Goal: Task Accomplishment & Management: Manage account settings

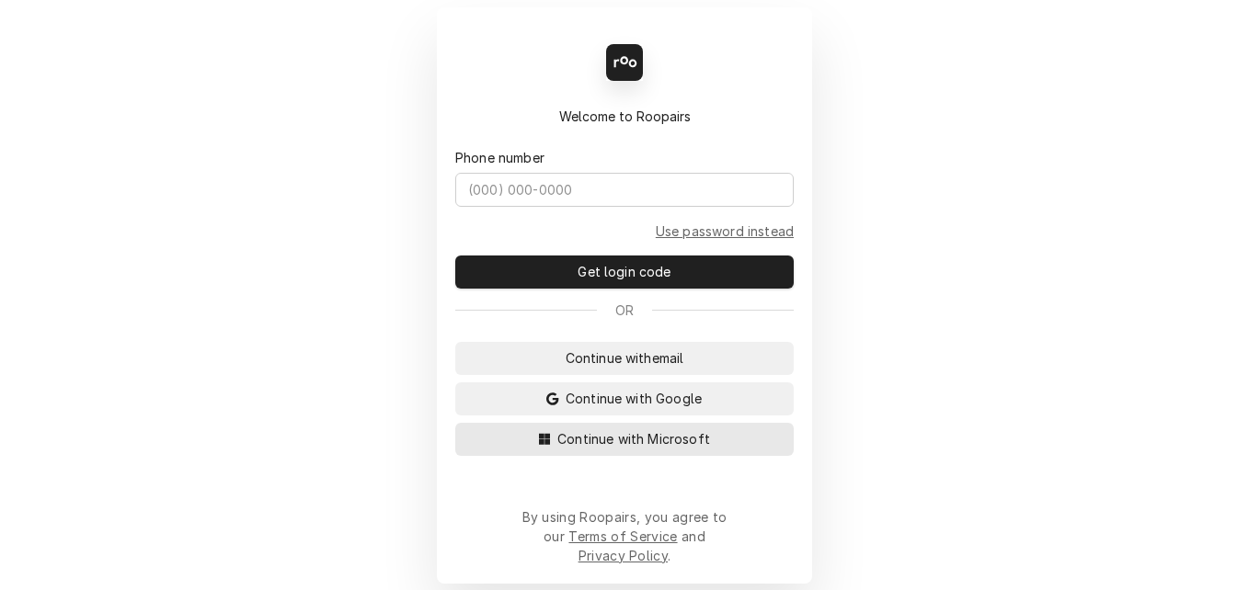
click at [589, 449] on span "Continue with Microsoft" at bounding box center [634, 439] width 160 height 19
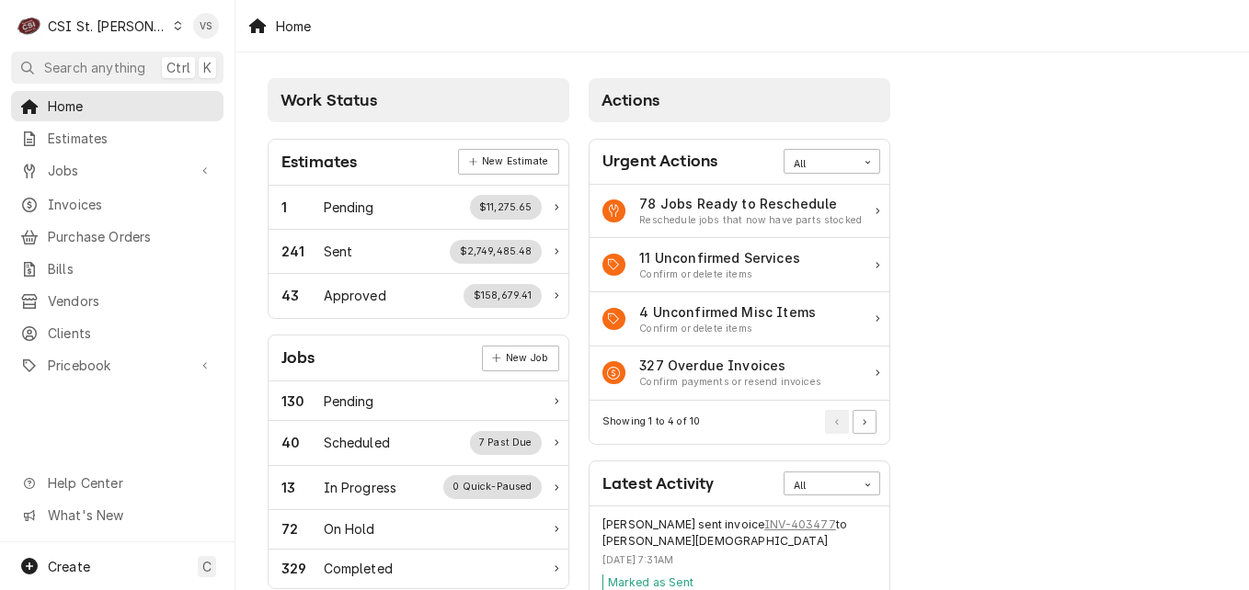
click at [98, 203] on span "Invoices" at bounding box center [131, 204] width 166 height 19
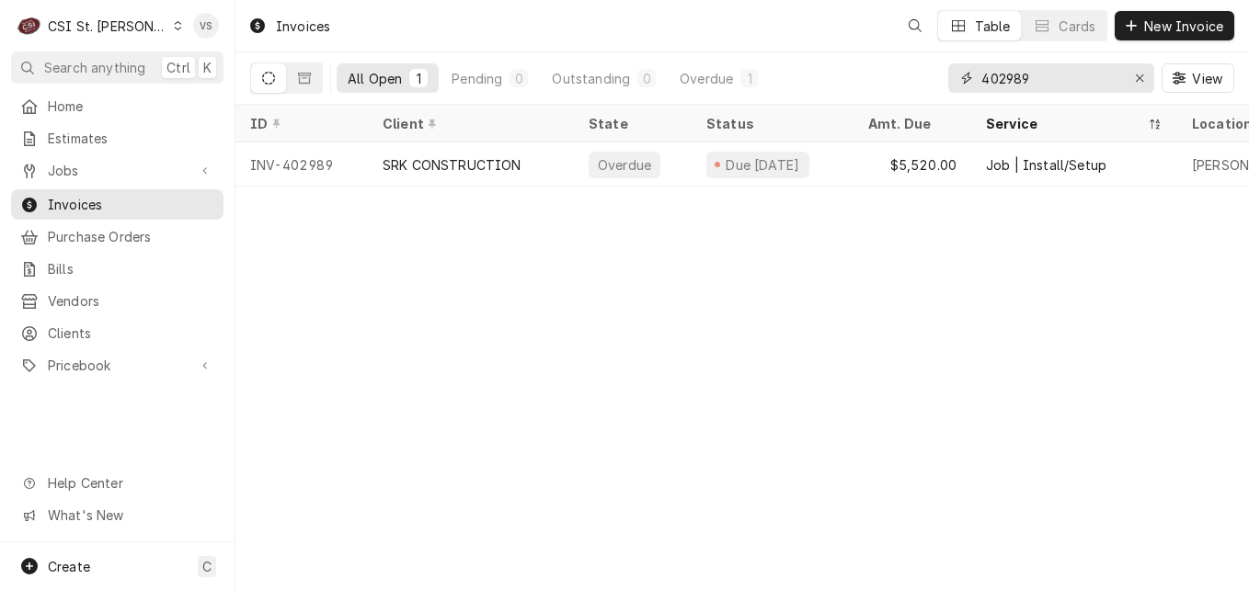
drag, startPoint x: 1039, startPoint y: 78, endPoint x: 1020, endPoint y: 87, distance: 21.4
click at [887, 73] on div "All Open 1 Pending 0 Outstanding 0 Overdue 1 402989 View" at bounding box center [742, 78] width 984 height 52
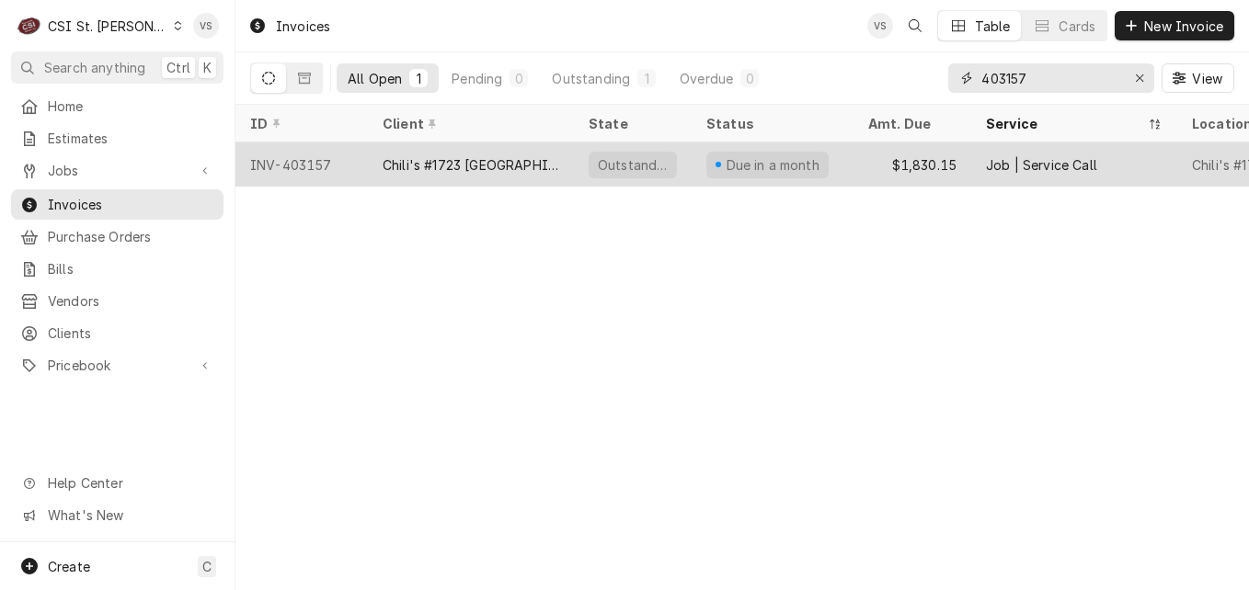
type input "403157"
click at [497, 163] on div "Chili's #1723 Fairview Heights" at bounding box center [471, 164] width 177 height 19
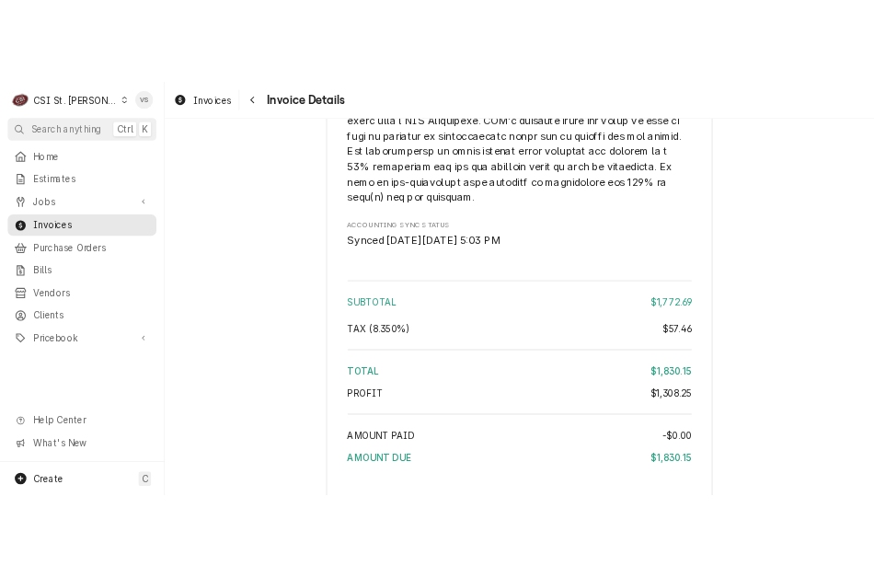
scroll to position [4136, 0]
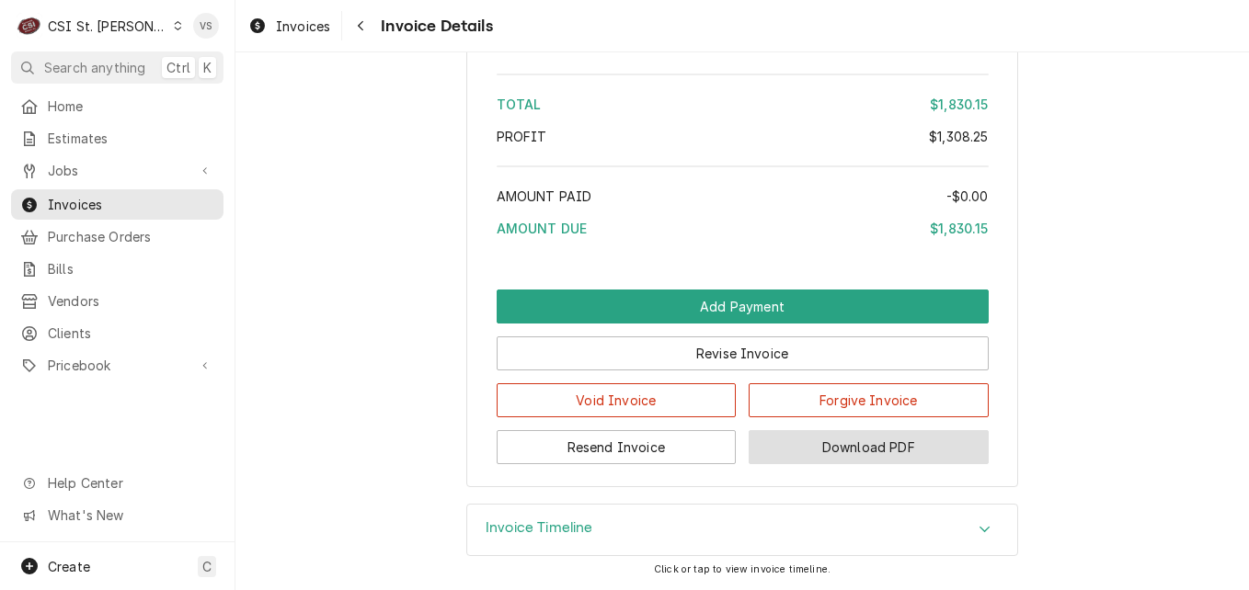
click at [907, 443] on button "Download PDF" at bounding box center [869, 447] width 240 height 34
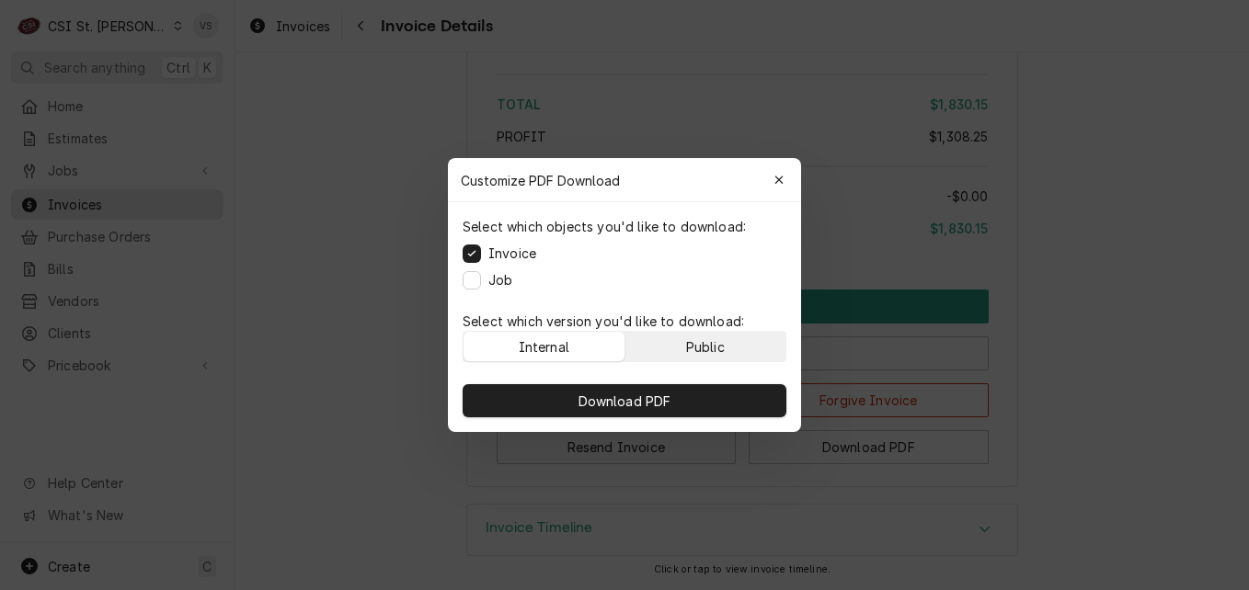
click at [697, 346] on div "Public" at bounding box center [705, 347] width 39 height 19
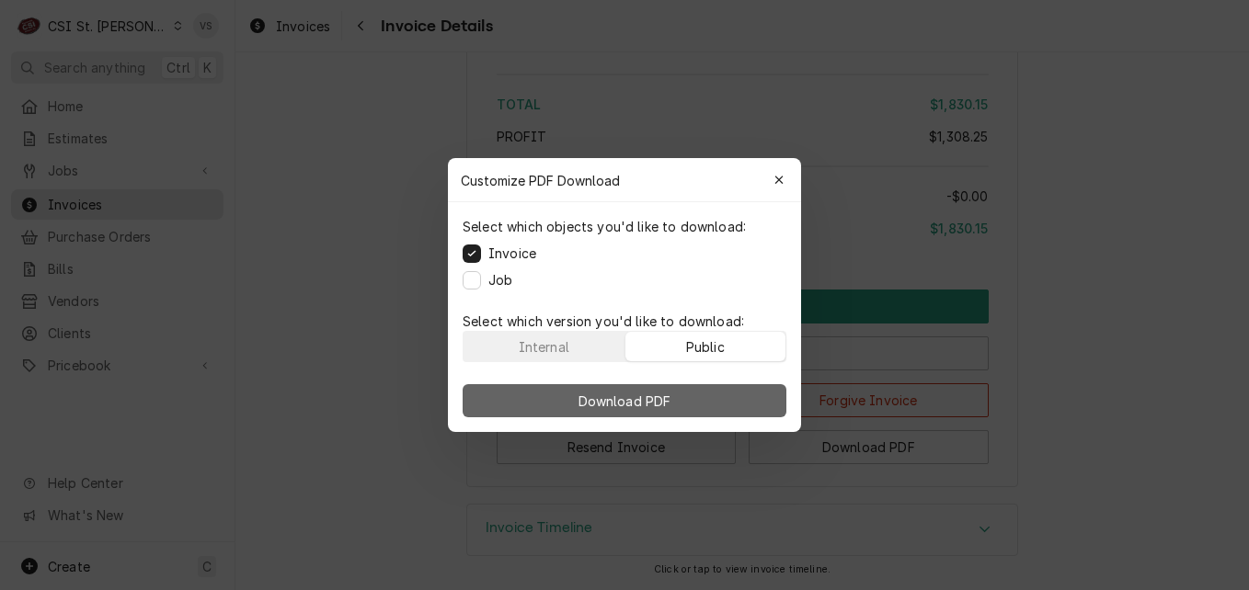
click at [704, 396] on button "Download PDF" at bounding box center [625, 400] width 324 height 33
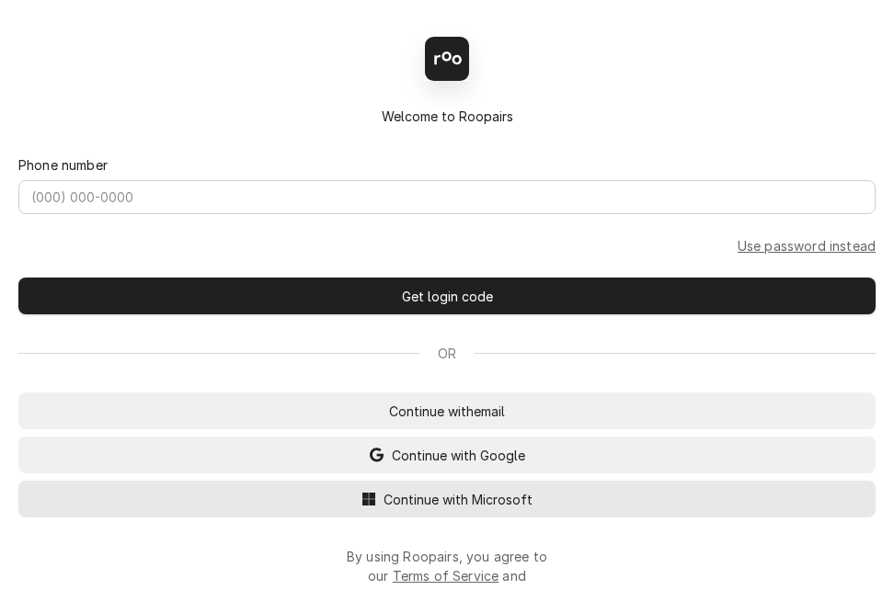
click at [421, 510] on span "Continue with Microsoft" at bounding box center [458, 499] width 156 height 19
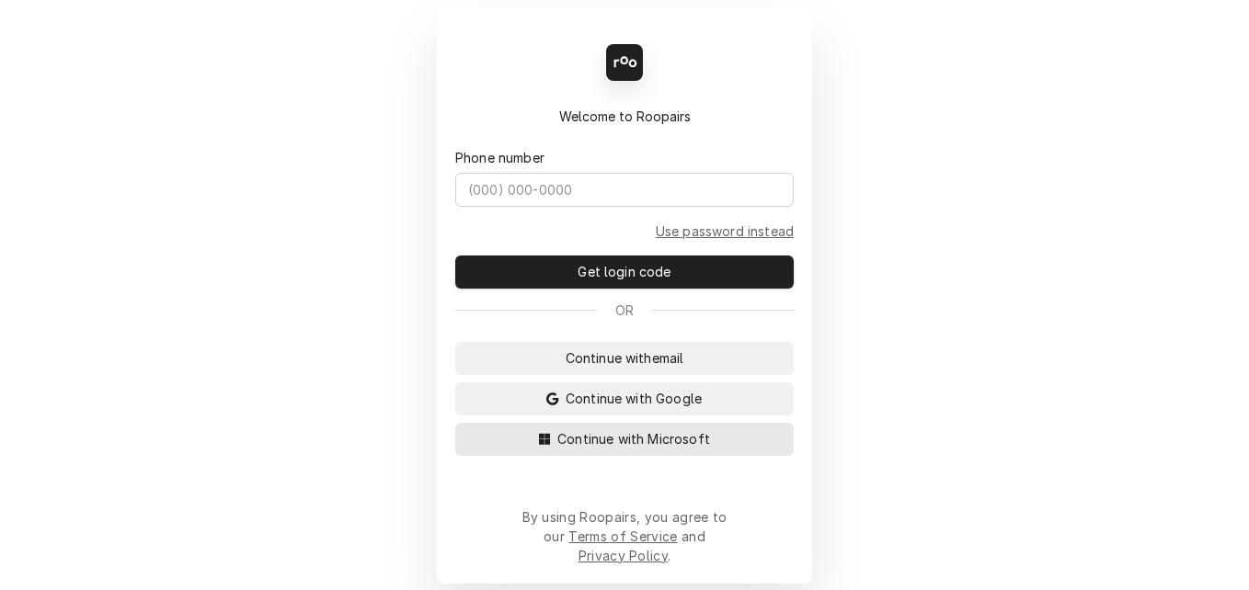
click at [469, 505] on div "Back Enter code Welcome to Roopairs Phone number Use password instead Get login…" at bounding box center [624, 295] width 375 height 577
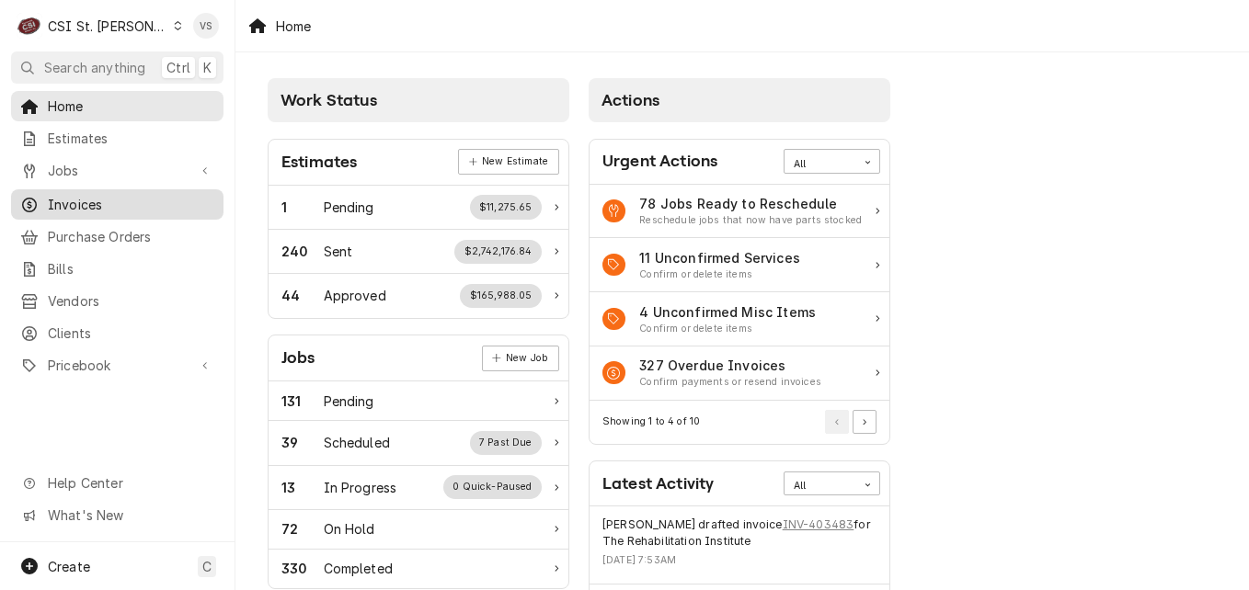
click at [66, 197] on span "Invoices" at bounding box center [131, 204] width 166 height 19
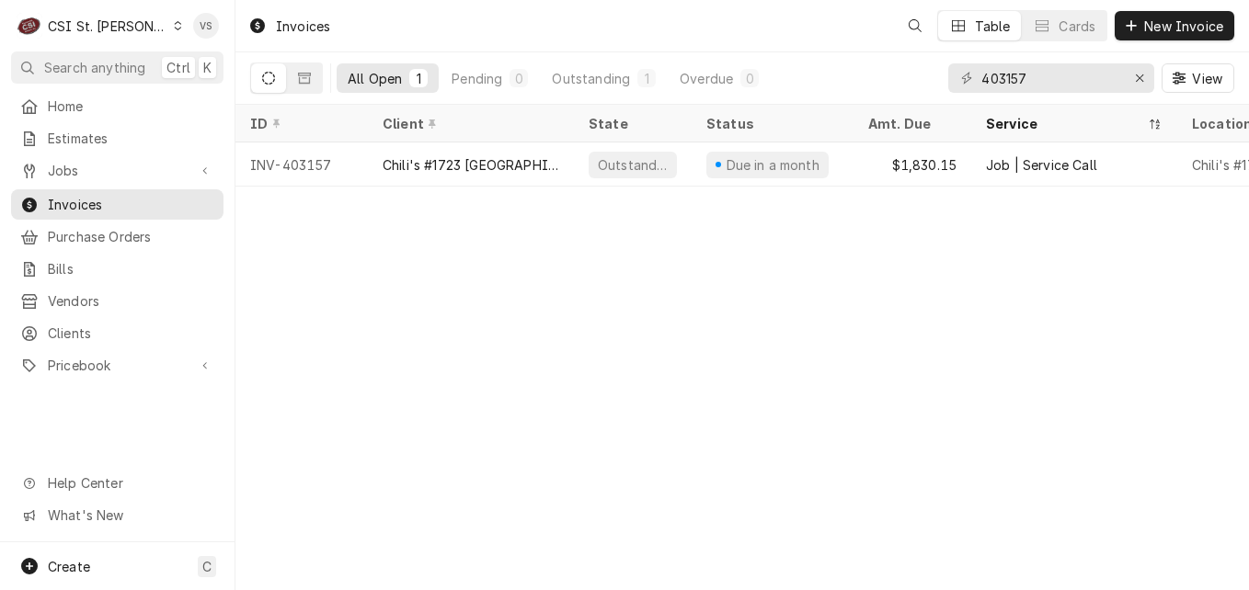
click at [77, 201] on span "Invoices" at bounding box center [131, 204] width 166 height 19
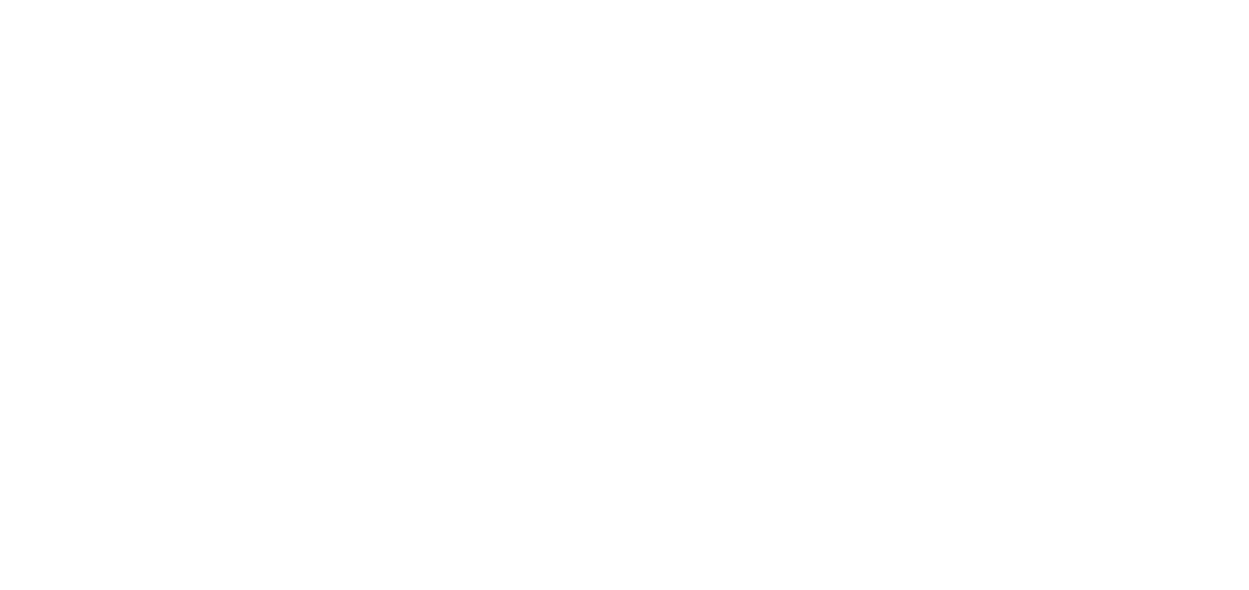
click at [1026, 76] on div "Dynamic Content Wrapper" at bounding box center [624, 295] width 1249 height 590
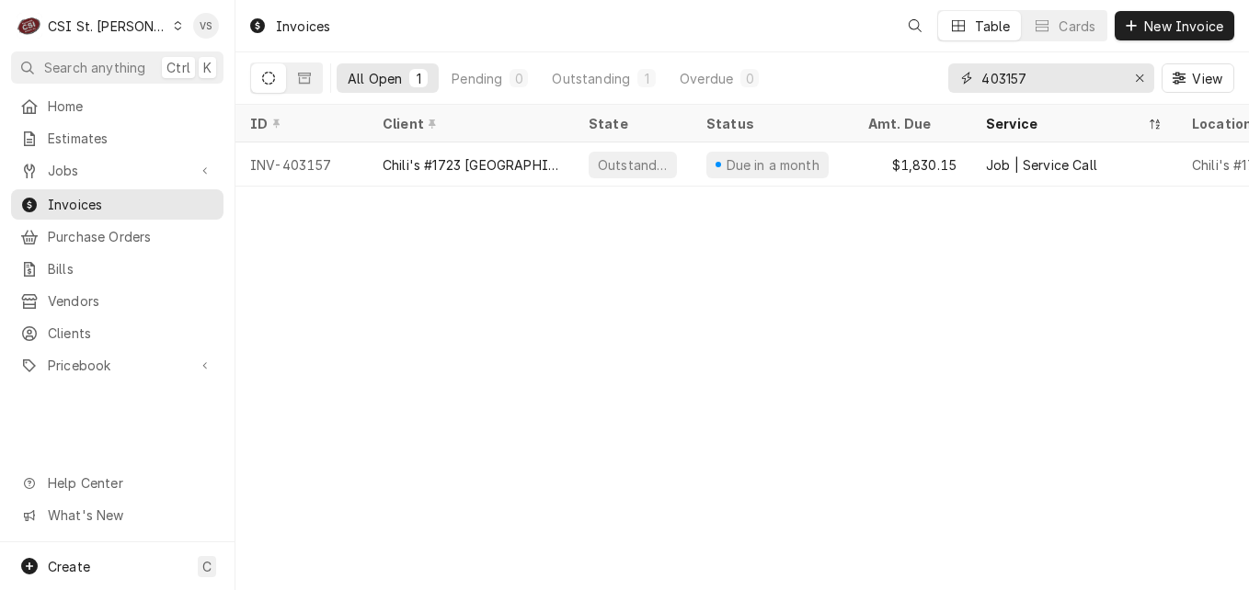
click at [1026, 76] on input "403157" at bounding box center [1050, 77] width 138 height 29
drag, startPoint x: 1028, startPoint y: 74, endPoint x: 1008, endPoint y: 76, distance: 20.4
click at [1008, 76] on input "403157" at bounding box center [1050, 77] width 138 height 29
type input "403477"
click at [76, 166] on span "Jobs" at bounding box center [117, 170] width 139 height 19
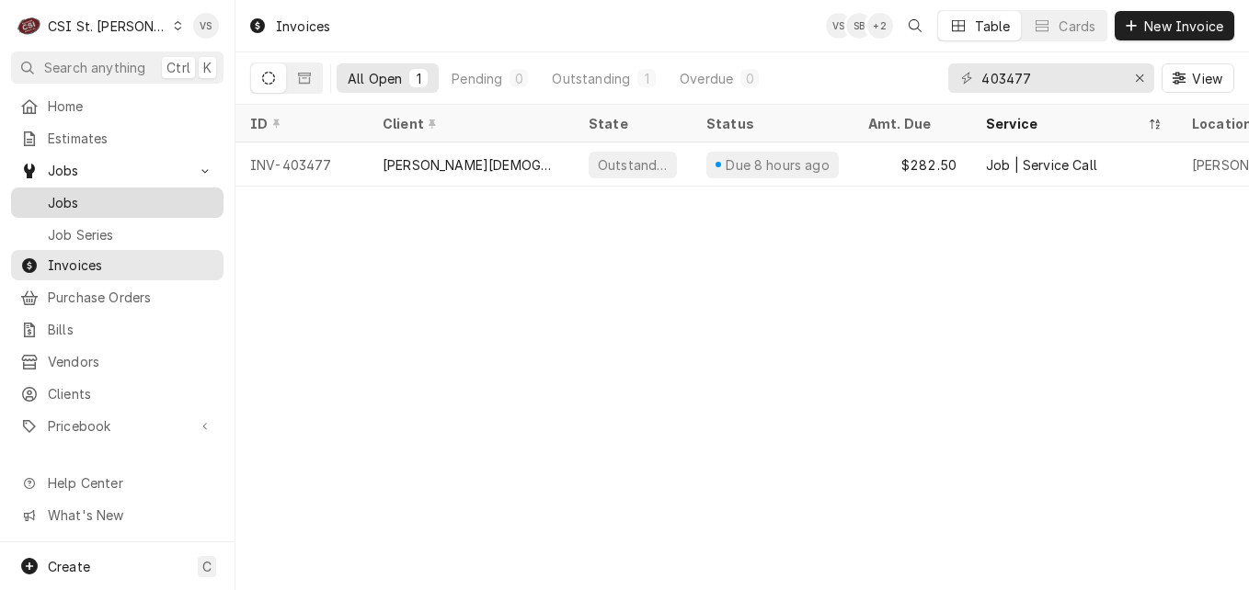
click at [75, 193] on span "Jobs" at bounding box center [131, 202] width 166 height 19
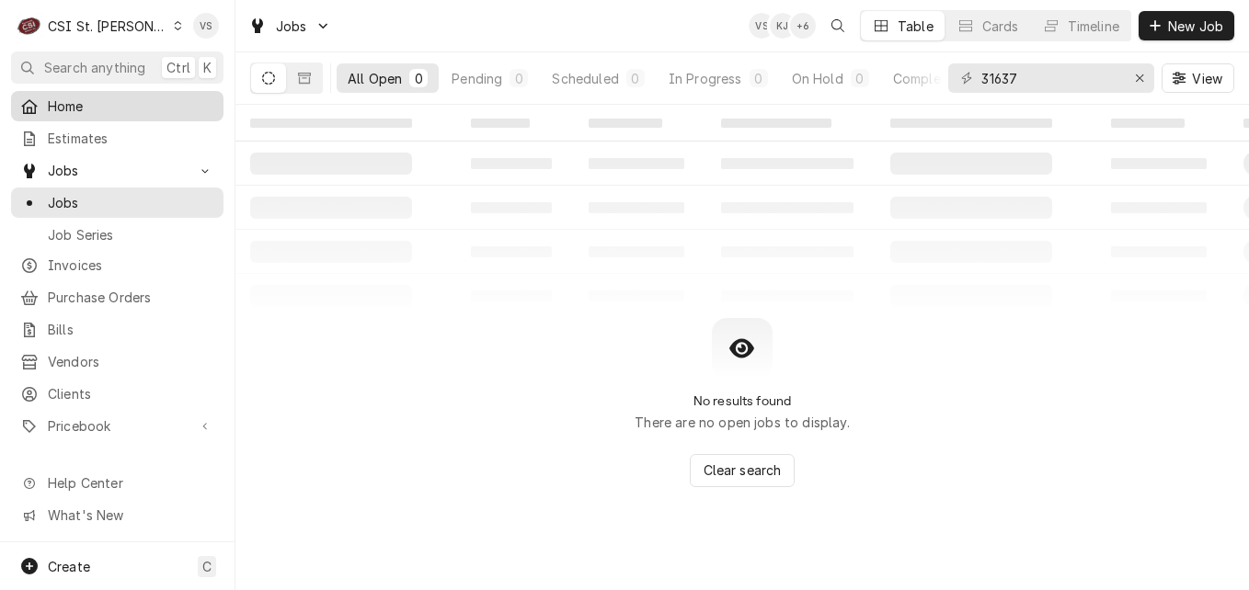
click at [66, 107] on span "Home" at bounding box center [131, 106] width 166 height 19
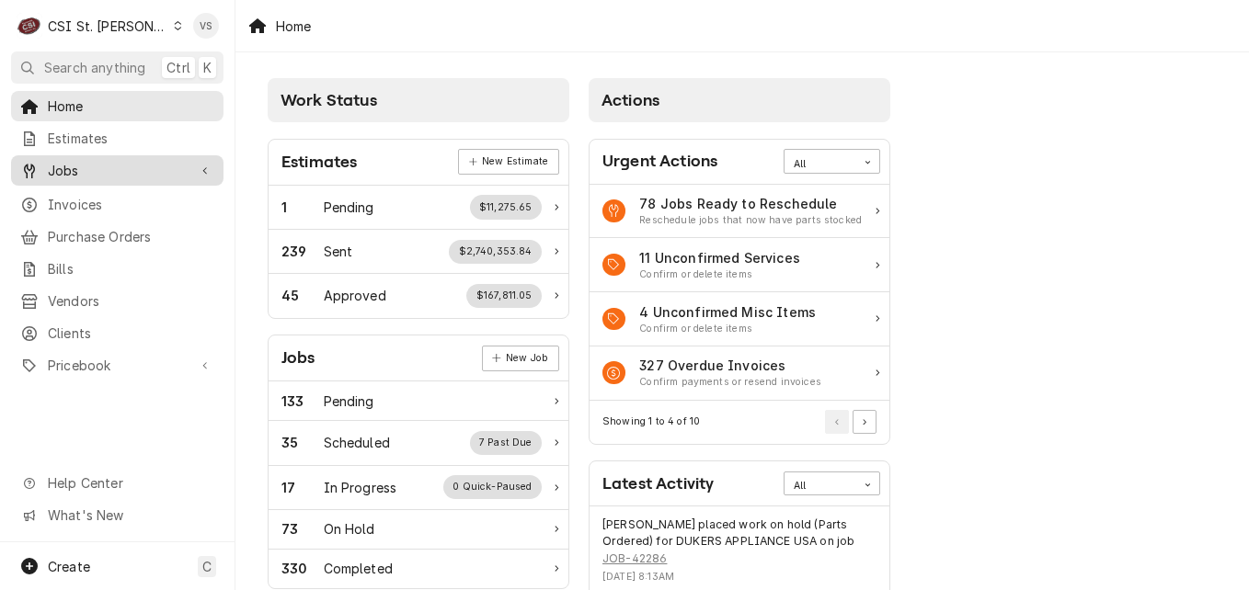
click at [72, 171] on span "Jobs" at bounding box center [117, 170] width 139 height 19
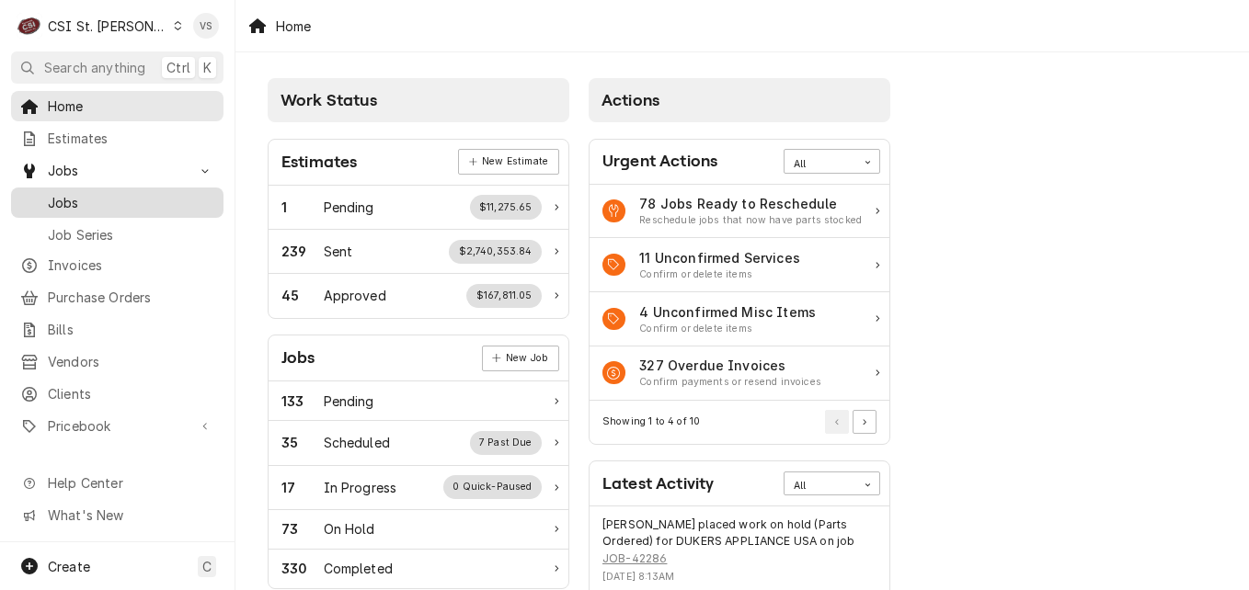
click at [68, 193] on span "Jobs" at bounding box center [131, 202] width 166 height 19
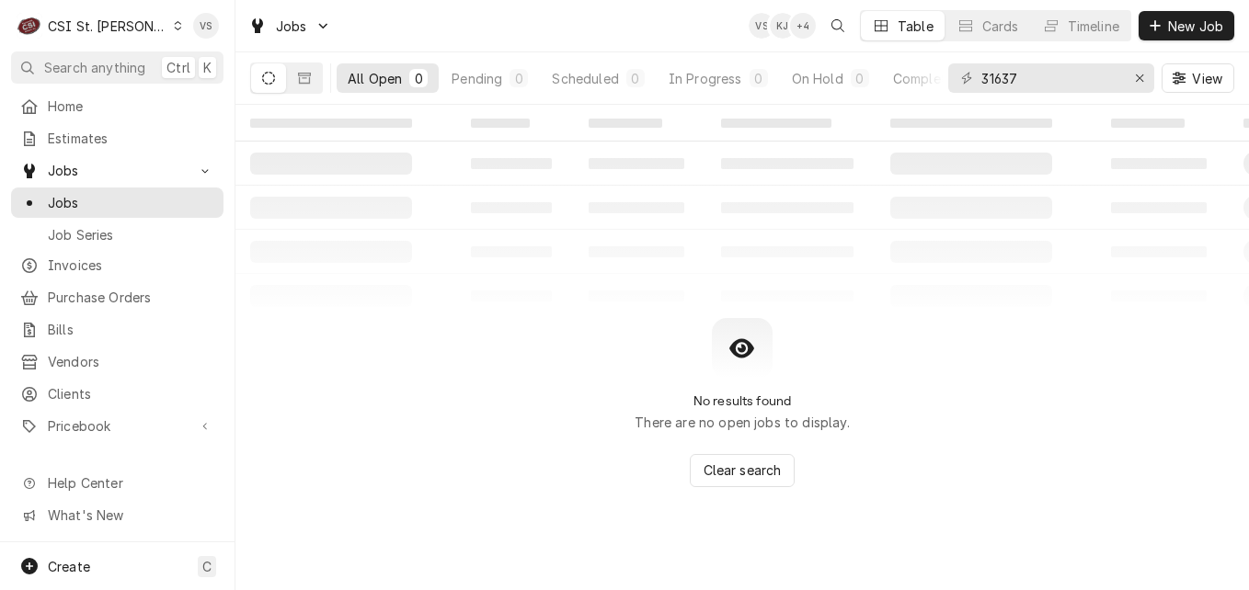
click at [887, 30] on div "Dynamic Content Wrapper" at bounding box center [881, 26] width 18 height 18
click at [984, 32] on div "Cards" at bounding box center [1000, 26] width 37 height 19
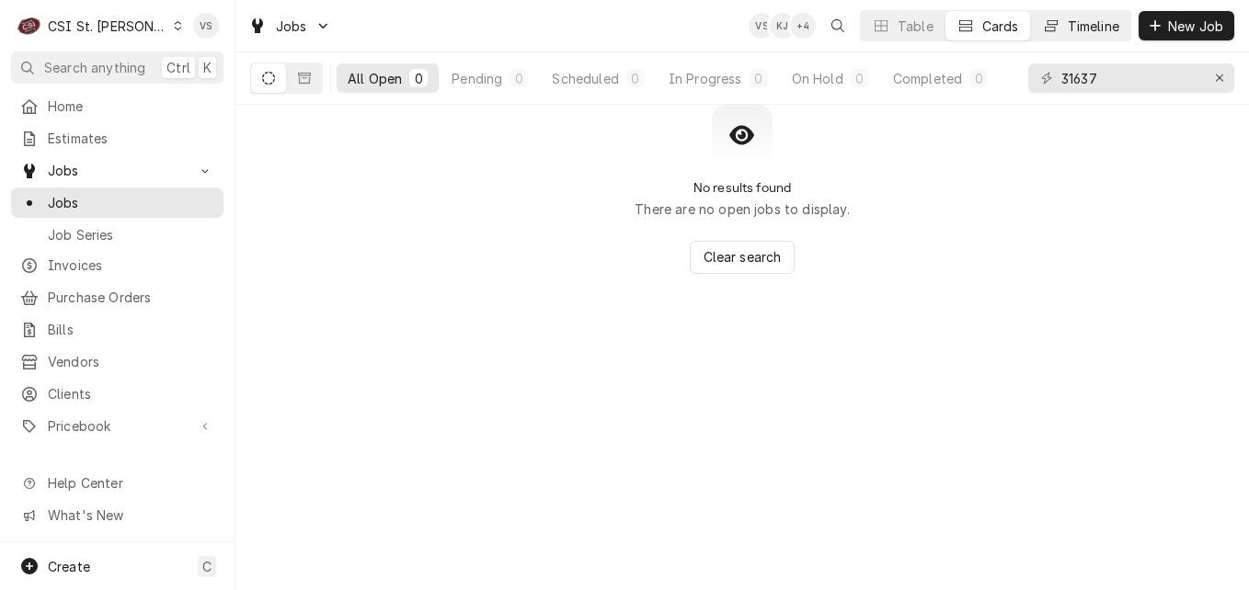
click at [1072, 29] on div "Timeline" at bounding box center [1094, 26] width 52 height 19
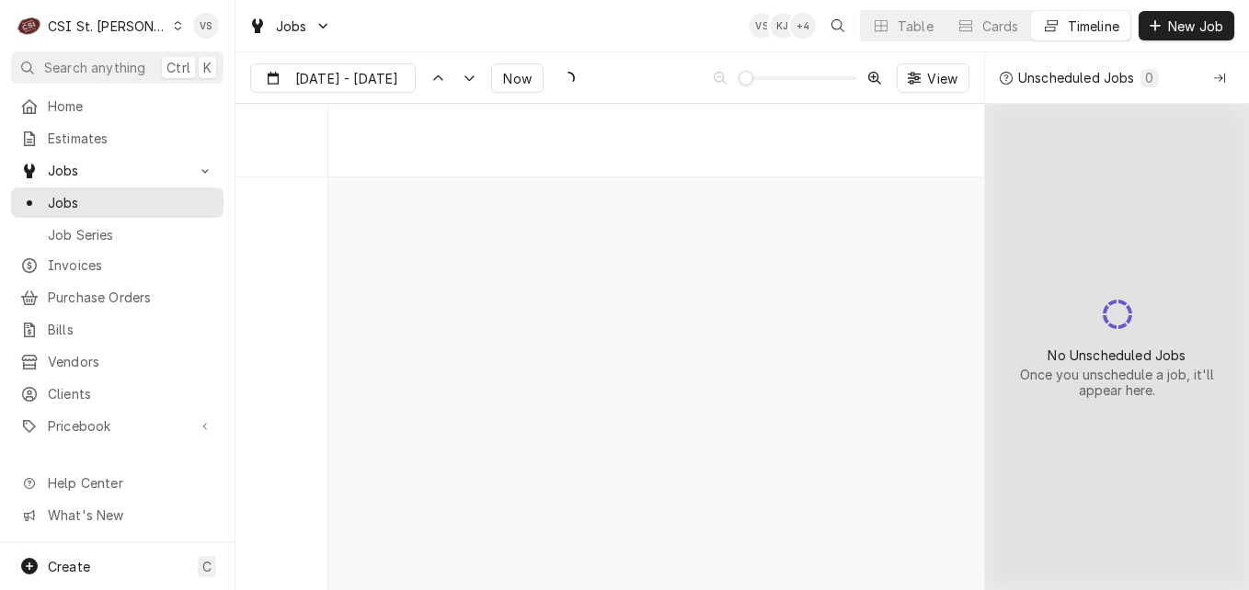
scroll to position [5797, 0]
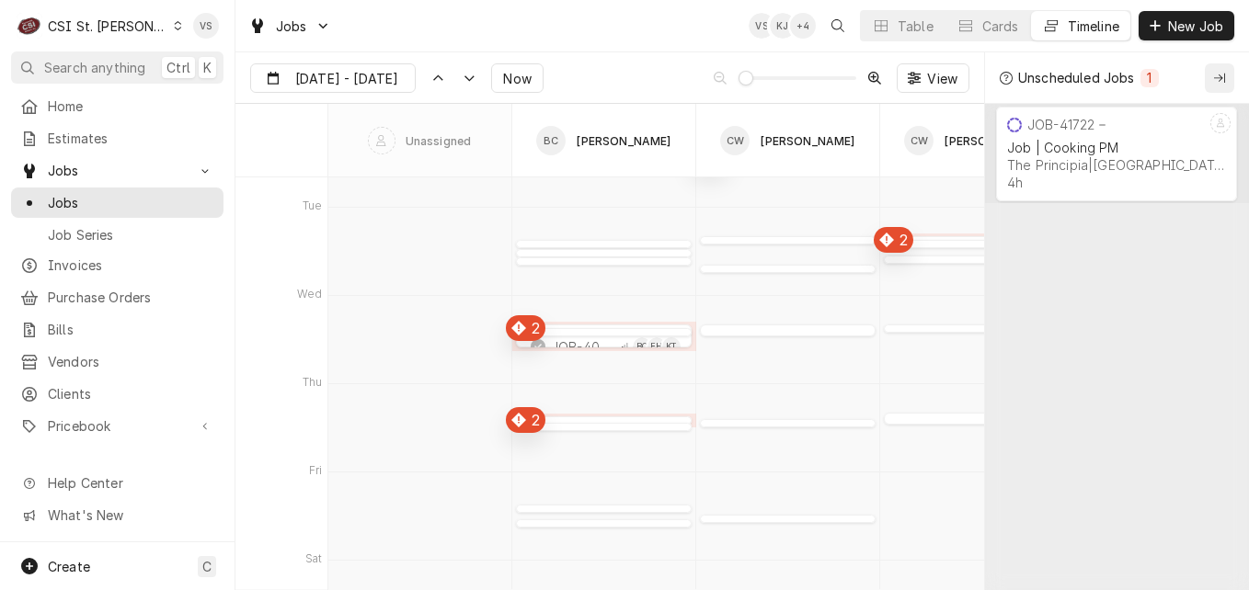
click at [1216, 78] on icon "Collapse Unscheduled Jobs" at bounding box center [1219, 78] width 11 height 13
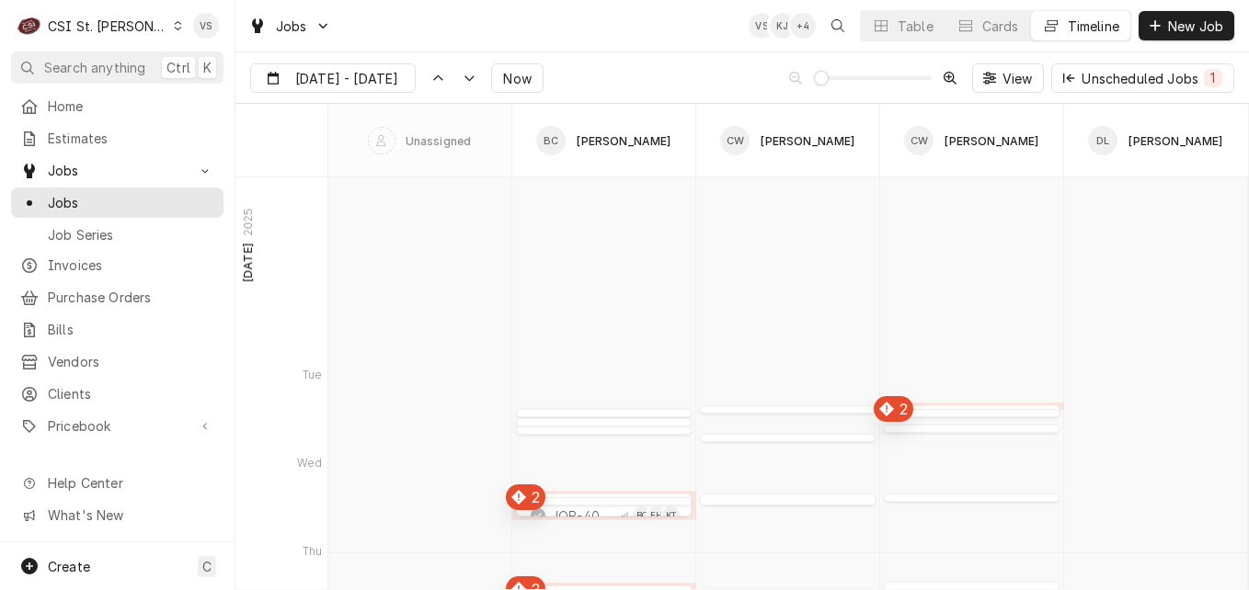
scroll to position [5521, 0]
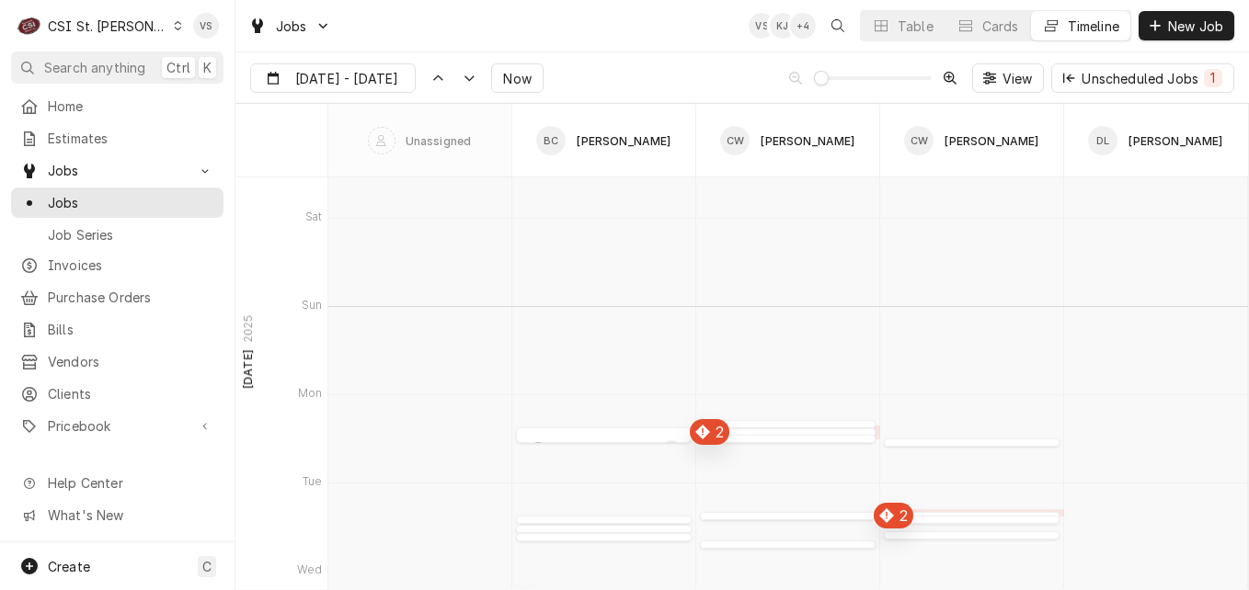
type input "Apr 24"
click at [1002, 76] on span "View" at bounding box center [1018, 78] width 38 height 19
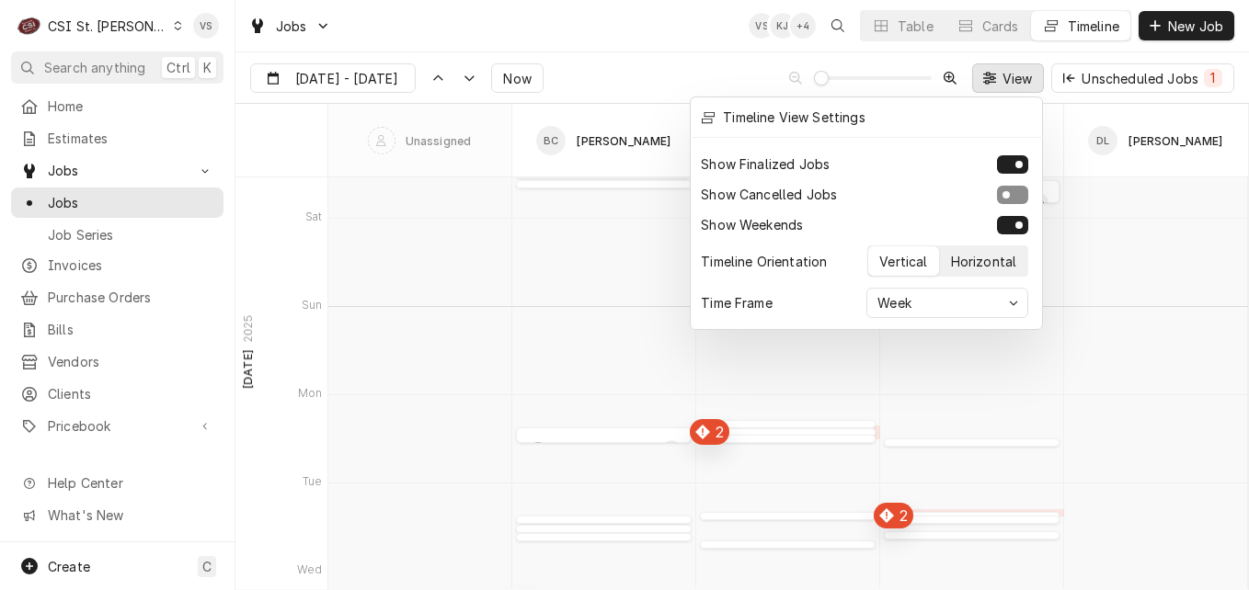
click at [980, 255] on div "Horizontal" at bounding box center [984, 261] width 66 height 19
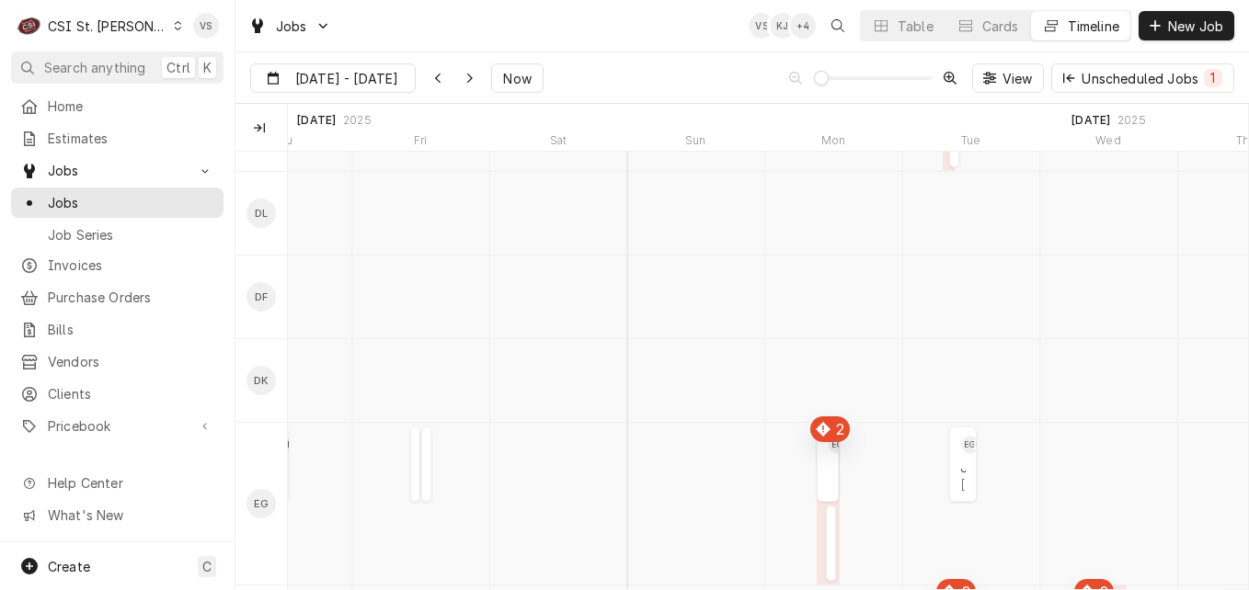
scroll to position [644, 0]
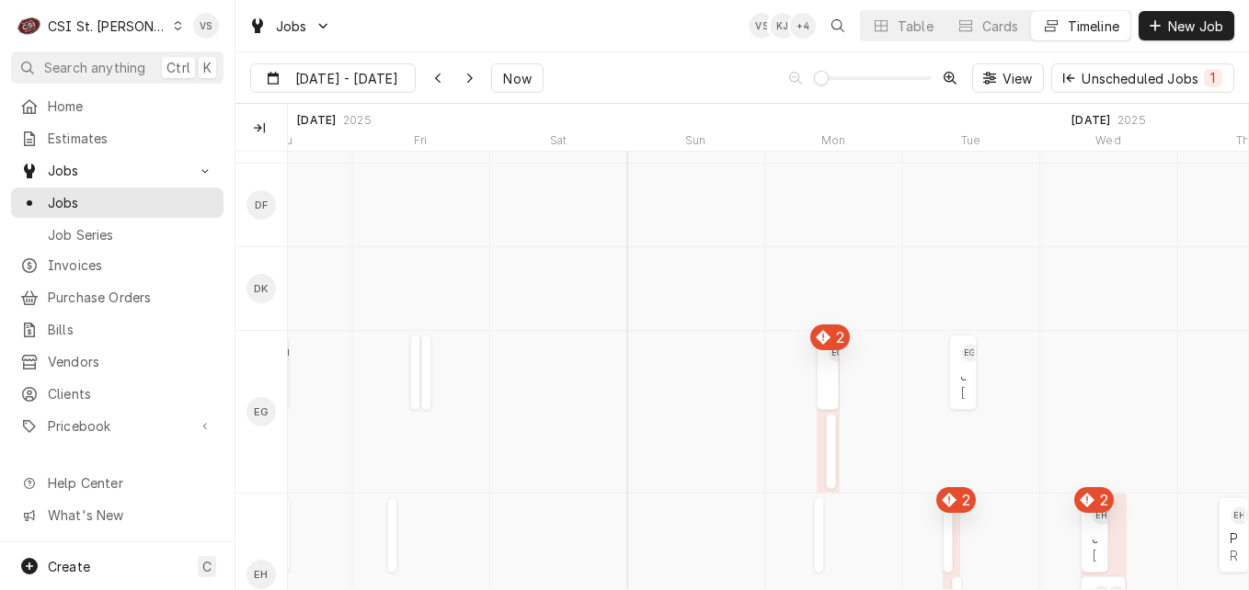
click at [259, 205] on div "David Ford's Avatar" at bounding box center [261, 204] width 29 height 29
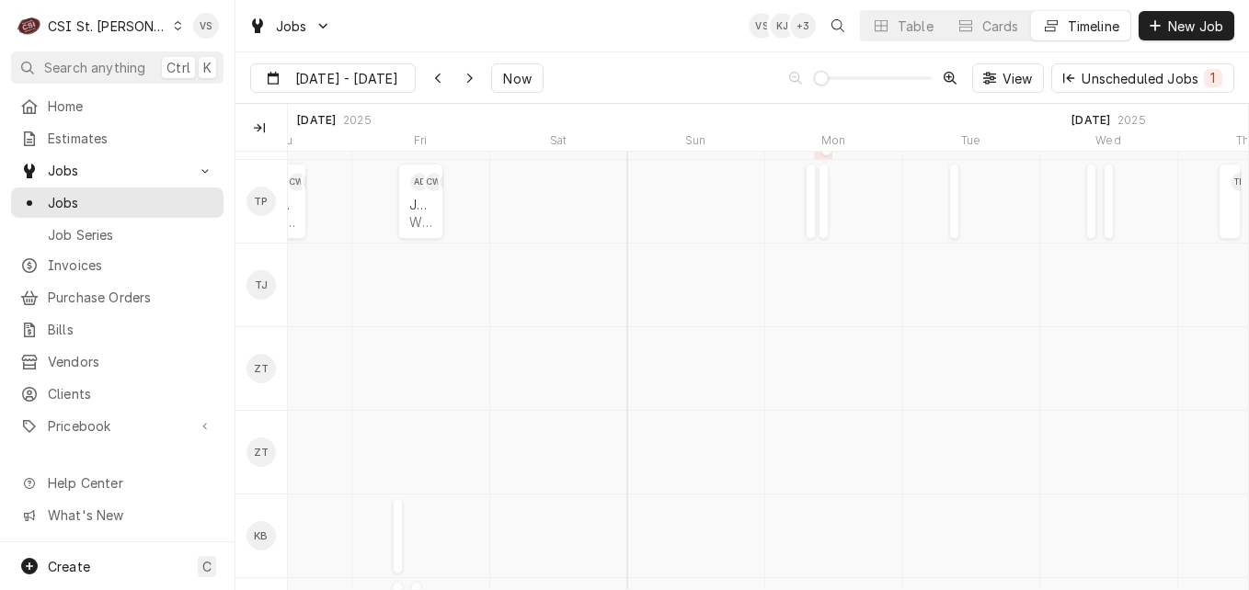
scroll to position [3679, 0]
click at [262, 128] on icon "Technicians column. SPACE for context menu" at bounding box center [259, 127] width 11 height 13
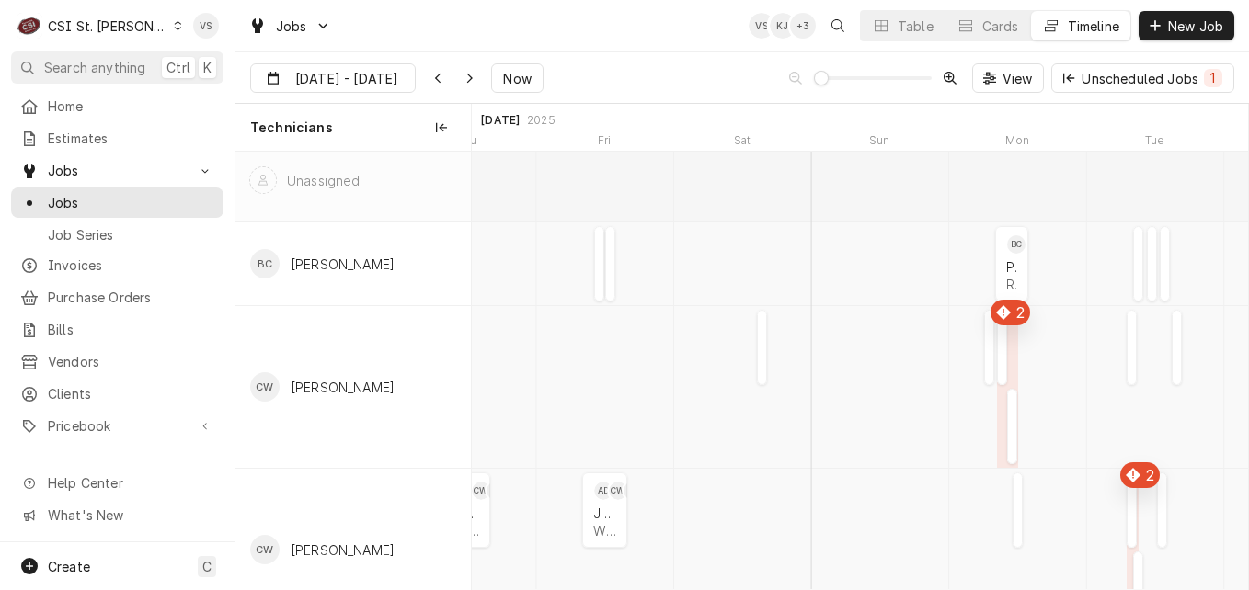
scroll to position [0, 0]
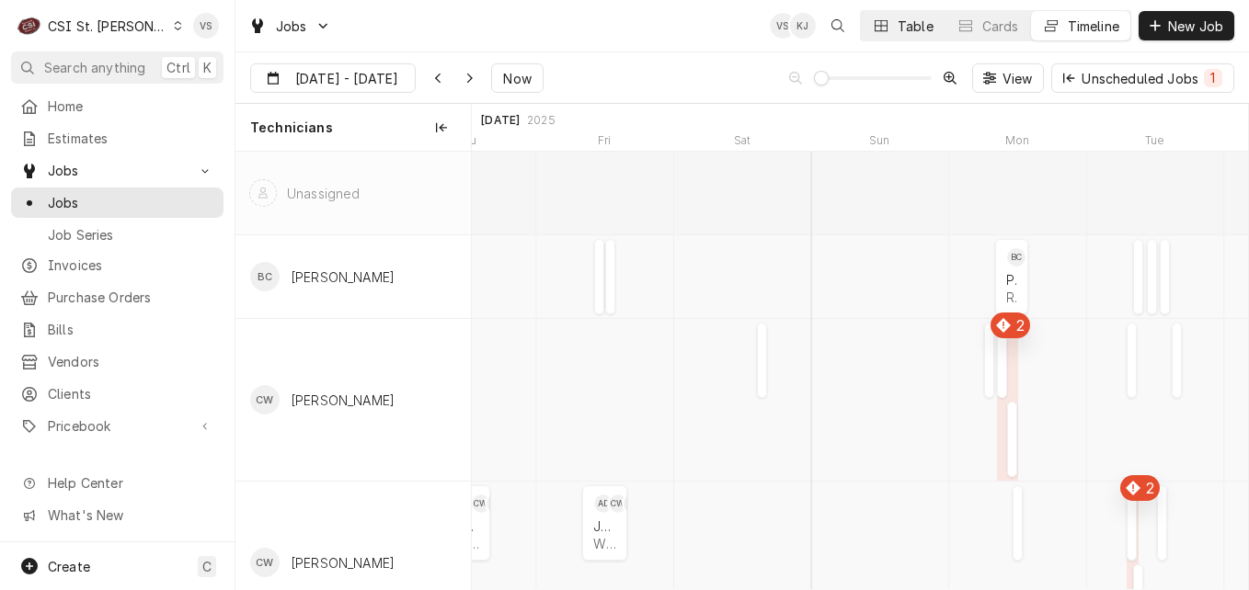
click at [900, 29] on div "Table" at bounding box center [916, 26] width 36 height 19
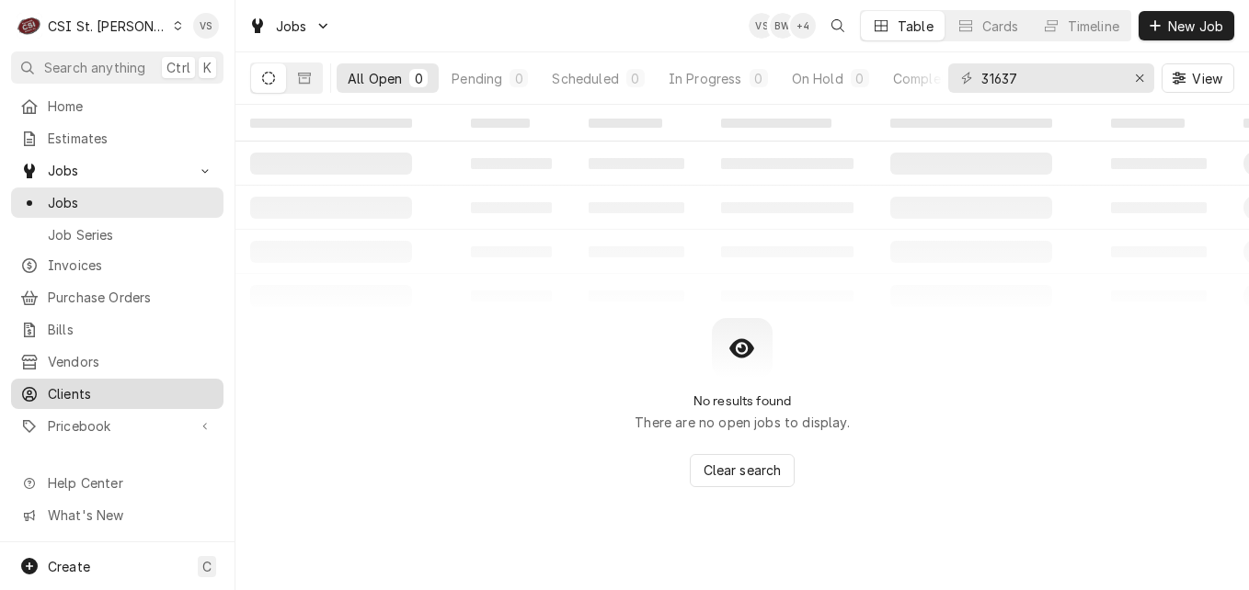
click at [94, 384] on span "Clients" at bounding box center [131, 393] width 166 height 19
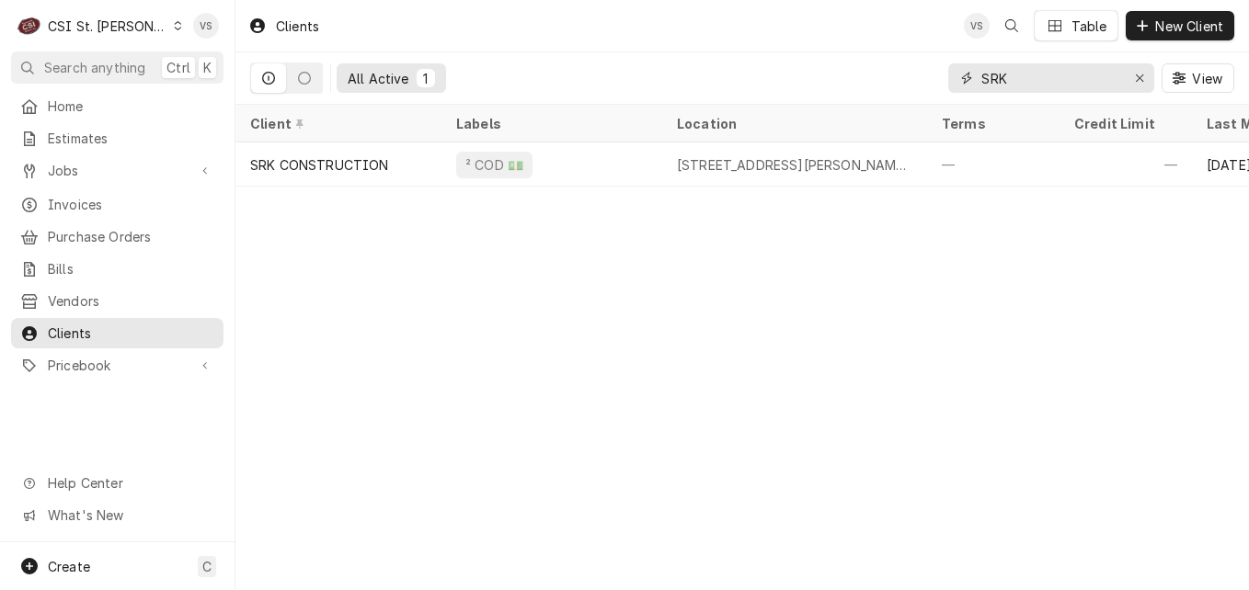
drag, startPoint x: 1016, startPoint y: 80, endPoint x: 970, endPoint y: 80, distance: 46.0
click at [970, 80] on div "SRK" at bounding box center [1051, 77] width 206 height 29
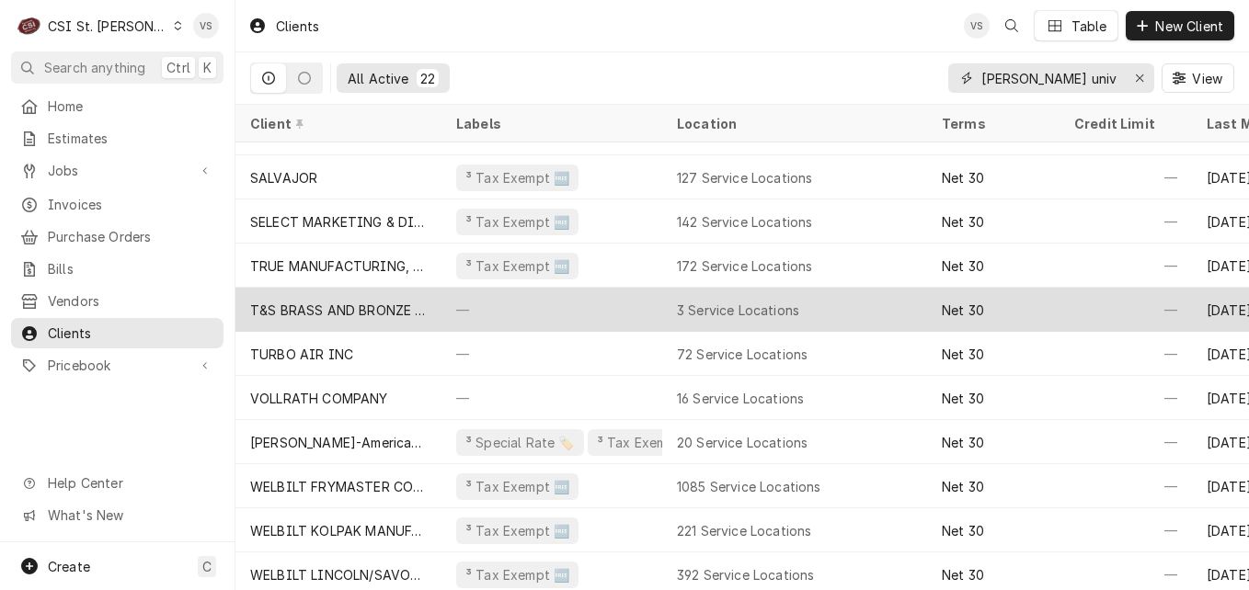
scroll to position [533, 0]
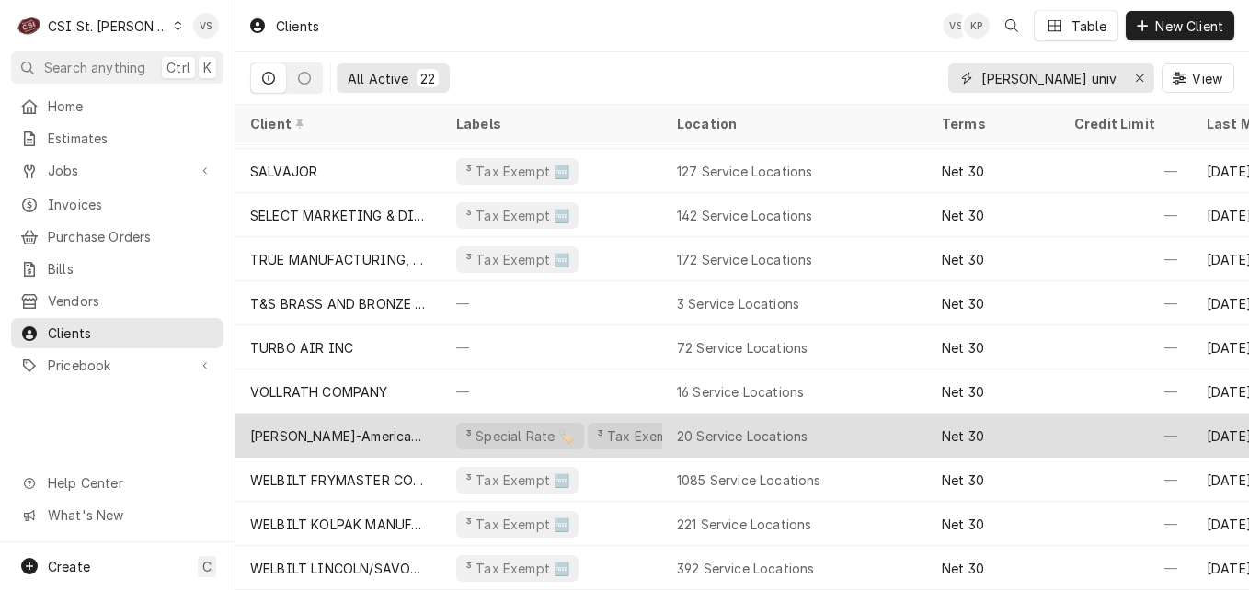
type input "webster univ"
click at [397, 427] on div "[PERSON_NAME]-American Dining Creations" at bounding box center [338, 436] width 177 height 19
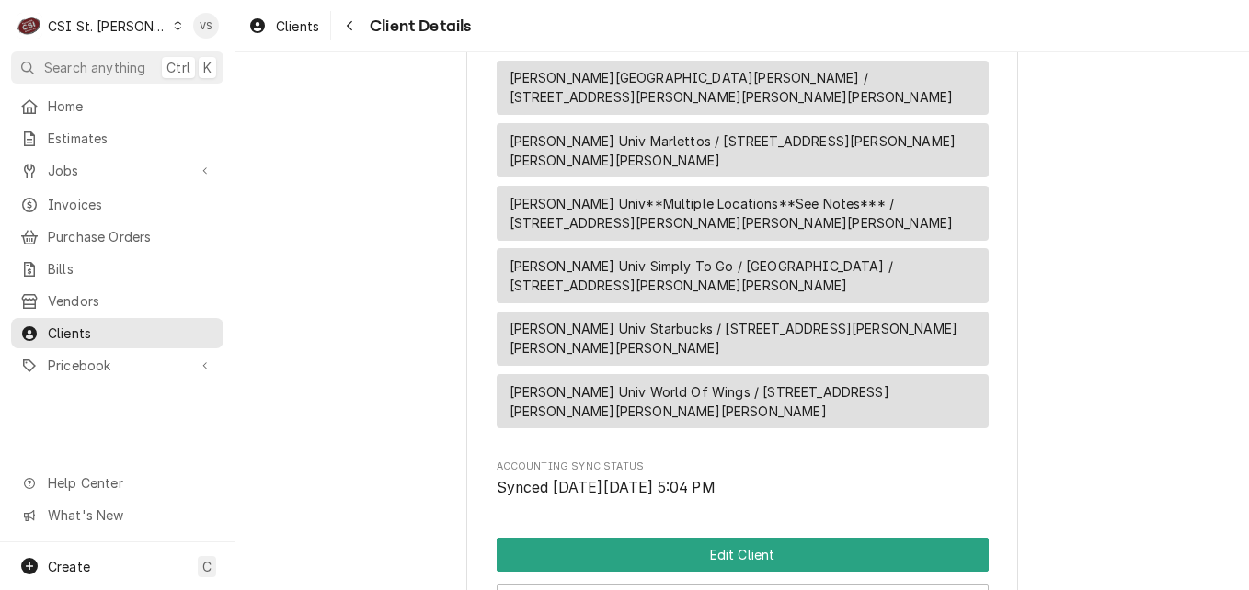
scroll to position [2674, 0]
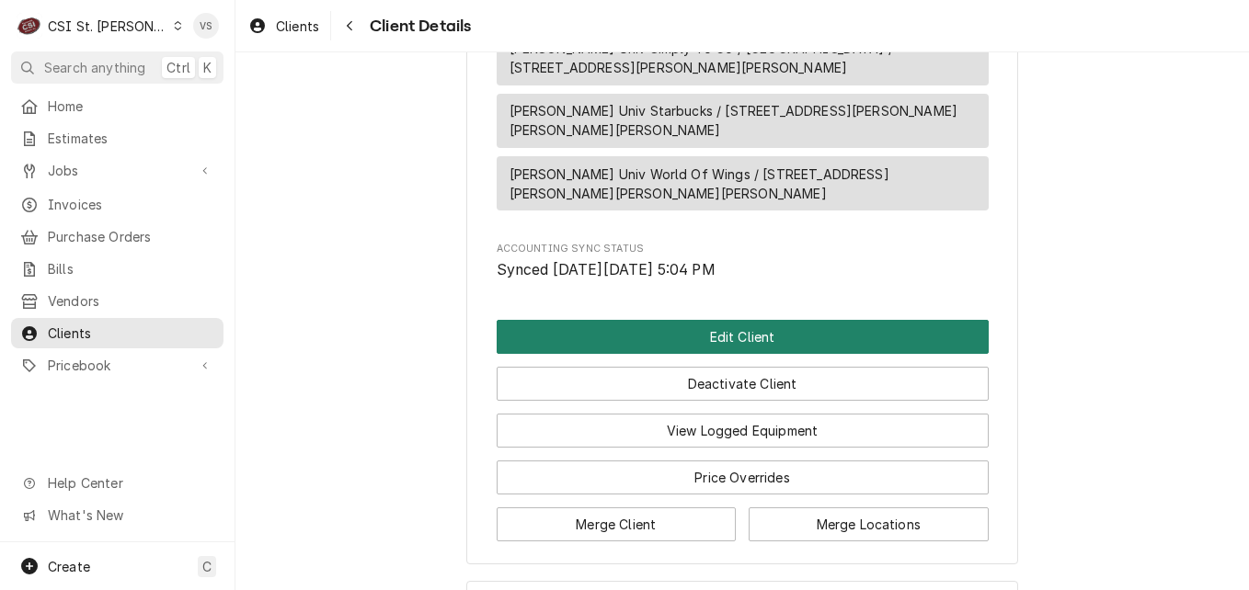
click at [655, 320] on button "Edit Client" at bounding box center [743, 337] width 492 height 34
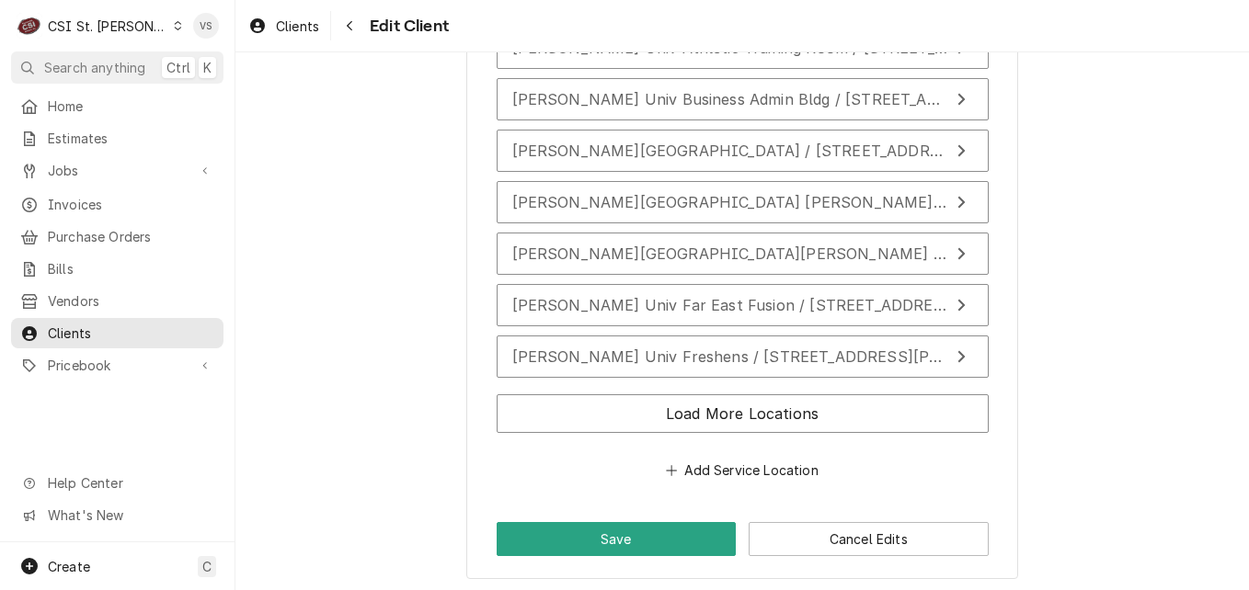
scroll to position [3506, 0]
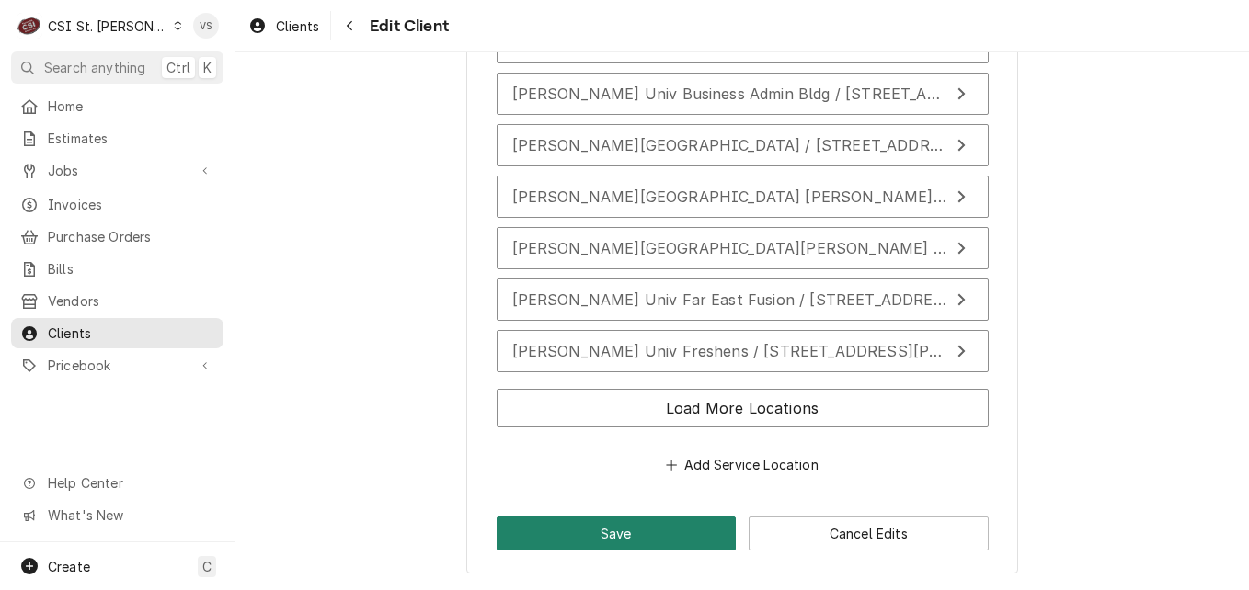
click at [611, 531] on button "Save" at bounding box center [617, 534] width 240 height 34
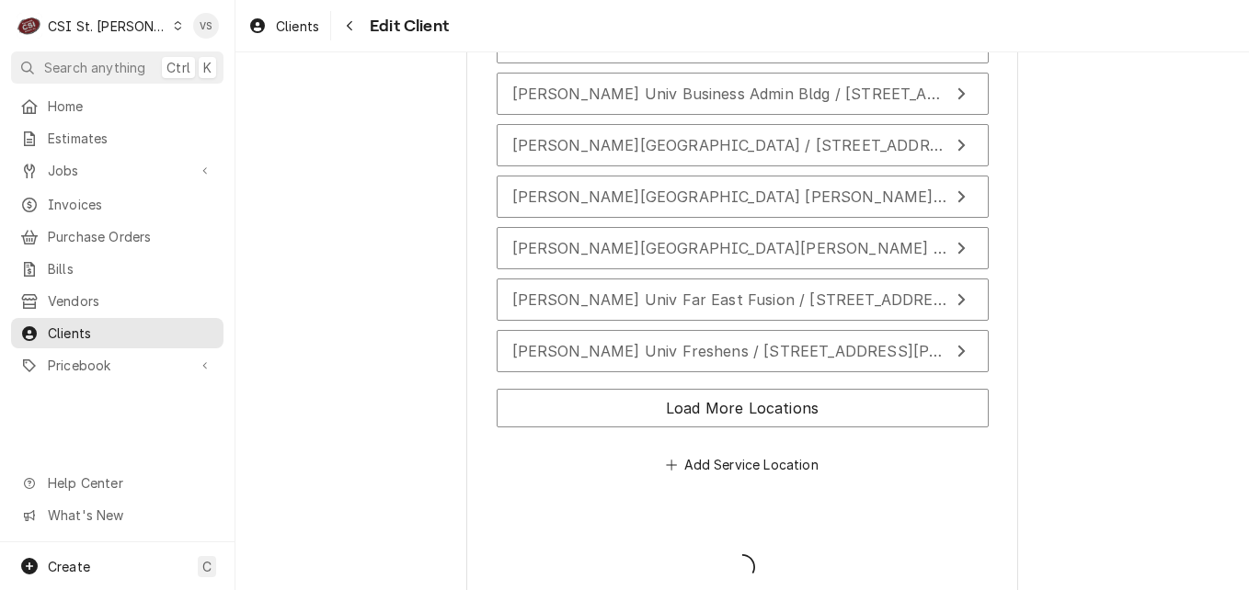
type textarea "x"
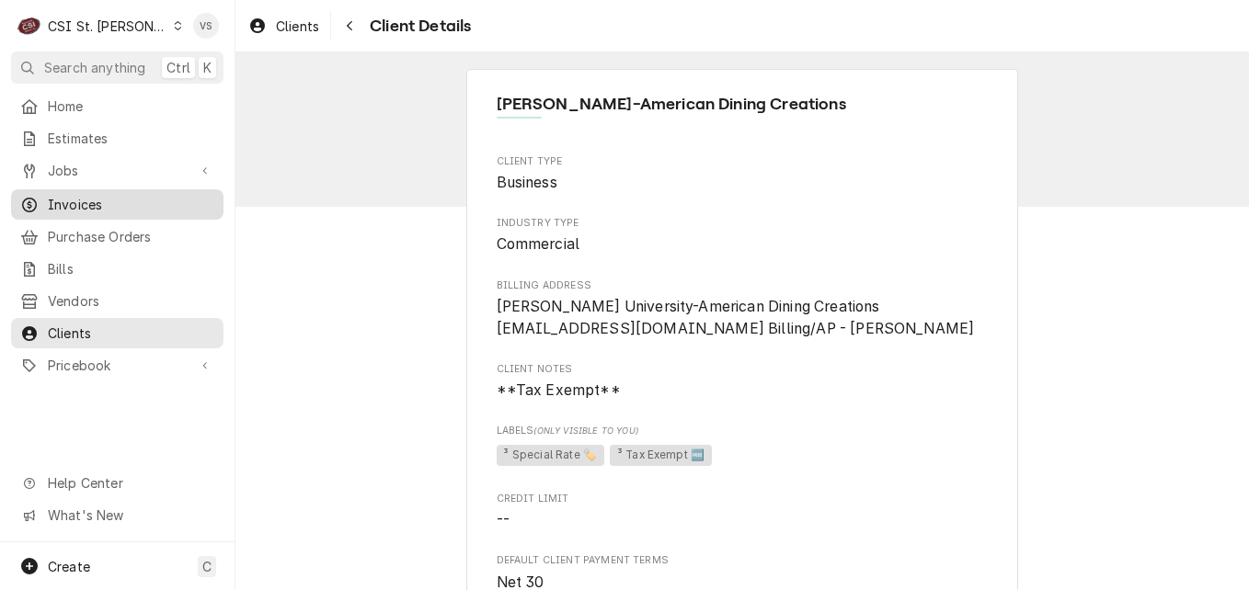
click at [86, 202] on span "Invoices" at bounding box center [131, 204] width 166 height 19
click at [86, 200] on span "Invoices" at bounding box center [131, 204] width 166 height 19
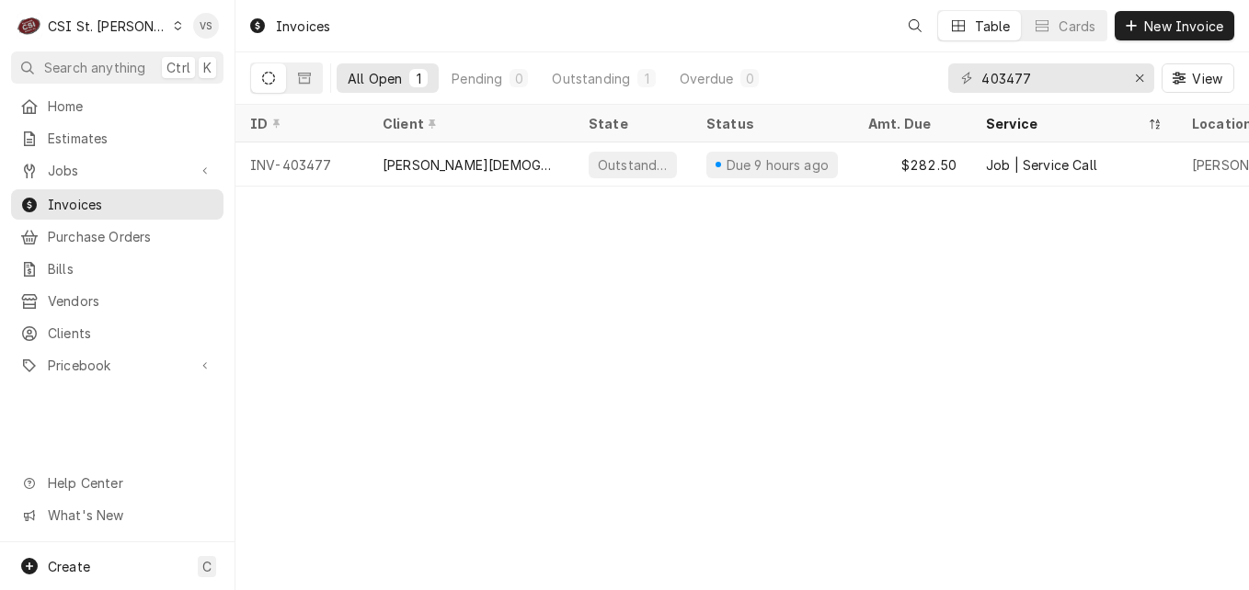
click at [82, 201] on span "Invoices" at bounding box center [131, 204] width 166 height 19
click at [82, 200] on span "Invoices" at bounding box center [131, 204] width 166 height 19
click at [1039, 76] on input "403477" at bounding box center [1050, 77] width 138 height 29
click at [944, 80] on div "All Open 1 Pending 0 Outstanding 1 Overdue 0 403477 View" at bounding box center [742, 78] width 984 height 52
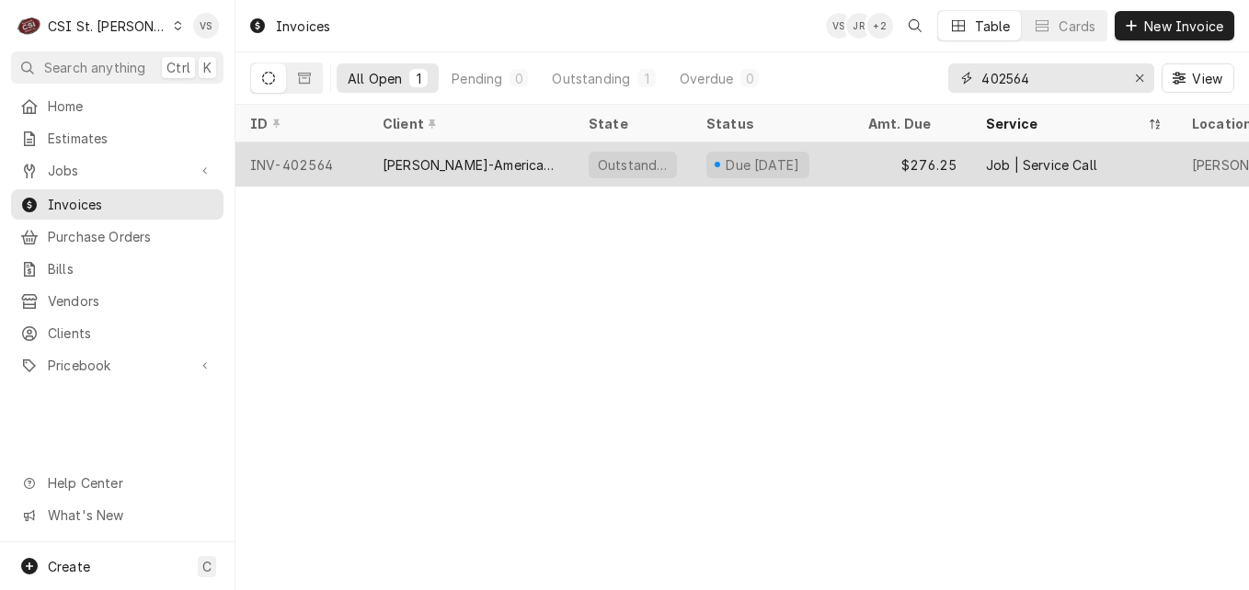
type input "402564"
click at [521, 165] on div "[PERSON_NAME]-American Dining Creations" at bounding box center [471, 164] width 177 height 19
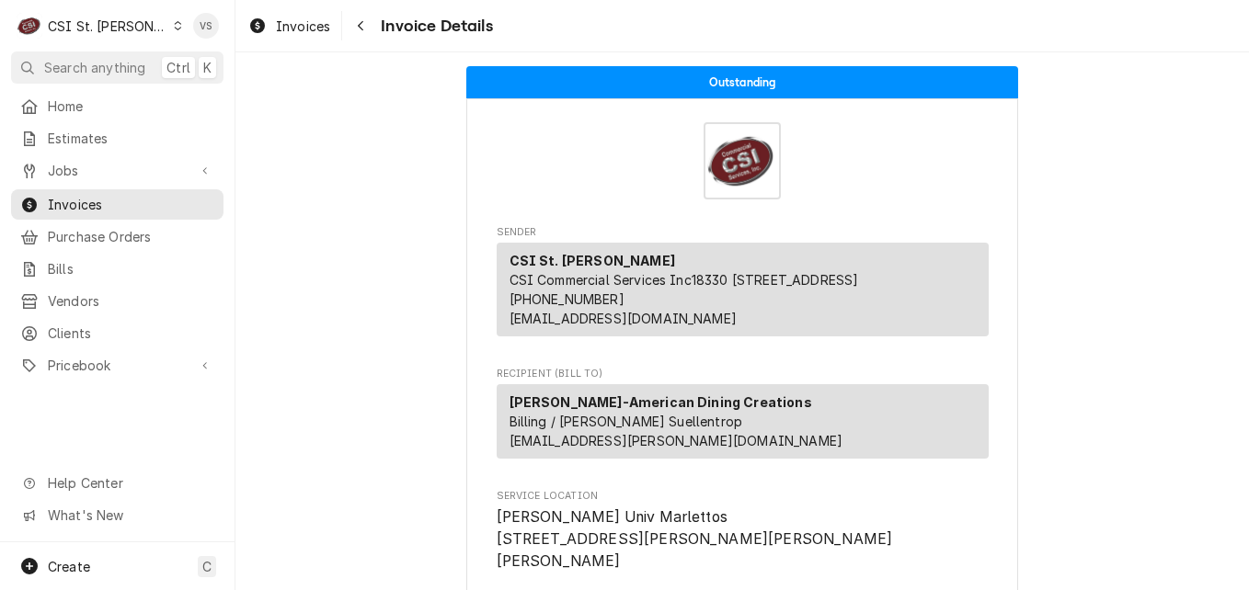
click at [513, 164] on div "Invoice Details" at bounding box center [743, 160] width 492 height 77
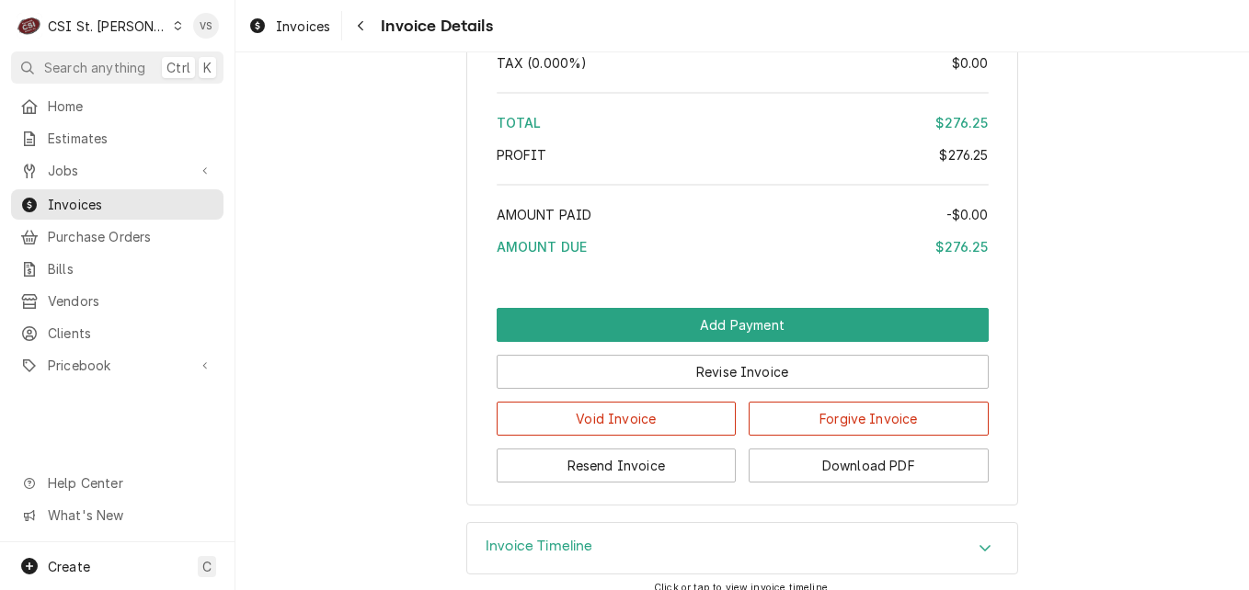
scroll to position [3165, 0]
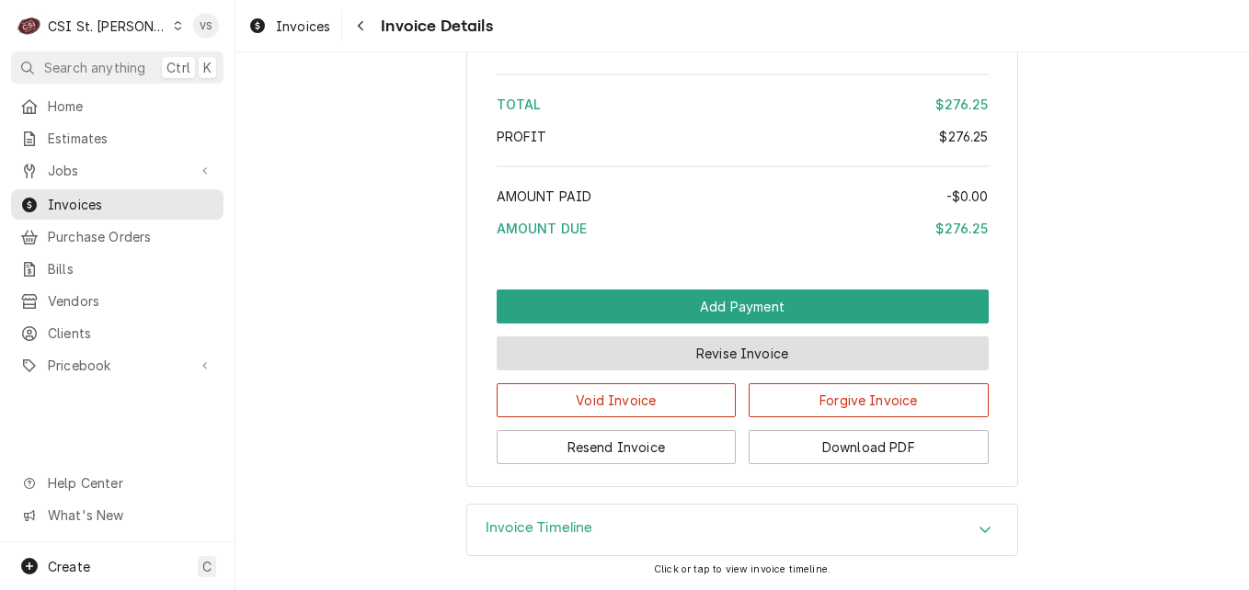
click at [703, 358] on button "Revise Invoice" at bounding box center [743, 354] width 492 height 34
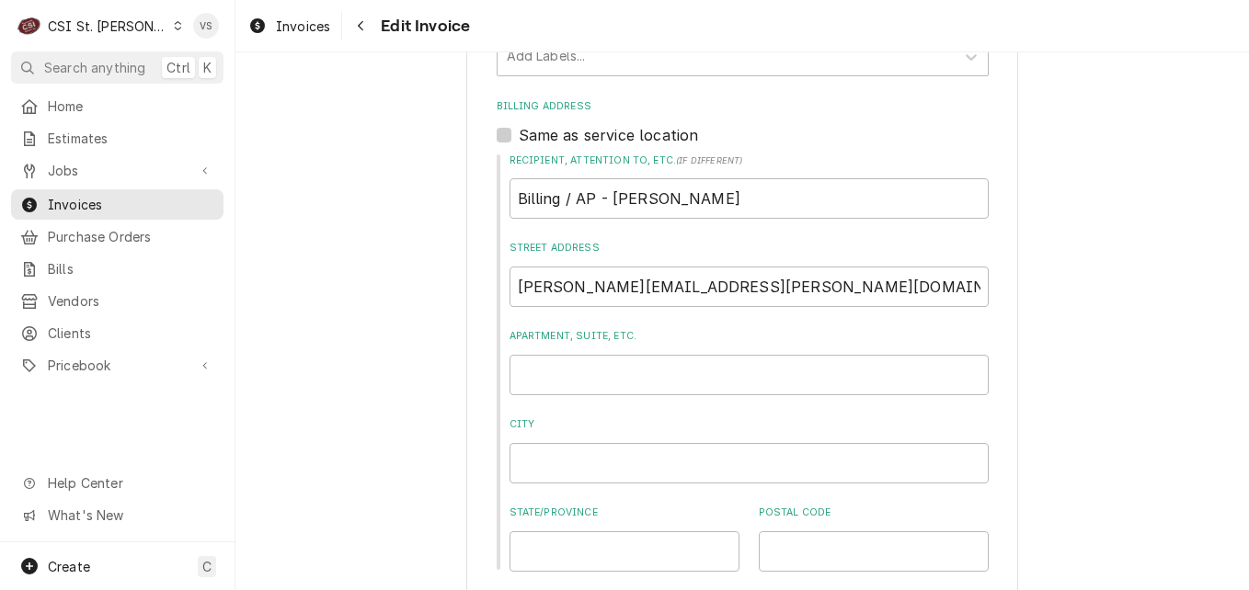
scroll to position [828, 0]
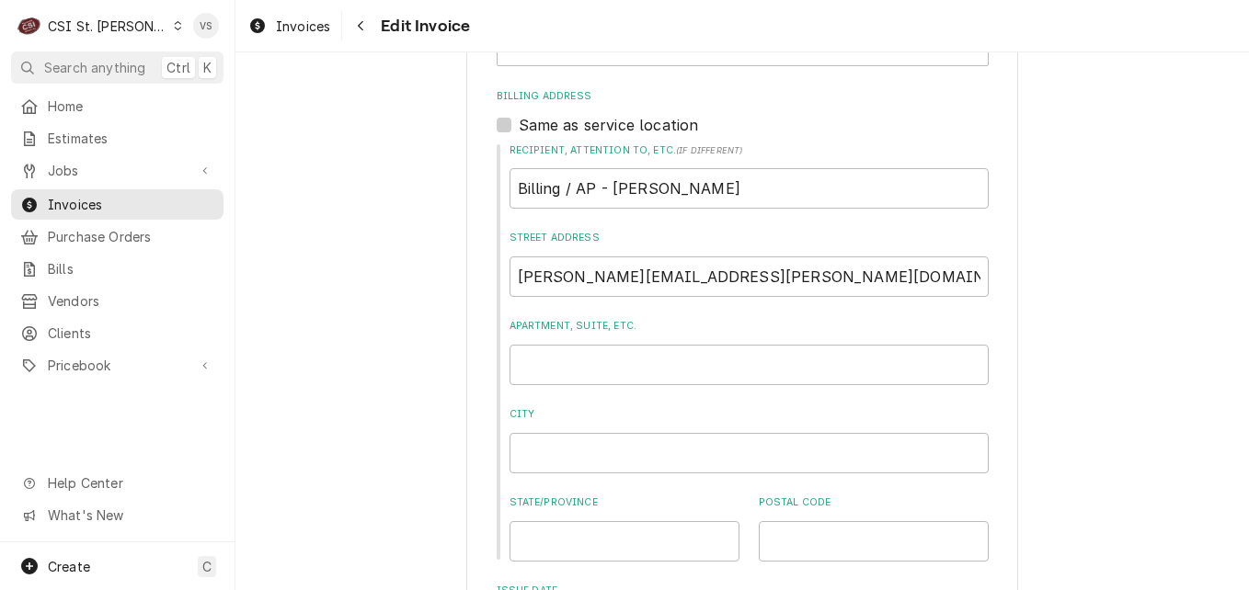
click at [158, 203] on span "Invoices" at bounding box center [131, 204] width 166 height 19
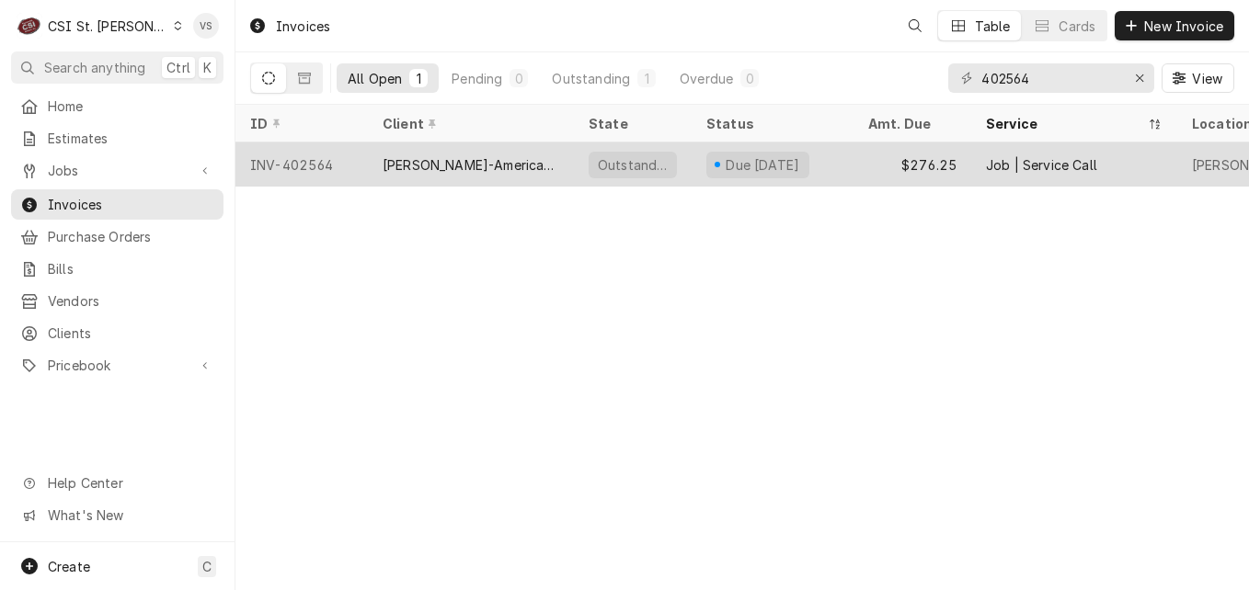
click at [463, 167] on div "[PERSON_NAME]-American Dining Creations" at bounding box center [471, 164] width 177 height 19
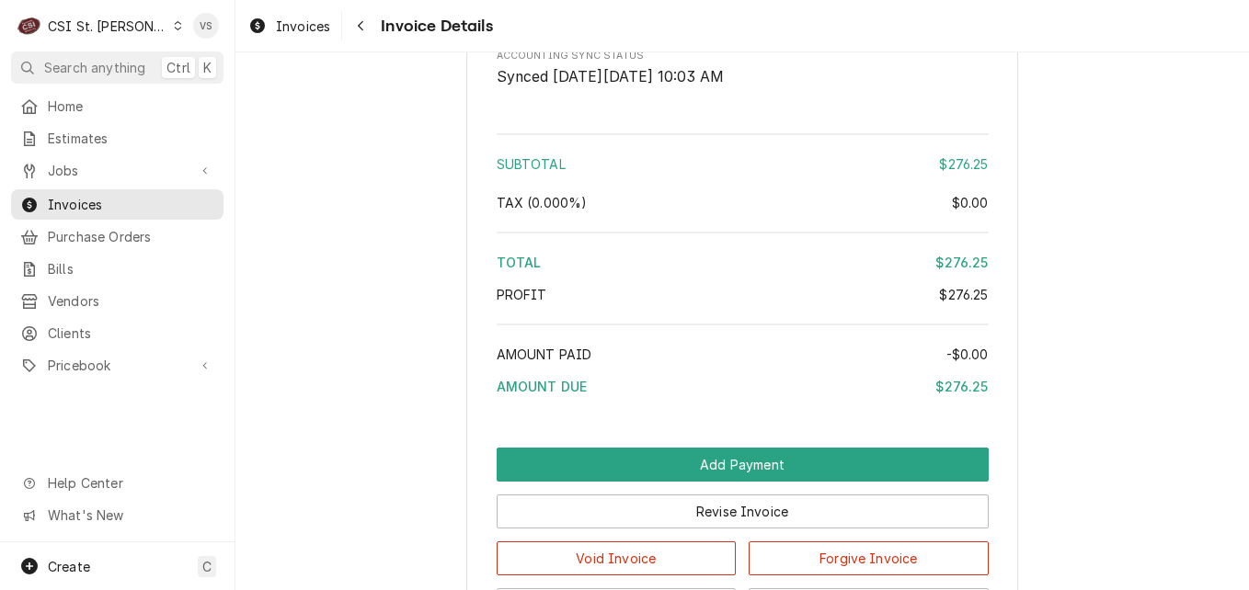
scroll to position [3127, 0]
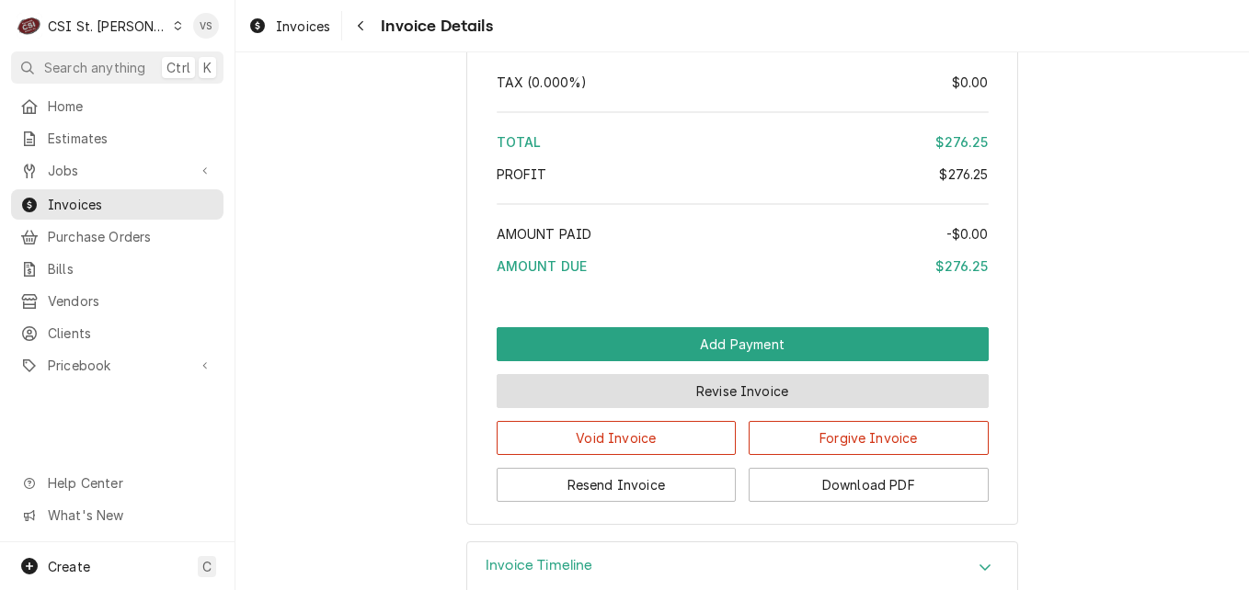
click at [695, 392] on button "Revise Invoice" at bounding box center [743, 391] width 492 height 34
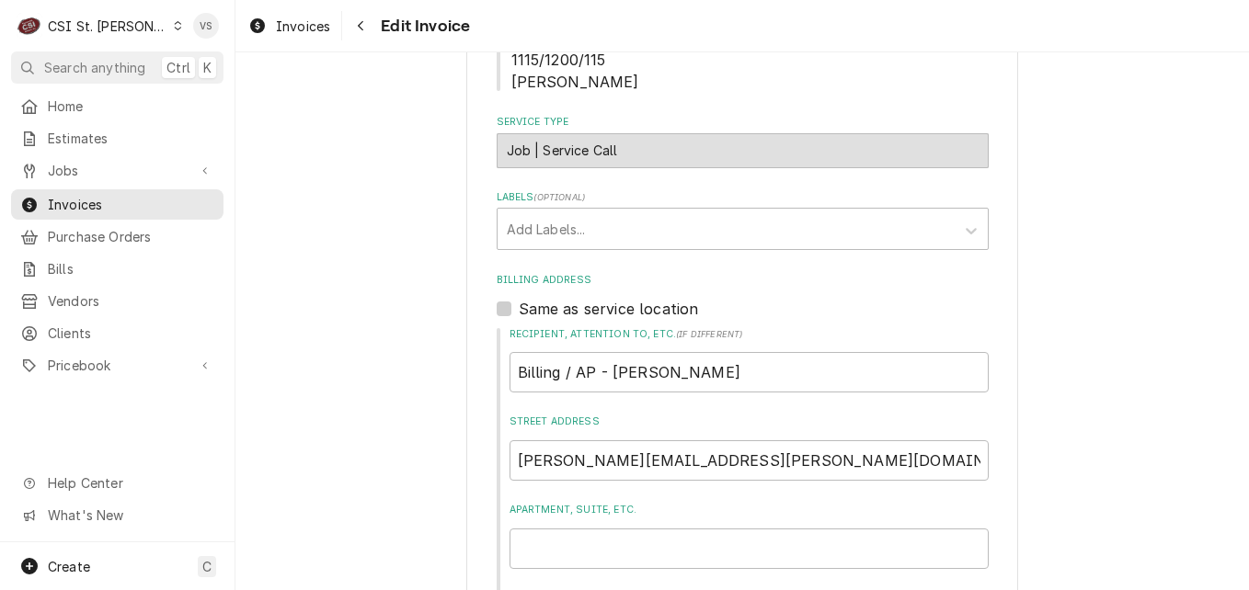
scroll to position [736, 0]
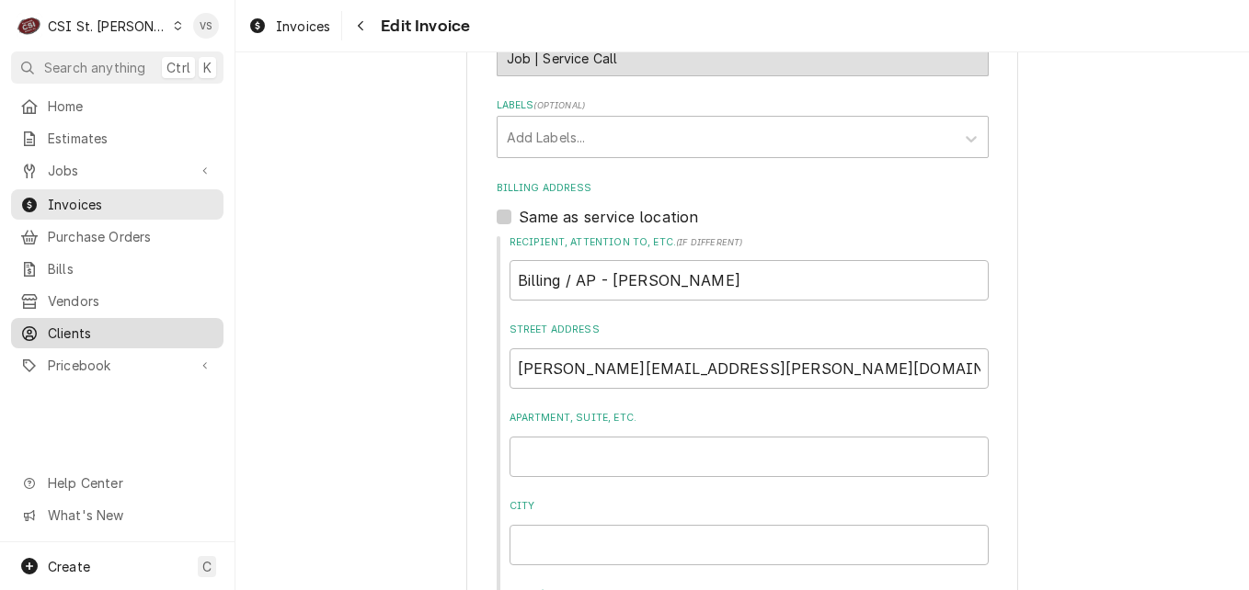
click at [92, 327] on span "Clients" at bounding box center [131, 333] width 166 height 19
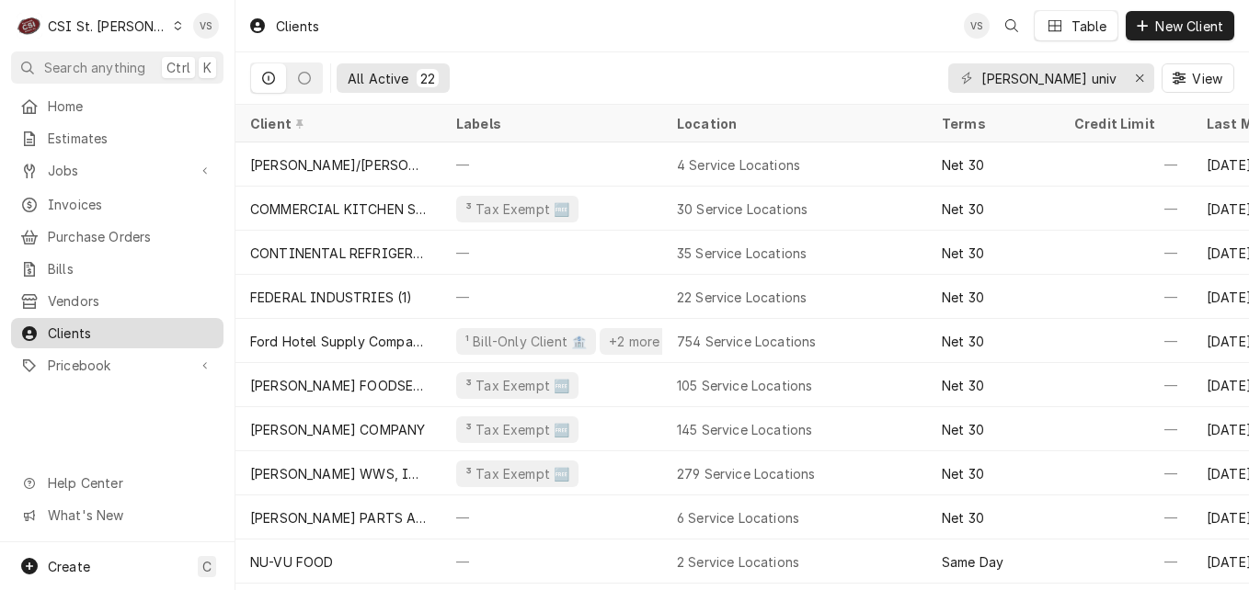
click at [102, 326] on span "Clients" at bounding box center [131, 333] width 166 height 19
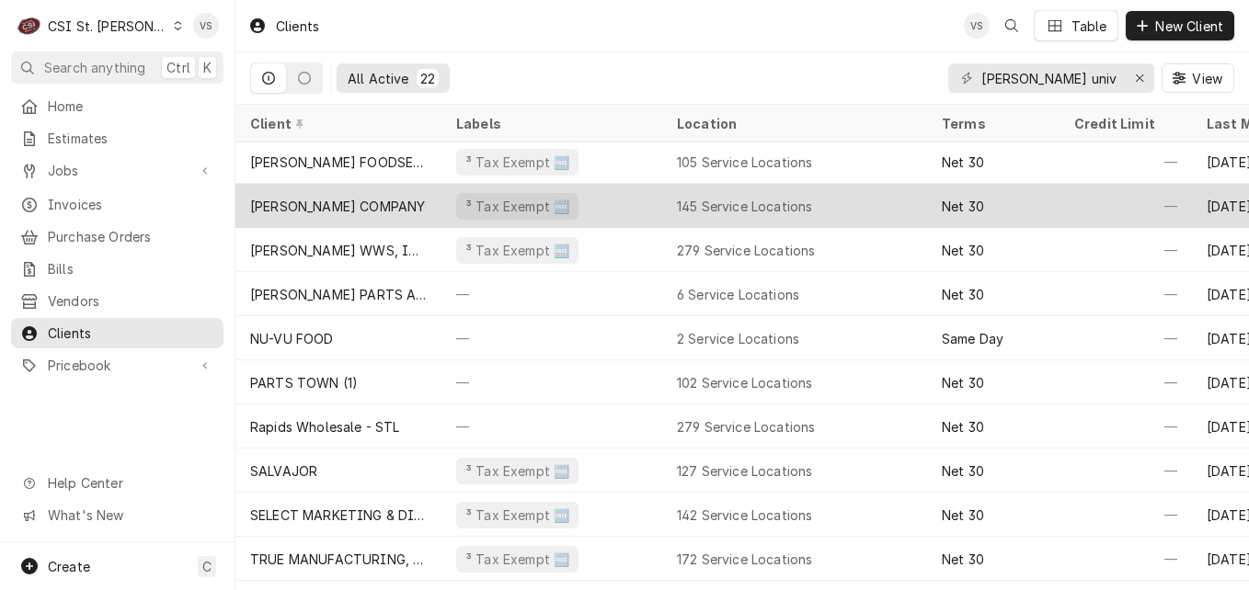
scroll to position [356, 0]
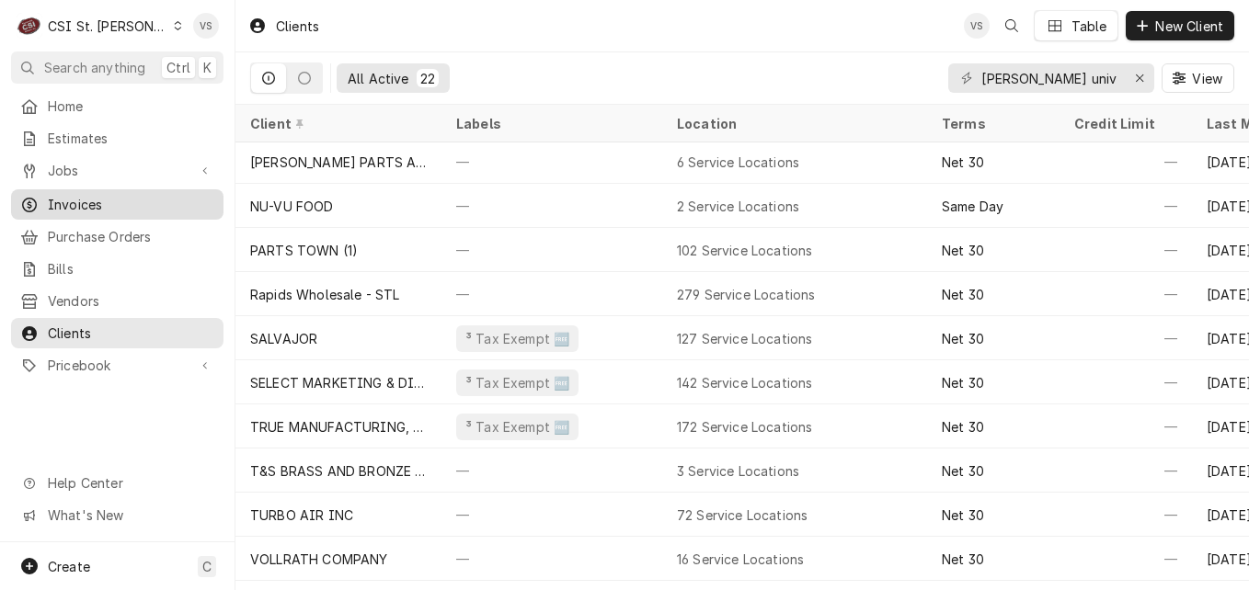
click at [83, 202] on span "Invoices" at bounding box center [131, 204] width 166 height 19
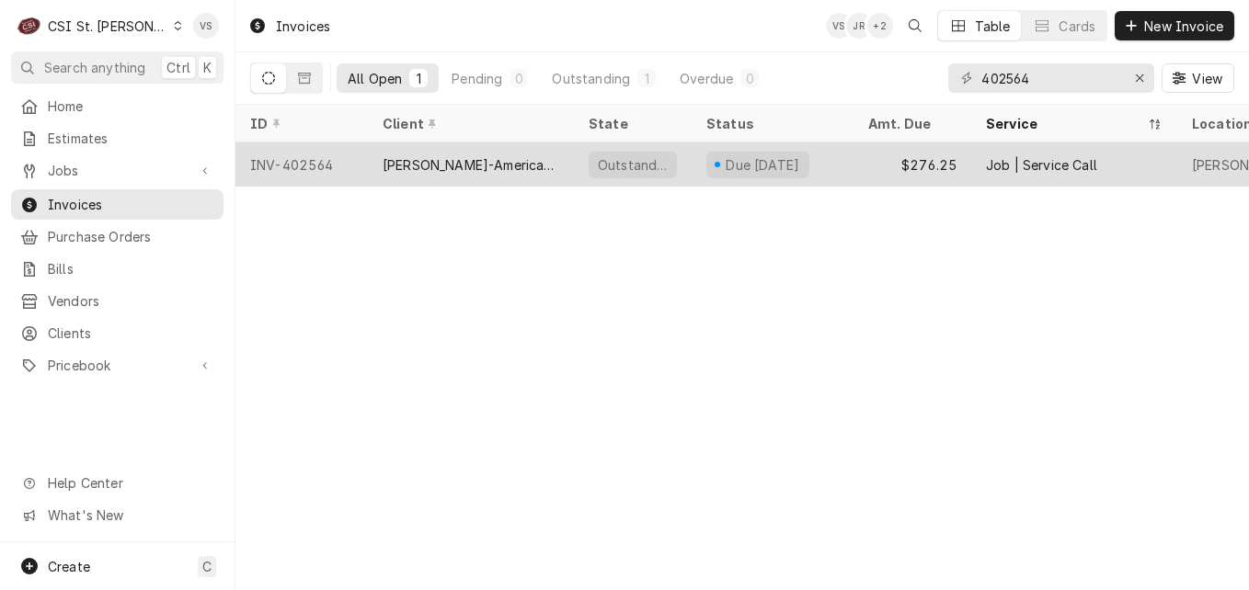
click at [559, 164] on div "[PERSON_NAME]-American Dining Creations" at bounding box center [471, 165] width 206 height 44
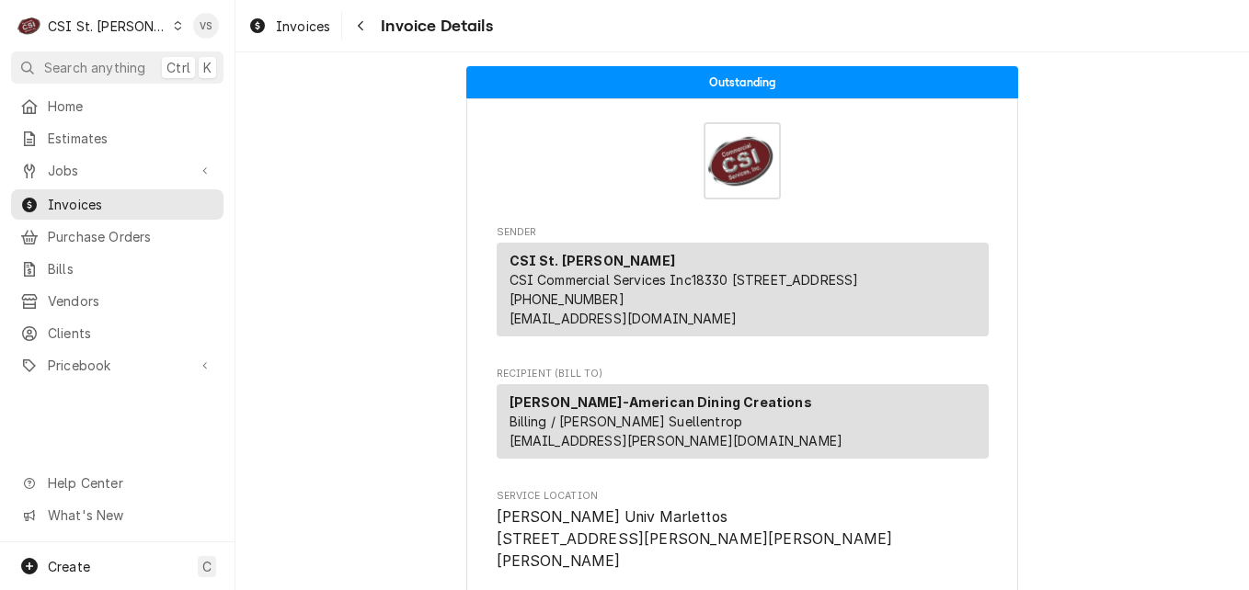
click at [559, 163] on div "Invoice Details" at bounding box center [743, 160] width 492 height 77
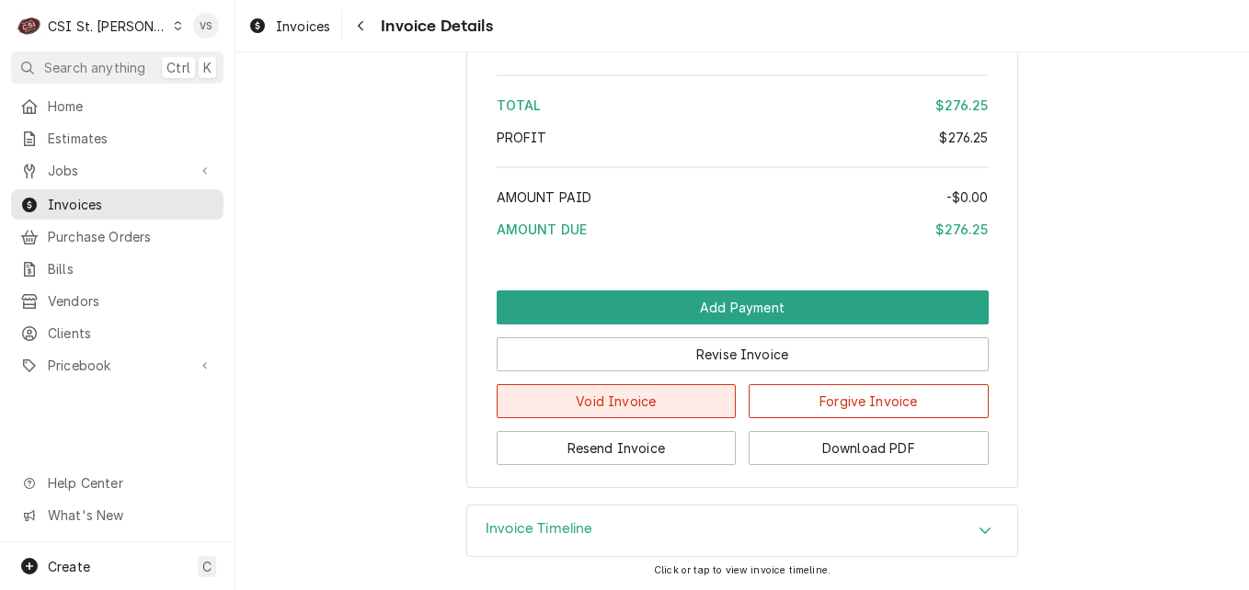
scroll to position [3165, 0]
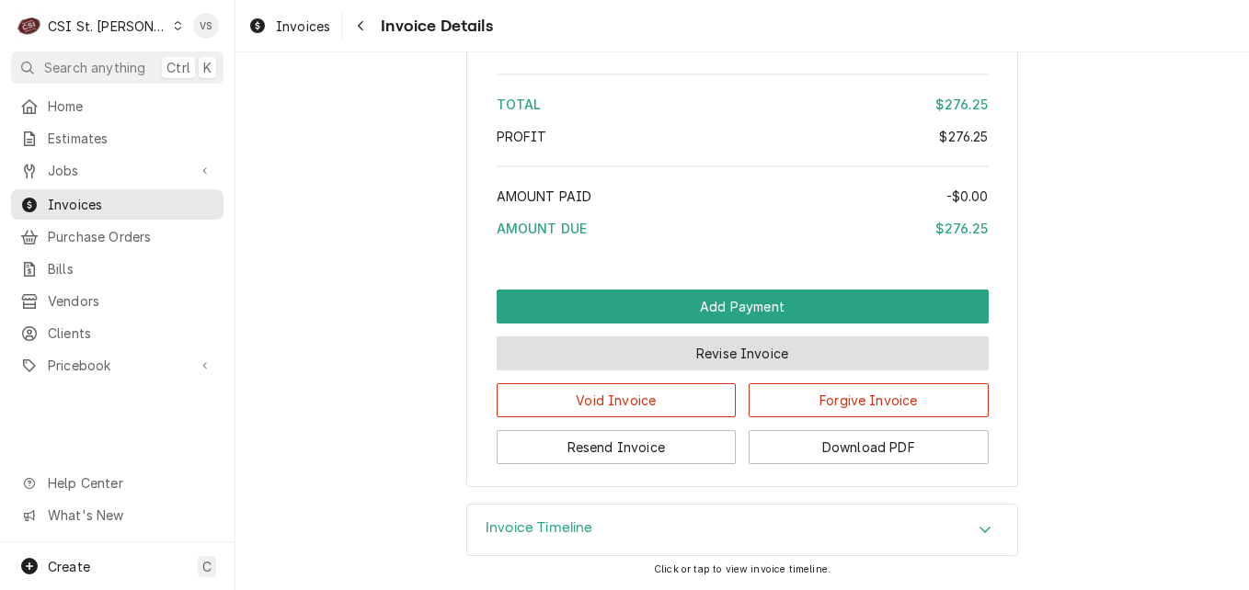
click at [700, 363] on button "Revise Invoice" at bounding box center [743, 354] width 492 height 34
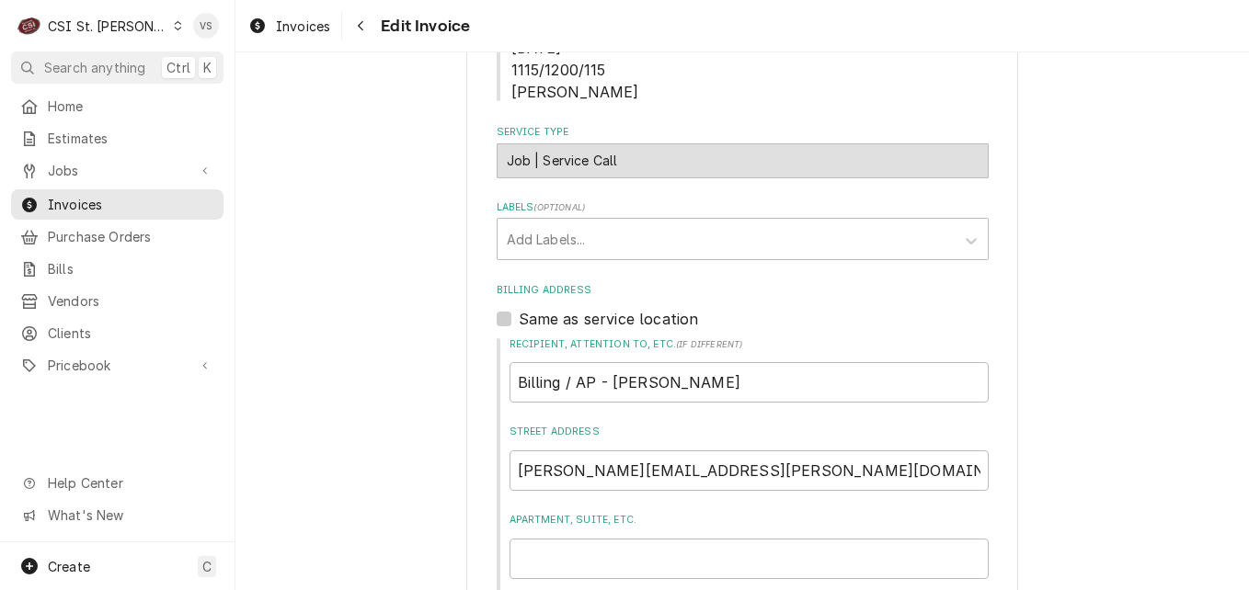
scroll to position [644, 0]
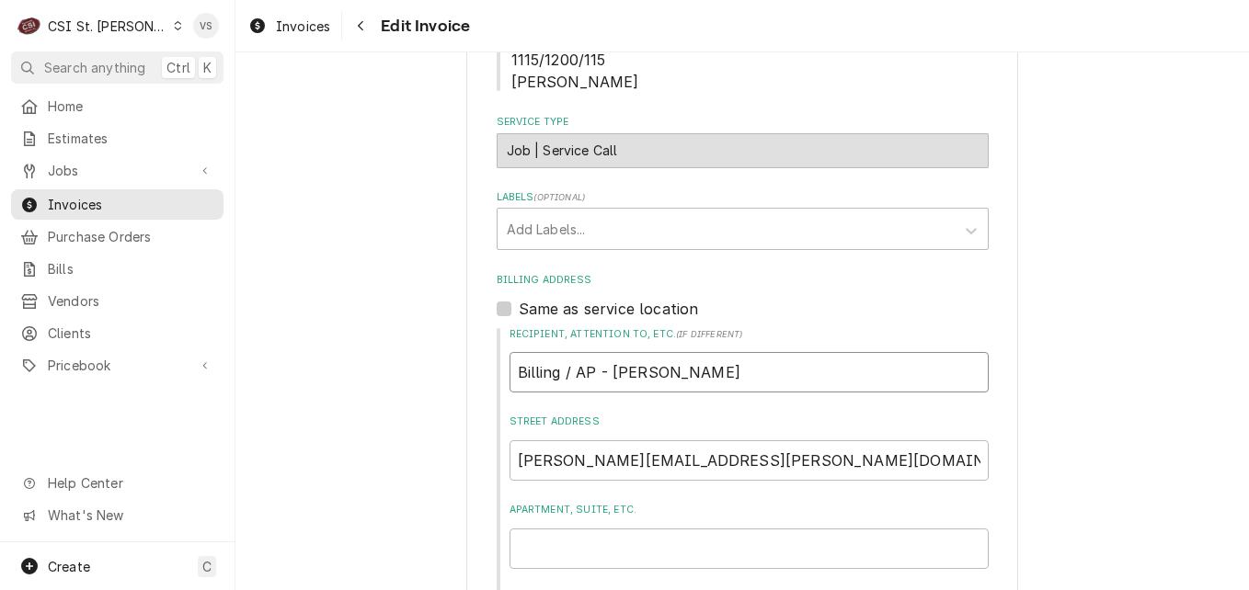
click at [770, 365] on input "Billing / AP - Matthew Suellentrop" at bounding box center [749, 372] width 479 height 40
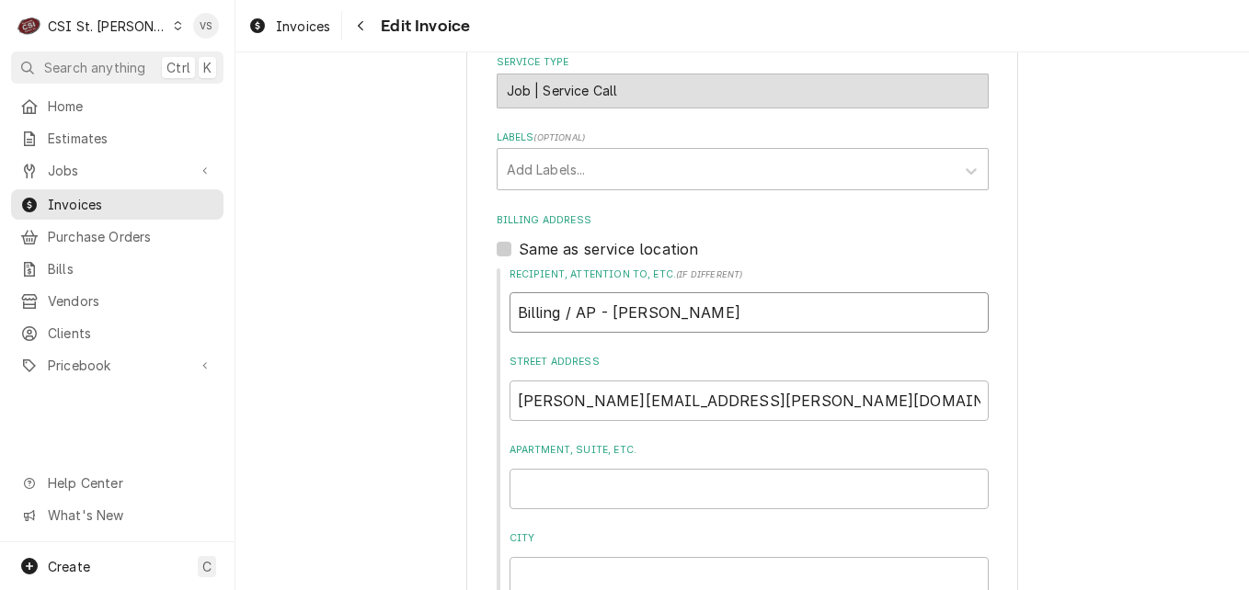
scroll to position [736, 0]
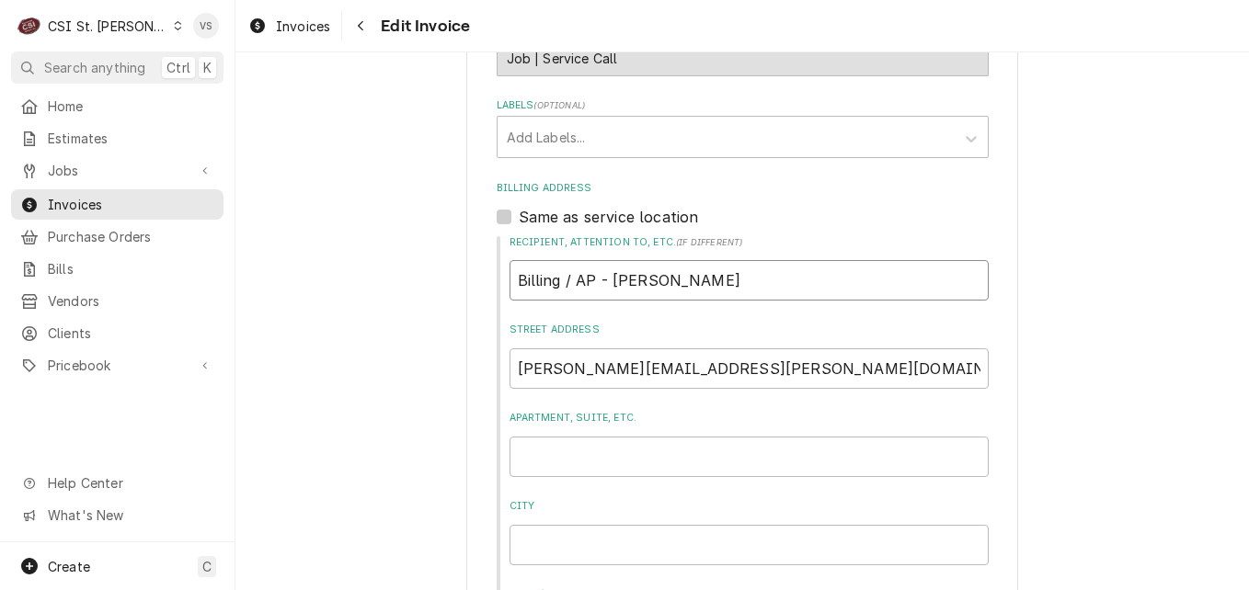
drag, startPoint x: 758, startPoint y: 285, endPoint x: 682, endPoint y: 286, distance: 75.4
click at [510, 276] on input "Billing / AP - Matthew Suellentrop" at bounding box center [749, 280] width 479 height 40
type textarea "x"
type input "A"
type textarea "x"
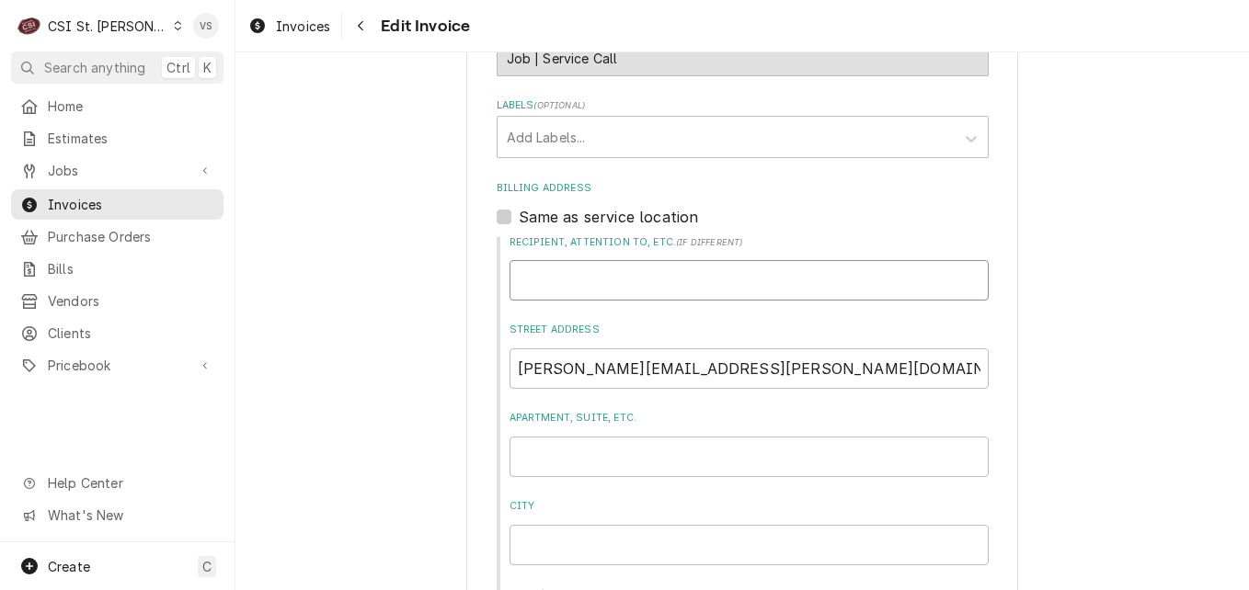
type textarea "x"
type input "W"
type textarea "x"
type input "We"
type textarea "x"
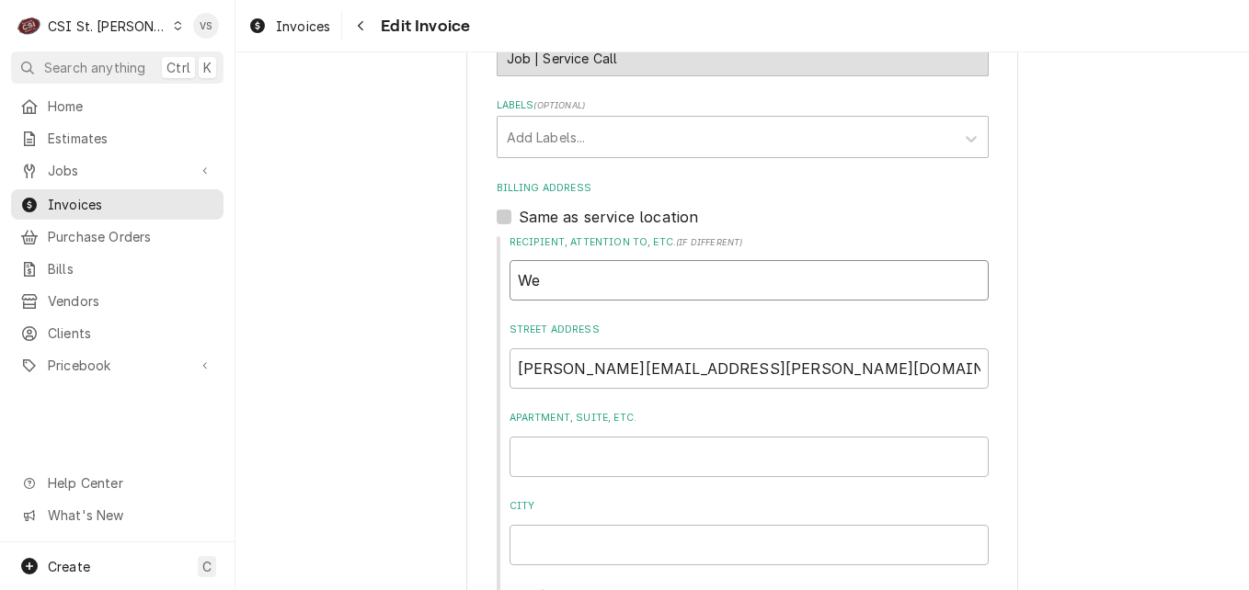
type input "Web"
type textarea "x"
type input "Webs"
type textarea "x"
type input "Webst"
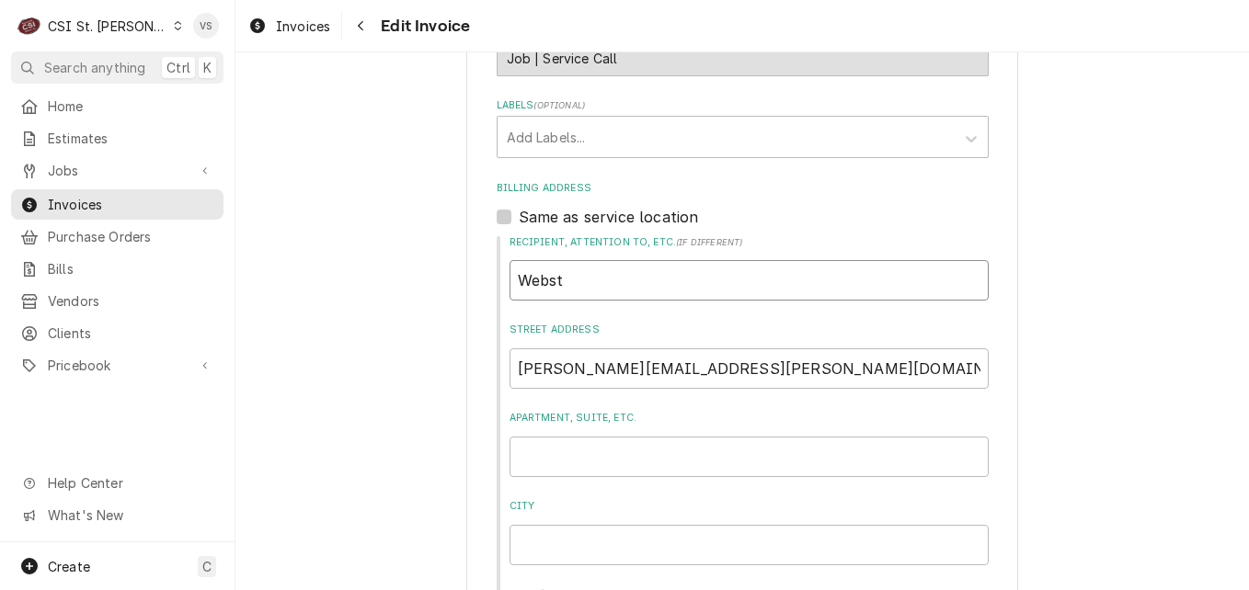
type textarea "x"
type input "Webste"
type textarea "x"
type input "Webster"
type textarea "x"
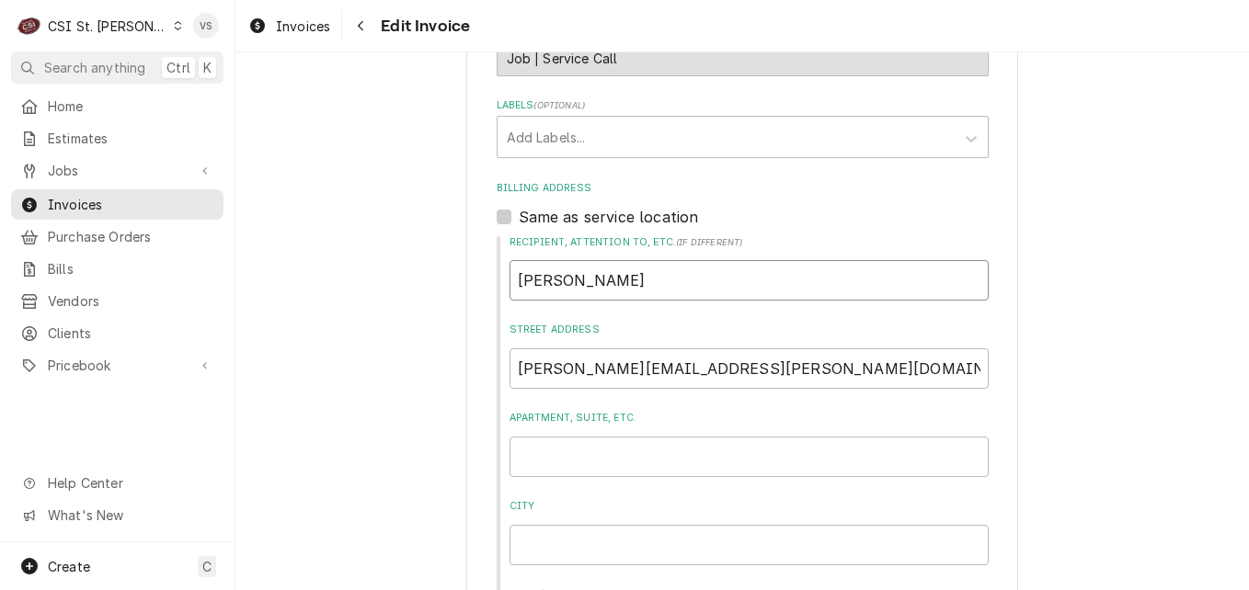
type input "Webster"
type textarea "x"
type input "Webster U"
type textarea "x"
type input "Webster Un"
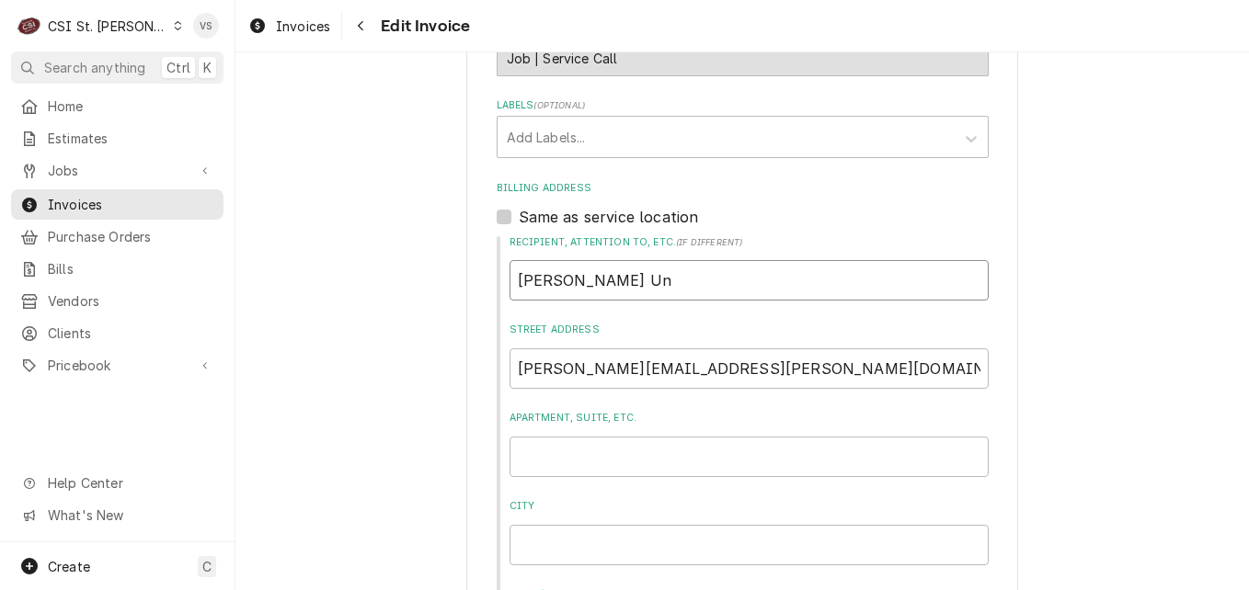
type textarea "x"
type input "Webster Uni"
type textarea "x"
type input "Webster Univ"
type textarea "x"
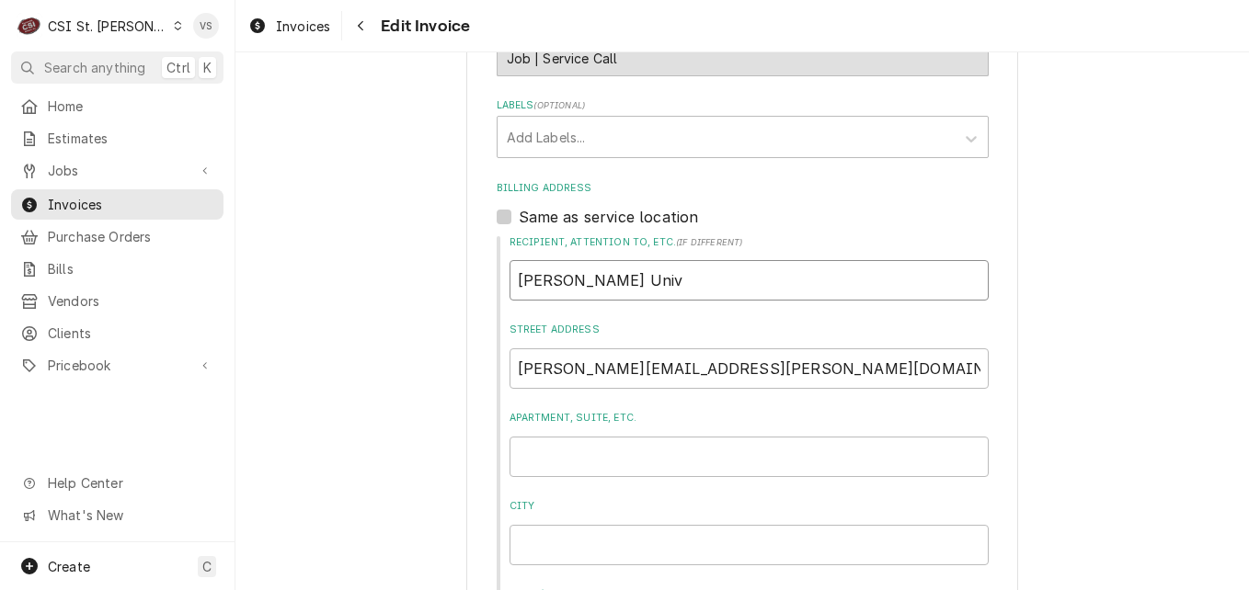
type input "Webster Unive"
type textarea "x"
type input "Webster Univer"
type textarea "x"
type input "Webster Univers"
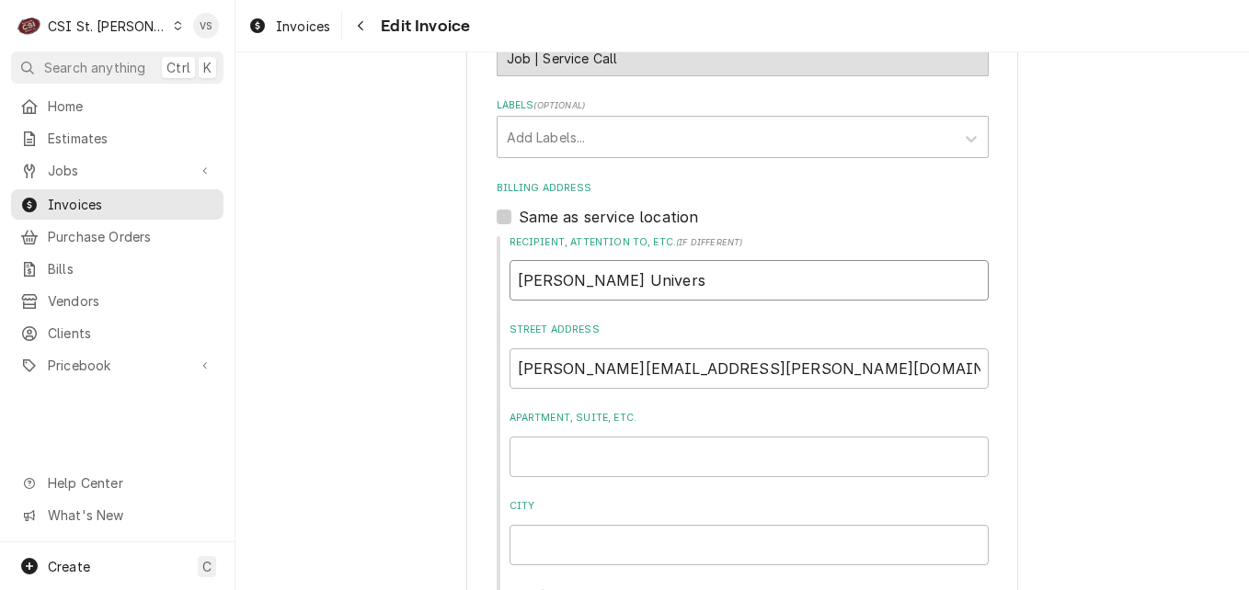
type textarea "x"
type input "Webster Universi"
type textarea "x"
type input "Webster Universit"
type textarea "x"
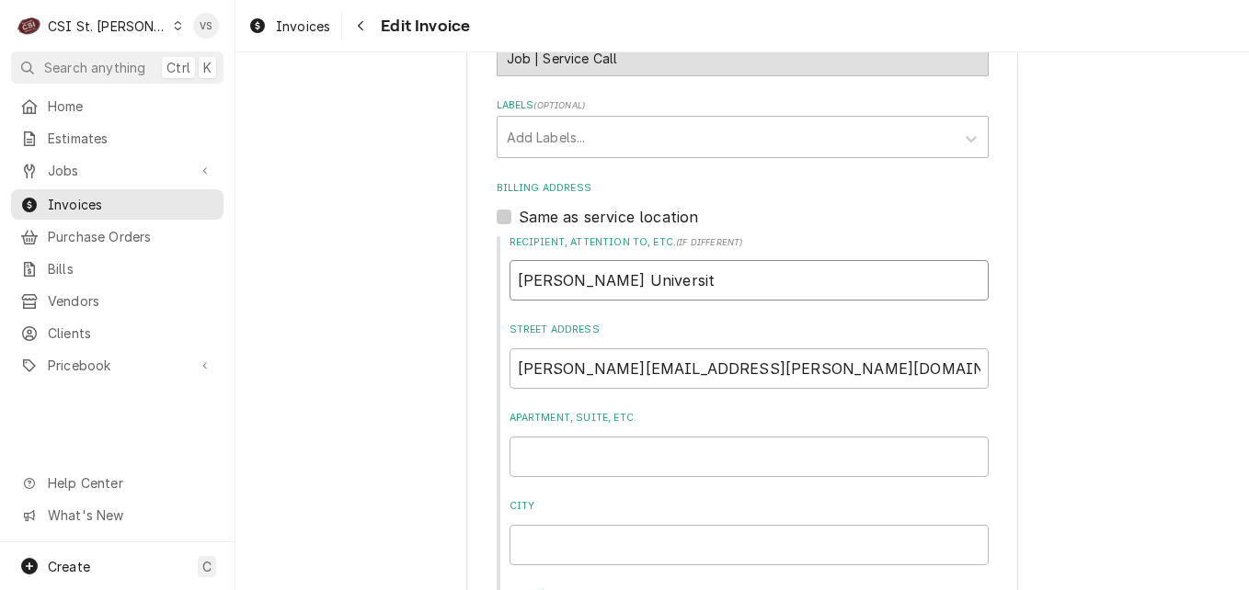
type input "Webster University"
type textarea "x"
type input "Webster University-"
type textarea "x"
type input "Webster University-A"
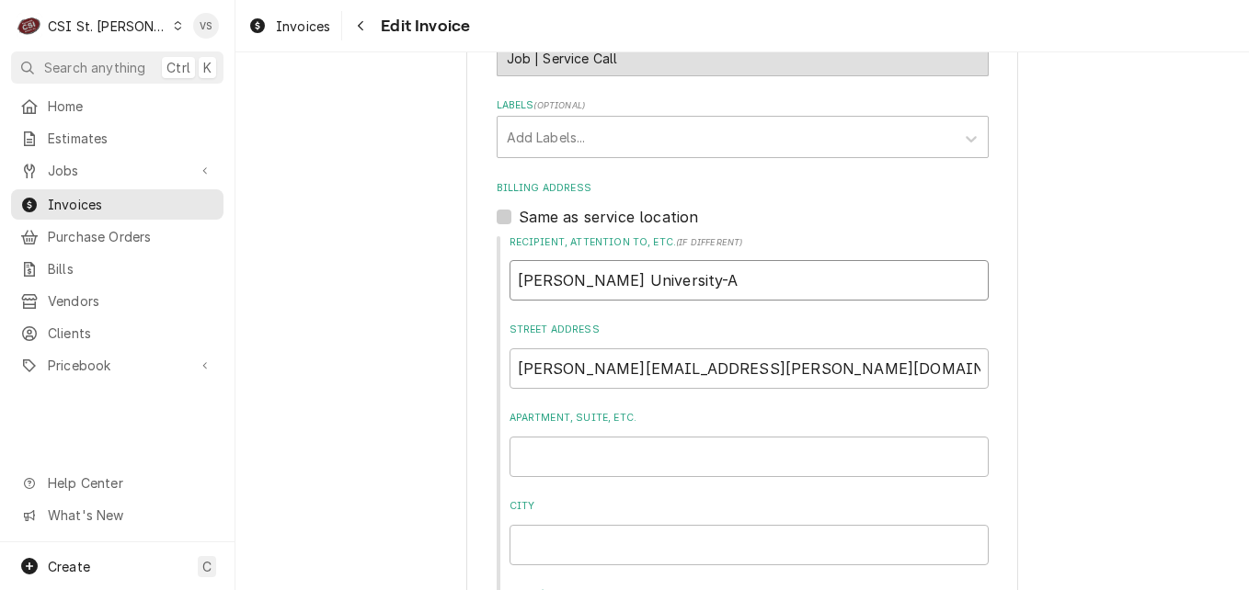
type textarea "x"
type input "Webster University-Am"
type textarea "x"
type input "Webster University-Ame"
type textarea "x"
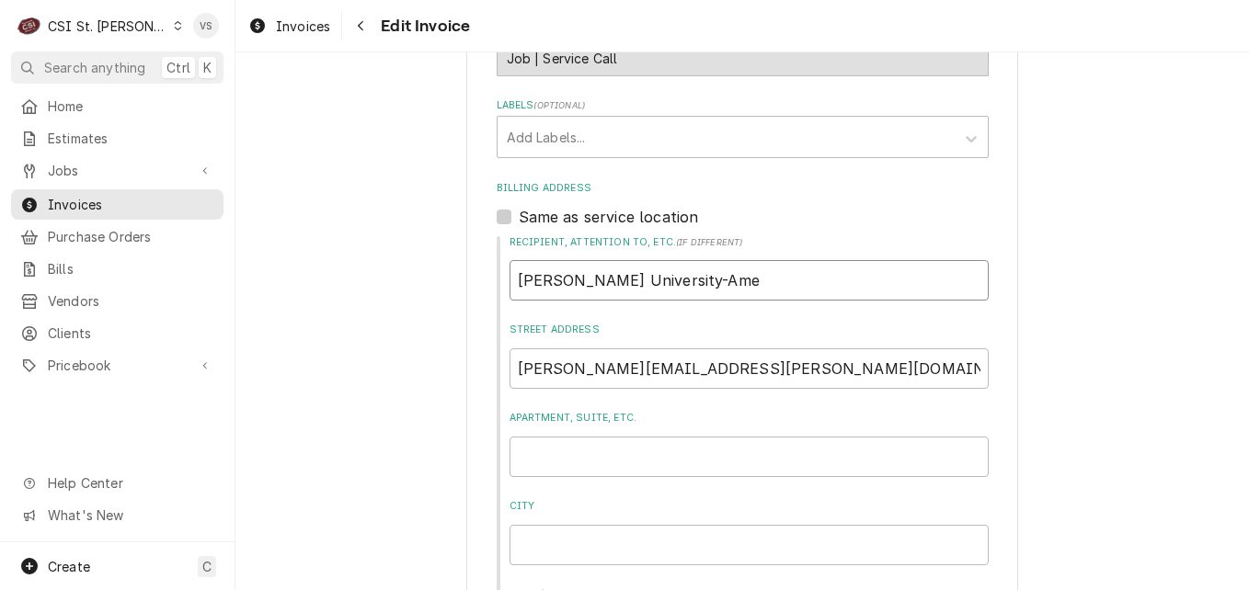
type input "Webster University-Amer"
type textarea "x"
type input "Webster University-Ameri"
type textarea "x"
type input "Webster University-Americ"
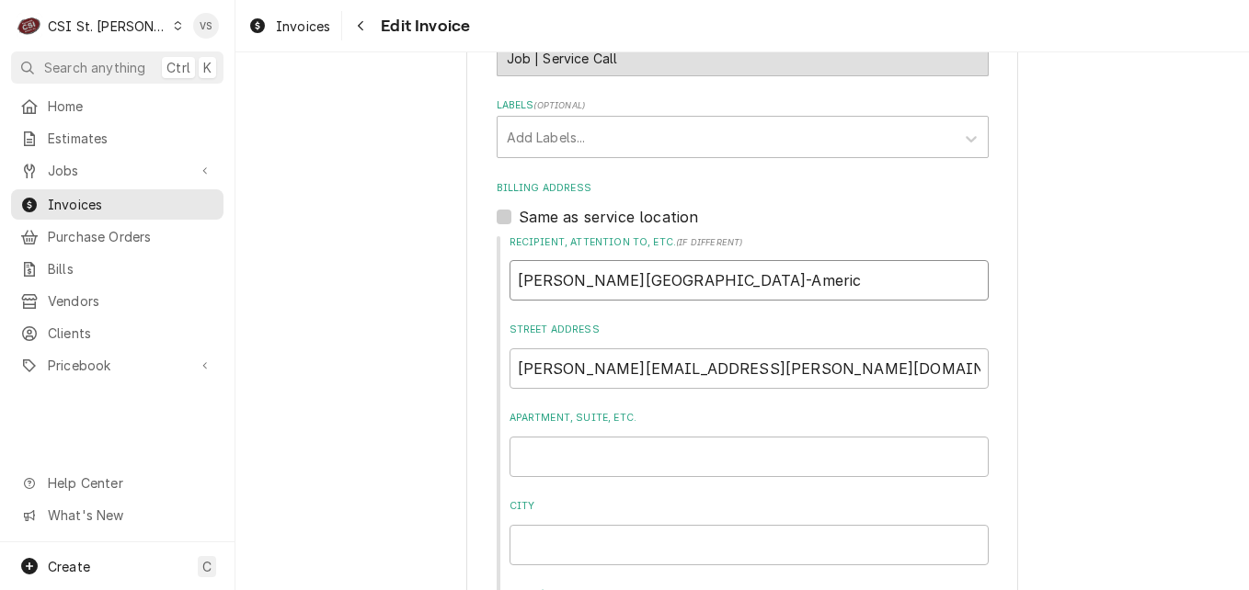
type textarea "x"
type input "Webster University-American"
type textarea "x"
type input "Webster University-American"
type textarea "x"
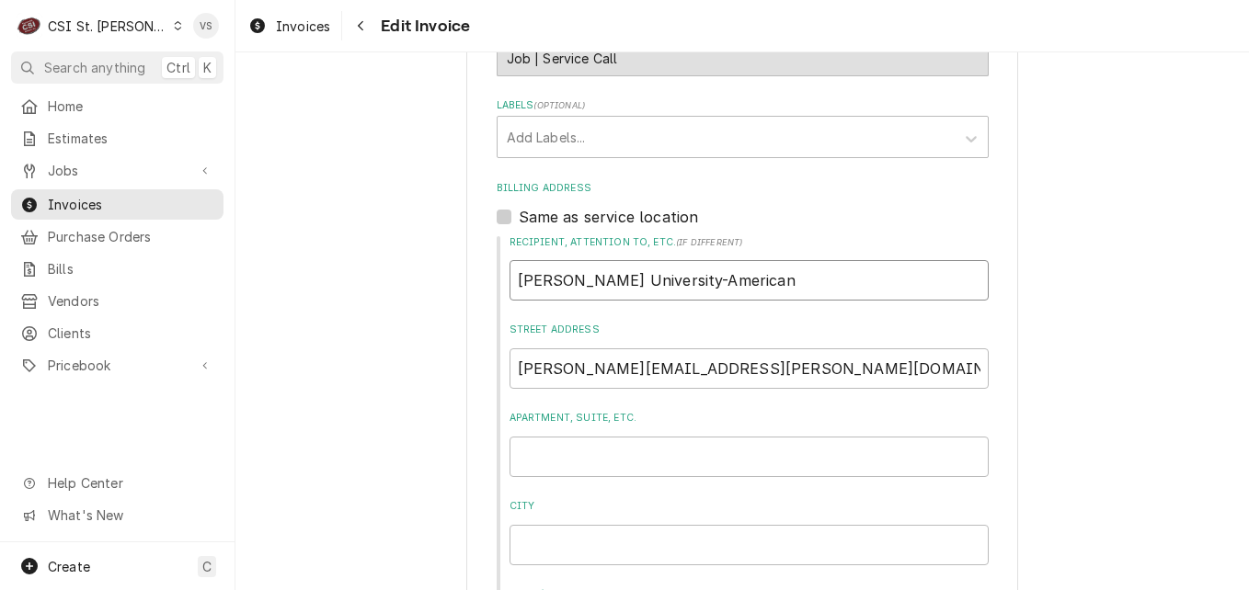
type input "Webster University-American d"
type textarea "x"
type input "Webster University-American di"
type textarea "x"
type input "Webster University-American din"
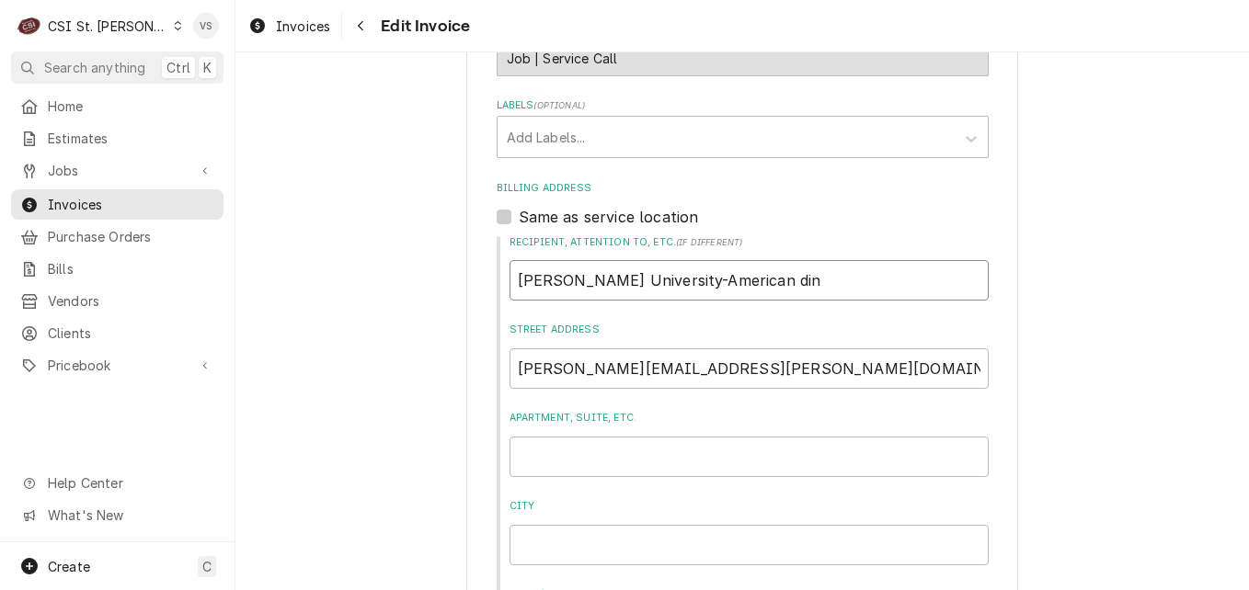
type textarea "x"
type input "Webster University-American dini"
type textarea "x"
type input "Webster University-American dinin"
type textarea "x"
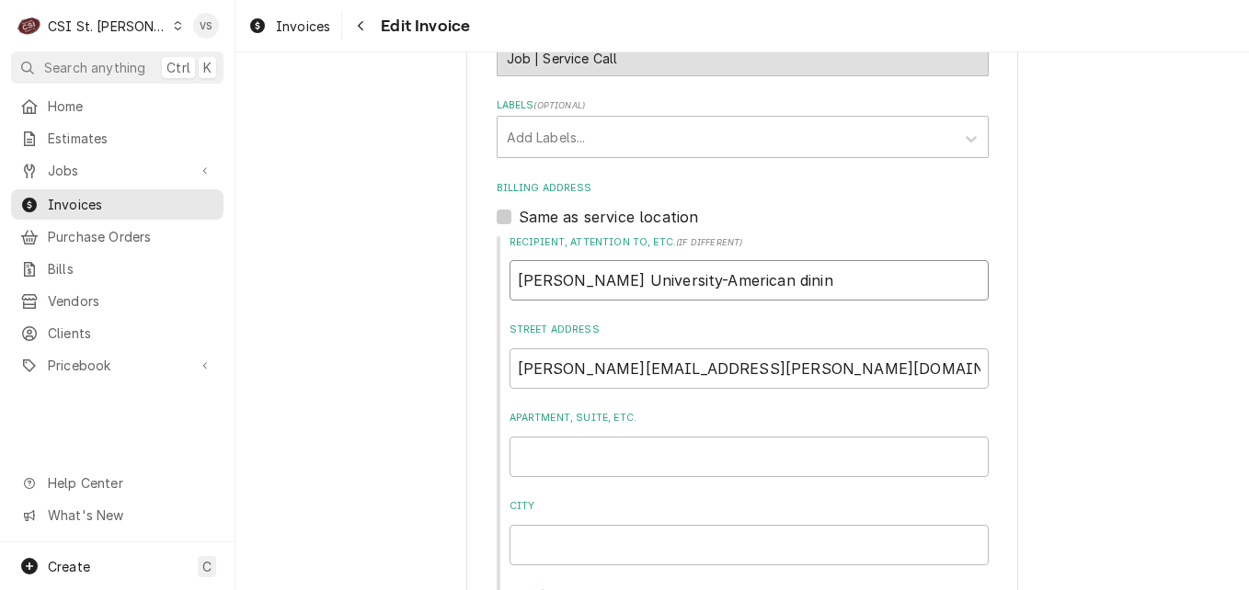
type input "Webster University-American dining"
type textarea "x"
type input "Webster University-American dining"
type textarea "x"
type input "Webster University-American dining C"
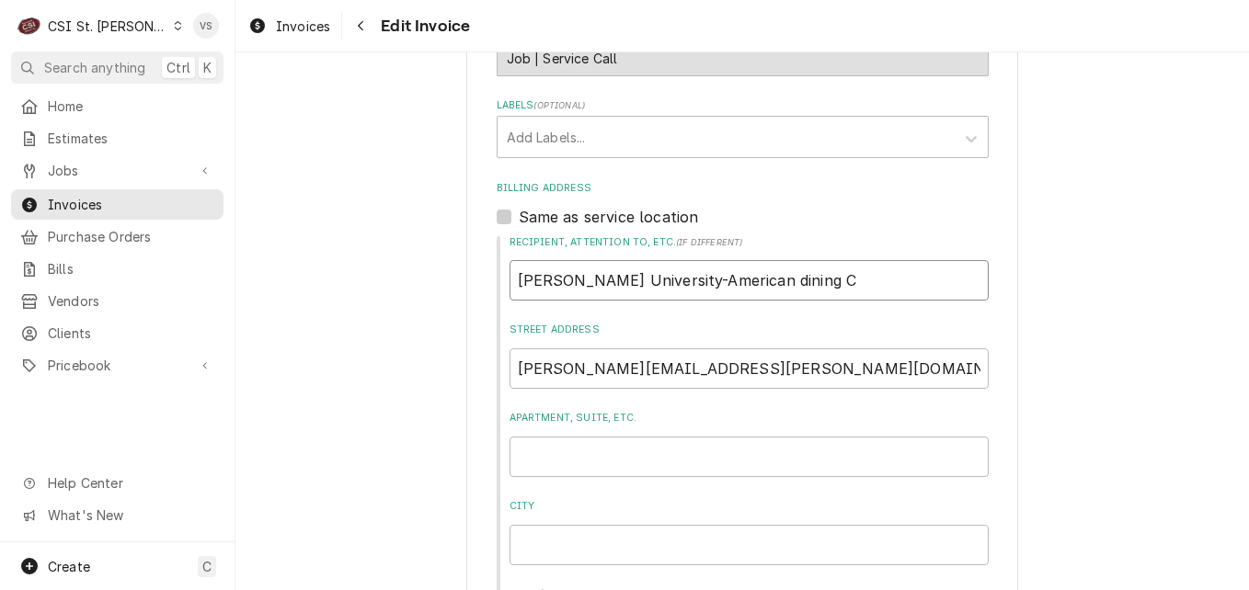
type textarea "x"
type input "Webster University-American dining Cr"
type textarea "x"
type input "Webster University-American dining Cre"
type textarea "x"
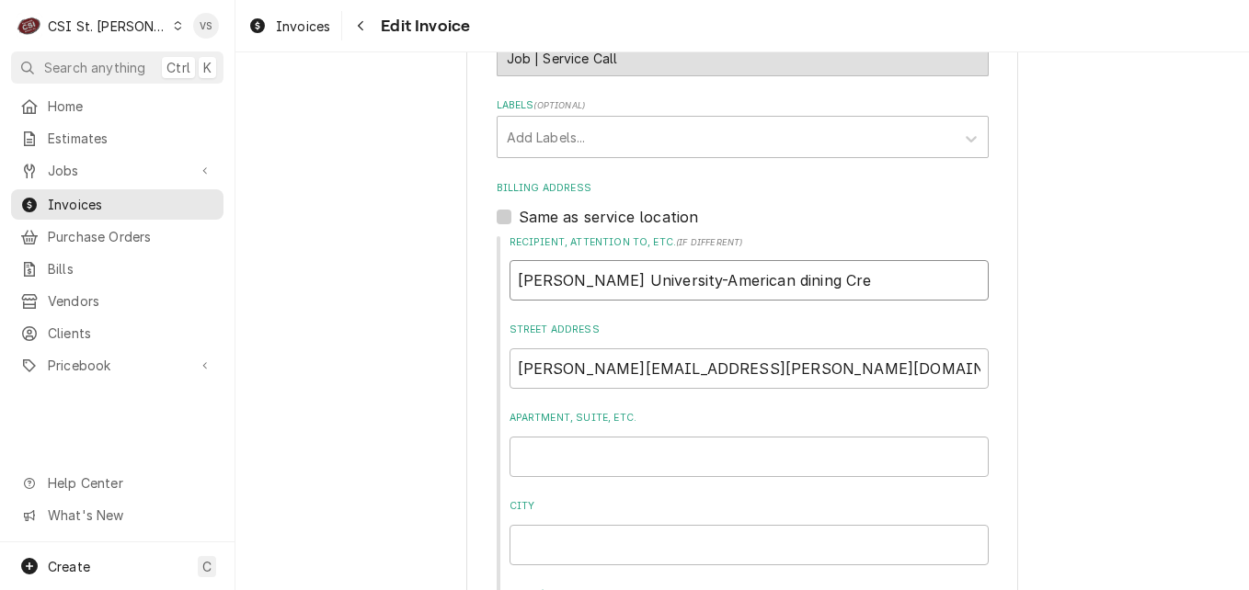
type input "Webster University-American dining Cr"
type textarea "x"
type input "Webster University-American dining C"
type textarea "x"
type input "Webster University-American dining"
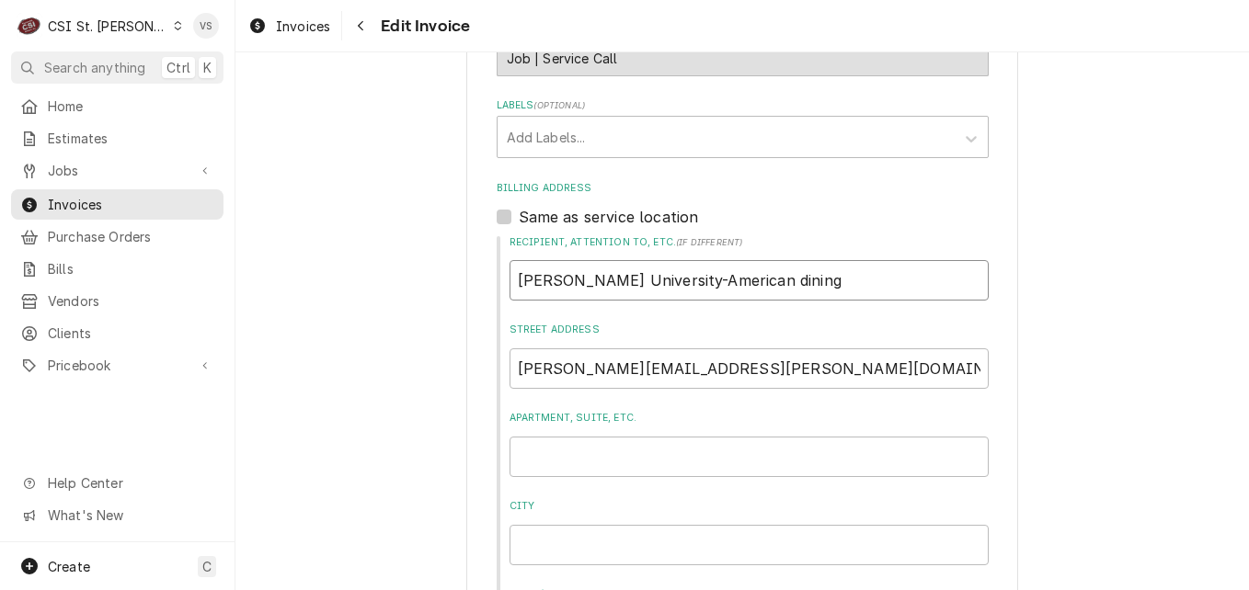
type textarea "x"
type input "Webster University-American dining"
type textarea "x"
type input "Webster University-American dinin"
type textarea "x"
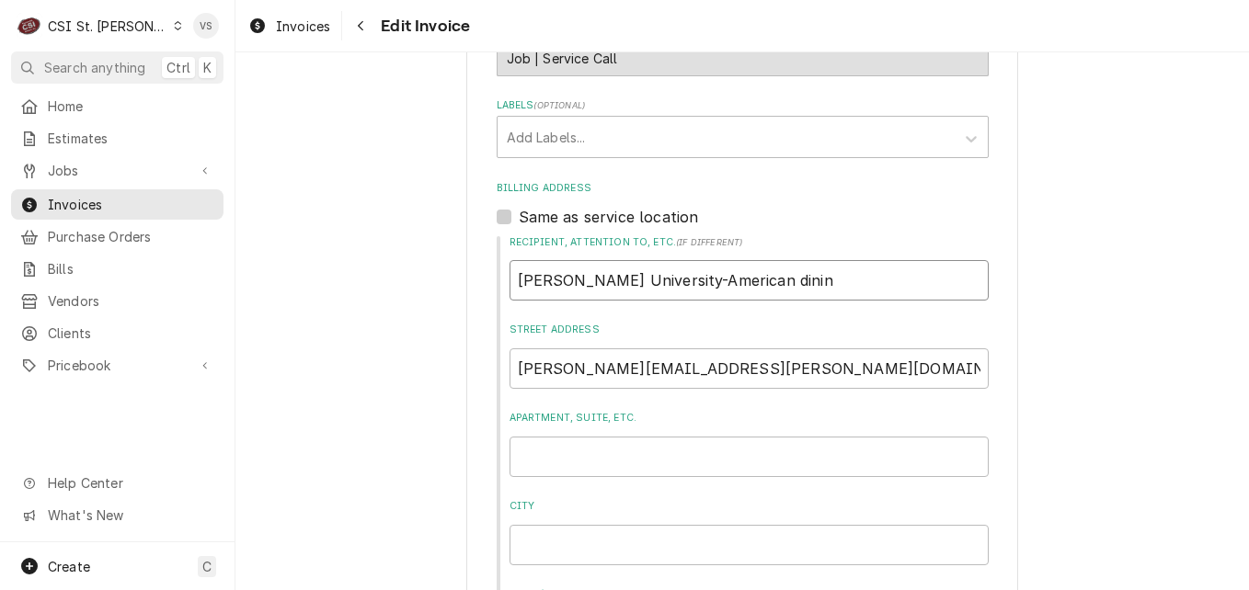
type input "Webster University-American dini"
type textarea "x"
type input "Webster University-American din"
type textarea "x"
type input "Webster University-American di"
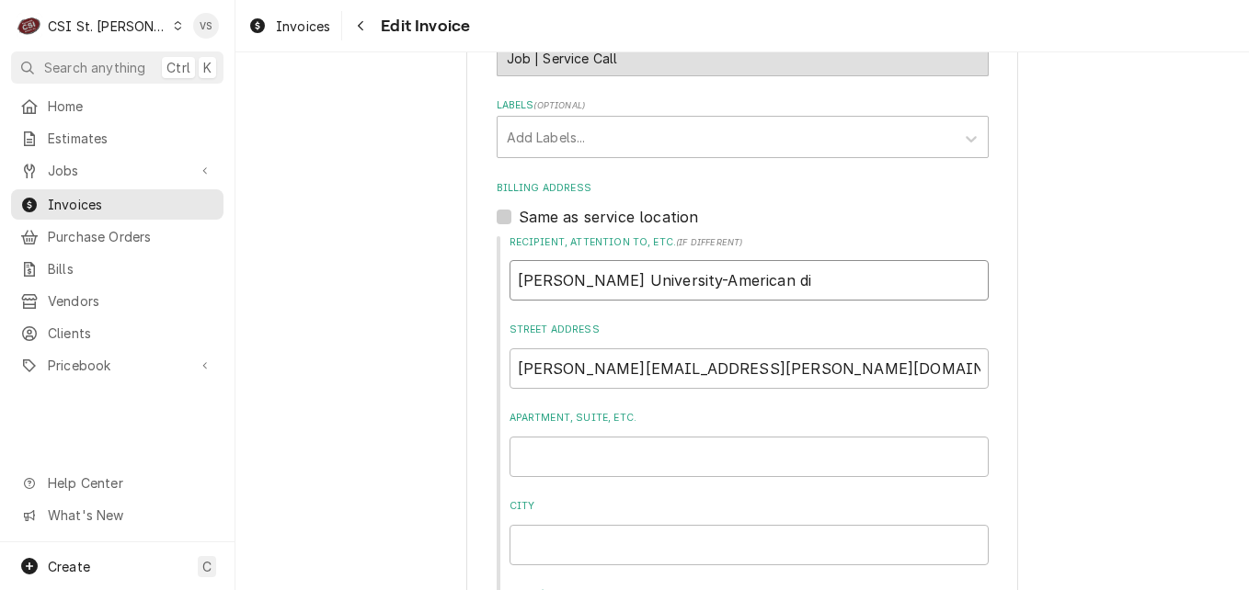
type textarea "x"
type input "Webster University-American d"
type textarea "x"
type input "Webster University-American"
type textarea "x"
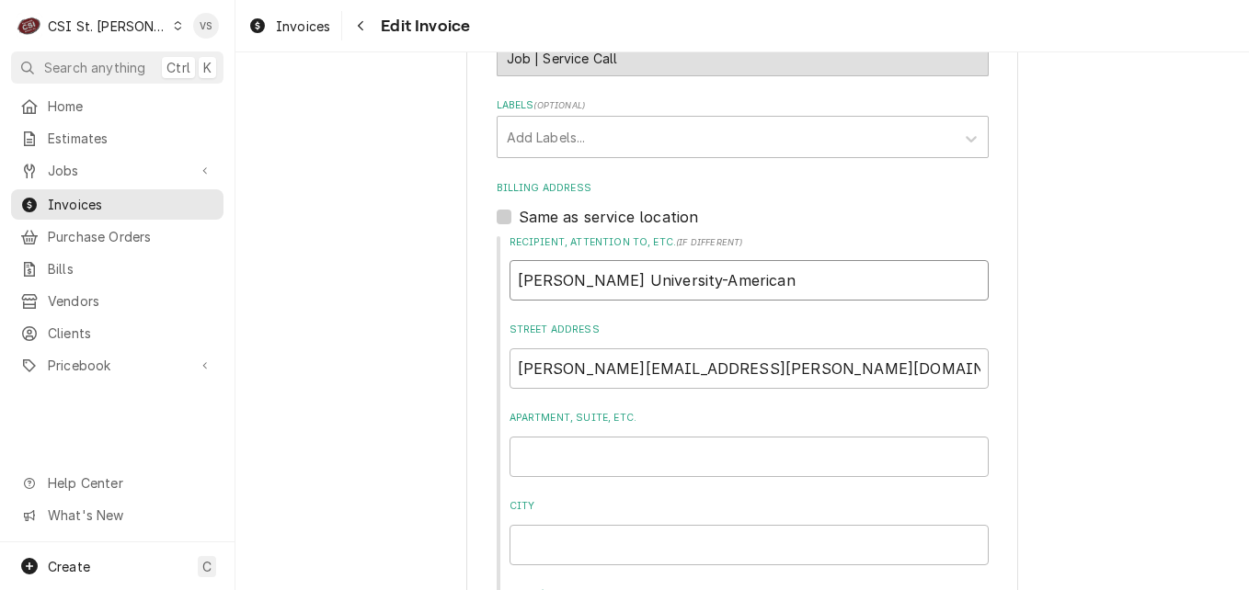
type input "Webster University-American d"
type textarea "x"
type input "Webster University-American di"
type textarea "x"
type input "Webster University-American din"
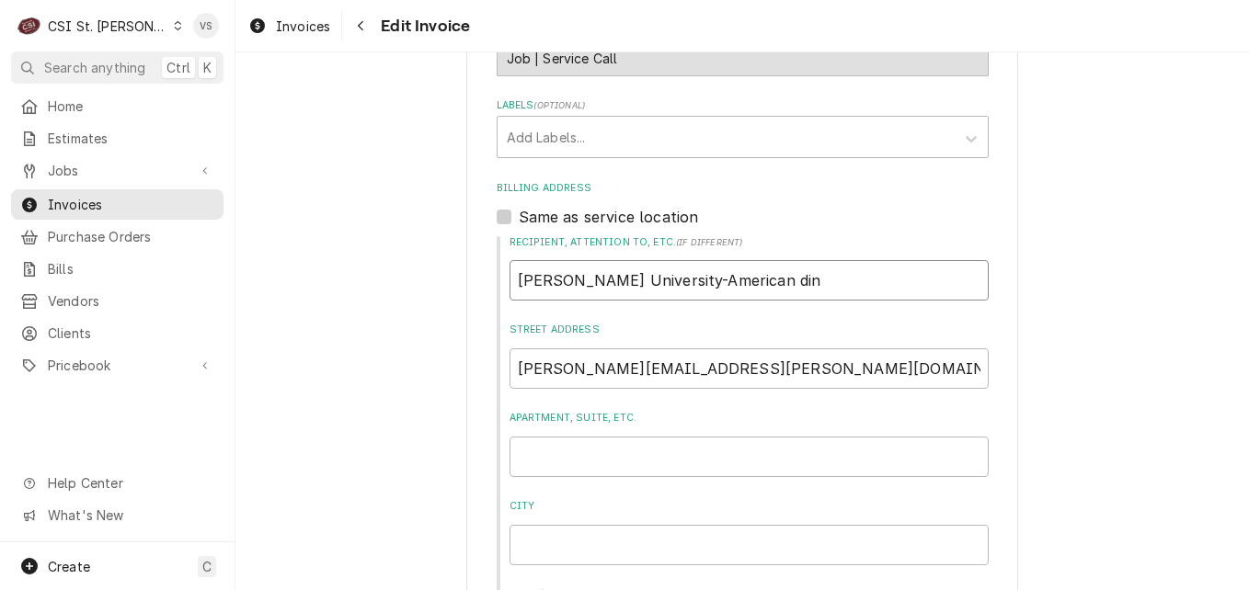
type textarea "x"
type input "Webster University-American di"
type textarea "x"
type input "Webster University-American d"
type textarea "x"
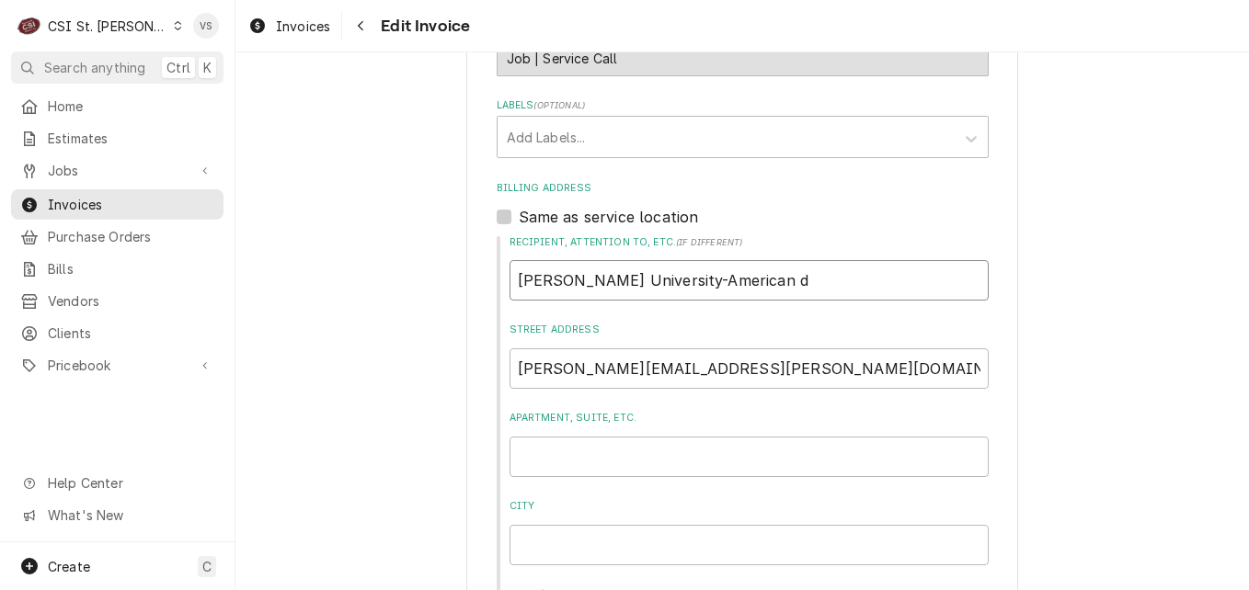
type input "Webster University-American"
type textarea "x"
type input "Webster University-American D"
type textarea "x"
type input "Webster University-American Di"
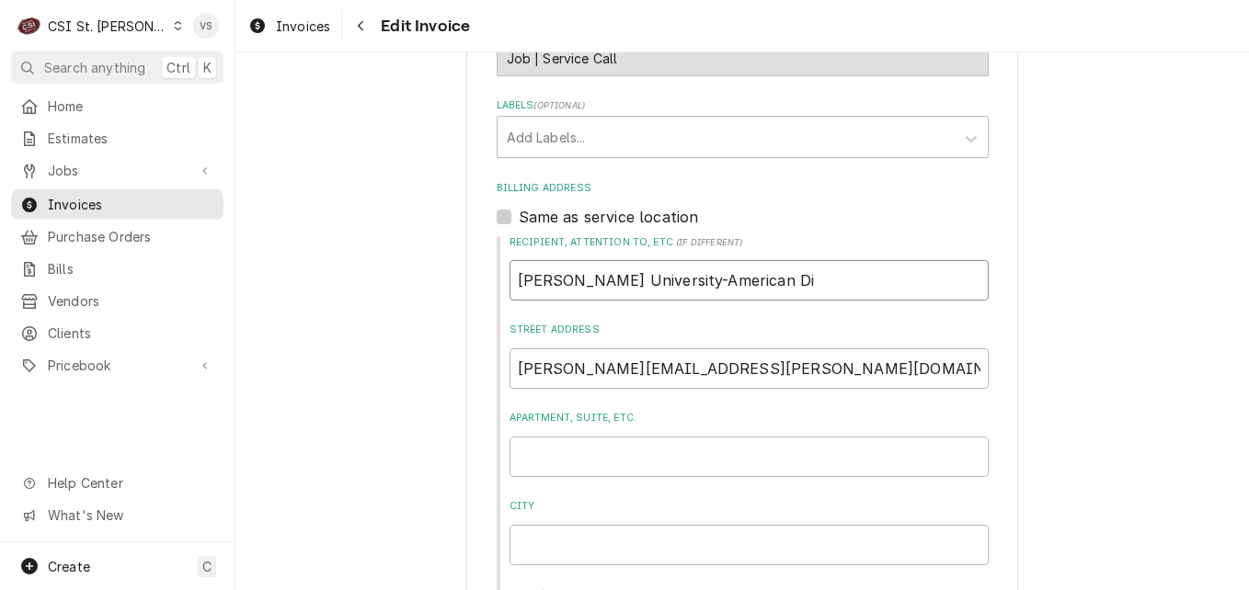
type textarea "x"
type input "Webster University-American Din"
type textarea "x"
type input "Webster University-American Dini"
type textarea "x"
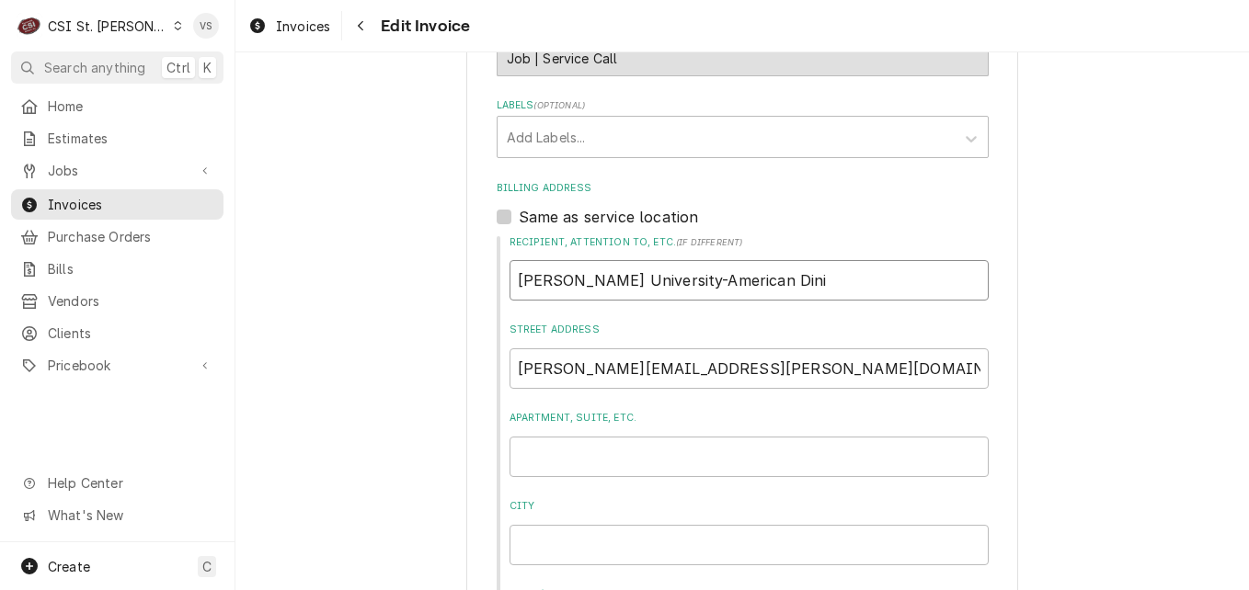
type input "[PERSON_NAME] University-American Dinin"
type textarea "x"
type input "[PERSON_NAME] University-American Dining"
type textarea "x"
type input "[PERSON_NAME] University-American Dining"
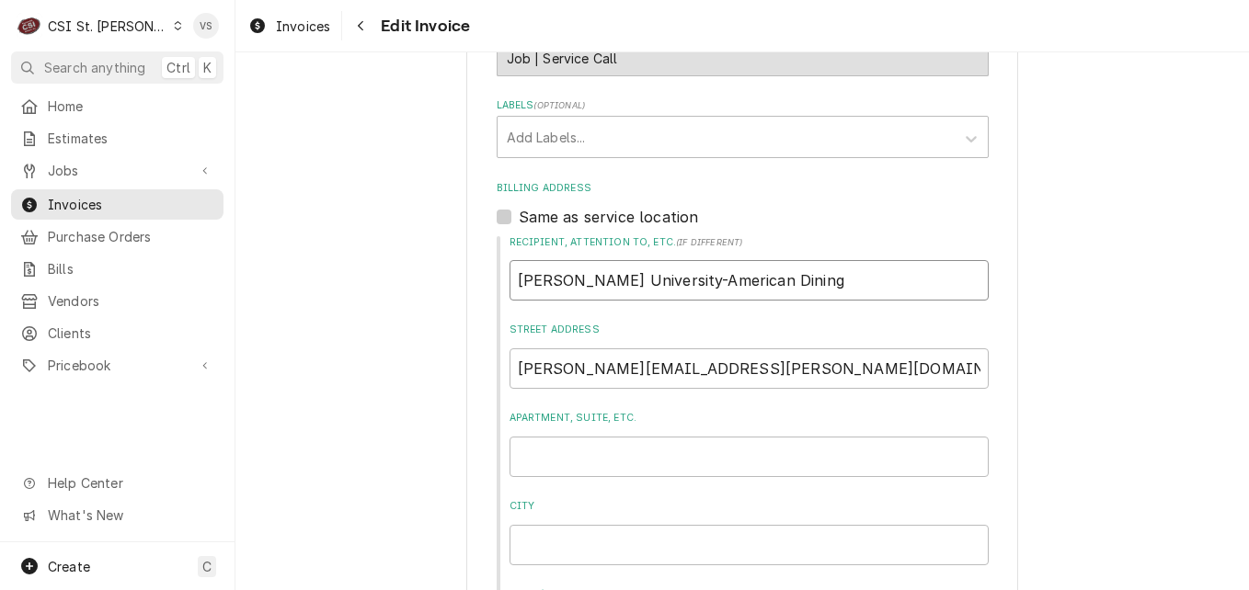
type textarea "x"
type input "Webster University-American Dining c"
type textarea "x"
type input "Webster University-American Dining cr"
type textarea "x"
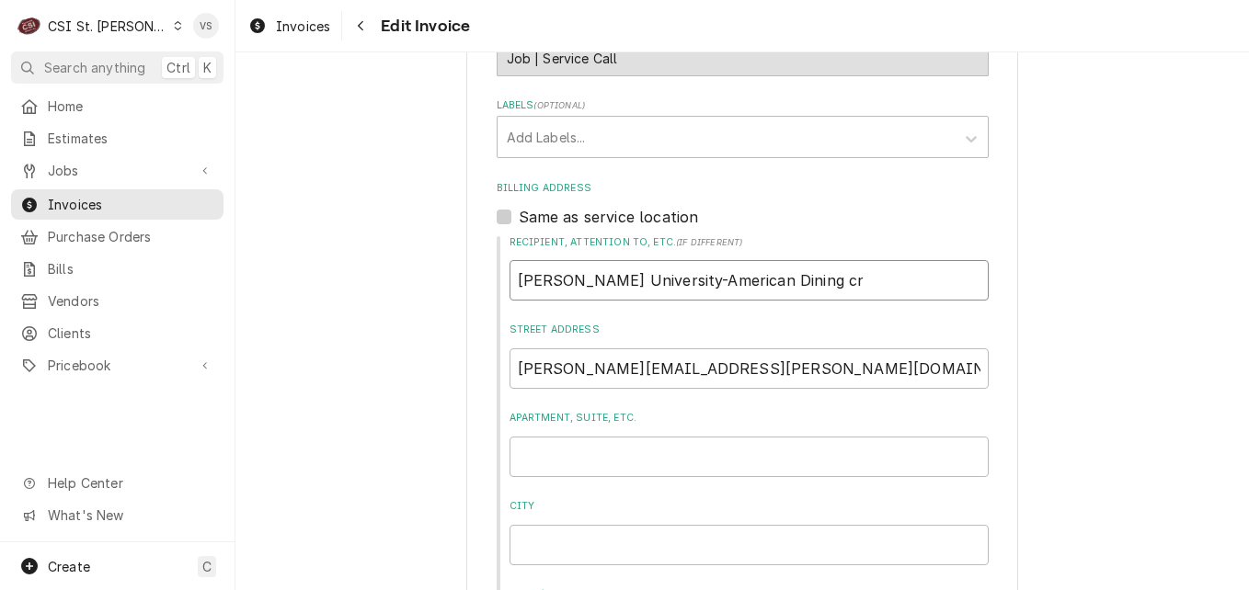
type input "Webster University-American Dining cre"
type textarea "x"
type input "Webster University-American Dining crea"
type textarea "x"
type input "Webster University-American Dining cre"
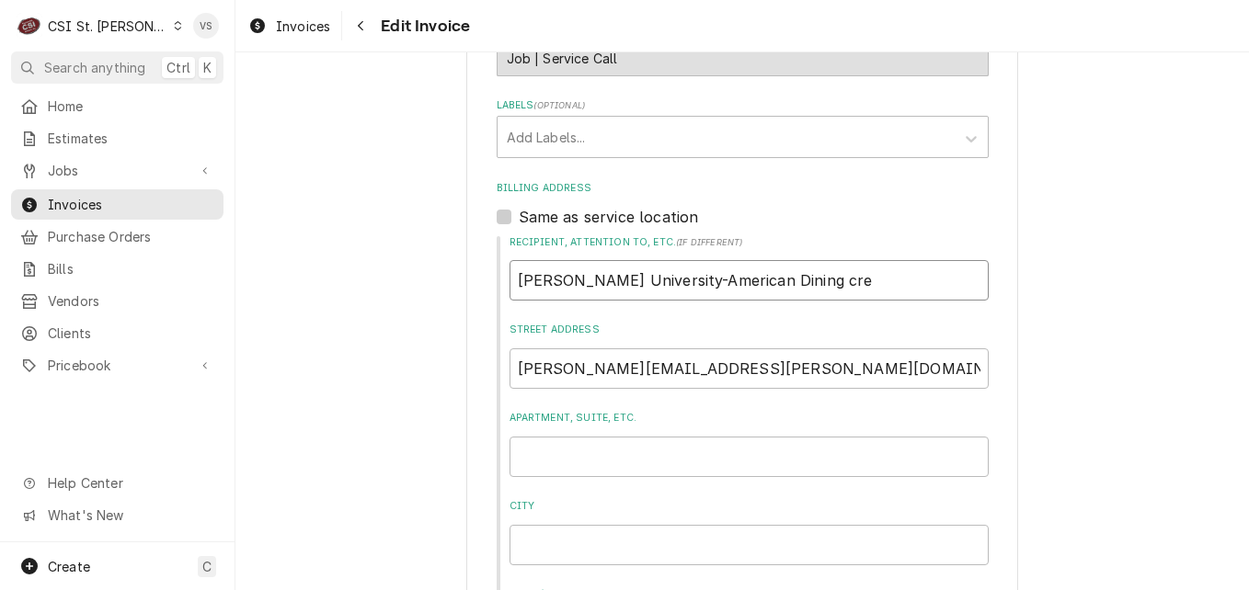
type textarea "x"
type input "Webster University-American Dining cr"
type textarea "x"
type input "Webster University-American Dining c"
type textarea "x"
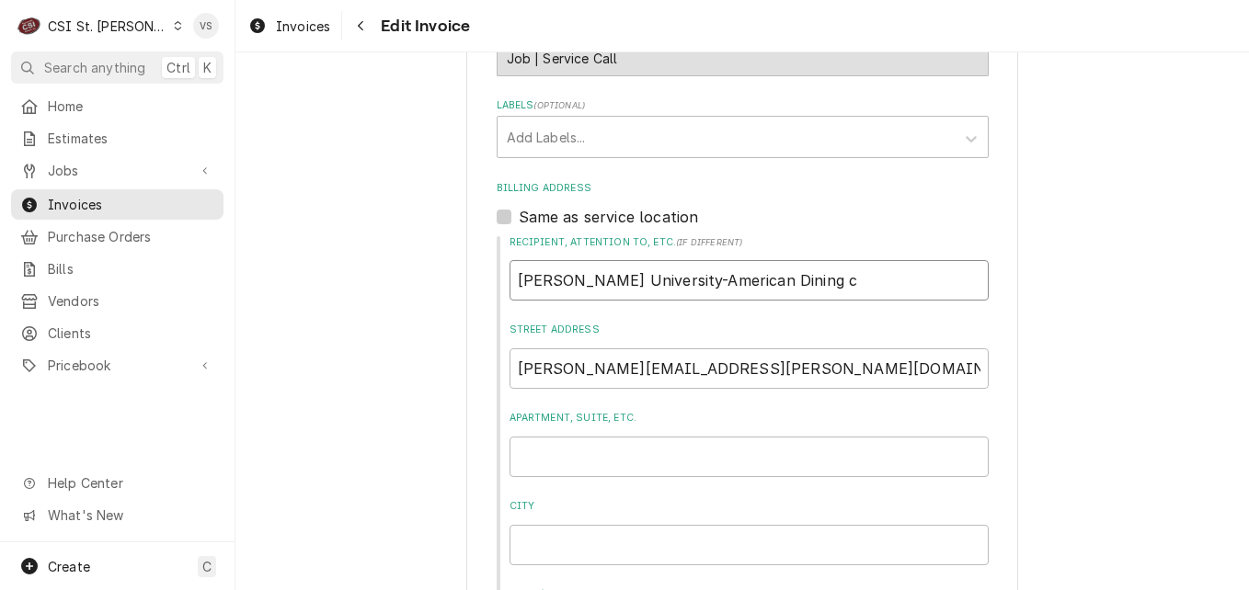
type input "Webster University-American Dining"
type textarea "x"
type input "Webster University-American Dining C"
type textarea "x"
type input "Webster University-American Dining Cr"
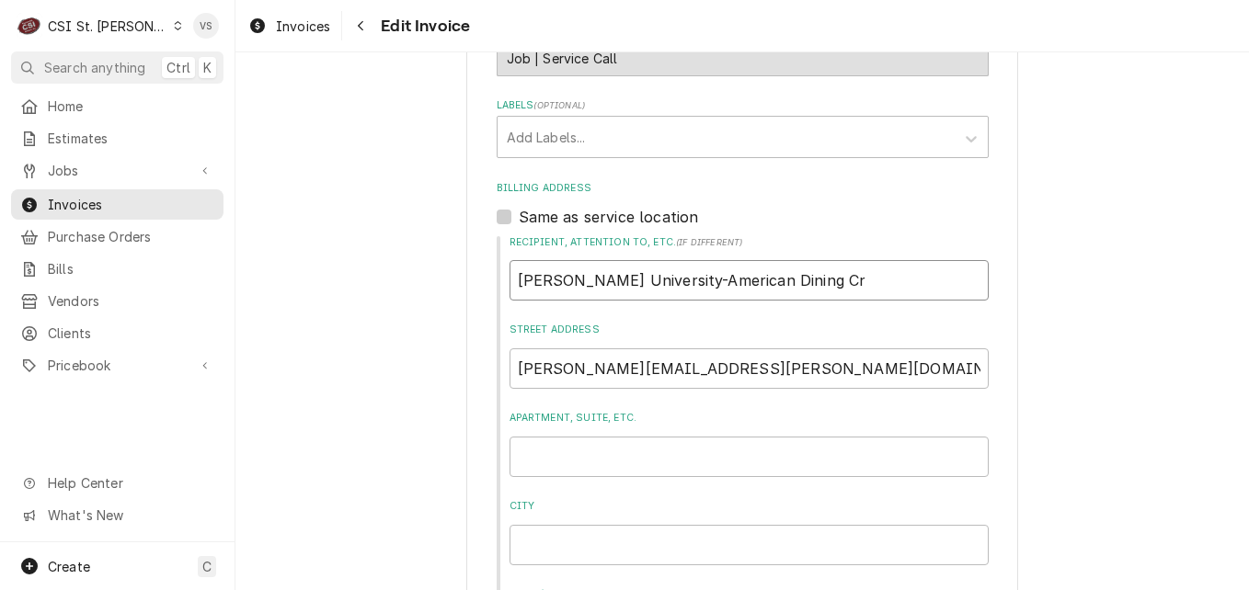
type textarea "x"
type input "Webster University-American Dining Cre"
type textarea "x"
type input "Webster University-American Dining Crea"
type textarea "x"
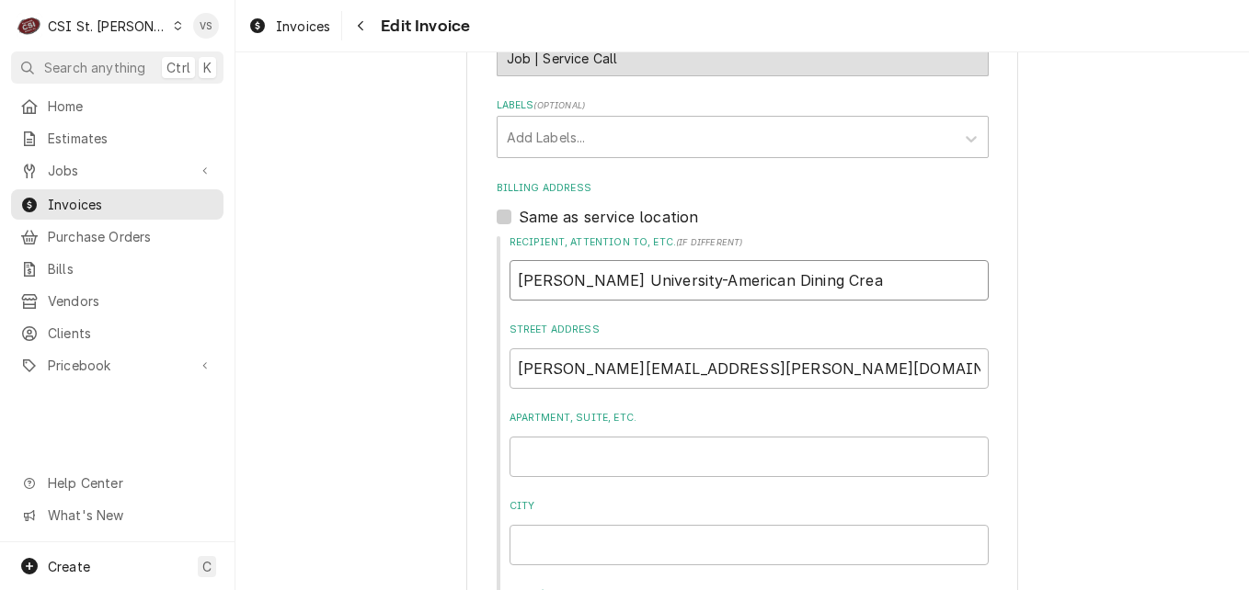
type input "Webster University-American Dining Creat"
type textarea "x"
type input "Webster University-American Dining Creati"
type textarea "x"
type input "Webster University-American Dining Creatio"
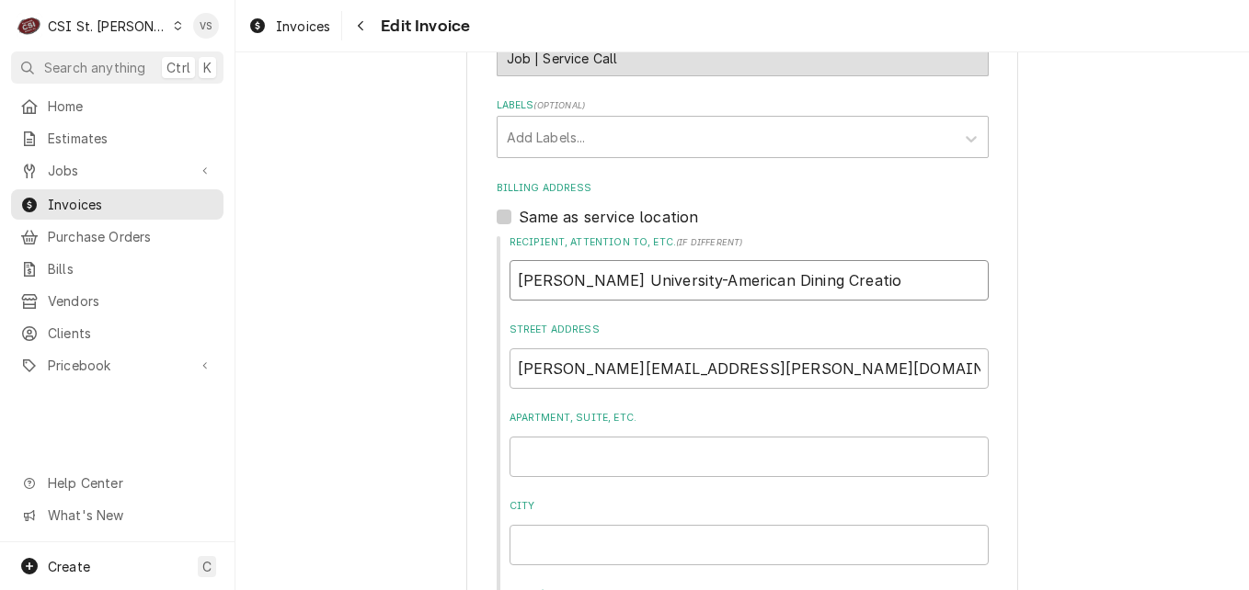
type textarea "x"
type input "Webster University-American Dining Creation"
type textarea "x"
type input "Webster University-American Dining Creations"
drag, startPoint x: 763, startPoint y: 372, endPoint x: 495, endPoint y: 359, distance: 268.9
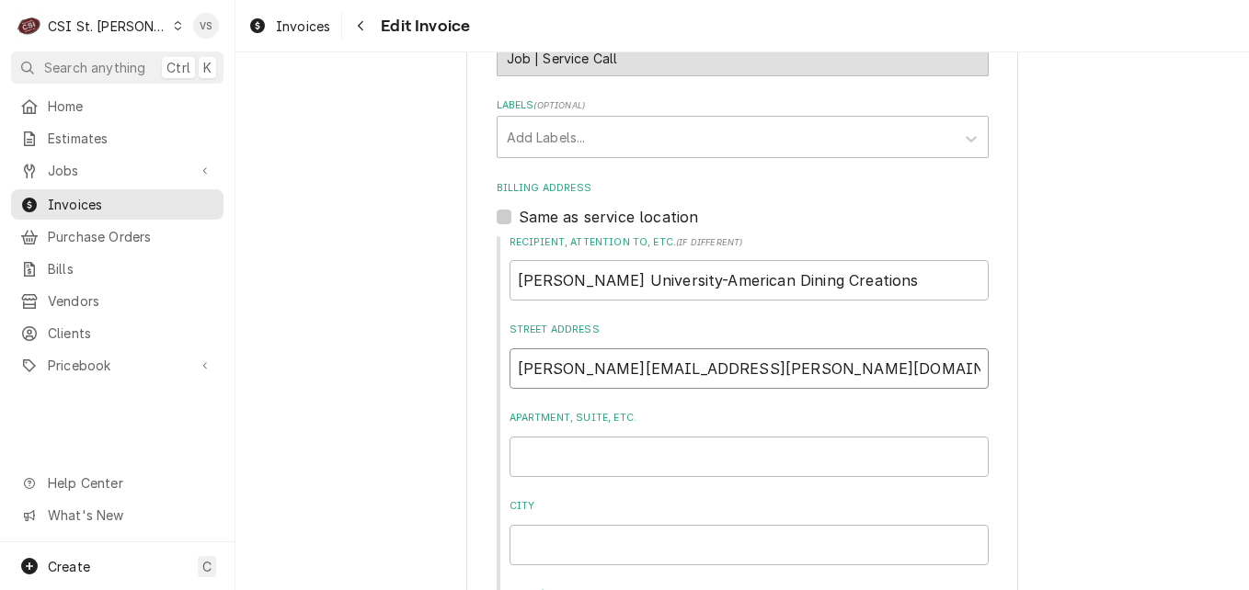
click at [497, 359] on div "Recipient, Attention To, etc. ( if different ) Webster University-American Dini…" at bounding box center [743, 444] width 492 height 419
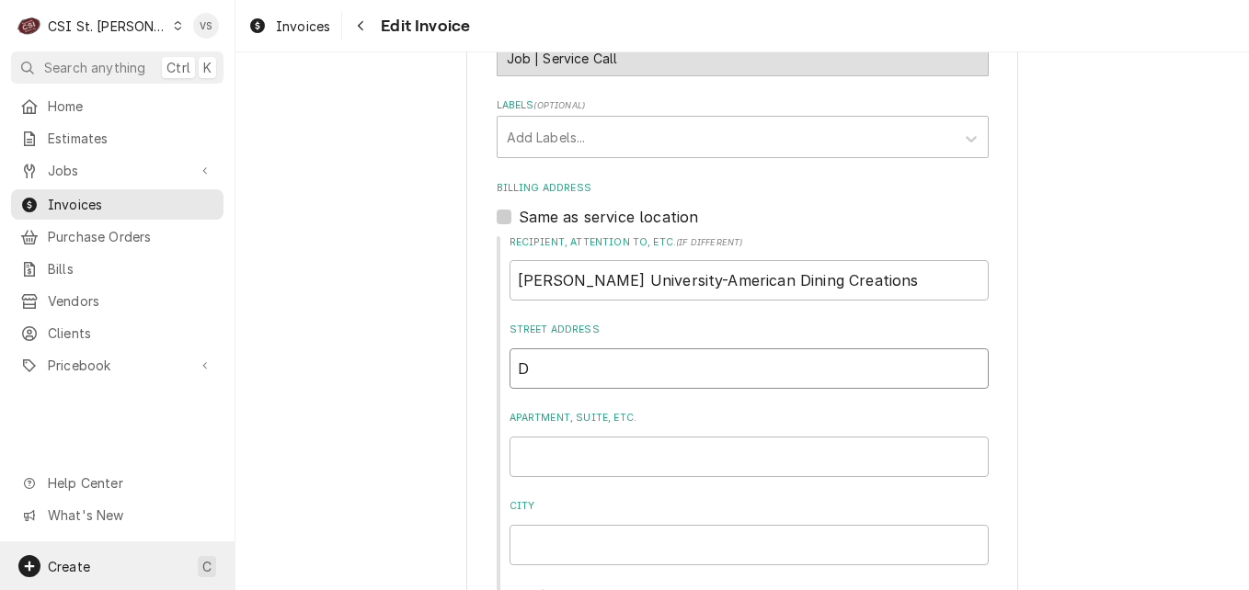
type textarea "x"
type input "D"
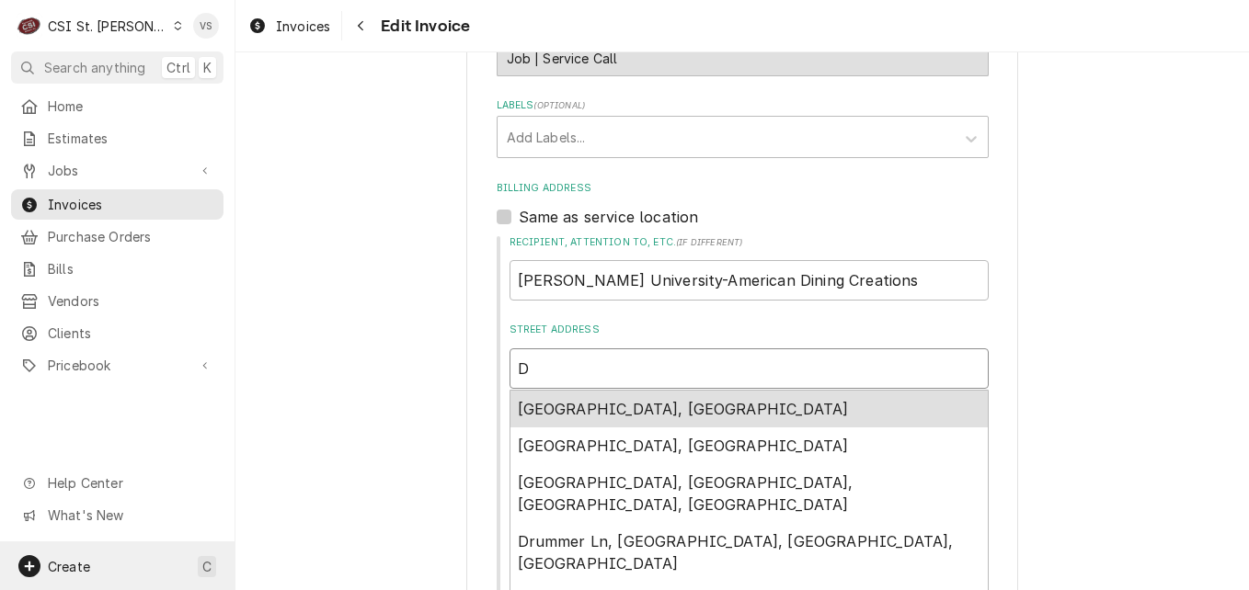
type textarea "x"
type input "Dj"
type textarea "x"
type input "Djo"
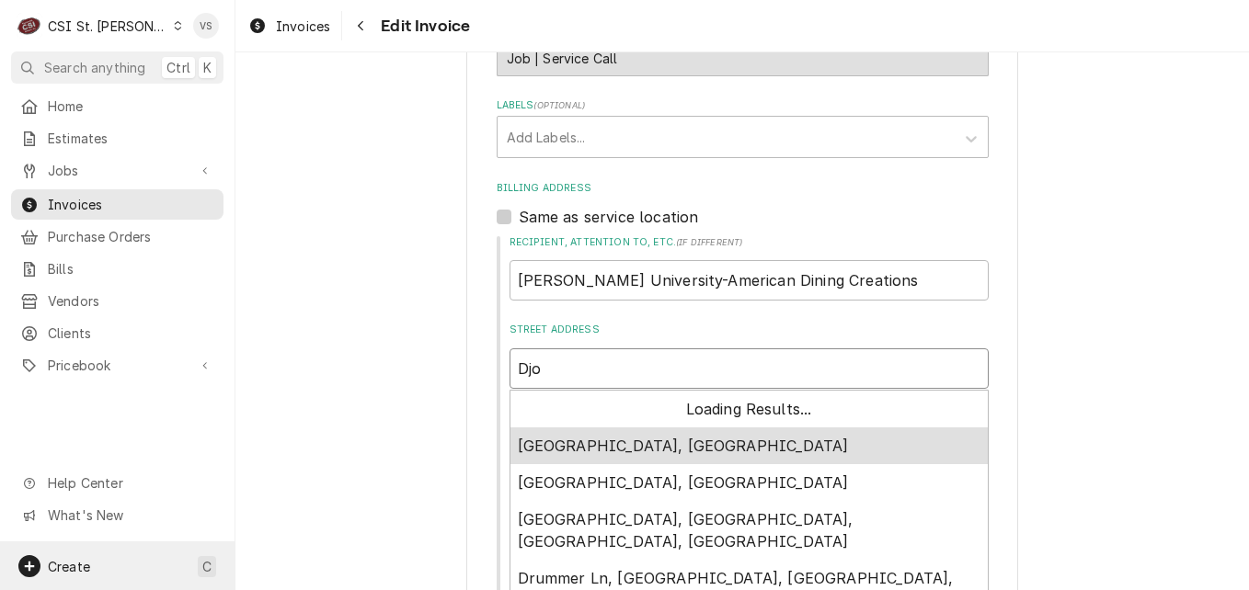
type textarea "x"
type input "Djon"
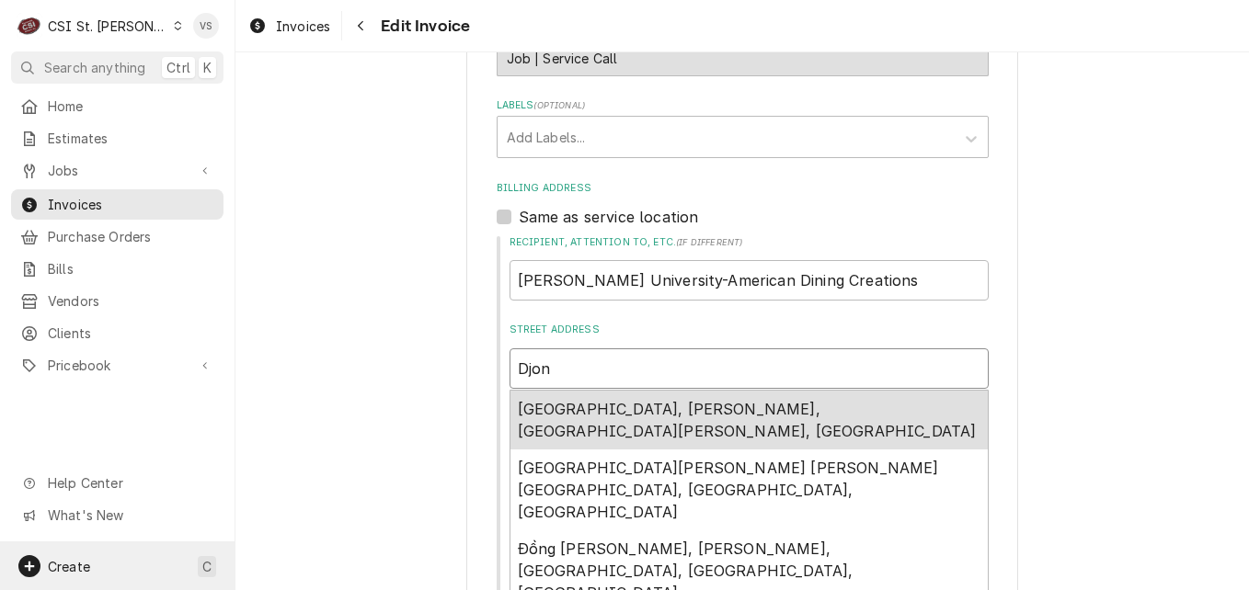
type textarea "x"
type input "Djone"
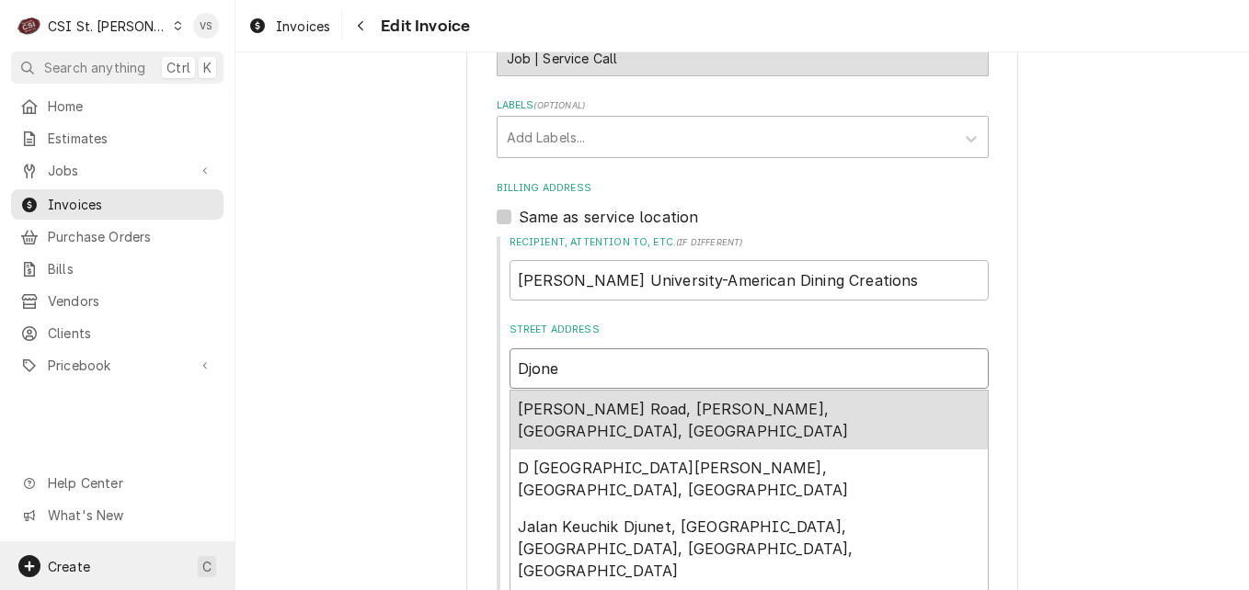
type textarea "x"
type input "Djones"
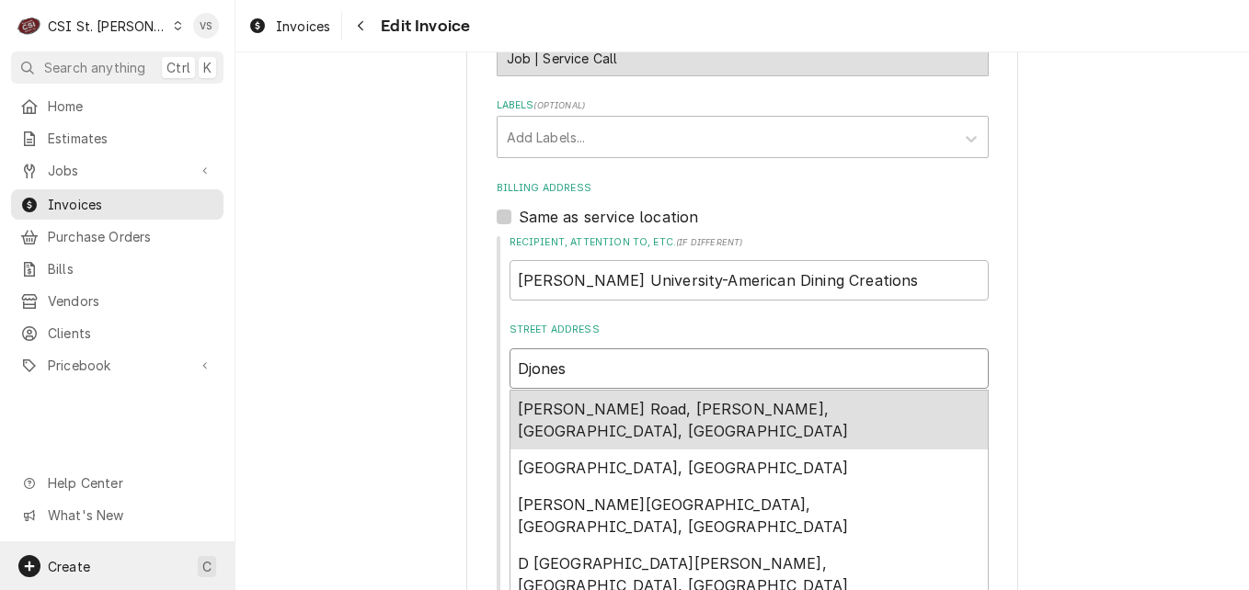
type textarea "x"
type input "Djones@"
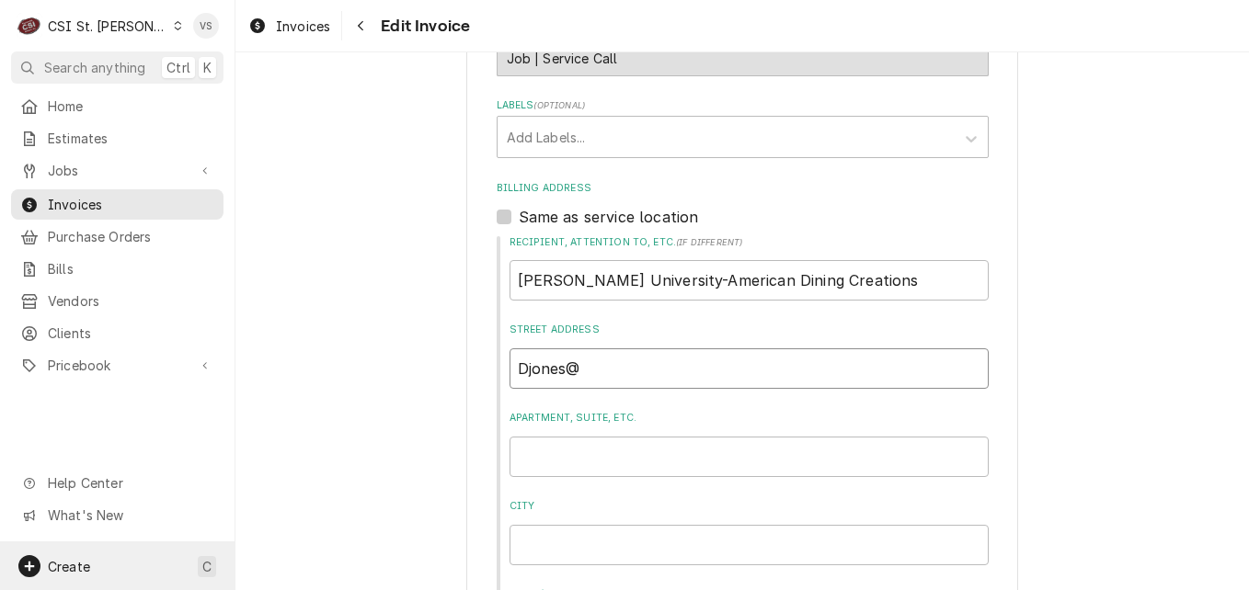
type textarea "x"
type input "Djones@A"
type textarea "x"
type input "Djones@AF"
type textarea "x"
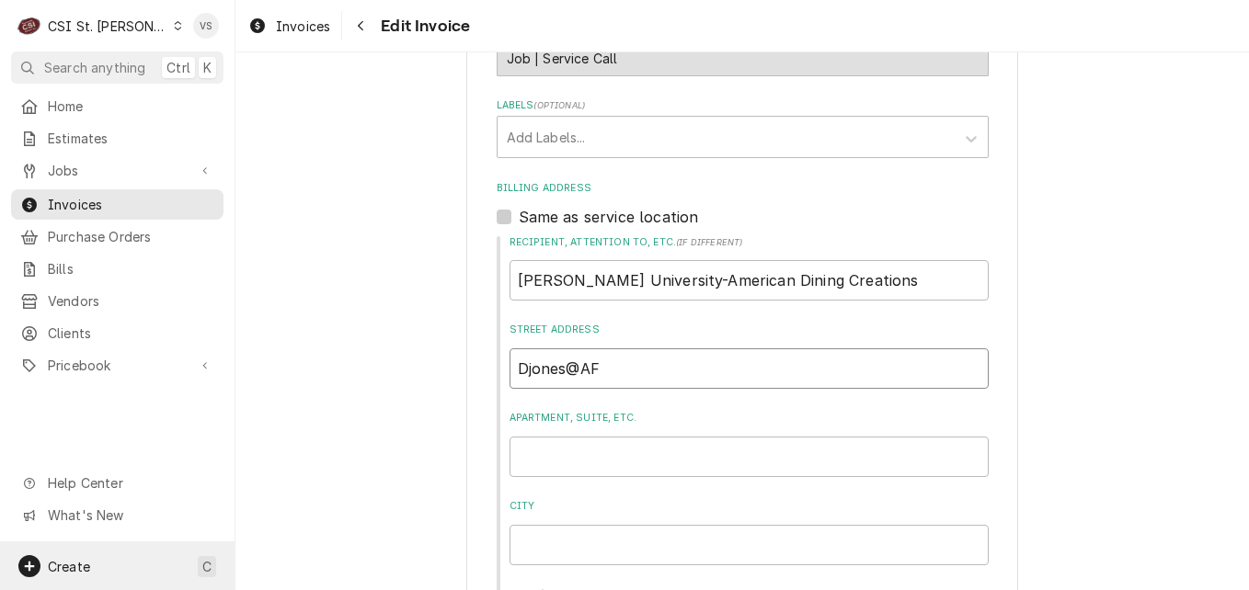
type input "Djones@AFV"
type textarea "x"
type input "Djones@AFVu"
type textarea "x"
type input "Djones@AFV"
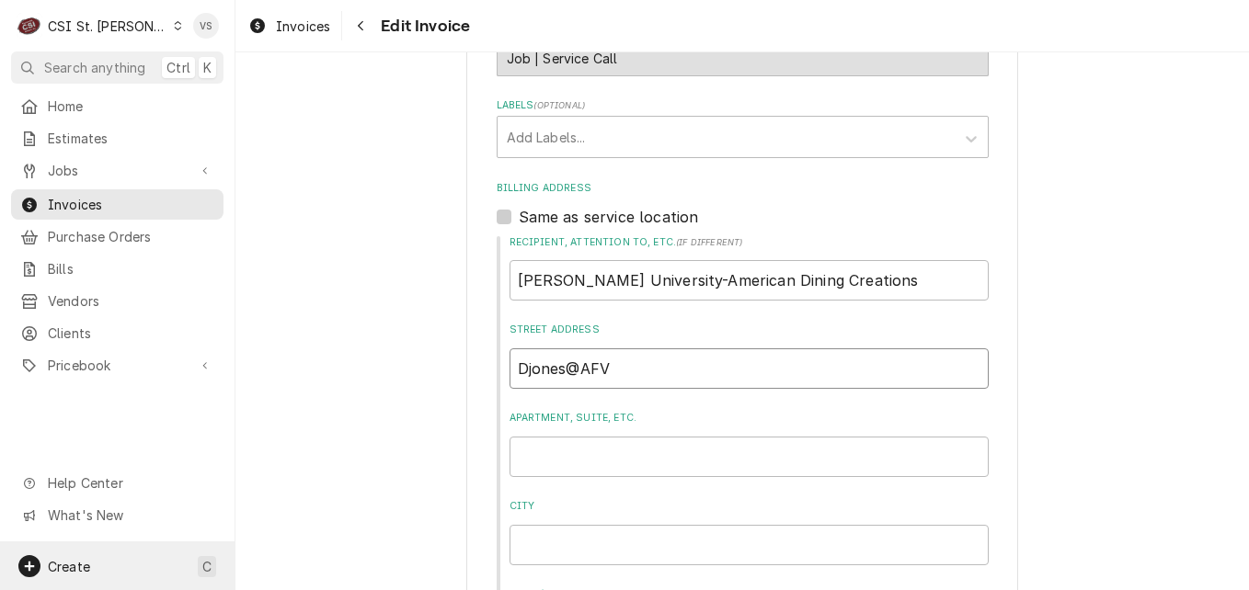
type textarea "x"
type input "Djones@AF"
type textarea "x"
type input "Djones@A"
type textarea "x"
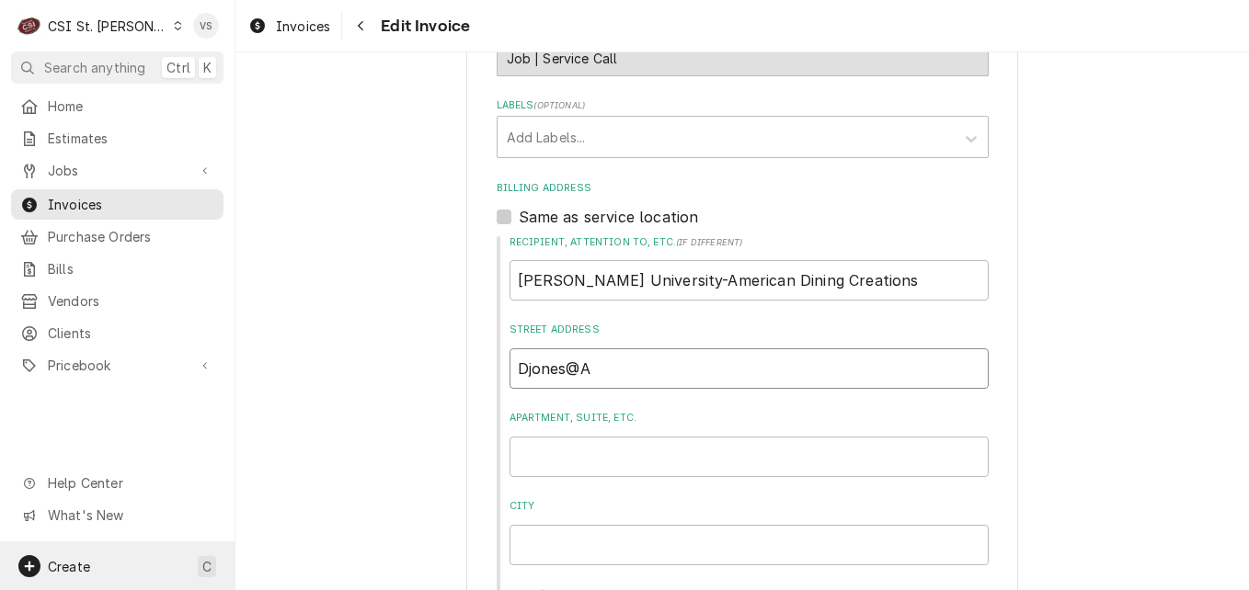
type input "Djones@"
type textarea "x"
type input "Djones@a"
type textarea "x"
type input "Djones@af"
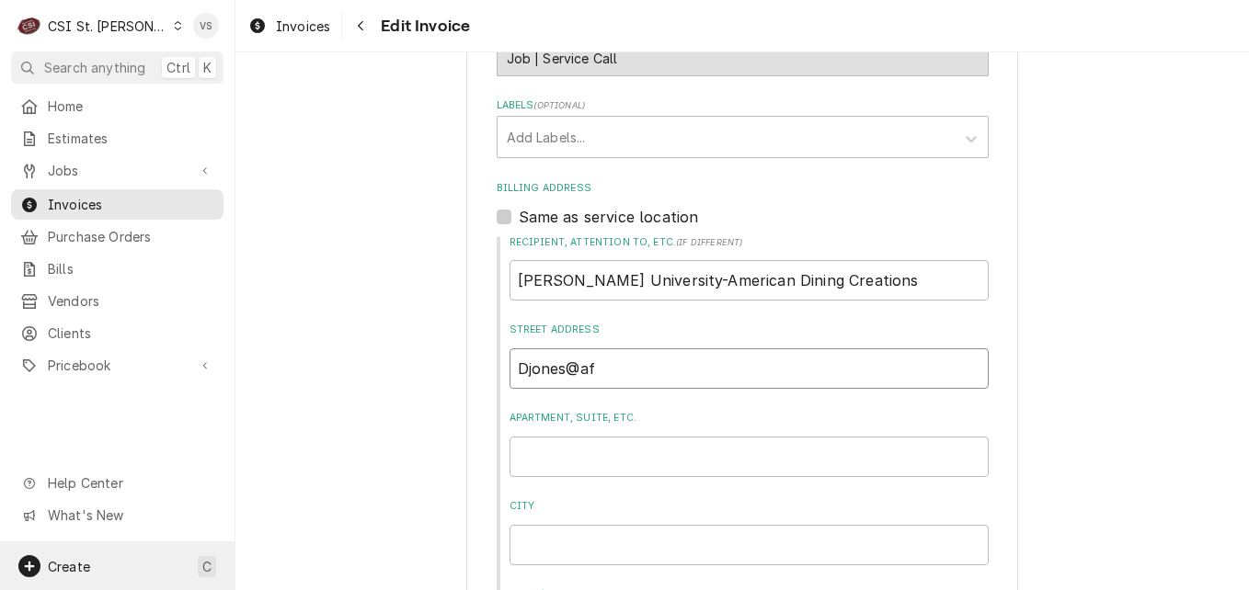
type textarea "x"
type input "Djones@afv"
type textarea "x"
type input "Djones@afvu"
type textarea "x"
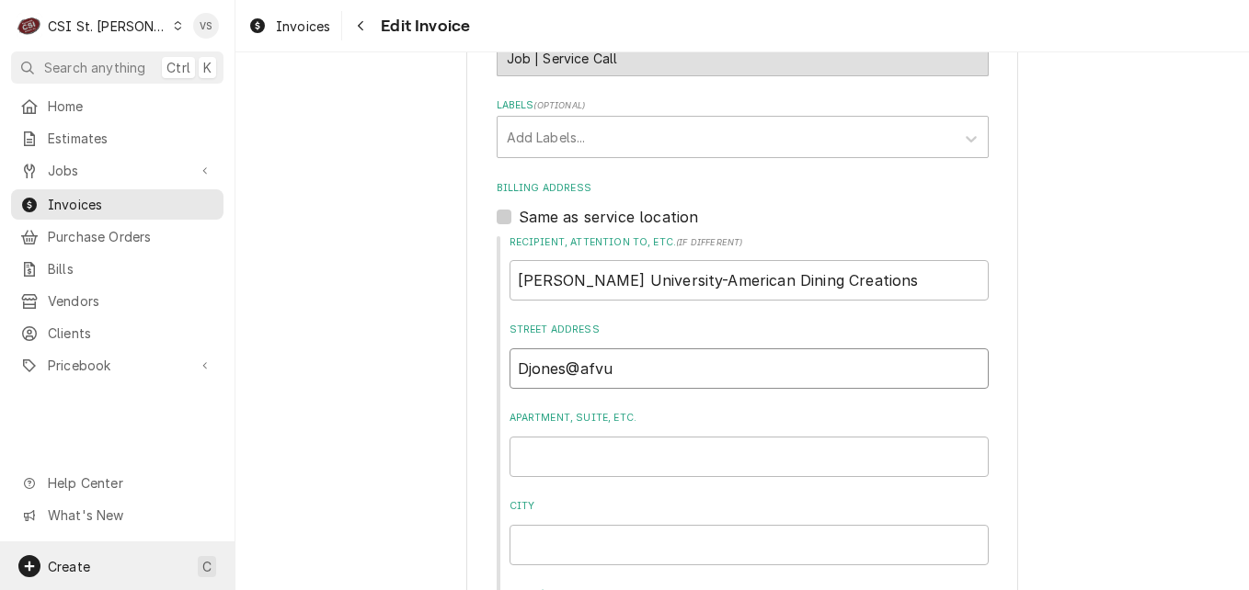
type input "Djones@afvus"
type textarea "x"
type input "Djones@afvusa"
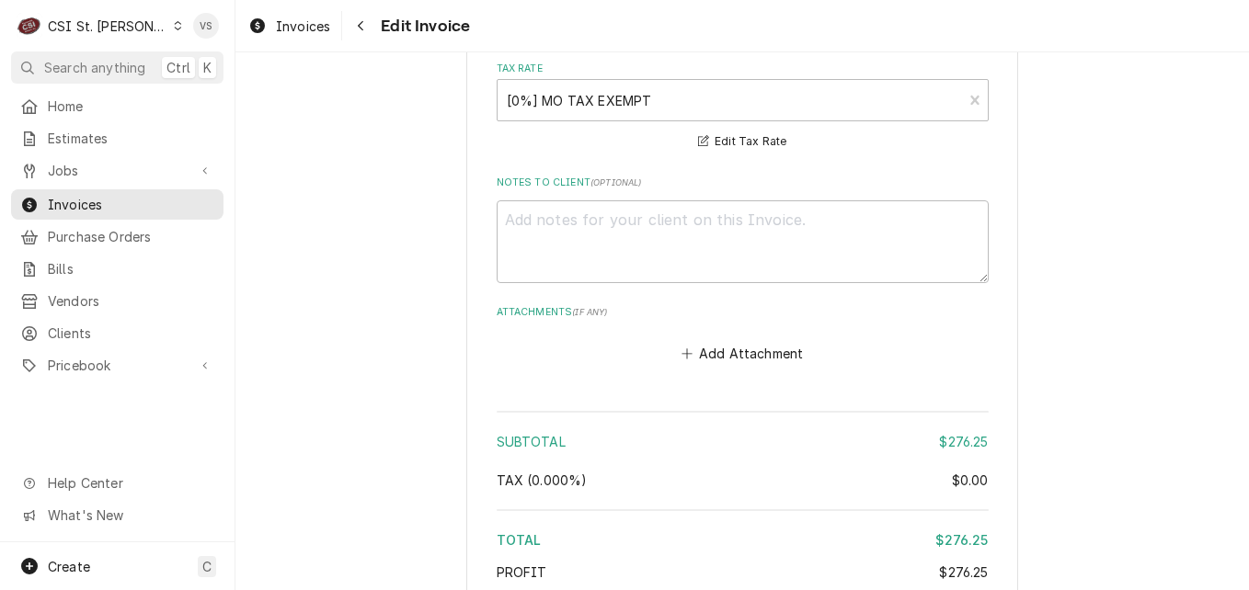
scroll to position [3117, 0]
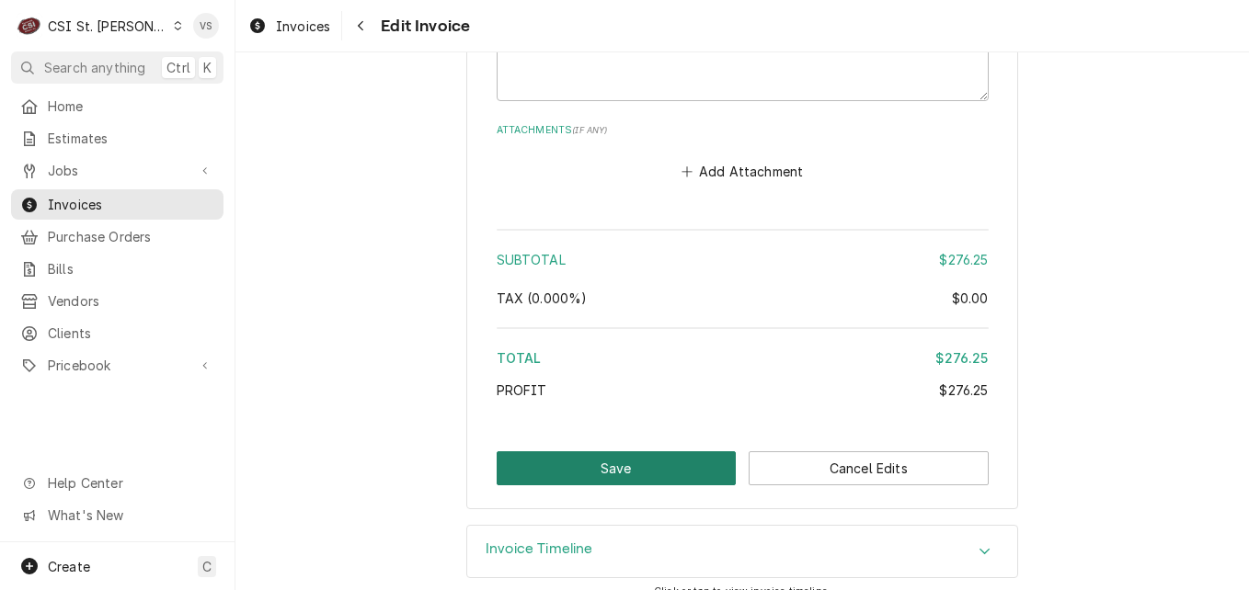
click at [646, 452] on button "Save" at bounding box center [617, 469] width 240 height 34
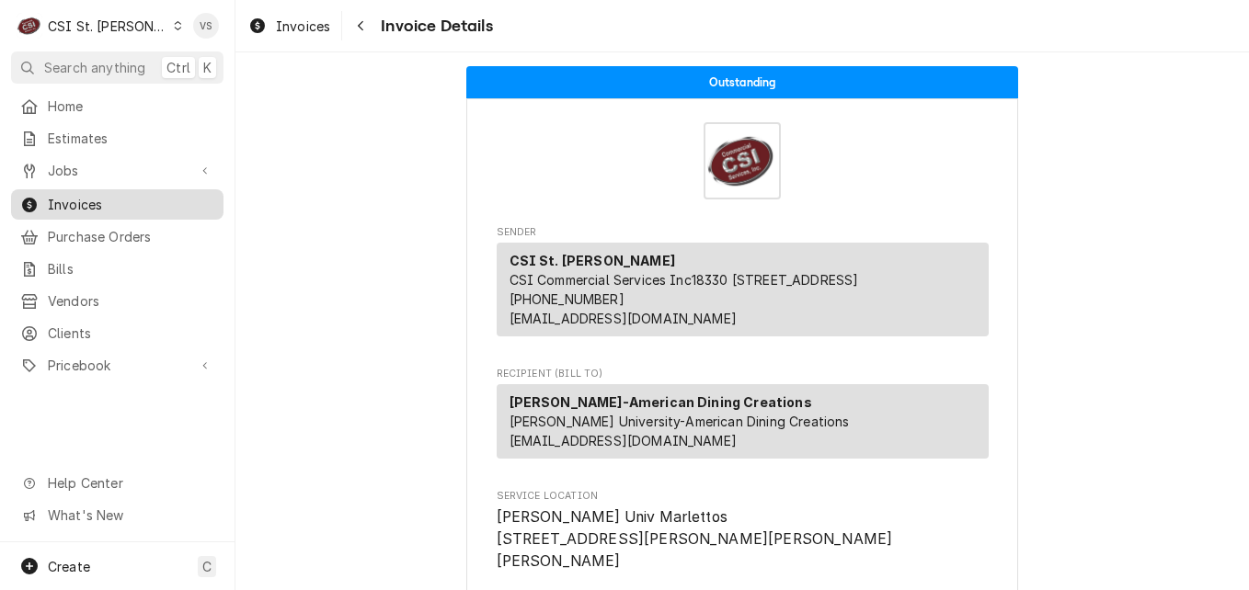
click at [102, 201] on span "Invoices" at bounding box center [131, 204] width 166 height 19
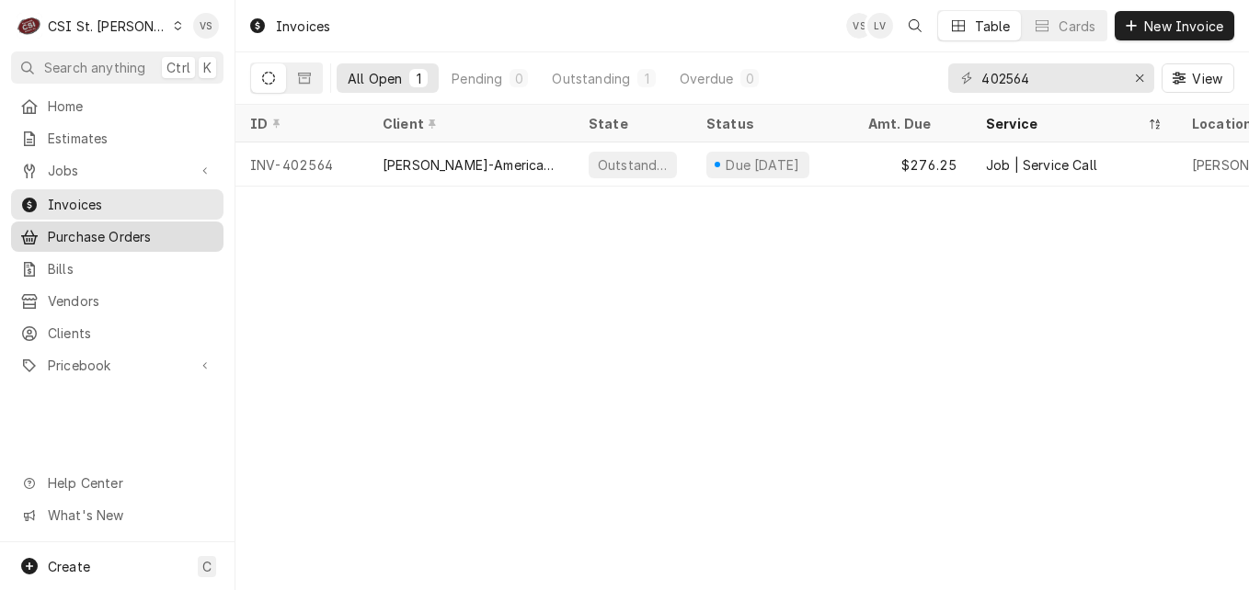
click at [97, 229] on span "Purchase Orders" at bounding box center [131, 236] width 166 height 19
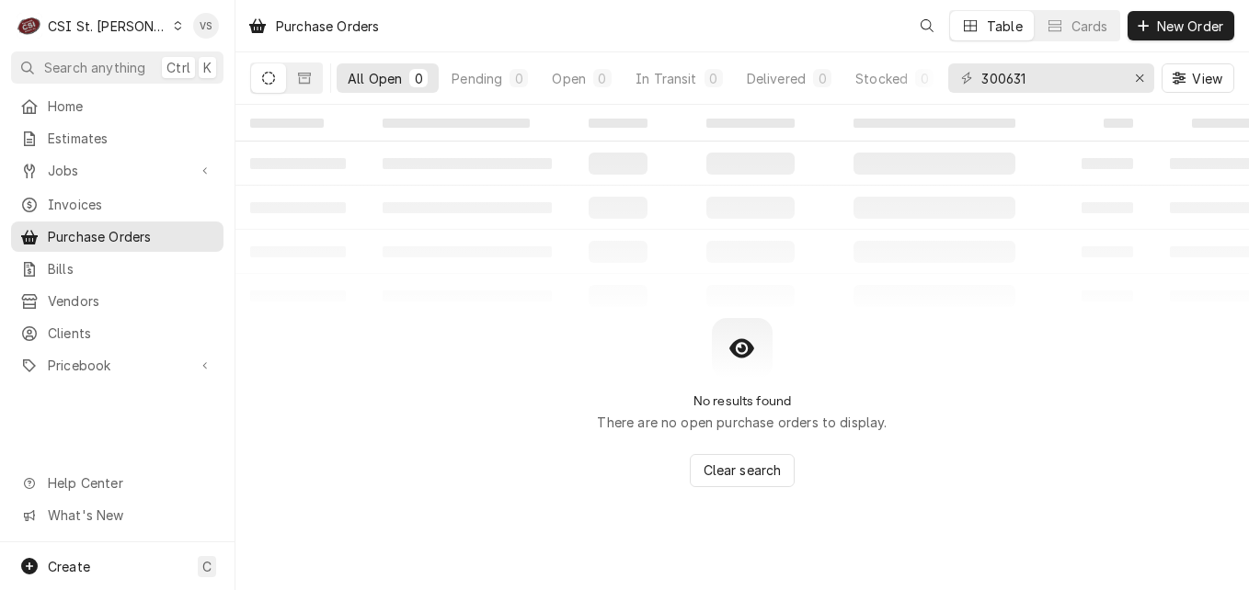
click at [358, 162] on table "‌ ‌ ‌ ‌ ‌ ‌ ‌ ‌ ‌ ‌ ‌ ‌ ‌ ‌ ‌ ‌ ‌ ‌ ‌ ‌ ‌ ‌ ‌ ‌ ‌ ‌ ‌ ‌ ‌ ‌ ‌ ‌ ‌ ‌ ‌ ‌ ‌ ‌ ‌ ‌…" at bounding box center [742, 211] width 1014 height 213
click at [83, 200] on span "Invoices" at bounding box center [131, 204] width 166 height 19
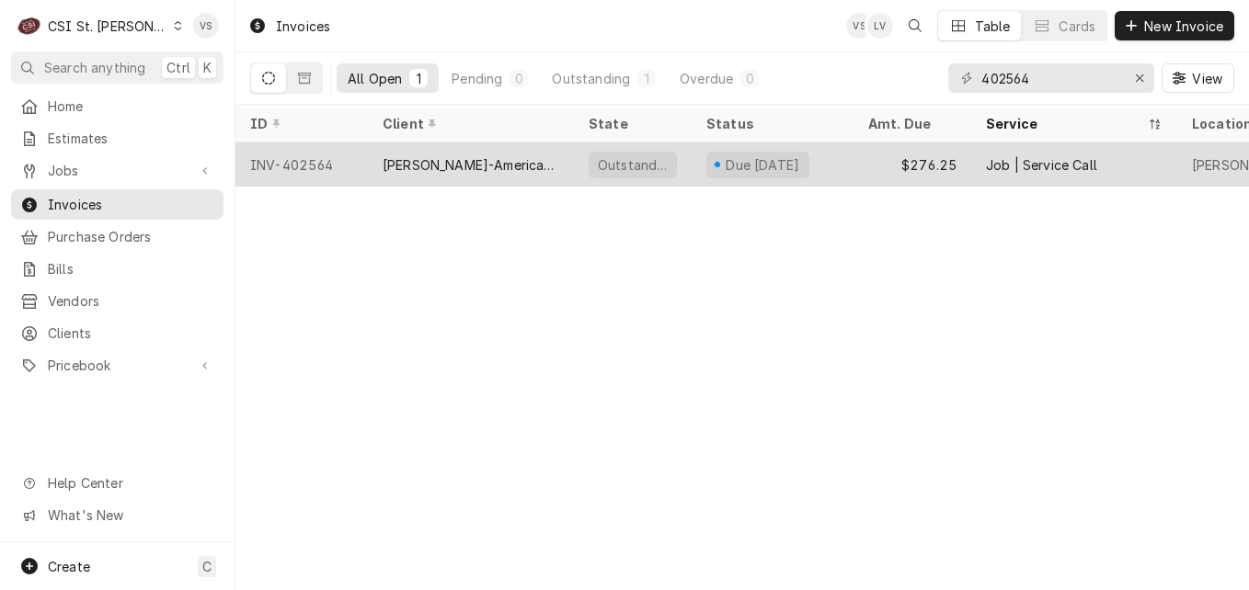
click at [523, 163] on div "[PERSON_NAME]-American Dining Creations" at bounding box center [471, 164] width 177 height 19
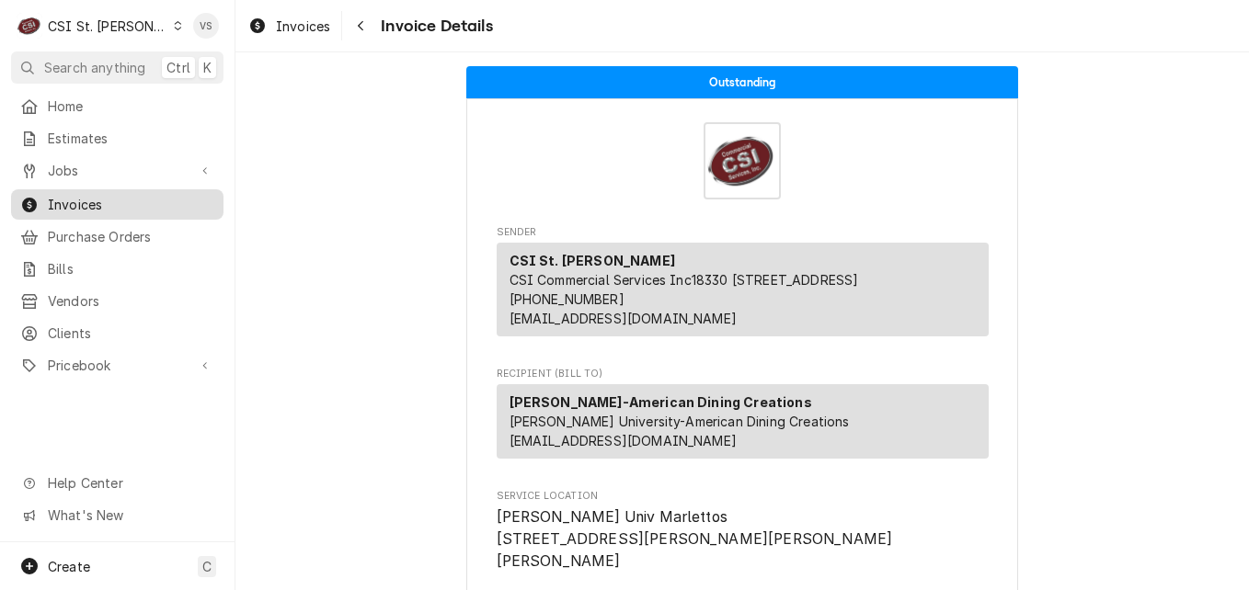
click at [105, 198] on span "Invoices" at bounding box center [131, 204] width 166 height 19
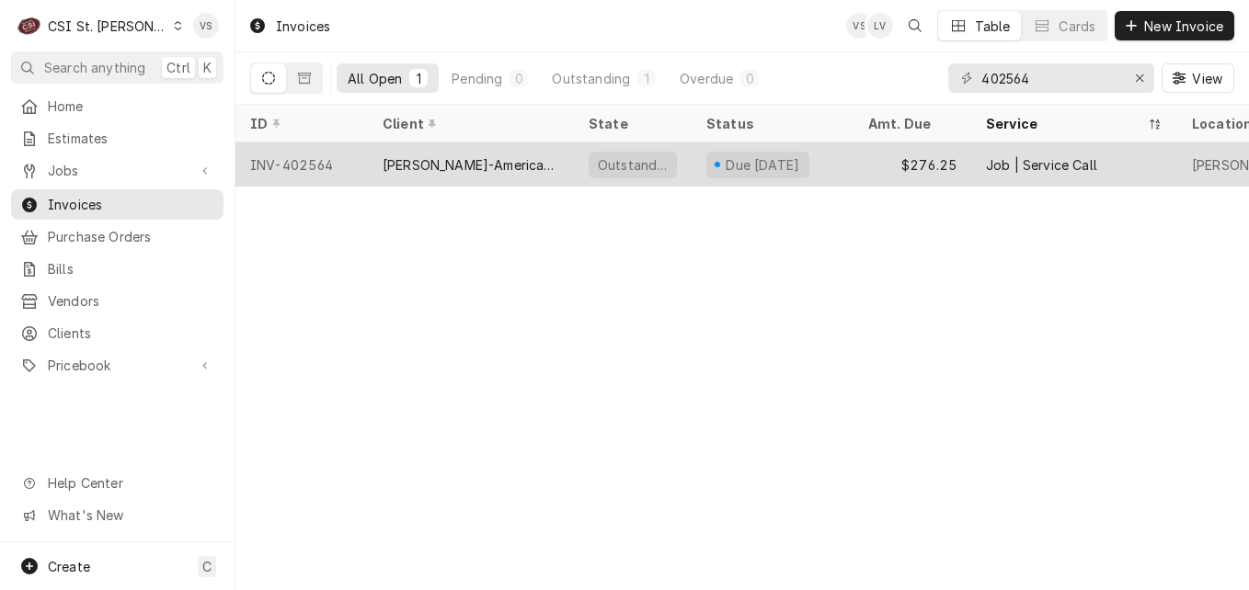
click at [421, 163] on div "[PERSON_NAME]-American Dining Creations" at bounding box center [471, 164] width 177 height 19
click at [422, 163] on div "[PERSON_NAME]-American Dining Creations" at bounding box center [471, 164] width 177 height 19
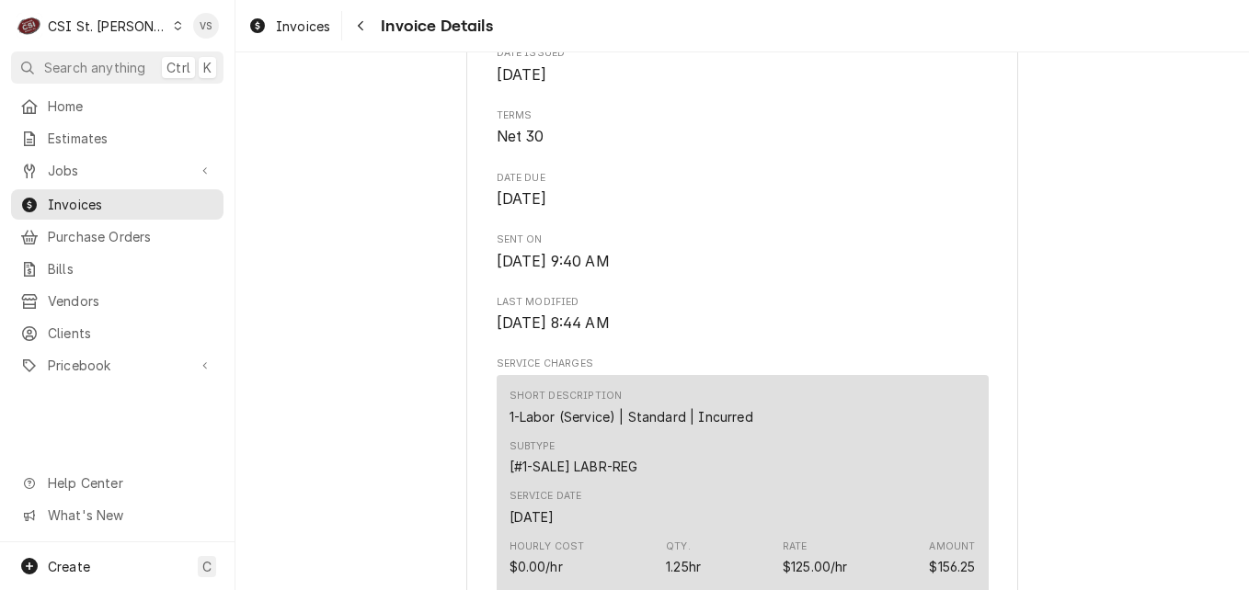
scroll to position [774, 0]
click at [109, 198] on span "Invoices" at bounding box center [131, 204] width 166 height 19
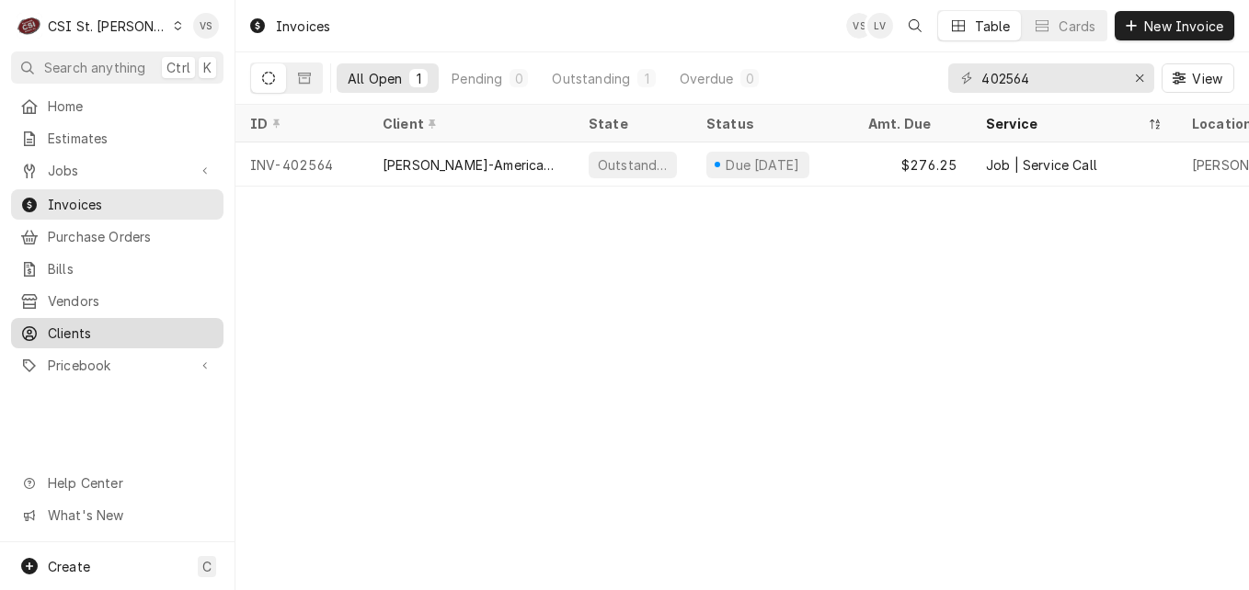
click at [76, 324] on span "Clients" at bounding box center [131, 333] width 166 height 19
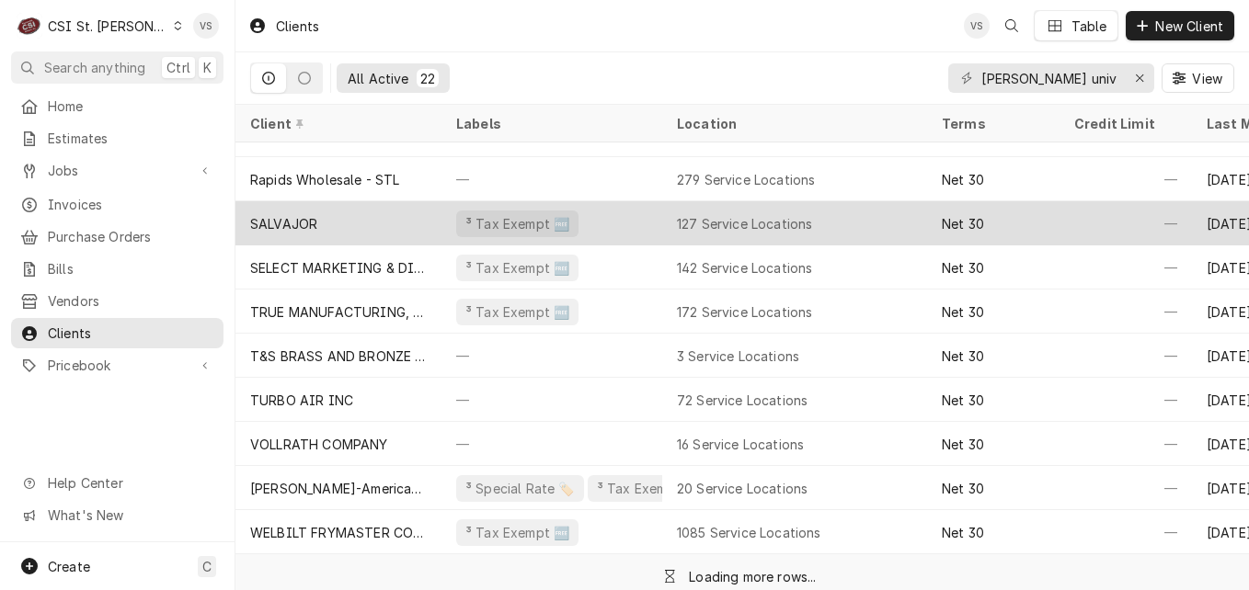
scroll to position [488, 0]
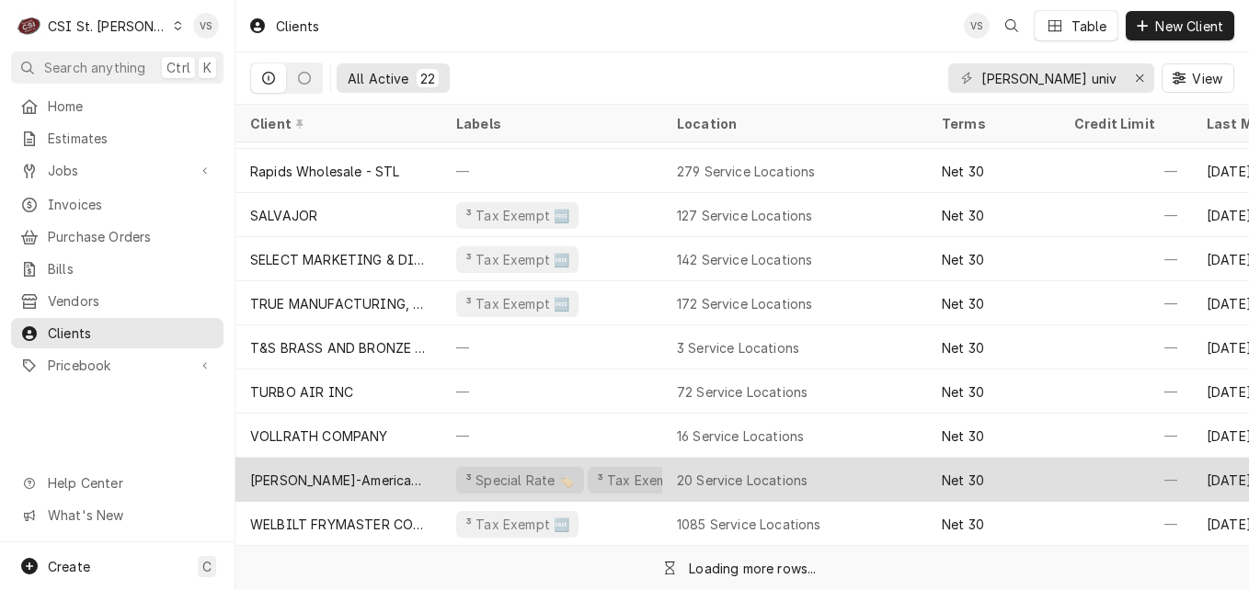
click at [362, 471] on div "[PERSON_NAME]-American Dining Creations" at bounding box center [338, 480] width 177 height 19
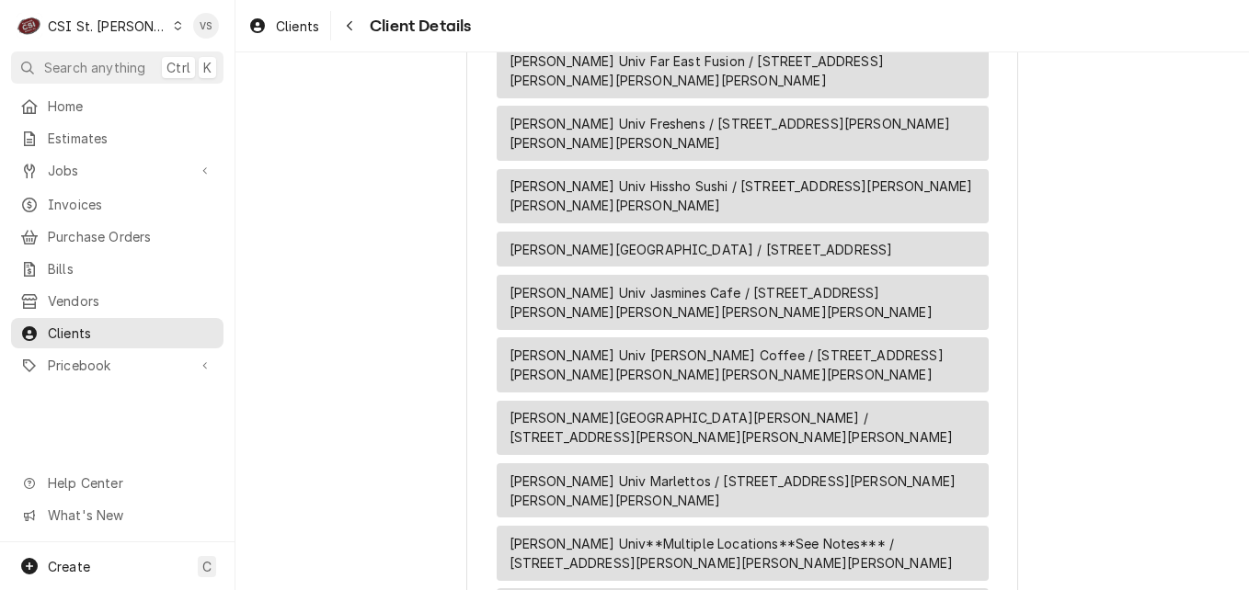
scroll to position [2674, 0]
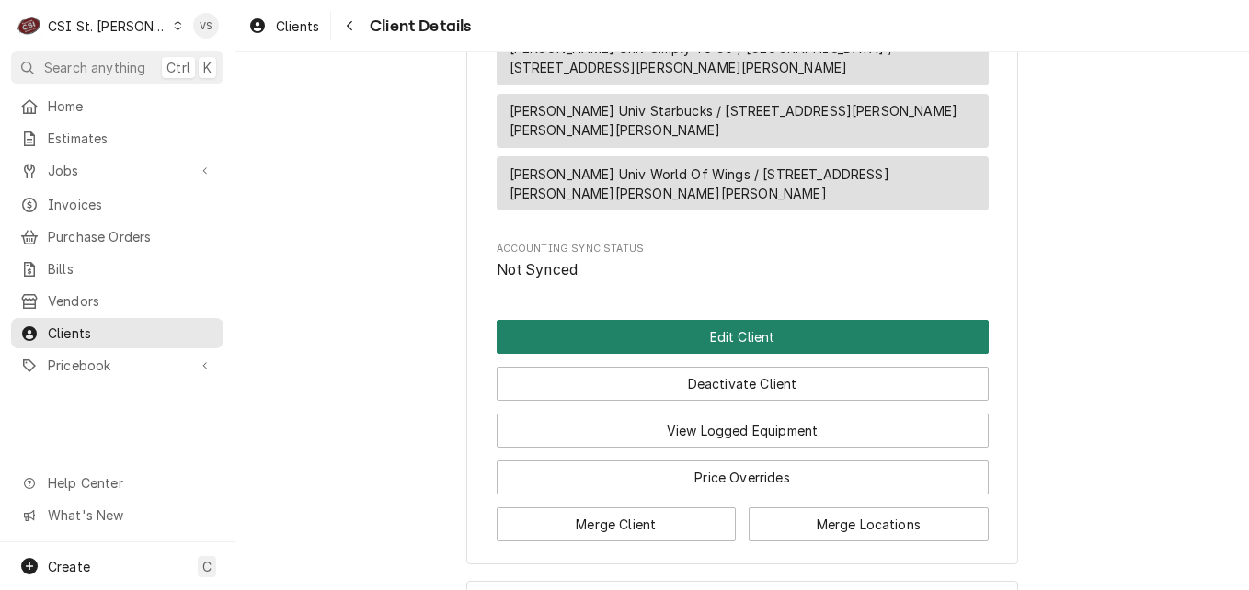
click at [698, 320] on button "Edit Client" at bounding box center [743, 337] width 492 height 34
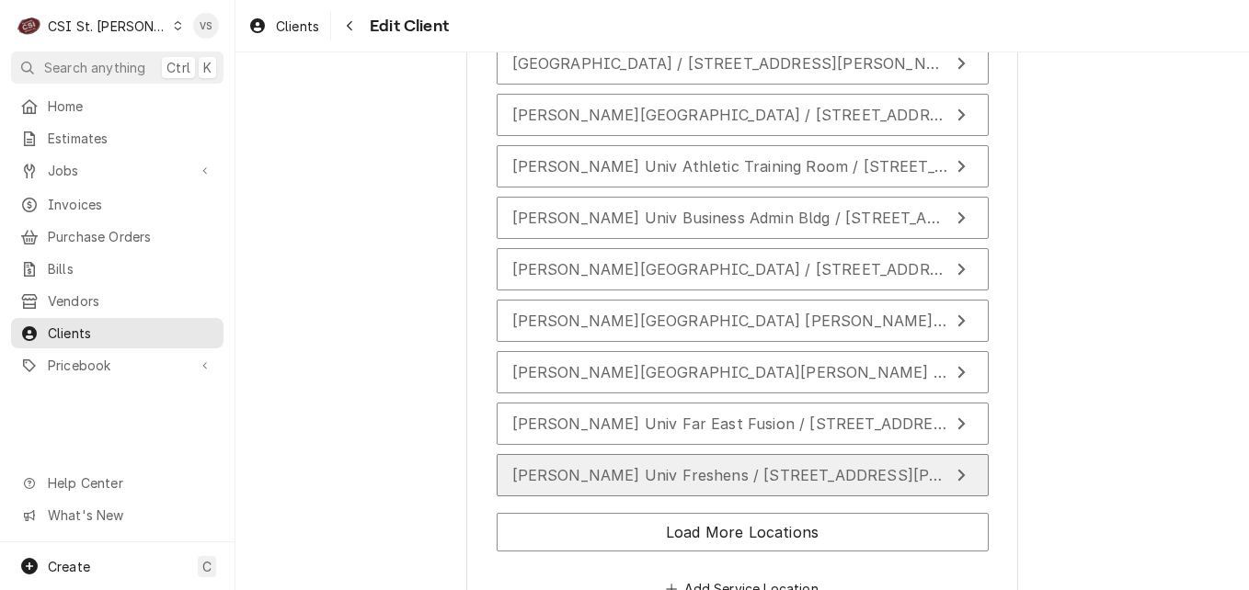
scroll to position [3414, 0]
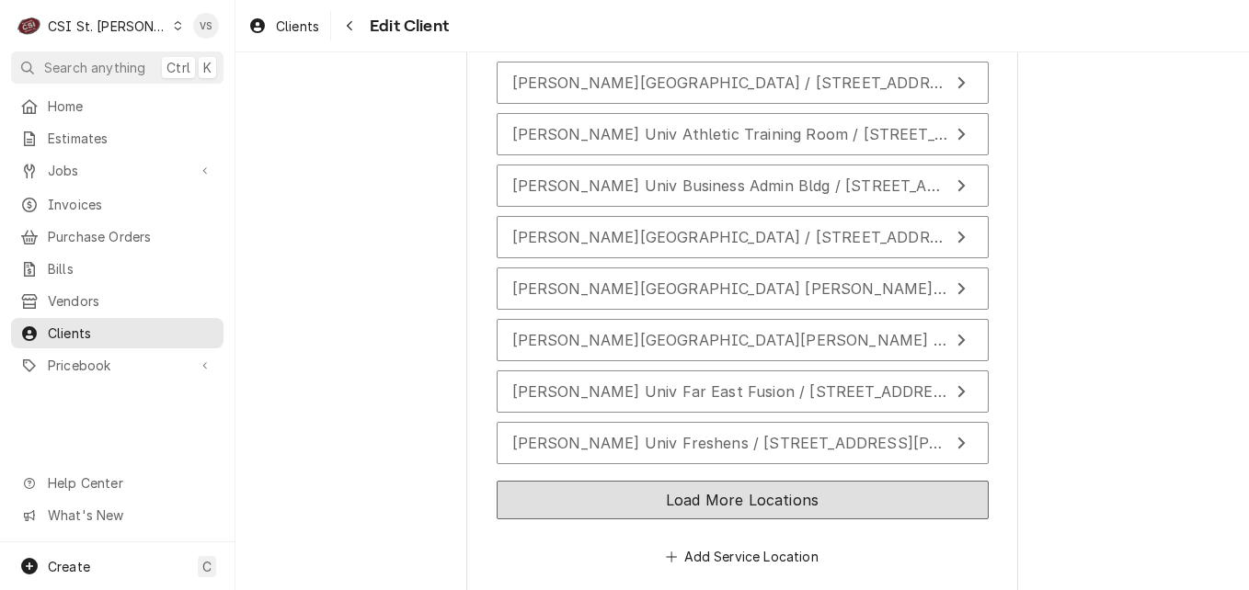
click at [854, 499] on button "Load More Locations" at bounding box center [743, 500] width 492 height 39
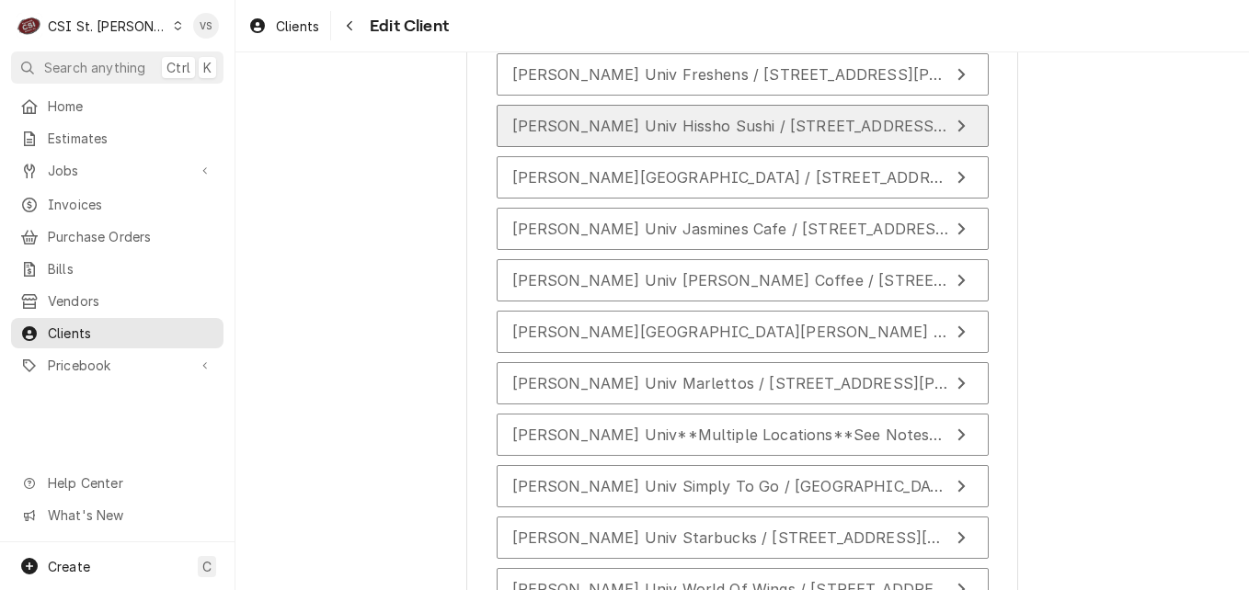
scroll to position [3874, 0]
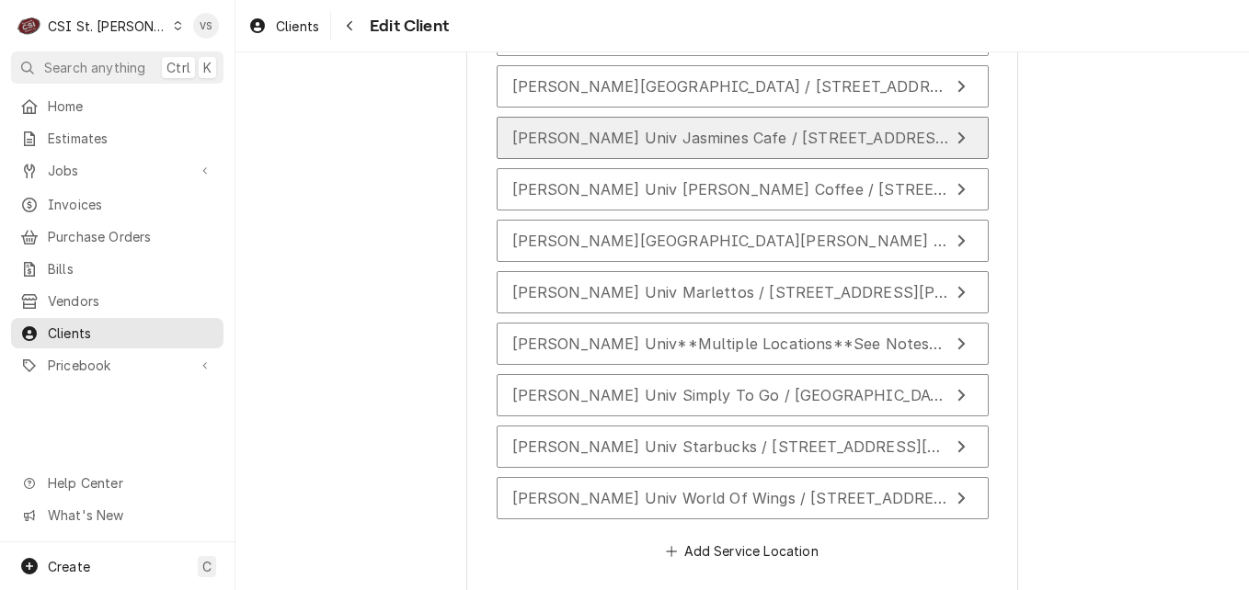
click at [715, 140] on span "Webster Univ Jasmines Cafe / 470 East Lockwood Ave Emerson Library, Webster Gro…" at bounding box center [987, 138] width 951 height 18
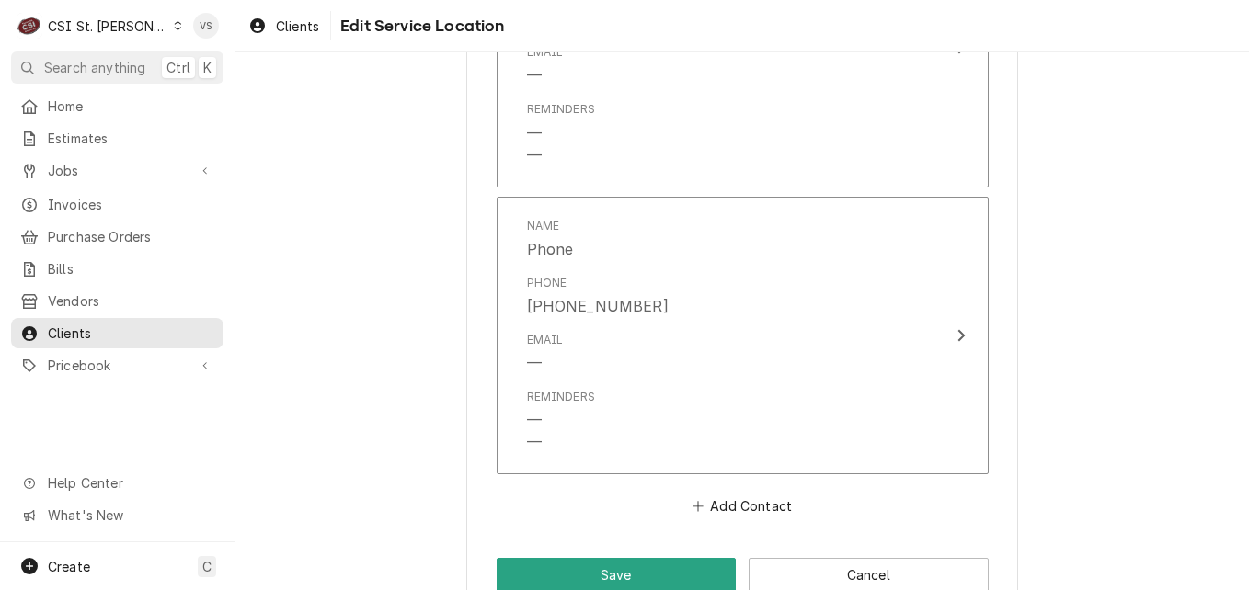
scroll to position [2088, 0]
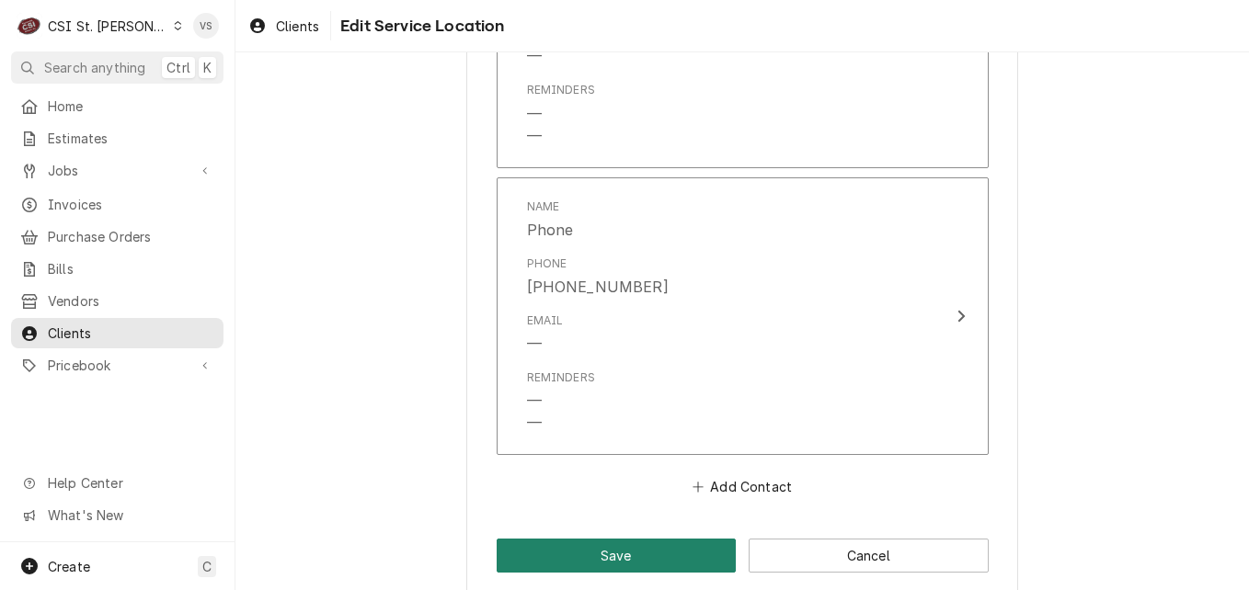
click at [625, 539] on button "Save" at bounding box center [617, 556] width 240 height 34
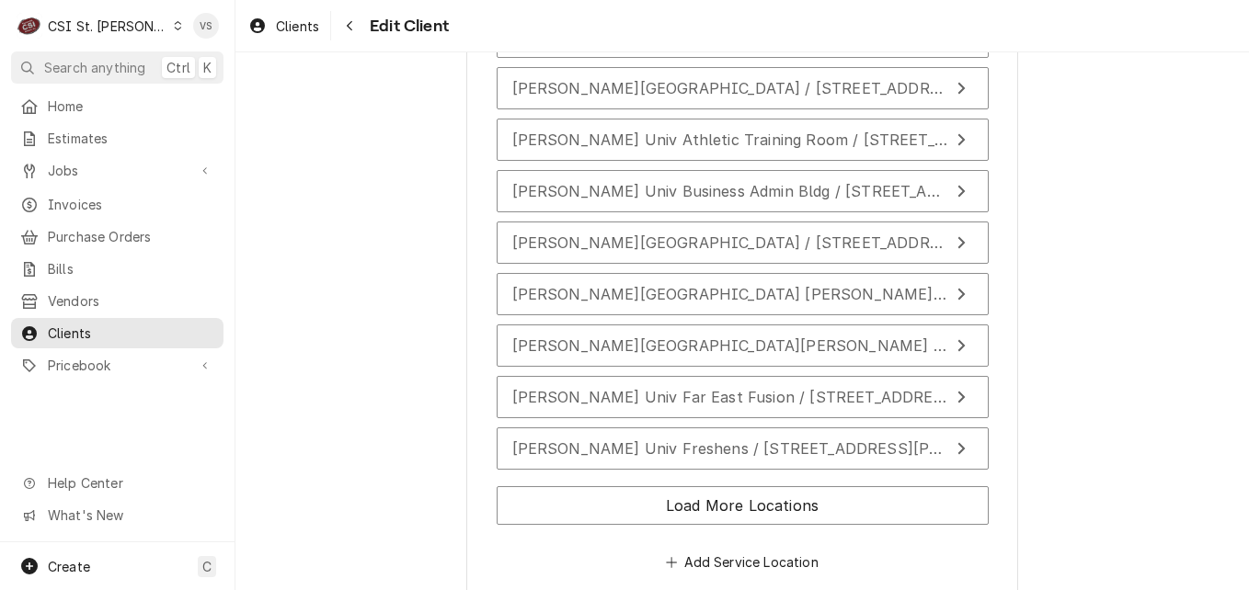
scroll to position [3506, 0]
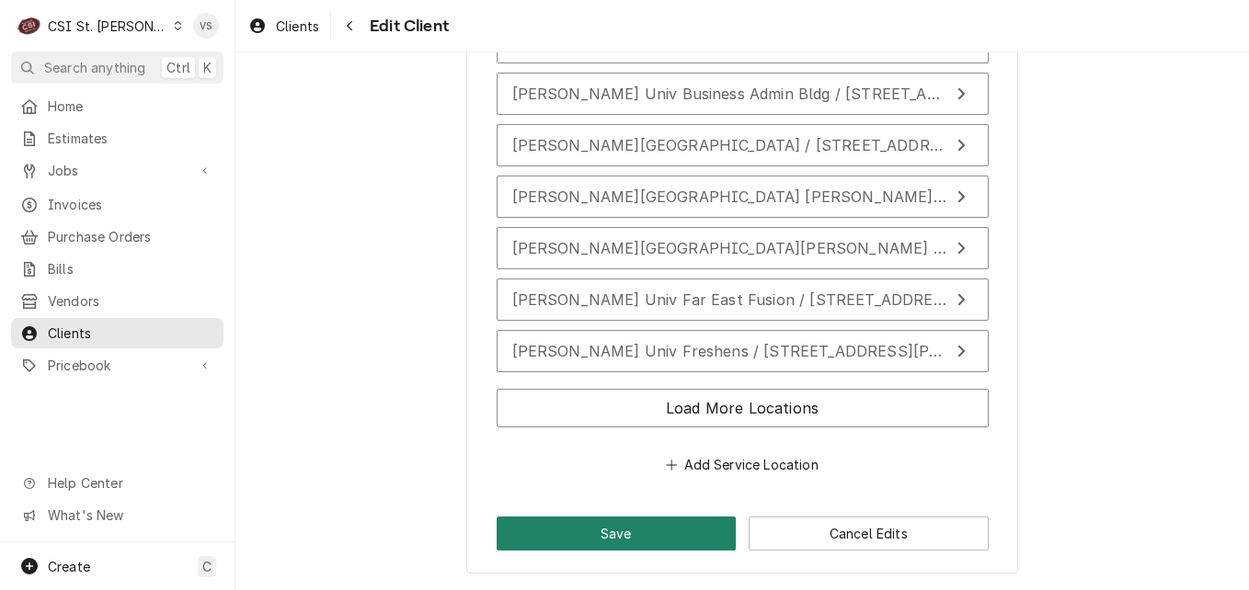
click at [615, 532] on button "Save" at bounding box center [617, 534] width 240 height 34
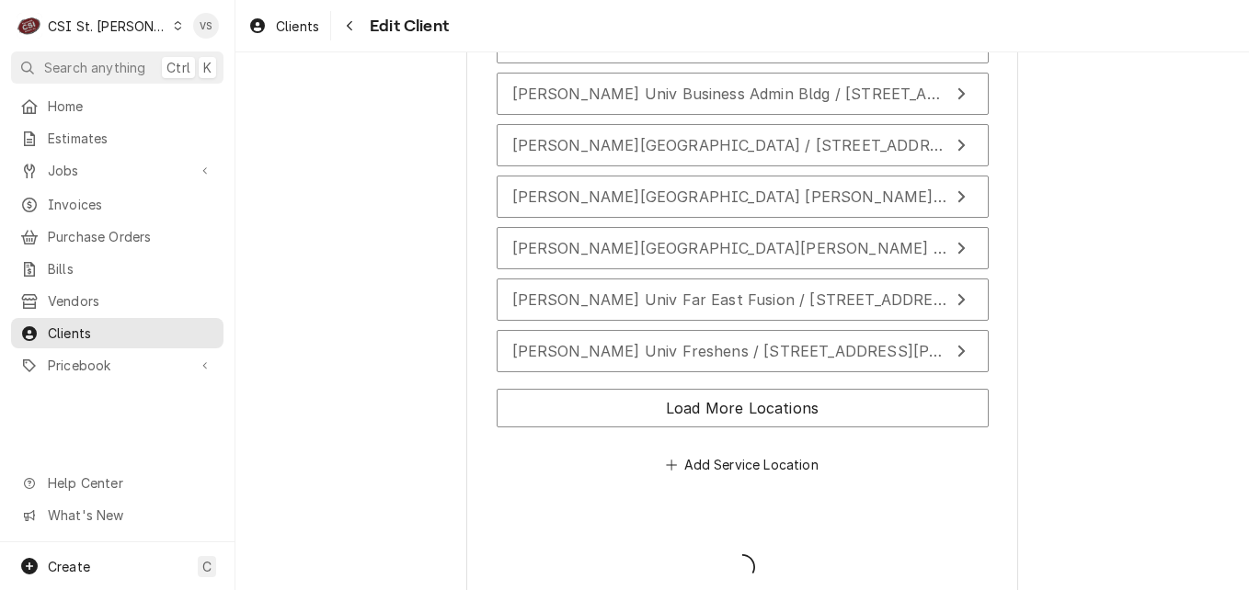
type textarea "x"
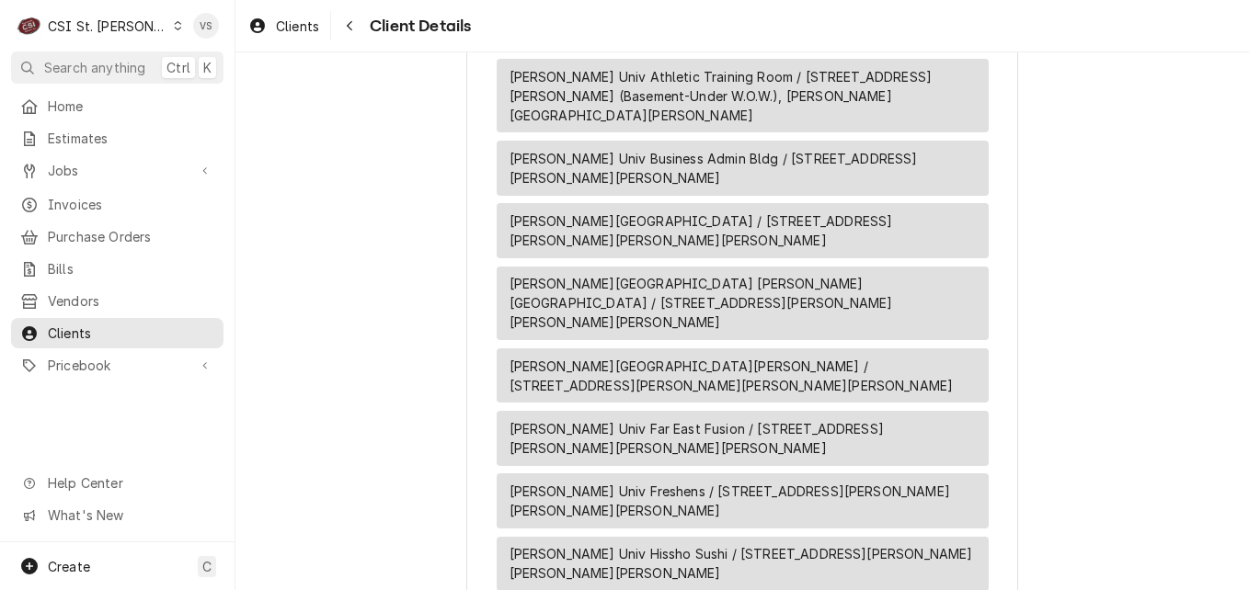
scroll to position [2391, 0]
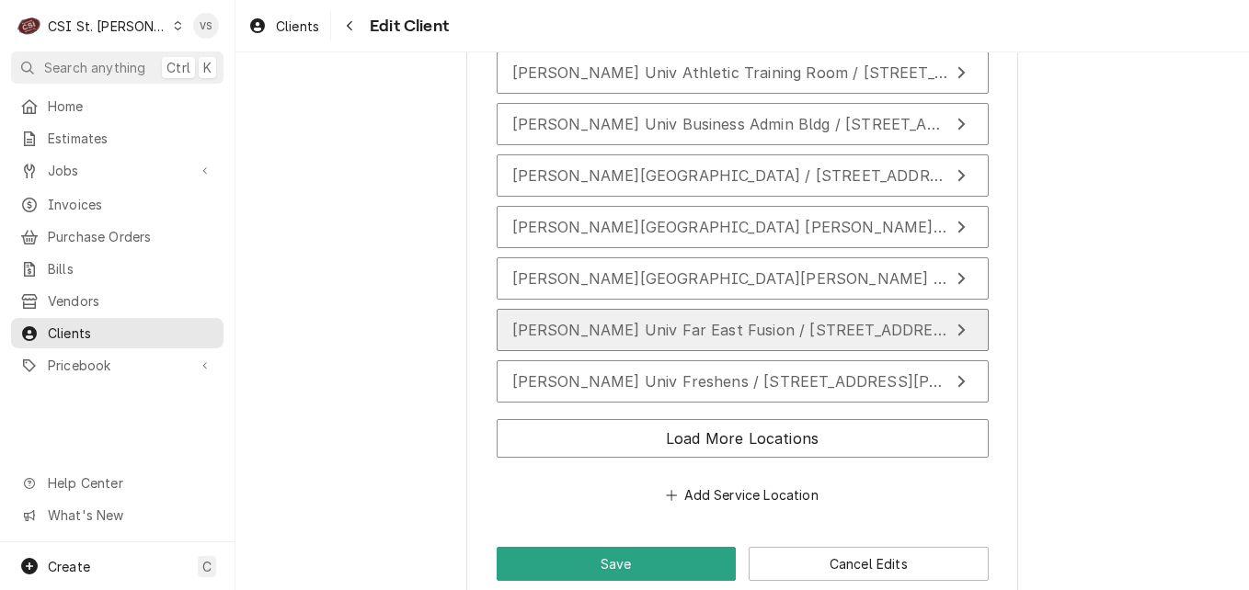
scroll to position [3506, 0]
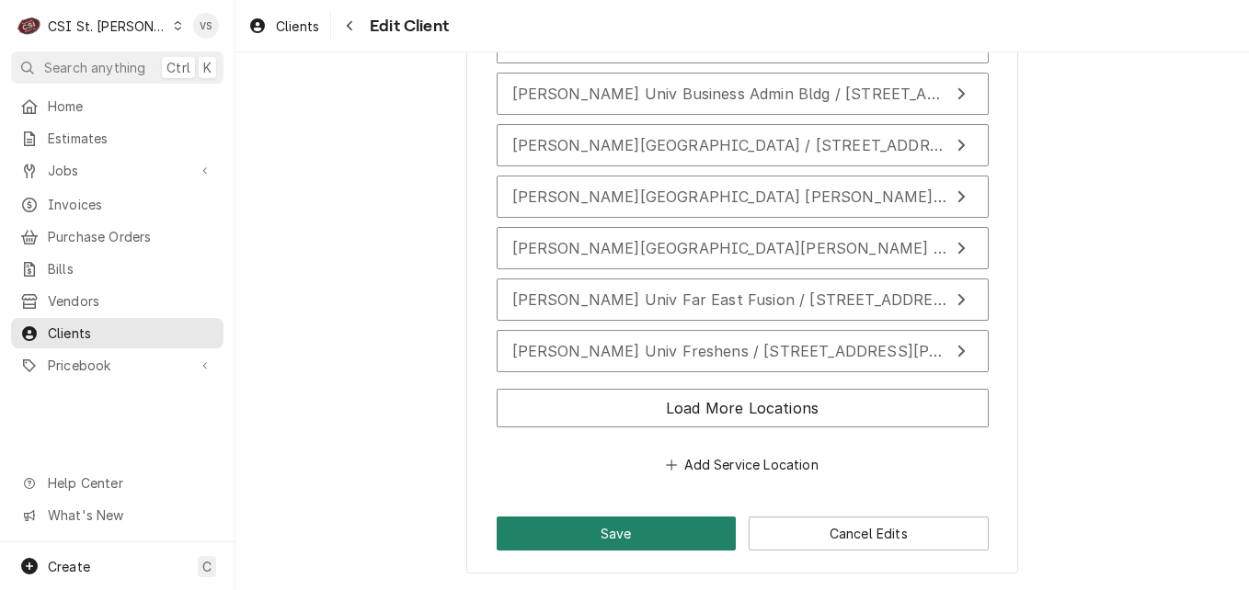
click at [630, 524] on button "Save" at bounding box center [617, 534] width 240 height 34
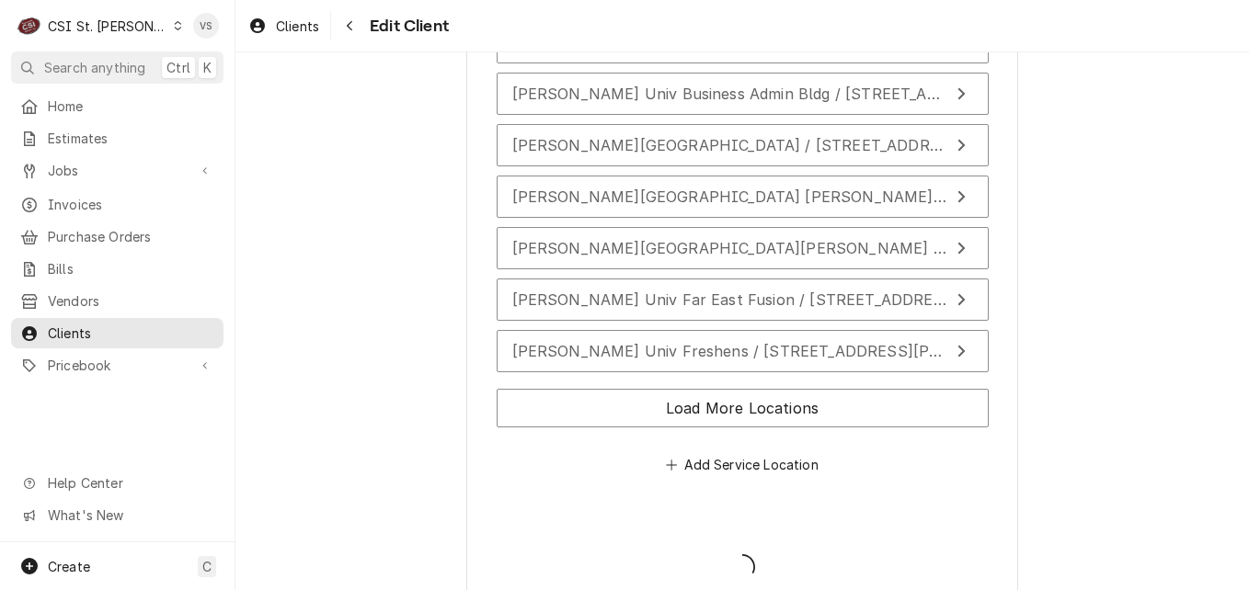
type textarea "x"
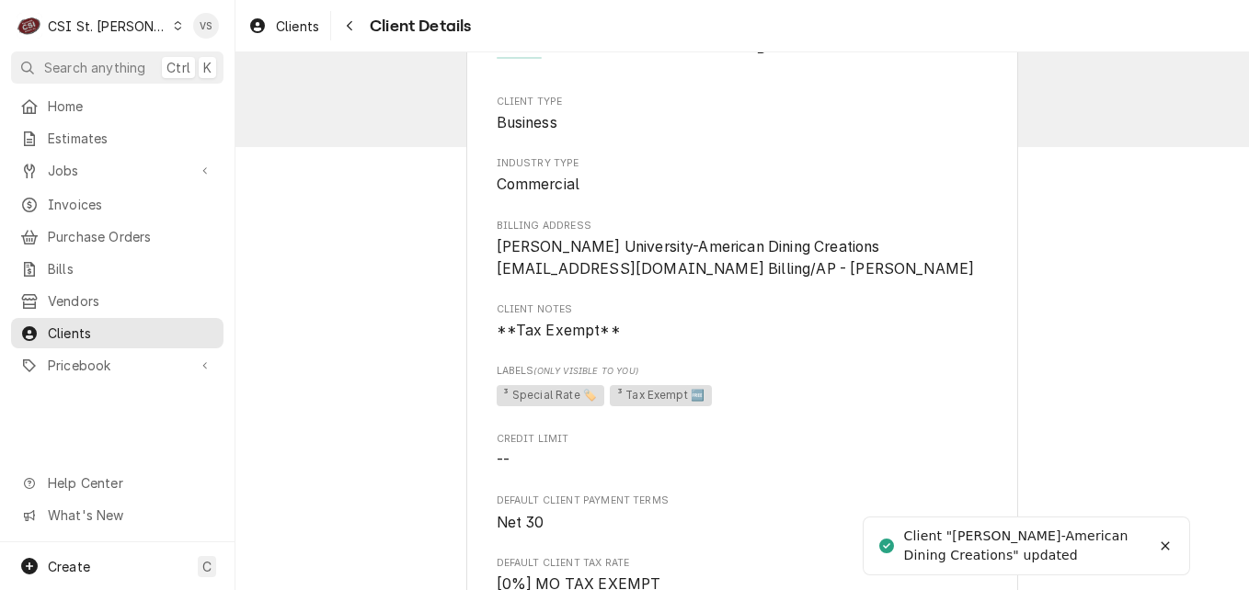
scroll to position [92, 0]
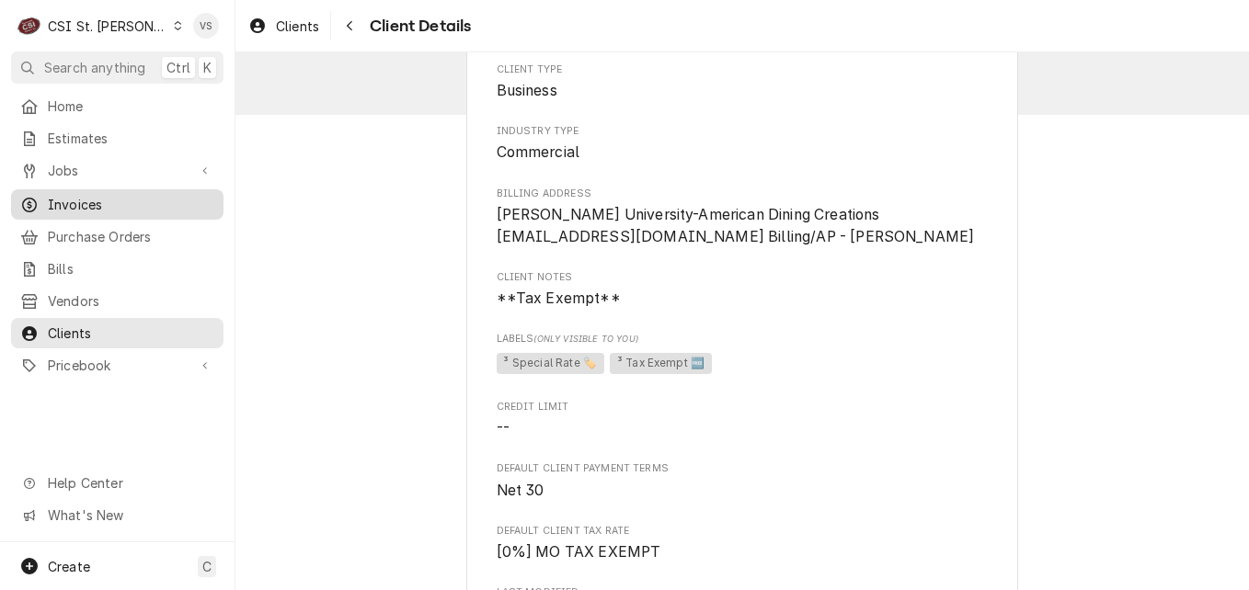
click at [84, 198] on span "Invoices" at bounding box center [131, 204] width 166 height 19
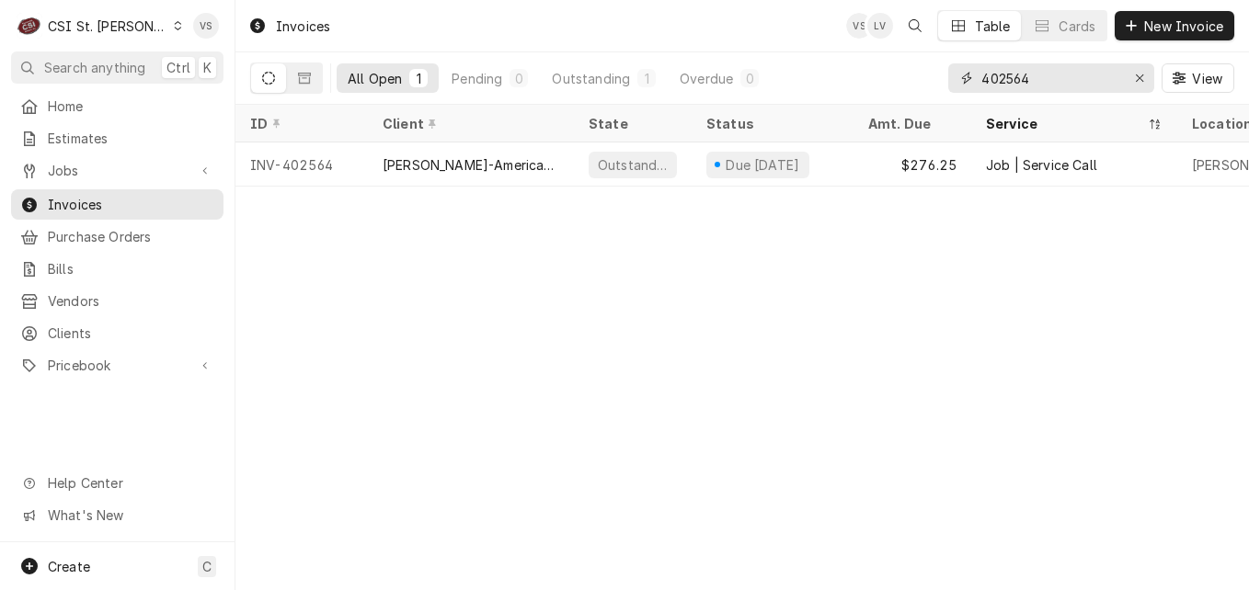
click at [1032, 78] on input "402564" at bounding box center [1050, 77] width 138 height 29
drag, startPoint x: 1032, startPoint y: 78, endPoint x: 1022, endPoint y: 97, distance: 21.8
click at [960, 78] on div "402564" at bounding box center [1051, 77] width 206 height 29
click at [1012, 77] on input "402564" at bounding box center [1050, 77] width 138 height 29
drag, startPoint x: 1010, startPoint y: 79, endPoint x: 1028, endPoint y: 81, distance: 18.5
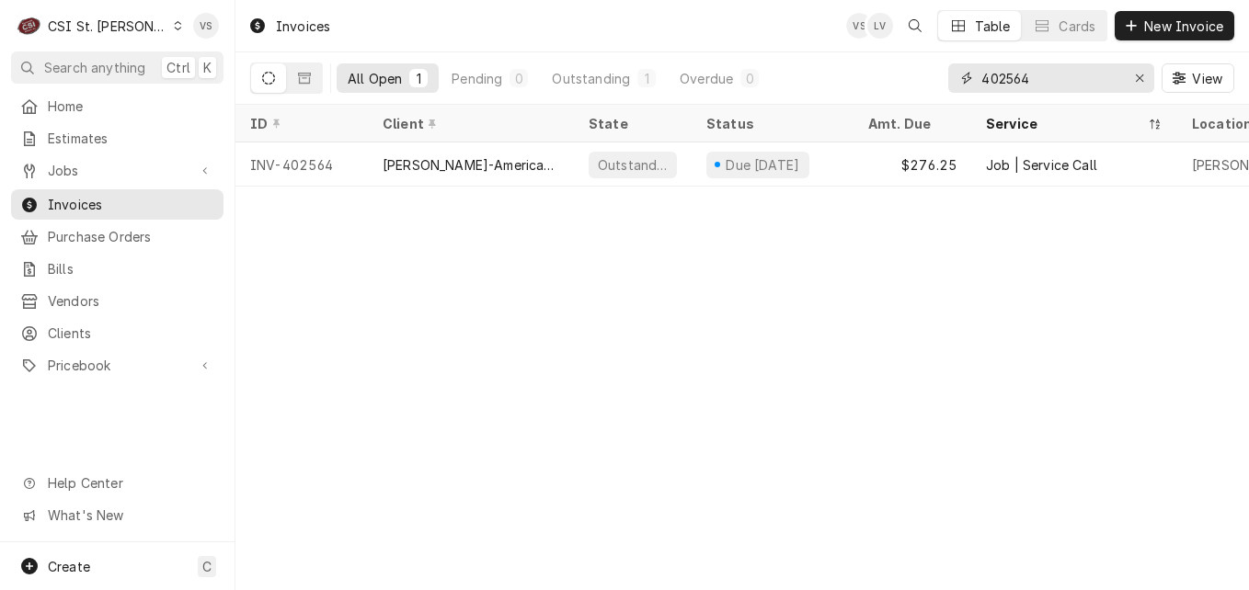
click at [1028, 81] on input "402564" at bounding box center [1050, 77] width 138 height 29
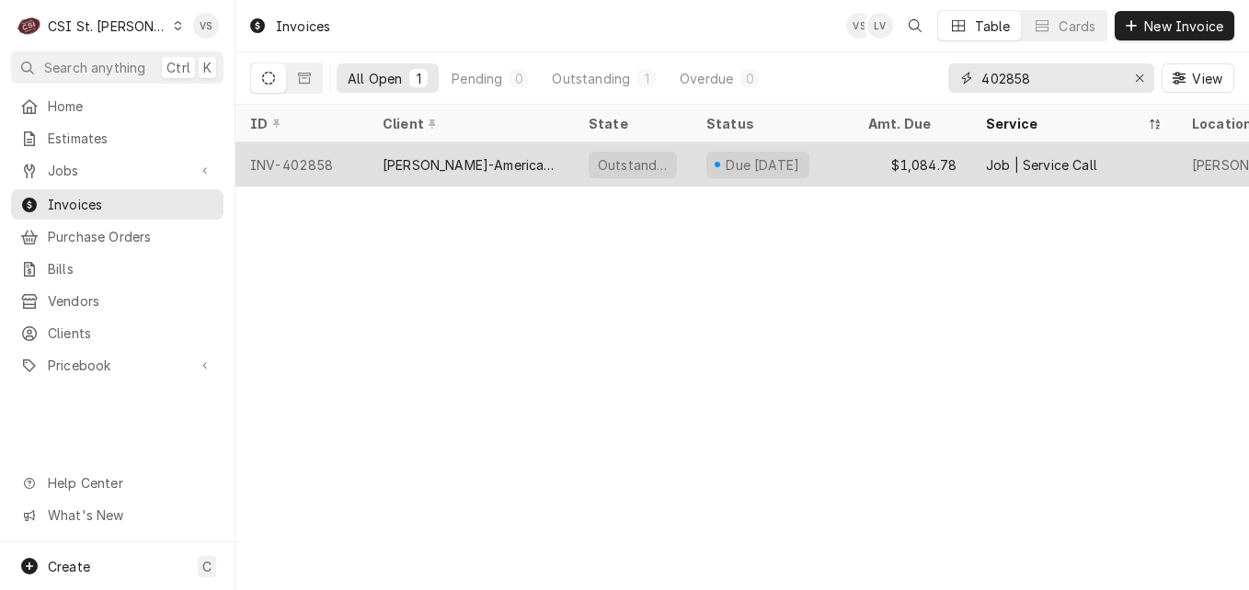
type input "402858"
click at [460, 164] on div "[PERSON_NAME]-American Dining Creations" at bounding box center [471, 164] width 177 height 19
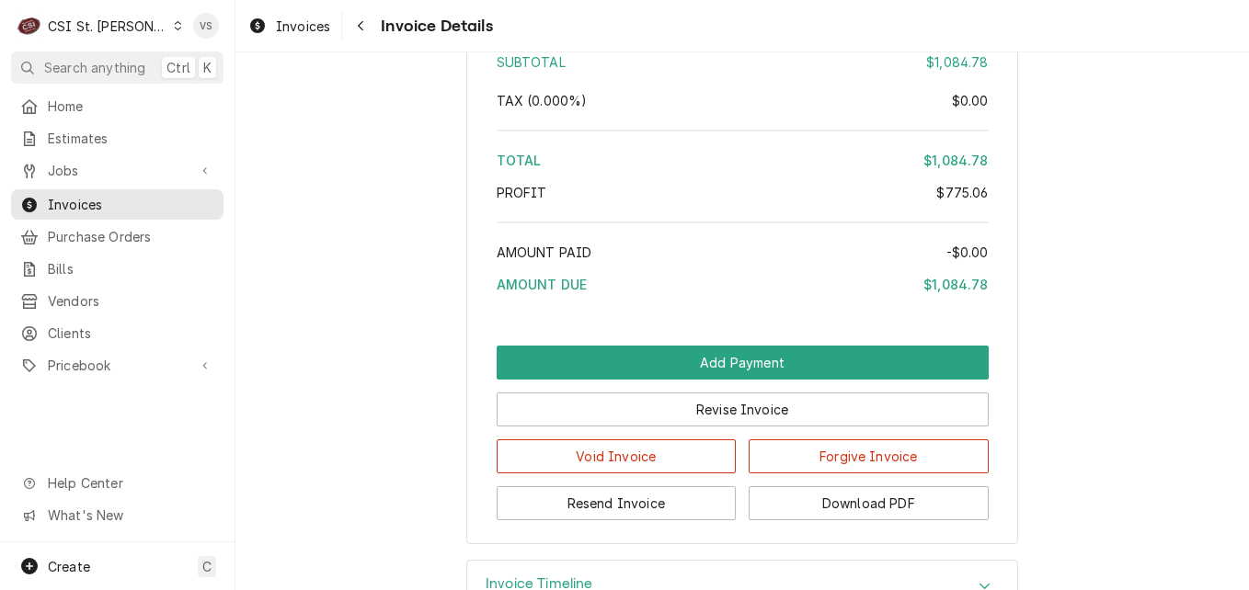
scroll to position [3327, 0]
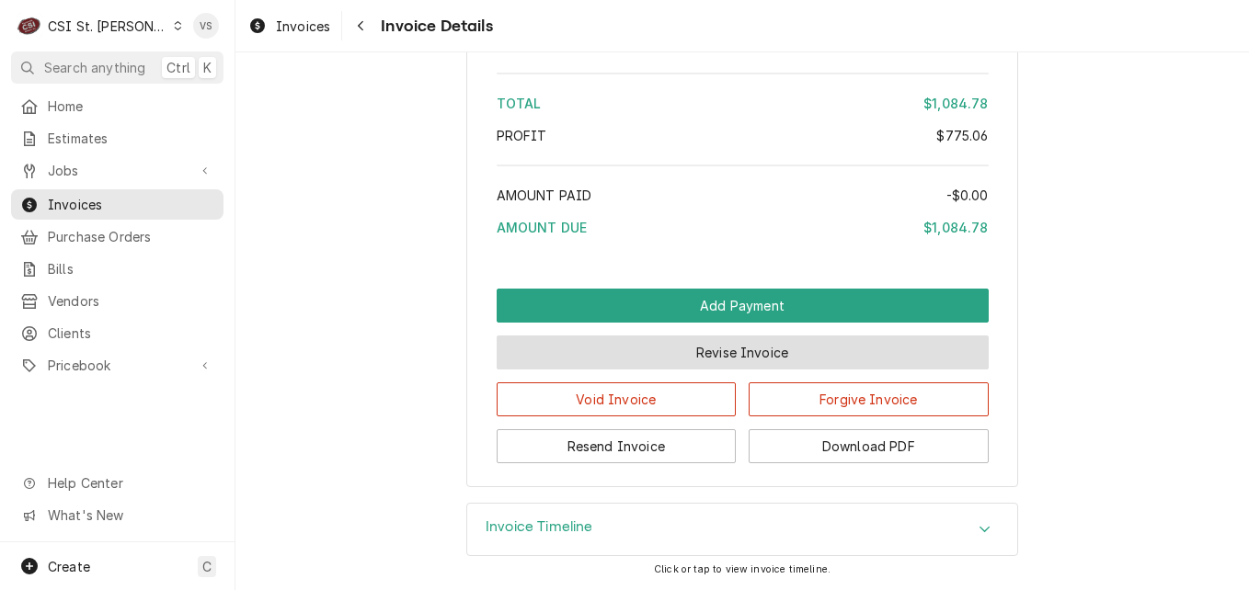
click at [684, 352] on button "Revise Invoice" at bounding box center [743, 353] width 492 height 34
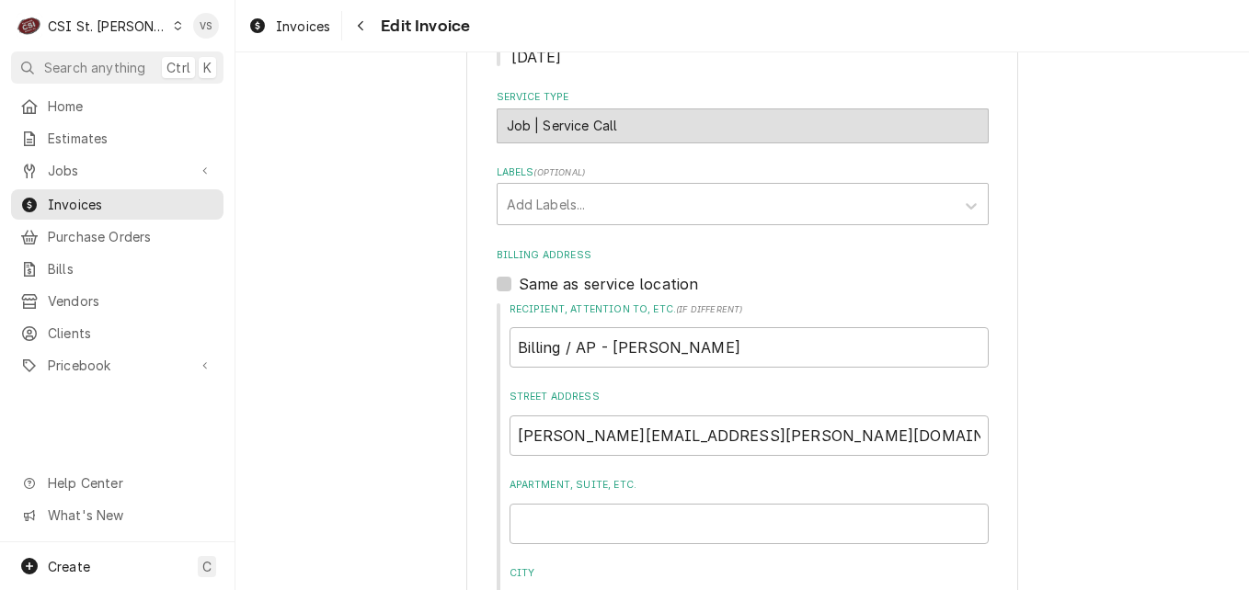
scroll to position [705, 0]
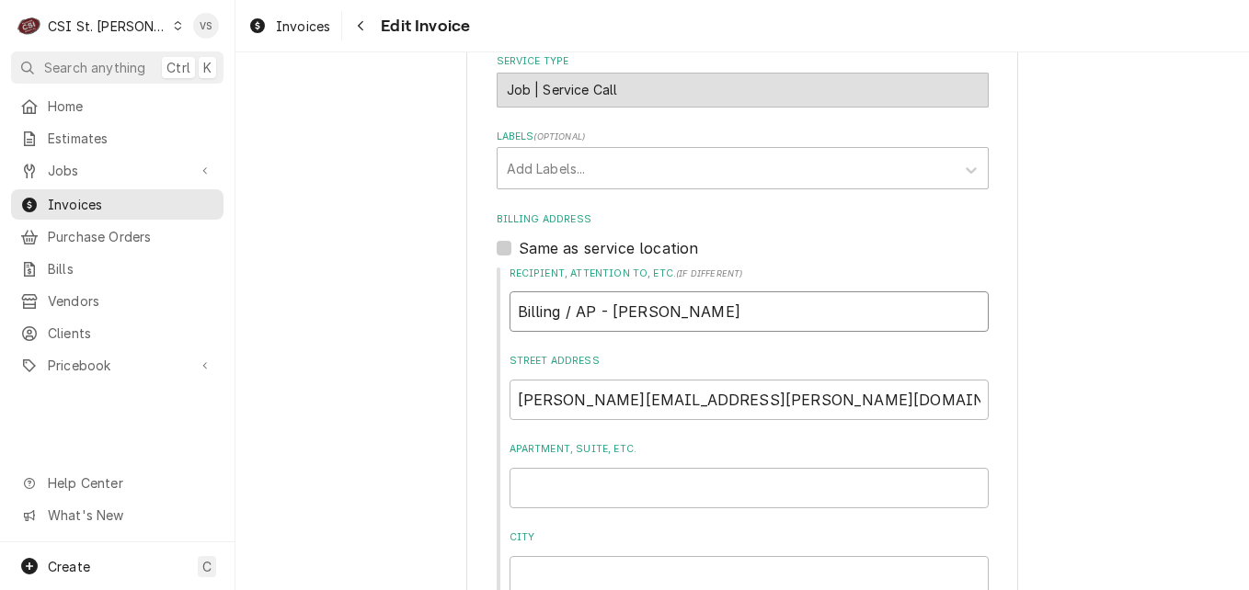
drag, startPoint x: 796, startPoint y: 310, endPoint x: 534, endPoint y: 306, distance: 261.2
click at [536, 306] on input "Billing / AP - [PERSON_NAME]" at bounding box center [749, 312] width 479 height 40
click at [783, 315] on input "Billing / AP - [PERSON_NAME]" at bounding box center [749, 312] width 479 height 40
drag, startPoint x: 782, startPoint y: 315, endPoint x: 477, endPoint y: 314, distance: 304.4
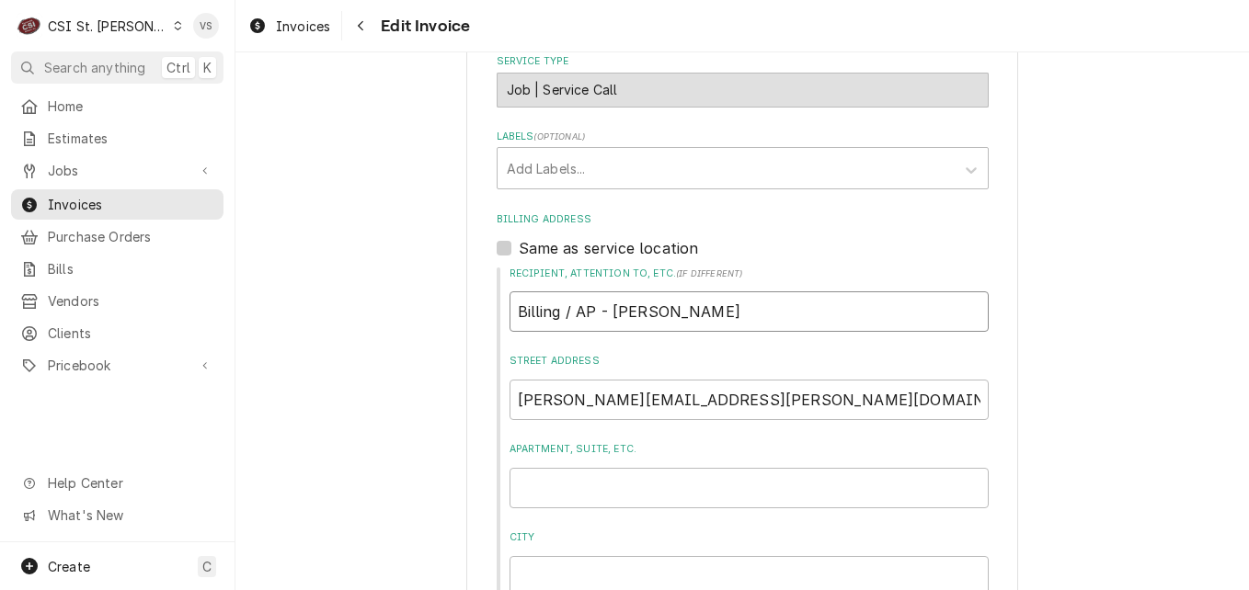
type textarea "x"
type input "E"
type textarea "x"
type input "Er"
type textarea "x"
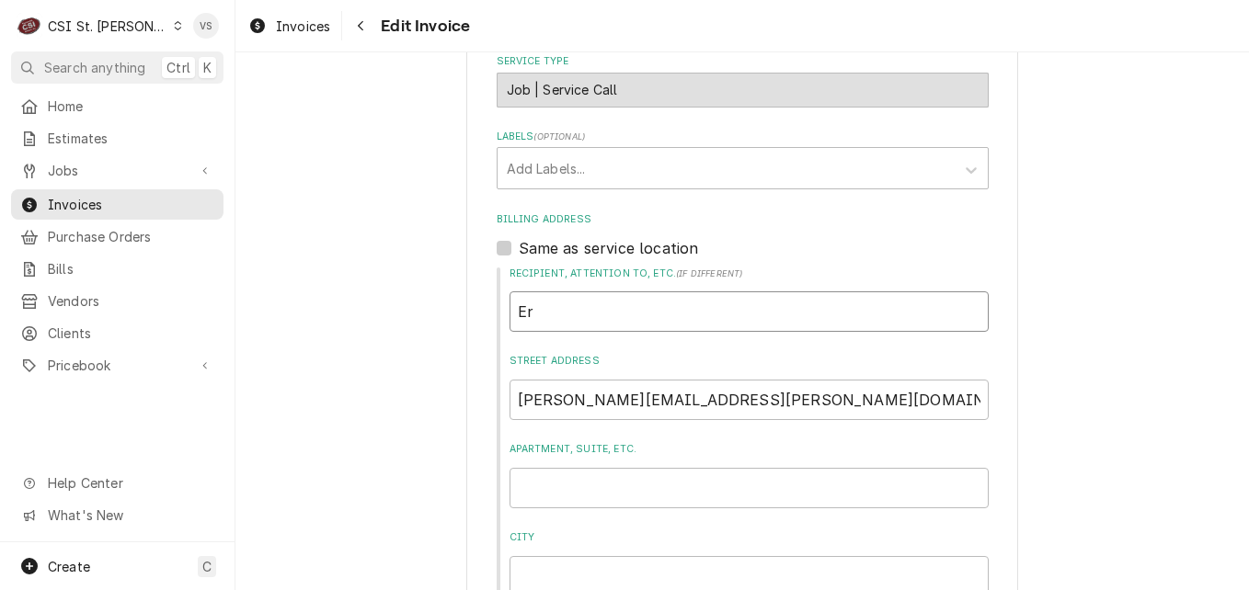
type input "E"
type textarea "x"
type input "E"
type textarea "x"
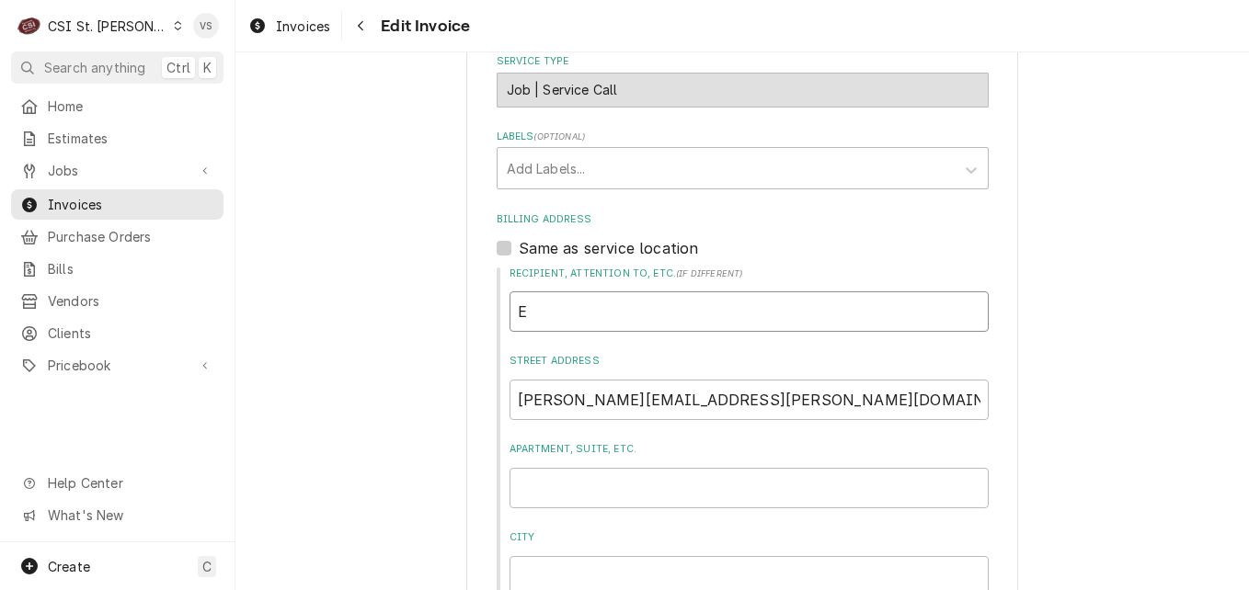
type input "Er"
type textarea "x"
type input "E"
type textarea "x"
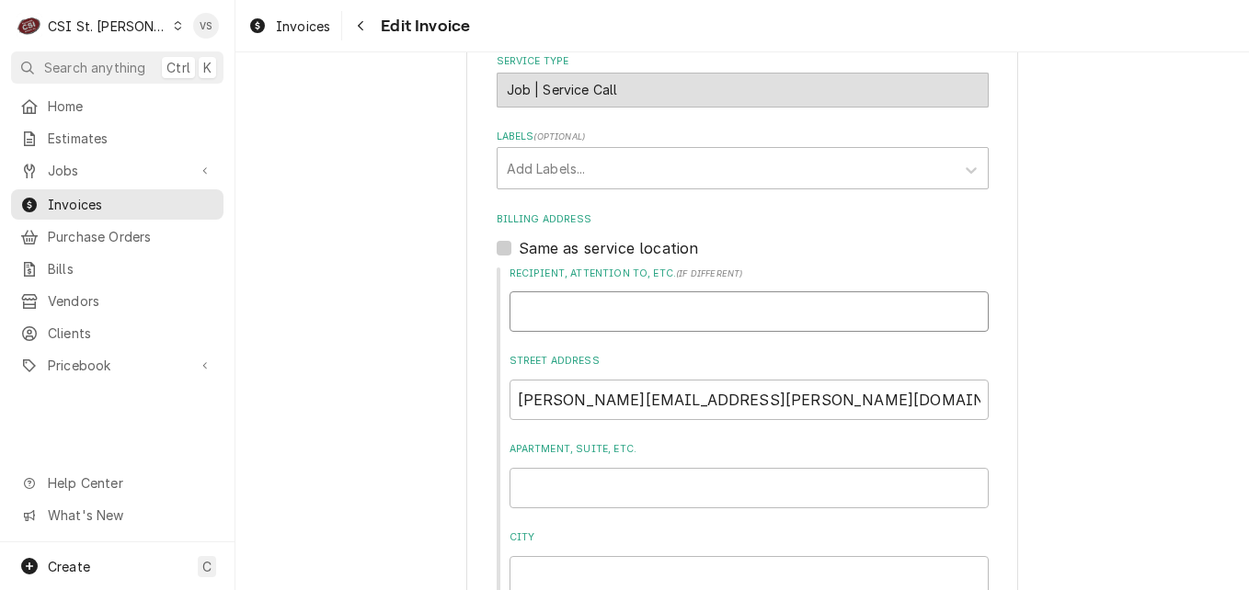
type input "W"
type textarea "x"
type input "We"
type textarea "x"
type input "Web"
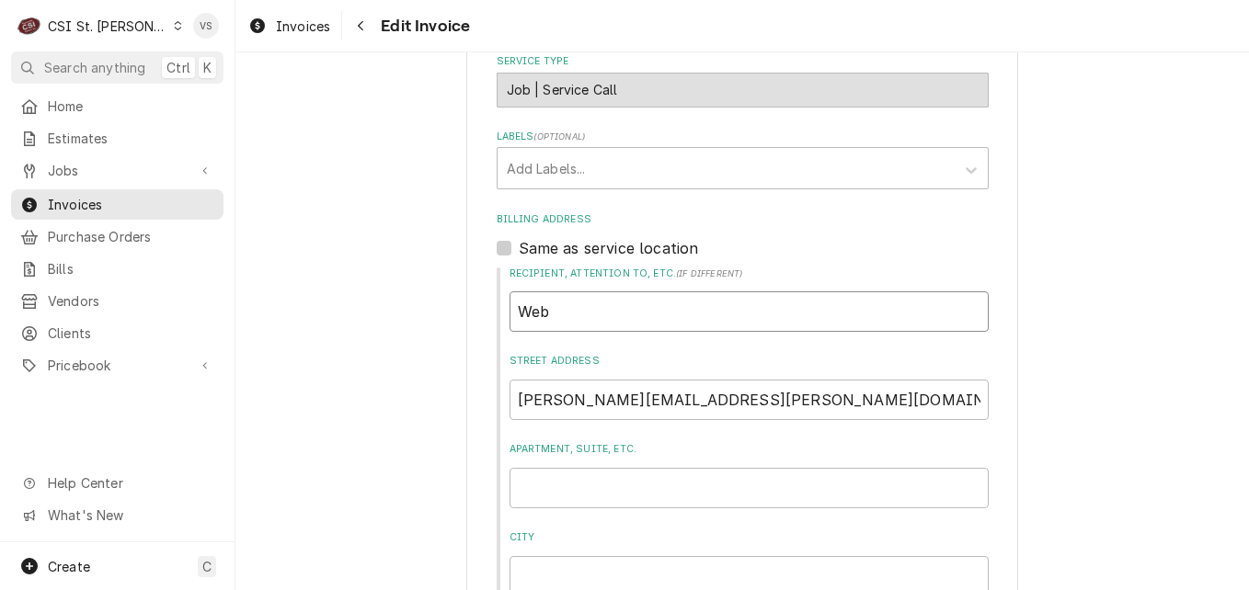
type textarea "x"
type input "Webs"
type textarea "x"
type input "Webst"
type textarea "x"
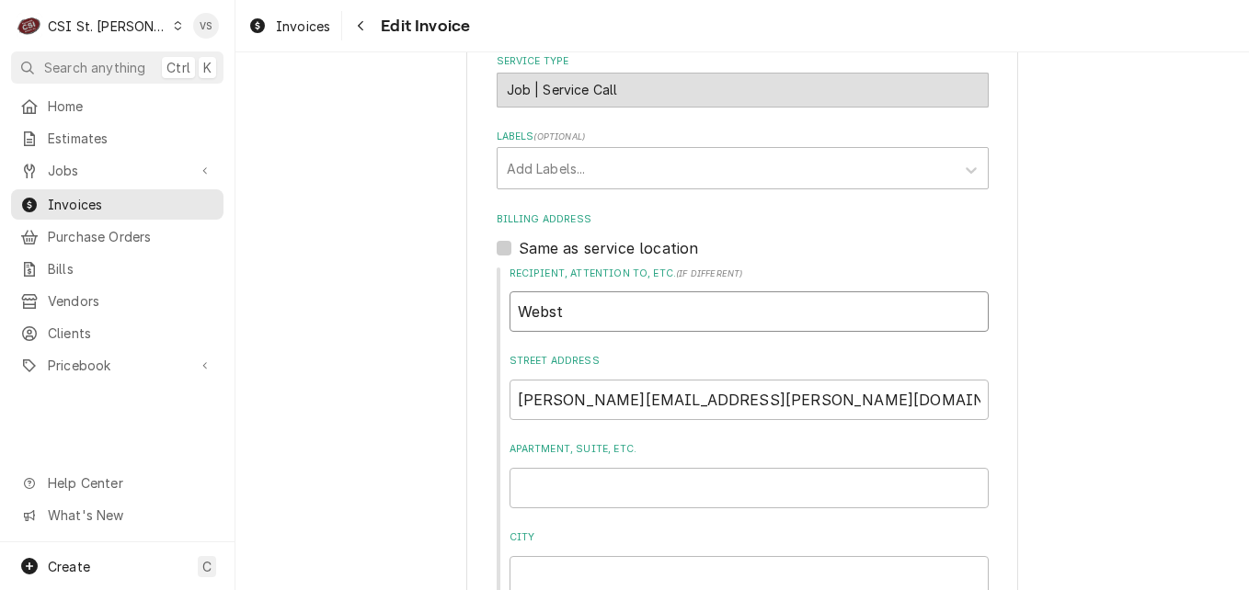
type input "Webste"
type textarea "x"
type input "Webster"
type textarea "x"
type input "Webster"
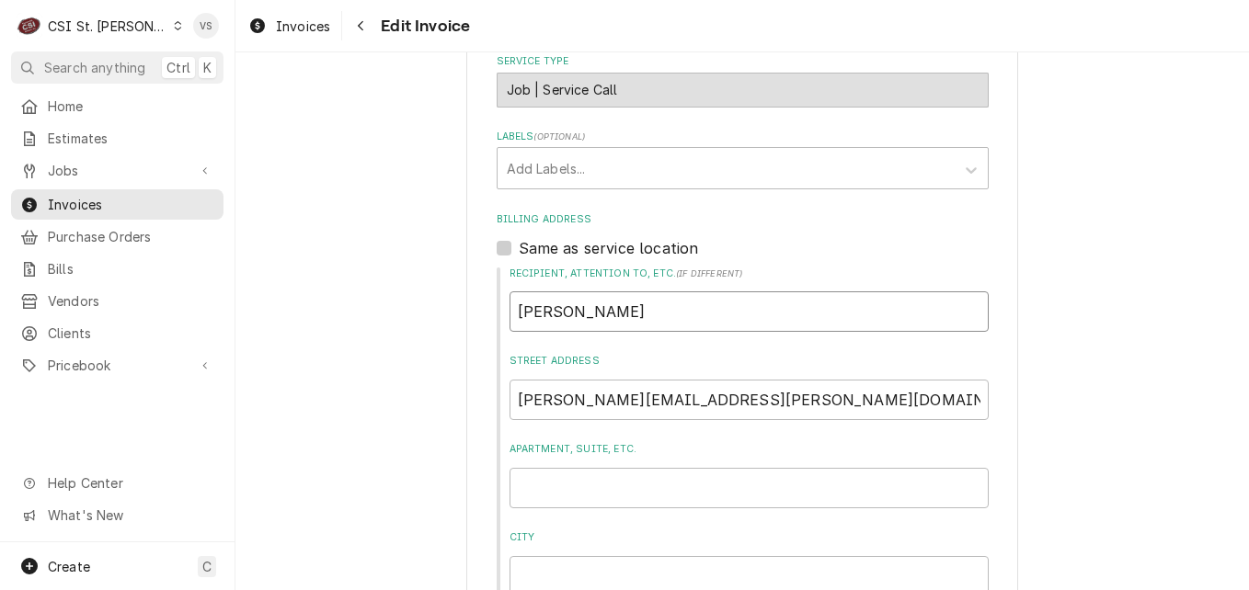
type textarea "x"
type input "Webster I"
type textarea "x"
type input "Webster Im"
type textarea "x"
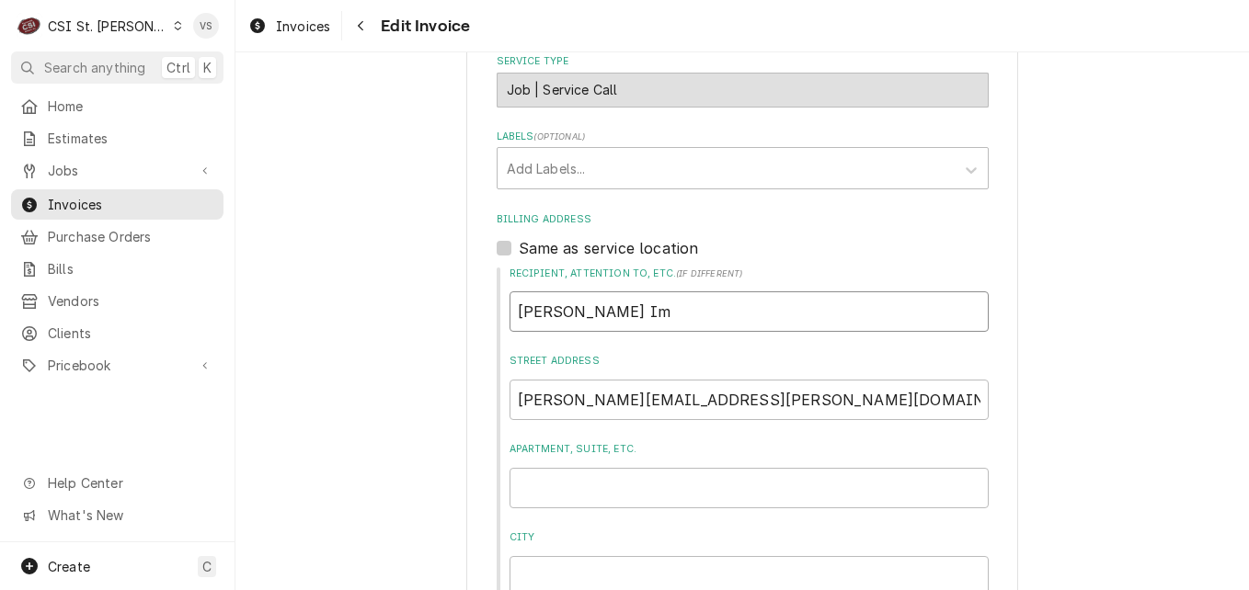
type input "Webster Imo"
type textarea "x"
type input "Webster Im"
type textarea "x"
type input "Webster I"
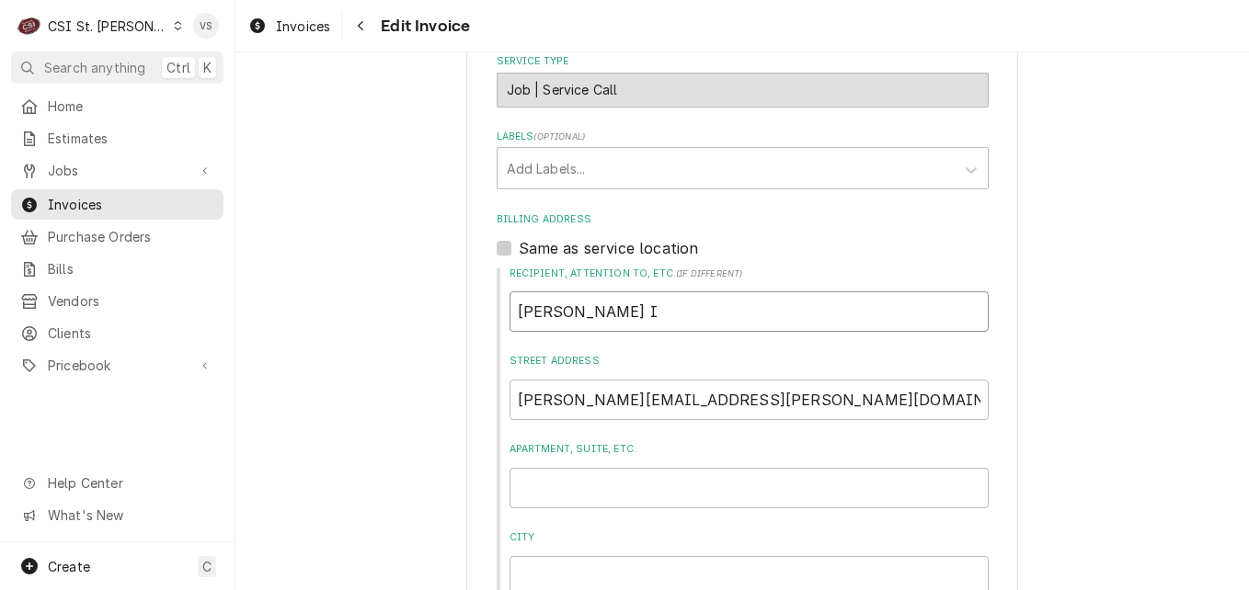
type textarea "x"
type input "Webster"
type textarea "x"
type input "Webster U"
type textarea "x"
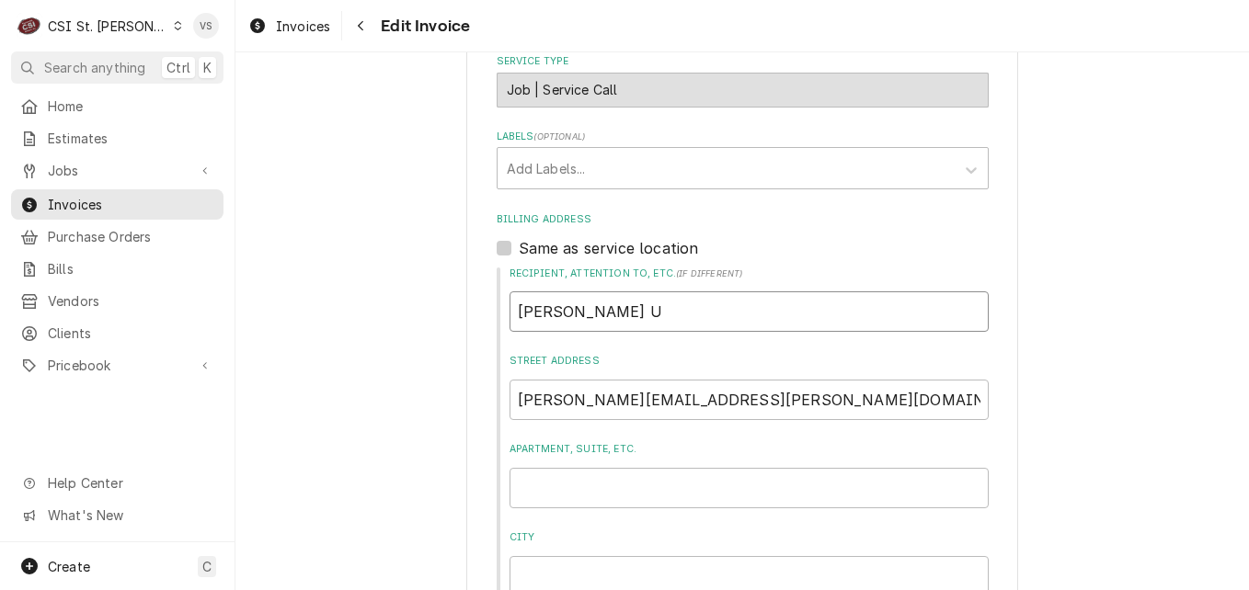
type input "Webster Un"
type textarea "x"
type input "Webster Unv"
type textarea "x"
type input "Webster Un"
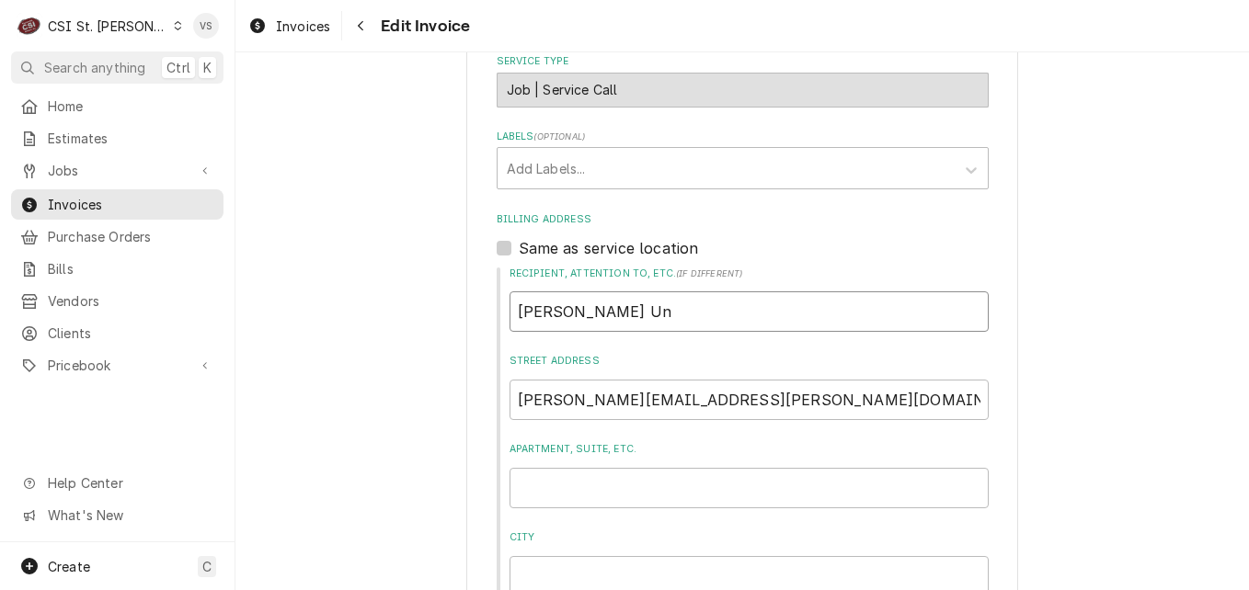
type textarea "x"
type input "Webster Uni"
type textarea "x"
type input "Webster Univ"
type textarea "x"
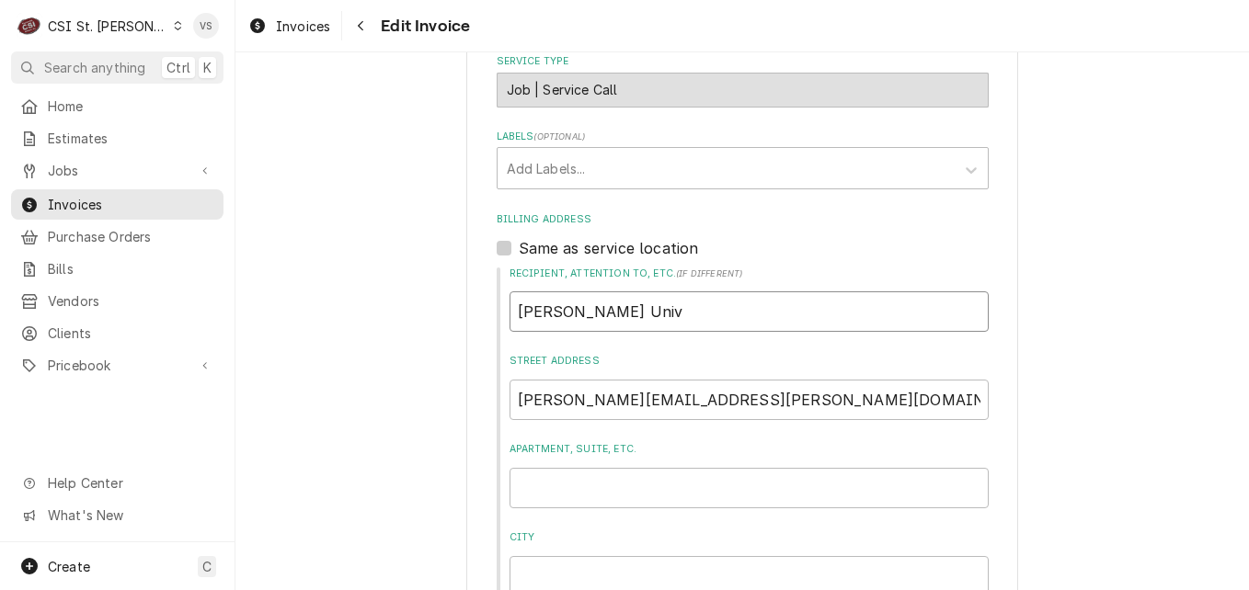
type input "Webster Unive"
type textarea "x"
type input "Webster Univer"
type textarea "x"
type input "Webster Universi"
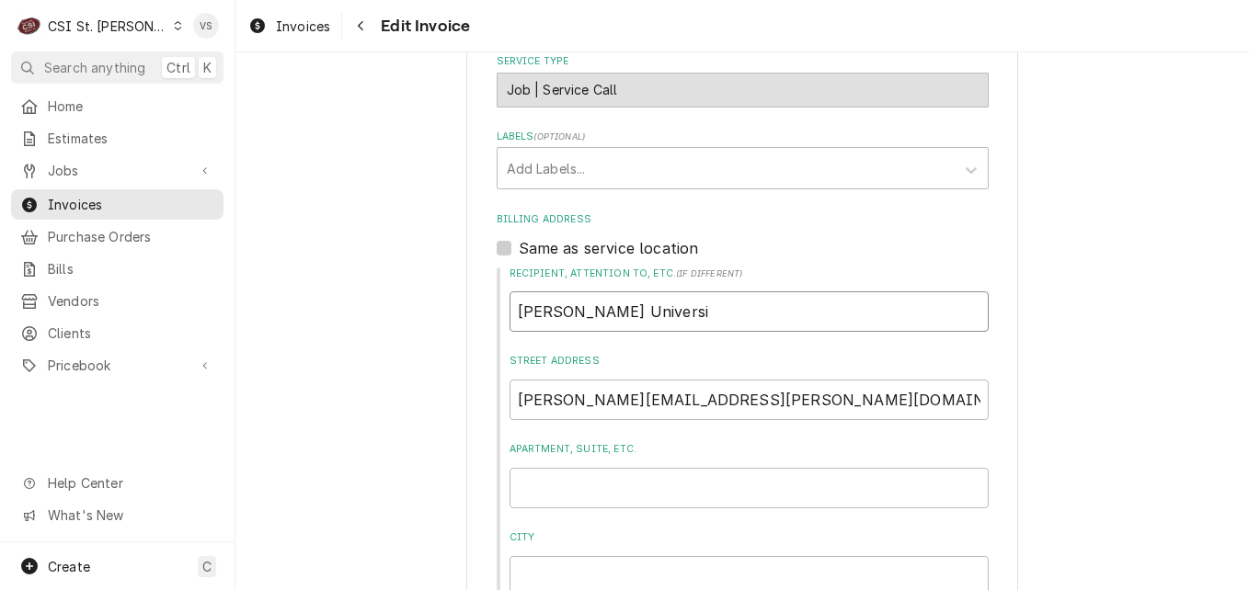
type textarea "x"
type input "Webster Universit"
type textarea "x"
type input "Webster University"
type textarea "x"
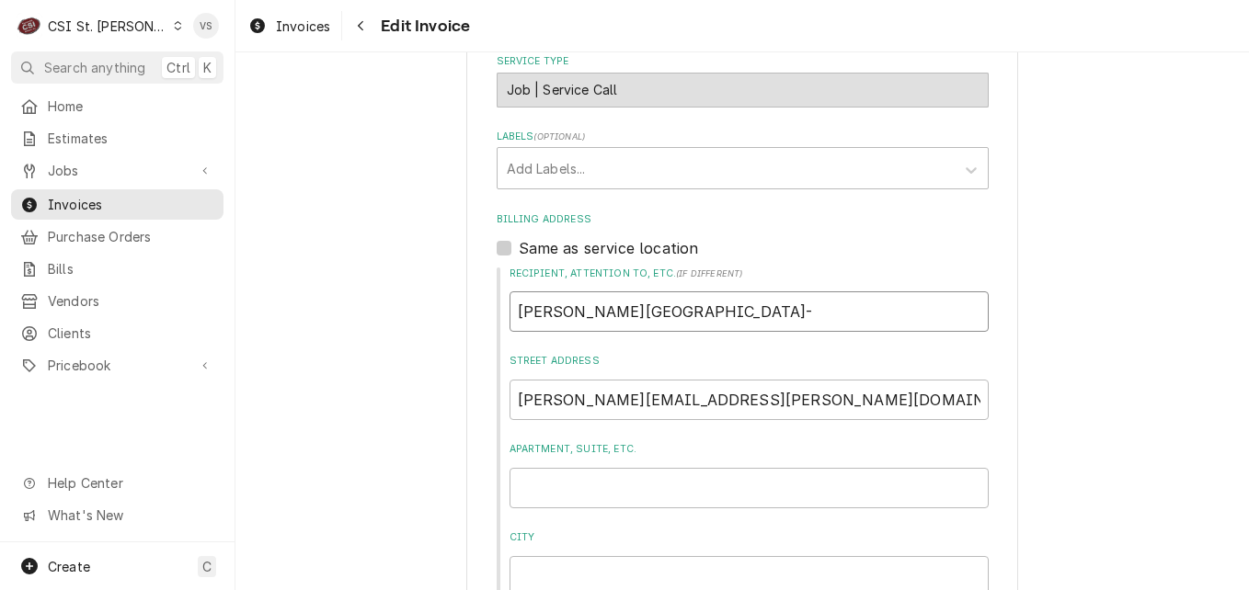
type input "Webster University-"
click at [682, 315] on input "Webster University-" at bounding box center [749, 312] width 479 height 40
type textarea "x"
type input "Webster University-A"
type textarea "x"
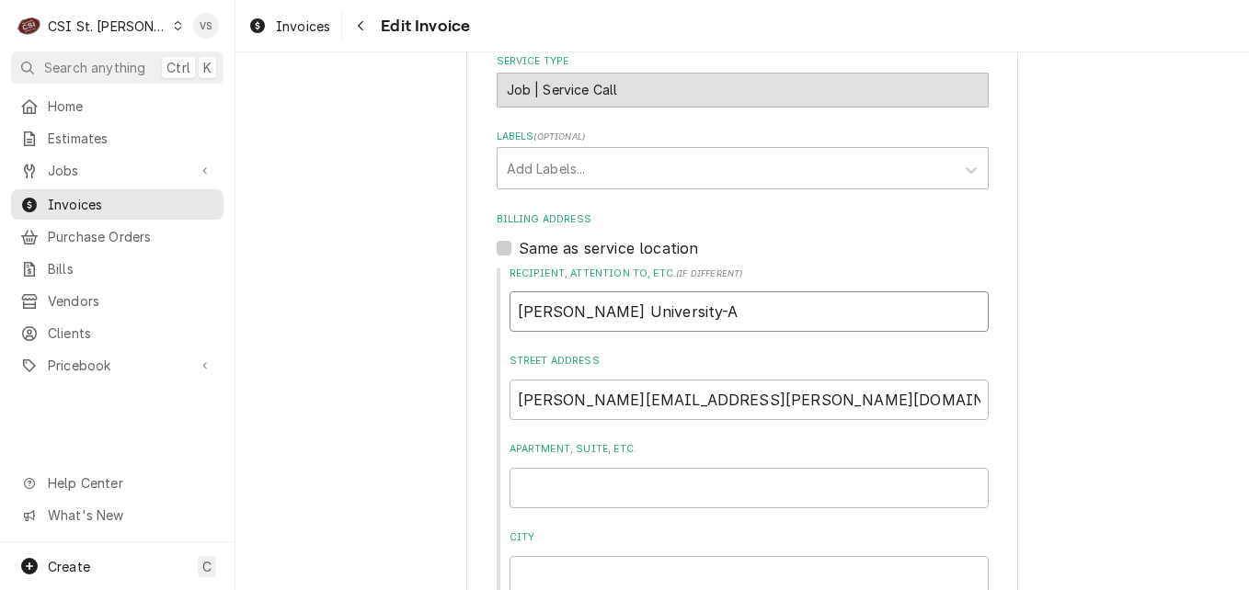
type input "Webster University-Am"
type textarea "x"
type input "Webster University-Ame"
type textarea "x"
type input "Webster University-Amer"
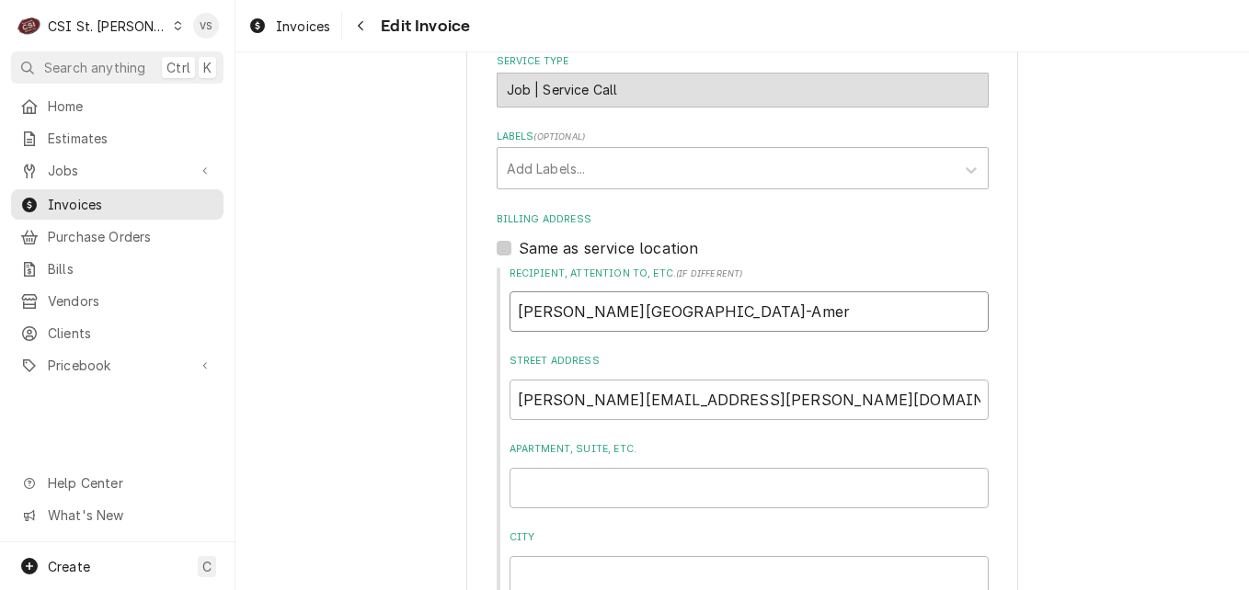
type textarea "x"
type input "Webster University-Ameri"
type textarea "x"
type input "Webster University-Americ"
type textarea "x"
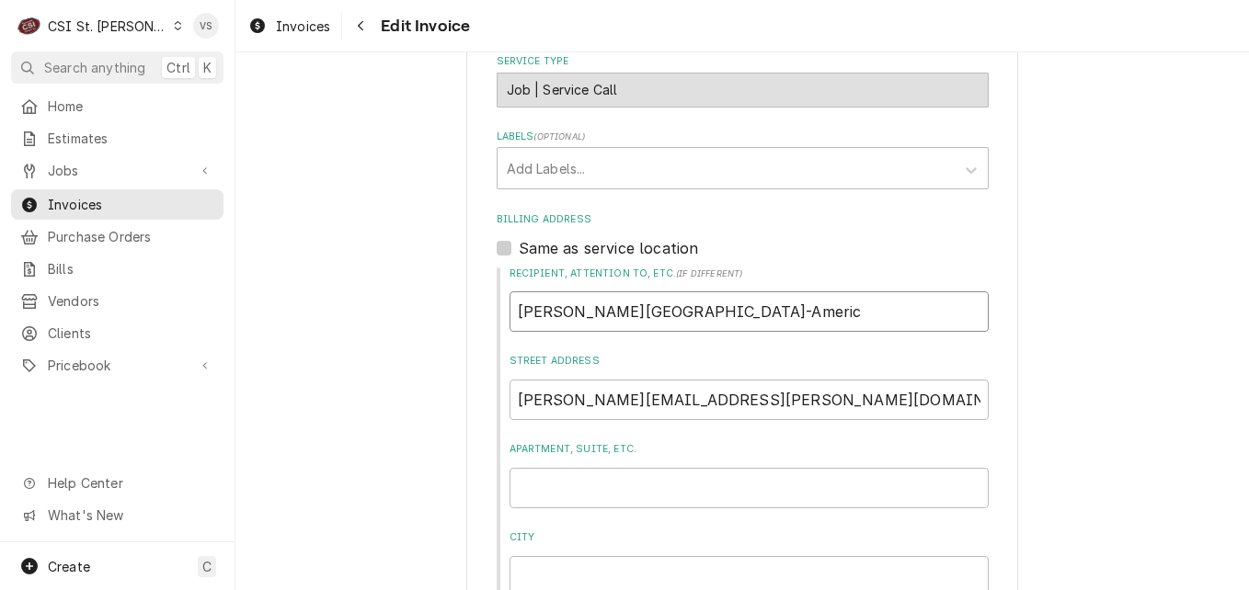
type input "Webster University-America"
type textarea "x"
type input "Webster University-American"
type textarea "x"
type input "Webster University-American D"
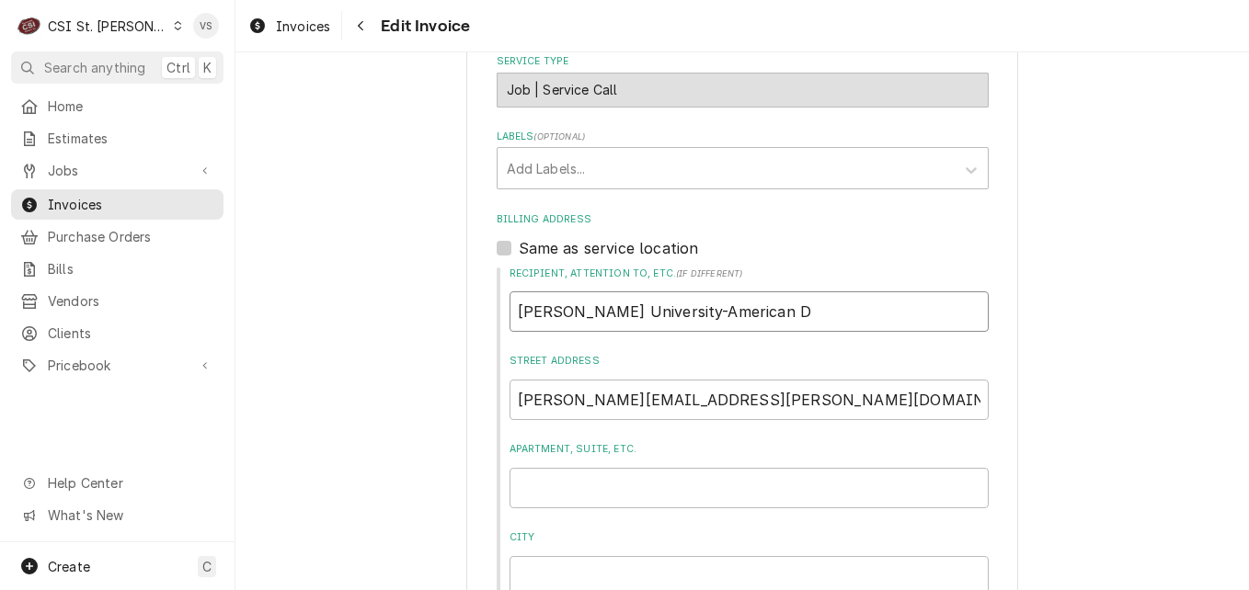
type textarea "x"
type input "Webster University-American Di"
type textarea "x"
type input "Webster University-American Din"
type textarea "x"
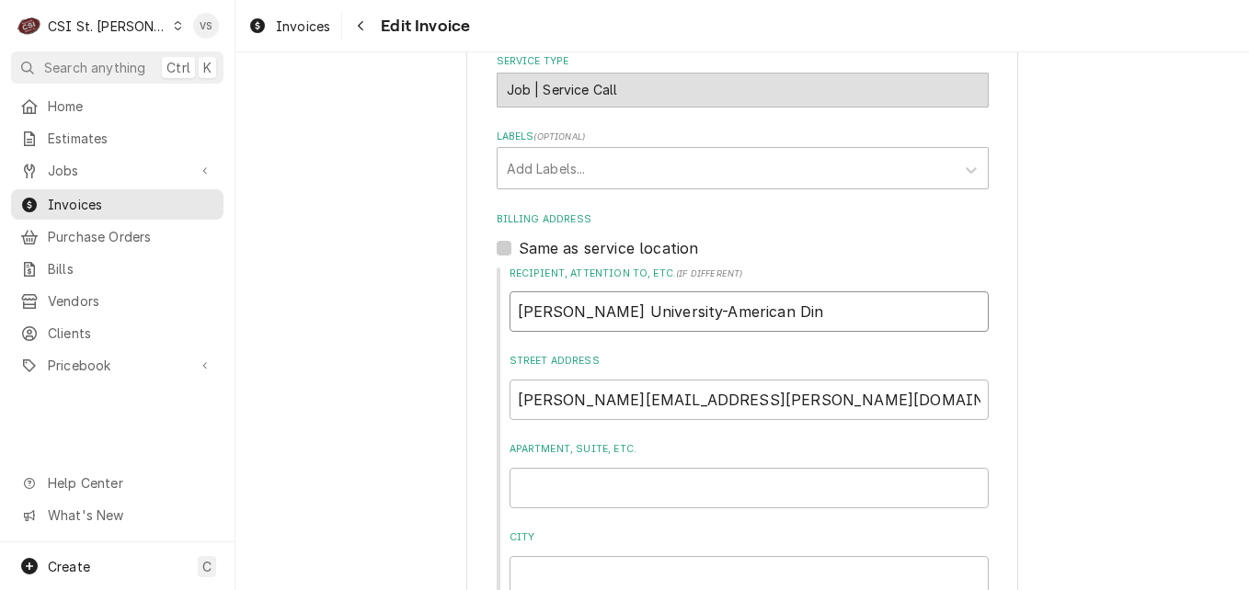
type input "Webster University-American Dini"
type textarea "x"
type input "Webster University-American Dinin"
type textarea "x"
type input "Webster University-American Dining"
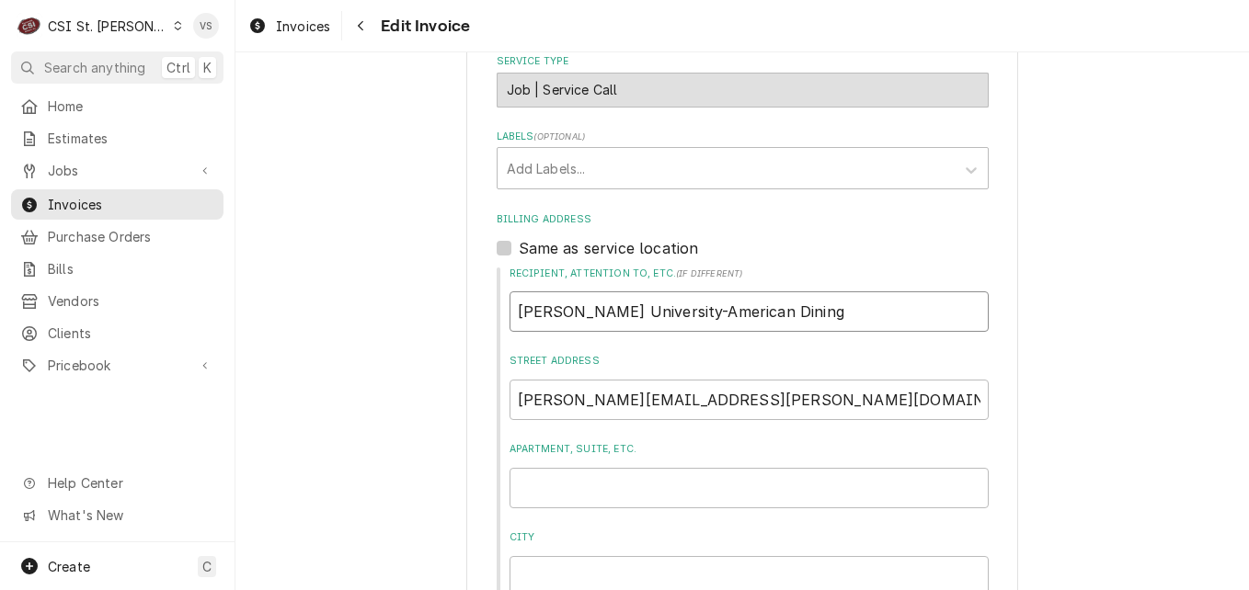
type textarea "x"
type input "Webster University-American Dining"
type textarea "x"
type input "Webster University-American Dining C"
type textarea "x"
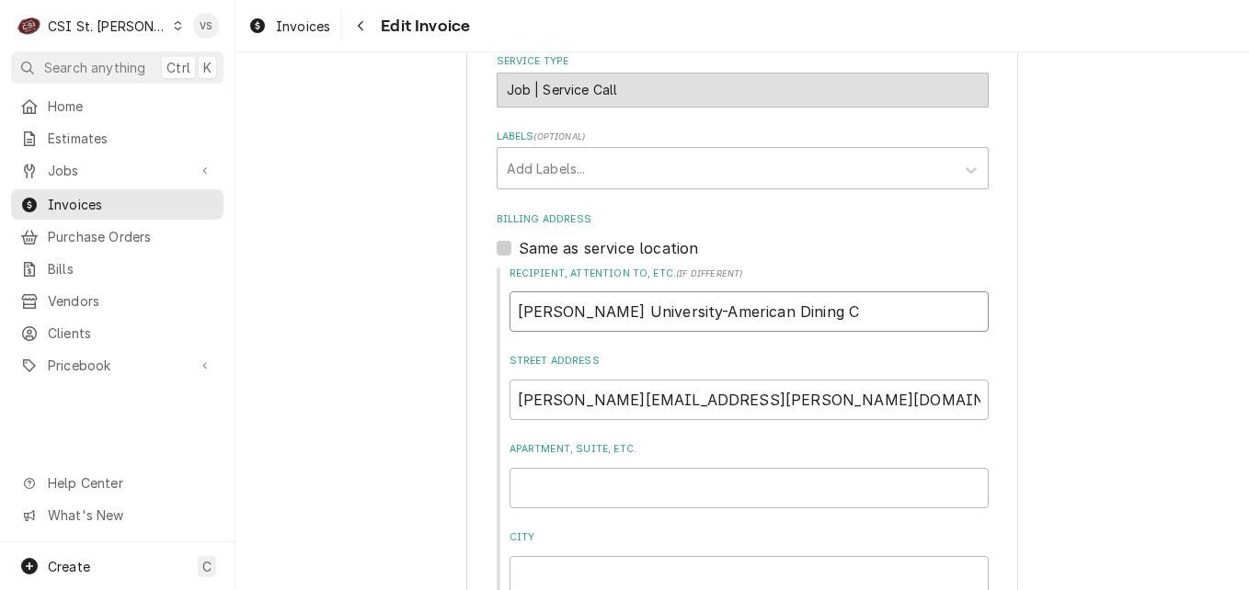
type input "Webster University-American Dining Cr"
type textarea "x"
type input "Webster University-American Dining Cre"
type textarea "x"
type input "Webster University-American Dining Crea"
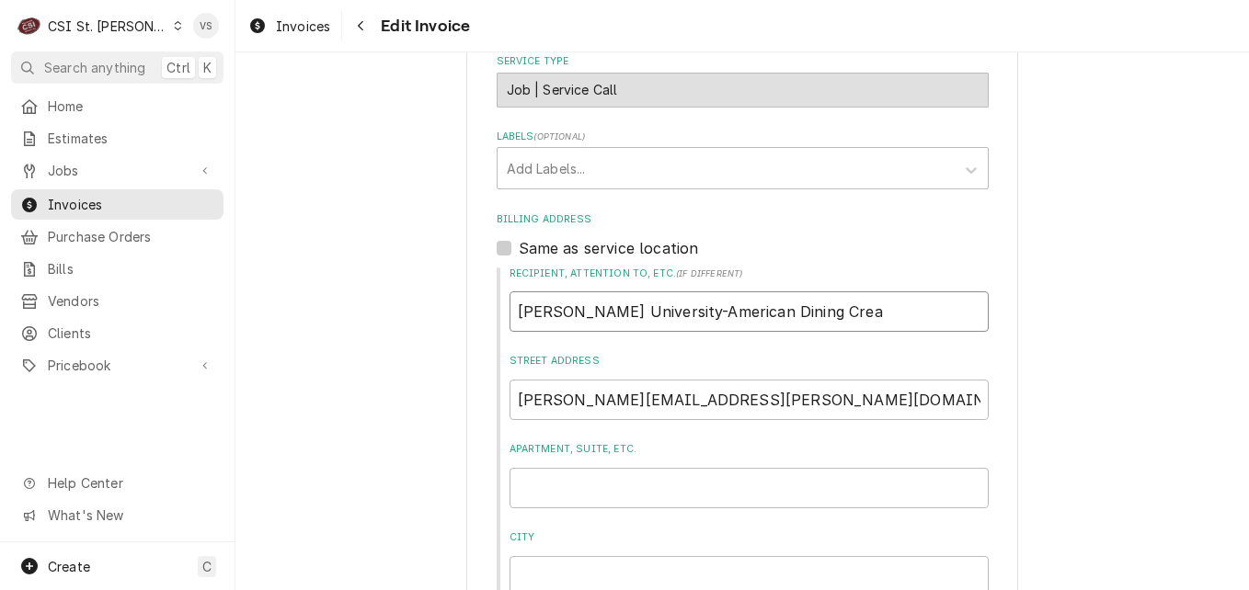
type textarea "x"
type input "Webster University-American Dining Creat"
type textarea "x"
type input "Webster University-American Dining Creati"
type textarea "x"
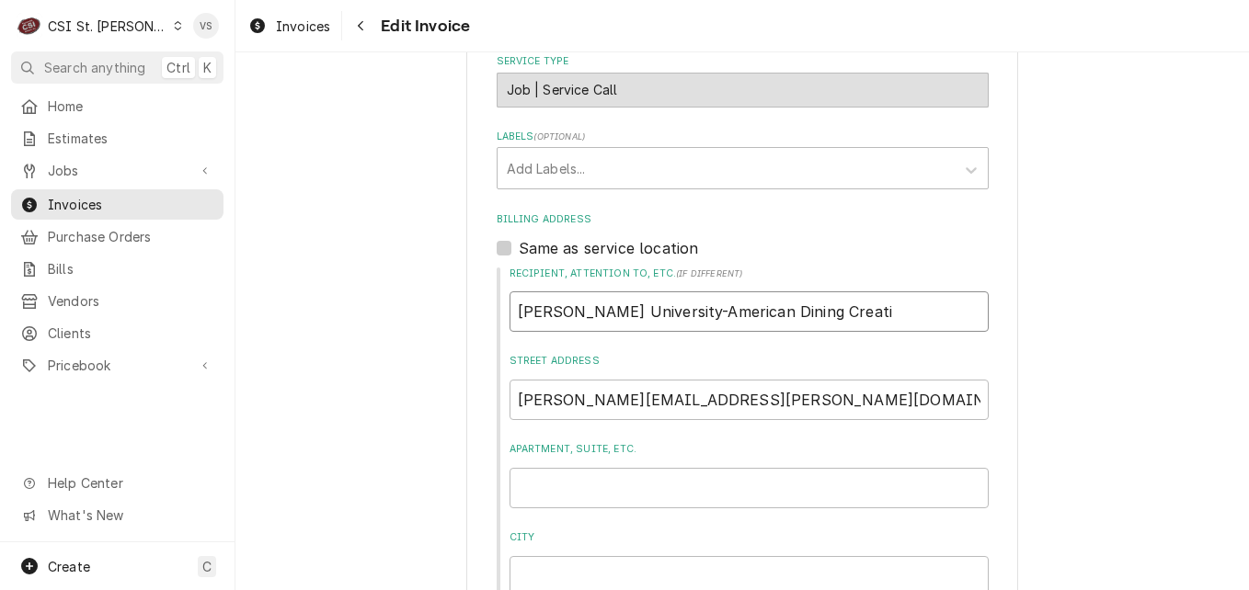
type input "Webster University-American Dining Creatio"
type textarea "x"
type input "Webster University-American Dining Creation"
type textarea "x"
type input "Webster University-American Dining Creations"
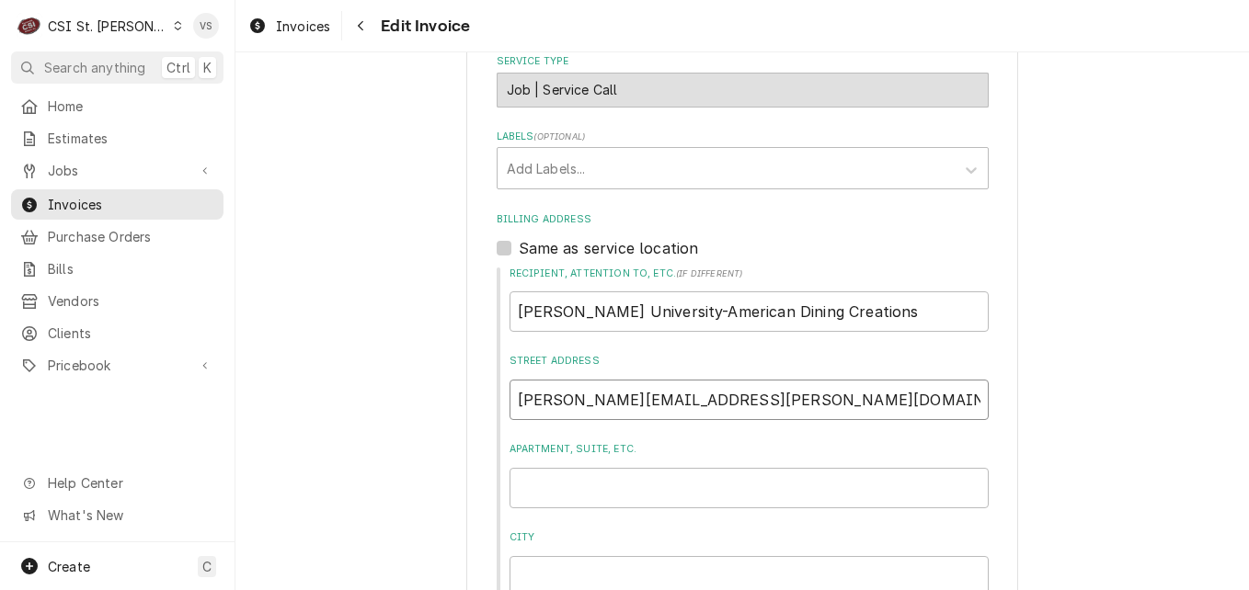
drag, startPoint x: 796, startPoint y: 412, endPoint x: 441, endPoint y: 401, distance: 354.3
type textarea "x"
type input "d"
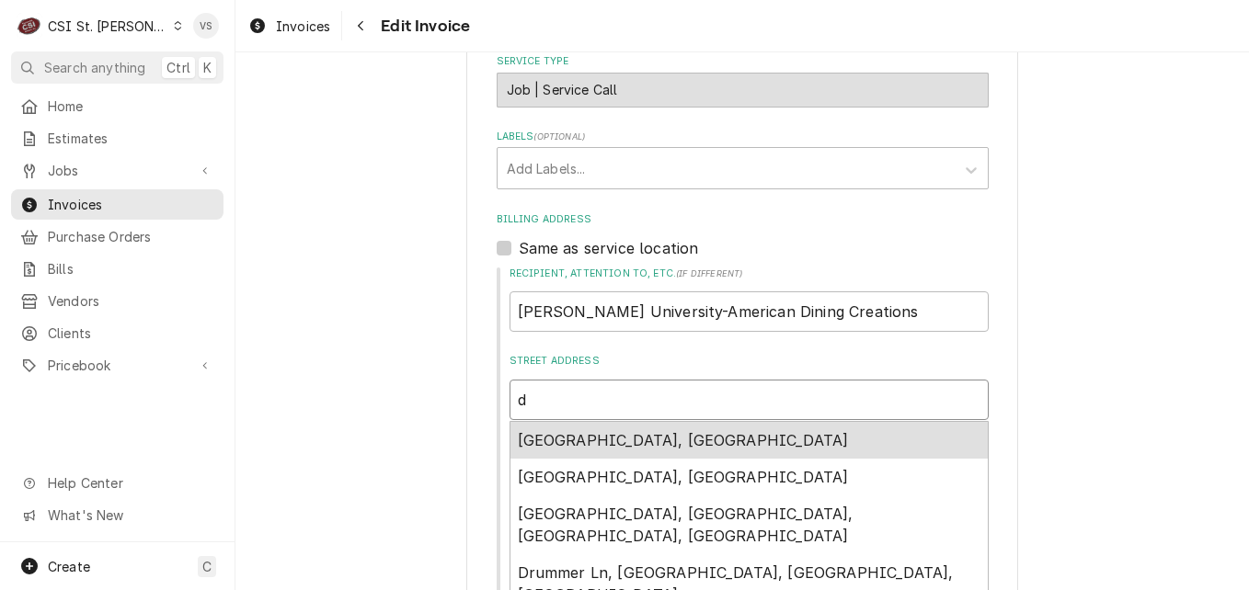
type textarea "x"
type input "dj"
type textarea "x"
type input "djo"
type textarea "x"
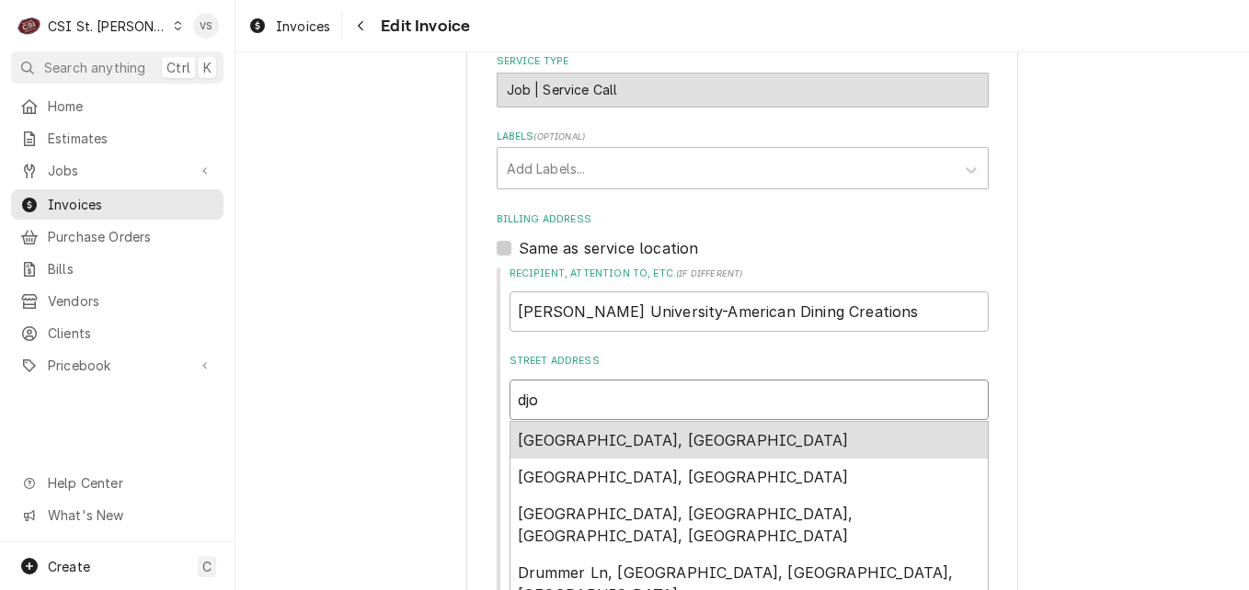
type input "djon"
type textarea "x"
type input "djone"
type textarea "x"
type input "djones"
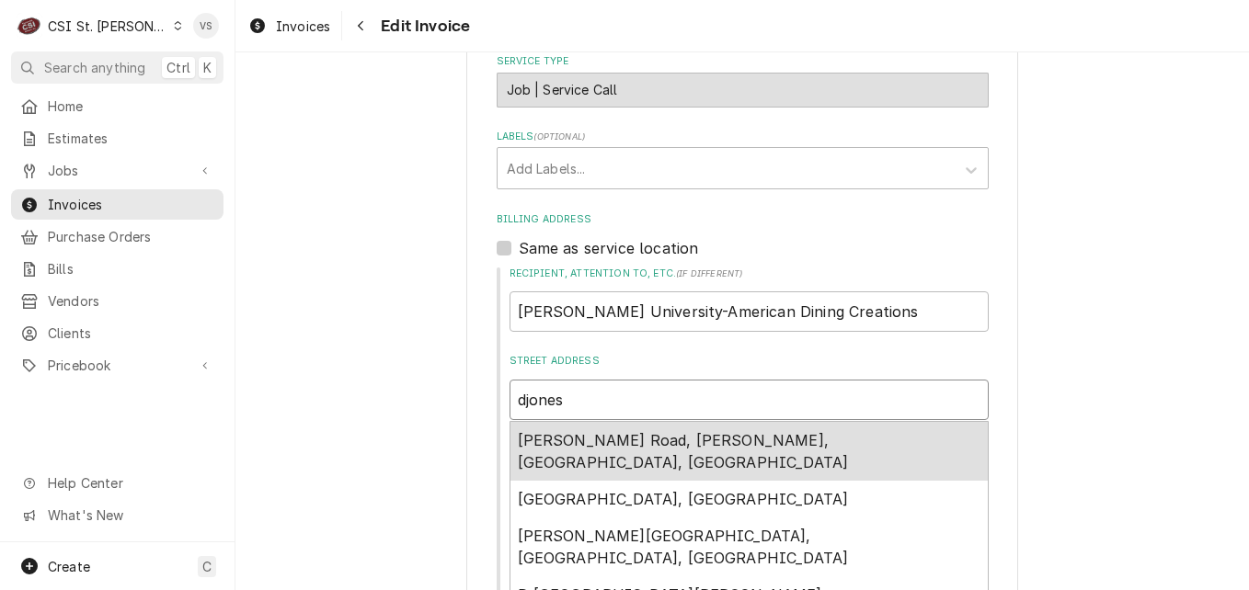
type textarea "x"
type input "djones@"
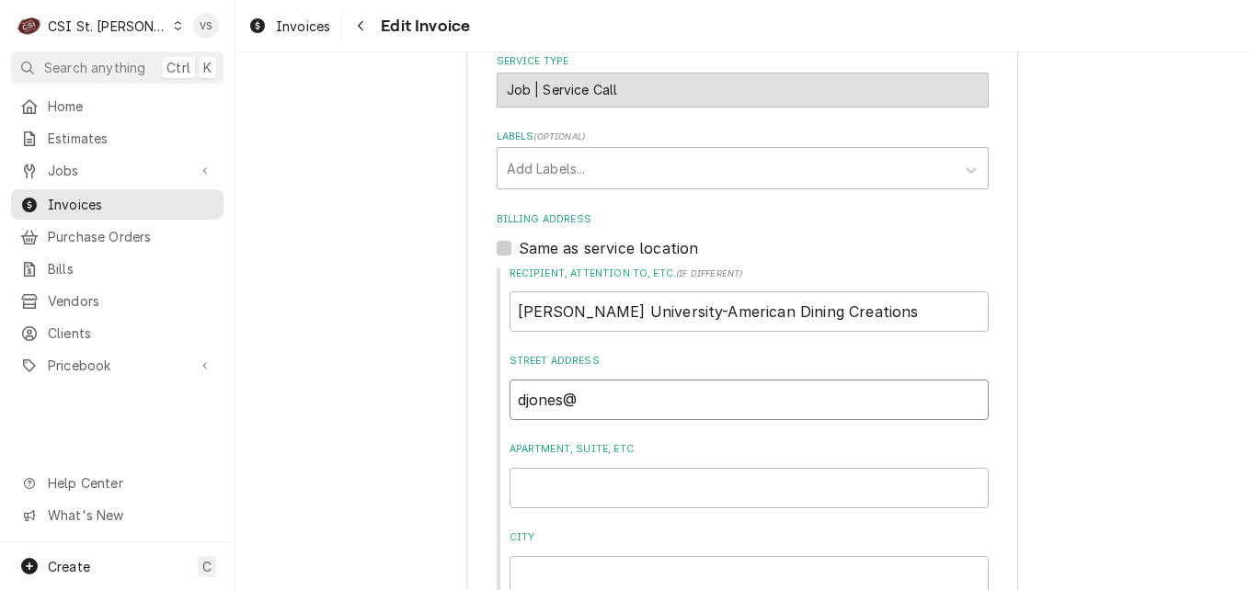
type textarea "x"
type input "djones@a"
type textarea "x"
type input "djones@af"
type textarea "x"
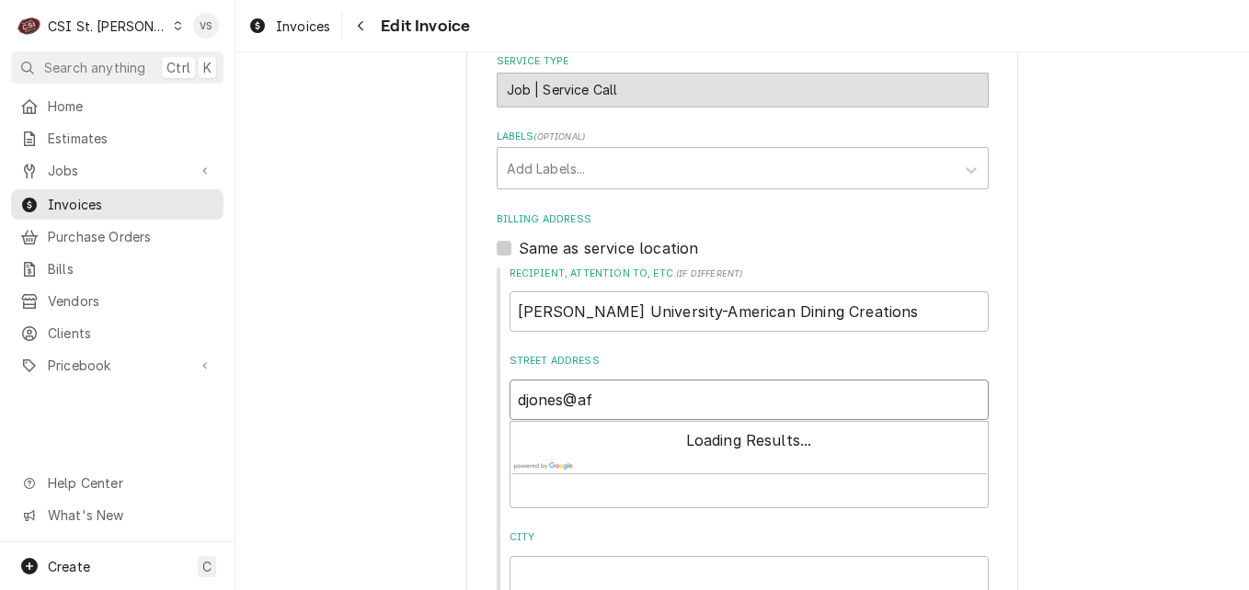
type input "djones@afv"
type textarea "x"
type input "djones@afvu"
type textarea "x"
type input "djones@afvus"
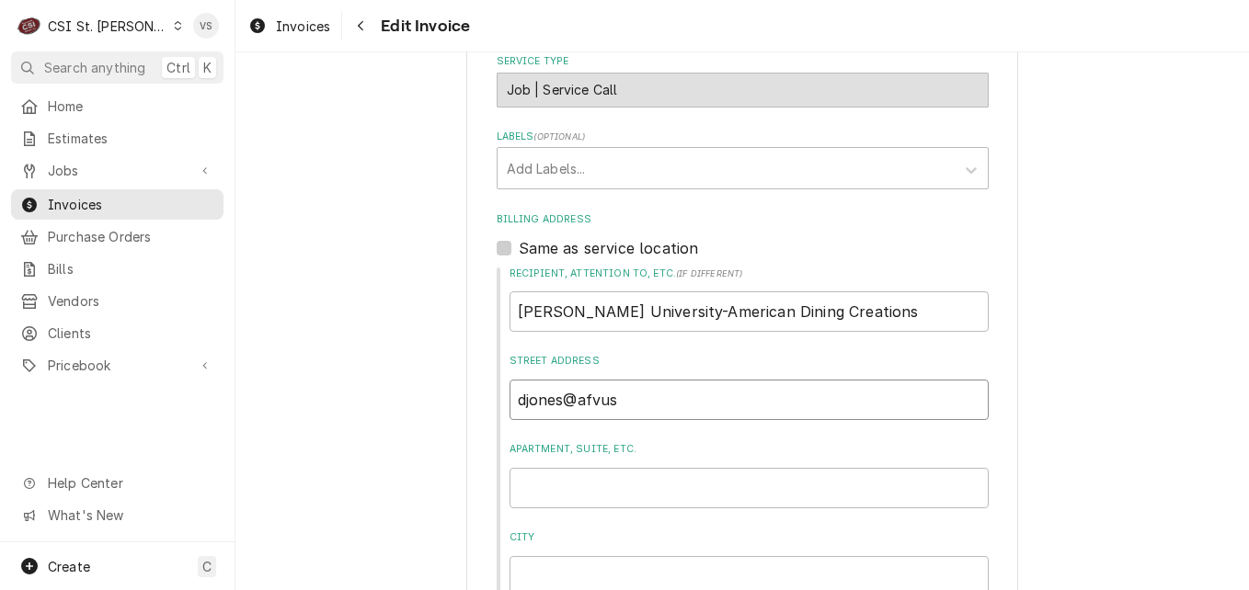
type textarea "x"
type input "djones@afvusa"
type textarea "x"
type input "djones@afvusa."
type textarea "x"
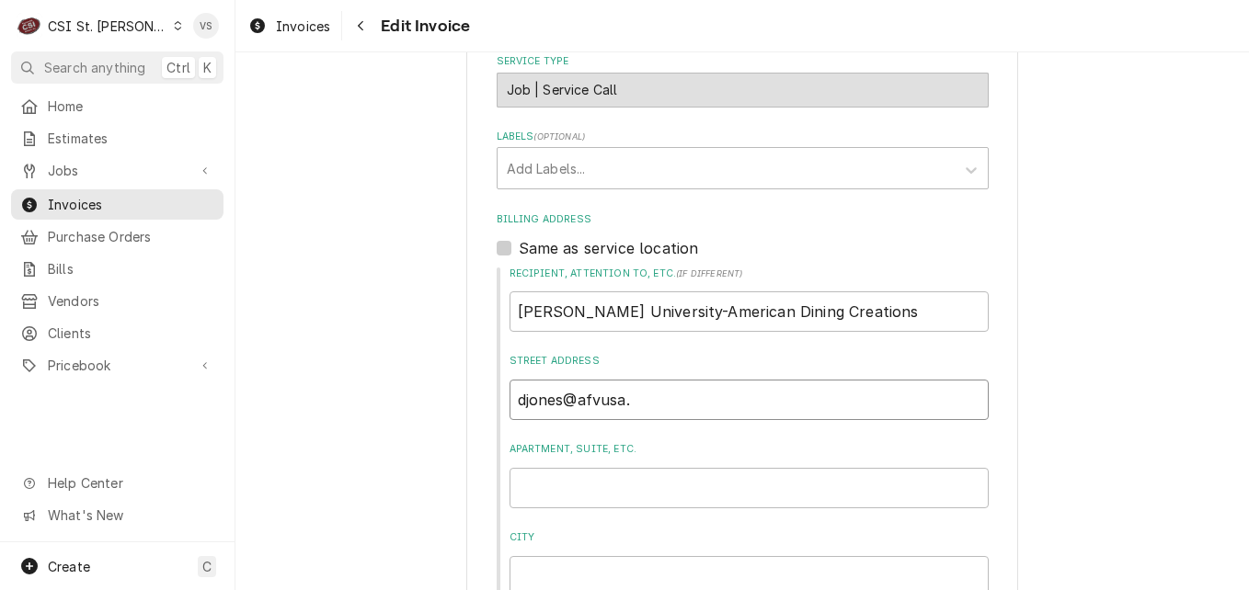
type input "djones@afvusa.c"
type textarea "x"
type input "[EMAIL_ADDRESS][DOMAIN_NAME]"
type textarea "x"
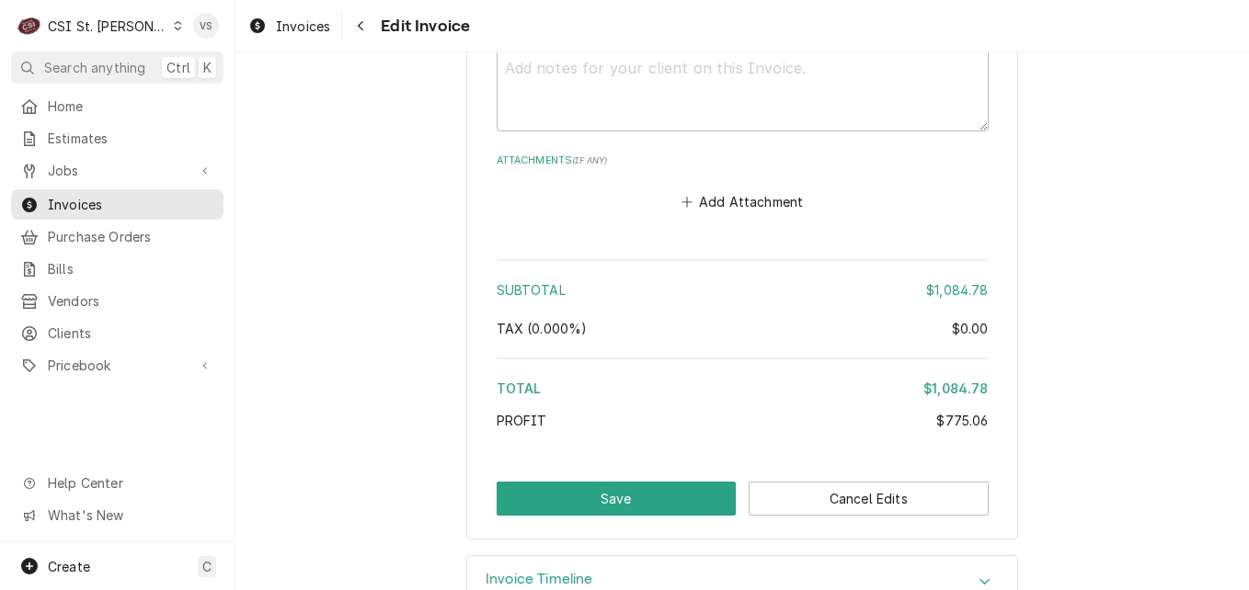
scroll to position [3280, 0]
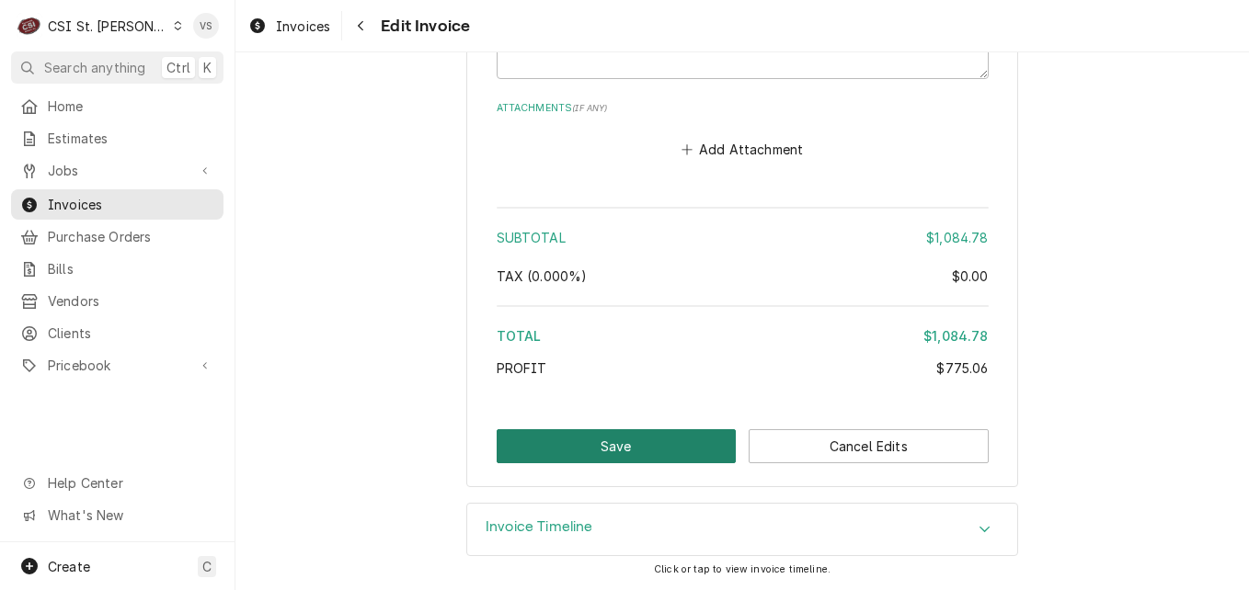
type input "[EMAIL_ADDRESS][DOMAIN_NAME]"
click at [645, 453] on button "Save" at bounding box center [617, 447] width 240 height 34
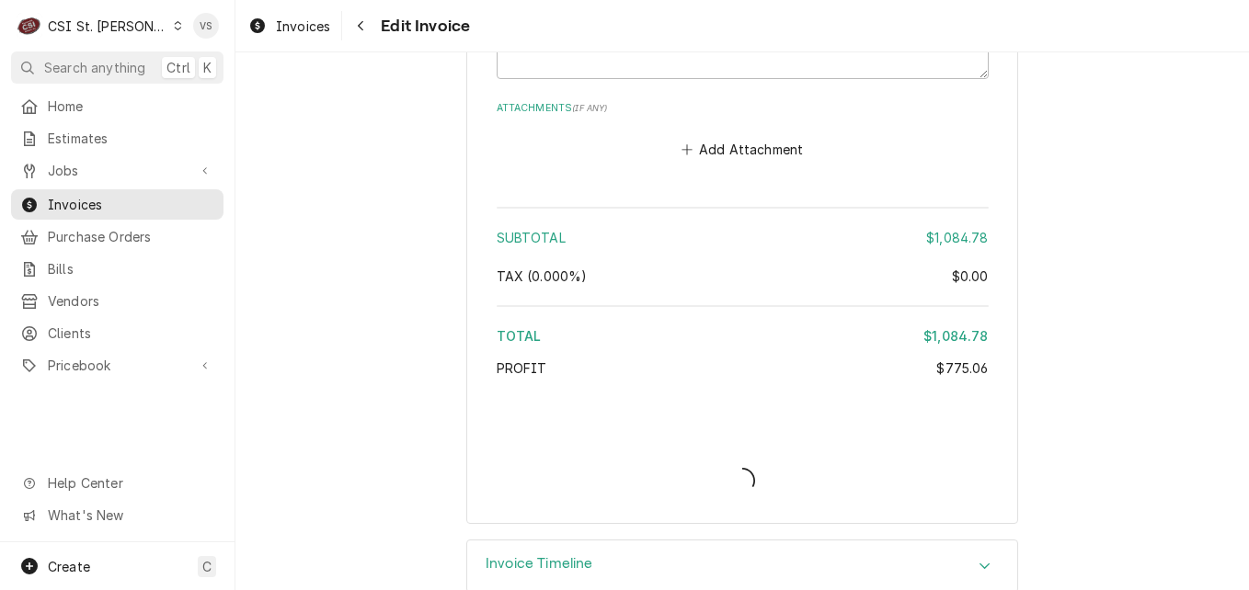
type textarea "x"
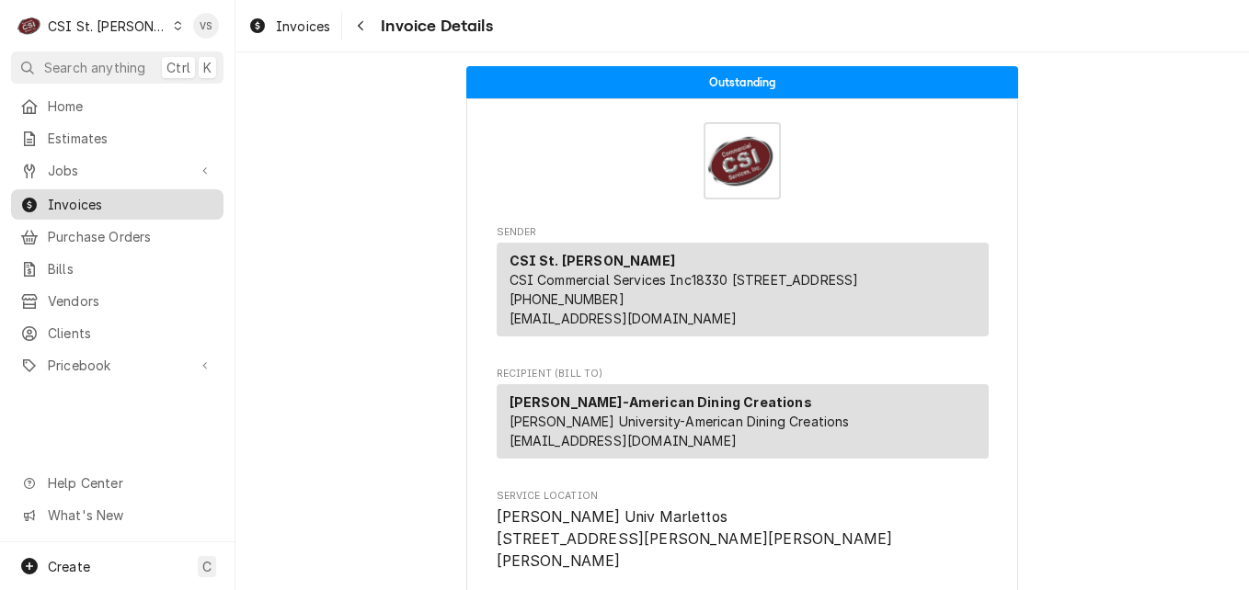
click at [57, 196] on span "Invoices" at bounding box center [131, 204] width 166 height 19
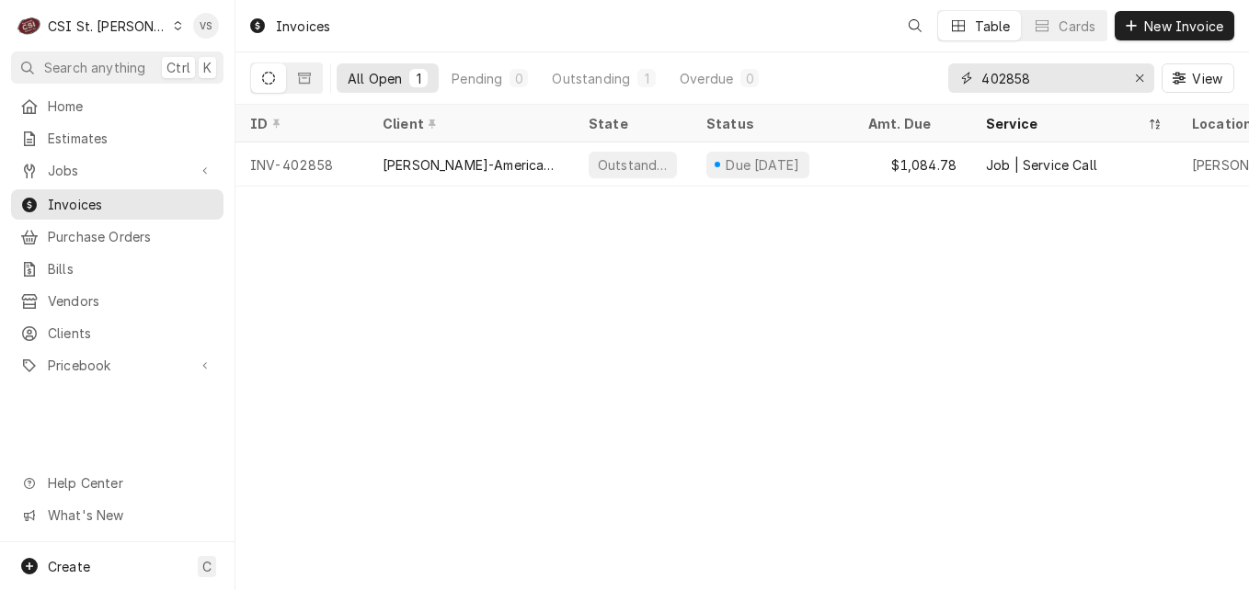
click at [1036, 81] on input "402858" at bounding box center [1050, 77] width 138 height 29
click at [1033, 77] on input "402858" at bounding box center [1050, 77] width 138 height 29
click at [992, 77] on input "402858" at bounding box center [1050, 77] width 138 height 29
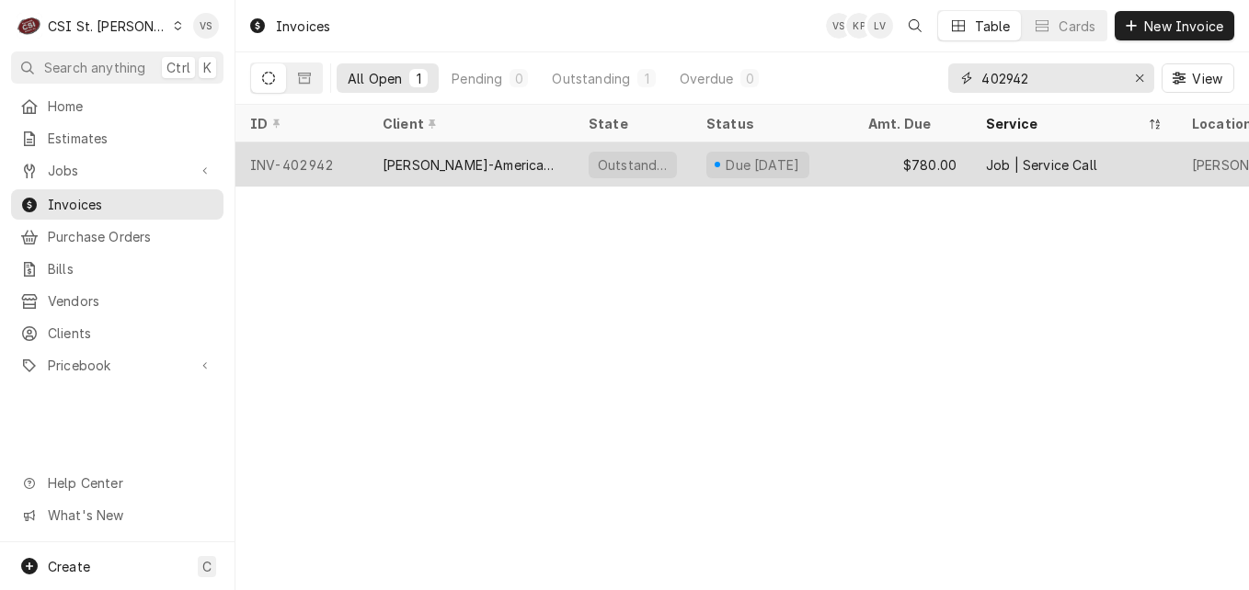
type input "402942"
click at [454, 166] on div "[PERSON_NAME]-American Dining Creations" at bounding box center [471, 164] width 177 height 19
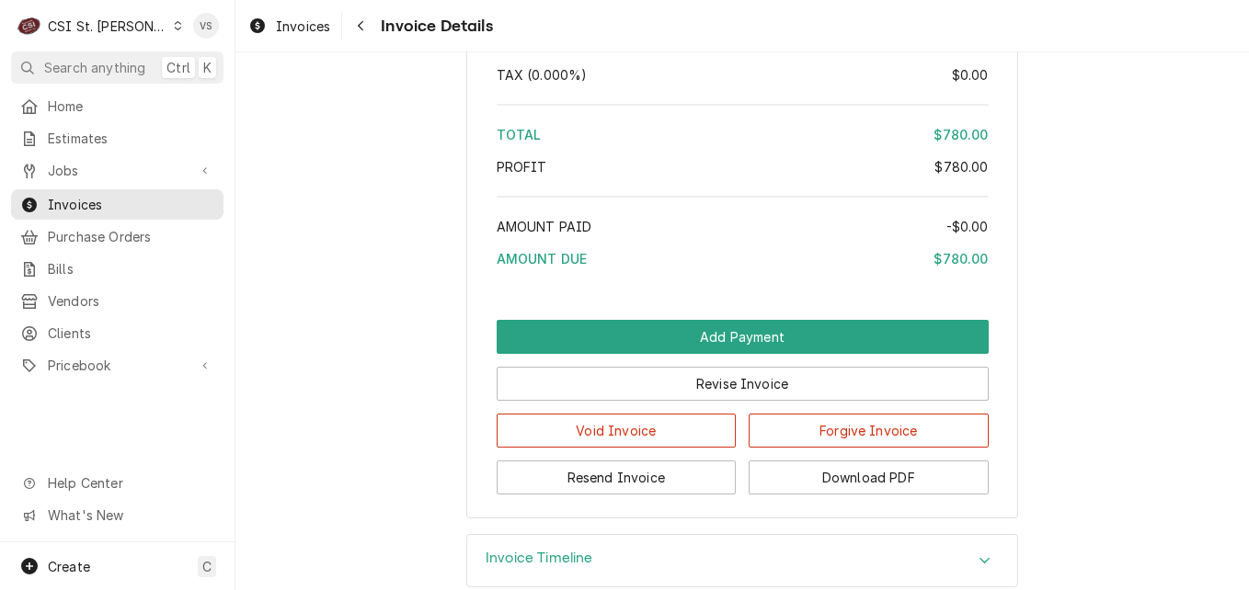
scroll to position [3562, 0]
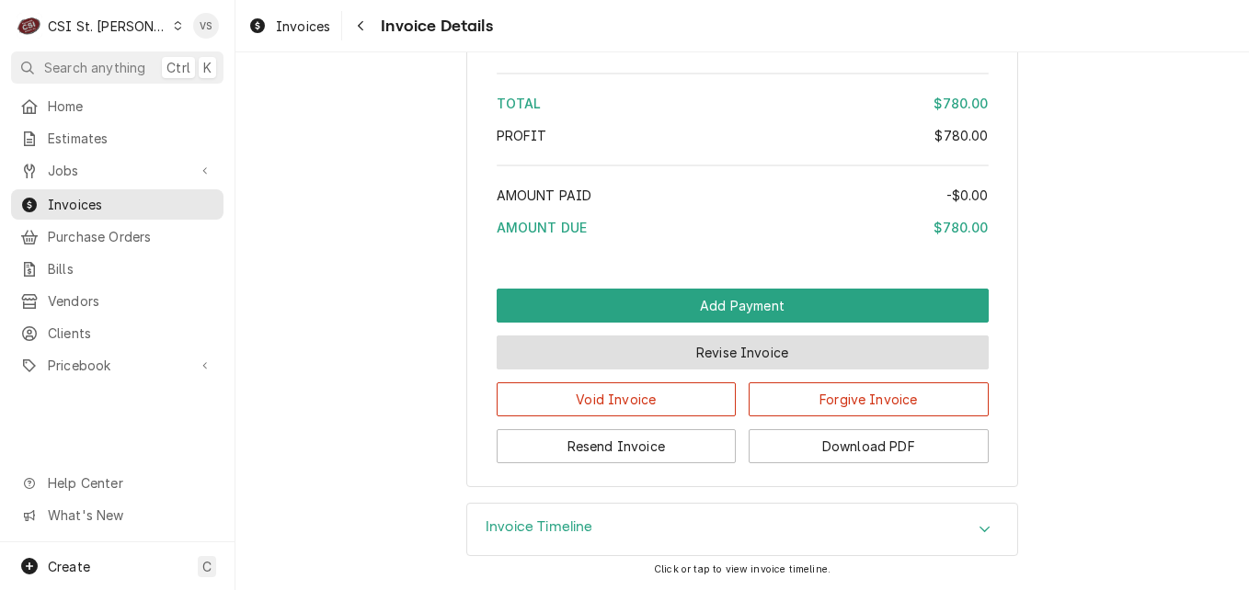
click at [696, 359] on button "Revise Invoice" at bounding box center [743, 353] width 492 height 34
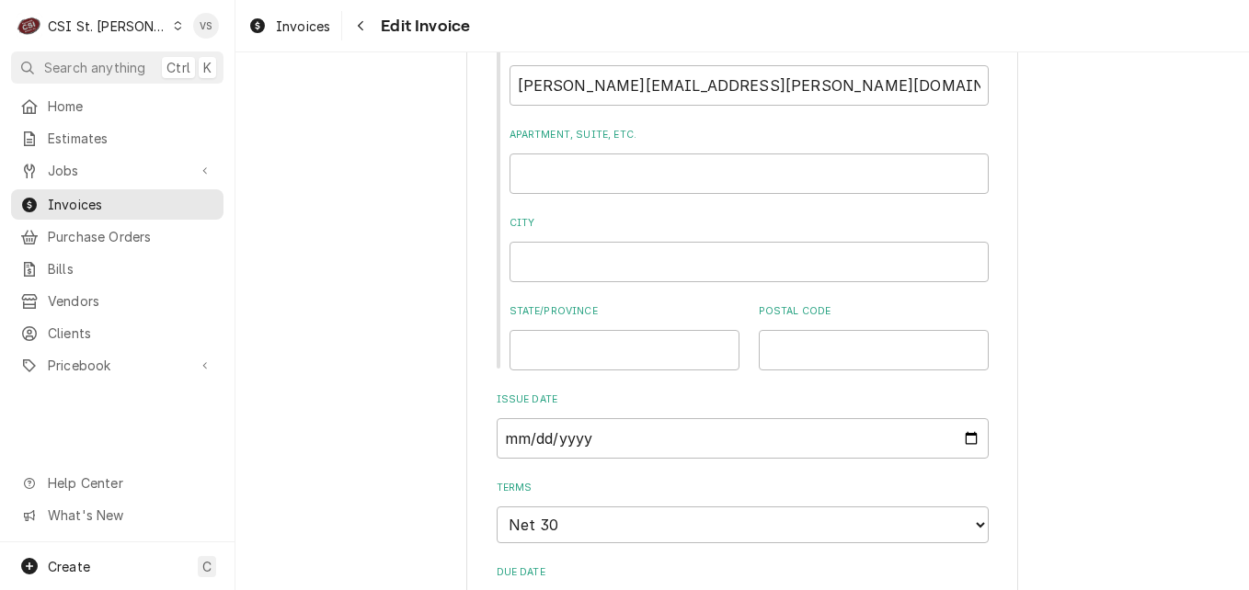
scroll to position [828, 0]
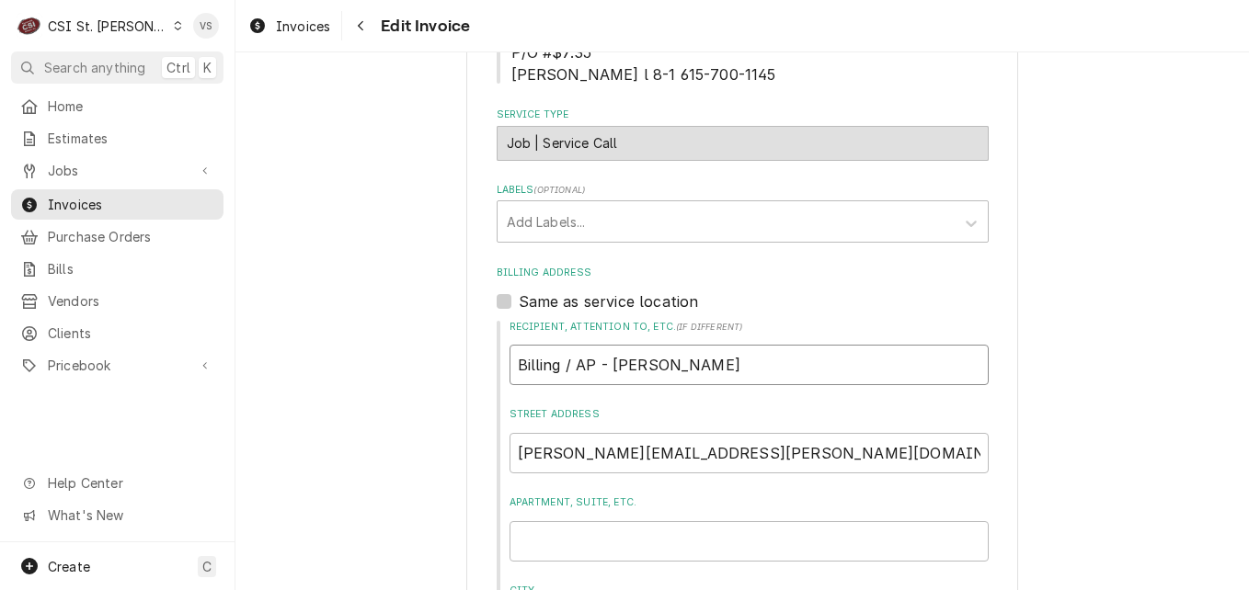
drag, startPoint x: 783, startPoint y: 370, endPoint x: 541, endPoint y: 371, distance: 241.9
click at [497, 363] on div "Recipient, Attention To, etc. ( if different ) Billing / AP - Matthew Suellentr…" at bounding box center [743, 529] width 492 height 419
type textarea "x"
type input "E"
type textarea "x"
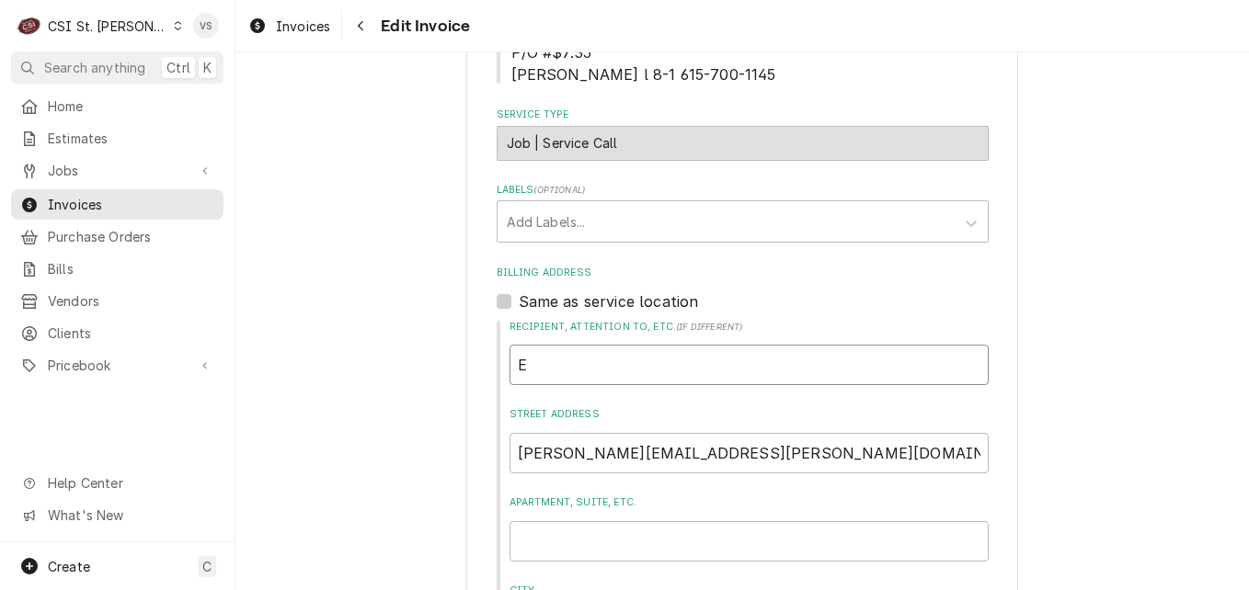
type input "Er"
type textarea "x"
type input "E"
type textarea "x"
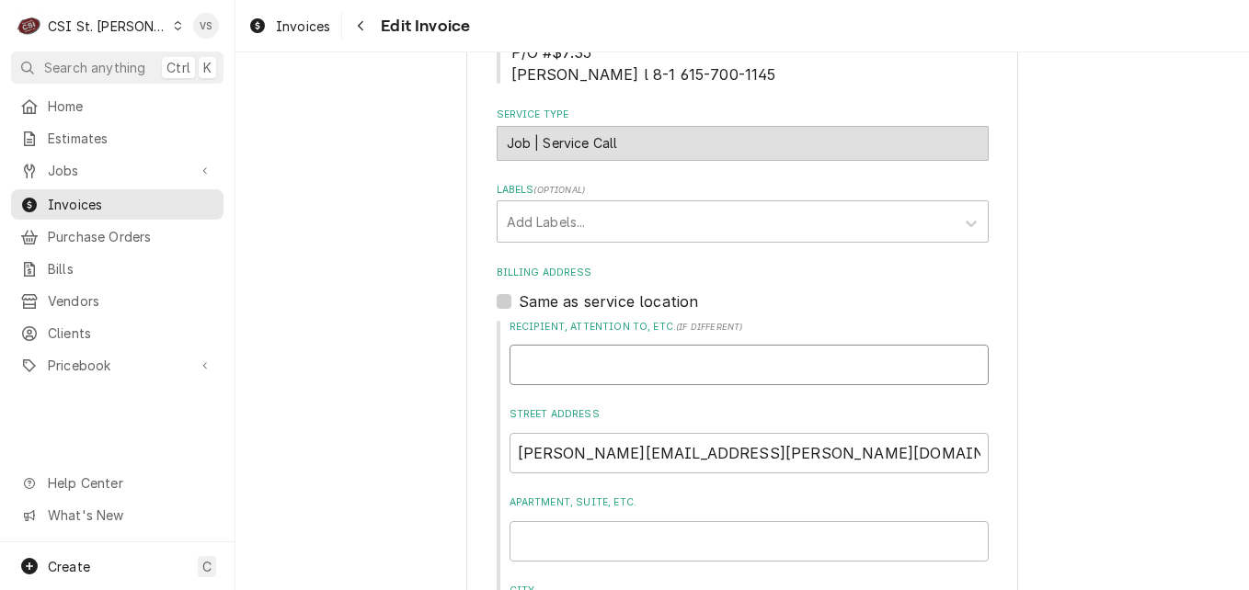
type input "e"
type textarea "x"
type input "E"
type textarea "x"
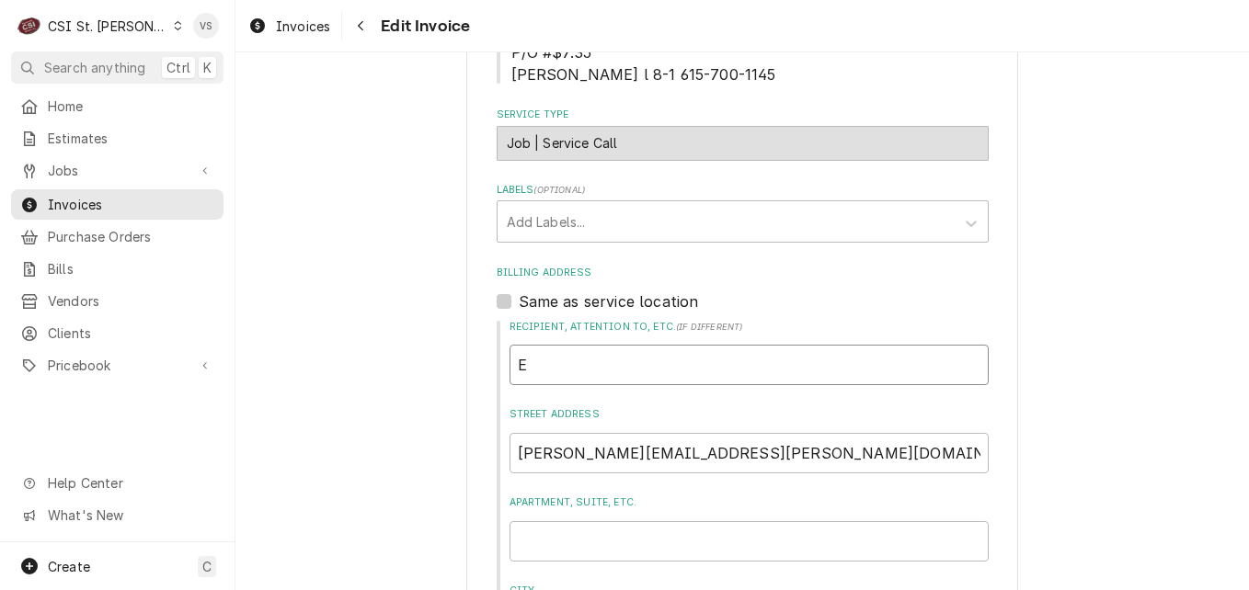
type input "Er"
type textarea "x"
type input "E"
type textarea "x"
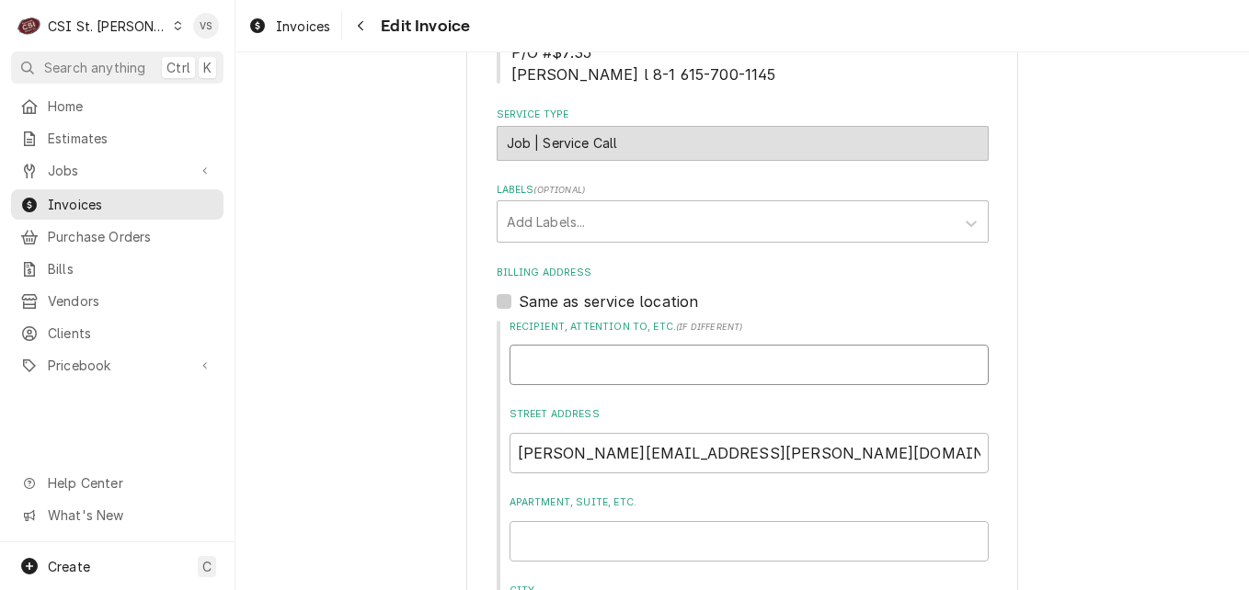
type input "W"
type textarea "x"
type input "We"
type textarea "x"
type input "Web"
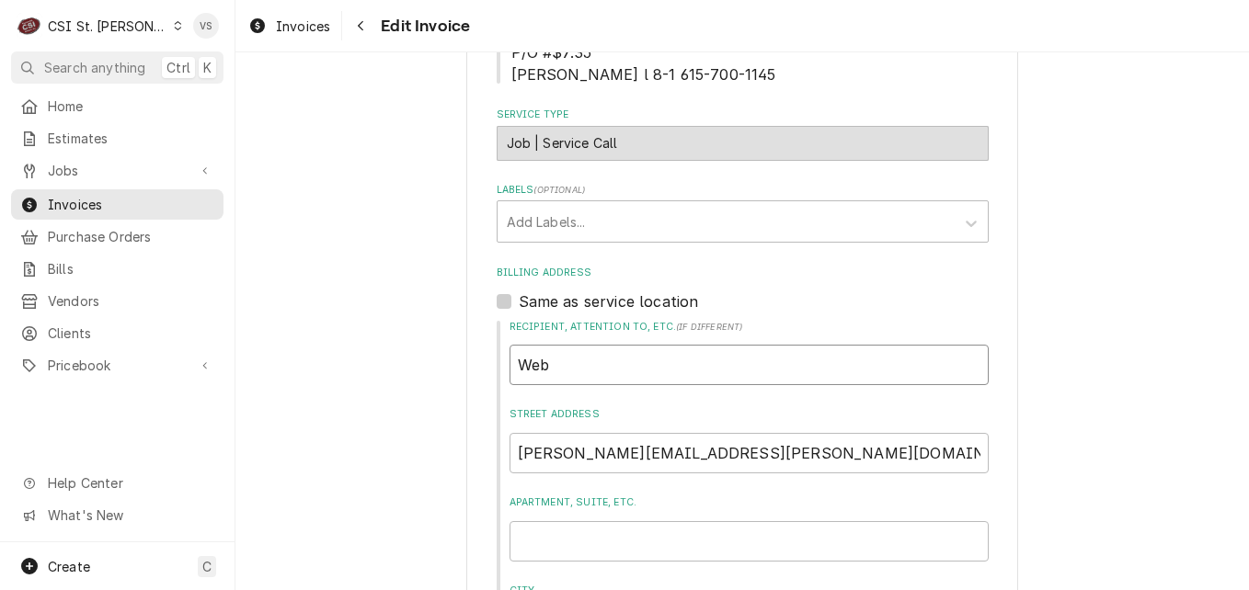
type textarea "x"
type input "Webs"
type textarea "x"
type input "Webst"
type textarea "x"
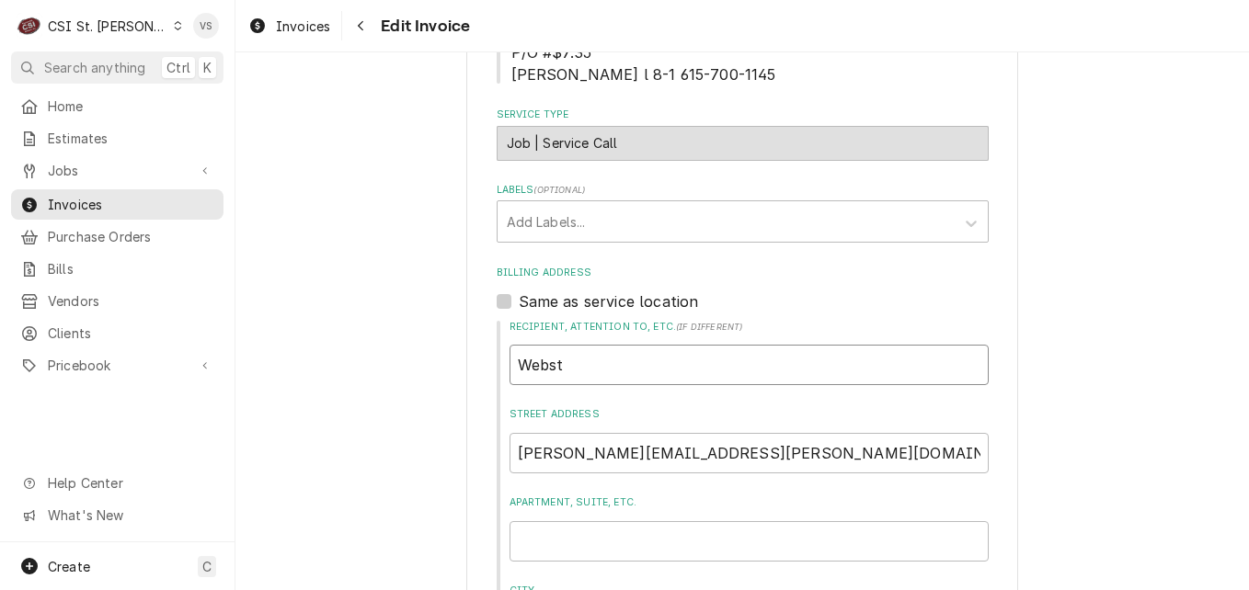
type input "Webste"
type textarea "x"
type input "Webster"
type textarea "x"
type input "Webster"
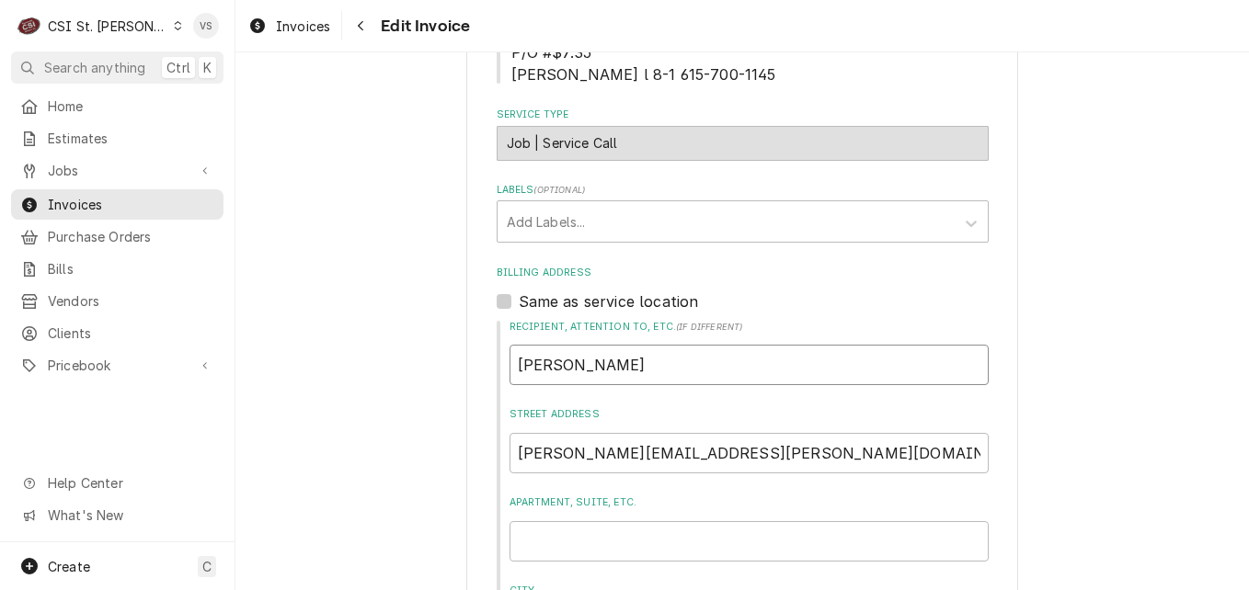
type textarea "x"
type input "Webster u"
type textarea "x"
type input "Webster"
type textarea "x"
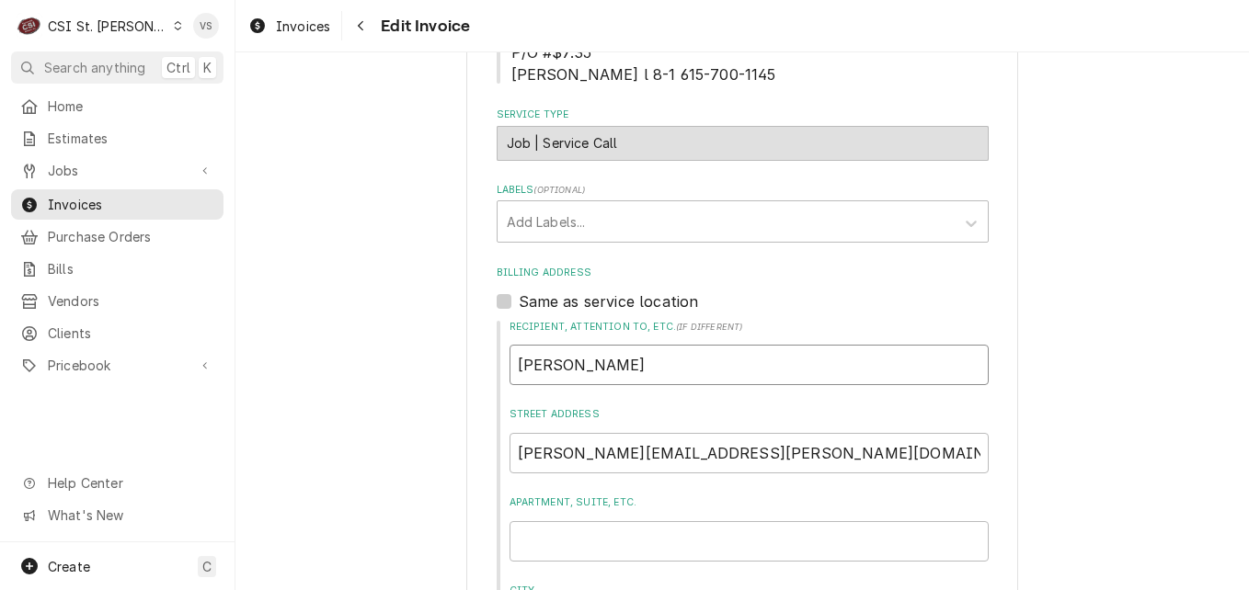
type input "Webster U"
type textarea "x"
type input "Webster Un"
type textarea "x"
type input "Webster Uni"
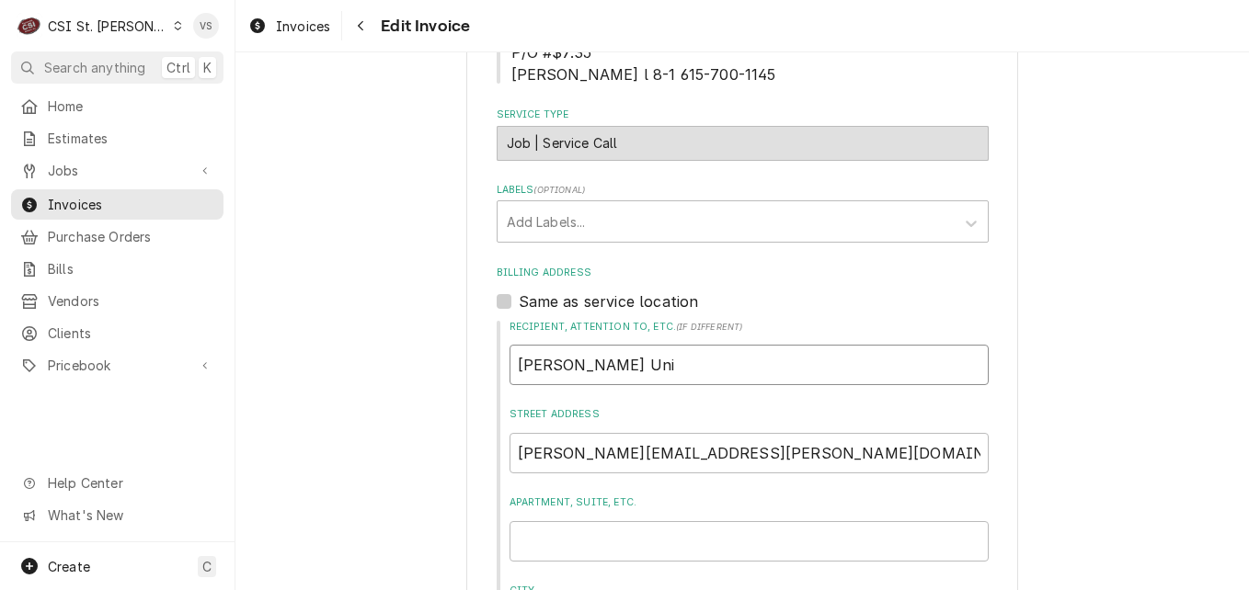
type textarea "x"
type input "Webster Univ"
type textarea "x"
type input "Webster Unive"
type textarea "x"
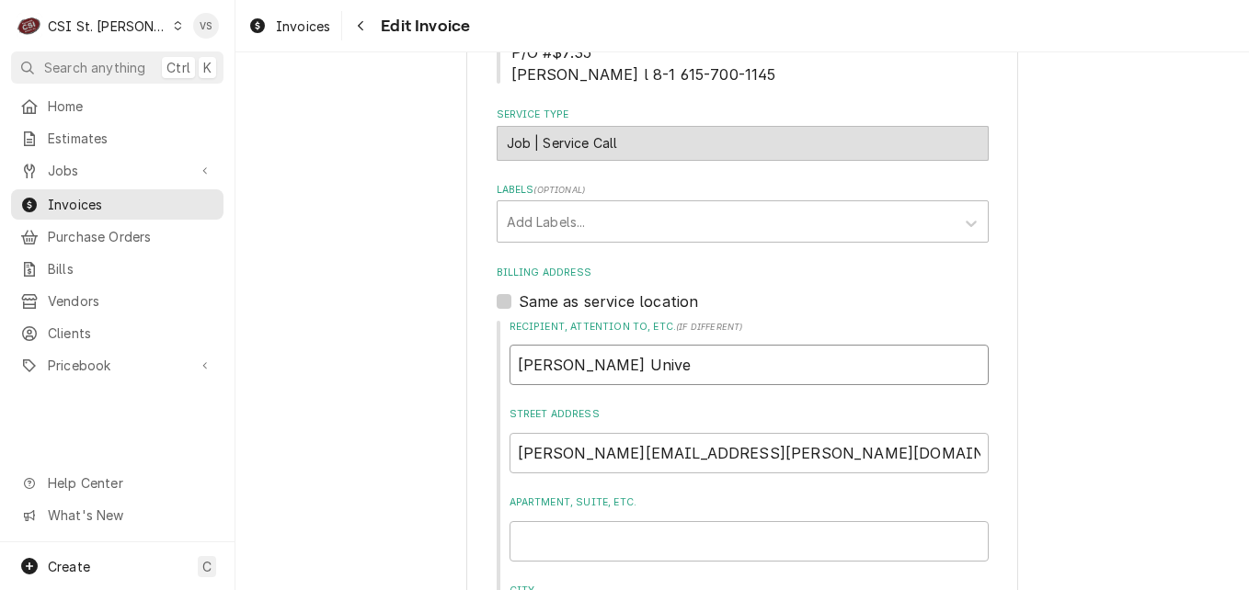
type input "Webster Univer"
type textarea "x"
type input "Webster Univers"
type textarea "x"
type input "Webster Universi"
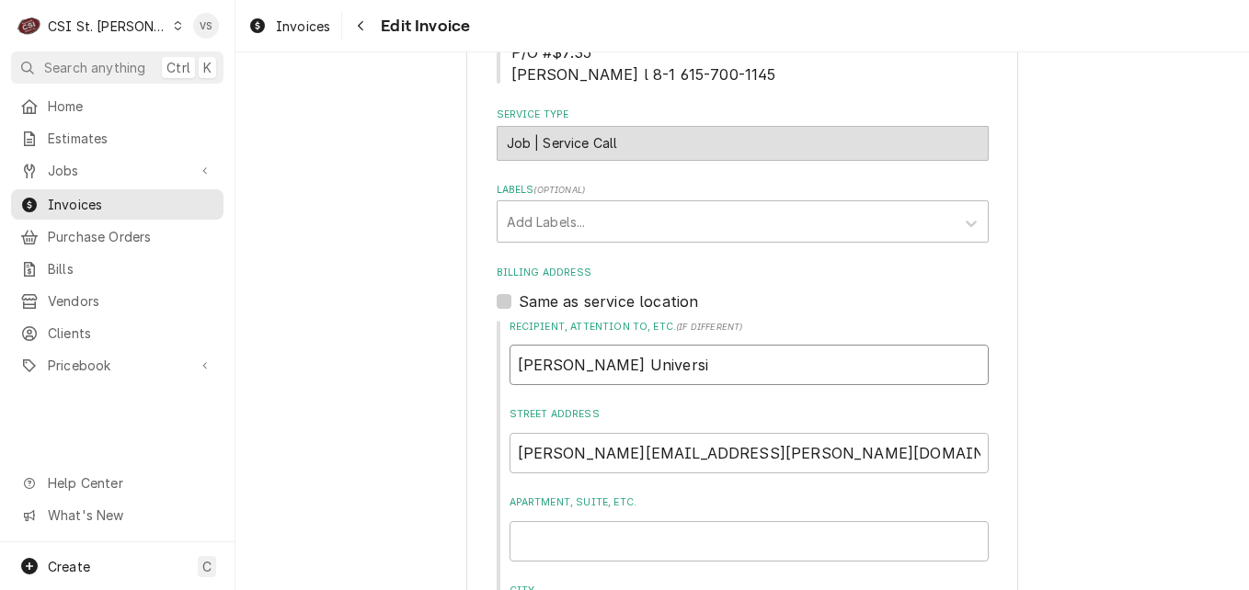
type textarea "x"
type input "Webster University"
type textarea "x"
type input "Webster University"
type textarea "x"
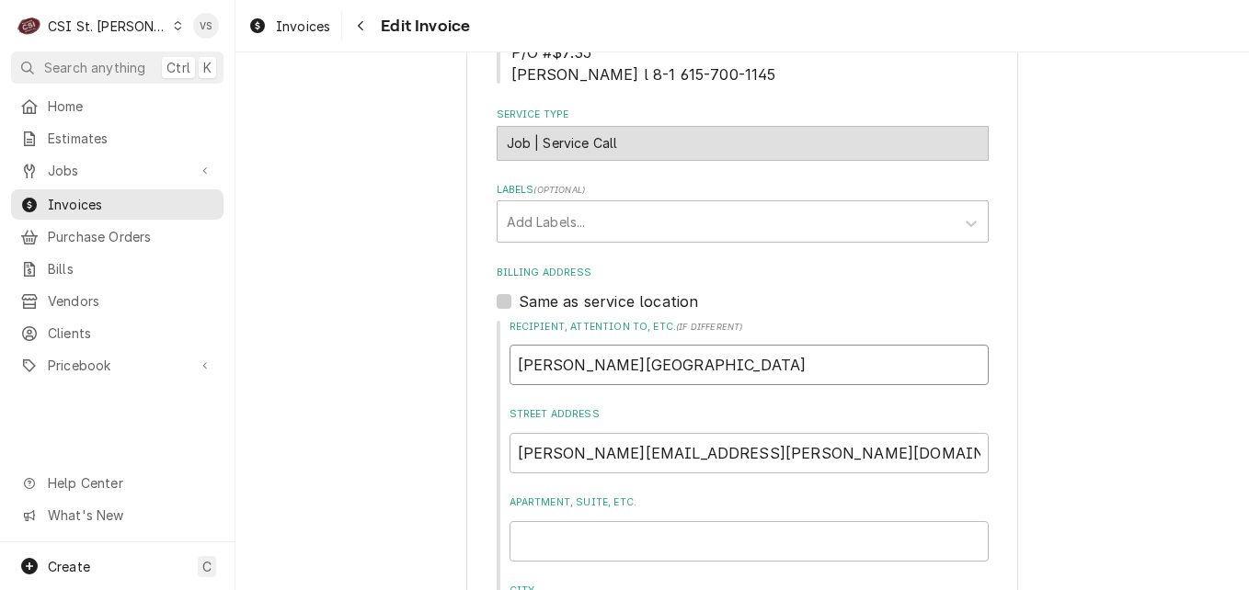
type input "[PERSON_NAME][GEOGRAPHIC_DATA]"
type textarea "x"
type input "[PERSON_NAME][GEOGRAPHIC_DATA]-"
type textarea "x"
type input "[PERSON_NAME][GEOGRAPHIC_DATA]-"
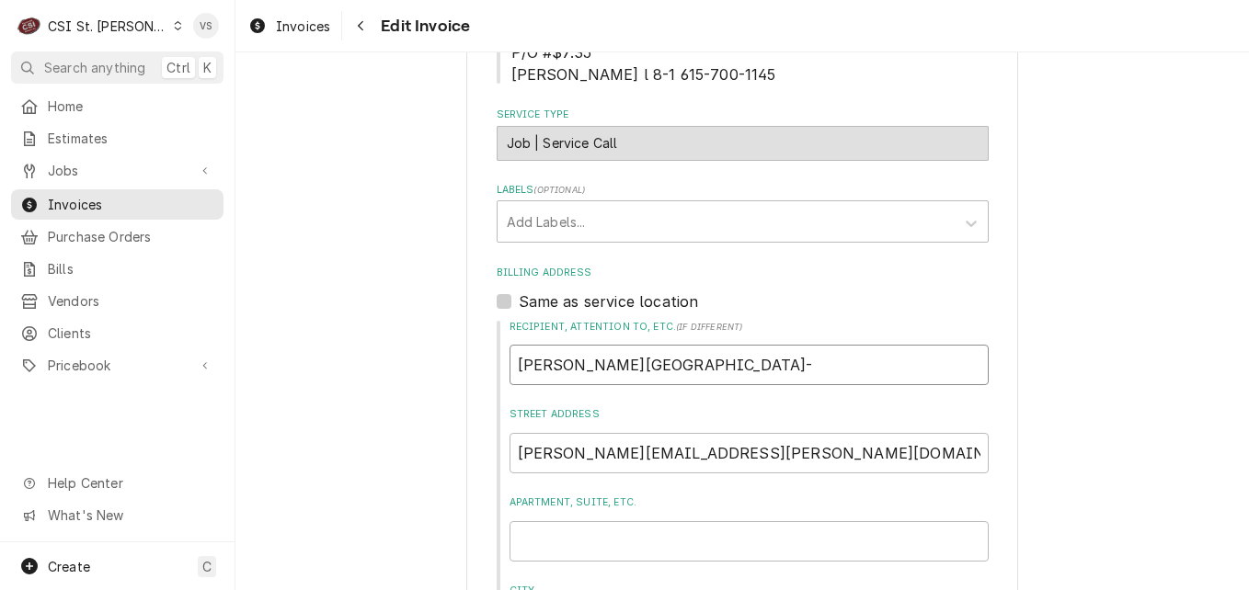
type textarea "x"
type input "[PERSON_NAME] University- A"
type textarea "x"
type input "Webster University- A,"
type textarea "x"
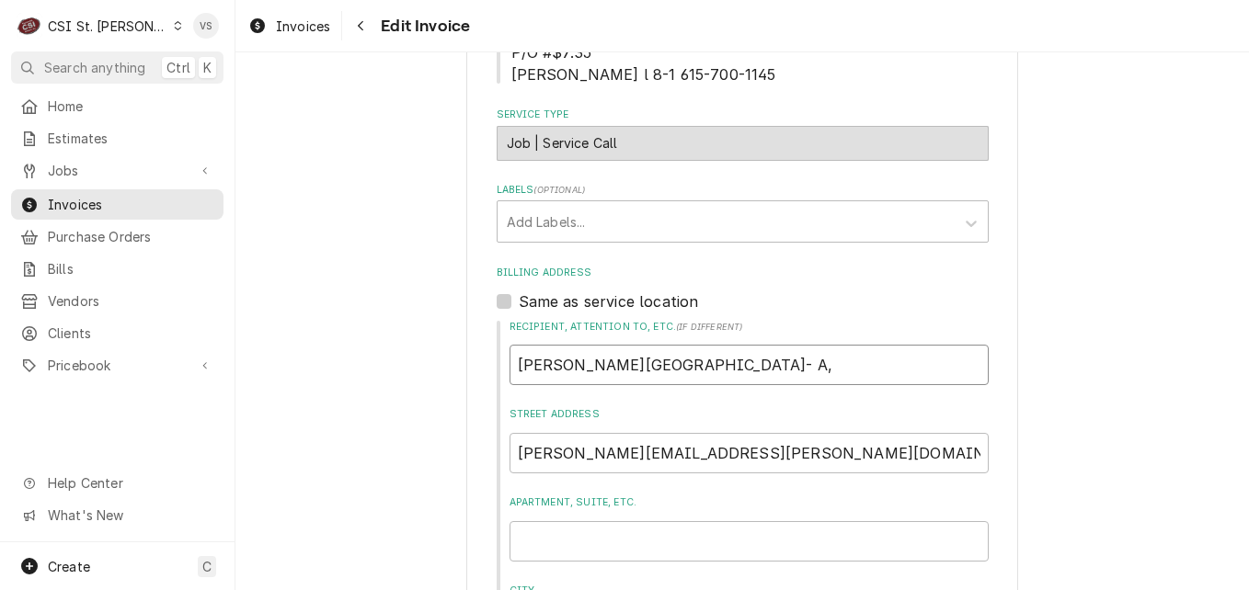
type input "Webster University- A,e"
type textarea "x"
type input "Webster University- A,er"
type textarea "x"
type input "Webster University- A,e"
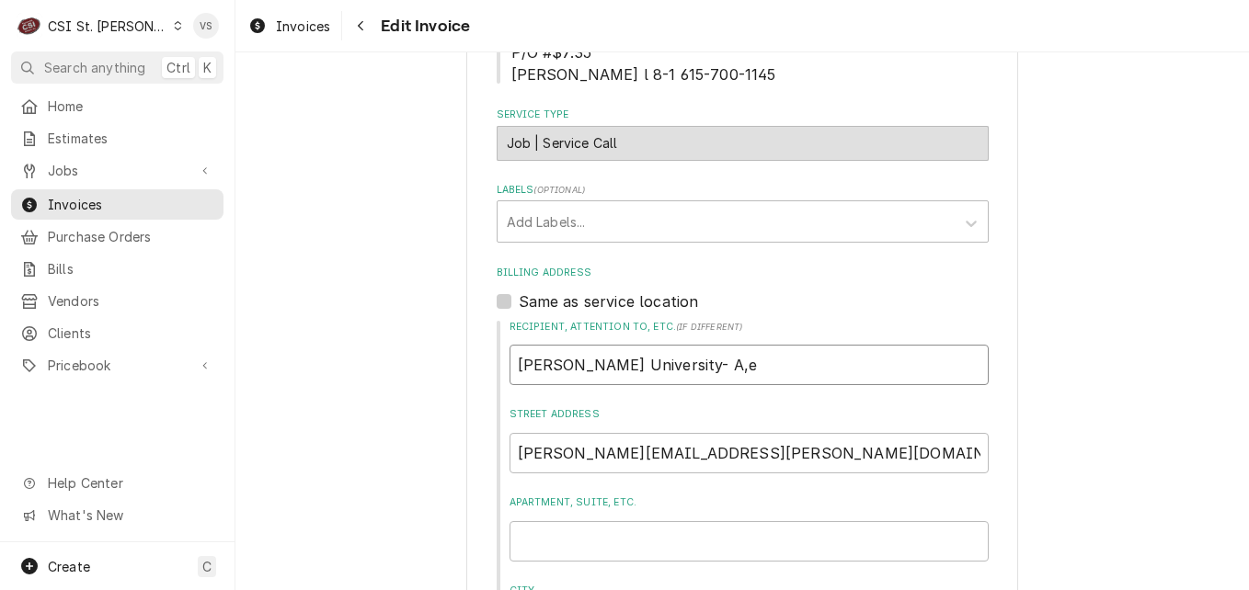
type textarea "x"
type input "Webster University- A,"
type textarea "x"
type input "Webster University- A"
type textarea "x"
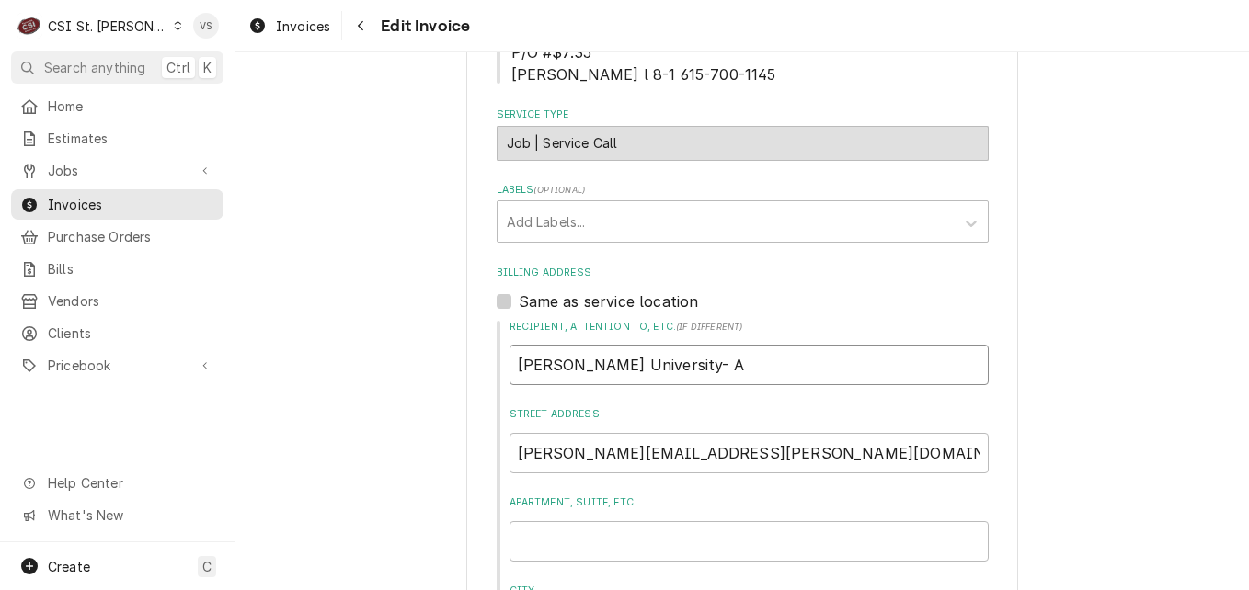
type input "Webster University- Am"
type textarea "x"
type input "Webster University- Ame"
type textarea "x"
type input "Webster University- Amer"
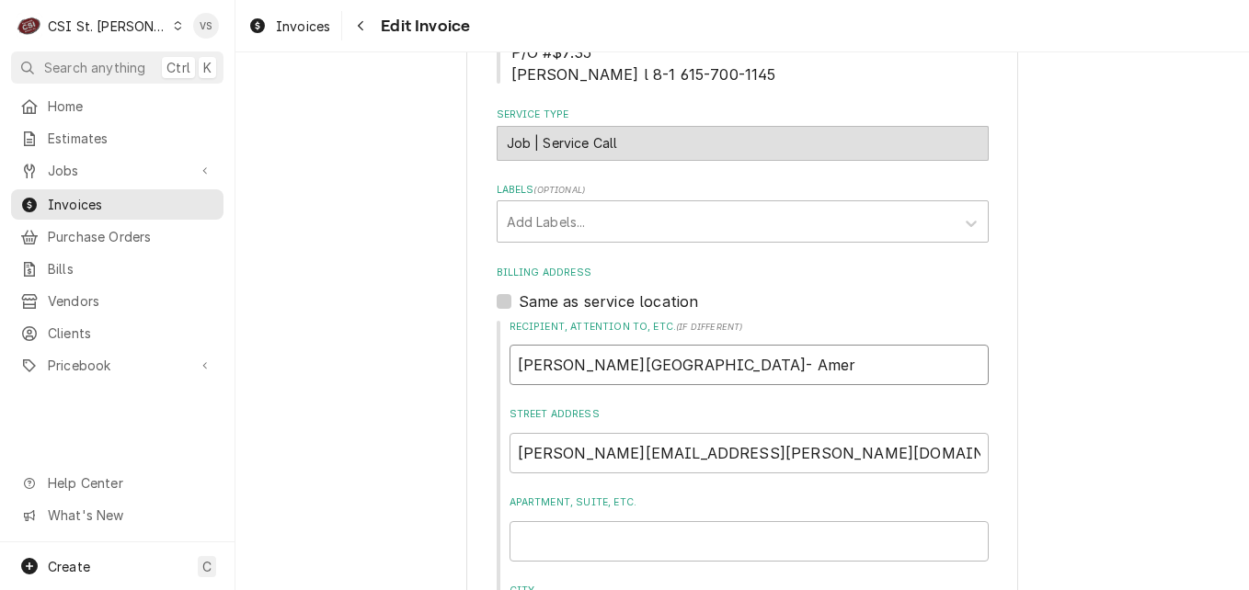
type textarea "x"
type input "Webster University- Ameri"
type textarea "x"
type input "Webster University- Americ"
type textarea "x"
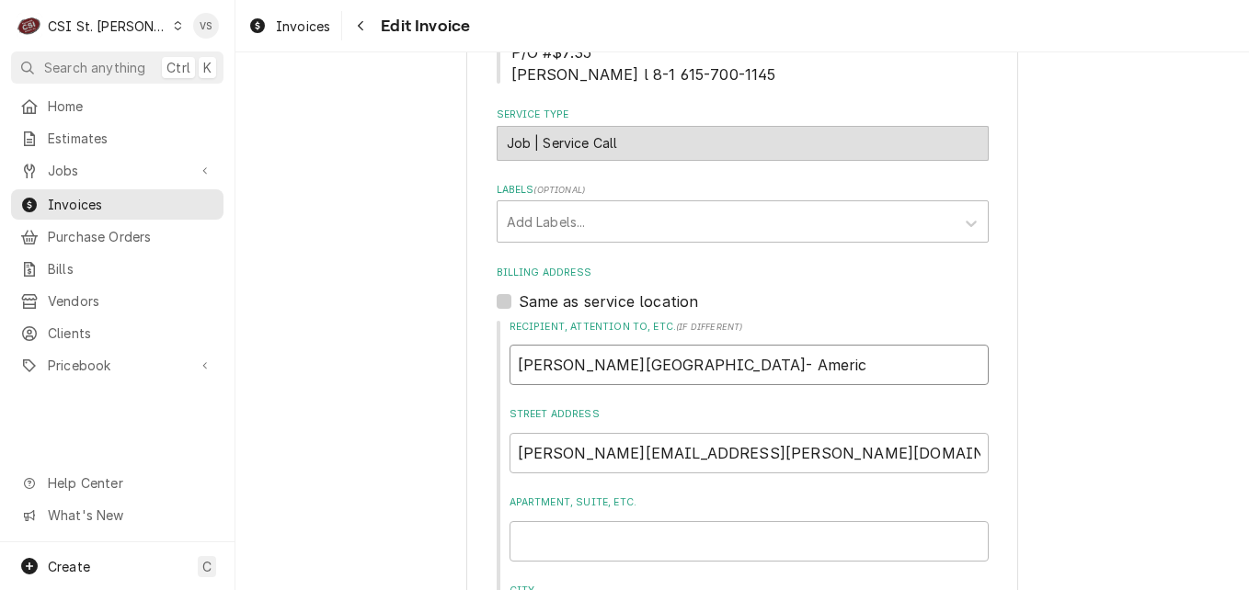
type input "Webster University- America"
type textarea "x"
type input "Webster University- American"
type textarea "x"
type input "Webster University- American"
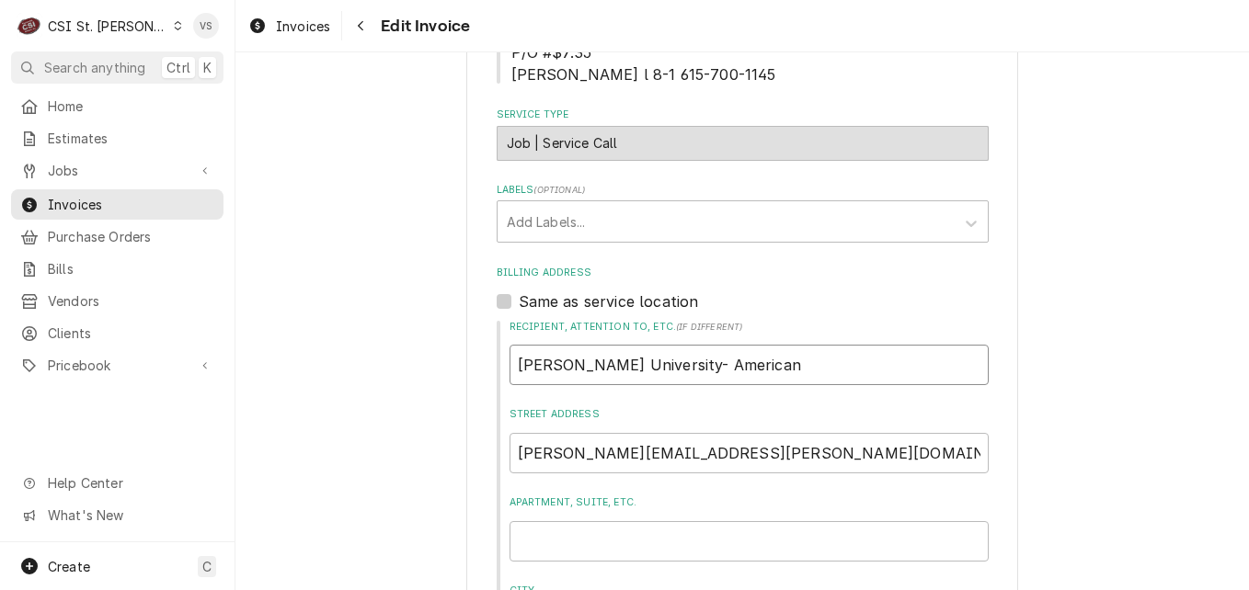
type textarea "x"
type input "Webster University- American D"
type textarea "x"
type input "Webster University- American Di"
type textarea "x"
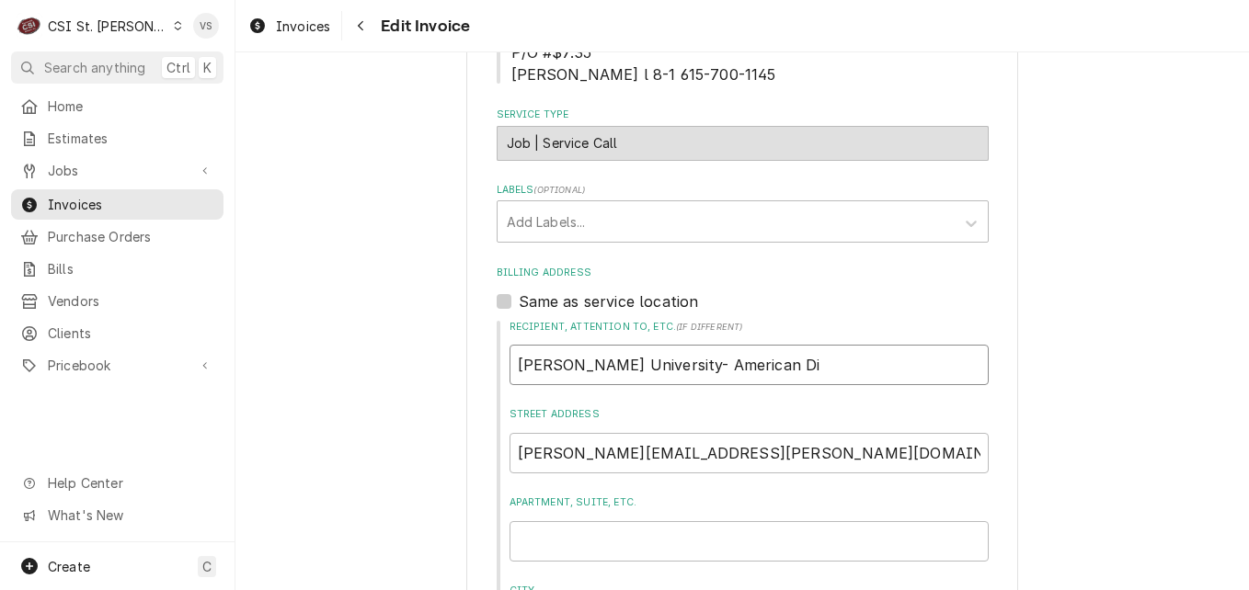
type input "Webster University- American Din"
type textarea "x"
type input "Webster University- American Dini"
type textarea "x"
type input "Webster University- American Dinin"
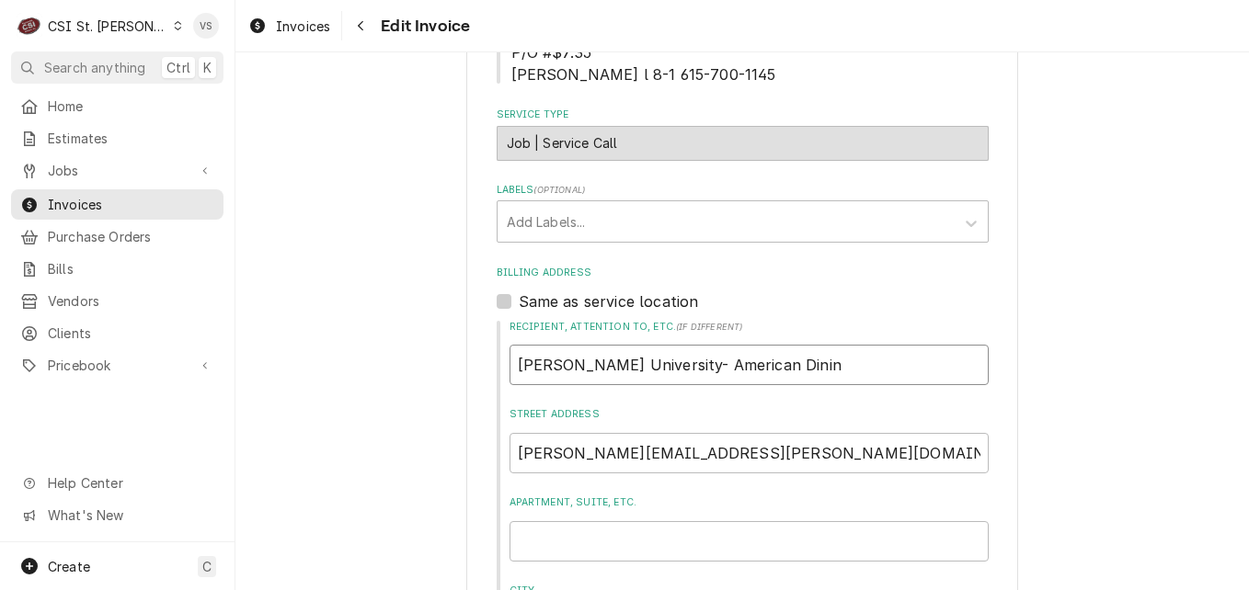
type textarea "x"
type input "Webster University- American Dining"
type textarea "x"
type input "Webster University- American Dining"
type textarea "x"
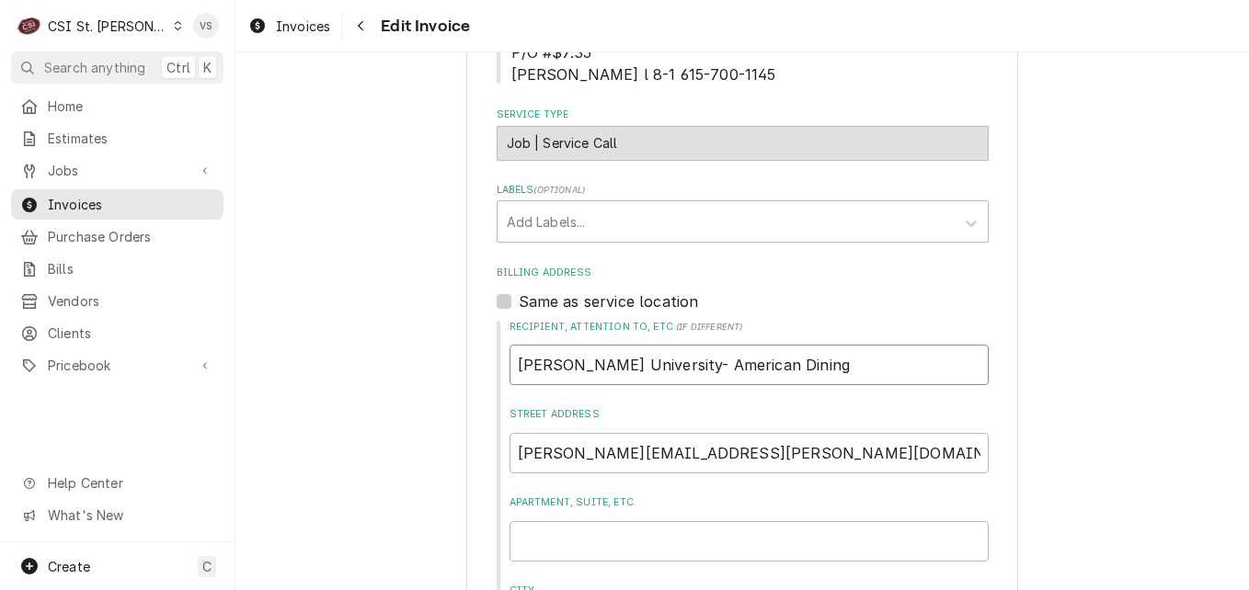
type input "Webster University- American Dining C"
type textarea "x"
type input "Webster University- American Dining Cr"
type textarea "x"
type input "Webster University- American Dining Cre"
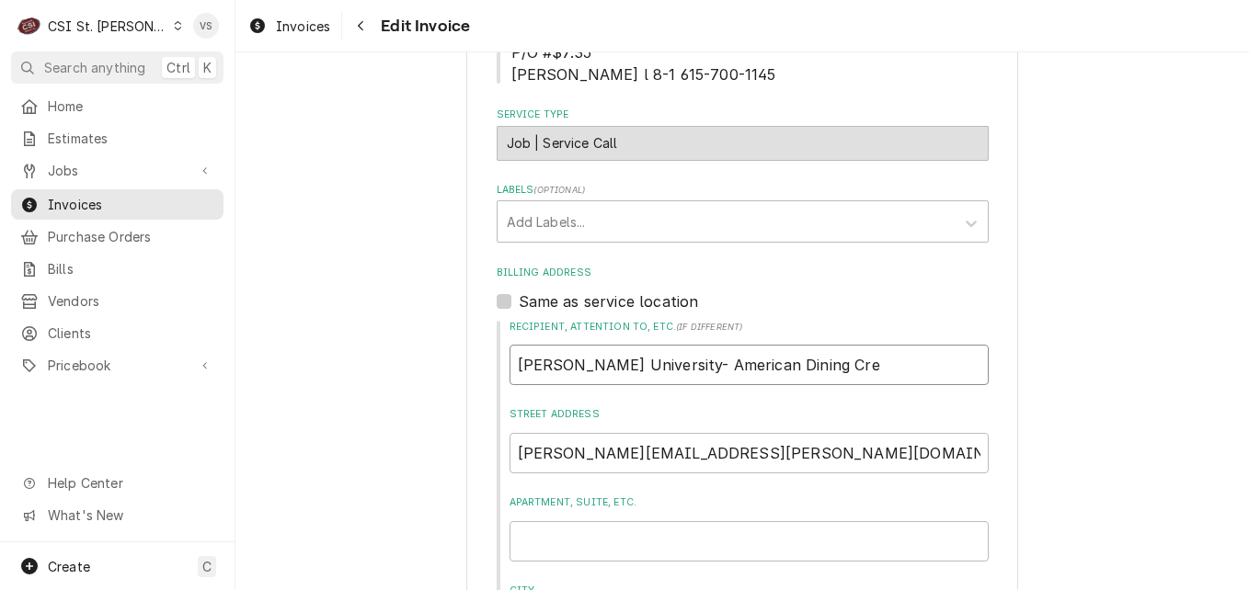
type textarea "x"
type input "Webster University- American Dining Crea"
type textarea "x"
type input "Webster University- American Dining Creati"
type textarea "x"
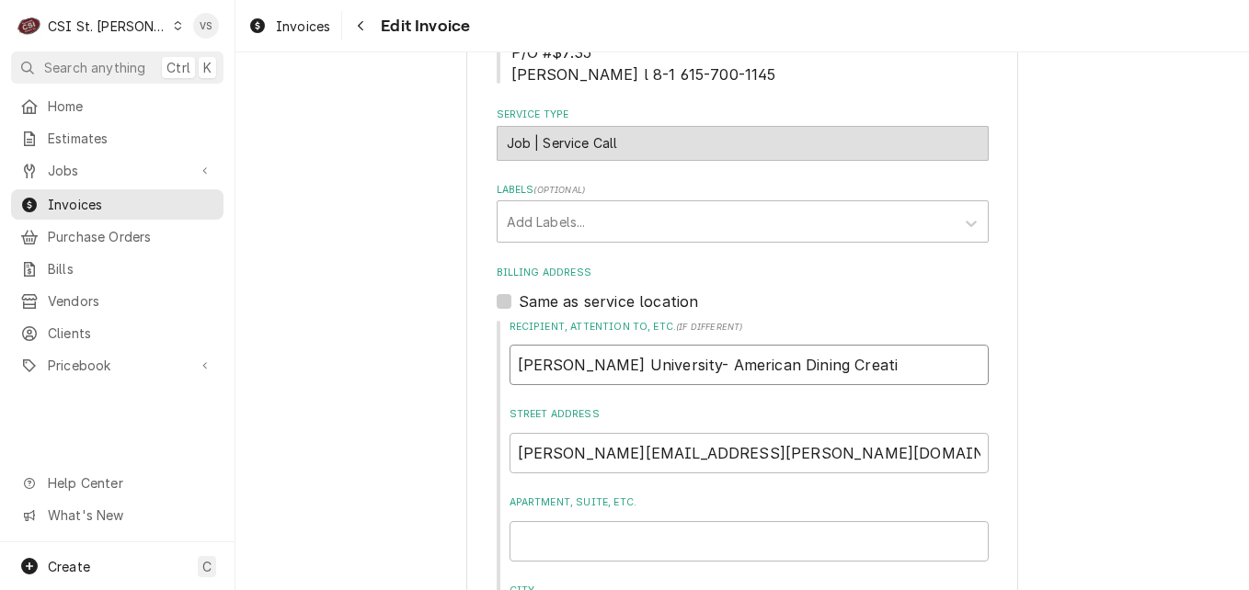
type input "Webster University- American Dining Creatio"
type textarea "x"
type input "Webster University- American Dining Creation"
type textarea "x"
type input "Webster University- American Dining Creations"
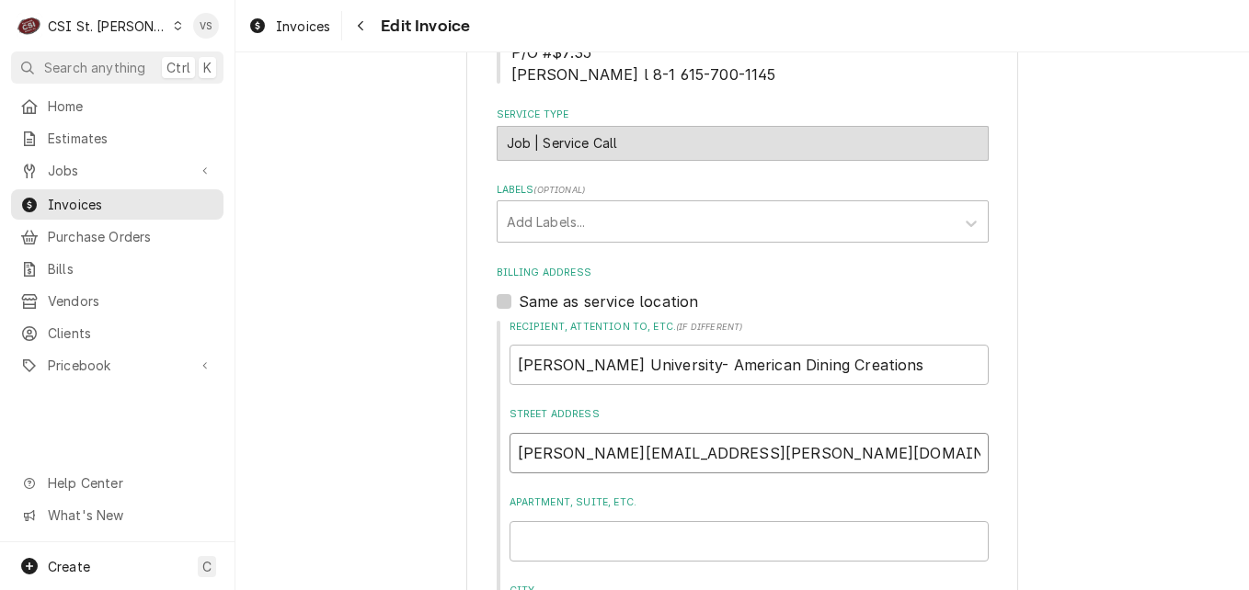
drag, startPoint x: 774, startPoint y: 453, endPoint x: 496, endPoint y: 442, distance: 278.9
click at [497, 442] on div "Recipient, Attention To, etc. ( if different ) Webster University- American Din…" at bounding box center [743, 529] width 492 height 419
click at [747, 450] on input "[PERSON_NAME][EMAIL_ADDRESS][PERSON_NAME][DOMAIN_NAME]" at bounding box center [749, 453] width 479 height 40
click at [800, 456] on input "[PERSON_NAME][EMAIL_ADDRESS][PERSON_NAME][DOMAIN_NAME]" at bounding box center [749, 453] width 479 height 40
click at [796, 457] on input "[PERSON_NAME][EMAIL_ADDRESS][PERSON_NAME][DOMAIN_NAME]" at bounding box center [749, 453] width 479 height 40
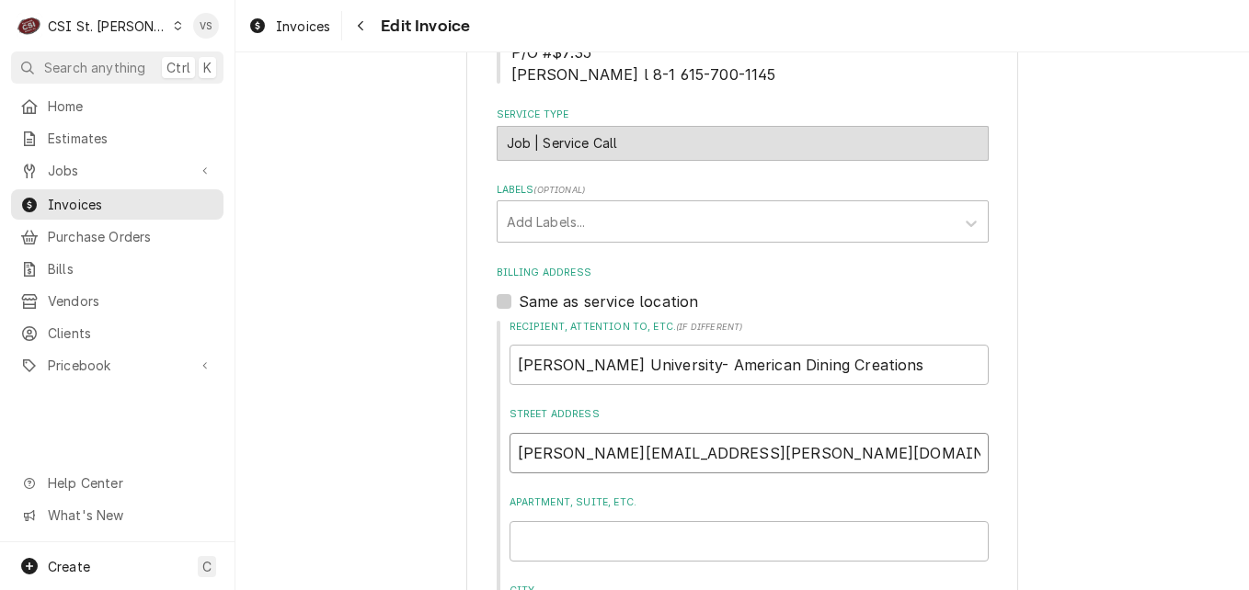
type textarea "x"
type input "d"
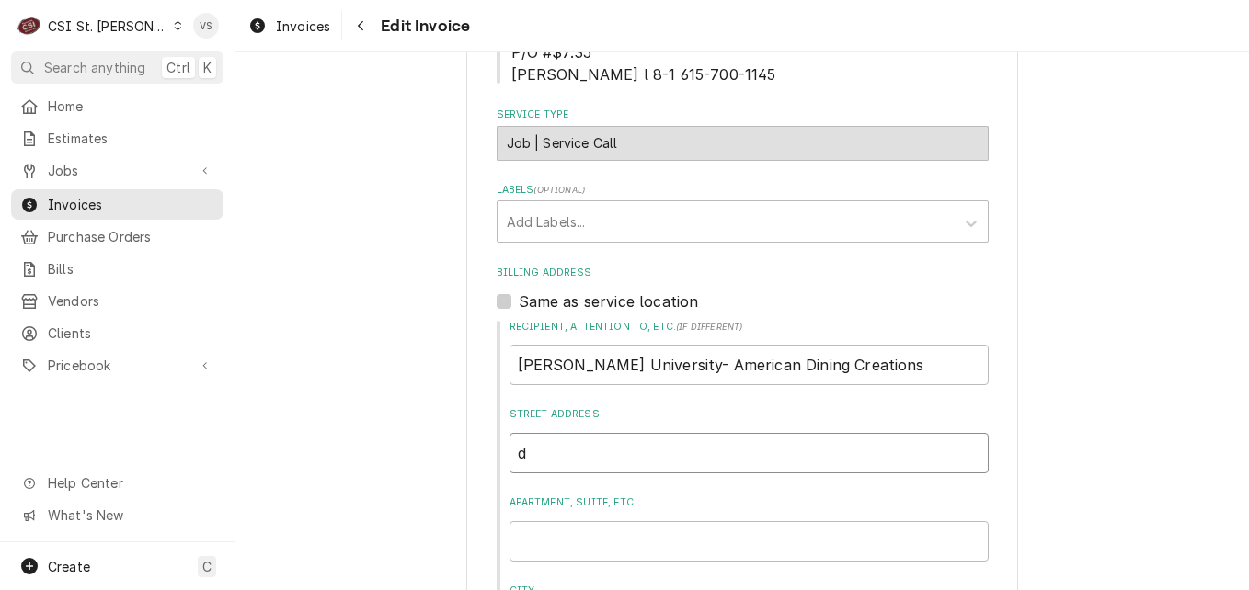
type textarea "x"
type input "dj"
type textarea "x"
type input "djo"
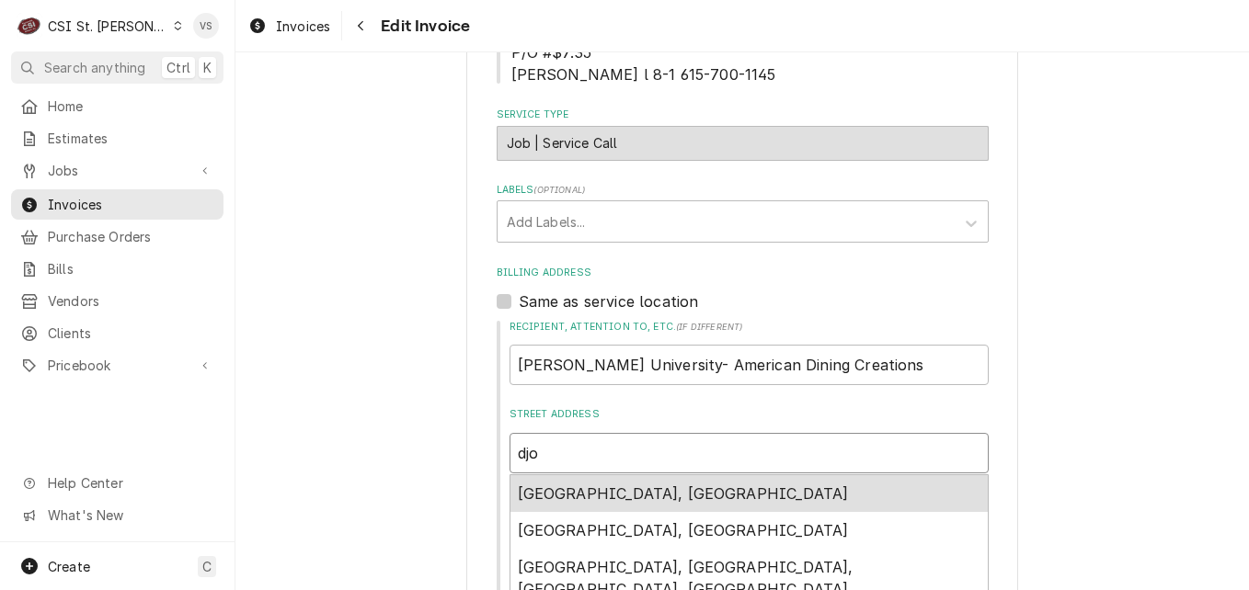
type textarea "x"
type input "djon"
type textarea "x"
type input "djone"
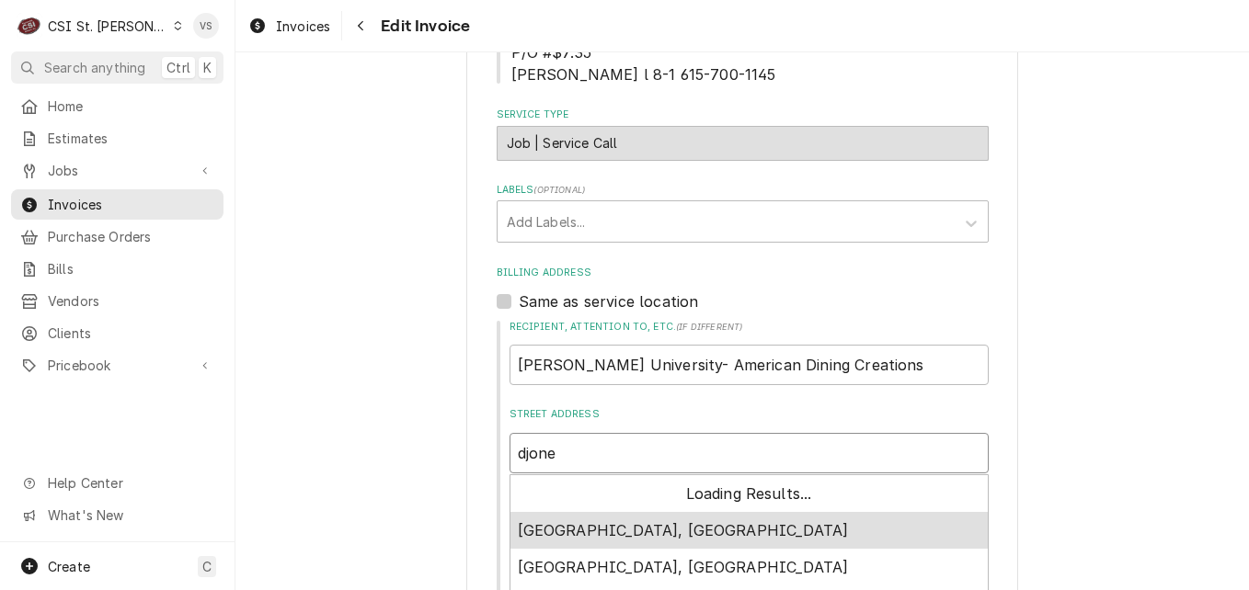
type textarea "x"
type input "djones"
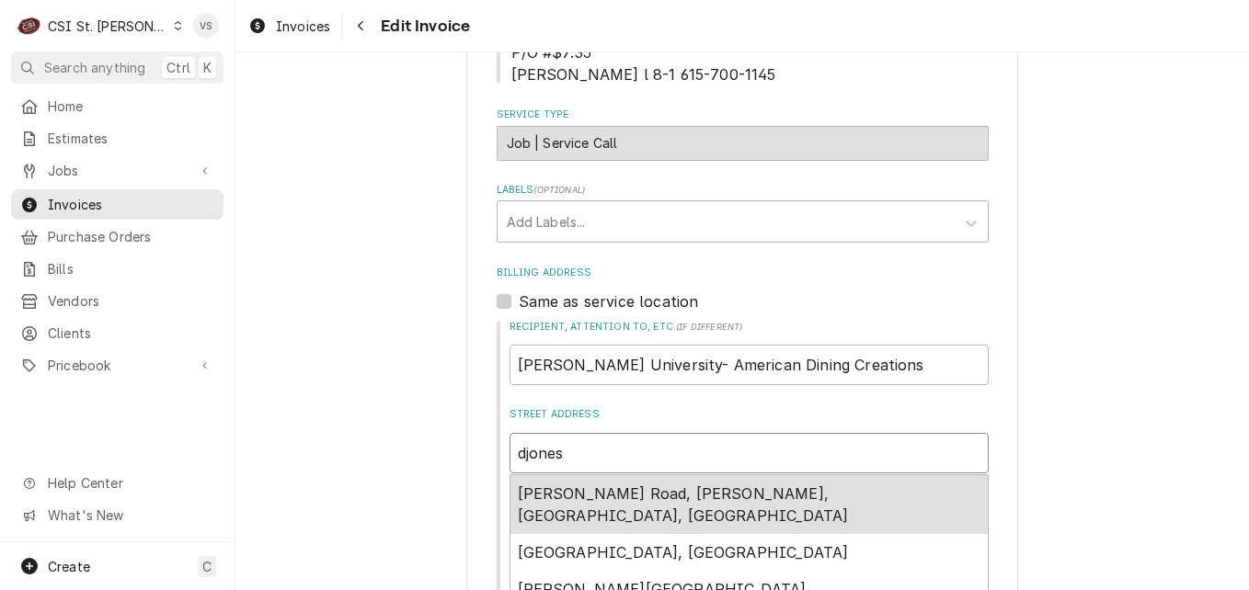
type textarea "x"
type input "djones@"
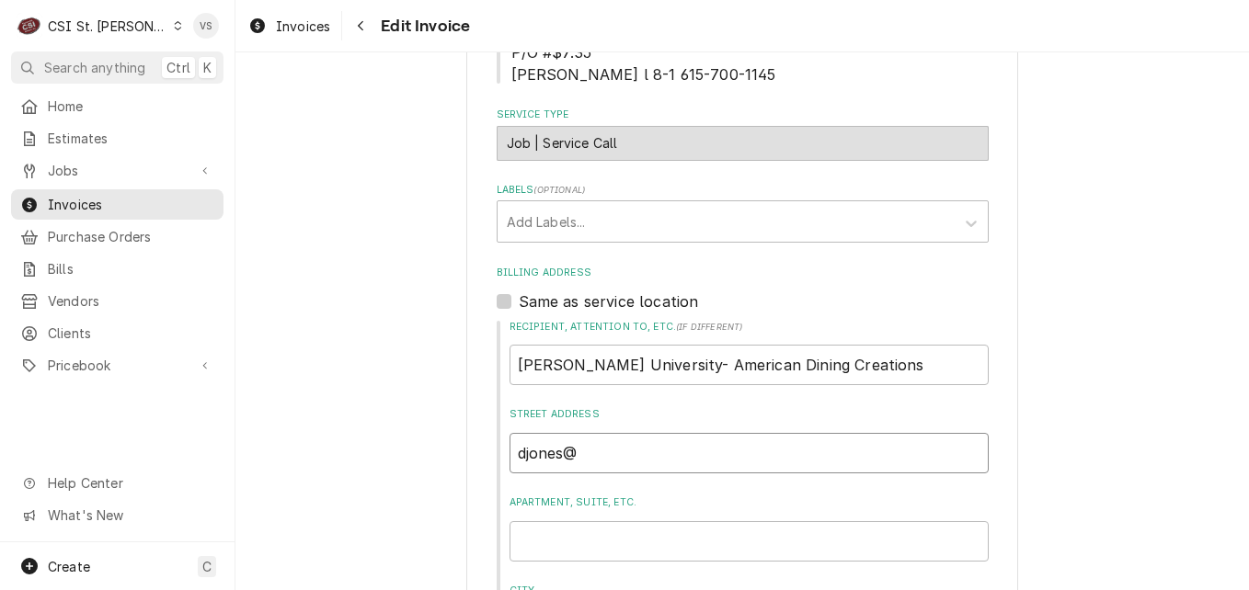
type textarea "x"
type input "djones@a"
type textarea "x"
type input "djones@af"
type textarea "x"
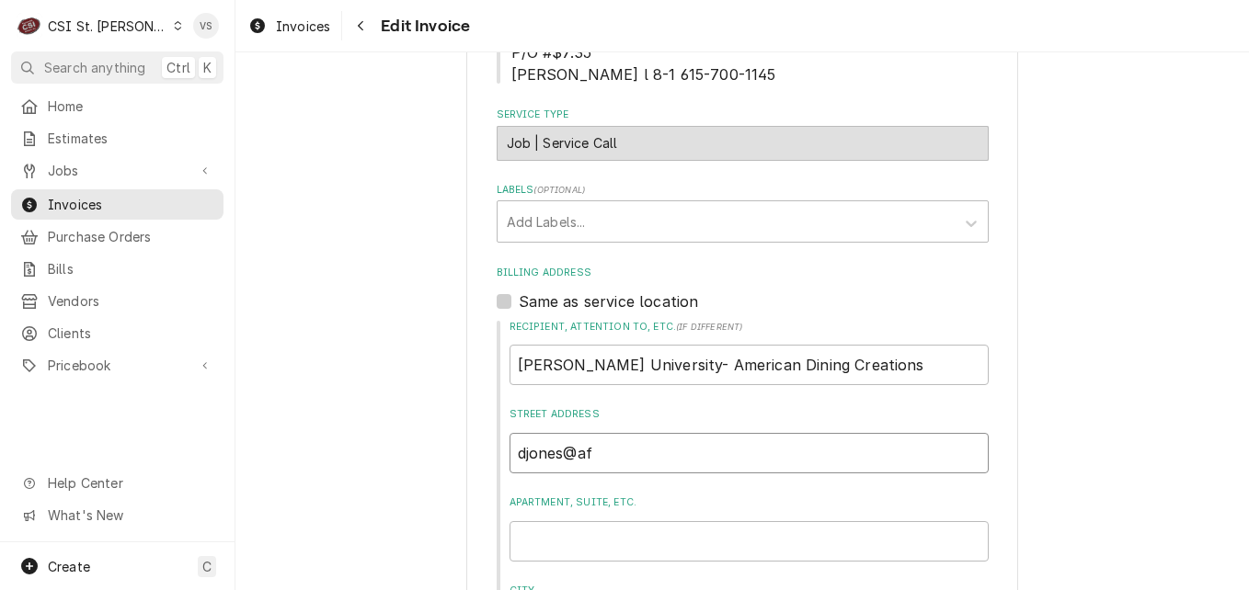
type input "djones@afv"
type textarea "x"
type input "djones@afvu"
type textarea "x"
type input "djones@afvus"
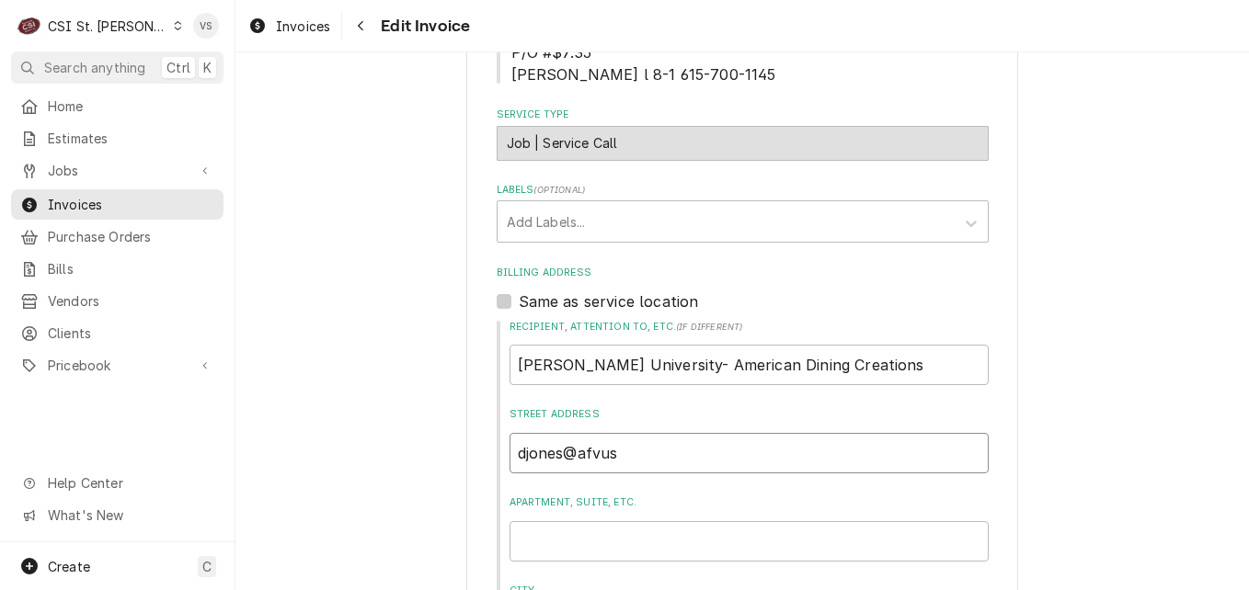
type textarea "x"
type input "djones@afvusa"
type textarea "x"
type input "djones@afvusa."
type textarea "x"
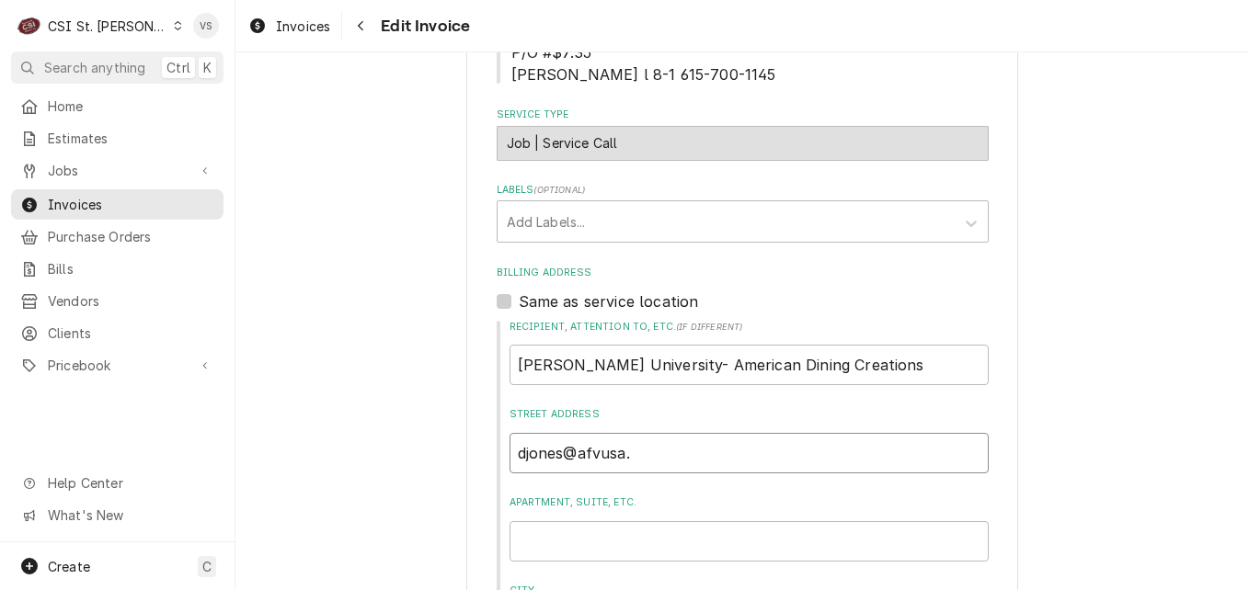
type input "djones@afvusa.c"
type textarea "x"
type input "djones@afvusa.co"
type textarea "x"
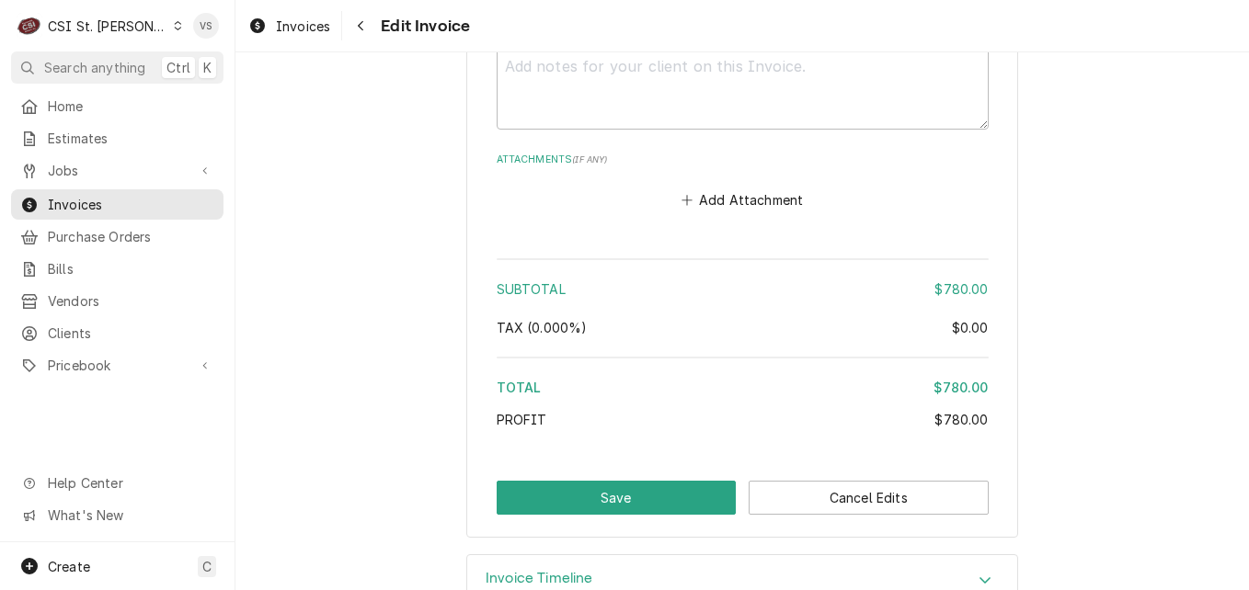
scroll to position [3725, 0]
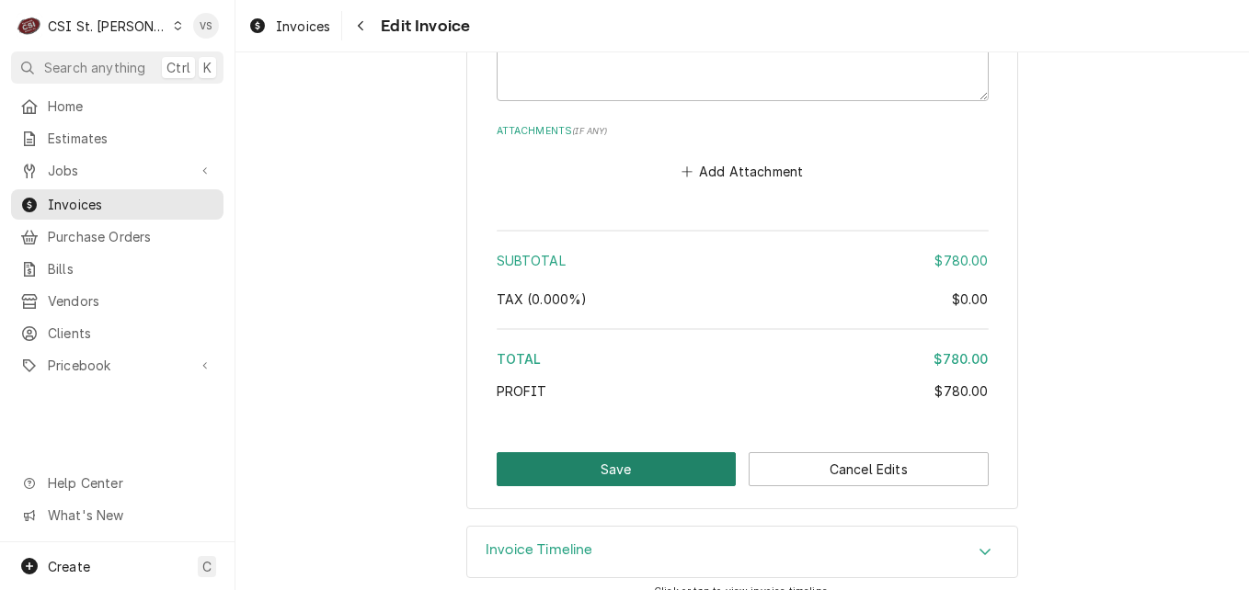
type input "djones@afvusa.com"
click at [647, 453] on button "Save" at bounding box center [617, 470] width 240 height 34
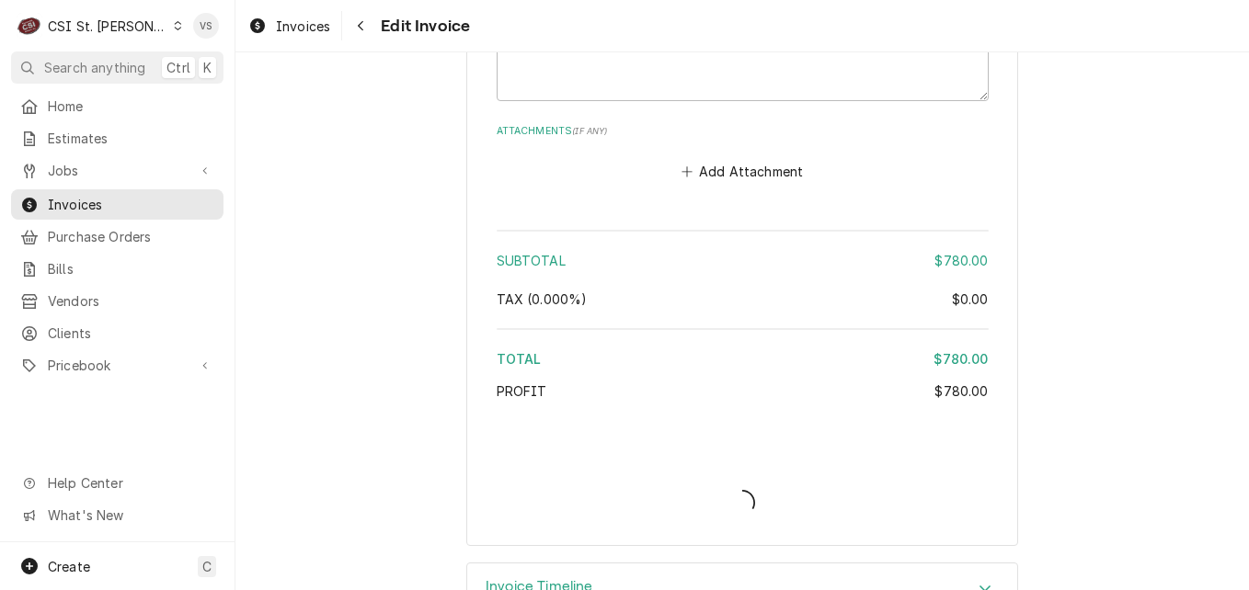
type textarea "x"
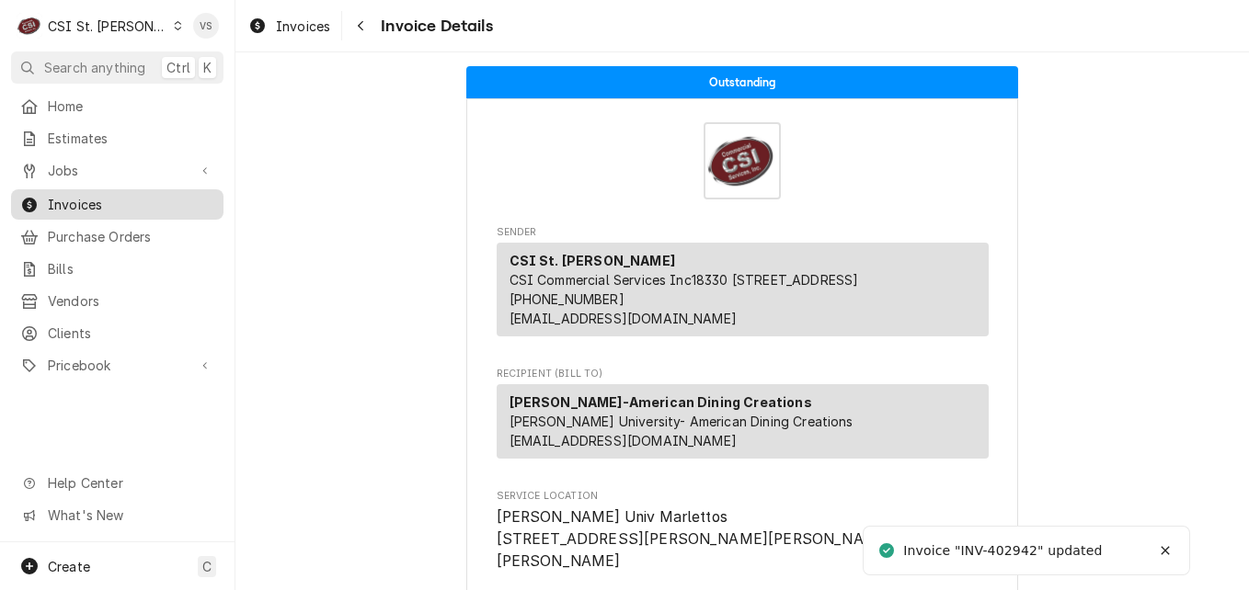
click at [114, 200] on span "Invoices" at bounding box center [131, 204] width 166 height 19
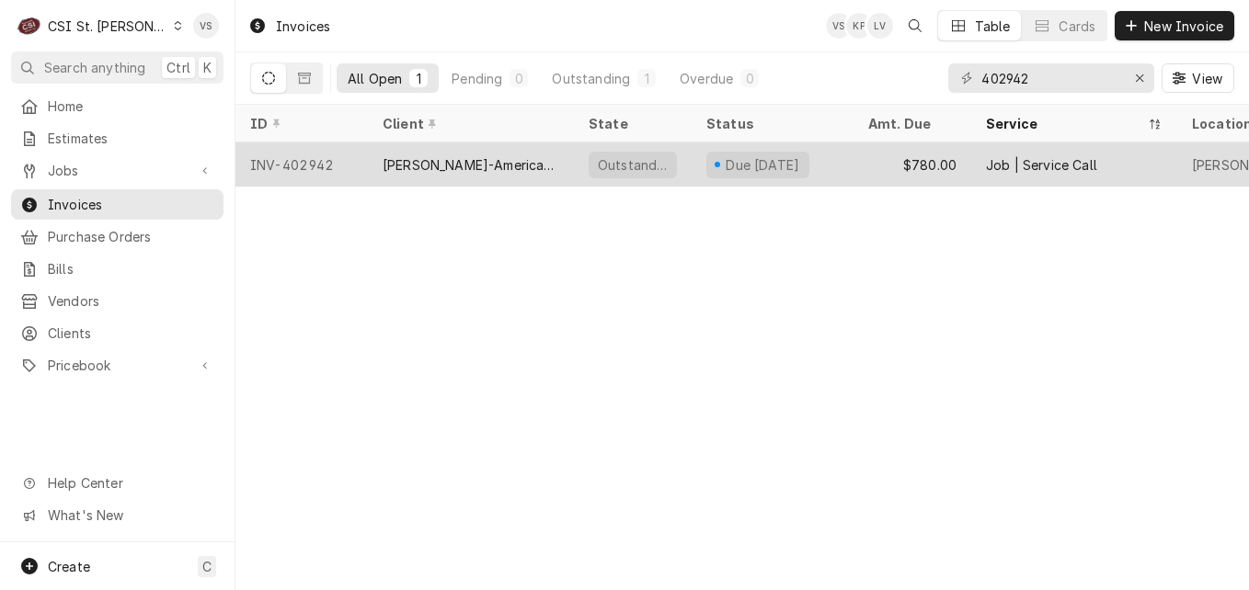
click at [461, 159] on div "[PERSON_NAME]-American Dining Creations" at bounding box center [471, 164] width 177 height 19
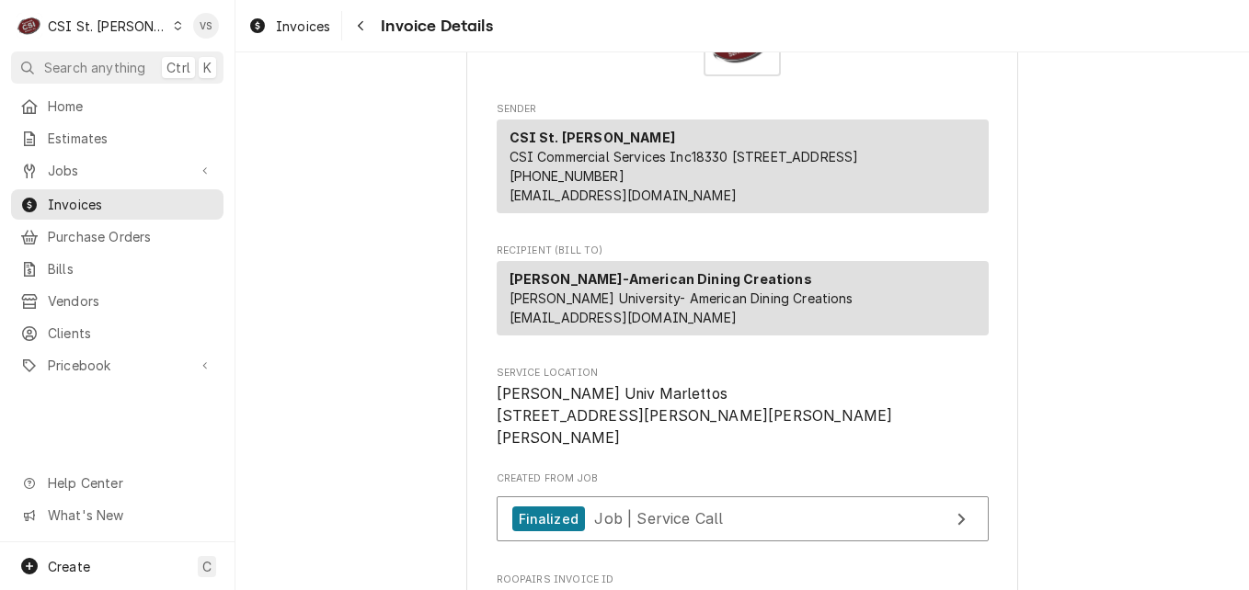
scroll to position [92, 0]
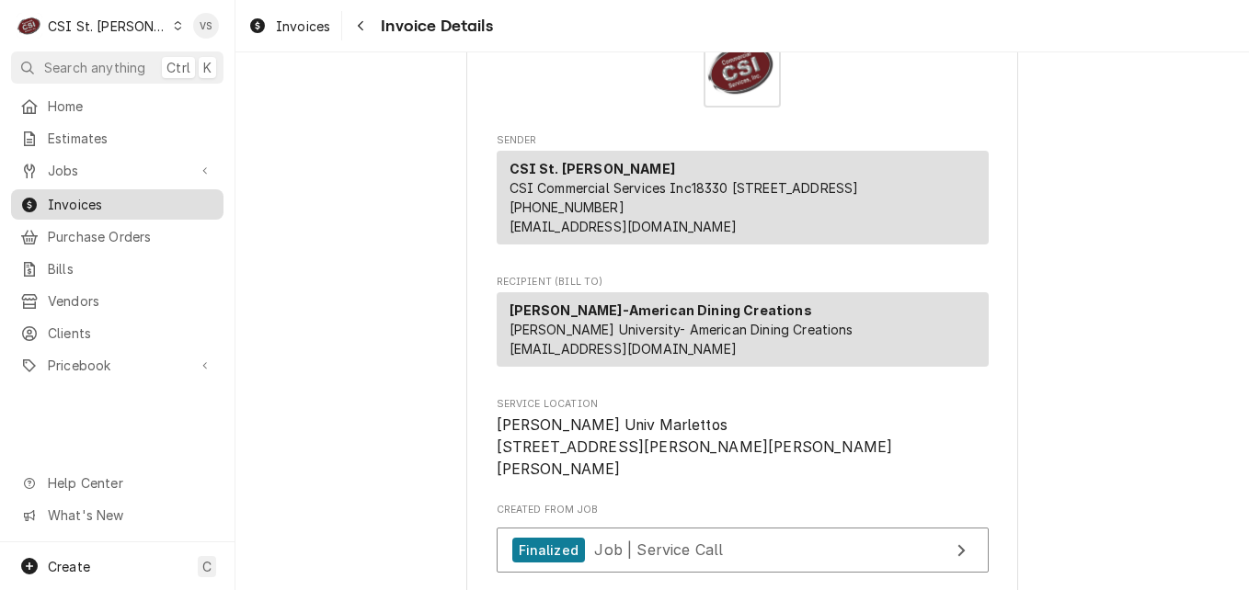
click at [130, 201] on span "Invoices" at bounding box center [131, 204] width 166 height 19
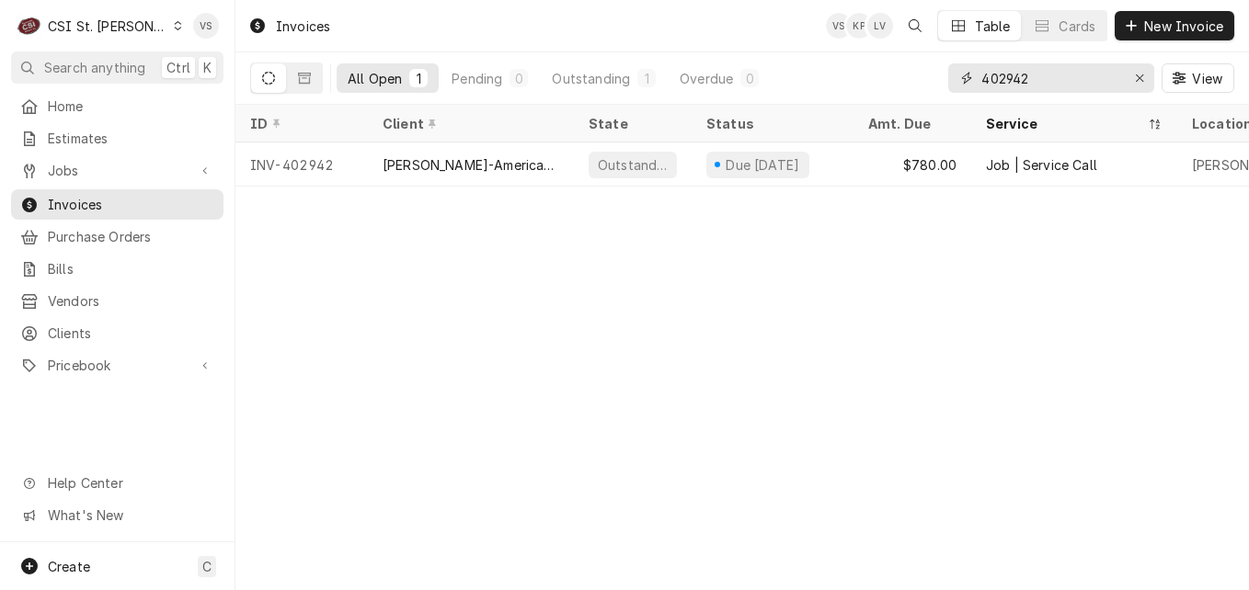
click at [1047, 72] on input "402942" at bounding box center [1050, 77] width 138 height 29
drag, startPoint x: 1038, startPoint y: 79, endPoint x: 1048, endPoint y: 76, distance: 9.6
click at [1003, 83] on input "402942" at bounding box center [1050, 77] width 138 height 29
click at [1001, 78] on input "402942" at bounding box center [1050, 77] width 138 height 29
click at [1002, 75] on input "402942" at bounding box center [1050, 77] width 138 height 29
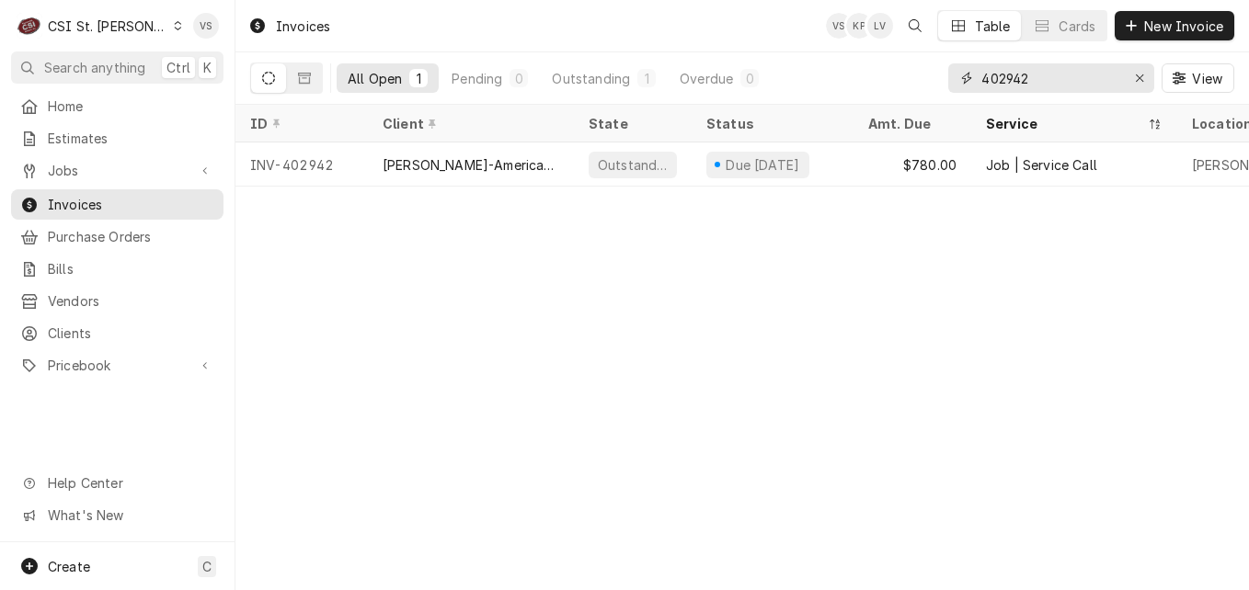
click at [1048, 76] on input "402942" at bounding box center [1050, 77] width 138 height 29
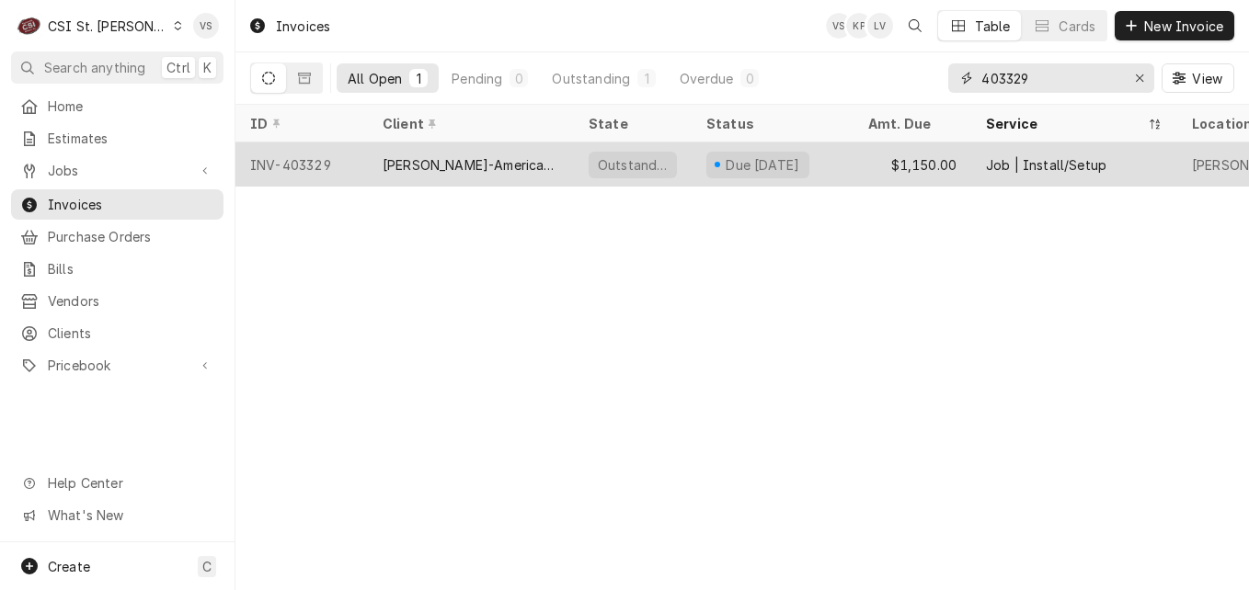
type input "403329"
click at [522, 160] on div "[PERSON_NAME]-American Dining Creations" at bounding box center [471, 164] width 177 height 19
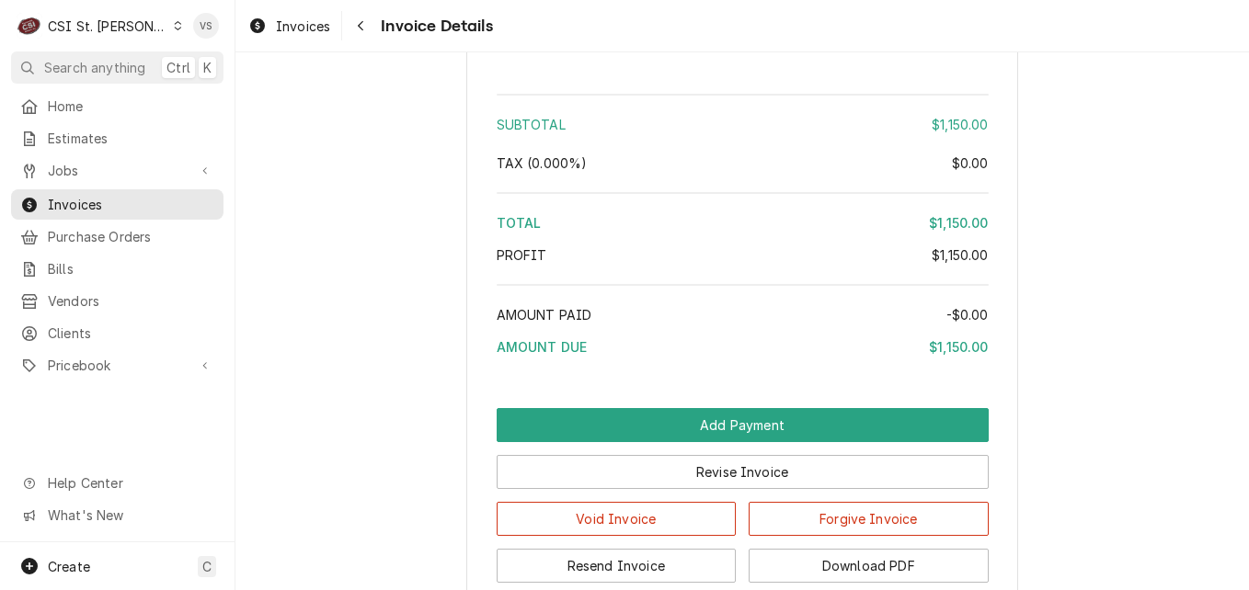
scroll to position [3127, 0]
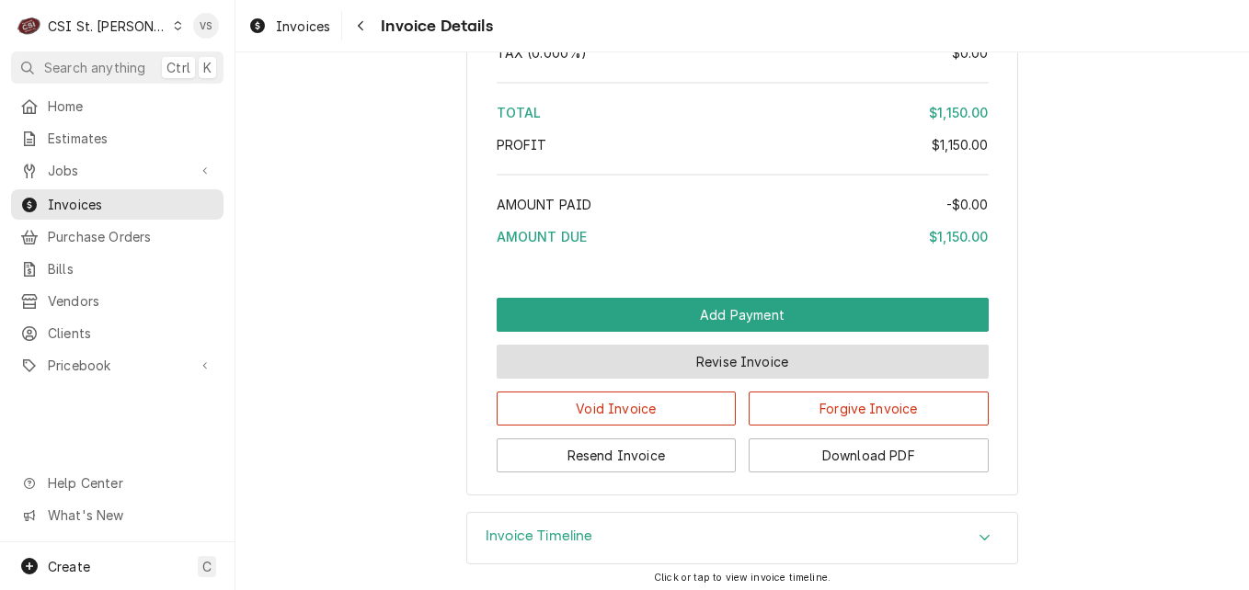
click at [647, 379] on button "Revise Invoice" at bounding box center [743, 362] width 492 height 34
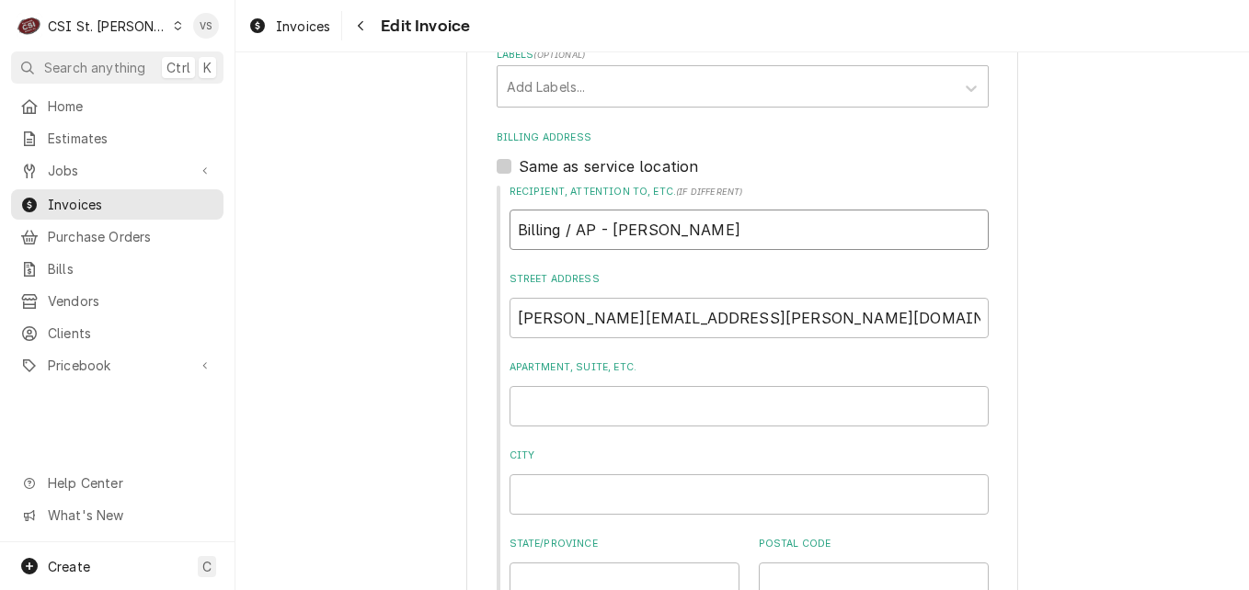
scroll to position [828, 0]
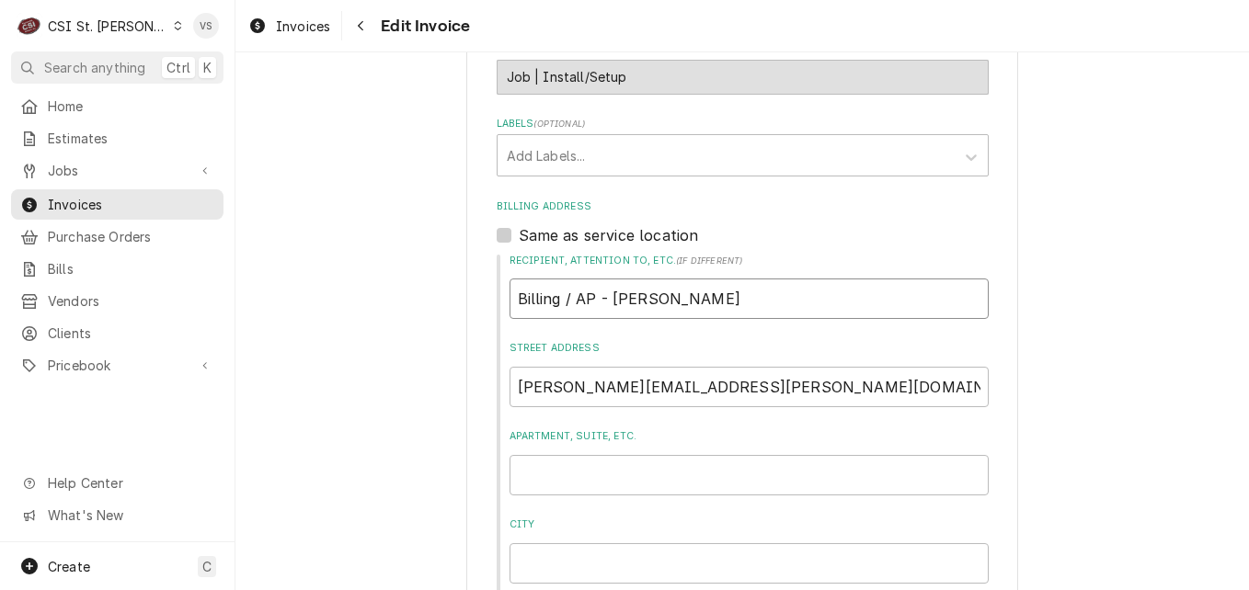
drag, startPoint x: 782, startPoint y: 210, endPoint x: 483, endPoint y: 303, distance: 313.0
click at [740, 211] on div "Billing Address Same as service location Recipient, Attention To, etc. ( if dif…" at bounding box center [743, 436] width 492 height 473
click at [758, 301] on input "Billing / AP - Matthew Suellentrop" at bounding box center [749, 299] width 479 height 40
drag, startPoint x: 758, startPoint y: 301, endPoint x: 487, endPoint y: 302, distance: 270.4
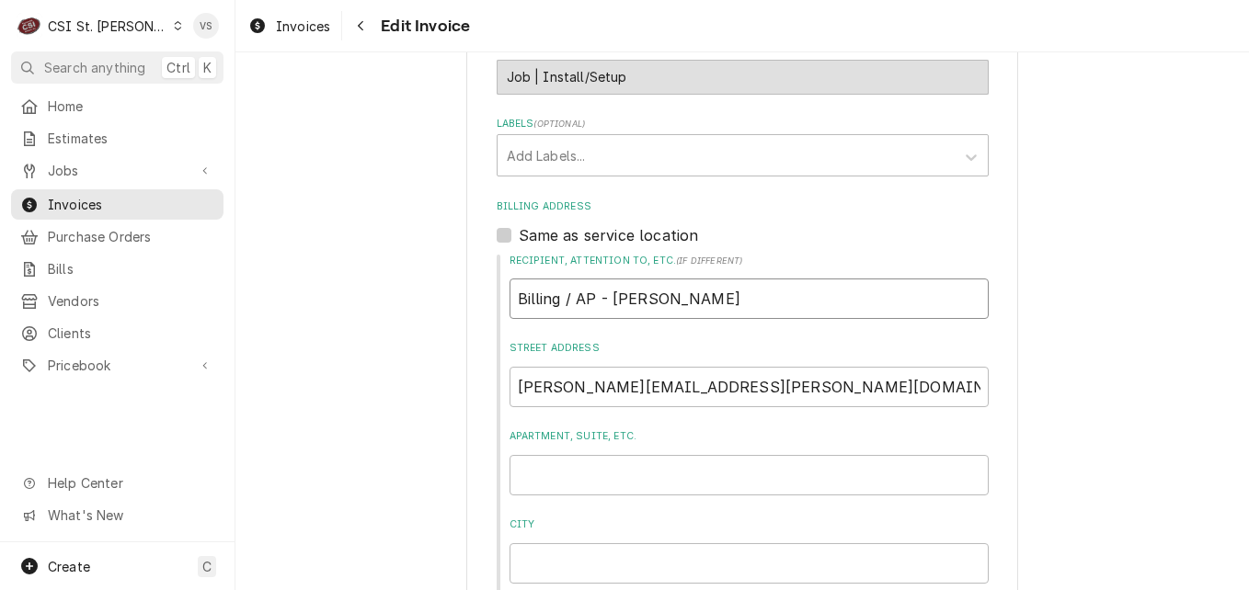
type textarea "x"
type input "U"
type textarea "x"
type input "Un"
type textarea "x"
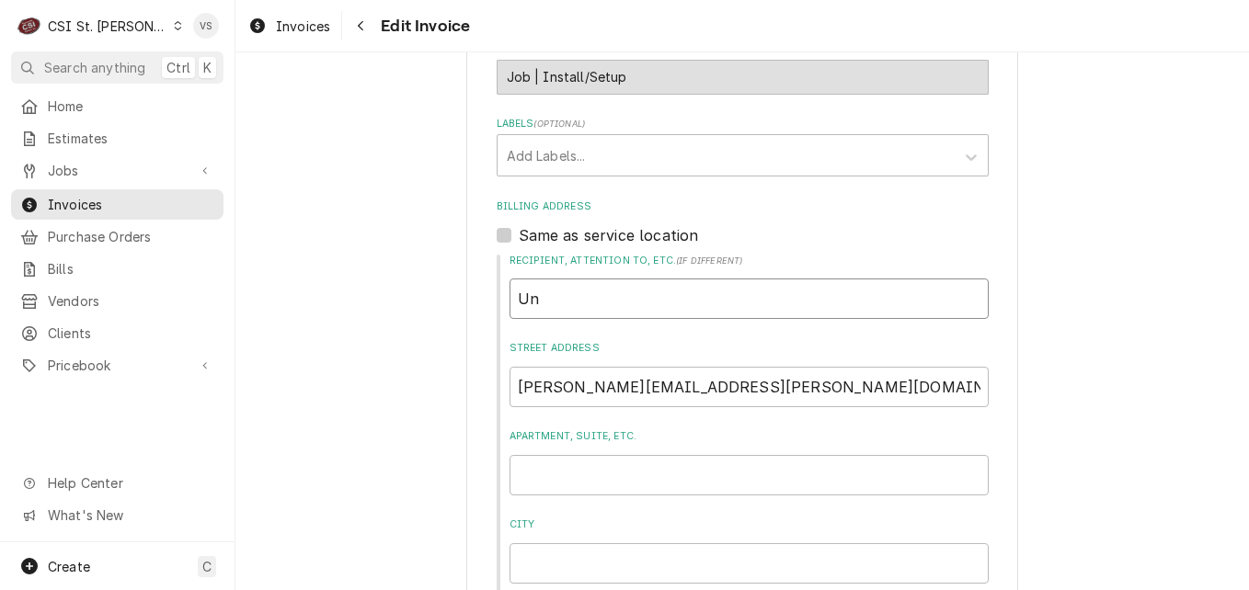
type input "Uni"
type textarea "x"
type input "Un"
type textarea "x"
type input "U"
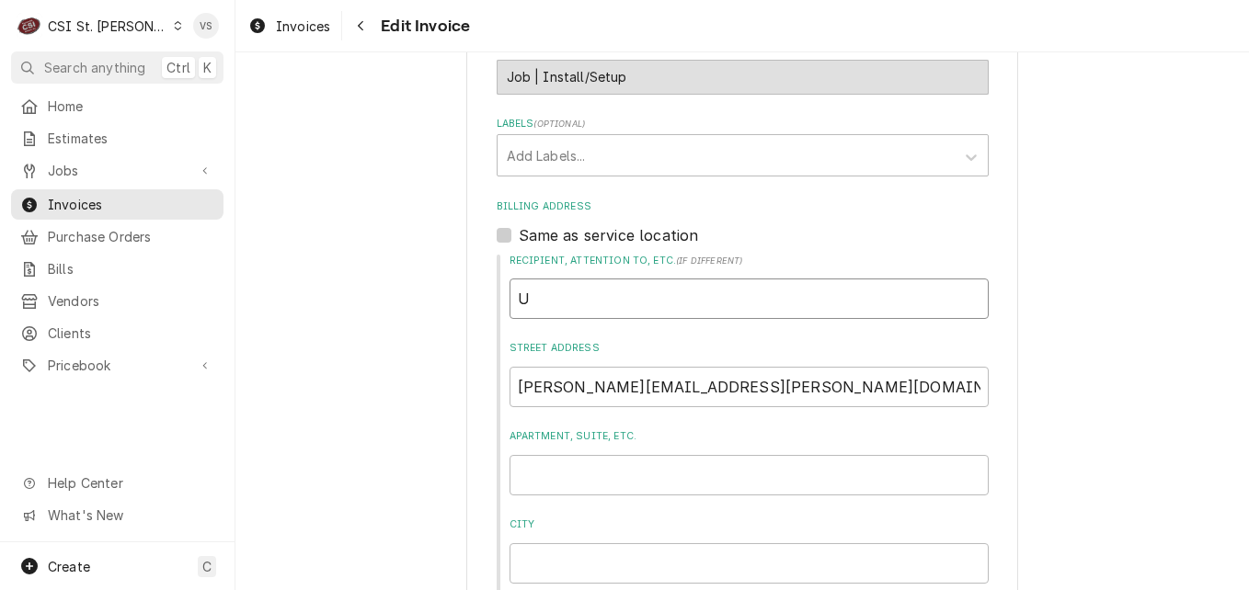
type textarea "x"
type input "W"
type textarea "x"
type input "We"
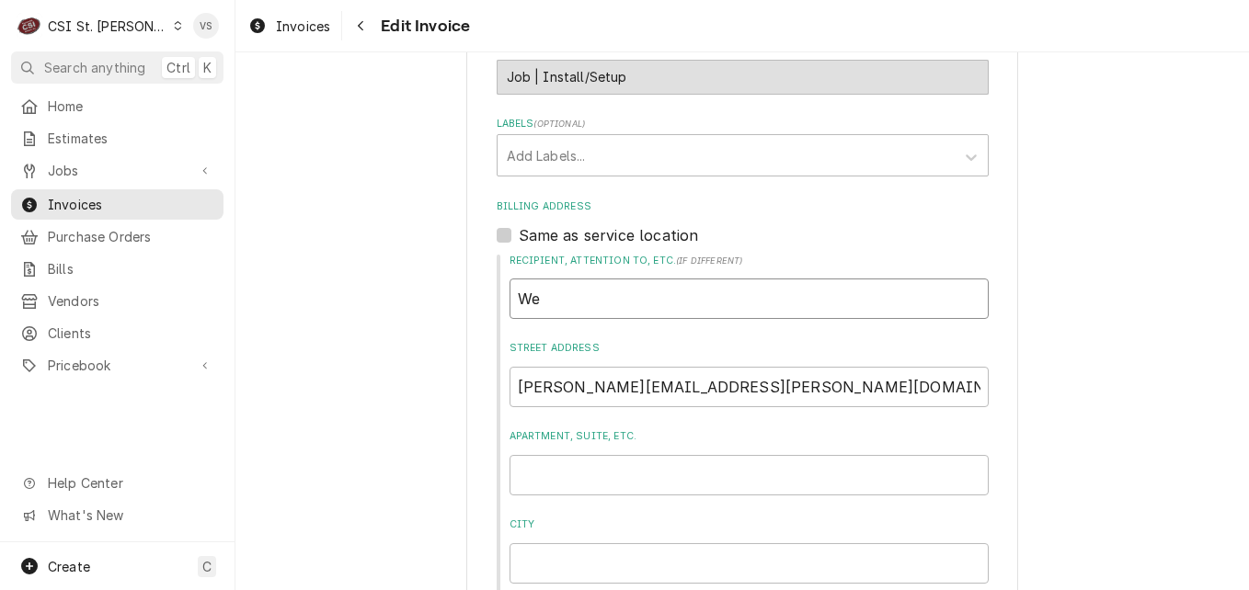
type textarea "x"
type input "Web"
type textarea "x"
type input "Webs"
type textarea "x"
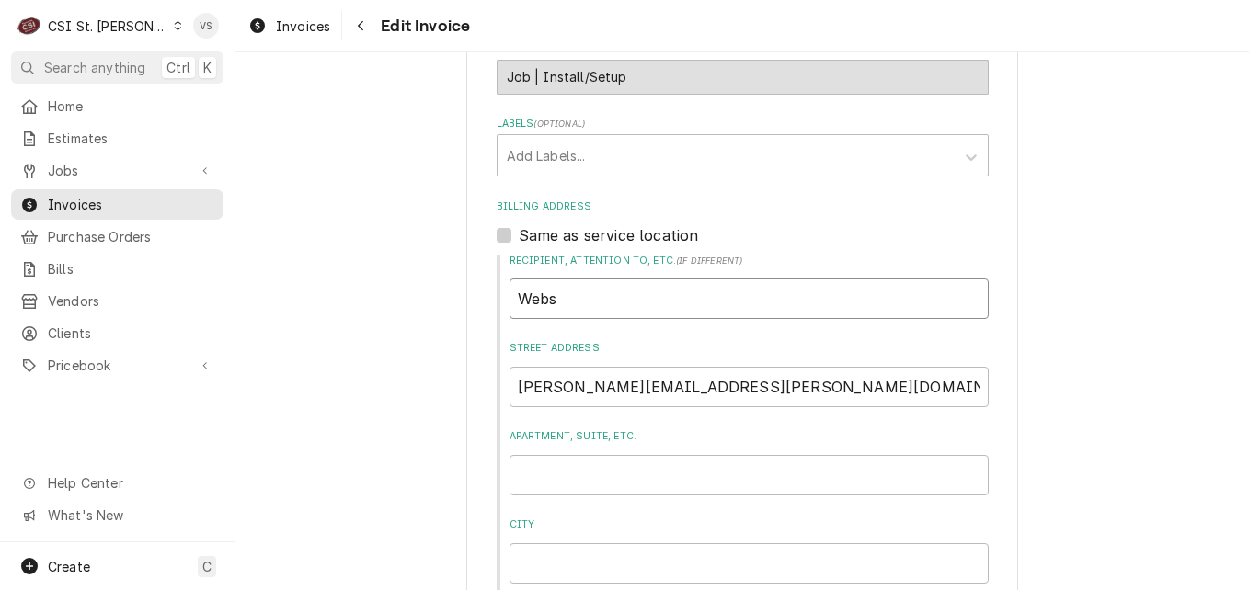
type input "Webst"
type textarea "x"
type input "Webste"
type textarea "x"
type input "Webster"
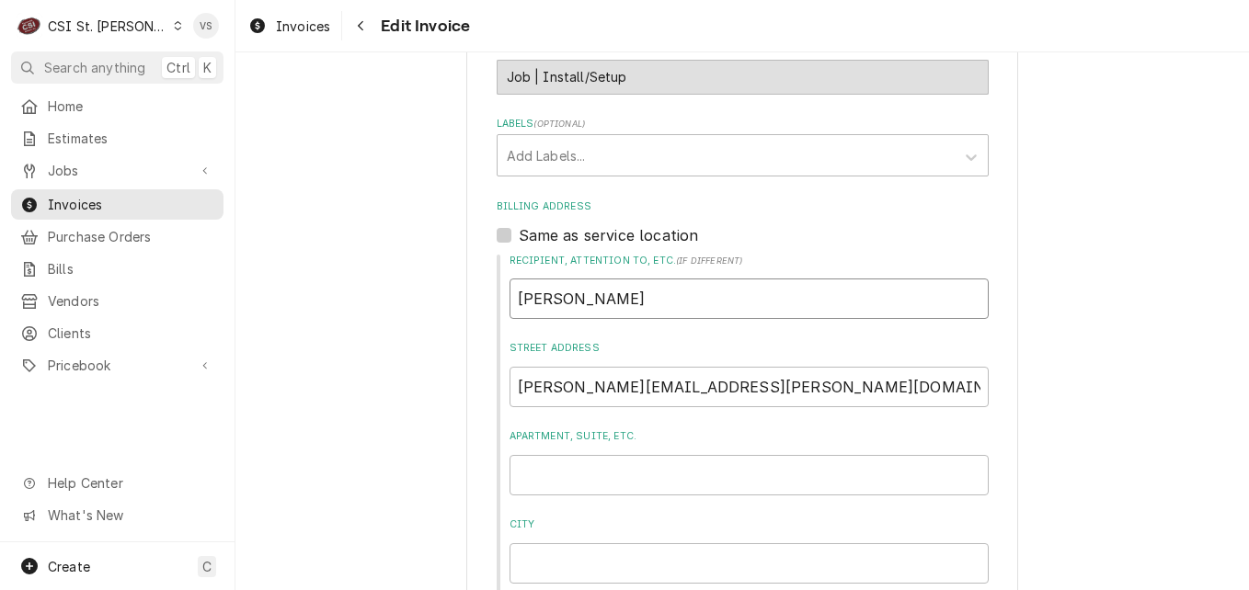
type textarea "x"
type input "Webster"
type textarea "x"
type input "Webster U"
type textarea "x"
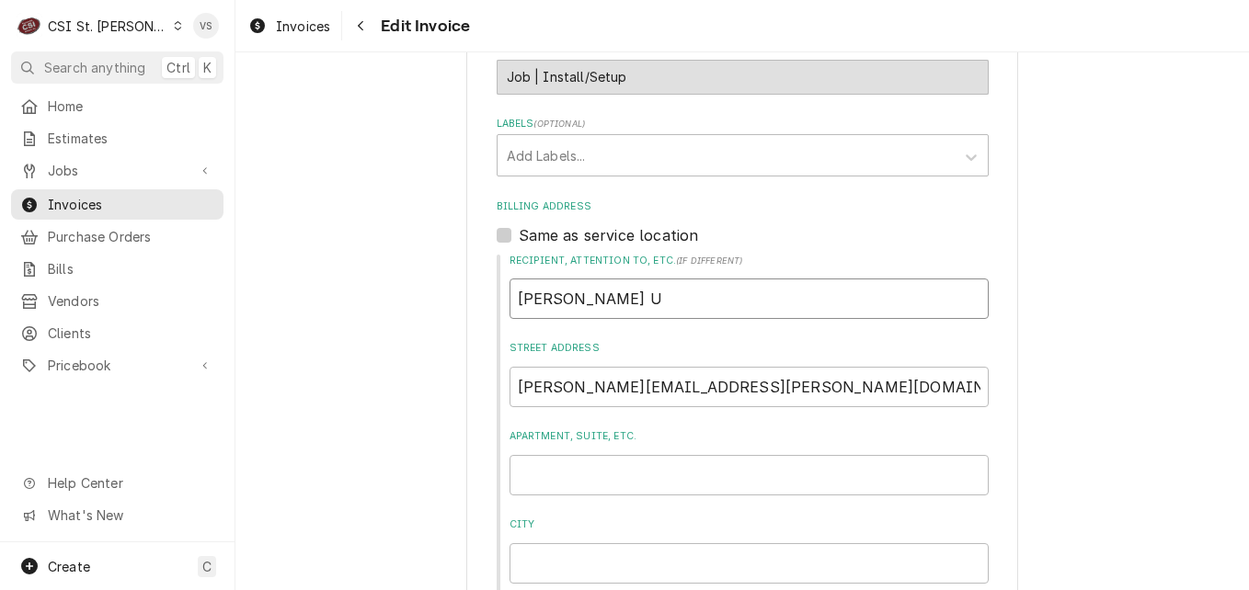
type input "Webster Un"
type textarea "x"
type input "Webster Uni"
type textarea "x"
type input "Webster Univ"
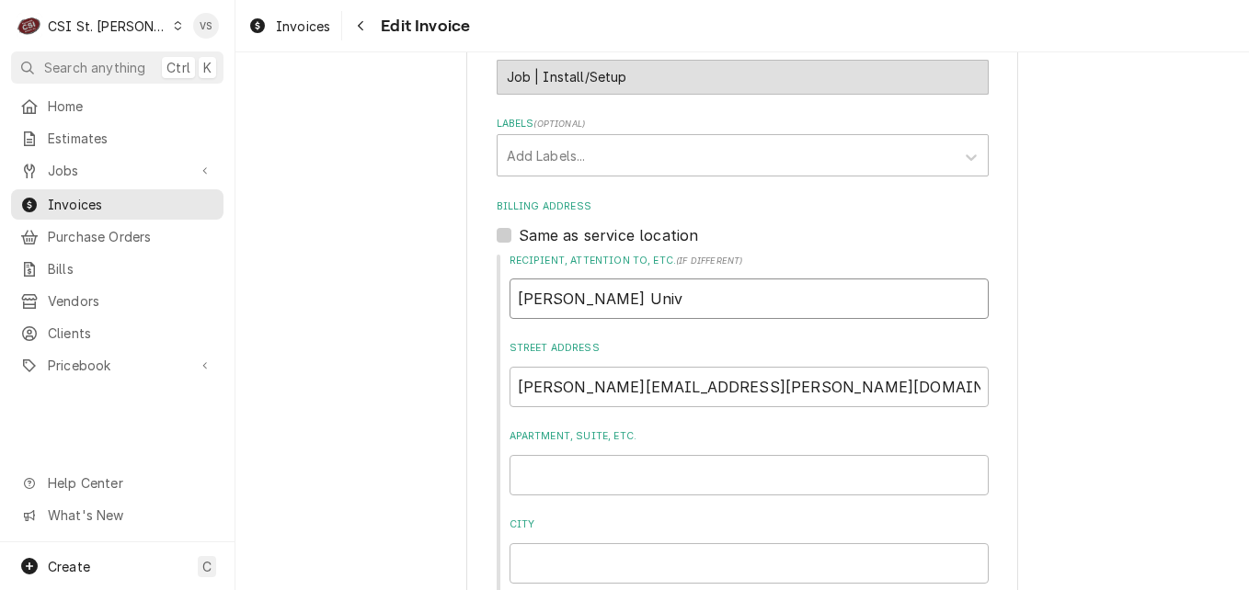
type textarea "x"
type input "Webster Unive"
type textarea "x"
type input "Webster Univer"
type textarea "x"
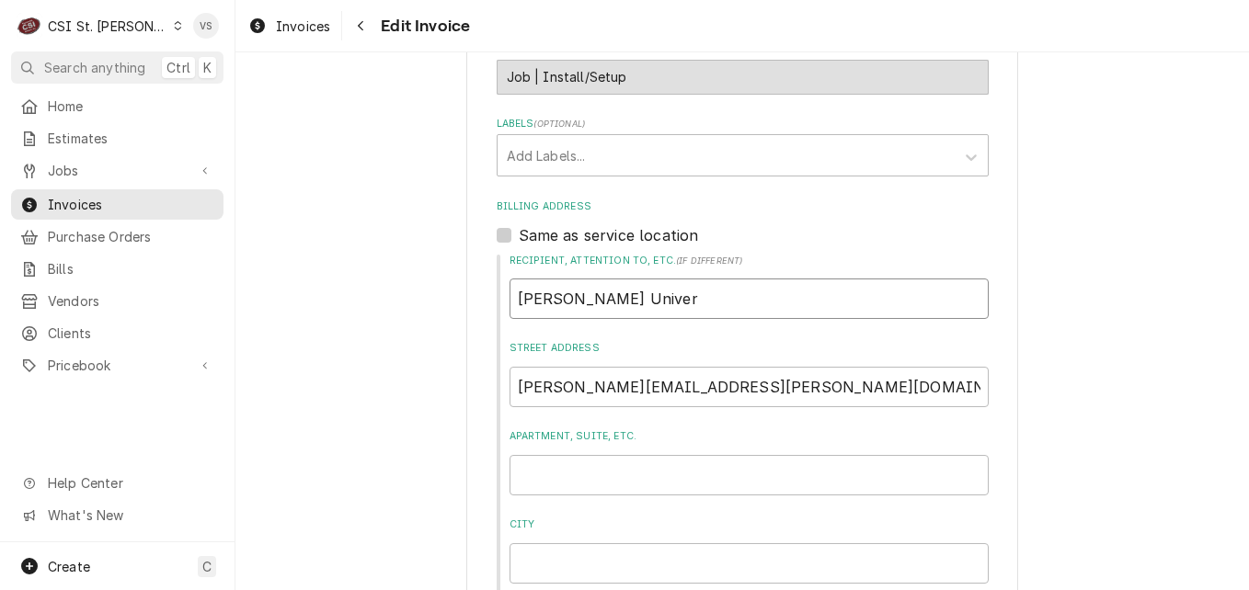
type input "Webster Univers"
type textarea "x"
type input "Webster Universi"
type textarea "x"
type input "Webster Universit"
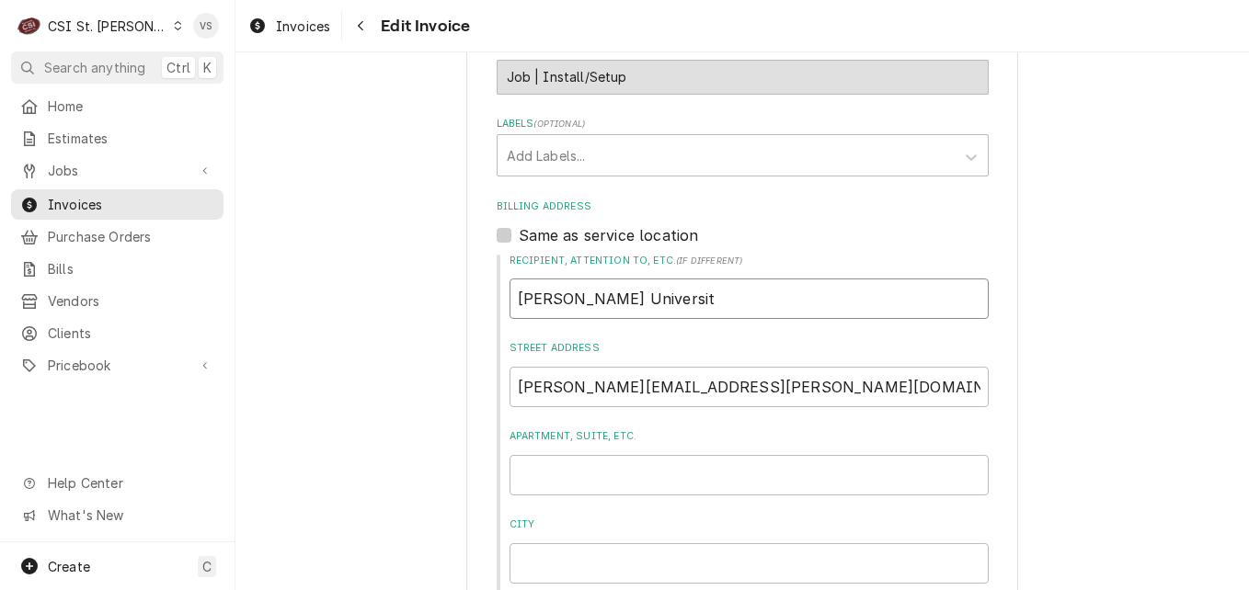
type textarea "x"
type input "Webster University"
type textarea "x"
type input "Webster University"
type textarea "x"
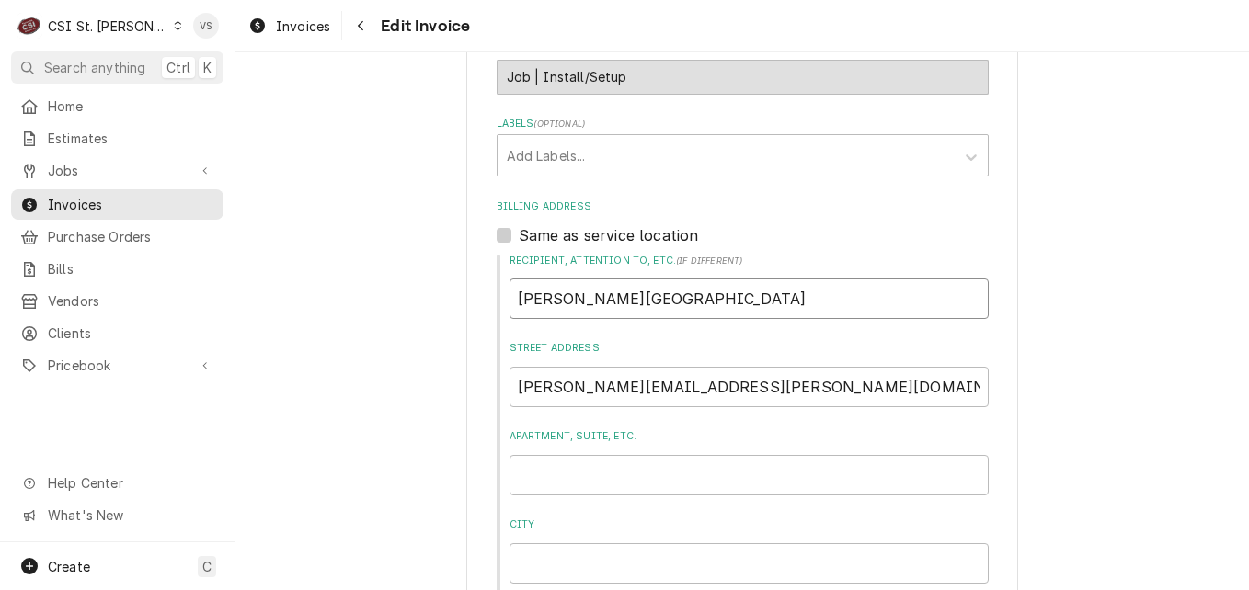
type input "Webster University"
type textarea "x"
type input "Webster University-"
type textarea "x"
type input "Webster University-"
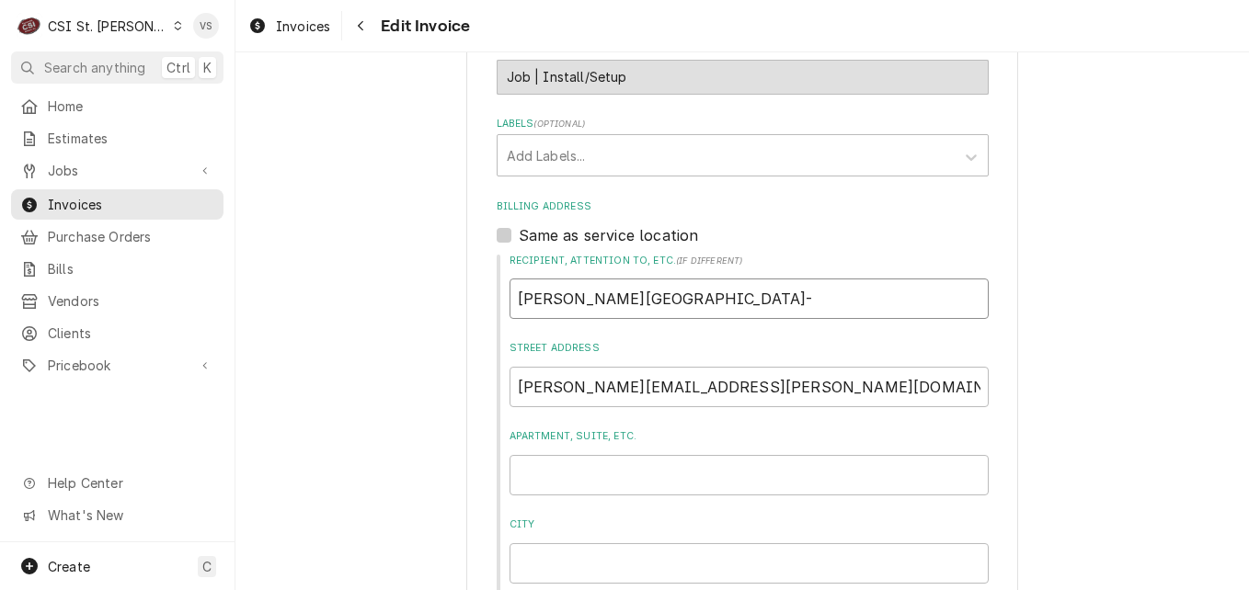
type textarea "x"
type input "Webster University- A"
type textarea "x"
type input "Webster University- Am"
type textarea "x"
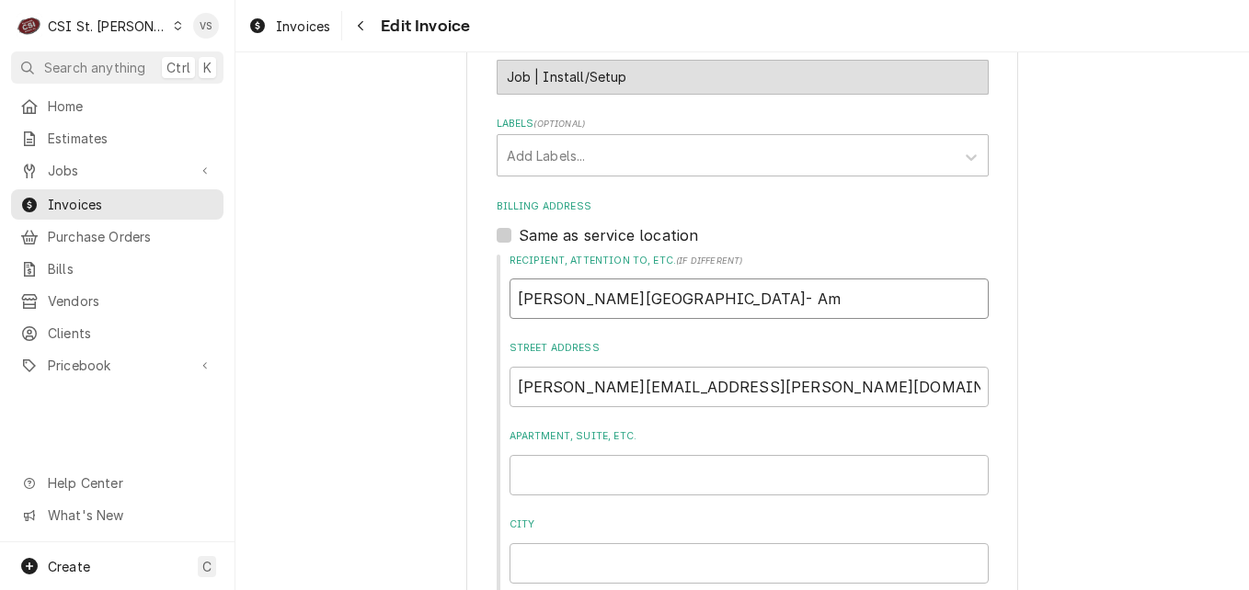
type input "Webster University- Ame"
type textarea "x"
type input "Webster University- Amer"
type textarea "x"
type input "Webster University- Ameri"
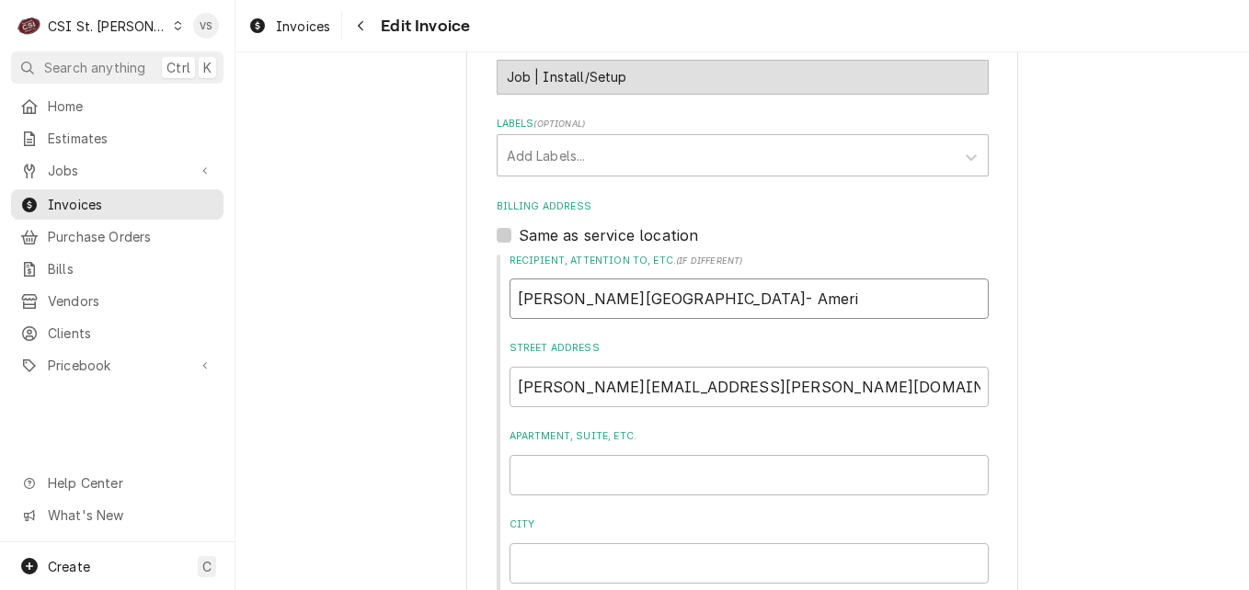
type textarea "x"
type input "Webster University- Americ"
type textarea "x"
type input "Webster University- America"
type textarea "x"
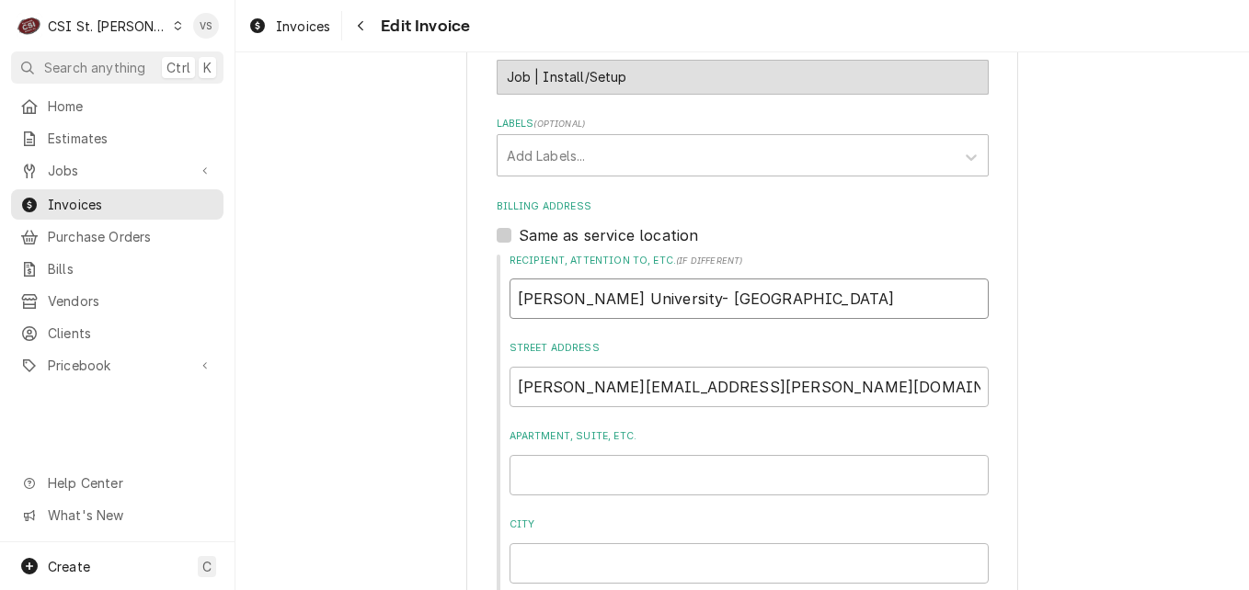
type input "Webster University- American"
type textarea "x"
type input "Webster University- American"
type textarea "x"
type input "Webster University- American D"
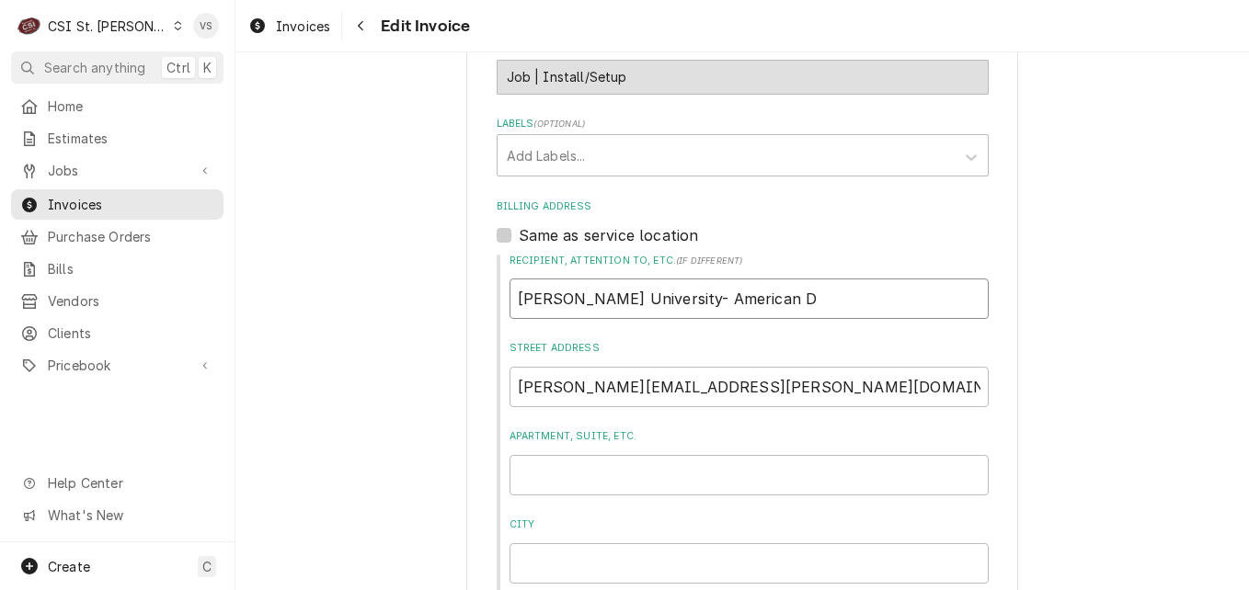
type textarea "x"
type input "Webster University- American Di"
type textarea "x"
type input "Webster University- American Din"
type textarea "x"
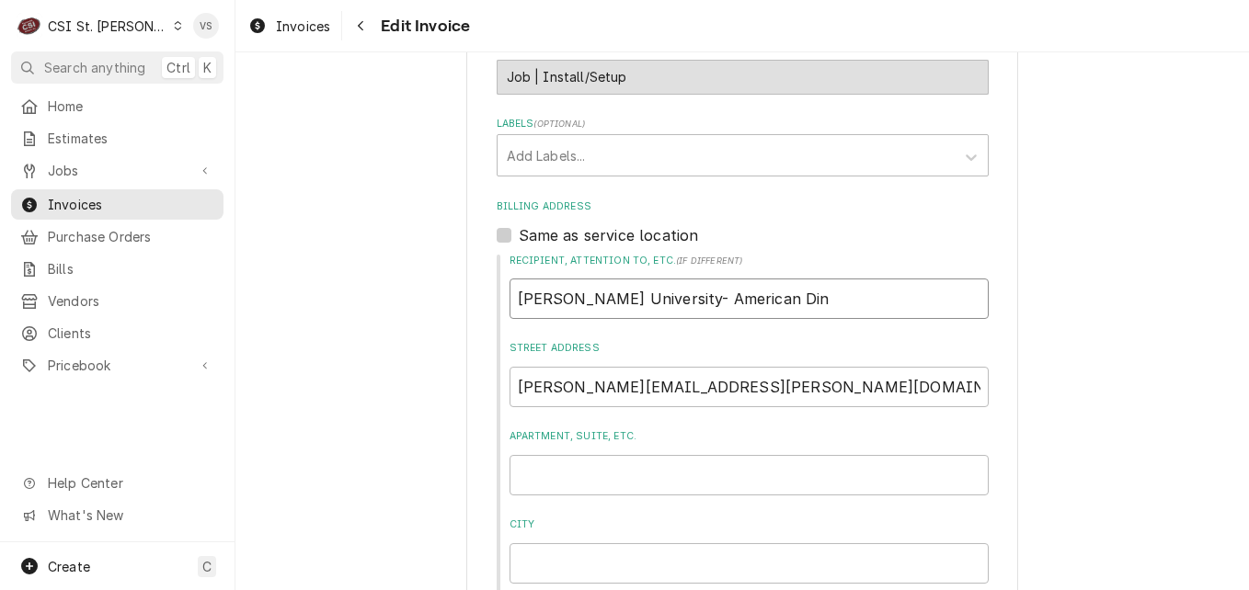
type input "Webster University- American Dini"
type textarea "x"
type input "Webster University- American Dinin"
type textarea "x"
type input "Webster University- American Dining"
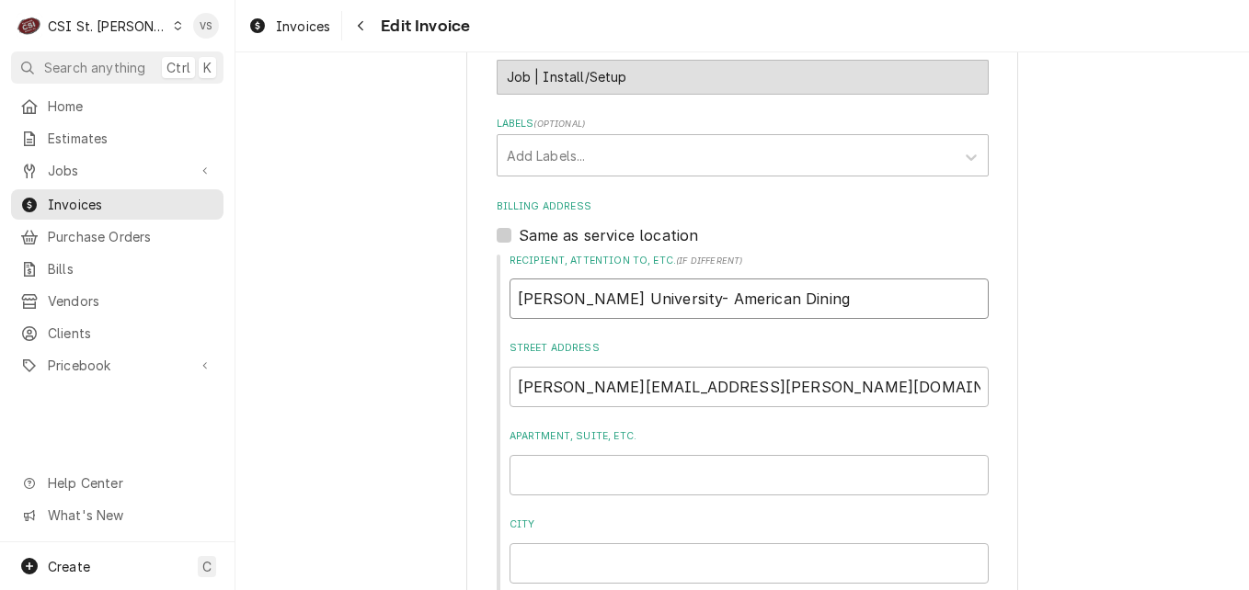
type textarea "x"
type input "Webster University- American Dining"
type textarea "x"
type input "Webster University- American Dining C"
type textarea "x"
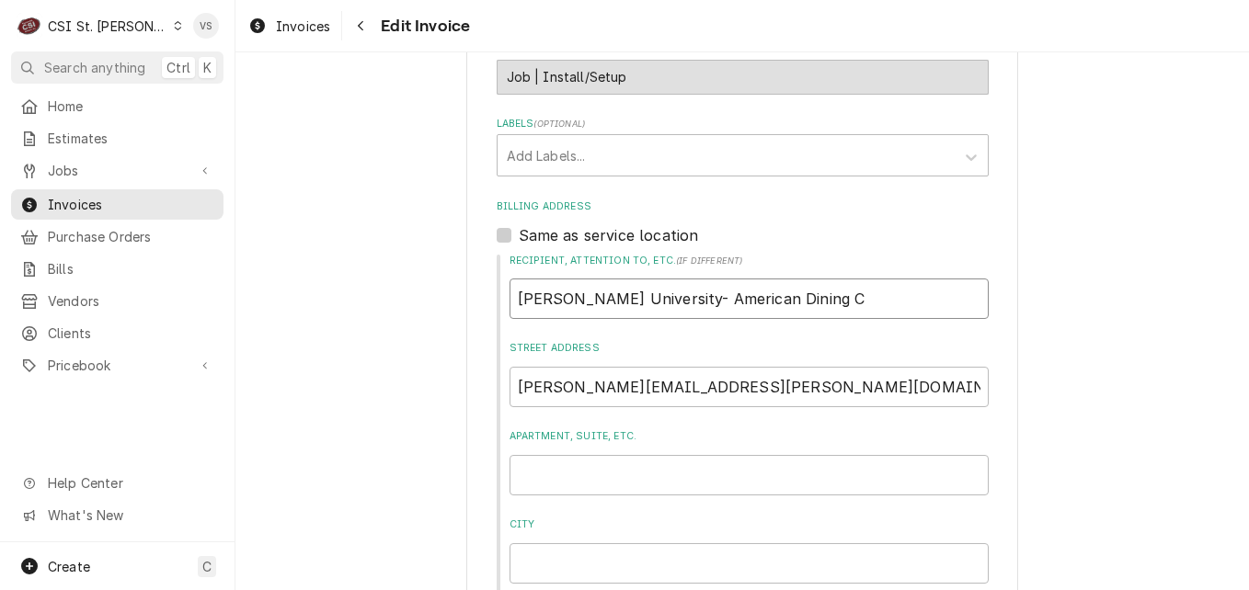
type input "Webster University- American Dining Cr"
type textarea "x"
type input "Webster University- American Dining Cre"
type textarea "x"
type input "Webster University- American Dining Crea"
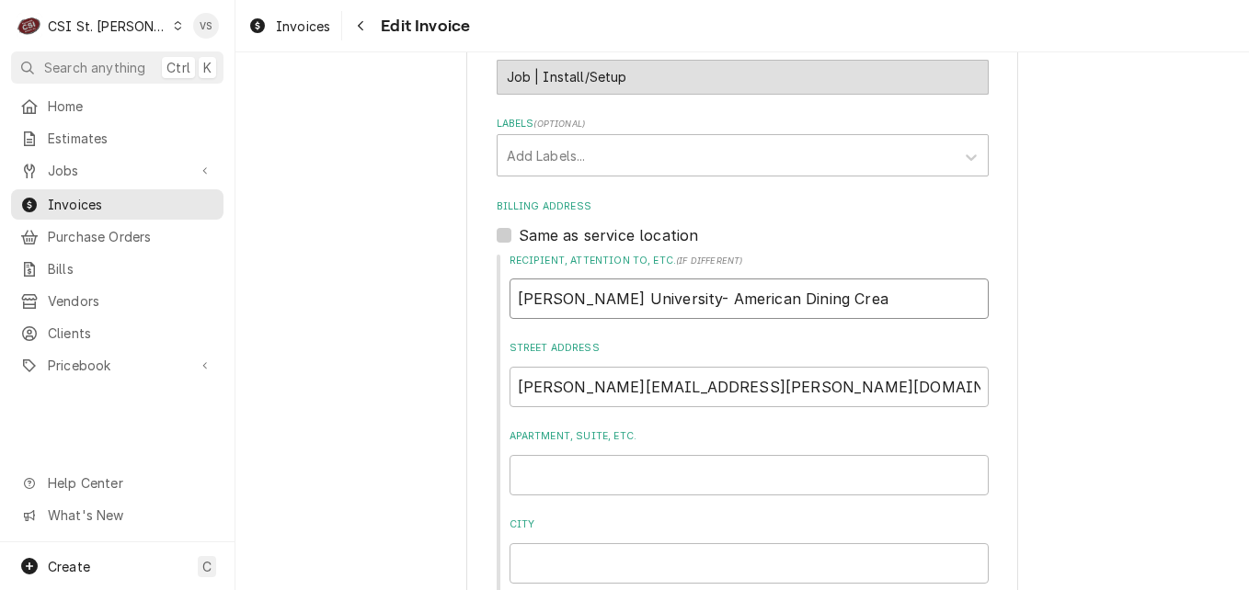
type textarea "x"
type input "Webster University- American Dining Creat"
type textarea "x"
type input "Webster University- American Dining Creati"
type textarea "x"
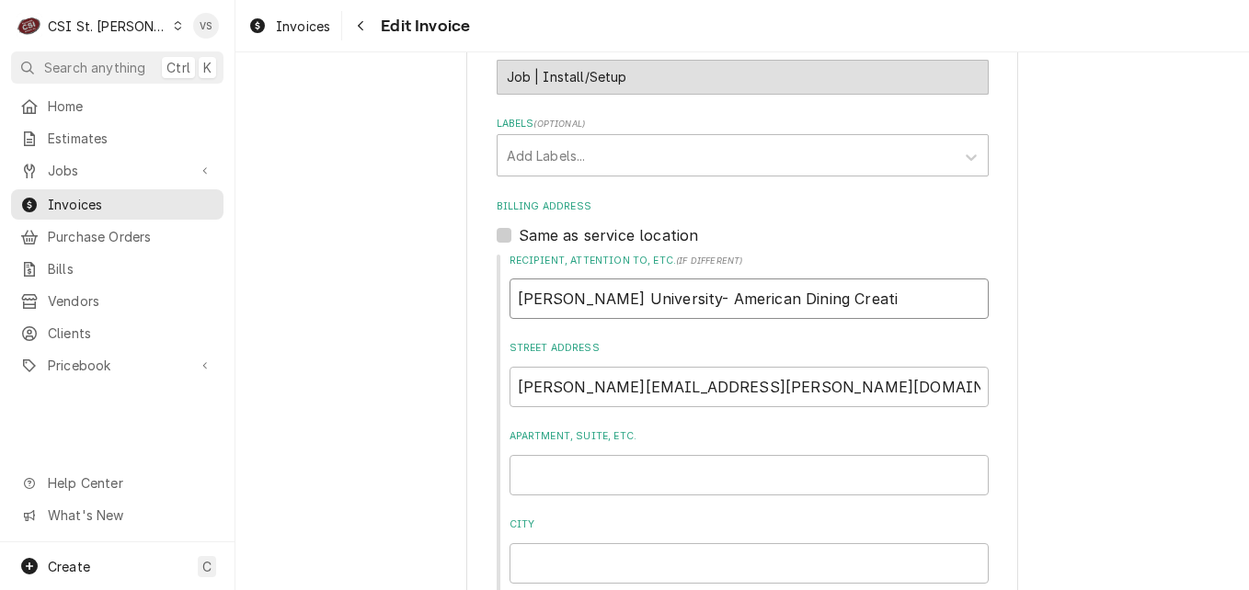
type input "Webster University- American Dining Creatio"
type textarea "x"
type input "Webster University- American Dining Creation"
click at [837, 299] on input "Webster University- American Dining Creation" at bounding box center [749, 299] width 479 height 40
type textarea "x"
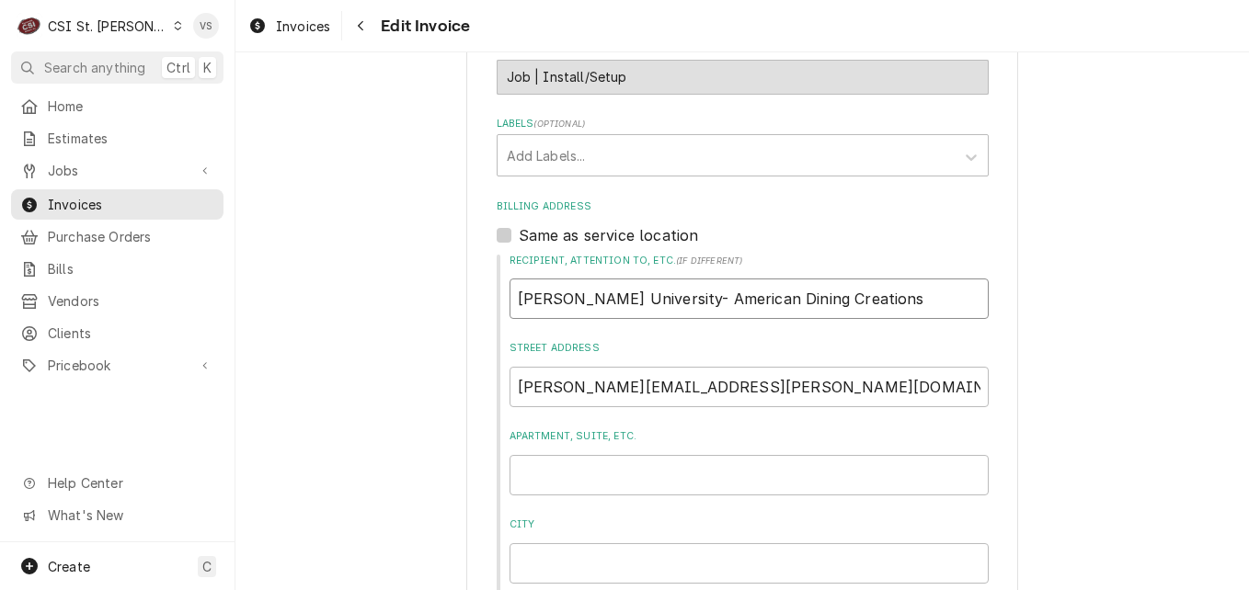
type input "Webster University- American Dining Creations"
drag, startPoint x: 756, startPoint y: 388, endPoint x: 498, endPoint y: 388, distance: 258.5
click at [498, 388] on div "Recipient, Attention To, etc. ( if different ) Webster University- American Din…" at bounding box center [743, 463] width 492 height 419
type textarea "x"
type input "d"
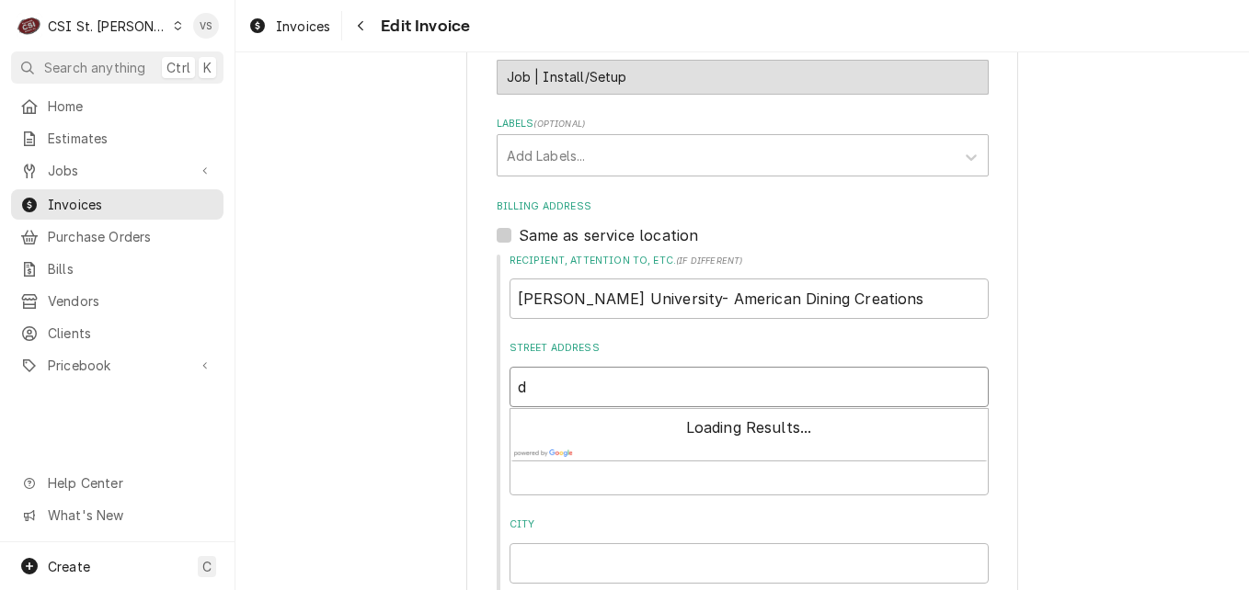
type textarea "x"
type input "dk"
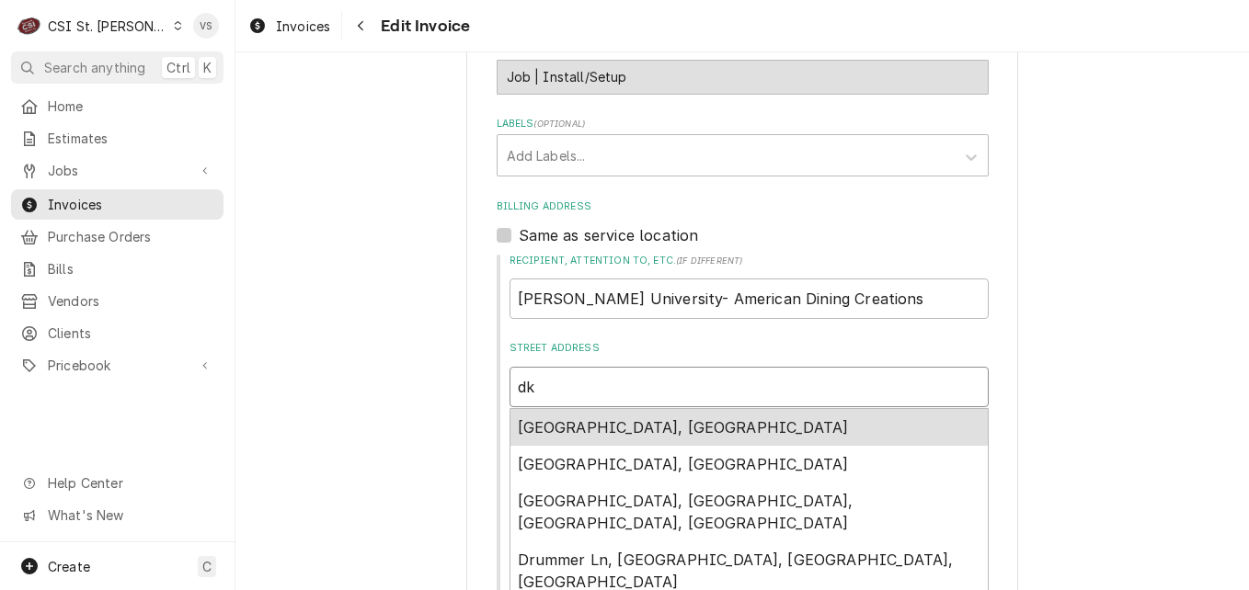
type textarea "x"
type input "dkp"
type textarea "x"
type input "dkpm"
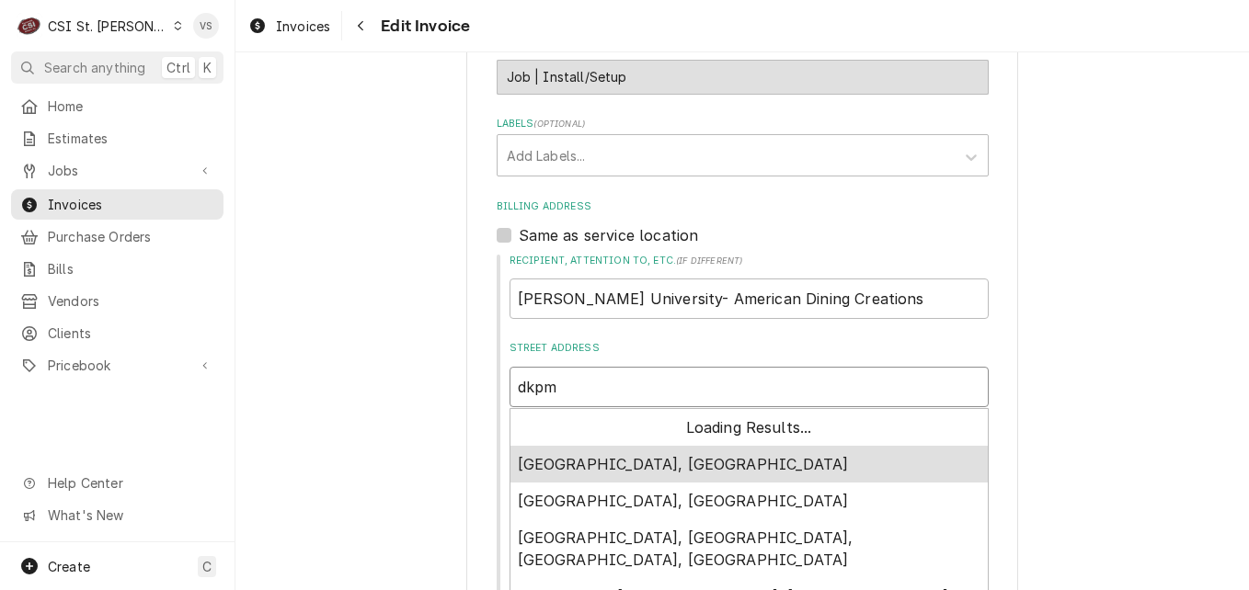
type textarea "x"
type input "dkpme"
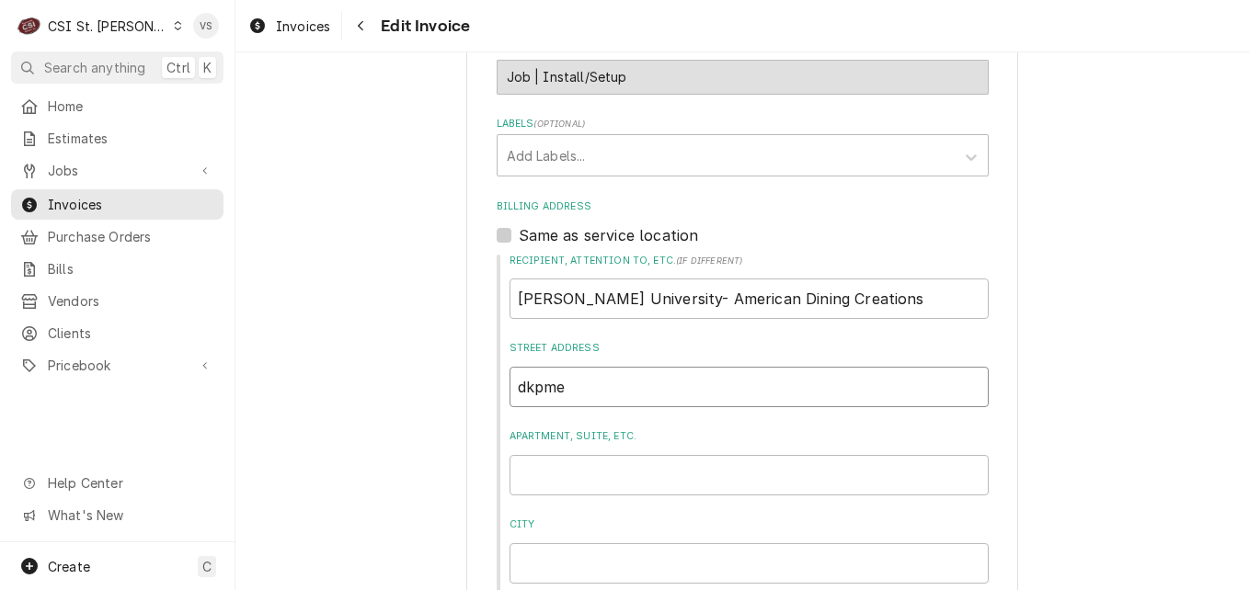
type textarea "x"
type input "dkpm"
type textarea "x"
type input "dkp"
type textarea "x"
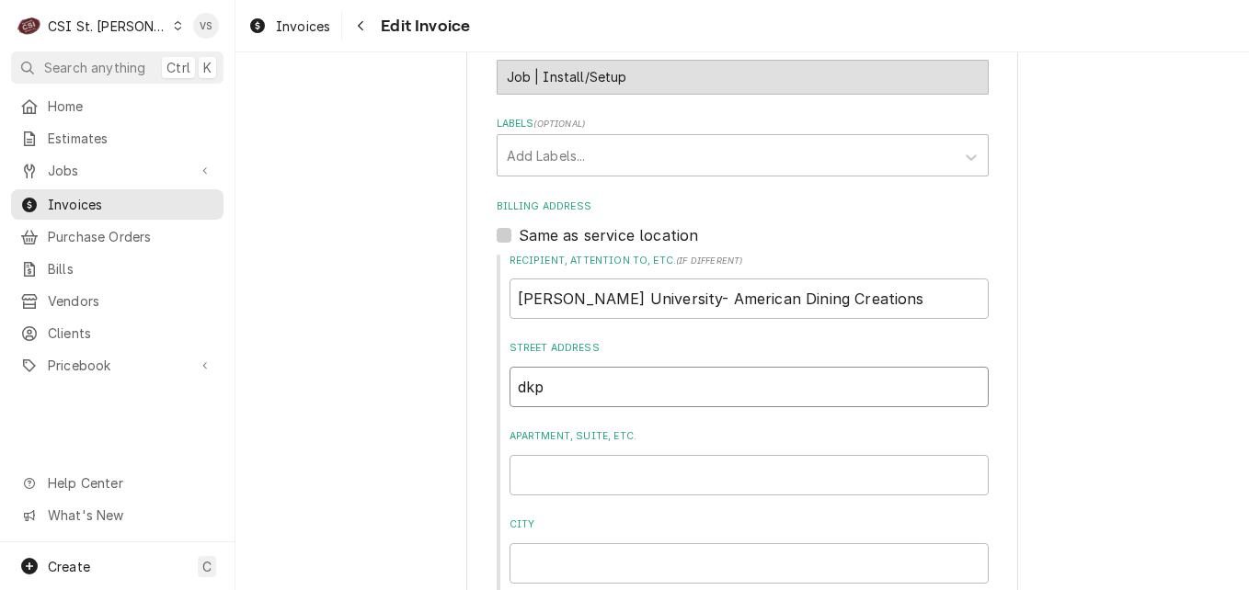
type input "dk"
type textarea "x"
type input "d"
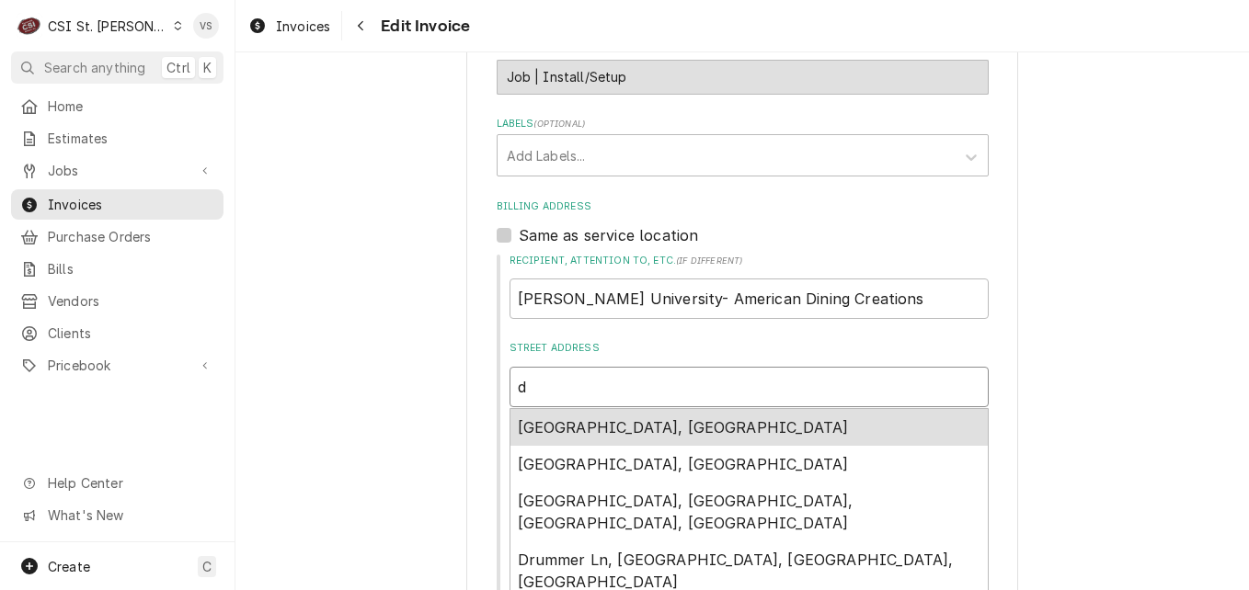
type textarea "x"
type input "dj"
type textarea "x"
type input "djo"
type textarea "x"
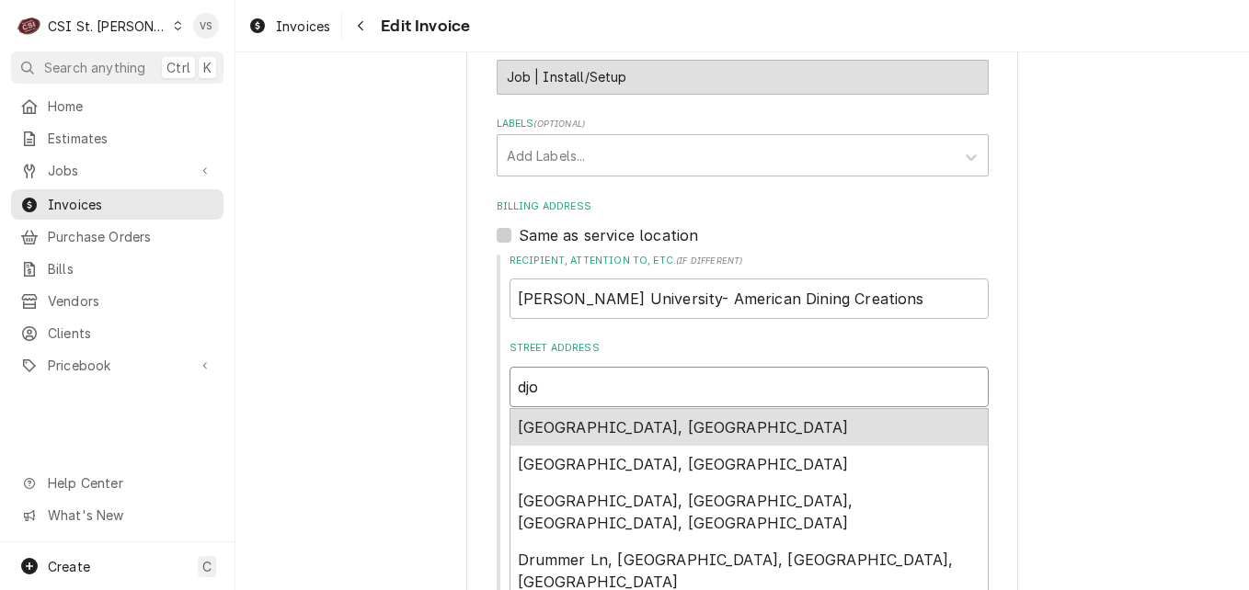
type input "djon"
type textarea "x"
type input "djone"
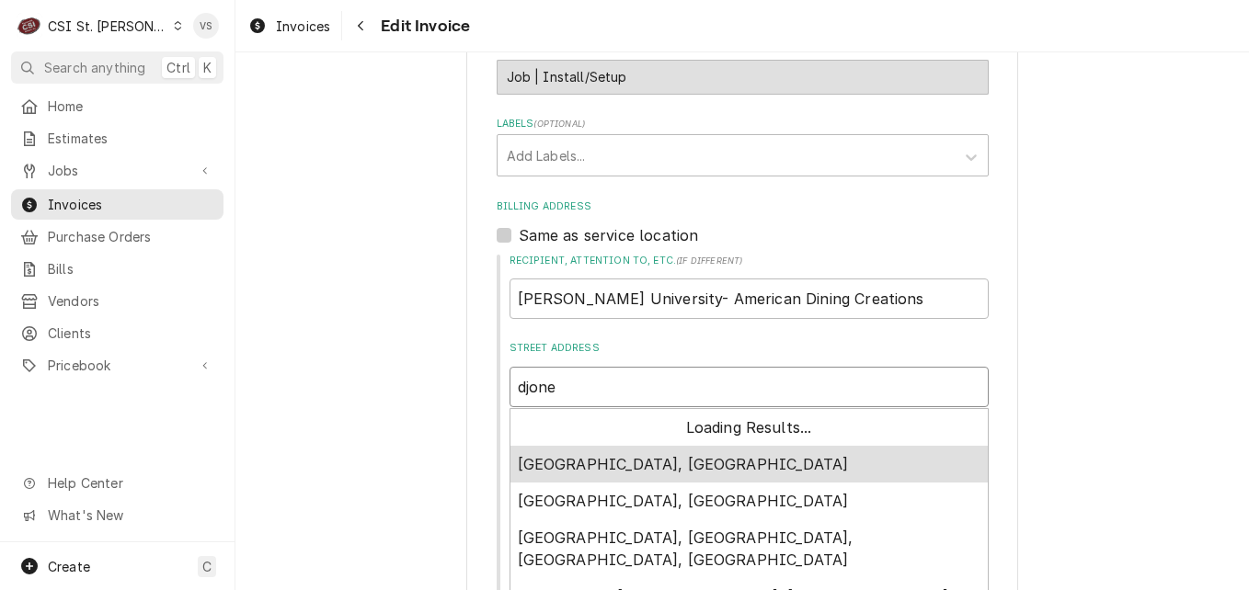
type textarea "x"
type input "djones"
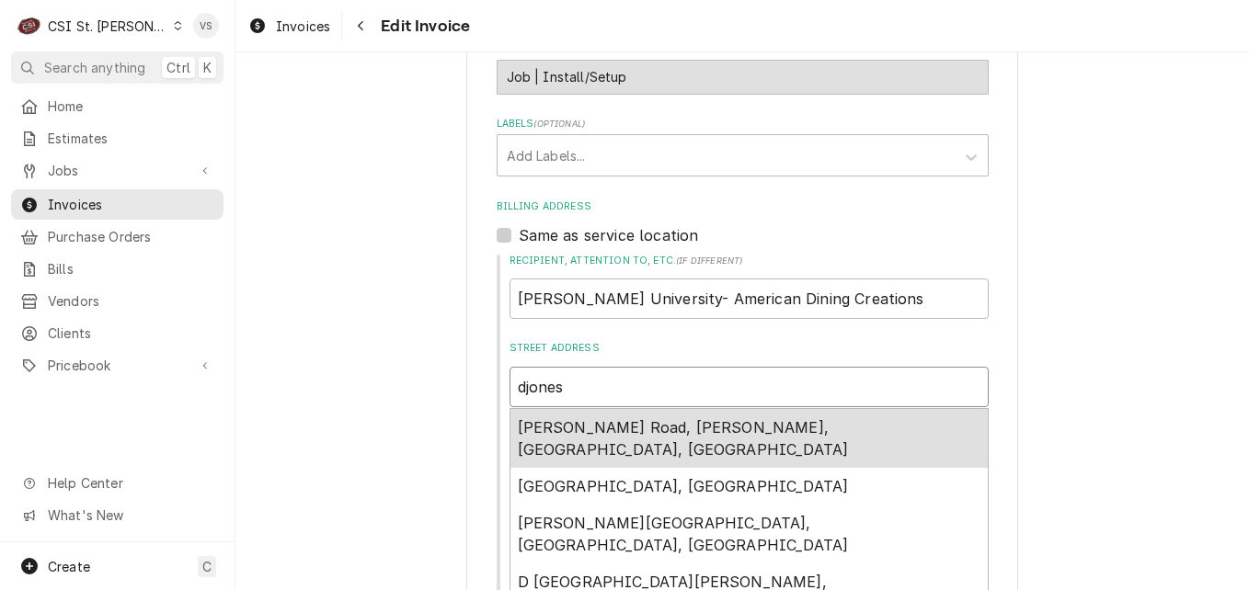
type textarea "x"
type input "djones@"
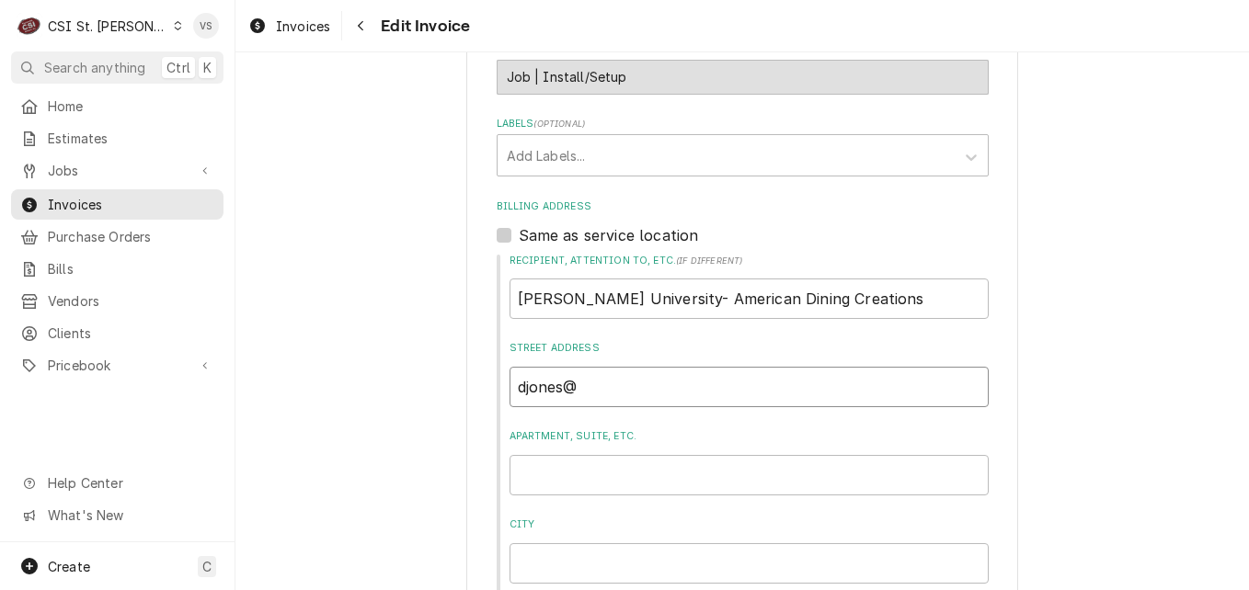
type textarea "x"
type input "djones@a"
type textarea "x"
type input "djones@af"
type textarea "x"
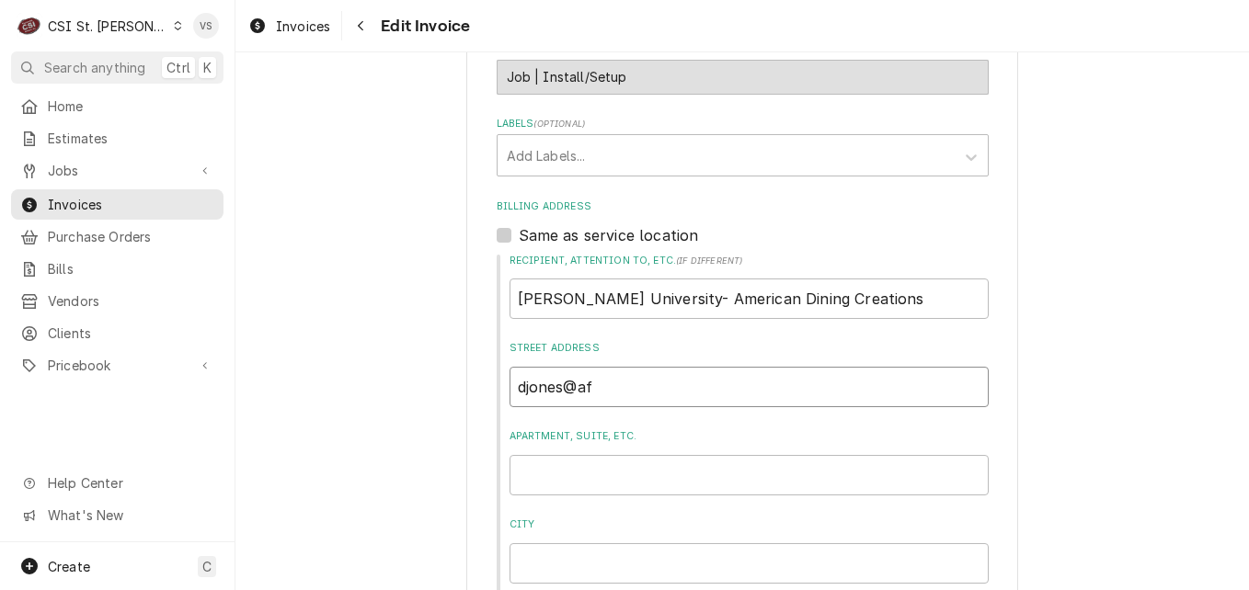
type input "djones@afv"
type textarea "x"
type input "djones@afvu"
type textarea "x"
type input "djones@afvus"
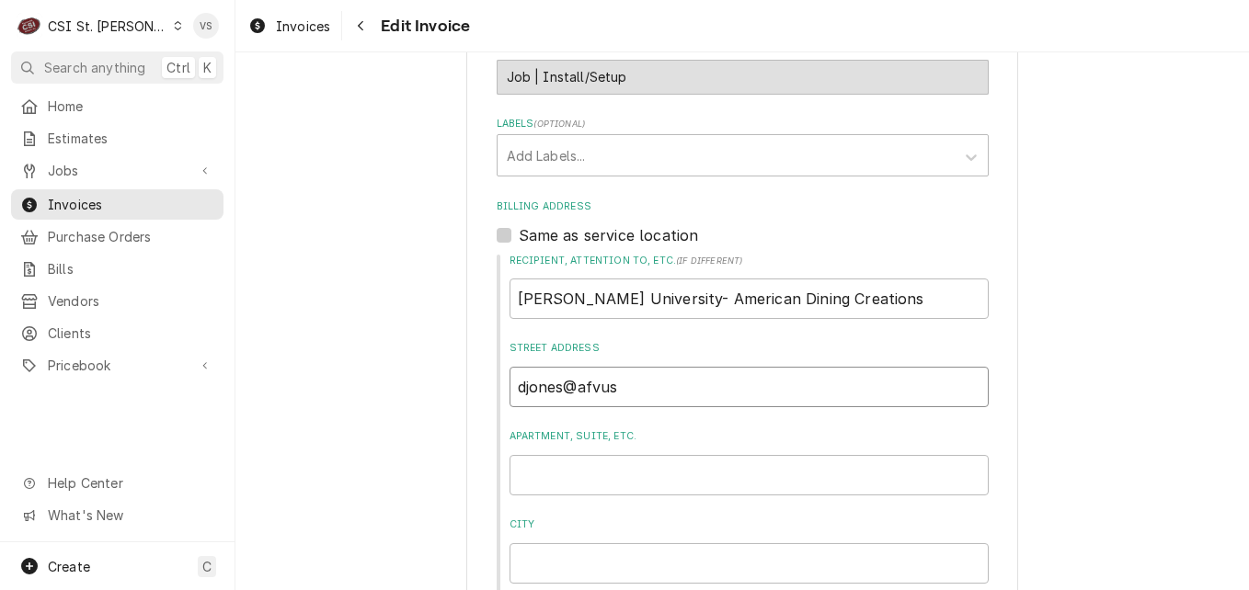
type textarea "x"
type input "djones@afvusa"
type textarea "x"
type input "djones@afvusa."
type textarea "x"
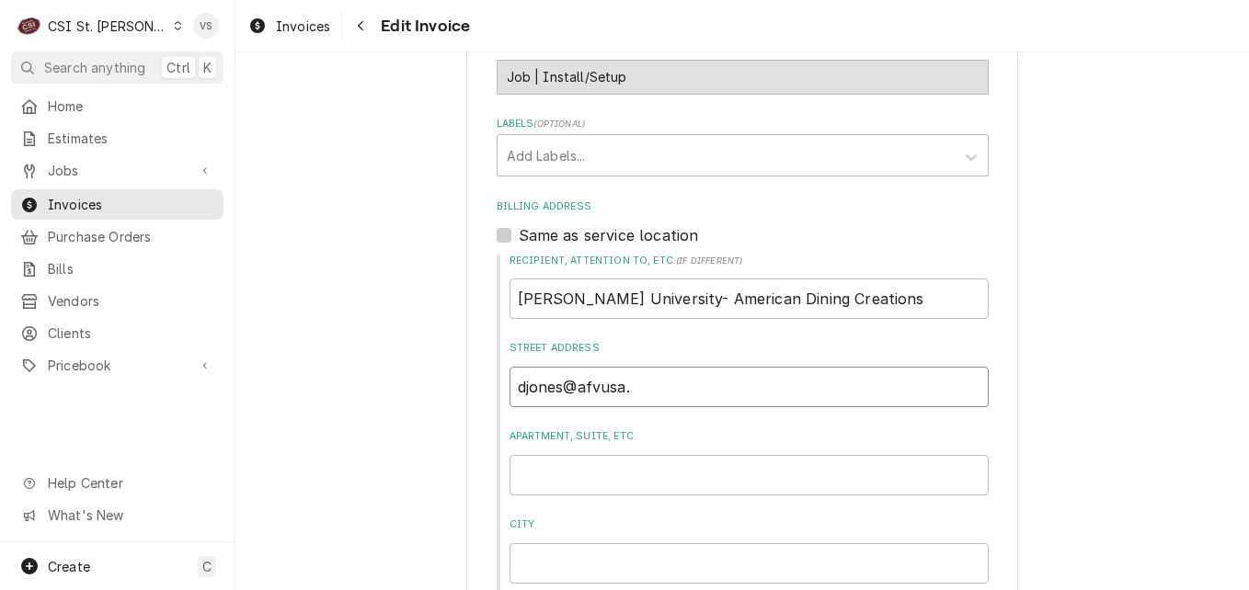
type input "djones@afvusa.c"
type textarea "x"
type input "djones@afvusa.co"
type textarea "x"
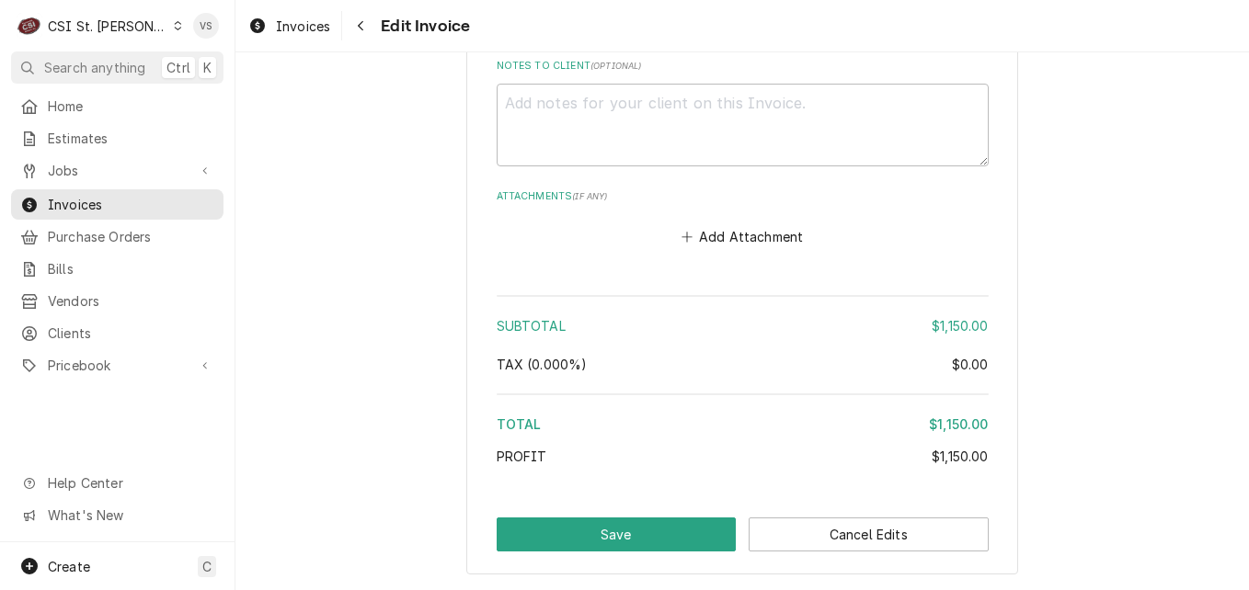
scroll to position [3218, 0]
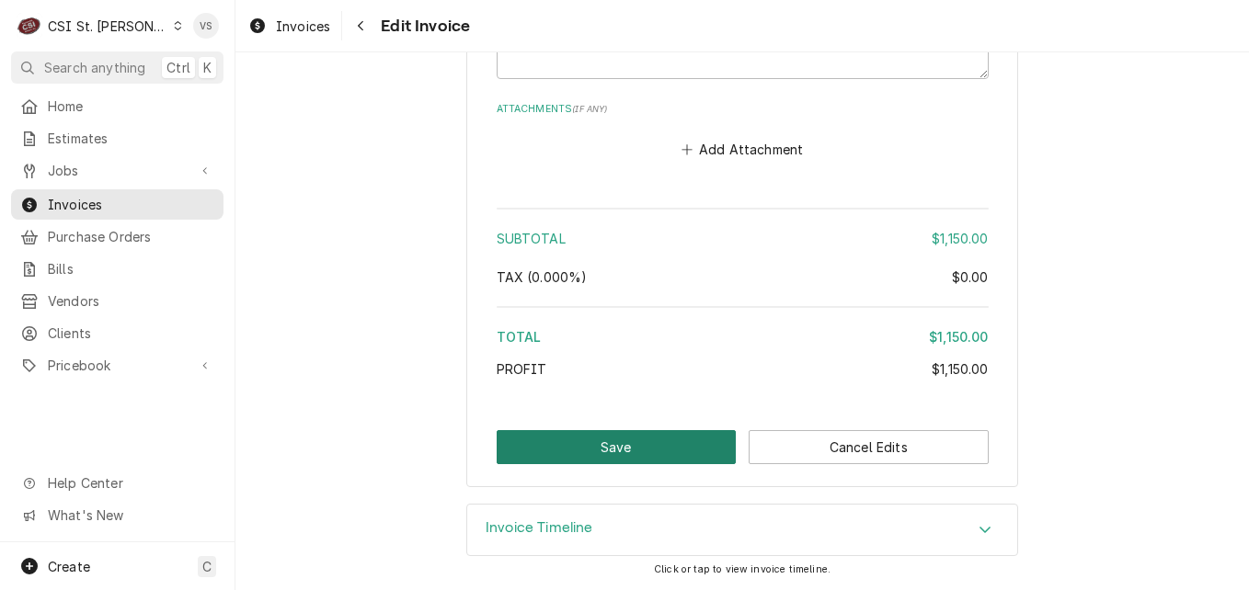
type input "djones@afvusa.com"
click at [615, 450] on button "Save" at bounding box center [617, 447] width 240 height 34
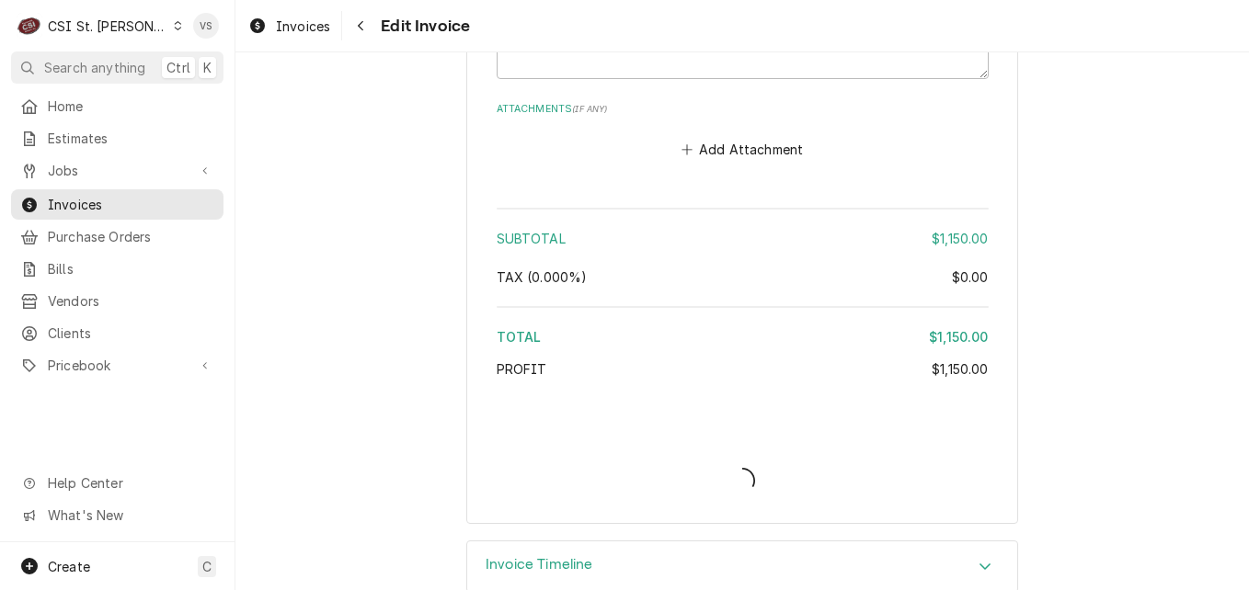
type textarea "x"
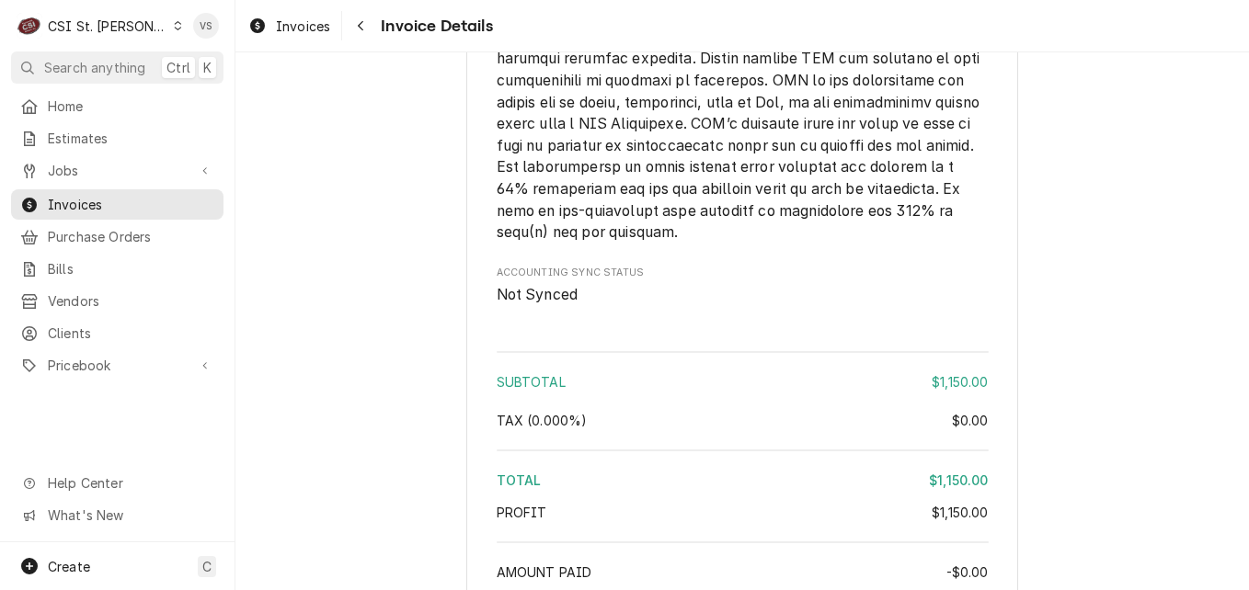
scroll to position [3177, 0]
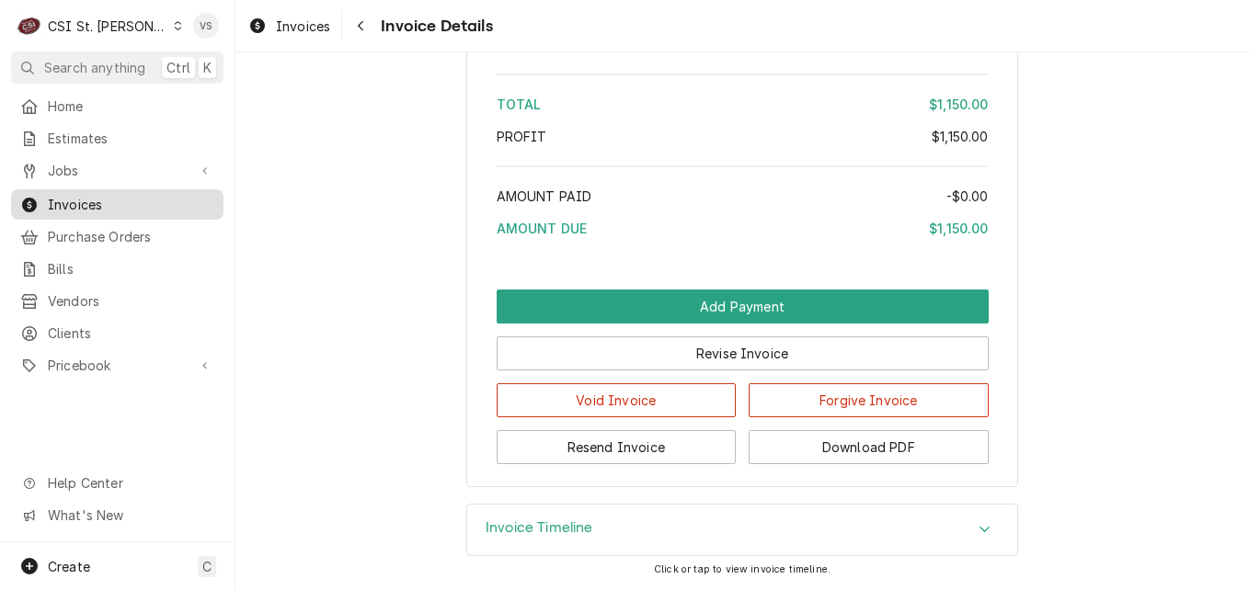
click at [89, 205] on span "Invoices" at bounding box center [131, 204] width 166 height 19
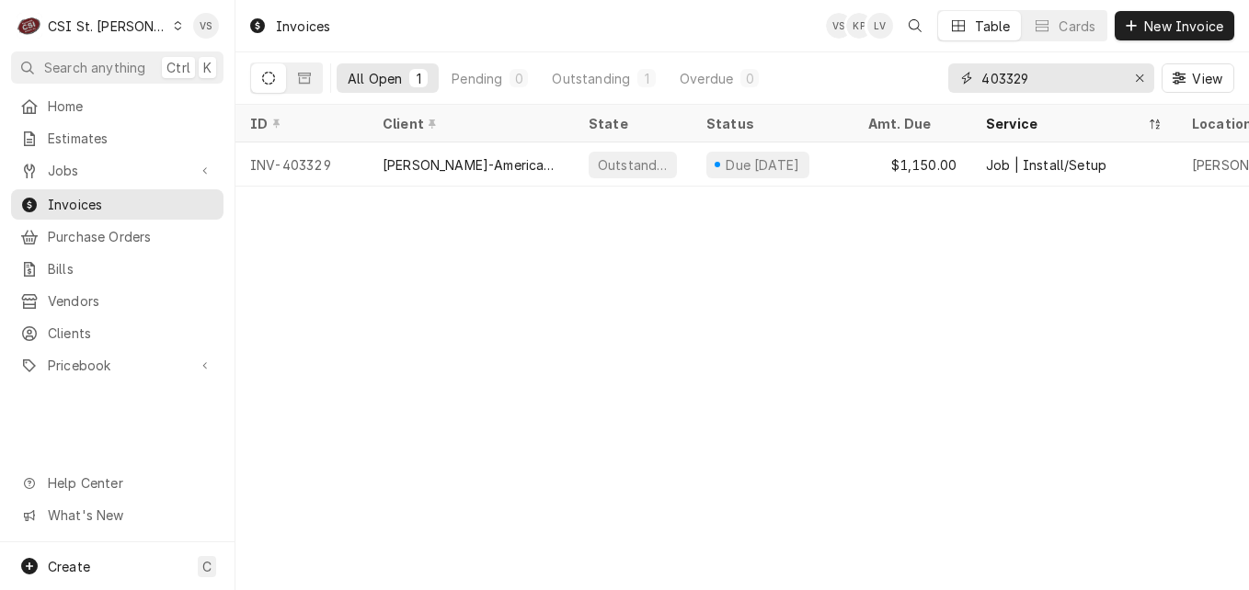
click at [1033, 75] on input "403329" at bounding box center [1050, 77] width 138 height 29
click at [1033, 76] on input "403329" at bounding box center [1050, 77] width 138 height 29
click at [1031, 78] on input "403329" at bounding box center [1050, 77] width 138 height 29
click at [1031, 75] on input "403329" at bounding box center [1050, 77] width 138 height 29
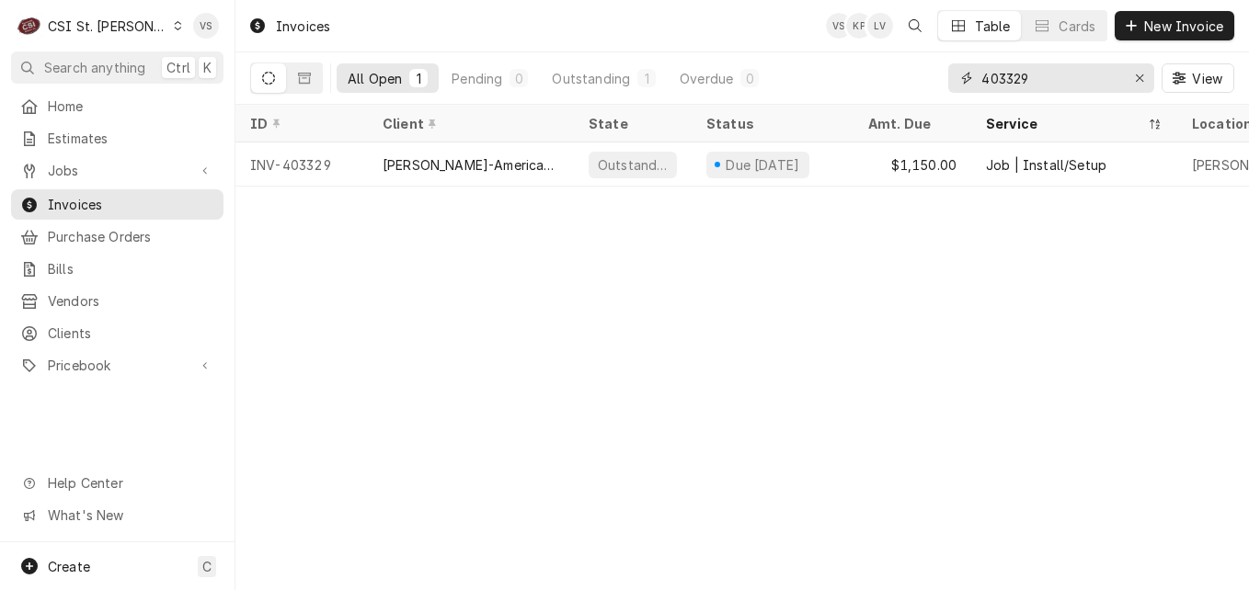
click at [1031, 75] on input "403329" at bounding box center [1050, 77] width 138 height 29
click at [1040, 78] on input "403329" at bounding box center [1050, 77] width 138 height 29
drag, startPoint x: 1040, startPoint y: 78, endPoint x: 1009, endPoint y: 75, distance: 31.4
click at [1009, 75] on input "403329" at bounding box center [1050, 77] width 138 height 29
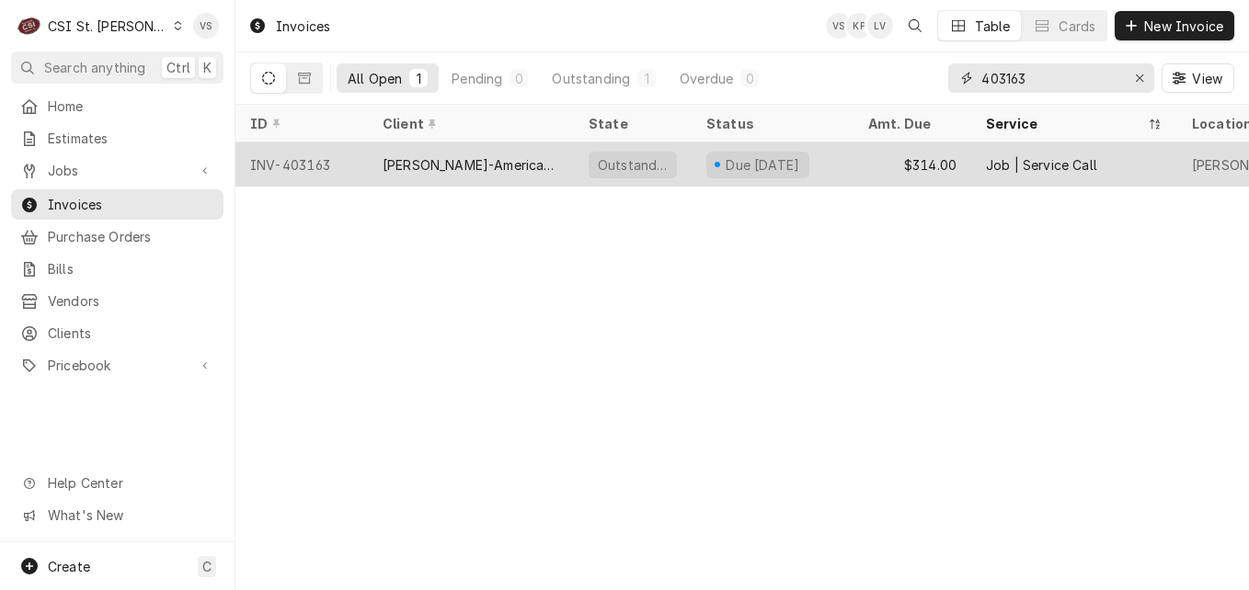
type input "403163"
click at [346, 166] on div "INV-403163" at bounding box center [301, 165] width 132 height 44
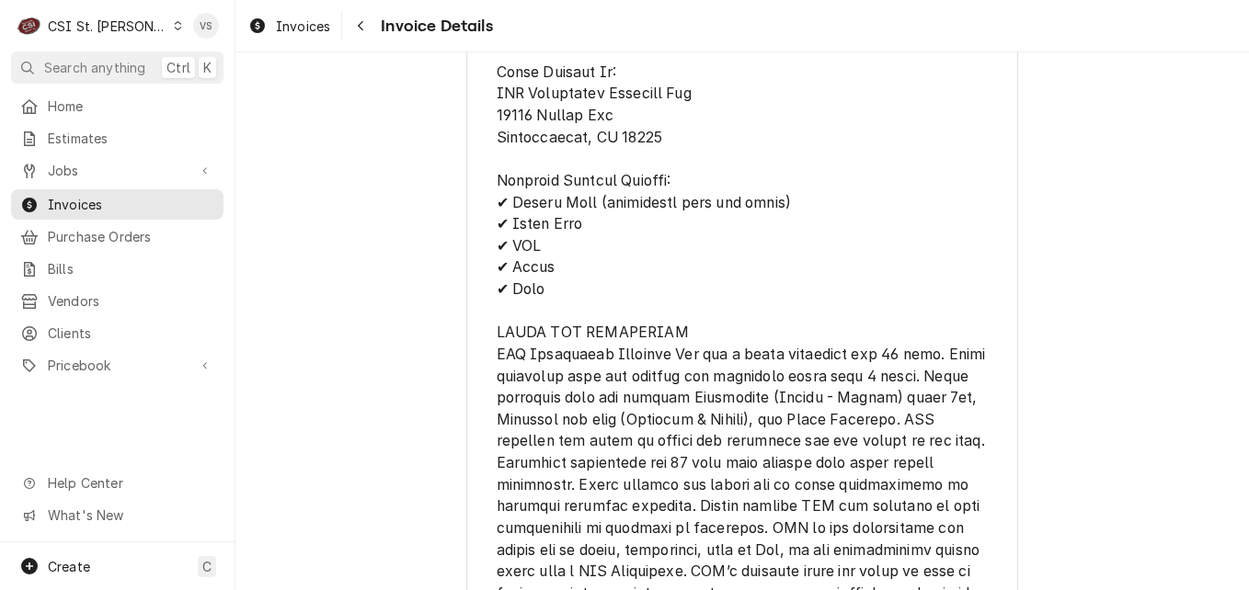
scroll to position [3327, 0]
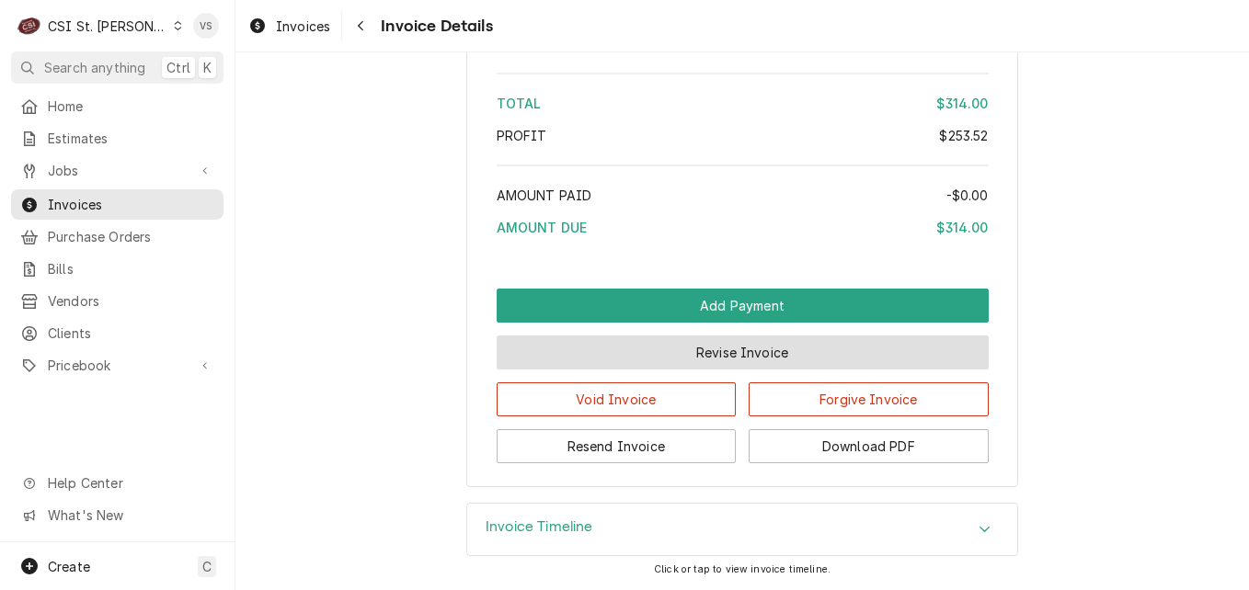
click at [649, 359] on button "Revise Invoice" at bounding box center [743, 353] width 492 height 34
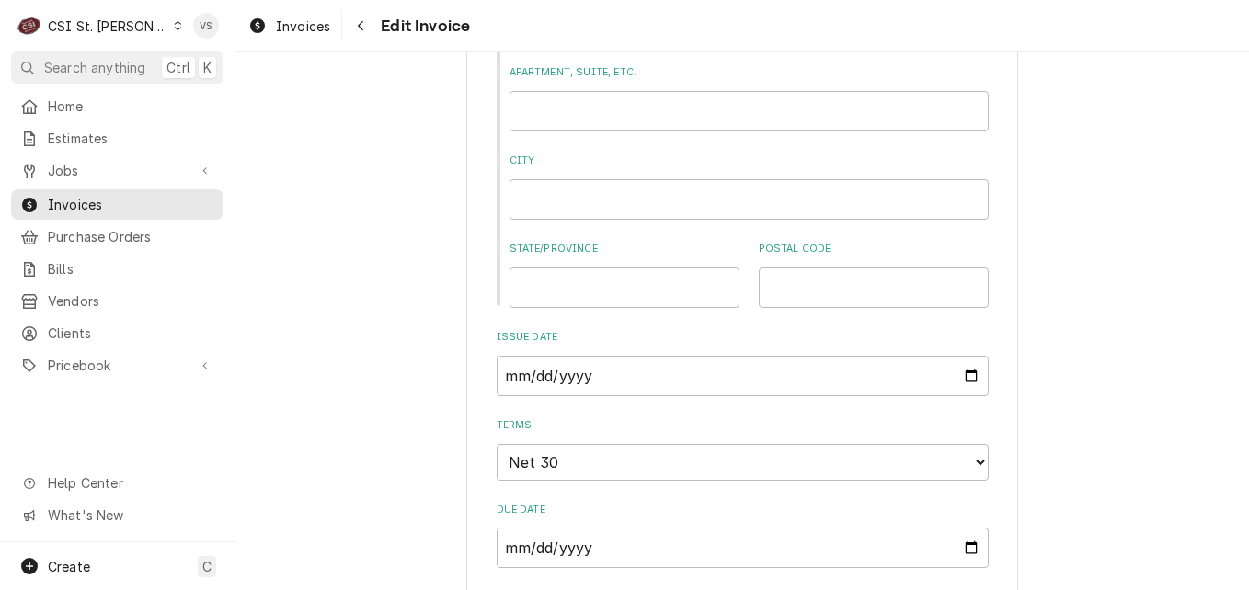
scroll to position [644, 0]
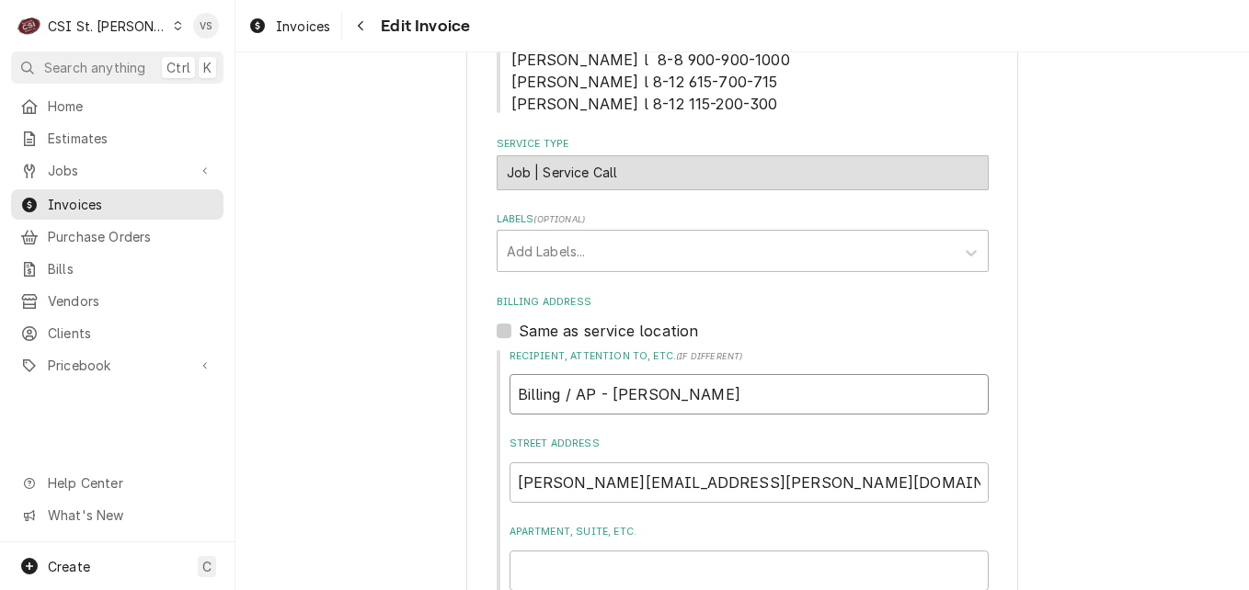
click at [754, 388] on input "Billing / AP - [PERSON_NAME]" at bounding box center [749, 394] width 479 height 40
click at [515, 387] on input "Billing / AP - [PERSON_NAME]" at bounding box center [749, 394] width 479 height 40
type textarea "x"
type input "W"
type textarea "x"
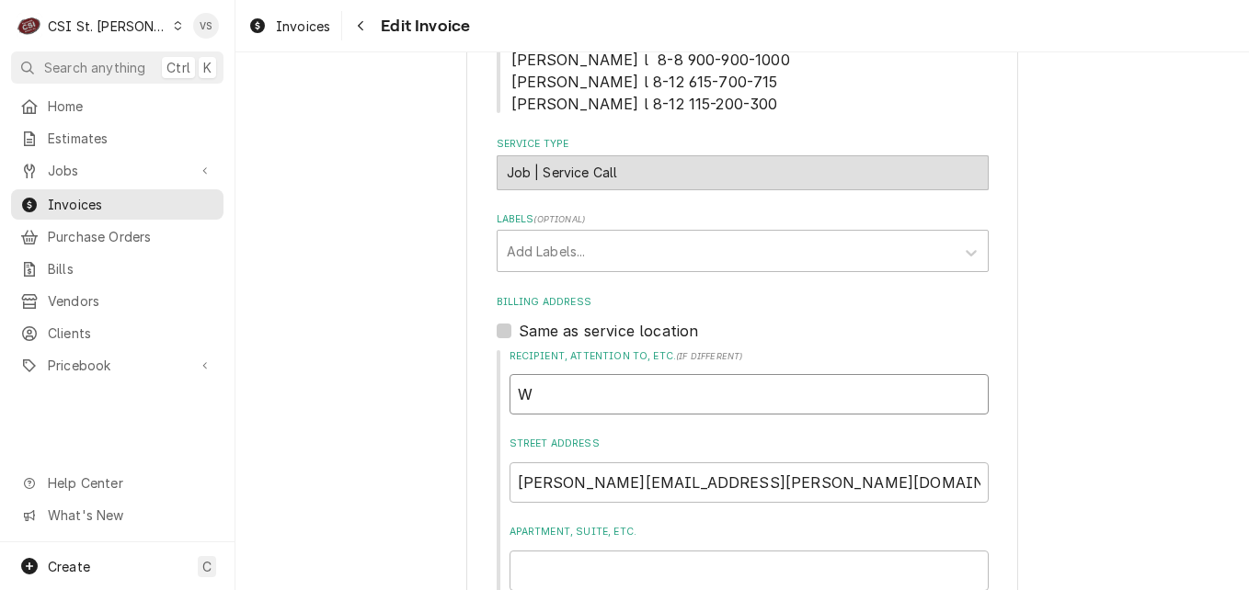
type input "We"
type textarea "x"
type input "Web"
type textarea "x"
type input "Webs"
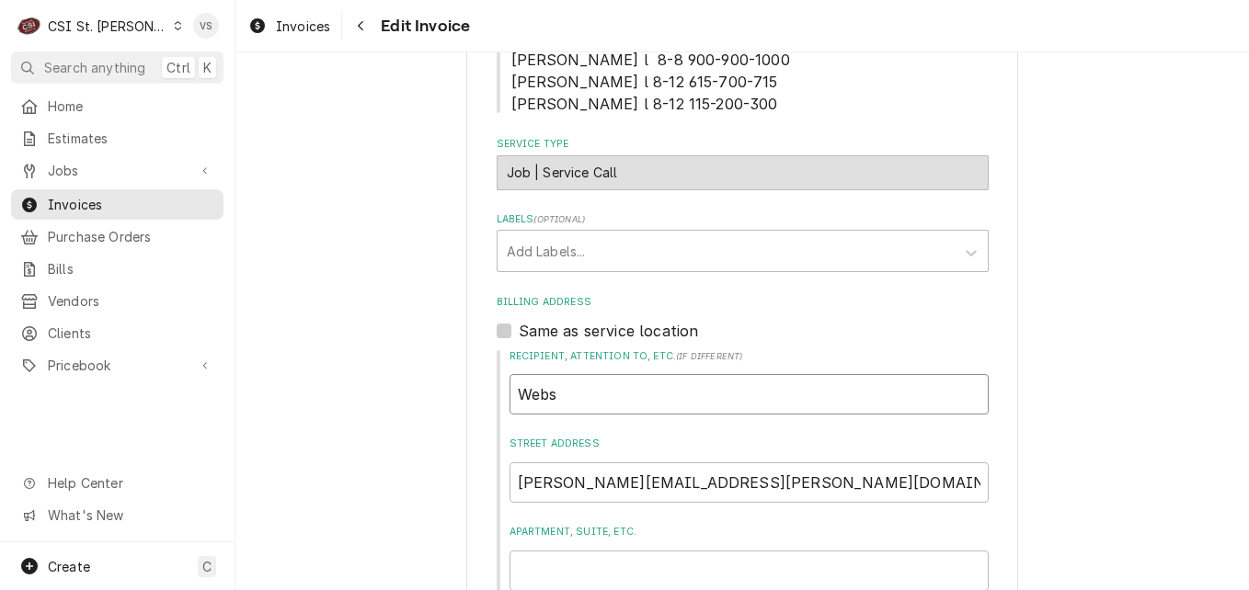
type textarea "x"
type input "Webst"
type textarea "x"
type input "Webste"
type textarea "x"
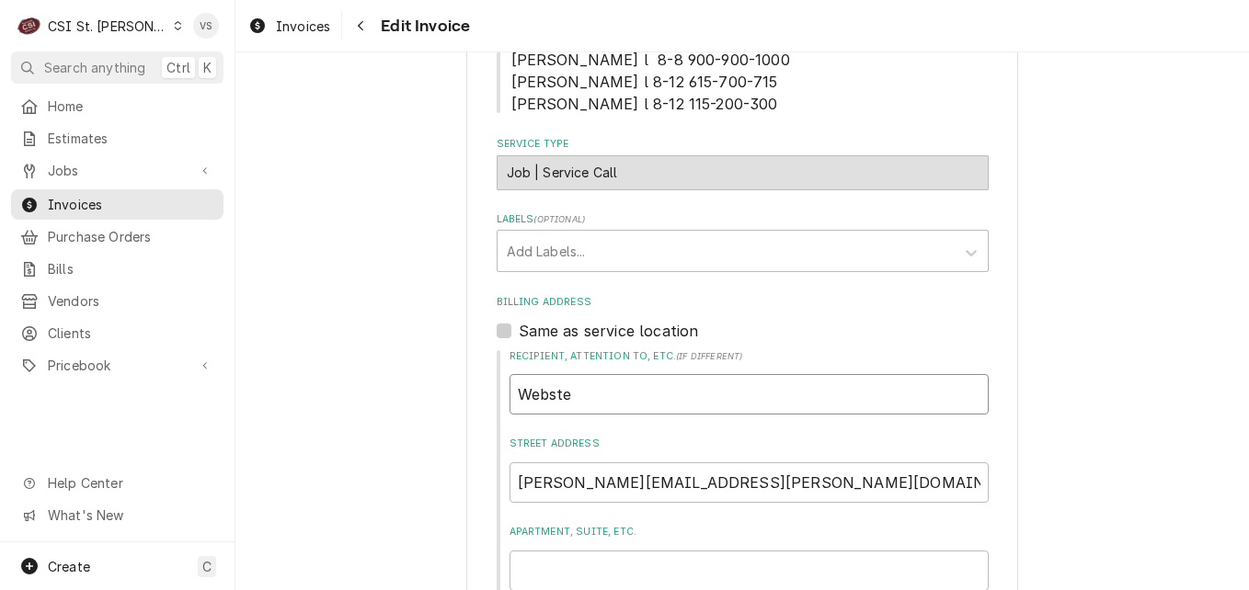
type input "[PERSON_NAME]"
type textarea "x"
type input "[PERSON_NAME]"
type textarea "x"
type input "[PERSON_NAME] U"
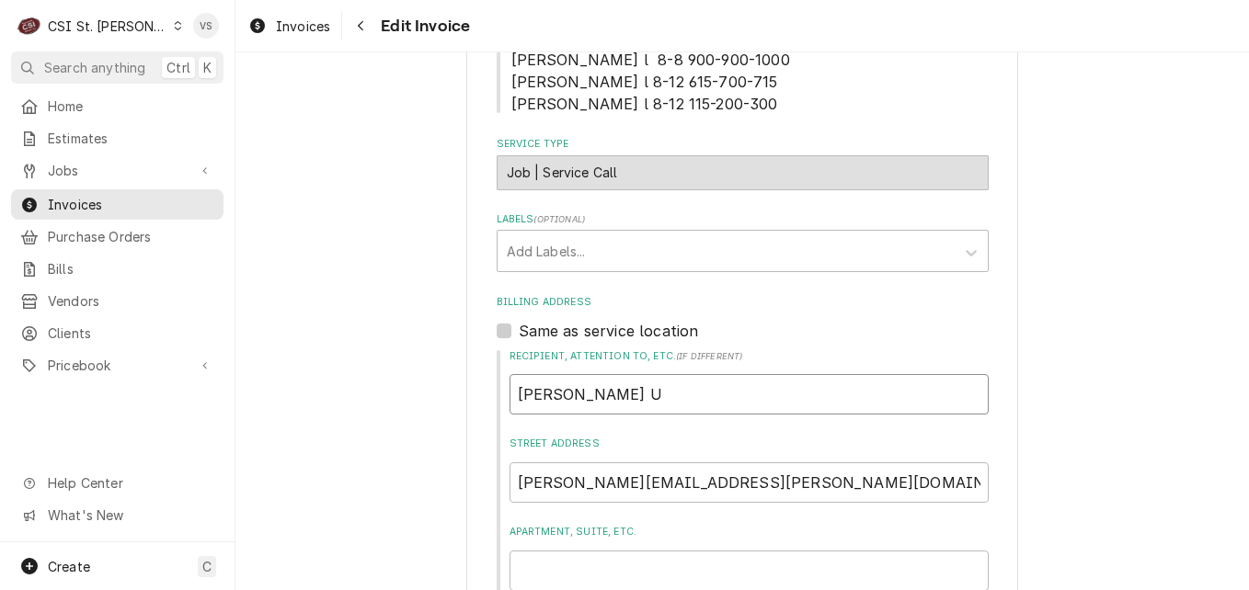
type textarea "x"
type input "[PERSON_NAME] Un"
type textarea "x"
type input "[PERSON_NAME] Uni"
type textarea "x"
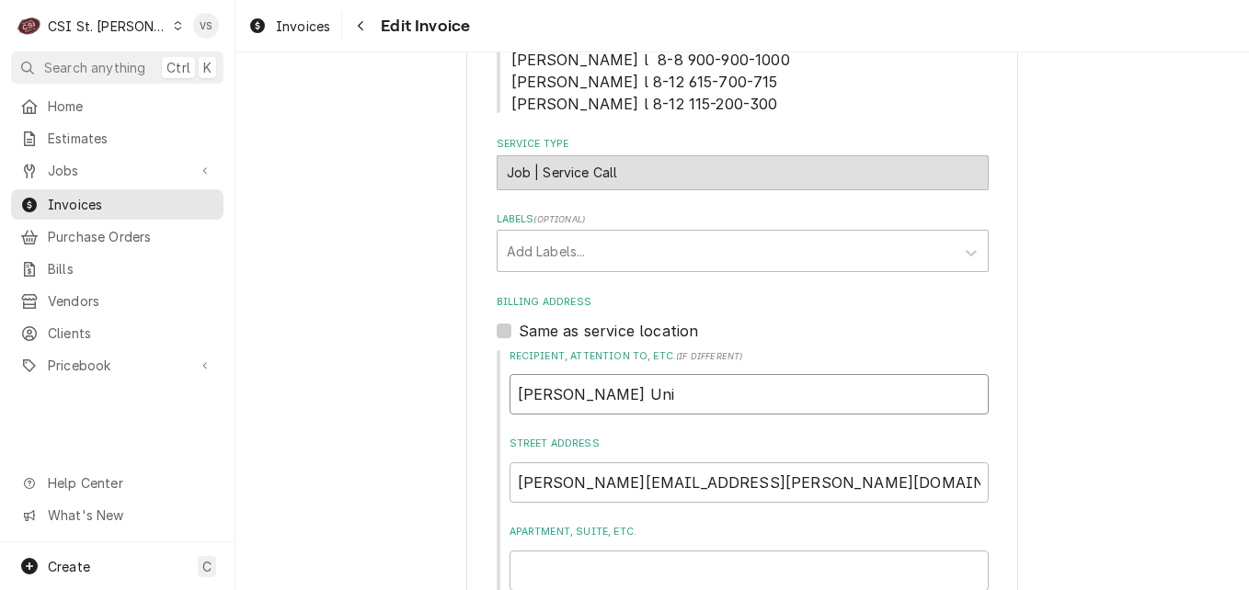
type input "[PERSON_NAME] Univ"
type textarea "x"
type input "[PERSON_NAME] Unive"
type textarea "x"
type input "Webster Univer"
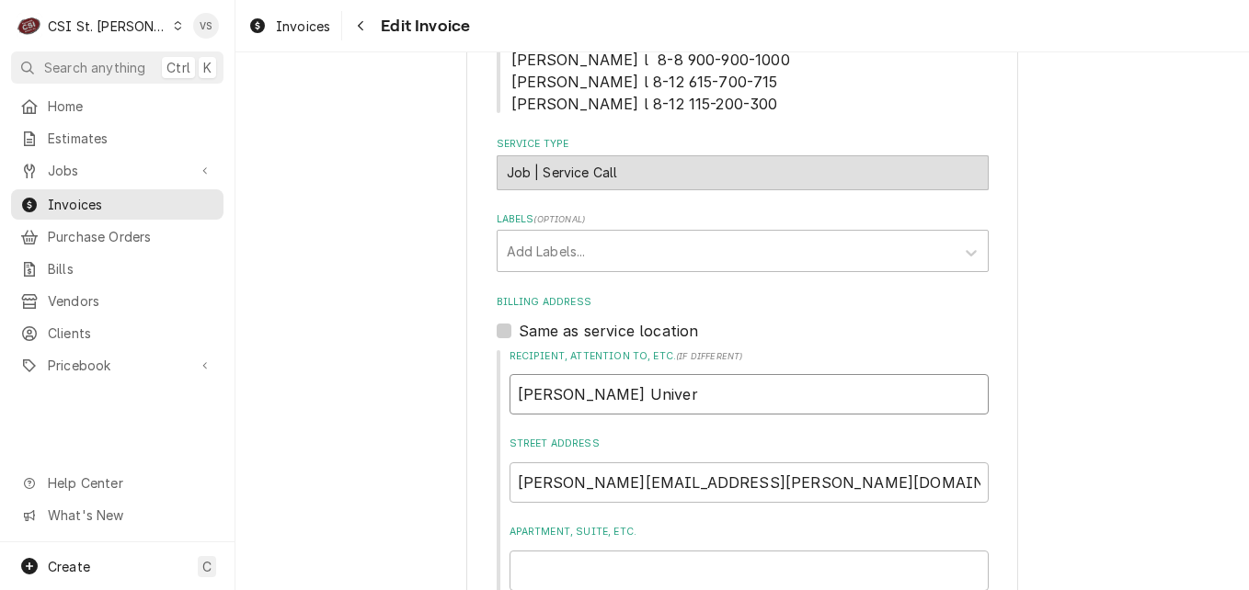
type textarea "x"
type input "Webster Univers"
type textarea "x"
type input "Webster Universi"
type textarea "x"
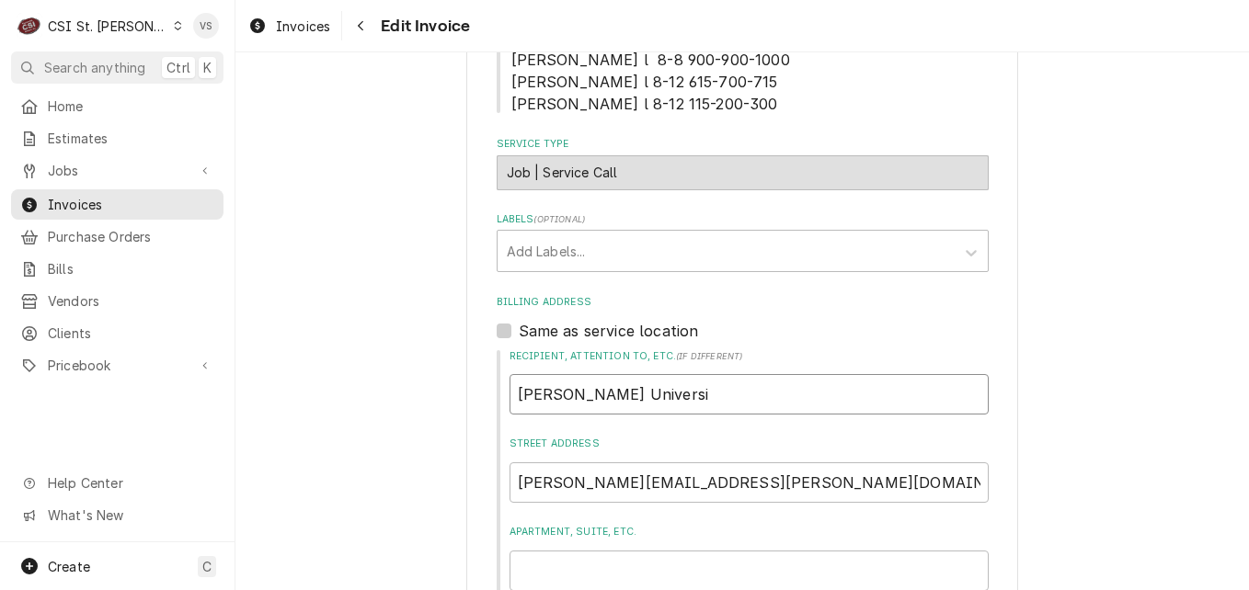
type input "Webster Universit"
type textarea "x"
type input "Webster University"
type textarea "x"
type input "Webster University-"
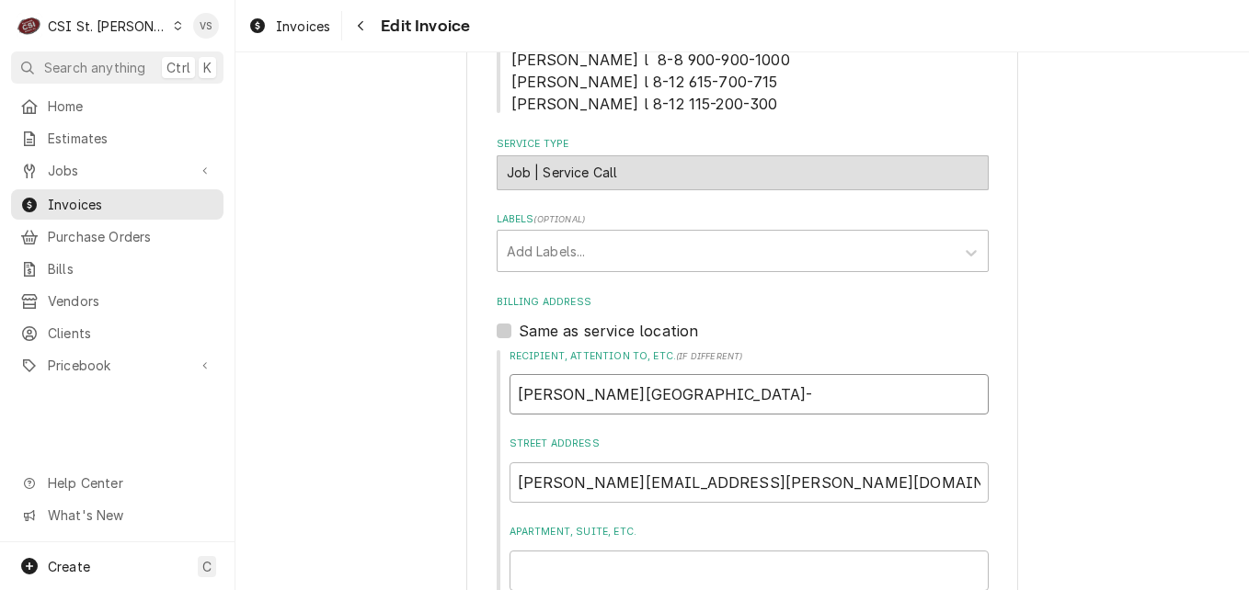
type textarea "x"
type input "Webster University-A"
type textarea "x"
type input "Webster University-Am"
type textarea "x"
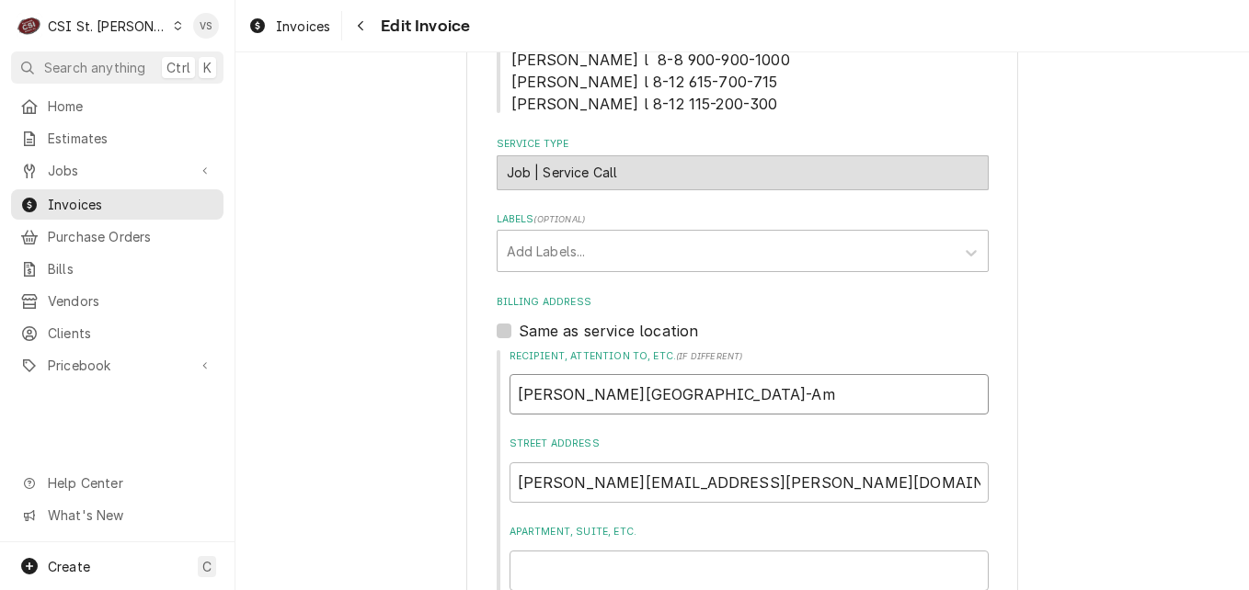
type input "Webster University-Ame"
type textarea "x"
type input "Webster University-Amer"
type textarea "x"
type input "Webster University-Ameri"
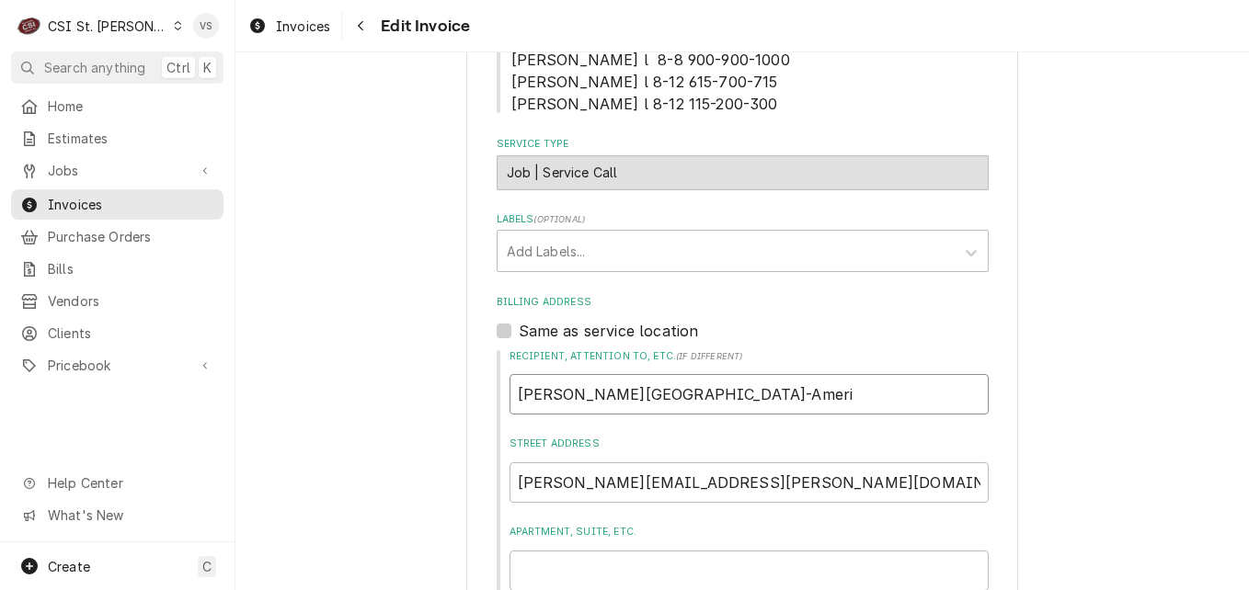
type textarea "x"
type input "Webster University-Americ"
type textarea "x"
type input "Webster University-American"
type textarea "x"
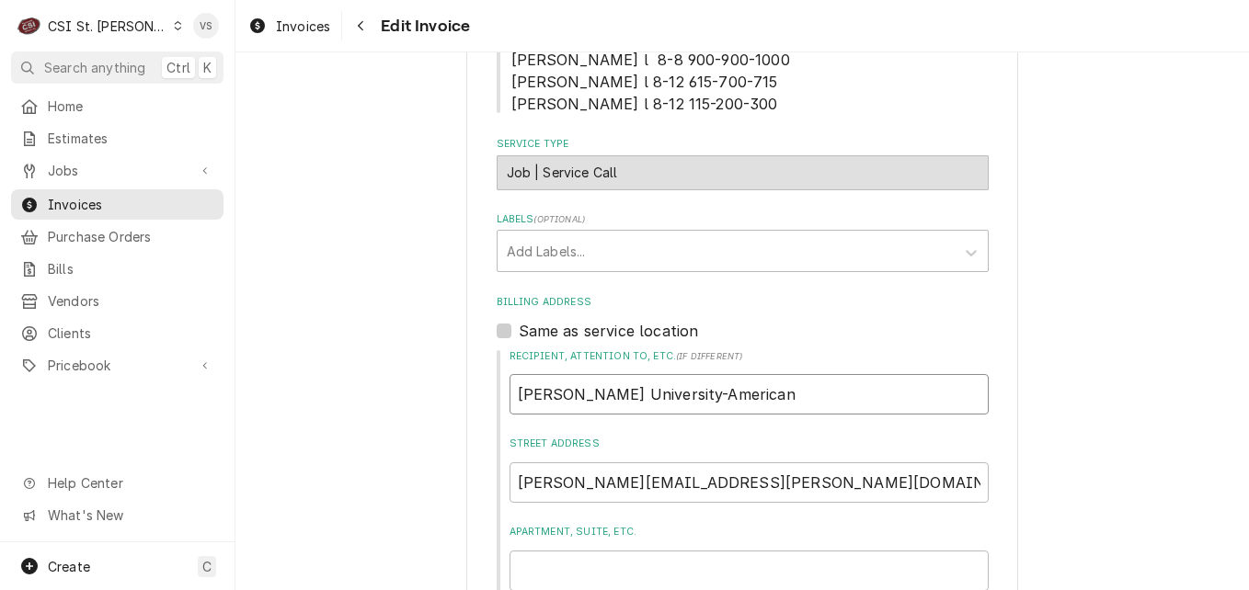
type input "Webster University-American"
type textarea "x"
type input "Webster University-American d"
type textarea "x"
type input "Webster University-American"
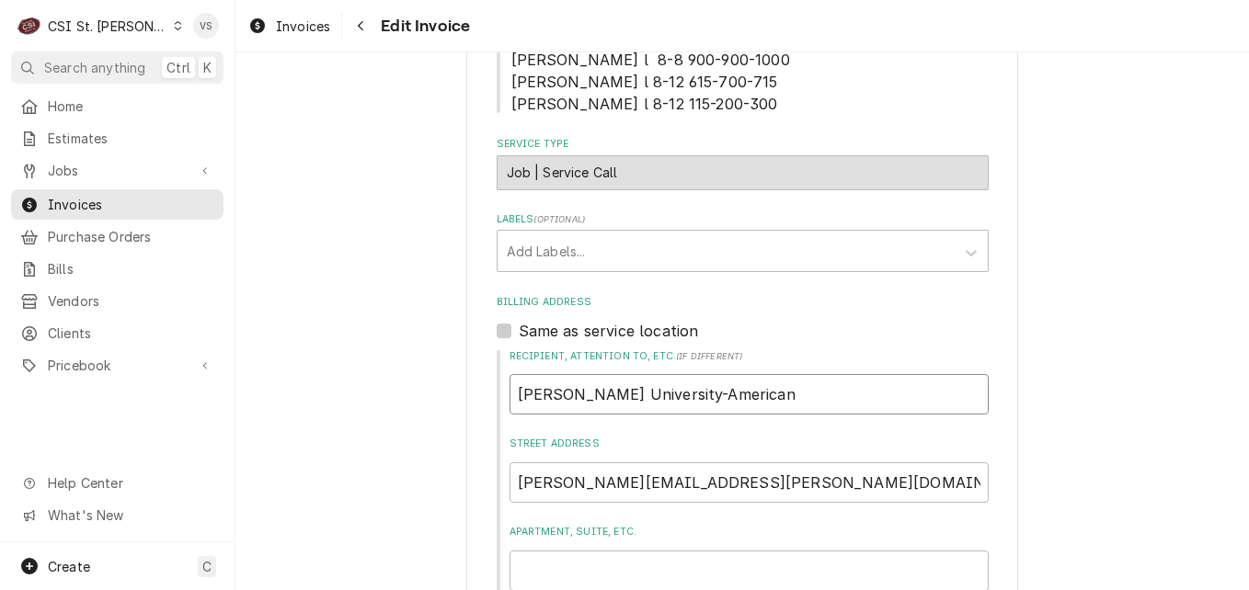
type textarea "x"
type input "Webster University-American D"
type textarea "x"
type input "Webster University-American Di"
type textarea "x"
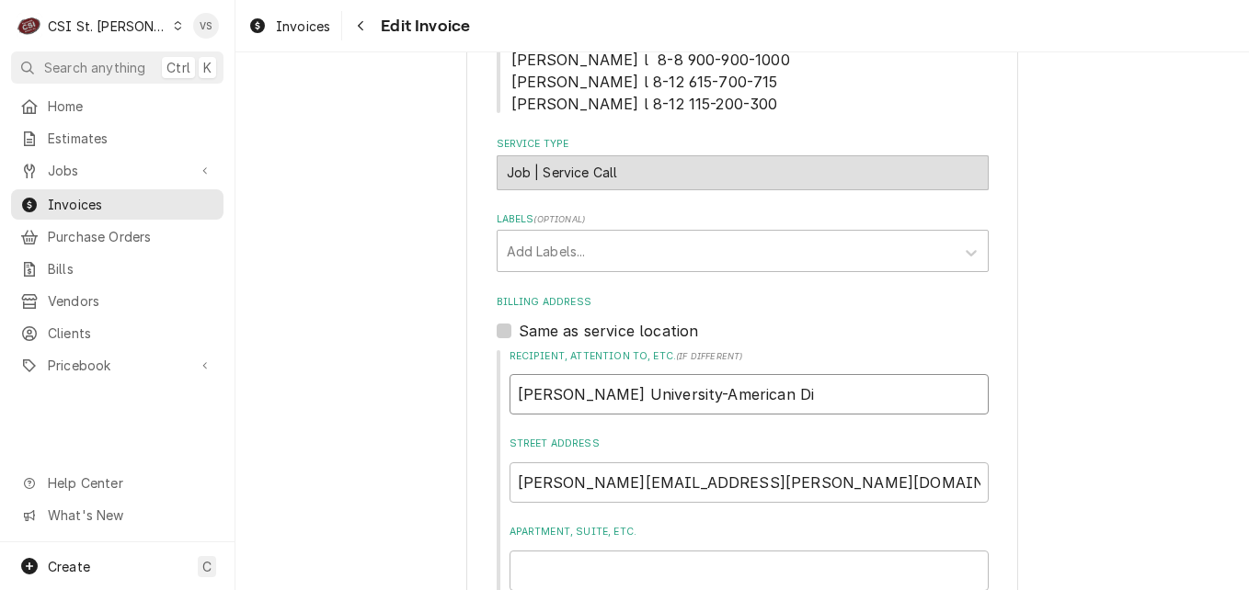
type input "Webster University-American Din"
type textarea "x"
type input "Webster University-American Dini"
type textarea "x"
type input "Webster University-American Dinin"
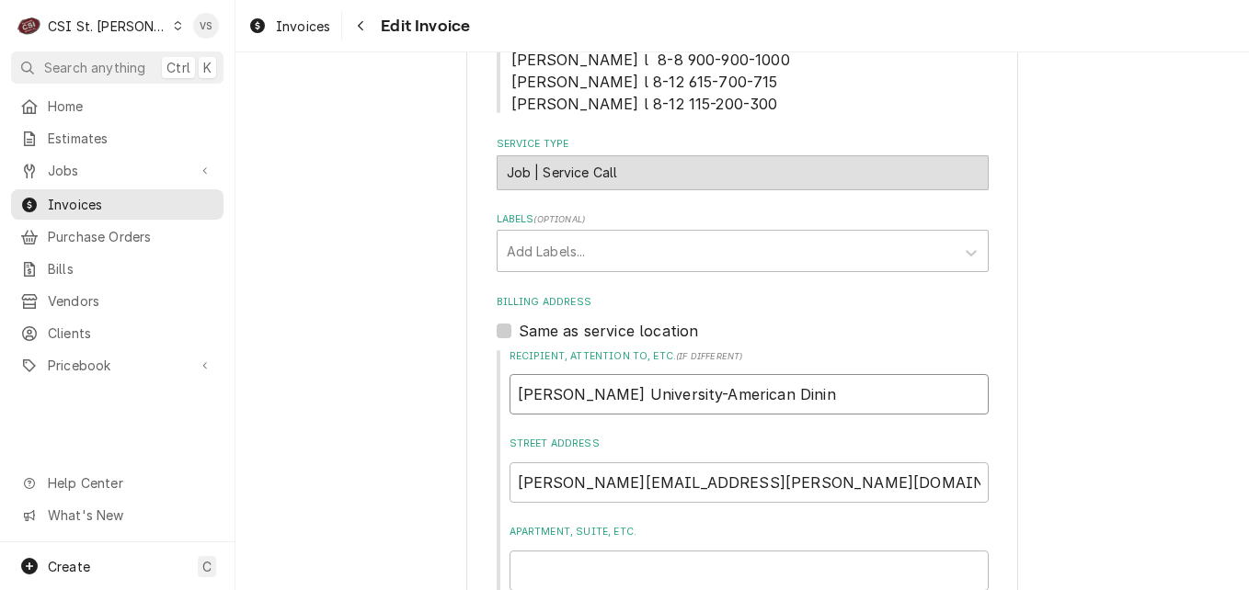
type textarea "x"
type input "Webster University-American Dining"
type textarea "x"
type input "Webster University-American Dining"
type textarea "x"
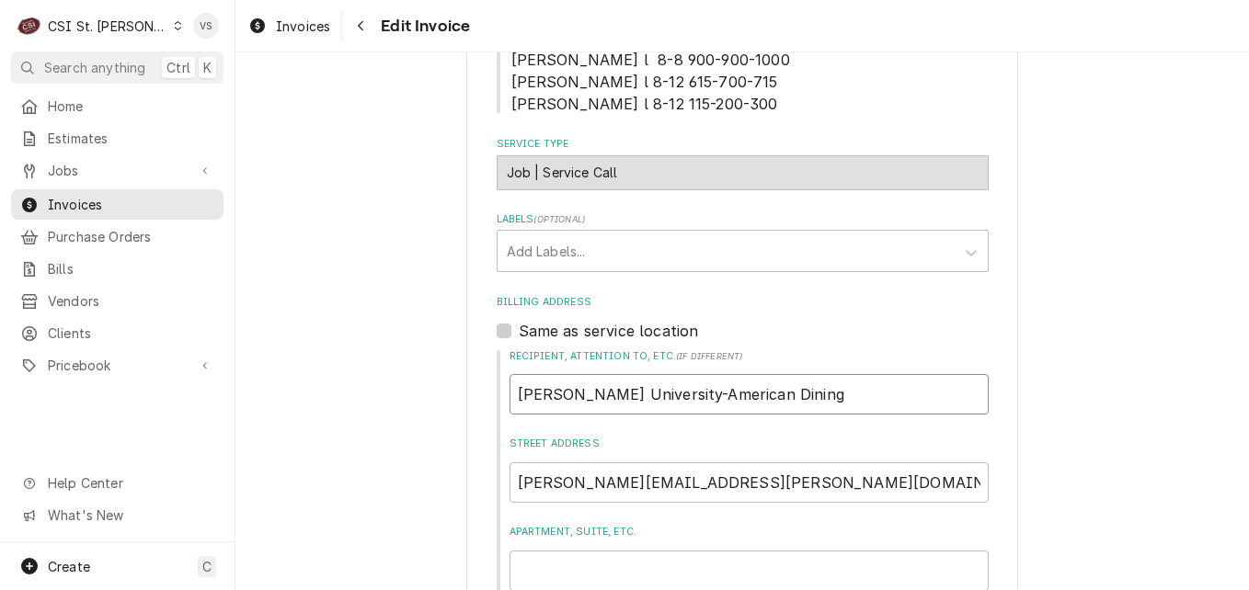
type input "Webster University-American Dining C"
type textarea "x"
type input "Webster University-American Dining Cr"
type textarea "x"
type input "Webster University-American Dining Cre"
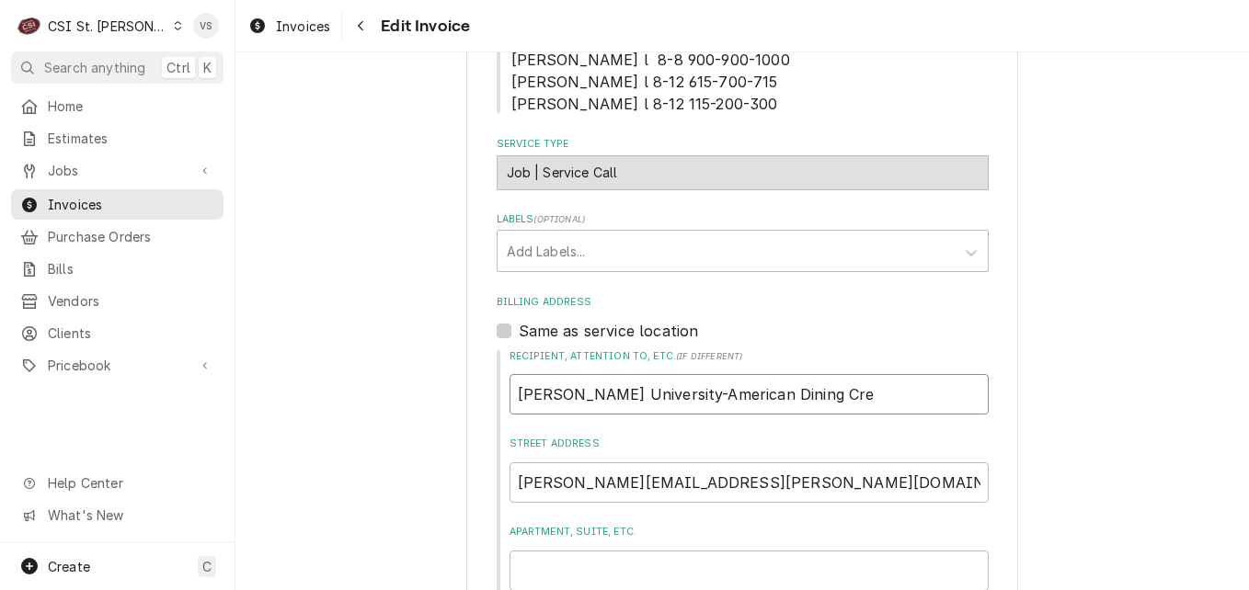
type textarea "x"
type input "Webster University-American Dining Crea"
type textarea "x"
type input "Webster University-American Dining Creat"
type textarea "x"
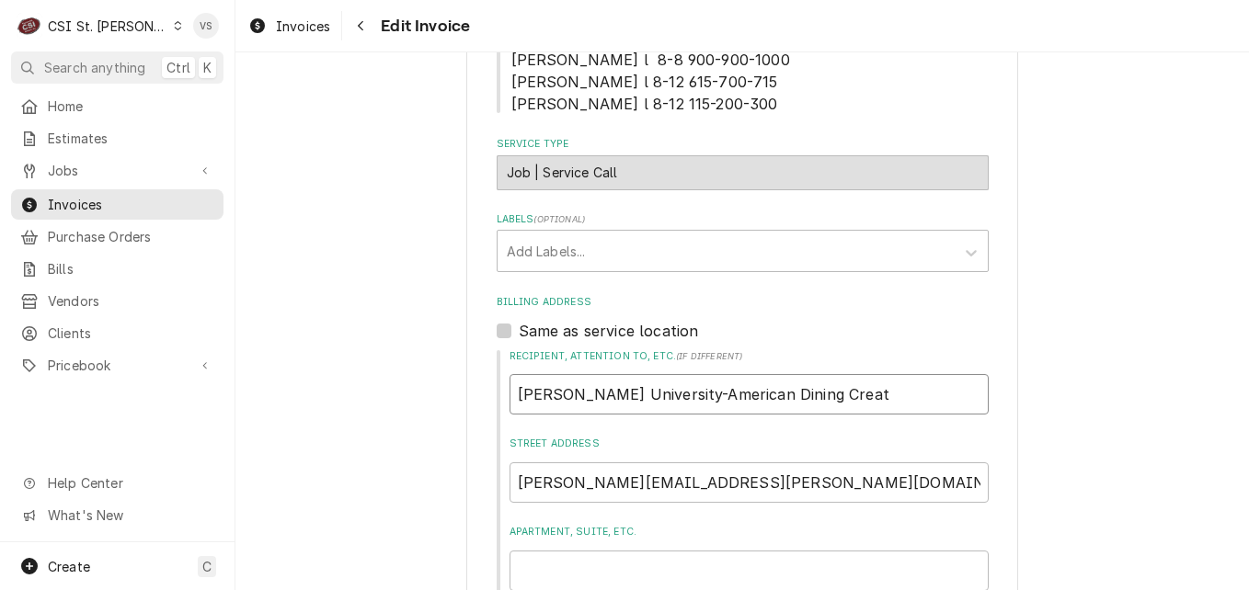
type input "[PERSON_NAME] University-American Dining Creati"
type textarea "x"
type input "[PERSON_NAME] University-American Dining Creatio"
type textarea "x"
type input "[PERSON_NAME] University-American Dining Creations"
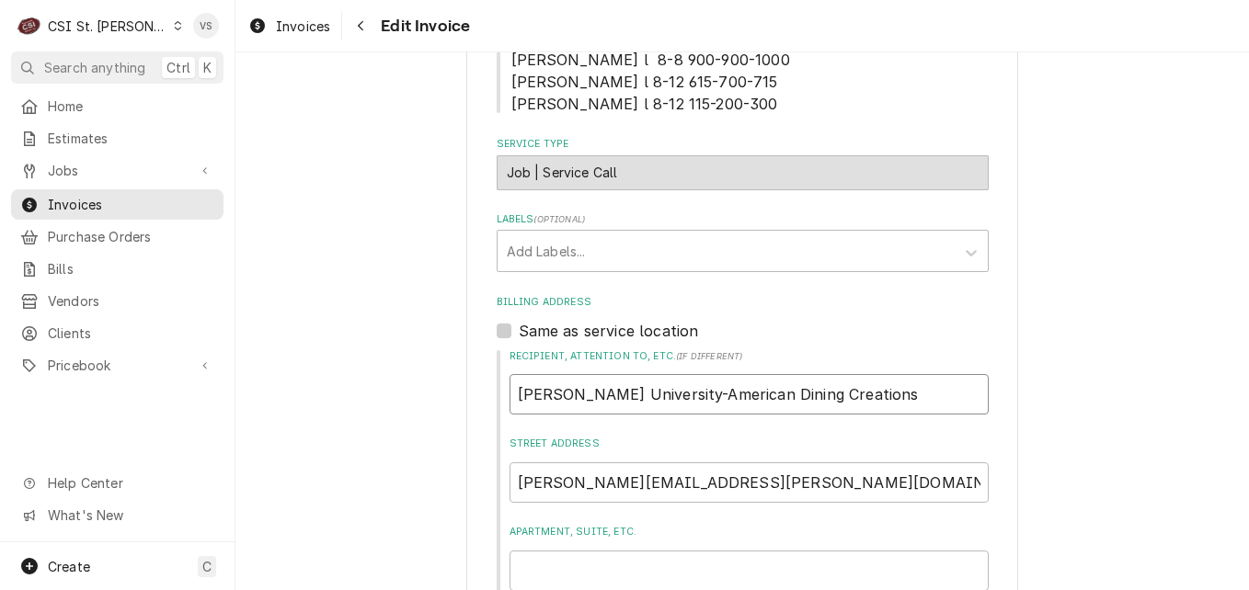
type textarea "x"
type input "Webster University-American Dining Creations"
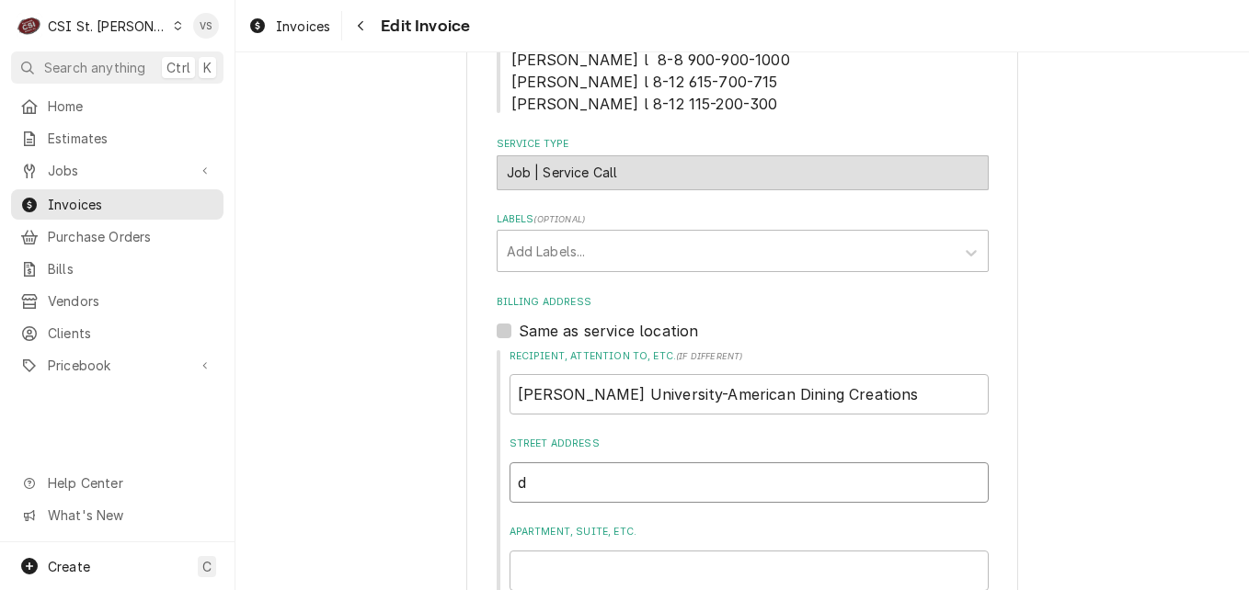
type textarea "x"
type input "d"
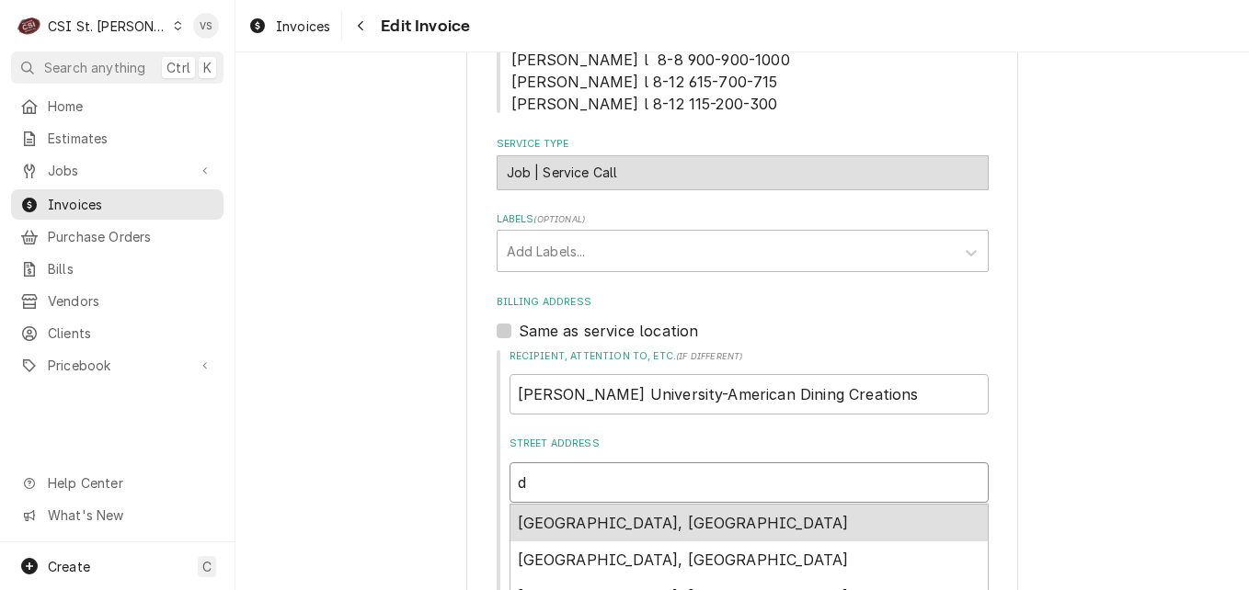
type textarea "x"
type input "dj"
type textarea "x"
type input "djo"
type textarea "x"
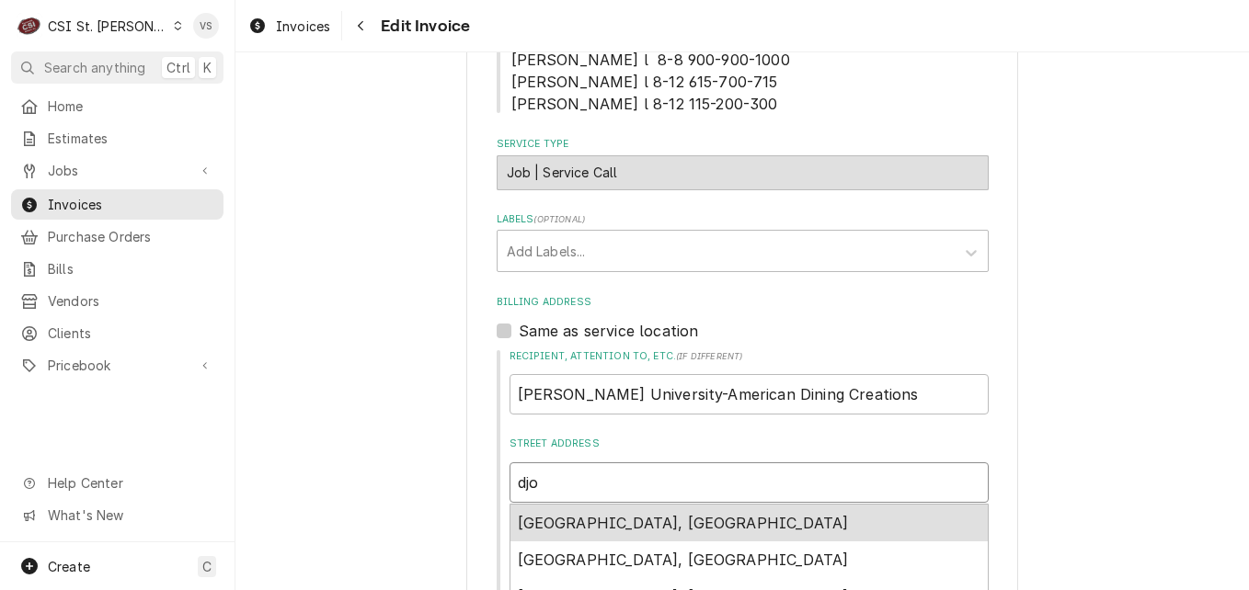
type input "djon"
type textarea "x"
type input "djone"
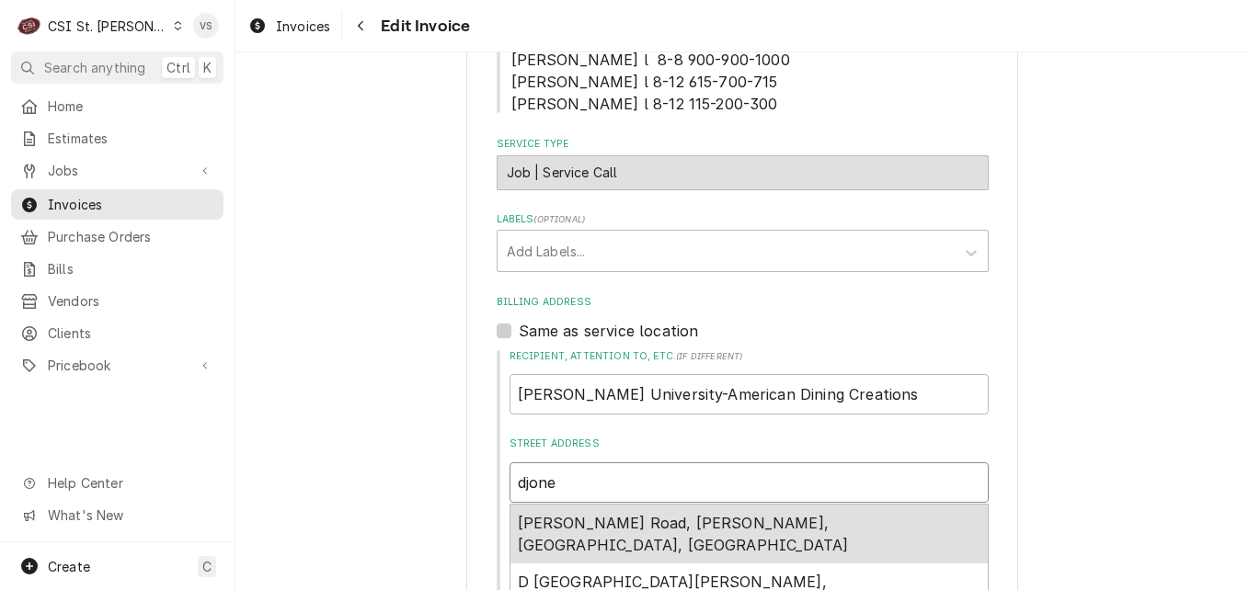
type textarea "x"
type input "djones"
type textarea "x"
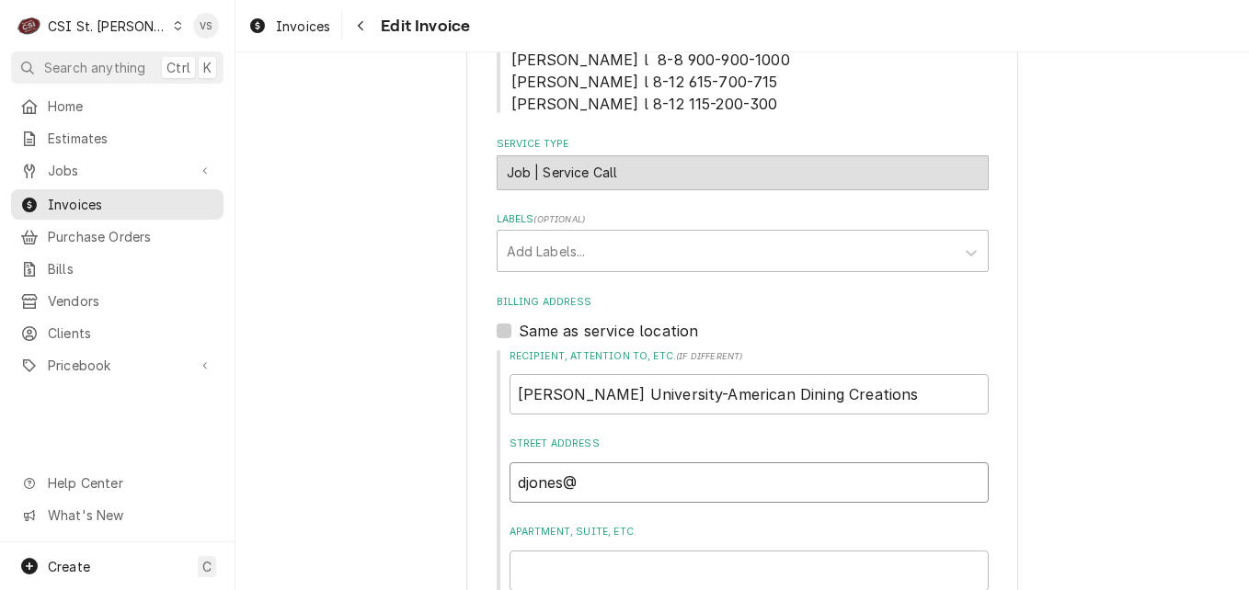
type input "djones@"
click at [585, 483] on input "djones@" at bounding box center [749, 483] width 479 height 40
type textarea "x"
type input "djones@a"
type textarea "x"
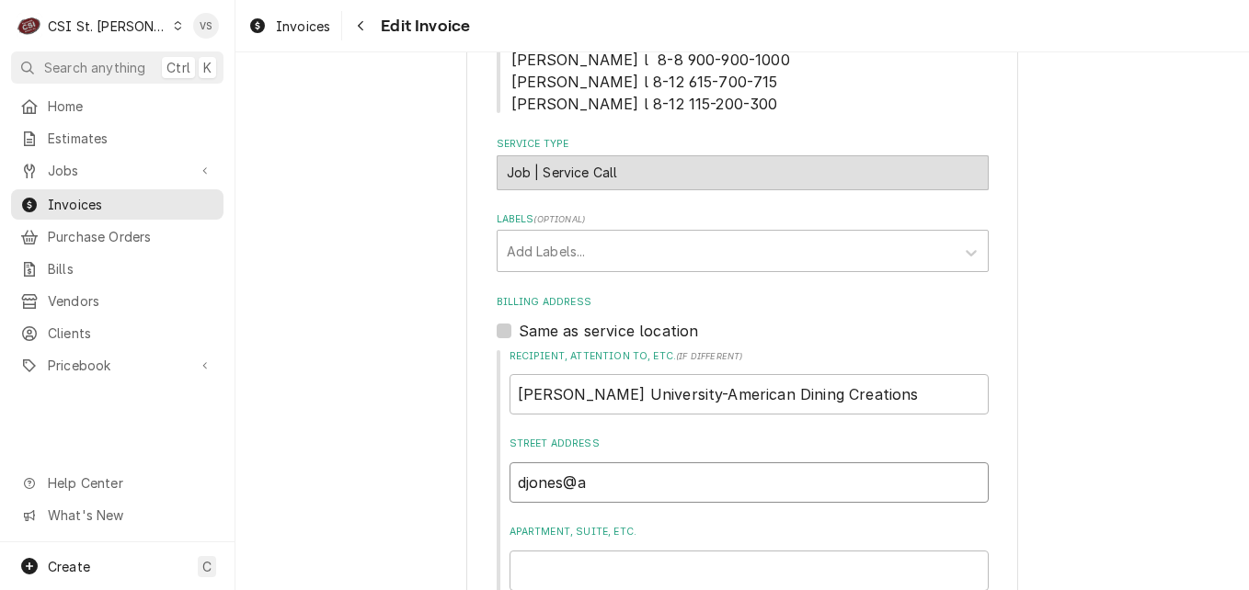
type input "djones@af"
type textarea "x"
type input "djones@afv"
type textarea "x"
type input "djones@afvu"
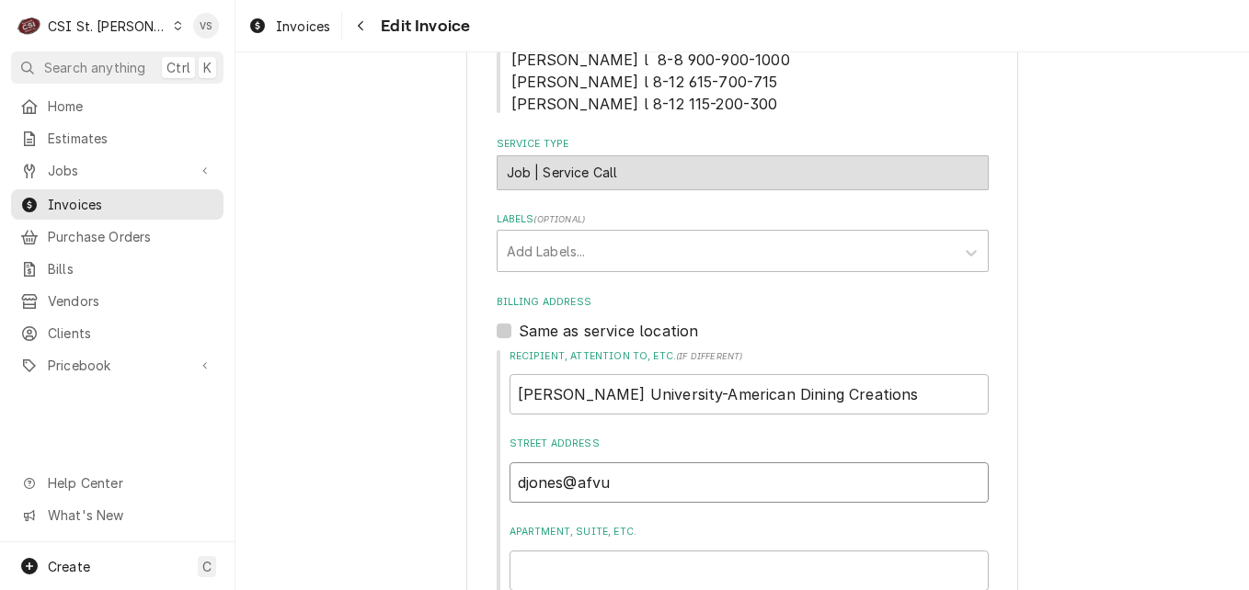
type textarea "x"
type input "djones@afvus"
type textarea "x"
type input "djones@afvusa"
type textarea "x"
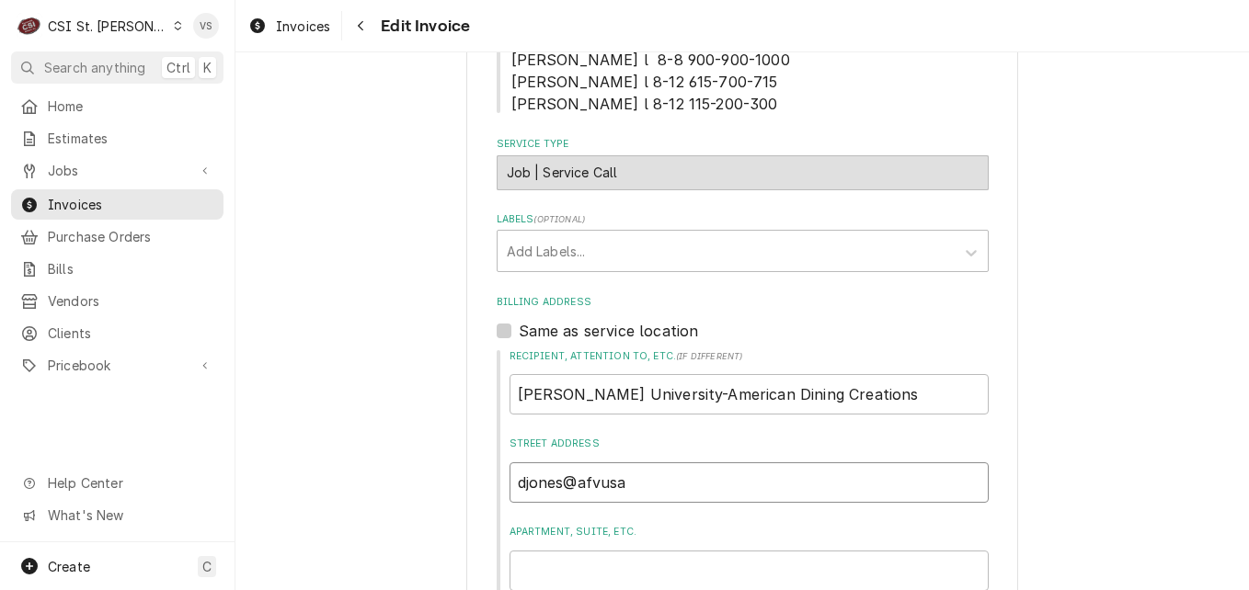
type input "djones@afvusa."
type textarea "x"
type input "djones@afvusa.c"
type textarea "x"
type input "djones@afvusa.co"
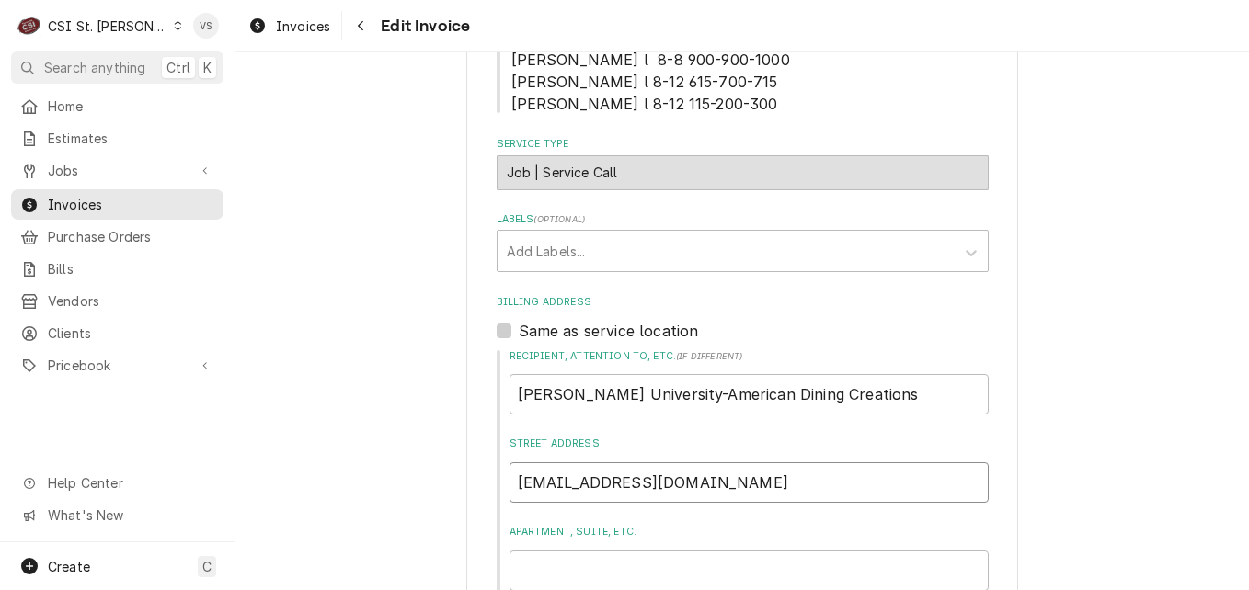
type textarea "x"
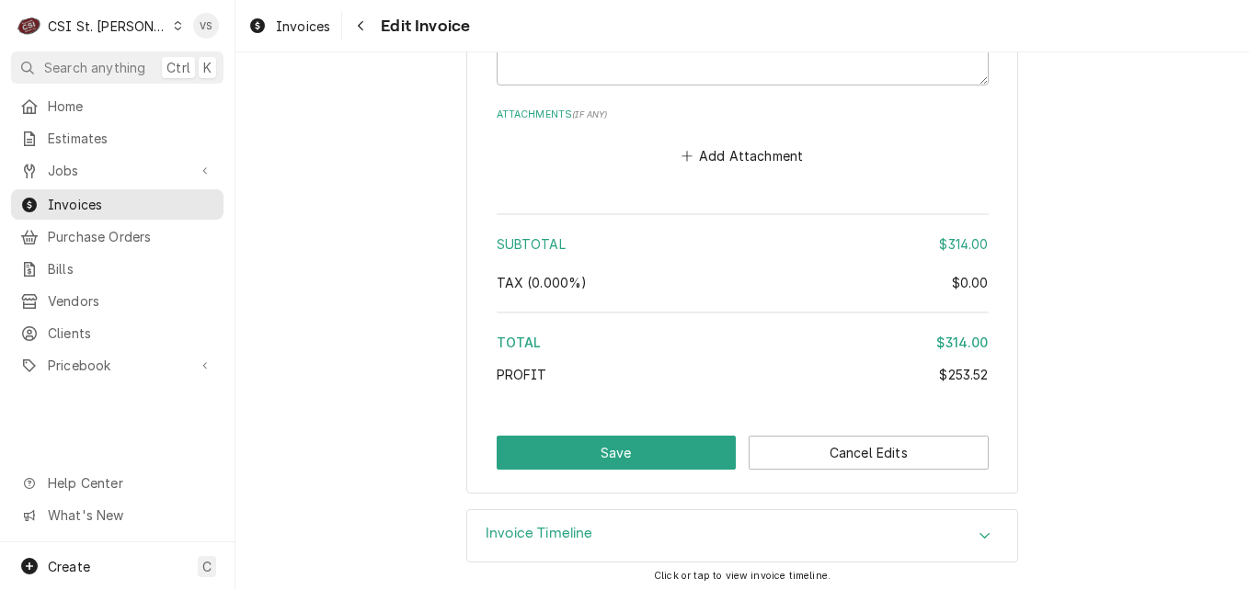
scroll to position [3302, 0]
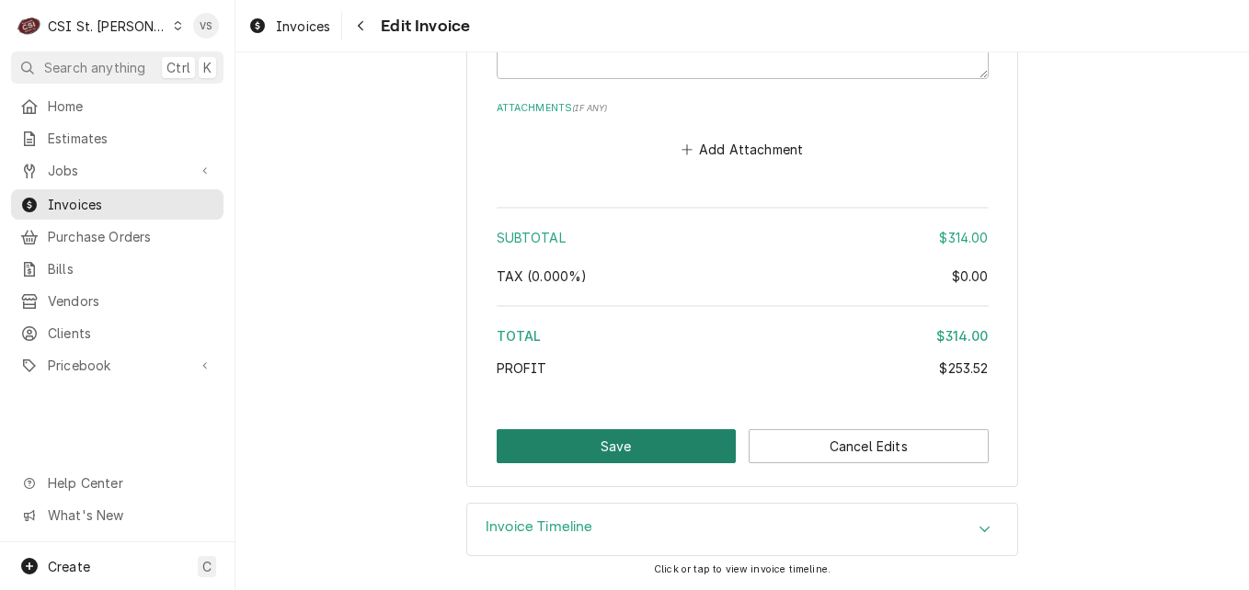
type input "djones@afvusa.com"
click at [635, 453] on button "Save" at bounding box center [617, 447] width 240 height 34
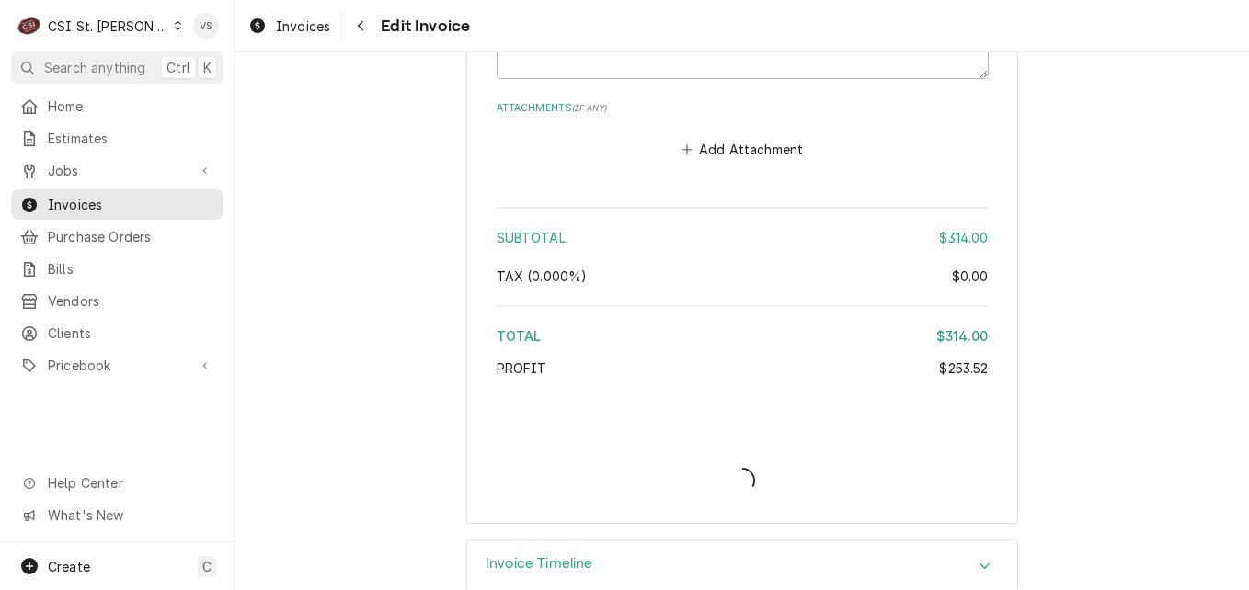
type textarea "x"
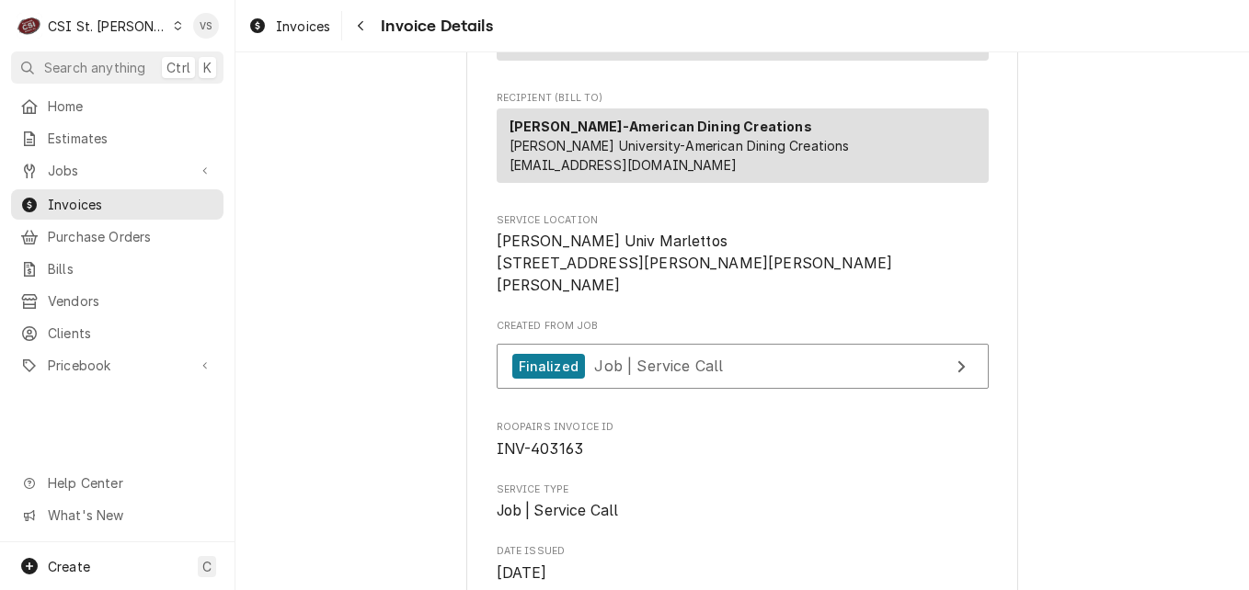
scroll to position [368, 0]
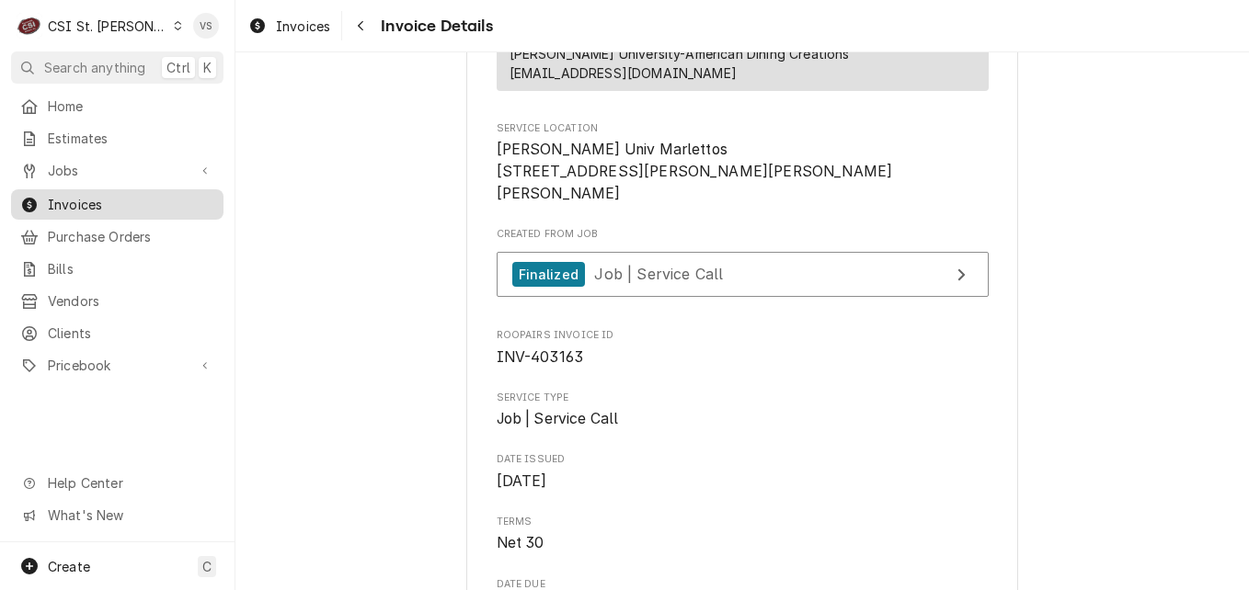
click at [139, 200] on span "Invoices" at bounding box center [131, 204] width 166 height 19
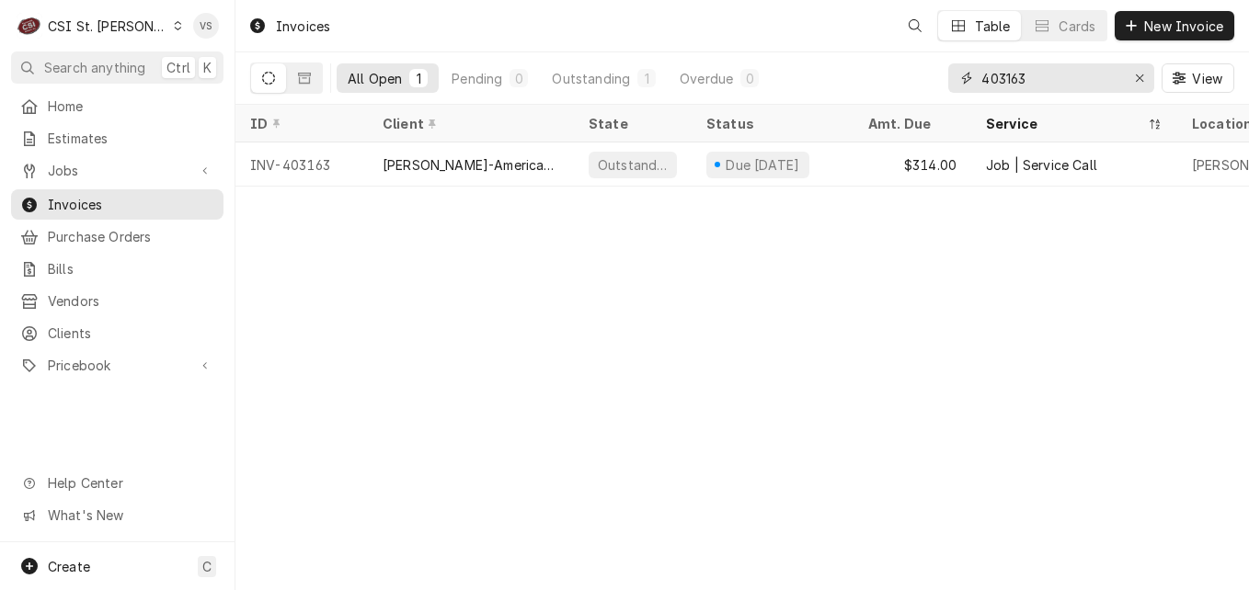
click at [1032, 79] on input "403163" at bounding box center [1050, 77] width 138 height 29
drag, startPoint x: 1032, startPoint y: 79, endPoint x: 1008, endPoint y: 80, distance: 23.9
click at [1008, 80] on input "403163" at bounding box center [1050, 77] width 138 height 29
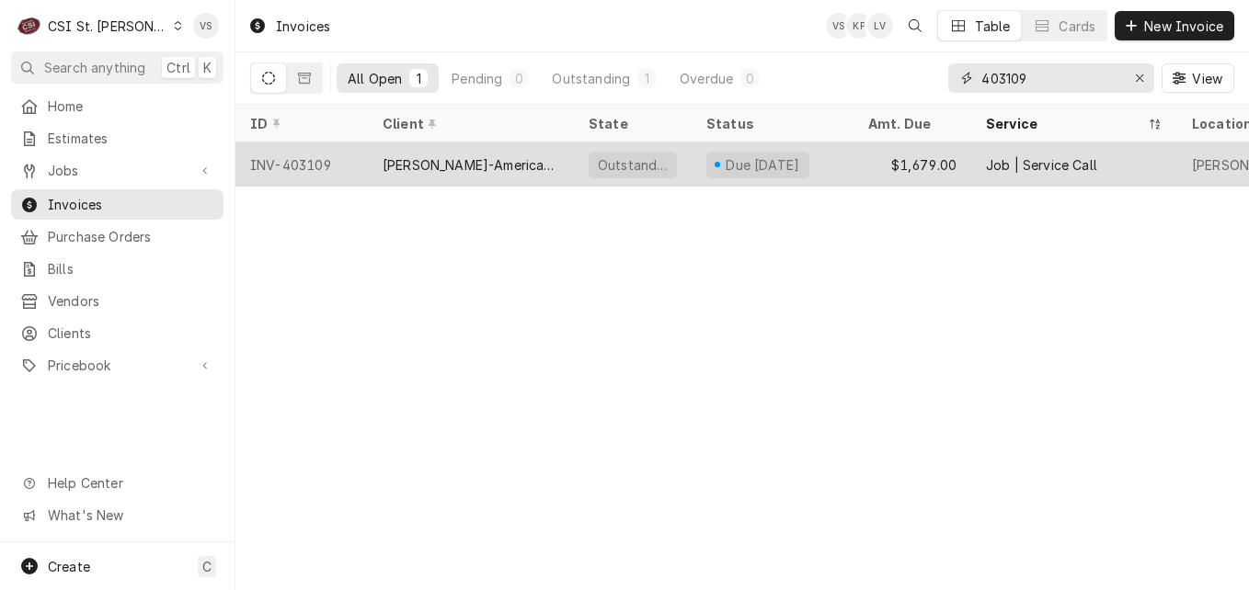
type input "403109"
click at [422, 161] on div "[PERSON_NAME]-American Dining Creations" at bounding box center [471, 164] width 177 height 19
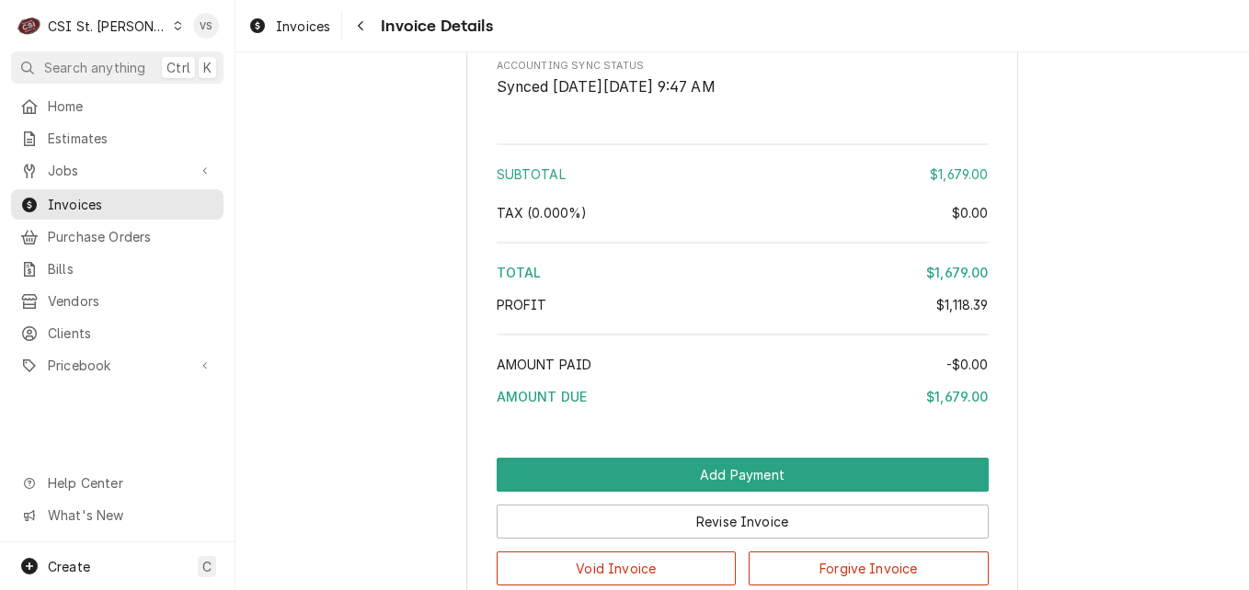
scroll to position [3863, 0]
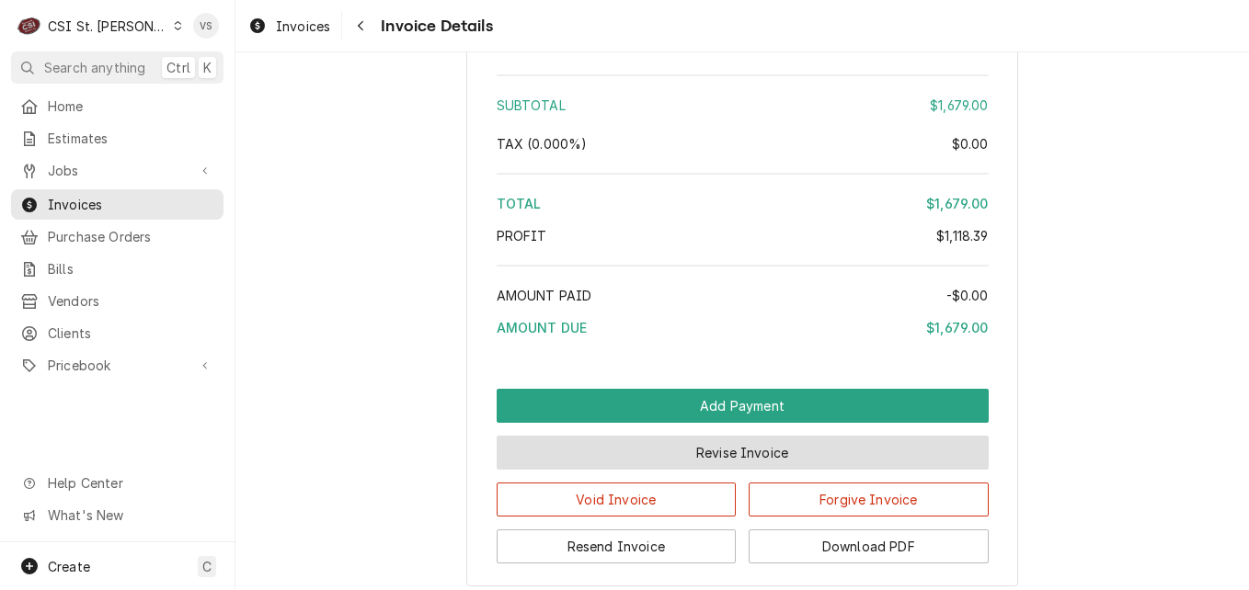
click at [683, 470] on button "Revise Invoice" at bounding box center [743, 453] width 492 height 34
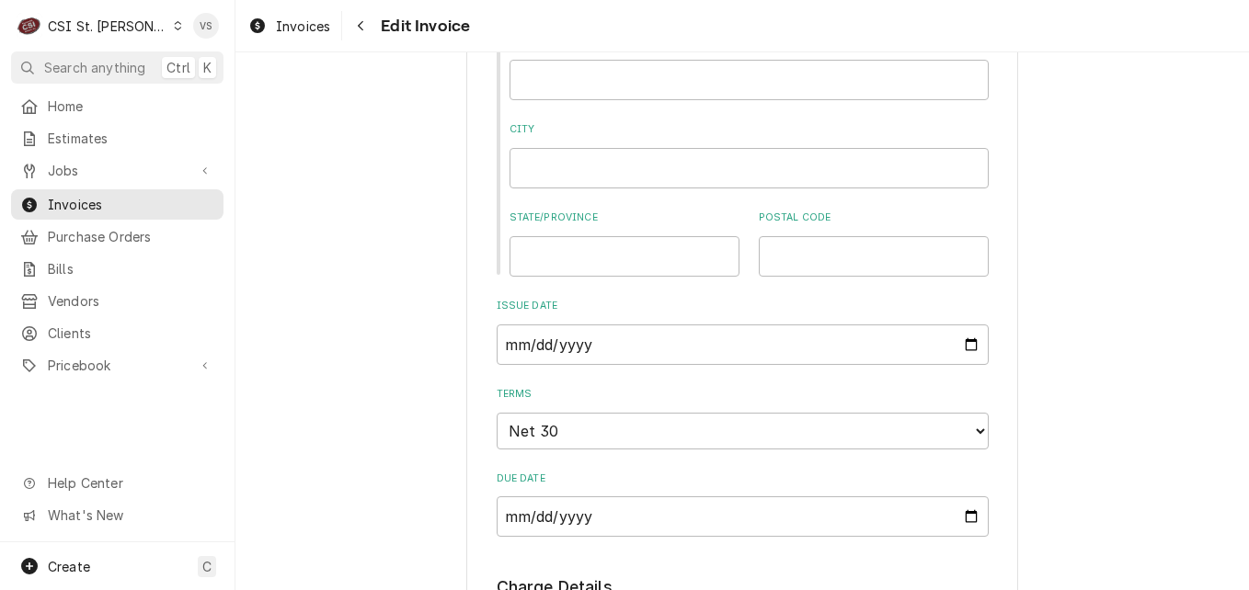
scroll to position [990, 0]
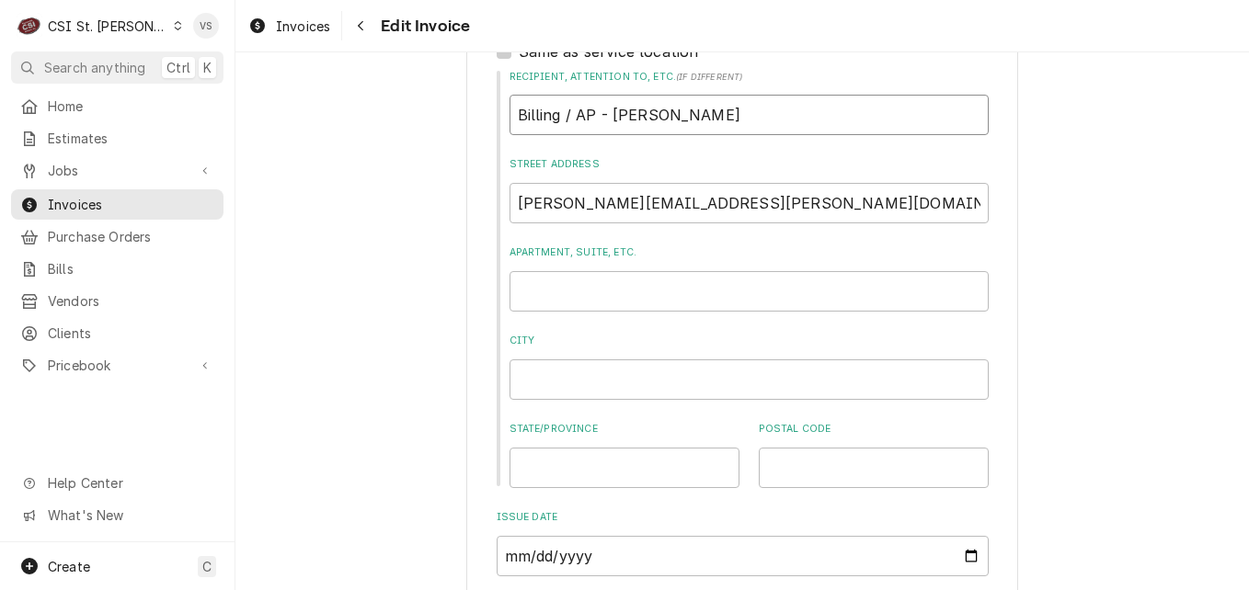
drag, startPoint x: 762, startPoint y: 118, endPoint x: 785, endPoint y: 119, distance: 23.0
click at [513, 117] on input "Billing / AP - Matthew Suellentrop" at bounding box center [749, 115] width 479 height 40
type textarea "x"
type input "W"
type textarea "x"
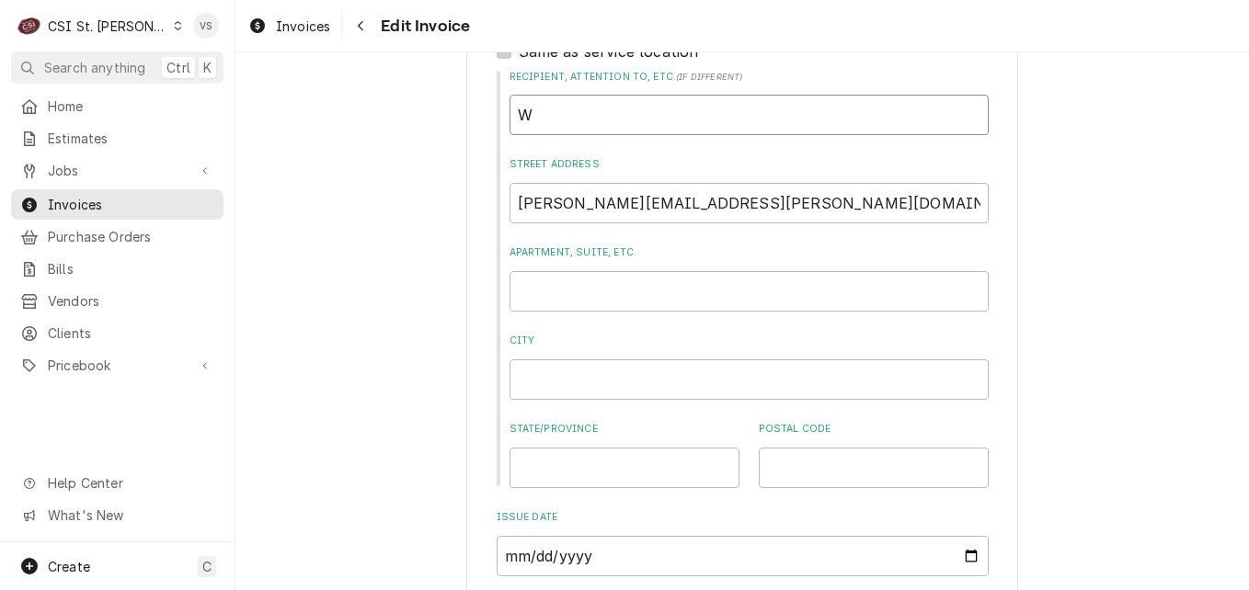
type input "We"
type textarea "x"
type input "Web"
type textarea "x"
type input "Webs"
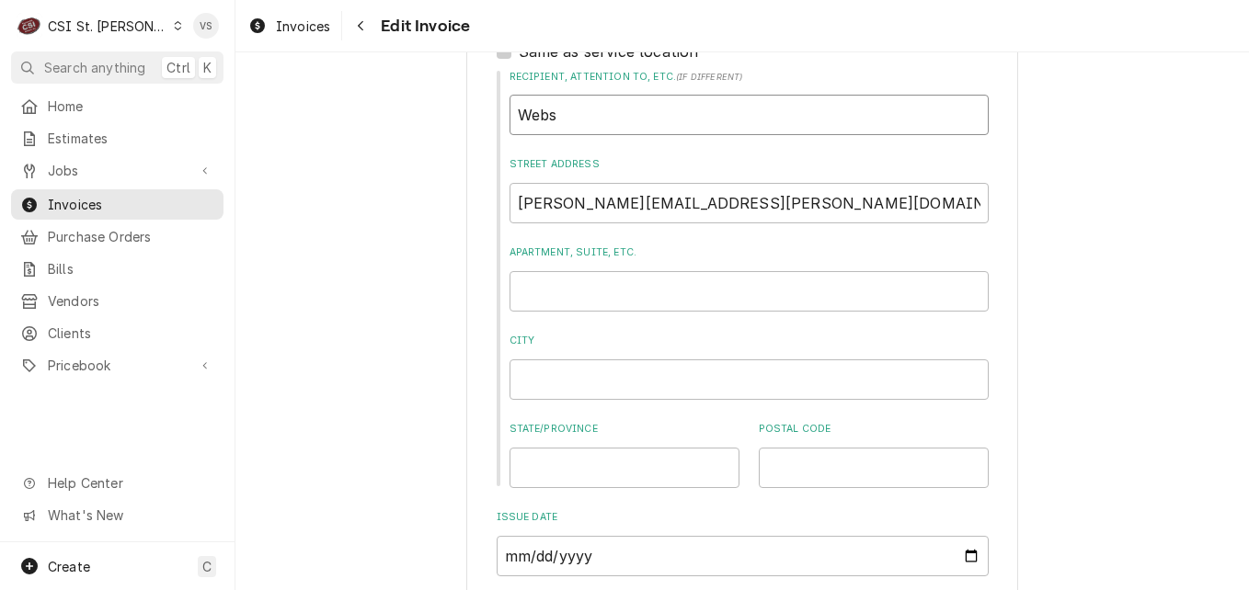
type textarea "x"
type input "Webst"
type textarea "x"
type input "Webste"
type textarea "x"
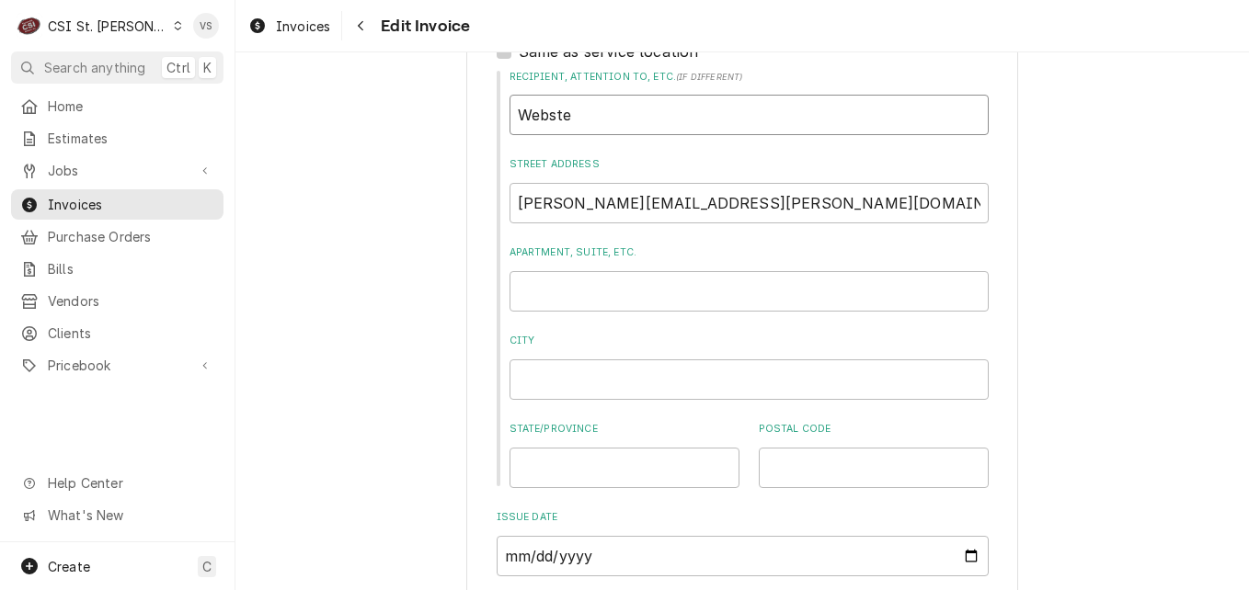
type input "Webster"
type textarea "x"
type input "Webster"
type textarea "x"
type input "Webster u"
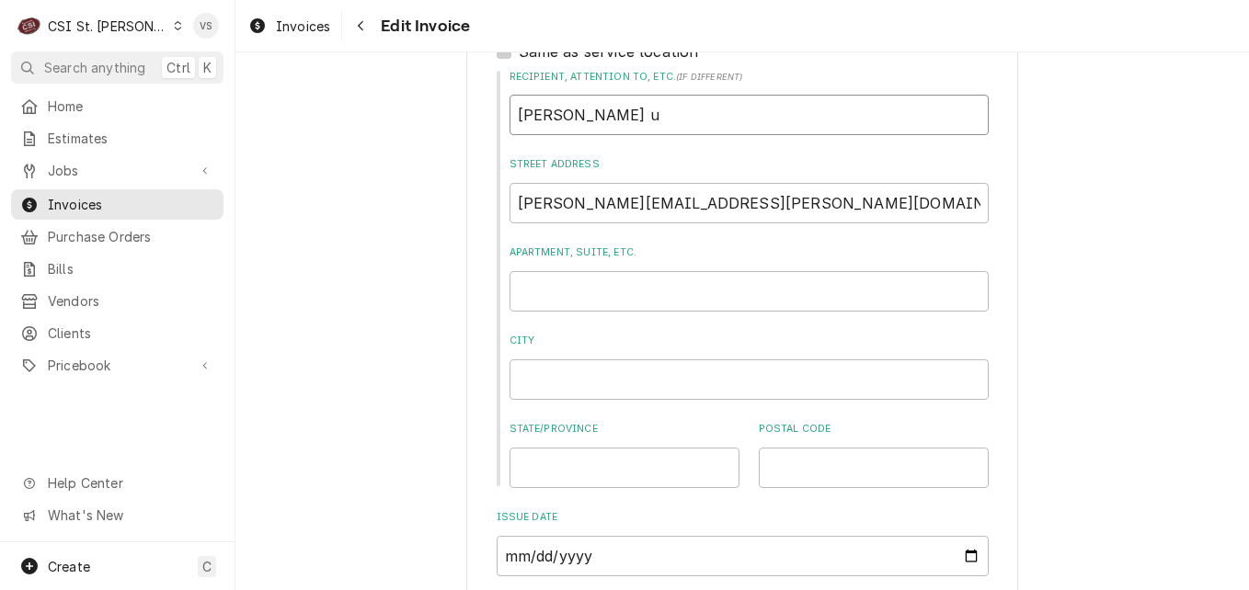
type textarea "x"
type input "Webster un"
type textarea "x"
type input "Webster uni"
type textarea "x"
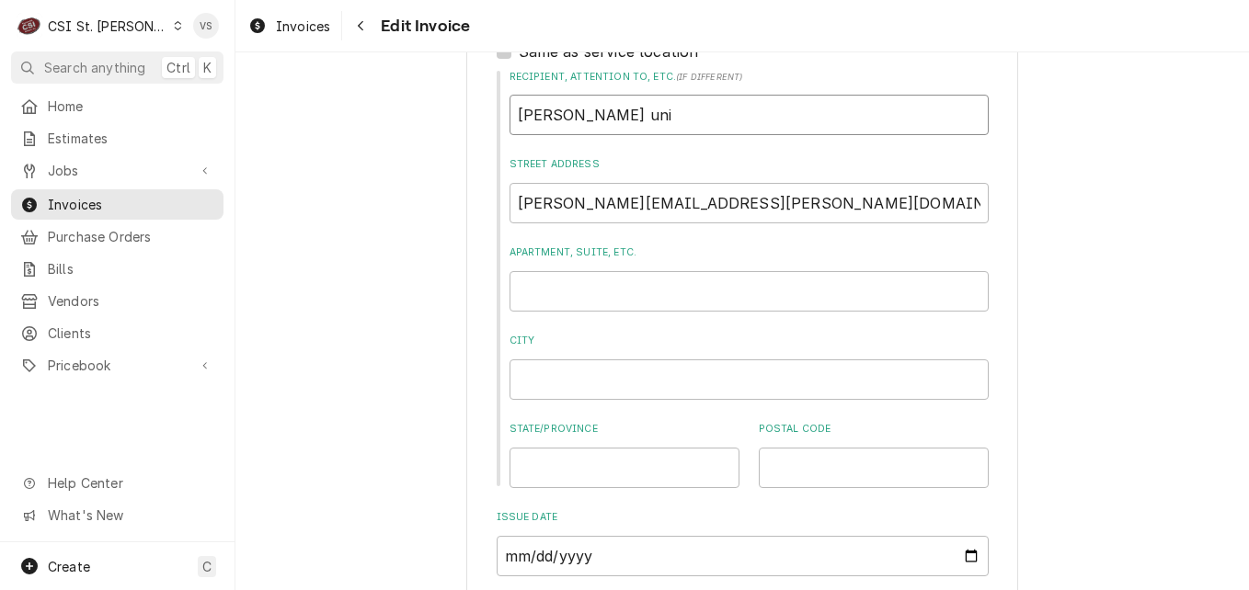
type input "Webster un"
type textarea "x"
type input "Webster u"
type textarea "x"
type input "Webster"
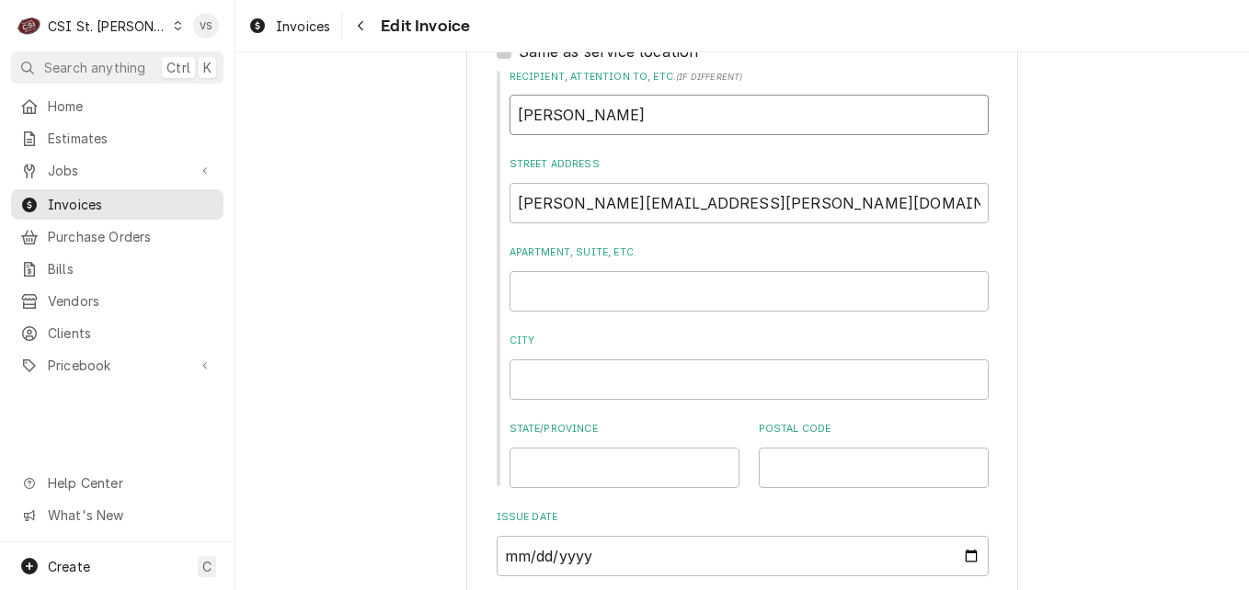
type textarea "x"
type input "Webster U"
type textarea "x"
type input "[PERSON_NAME] Un"
type textarea "x"
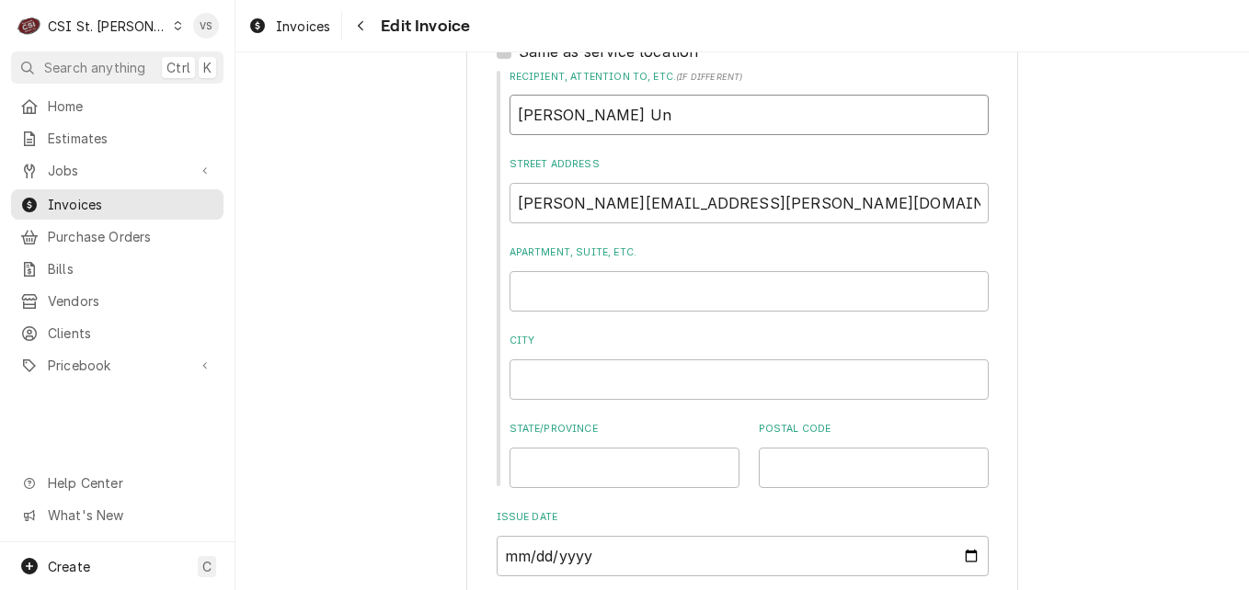
type input "[PERSON_NAME] Uni"
type textarea "x"
type input "[PERSON_NAME] Univ"
type textarea "x"
type input "[PERSON_NAME] Unive"
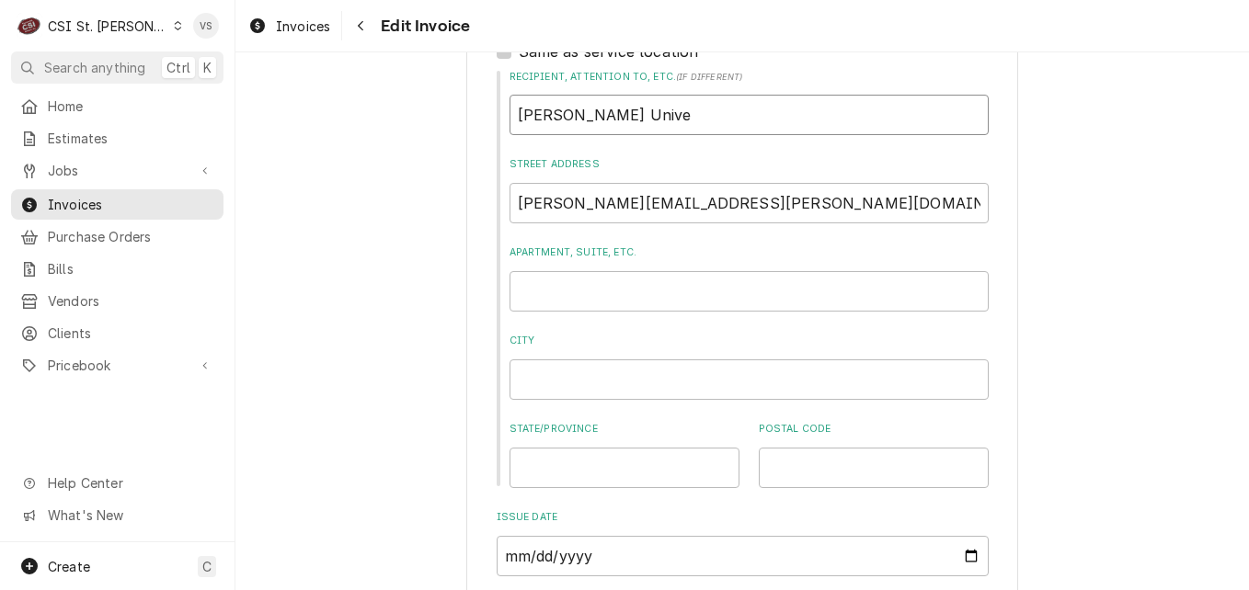
type textarea "x"
type input "[PERSON_NAME] Univer"
type textarea "x"
type input "[PERSON_NAME] Univers"
type textarea "x"
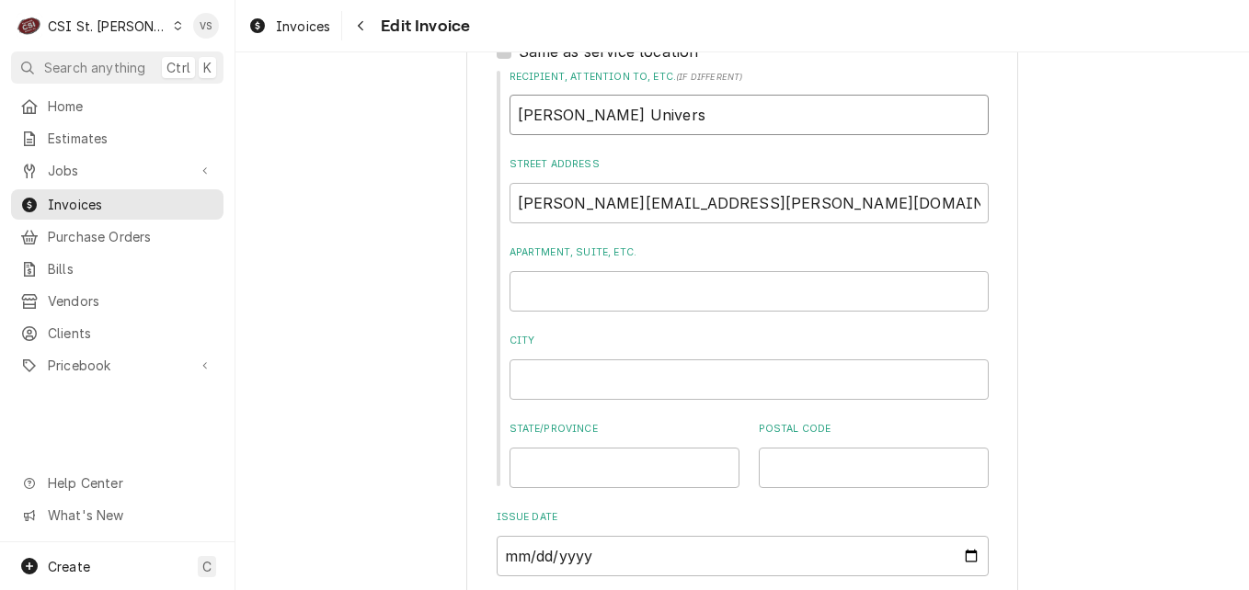
type input "[PERSON_NAME] Universi"
type textarea "x"
type input "Webster University"
type textarea "x"
type input "Webster University-"
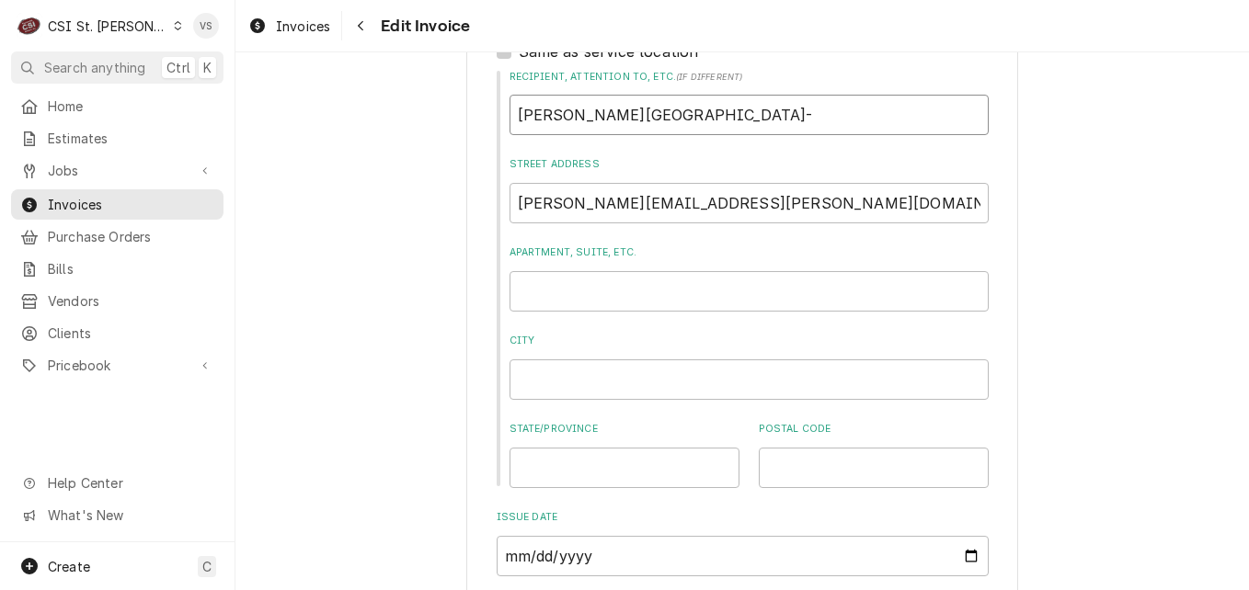
type textarea "x"
type input "Webster University-A"
type textarea "x"
type input "Webster University-Am"
type textarea "x"
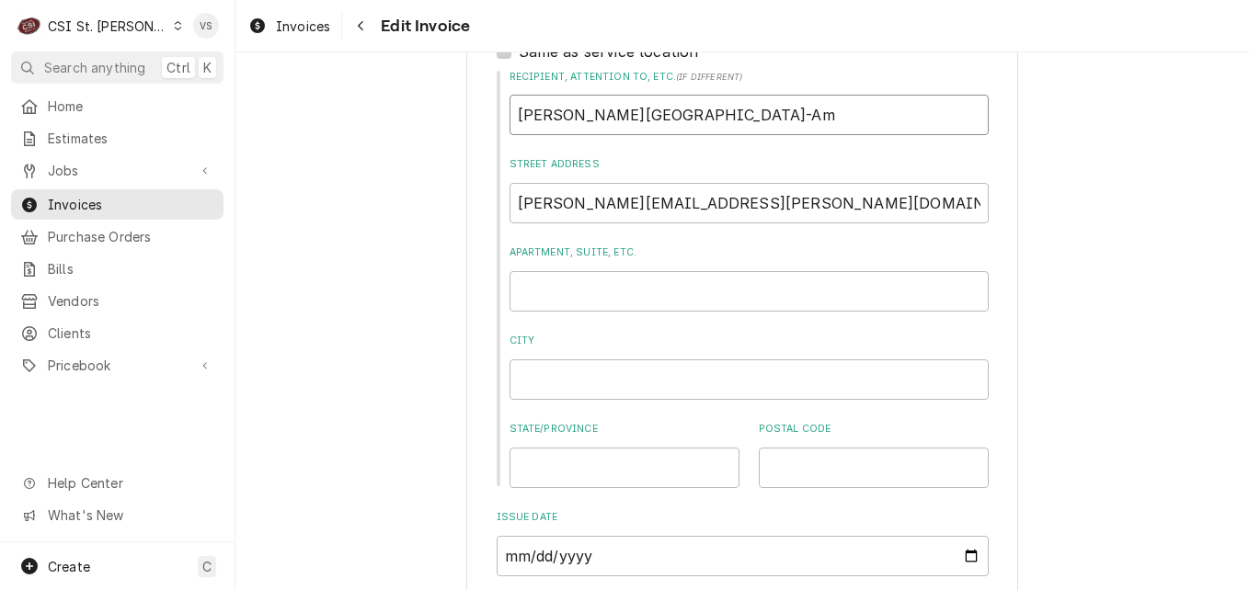
type input "Webster University-Ame"
type textarea "x"
type input "Webster University-Amer"
type textarea "x"
type input "Webster University-Ameri"
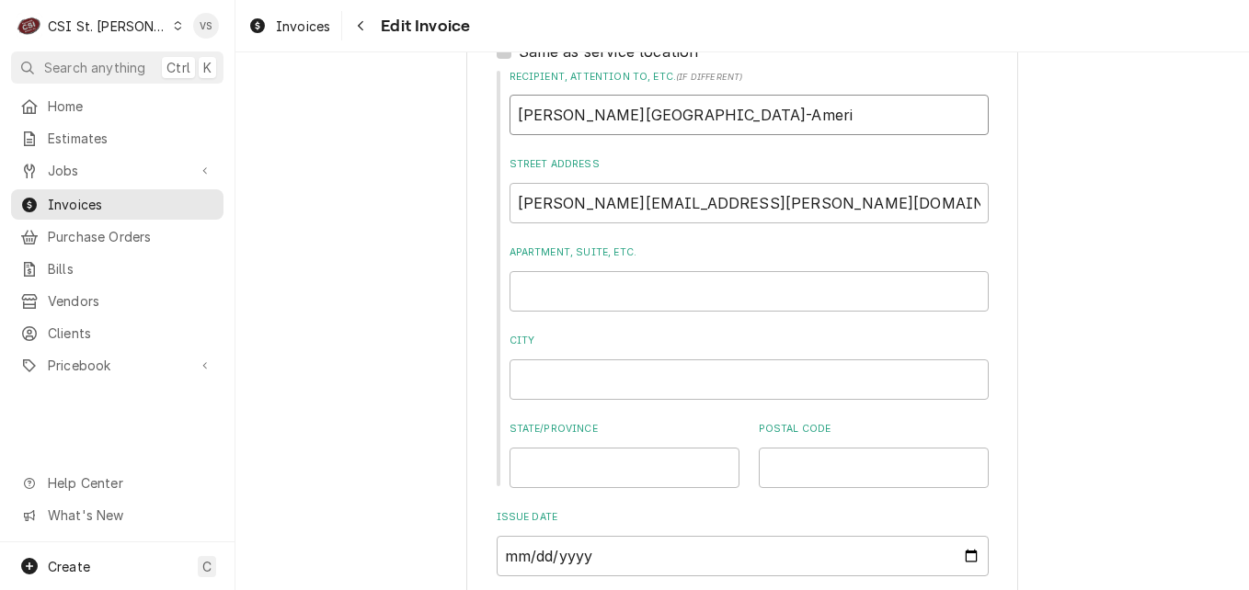
type textarea "x"
type input "Webster University-Americ"
type textarea "x"
type input "Webster University-America"
type textarea "x"
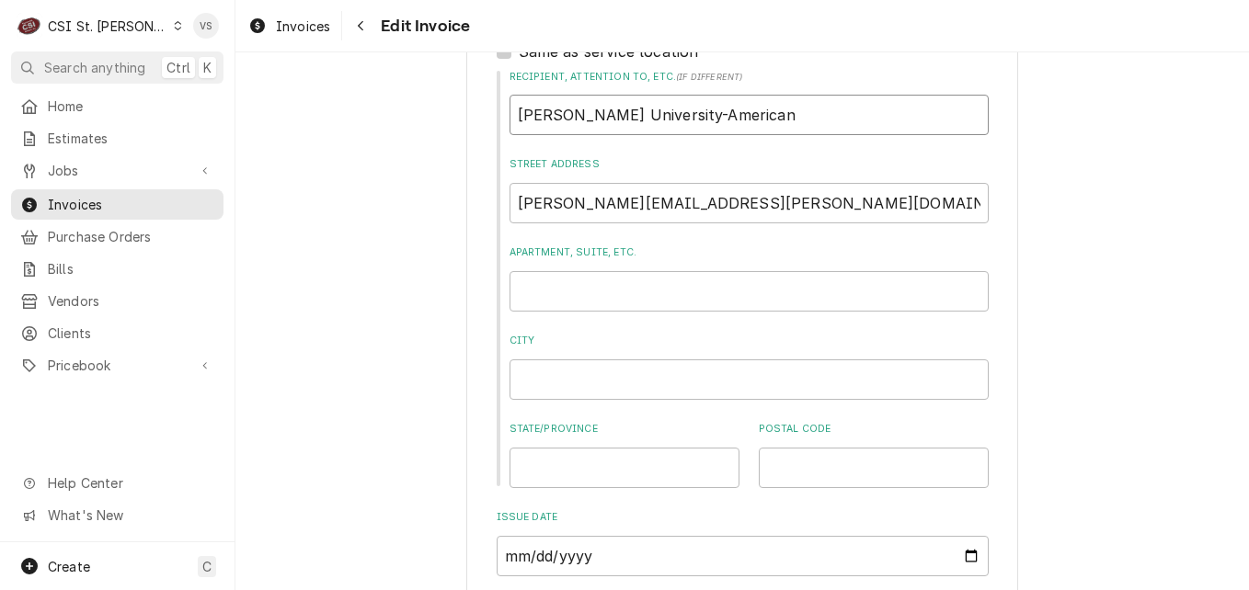
type input "Webster University-American"
type textarea "x"
type input "Webster University-American D"
type textarea "x"
type input "Webster University-American Di"
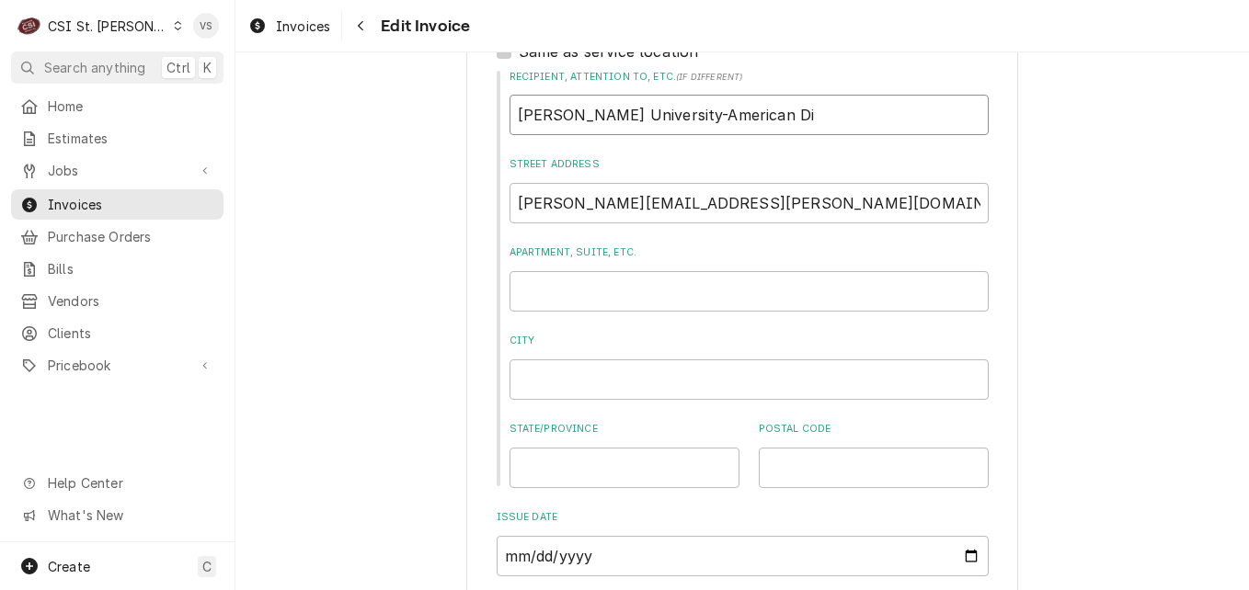
type textarea "x"
type input "Webster University-American Din"
type textarea "x"
type input "Webster University-American Dini"
type textarea "x"
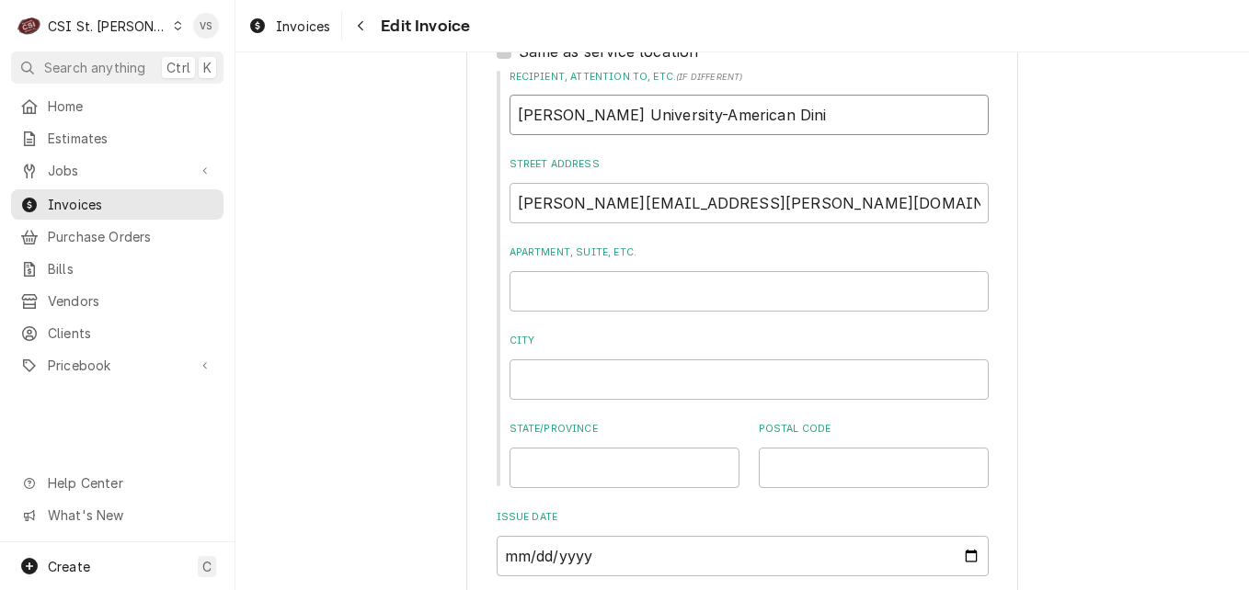
type input "Webster University-American Dinin"
type textarea "x"
type input "Webster University-American Dining"
type textarea "x"
type input "Webster University-American Dining"
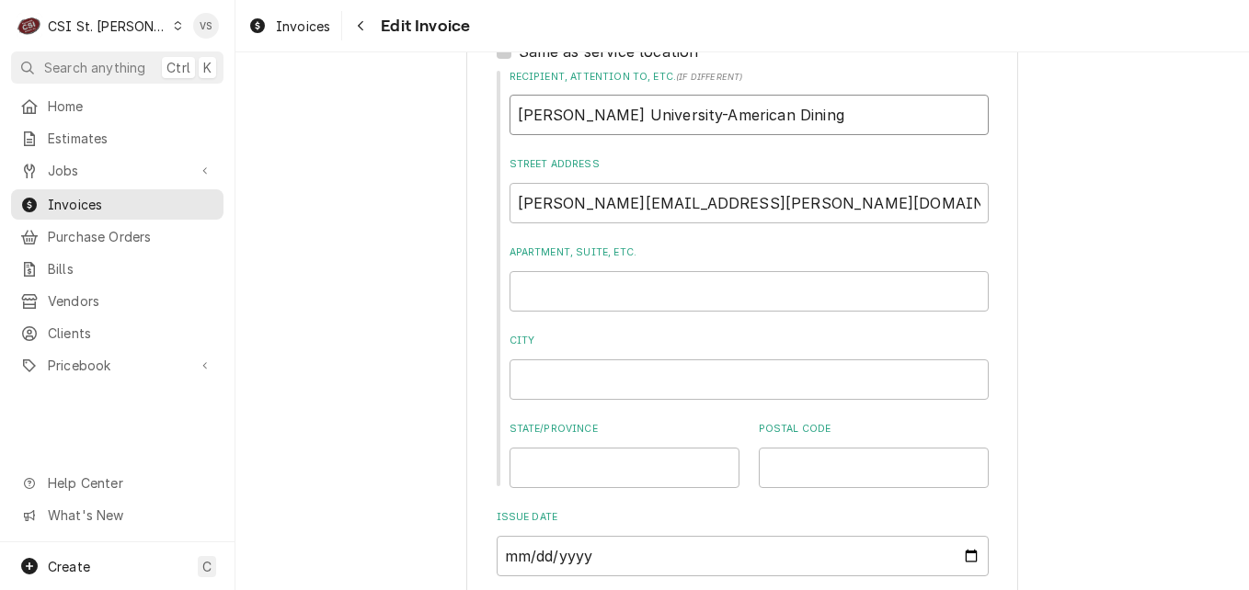
type textarea "x"
type input "Webster University-American Dining C"
type textarea "x"
type input "Webster University-American Dining Cr"
type textarea "x"
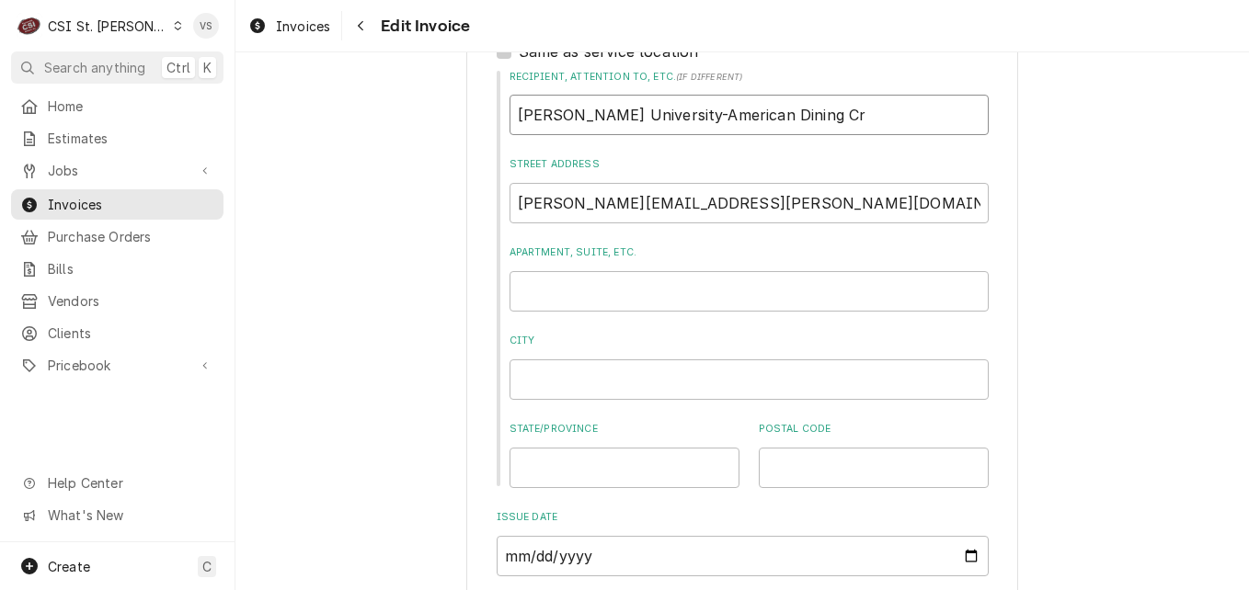
type input "Webster University-American Dining Cre"
type textarea "x"
type input "Webster University-American Dining Crea"
type textarea "x"
type input "Webster University-American Dining Creat"
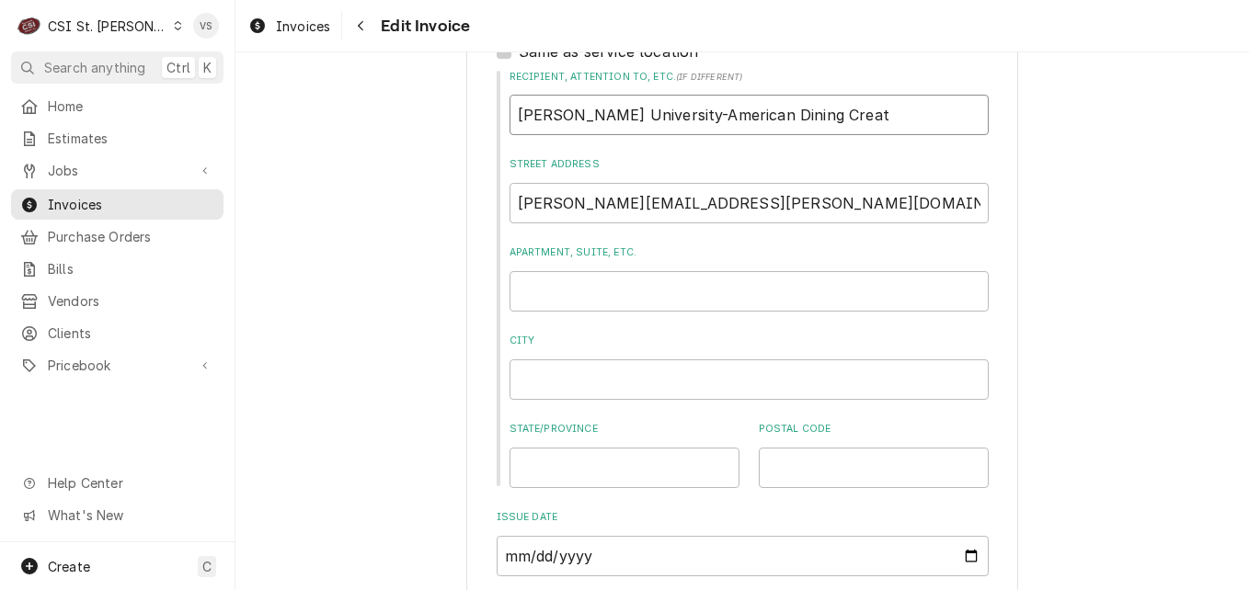
type textarea "x"
type input "Webster University-American Dining Creati"
type textarea "x"
type input "Webster University-American Dining Creation"
type textarea "x"
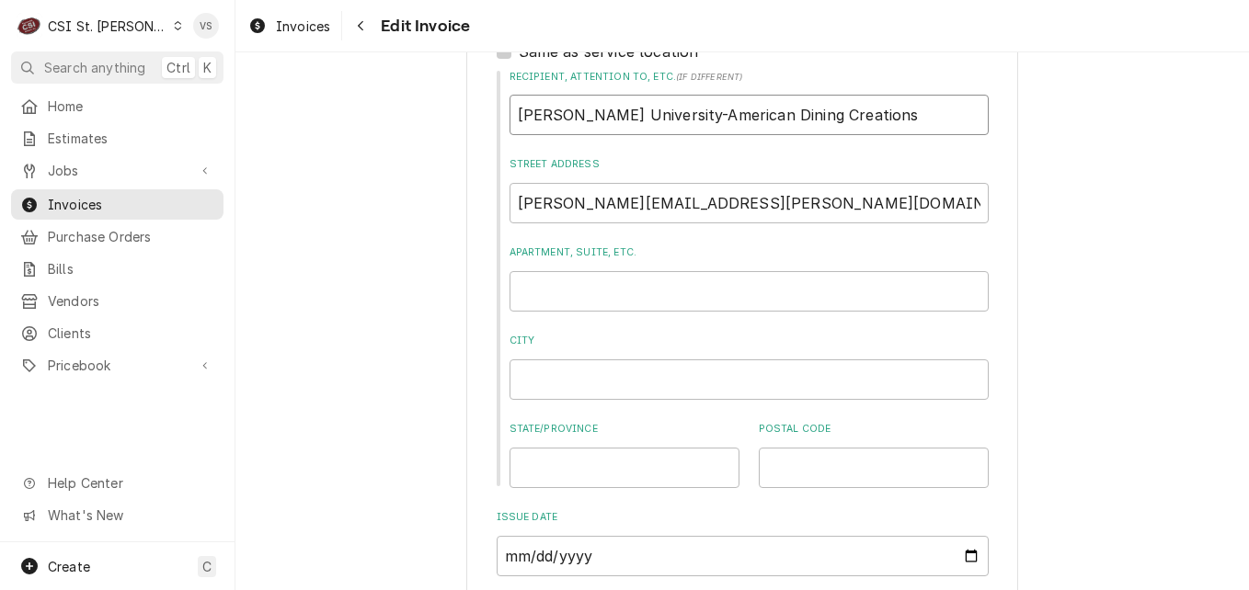
type input "Webster University-American Dining Creations"
drag, startPoint x: 804, startPoint y: 204, endPoint x: 481, endPoint y: 181, distance: 323.7
type textarea "x"
type input "a"
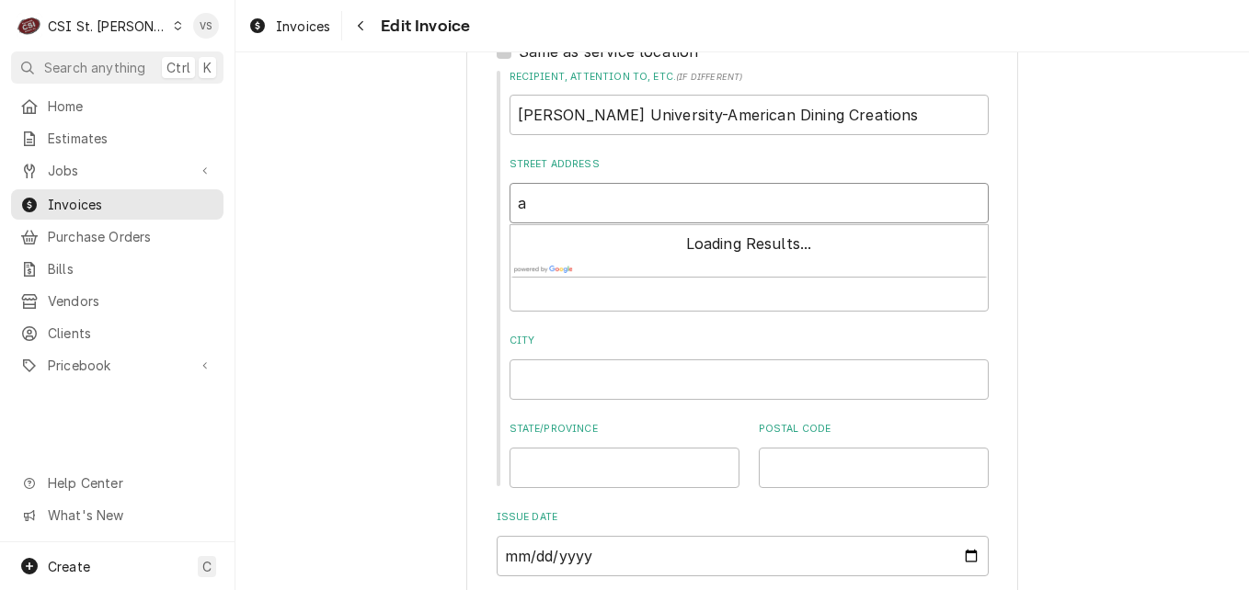
type textarea "x"
type input "d"
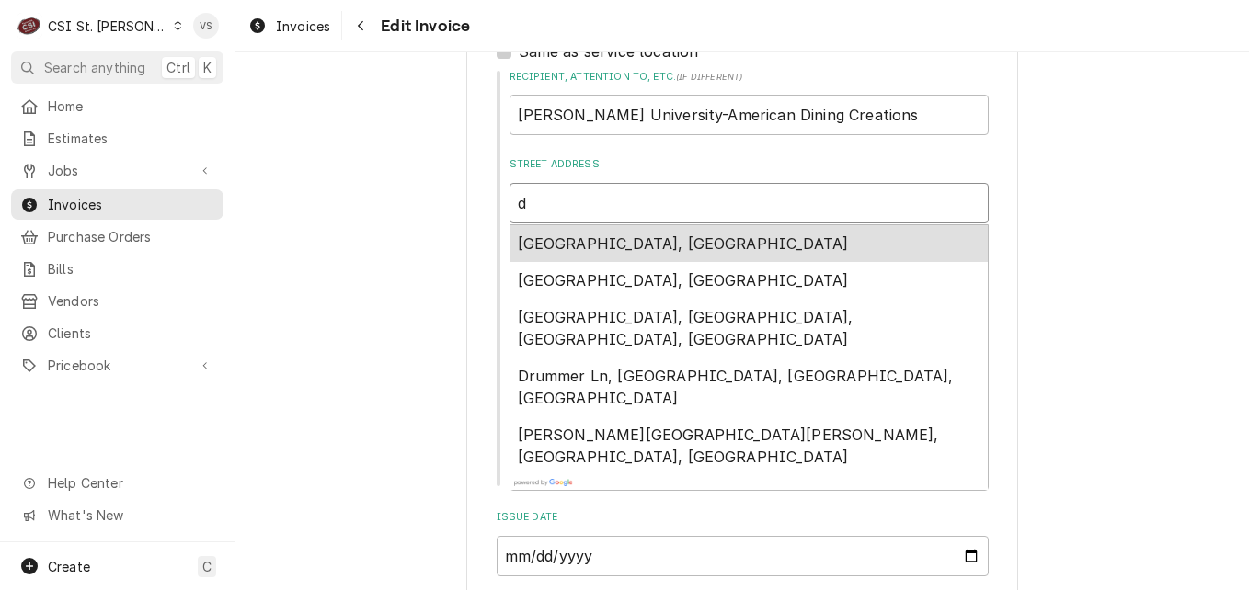
type textarea "x"
type input "dk"
type textarea "x"
type input "dkp"
type textarea "x"
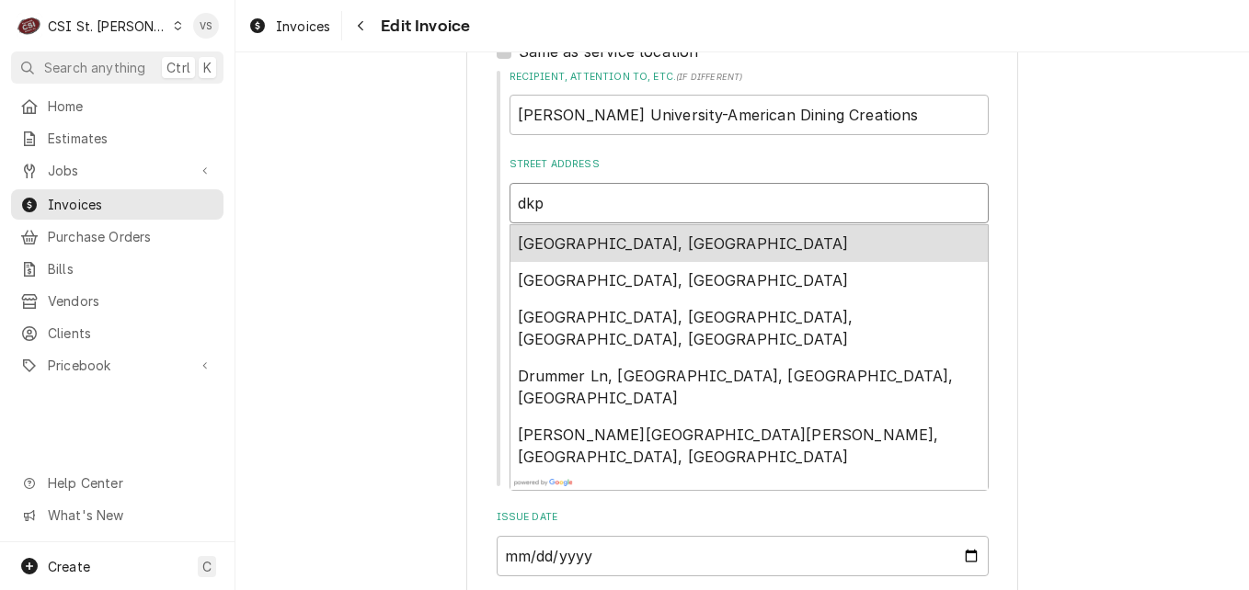
type input "dkpm"
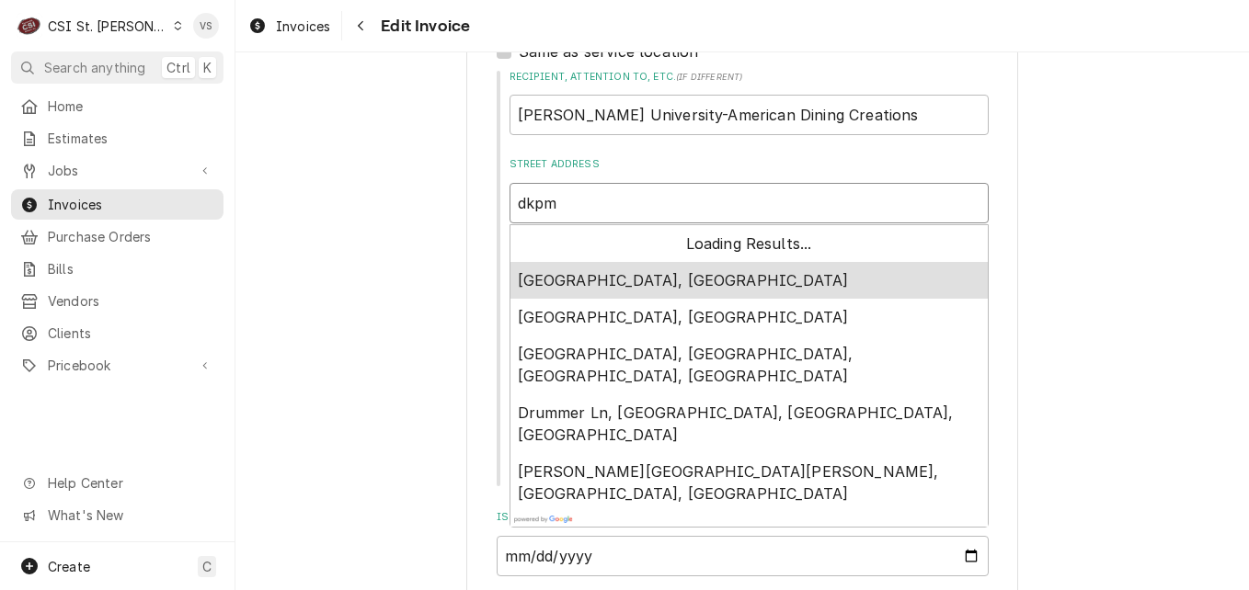
type textarea "x"
type input "dkp"
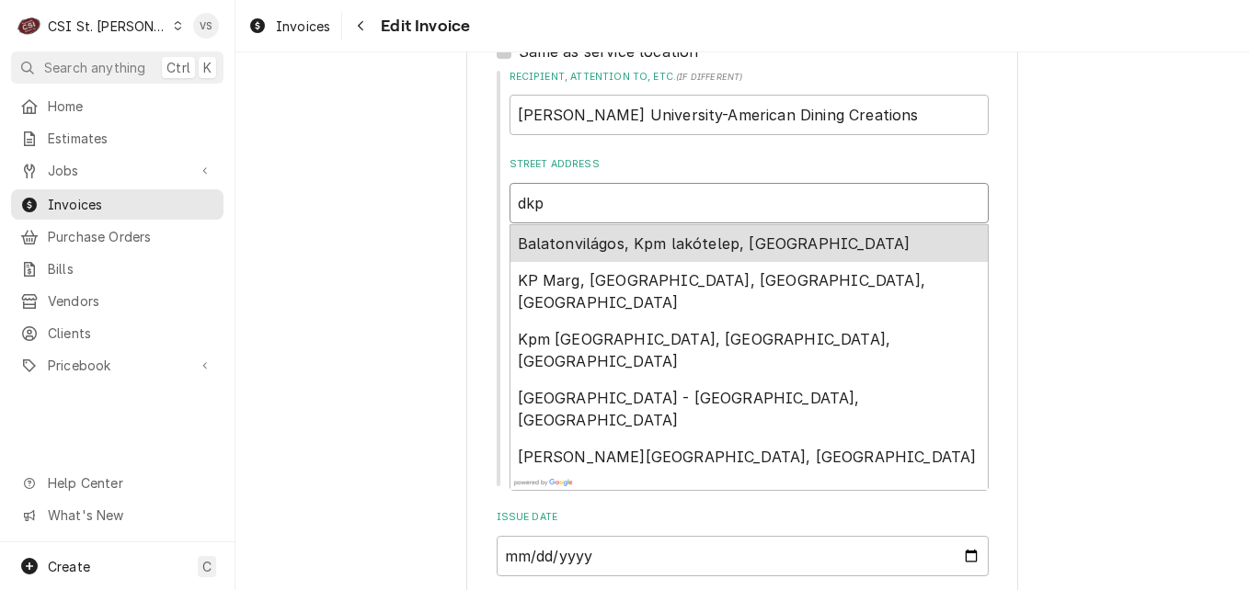
type textarea "x"
type input "dk"
type textarea "x"
type input "d"
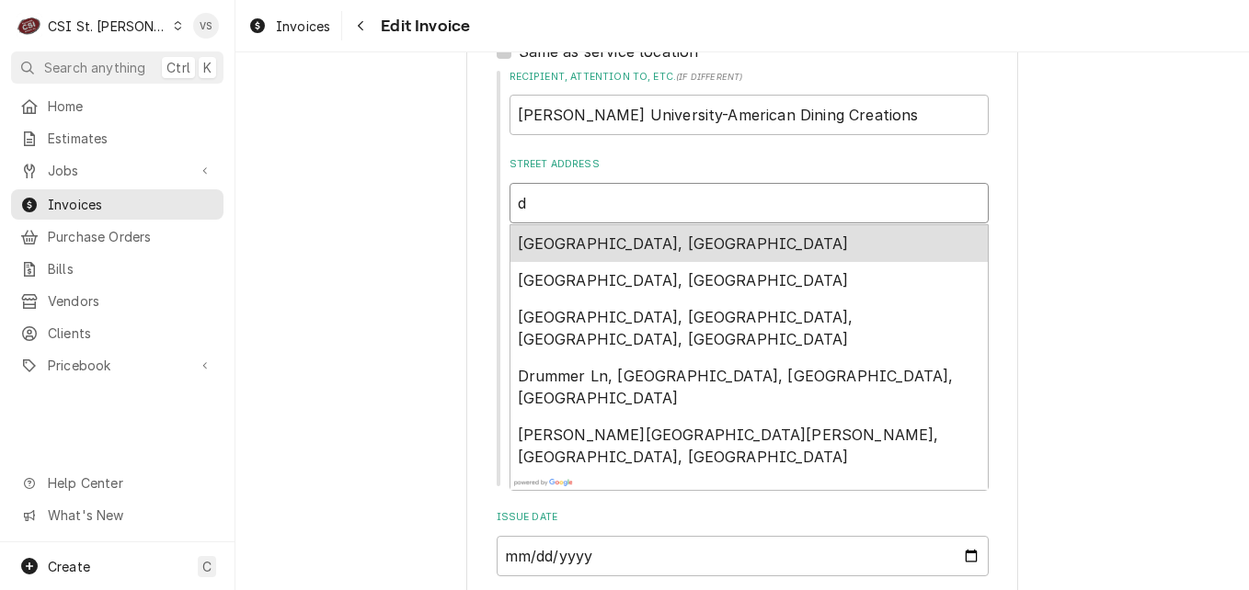
type textarea "x"
type input "dj"
type textarea "x"
type input "djo"
type textarea "x"
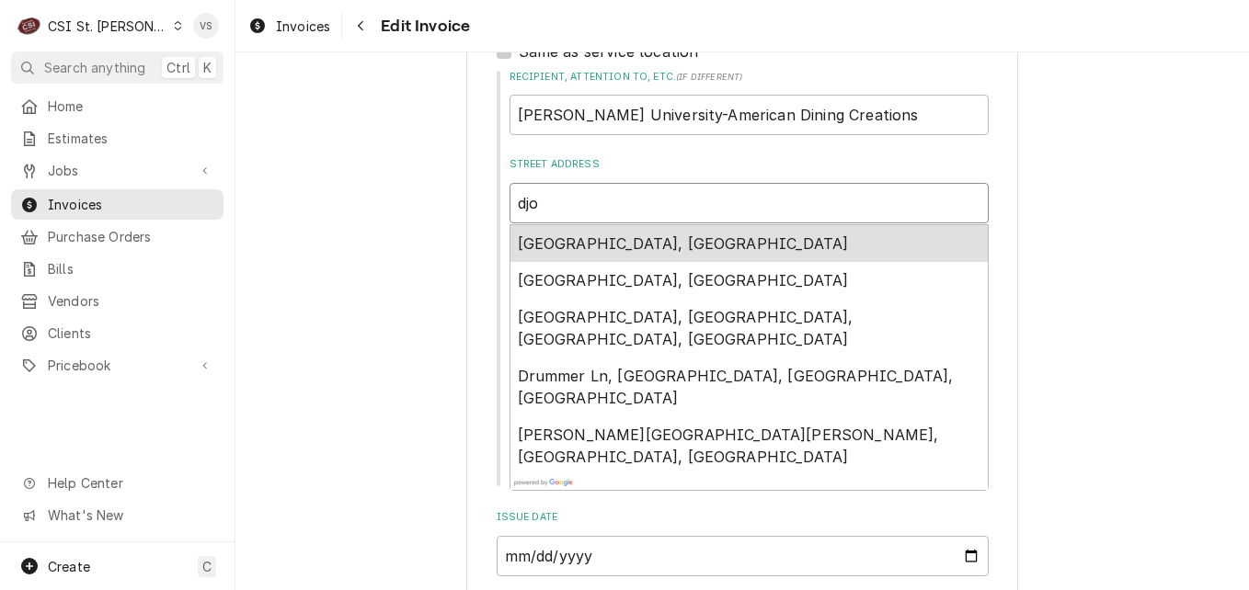
type input "djon"
type textarea "x"
type input "djone"
type textarea "x"
type input "djones"
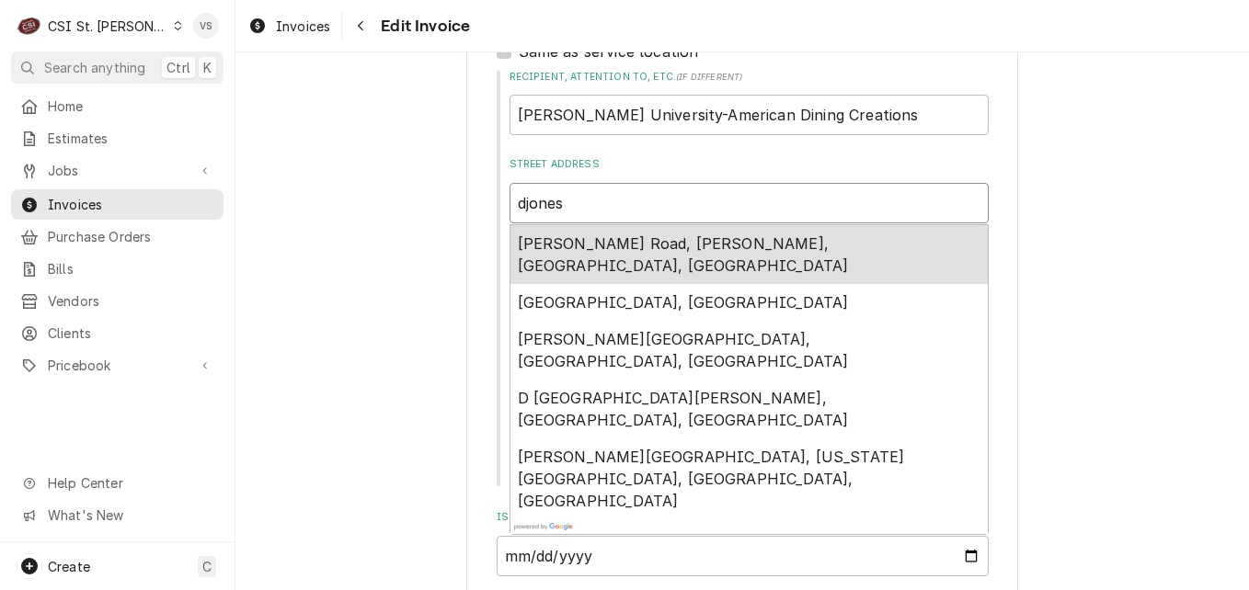
type textarea "x"
type input "djones@"
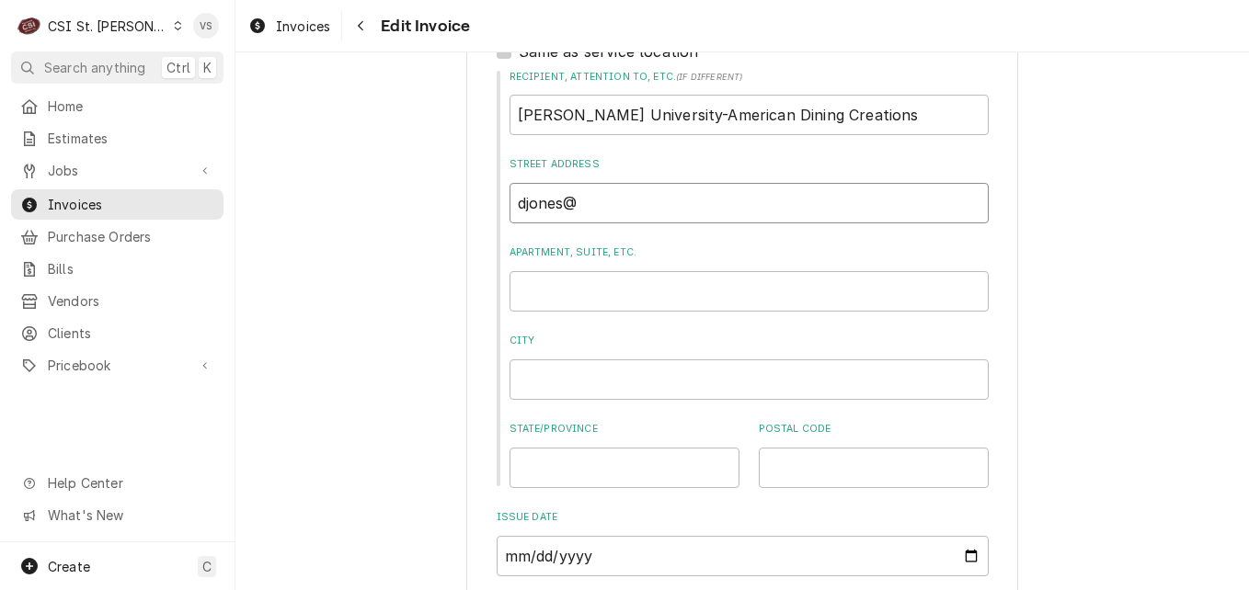
type textarea "x"
type input "djones@a"
type textarea "x"
type input "djones@af"
type textarea "x"
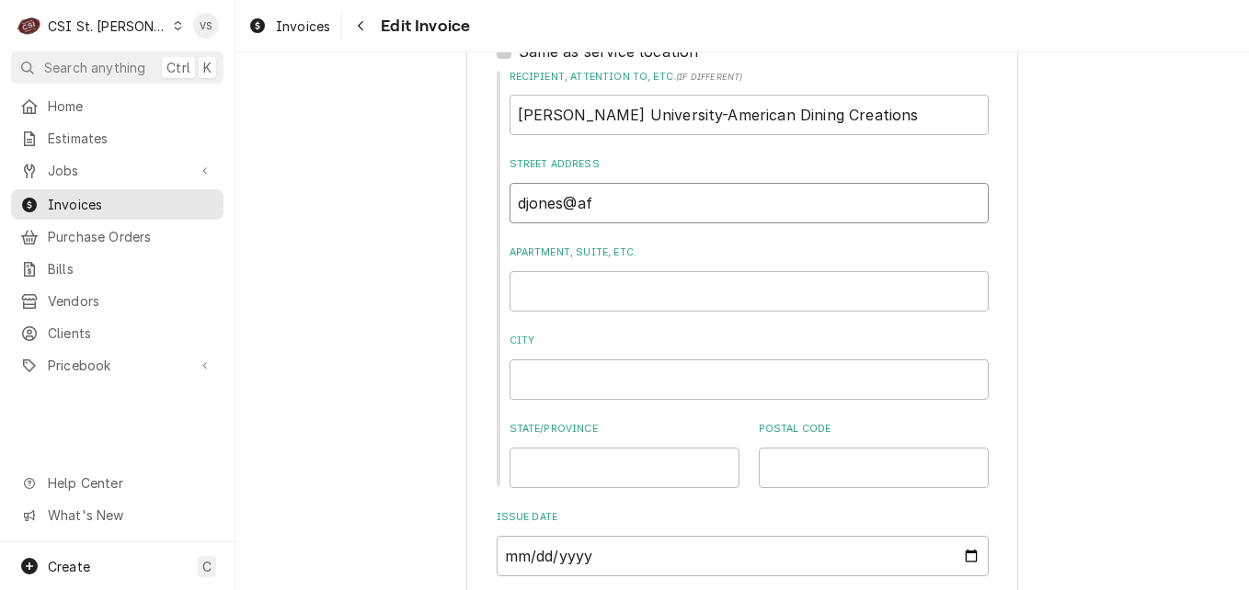
type input "djones@afv"
type textarea "x"
type input "djones@afvu"
type textarea "x"
type input "djones@afvus"
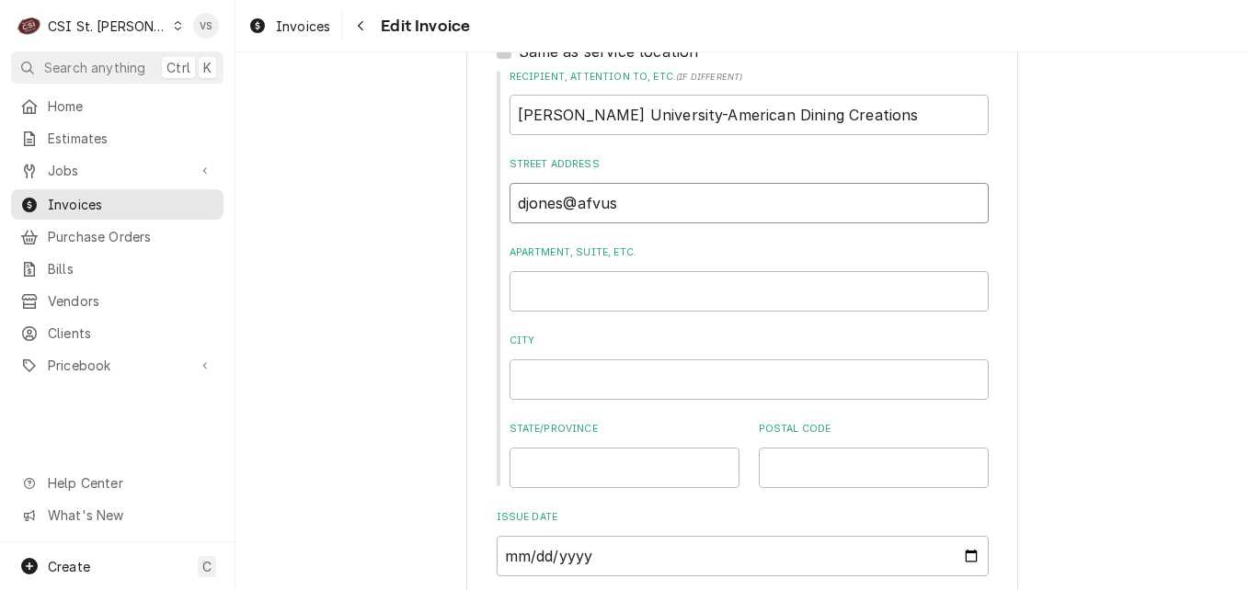
type textarea "x"
type input "djones@afvusa"
type textarea "x"
type input "djones@afvusa."
type textarea "x"
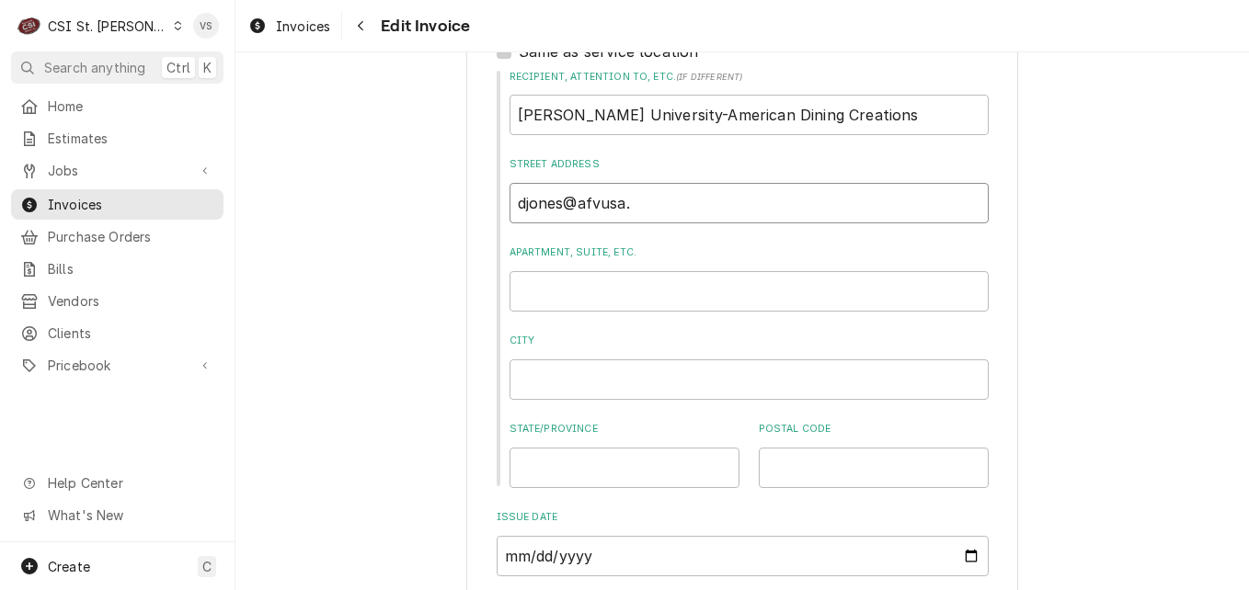
type input "djones@afvusa.c"
type textarea "x"
type input "djones@afvusa.co"
type textarea "x"
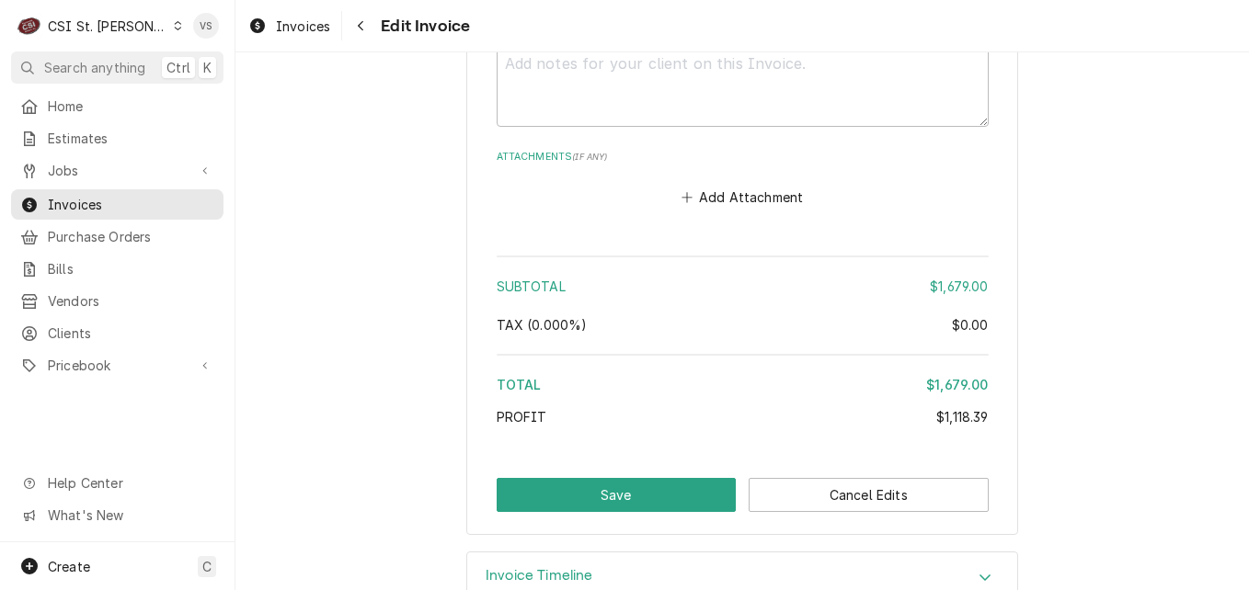
scroll to position [4117, 0]
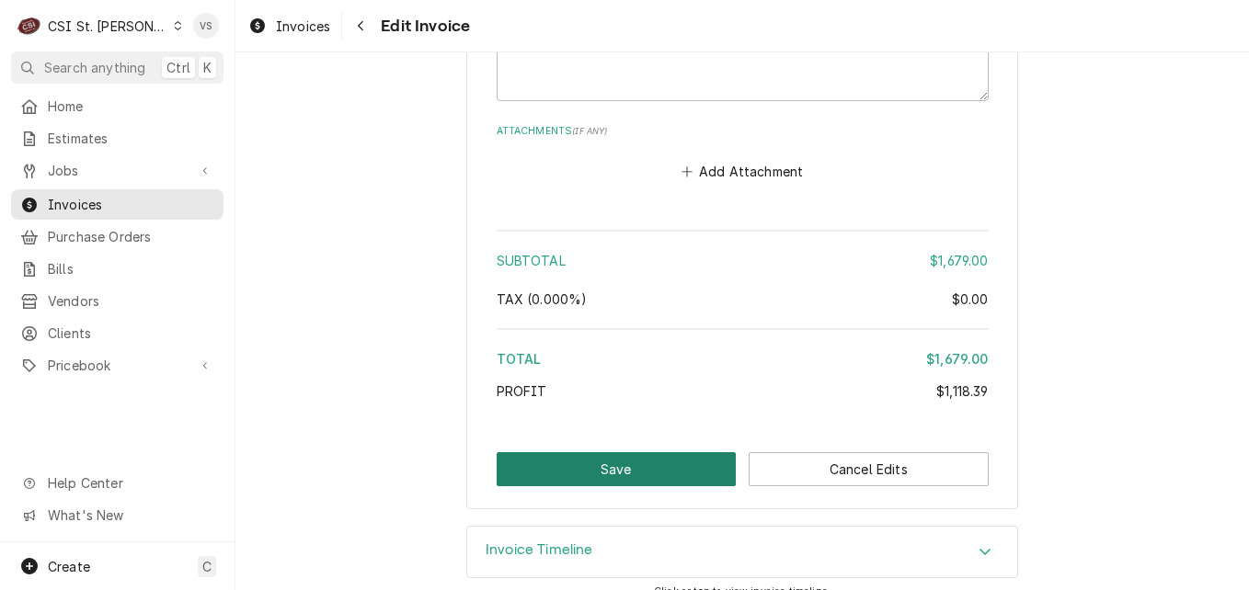
type input "djones@afvusa.com"
click at [640, 453] on button "Save" at bounding box center [617, 470] width 240 height 34
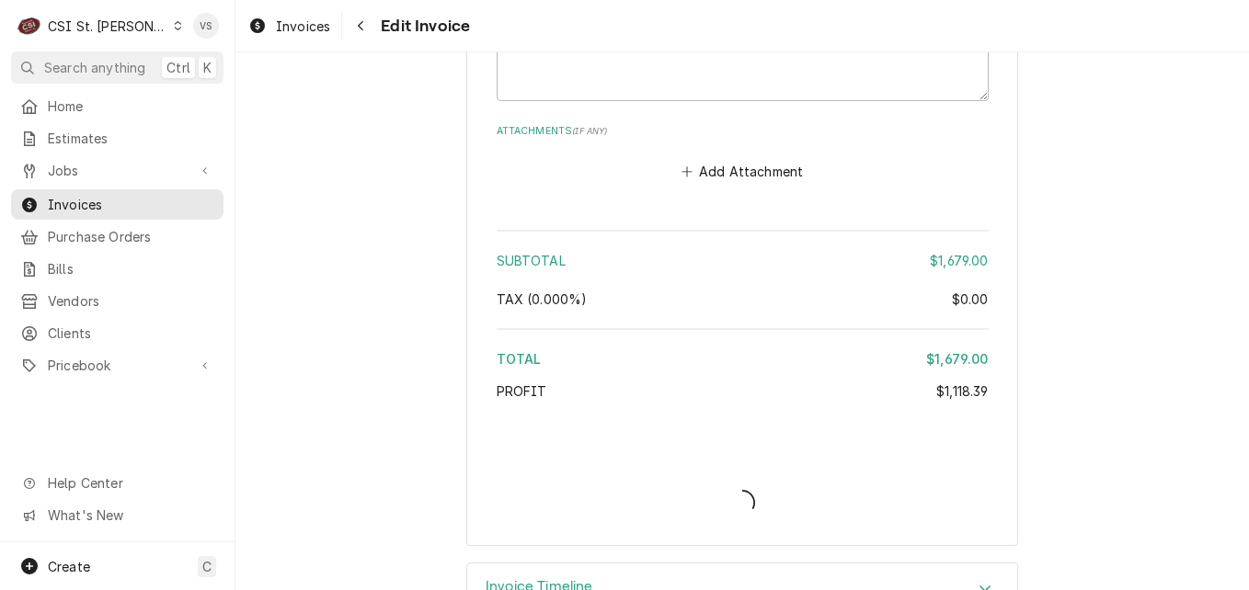
type textarea "x"
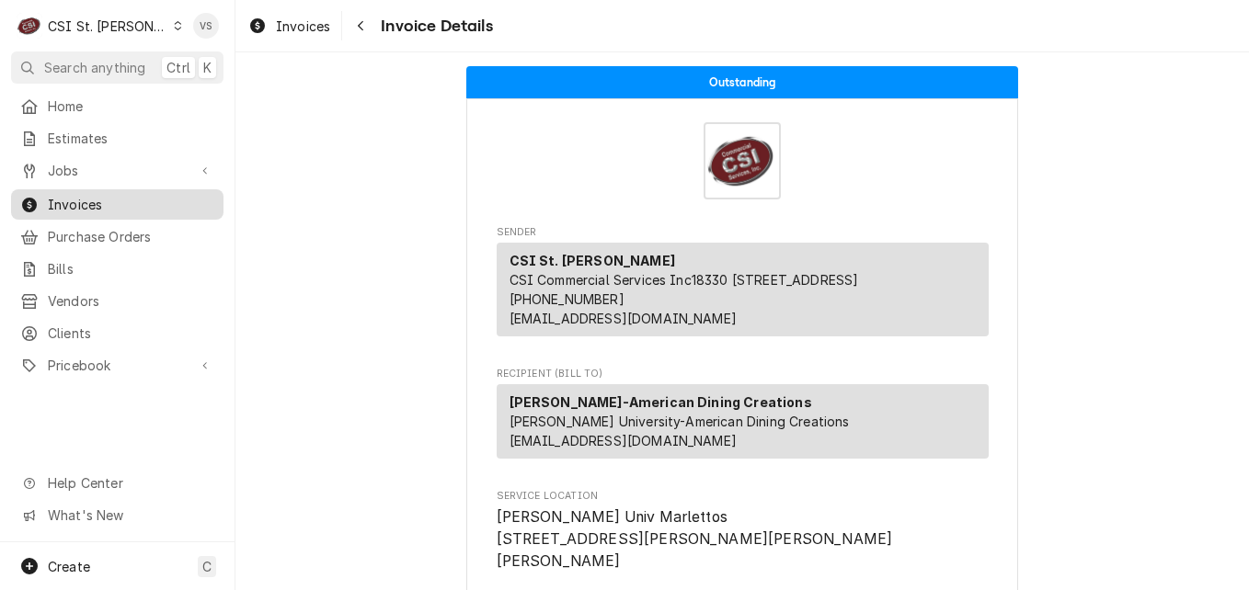
click at [88, 198] on span "Invoices" at bounding box center [131, 204] width 166 height 19
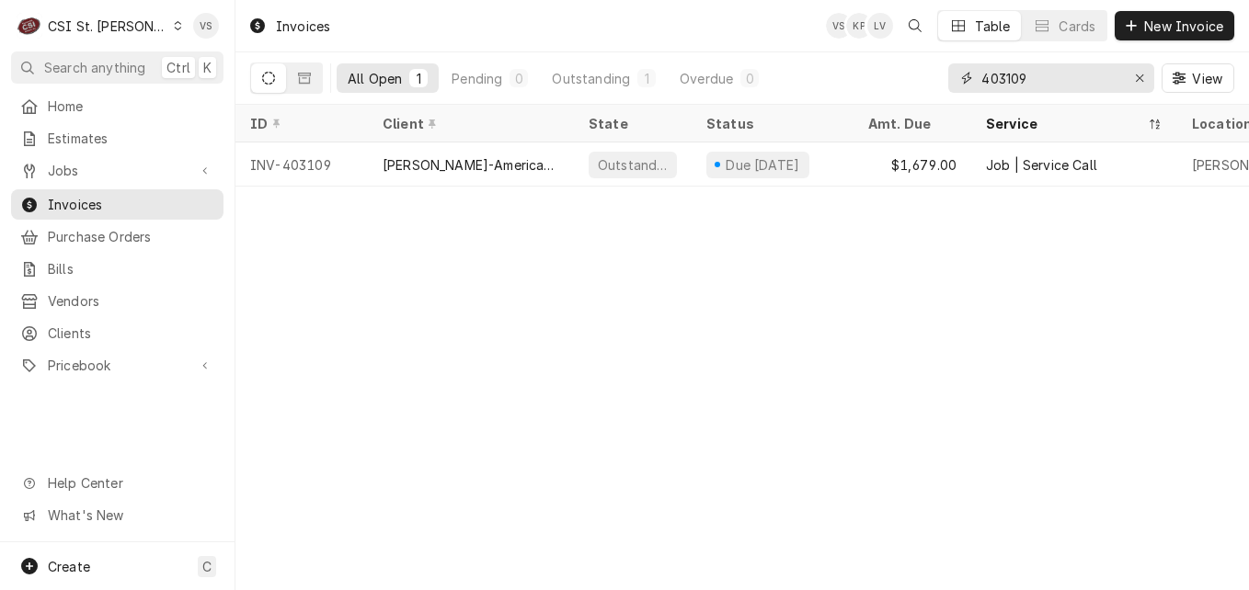
drag, startPoint x: 1041, startPoint y: 84, endPoint x: 1019, endPoint y: 81, distance: 22.2
click at [1015, 84] on input "403109" at bounding box center [1050, 77] width 138 height 29
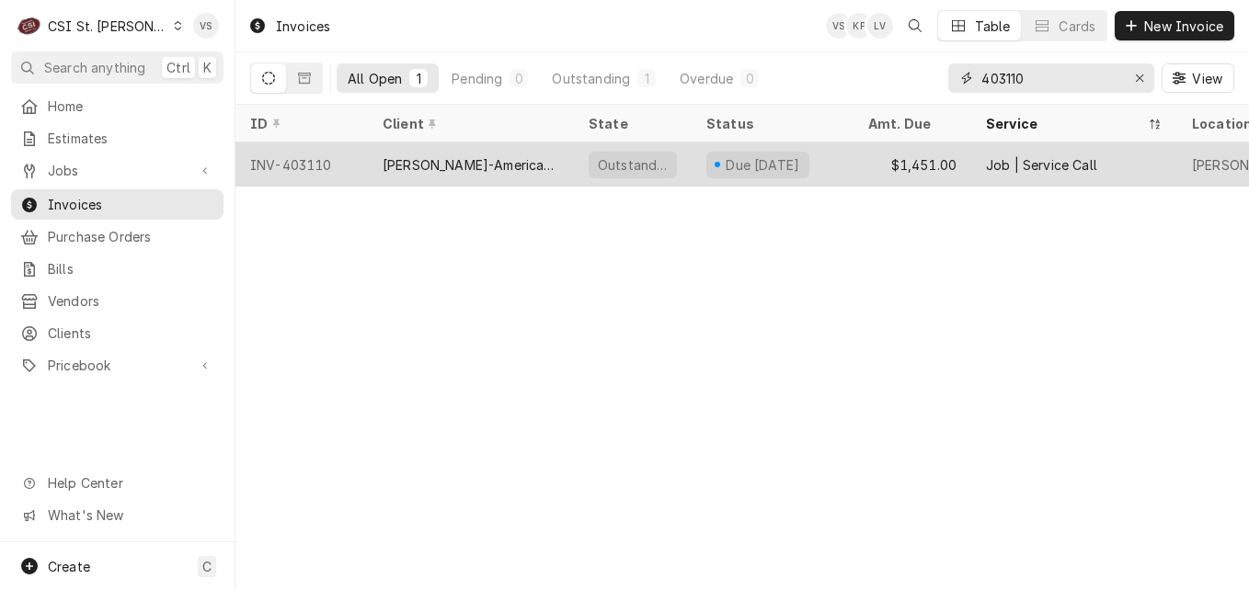
type input "403110"
click at [499, 162] on div "[PERSON_NAME]-American Dining Creations" at bounding box center [471, 164] width 177 height 19
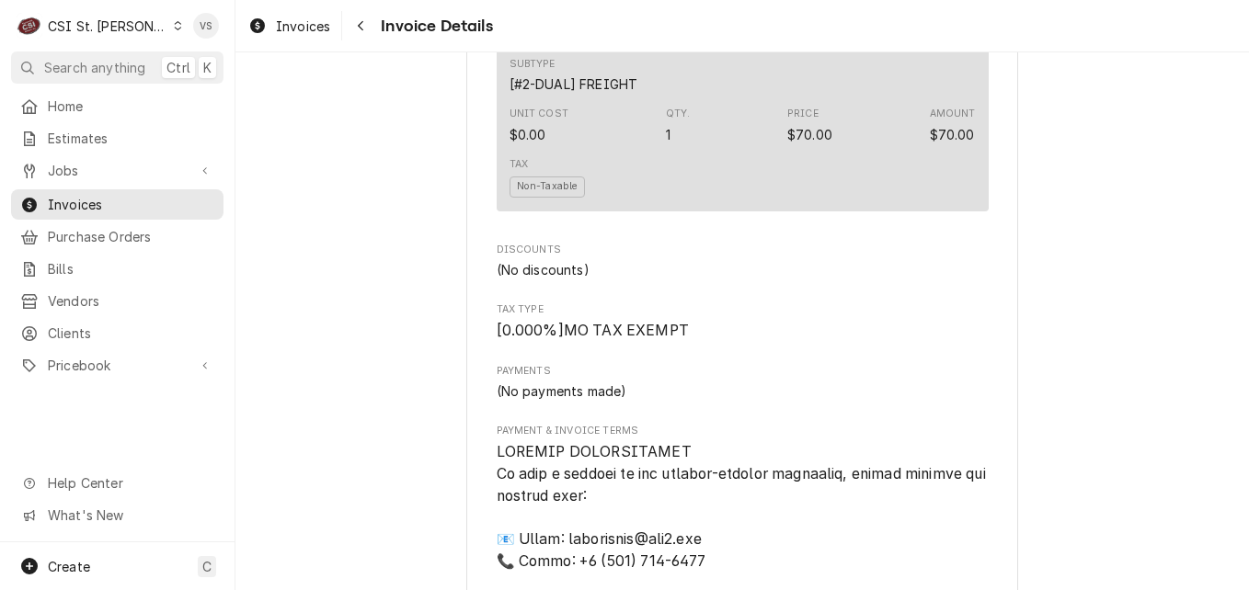
scroll to position [3308, 0]
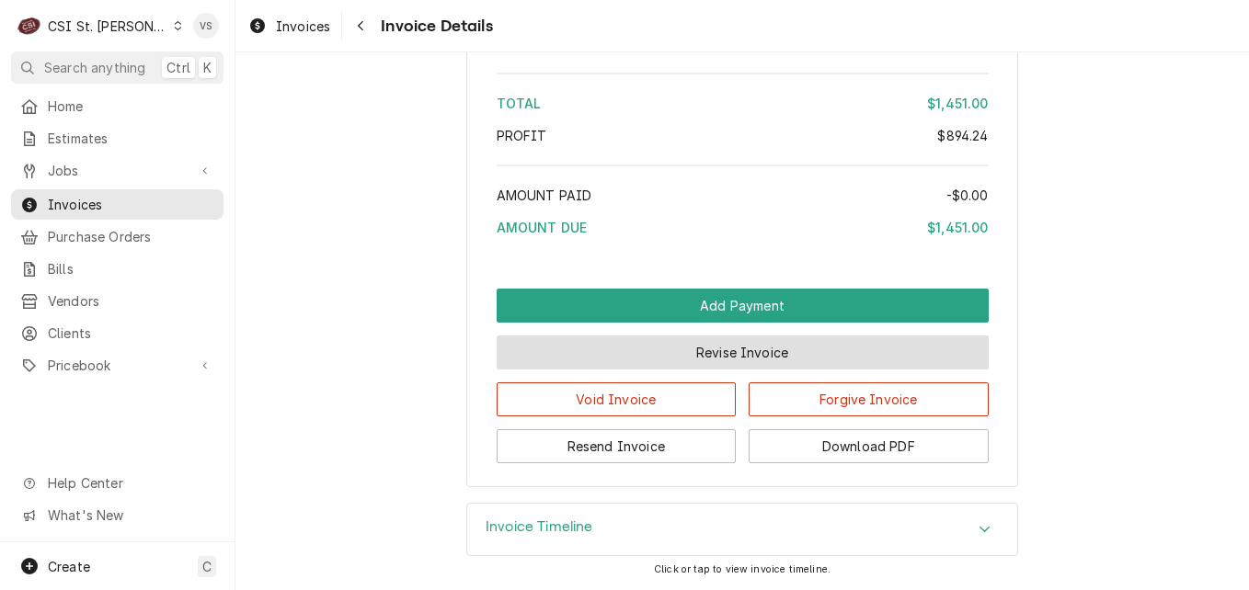
click at [694, 361] on button "Revise Invoice" at bounding box center [743, 353] width 492 height 34
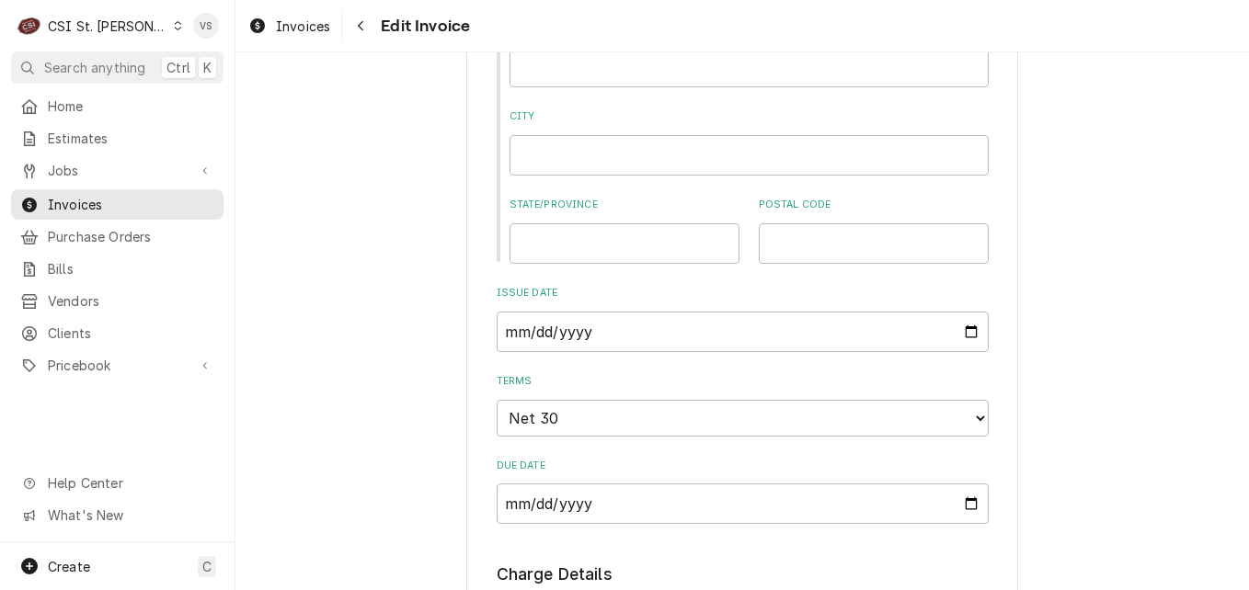
scroll to position [552, 0]
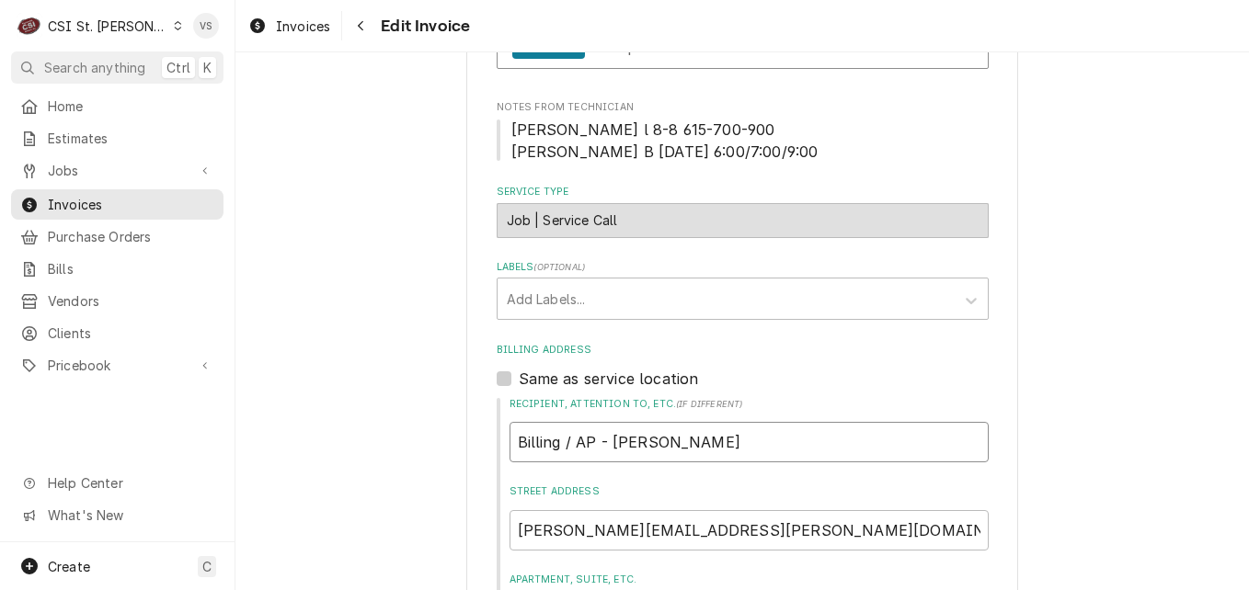
drag, startPoint x: 772, startPoint y: 439, endPoint x: 775, endPoint y: 458, distance: 19.7
click at [510, 440] on input "Billing / AP - [PERSON_NAME]" at bounding box center [749, 442] width 479 height 40
type textarea "x"
type input "W"
type textarea "x"
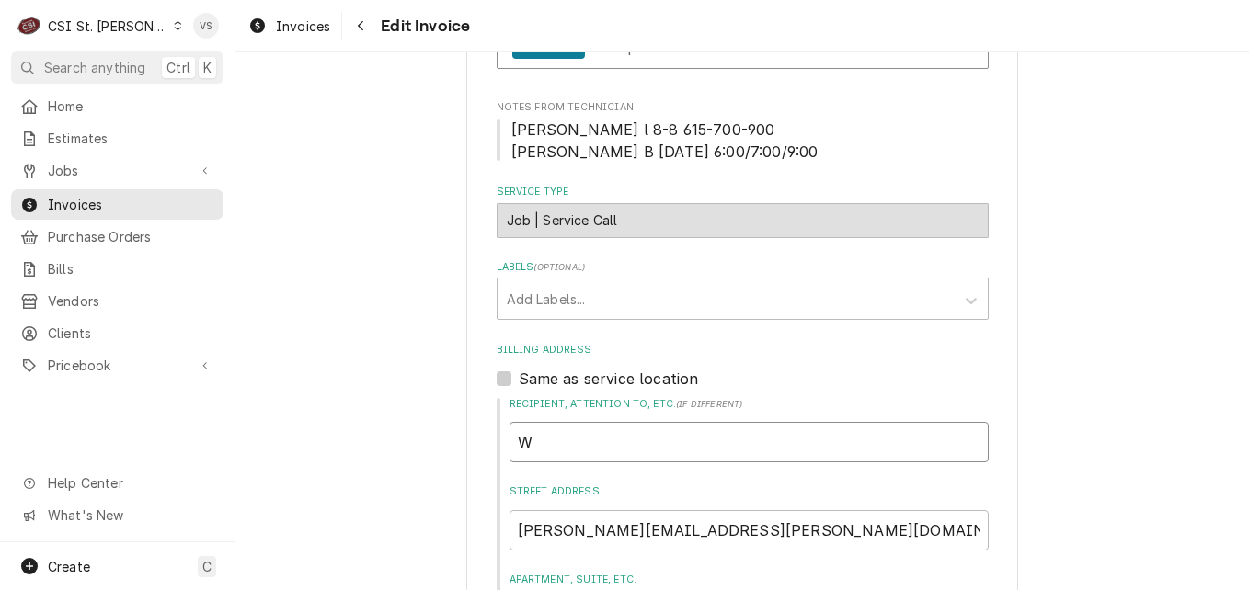
type input "We"
type textarea "x"
type input "Web"
type textarea "x"
type input "Webs"
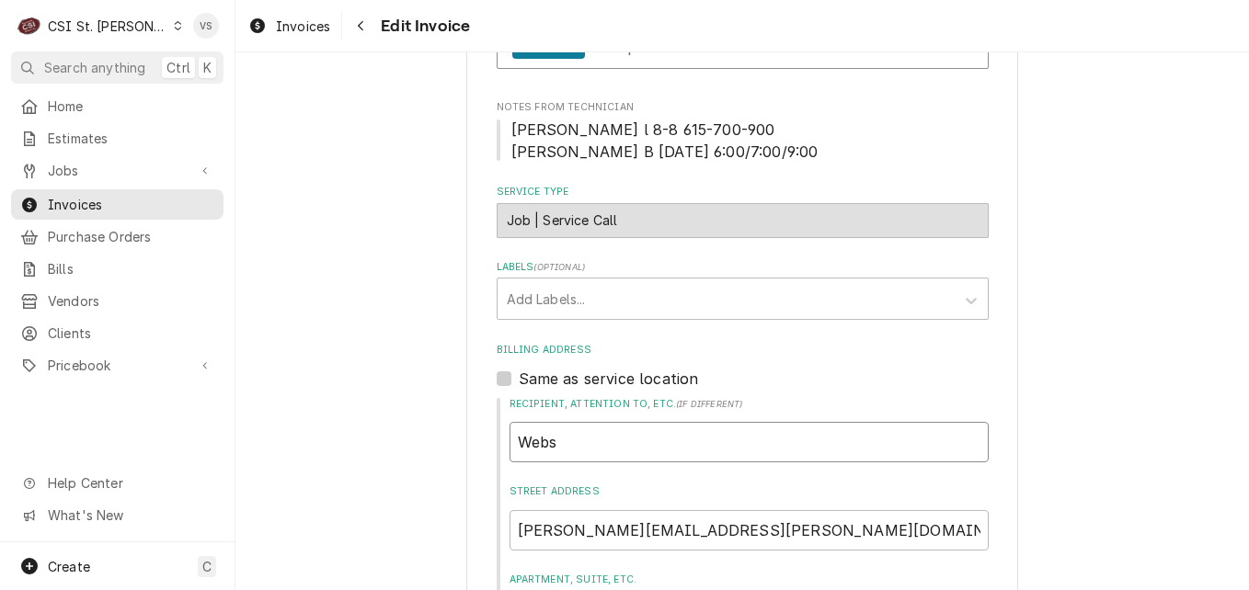
type textarea "x"
type input "Webst"
type textarea "x"
type input "Webste"
type textarea "x"
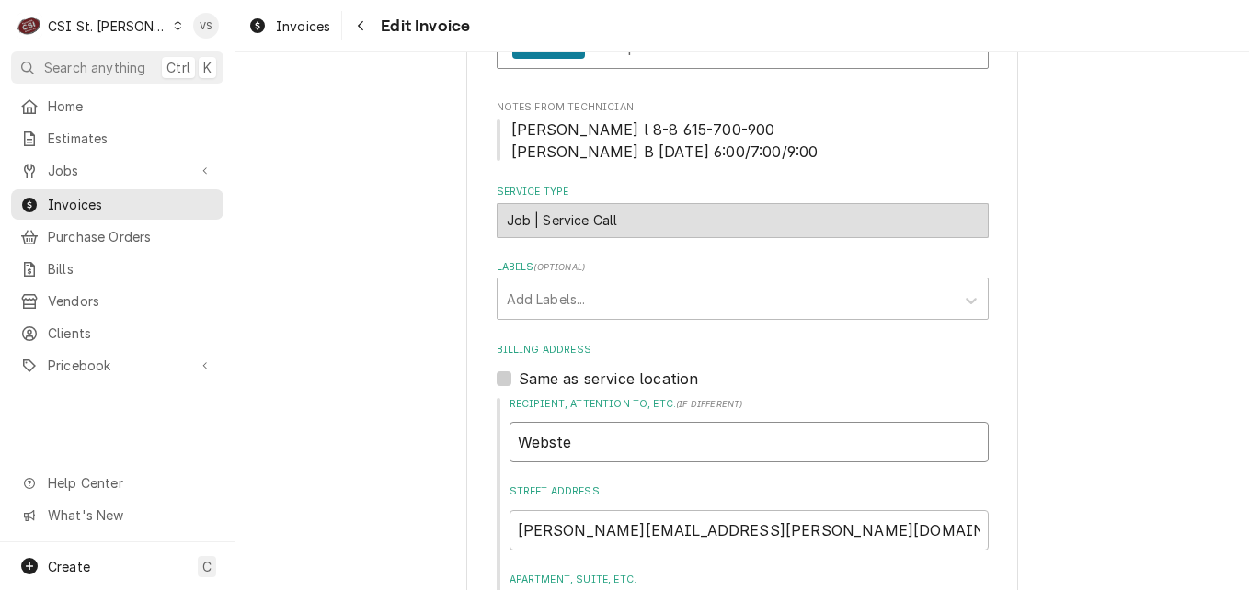
type input "Webster"
type textarea "x"
type input "Webster"
type textarea "x"
type input "Webster U"
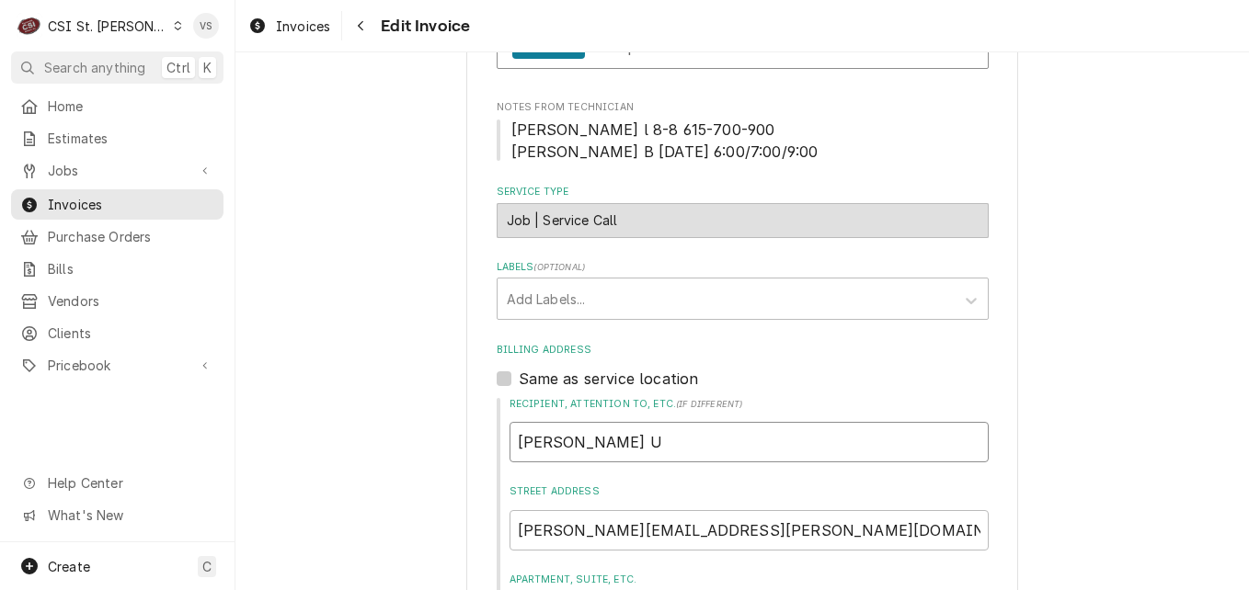
type textarea "x"
type input "Webster Un"
type textarea "x"
type input "Webster Uni"
type textarea "x"
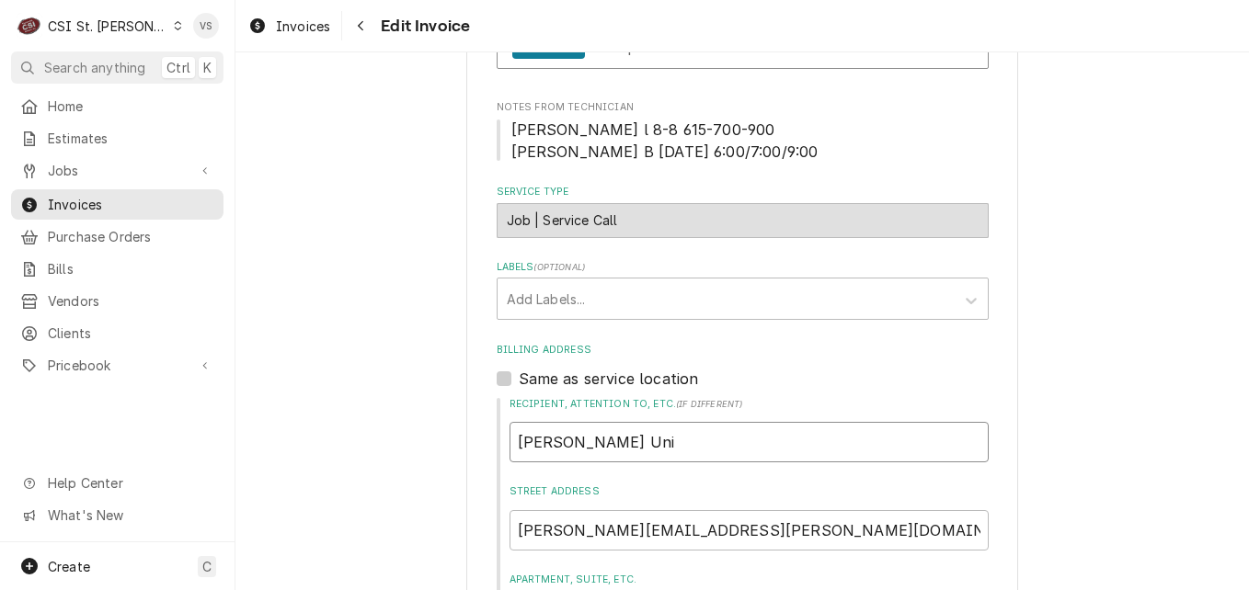
type input "Webster Univ"
type textarea "x"
type input "Webster Unive"
type textarea "x"
type input "Webster Univer"
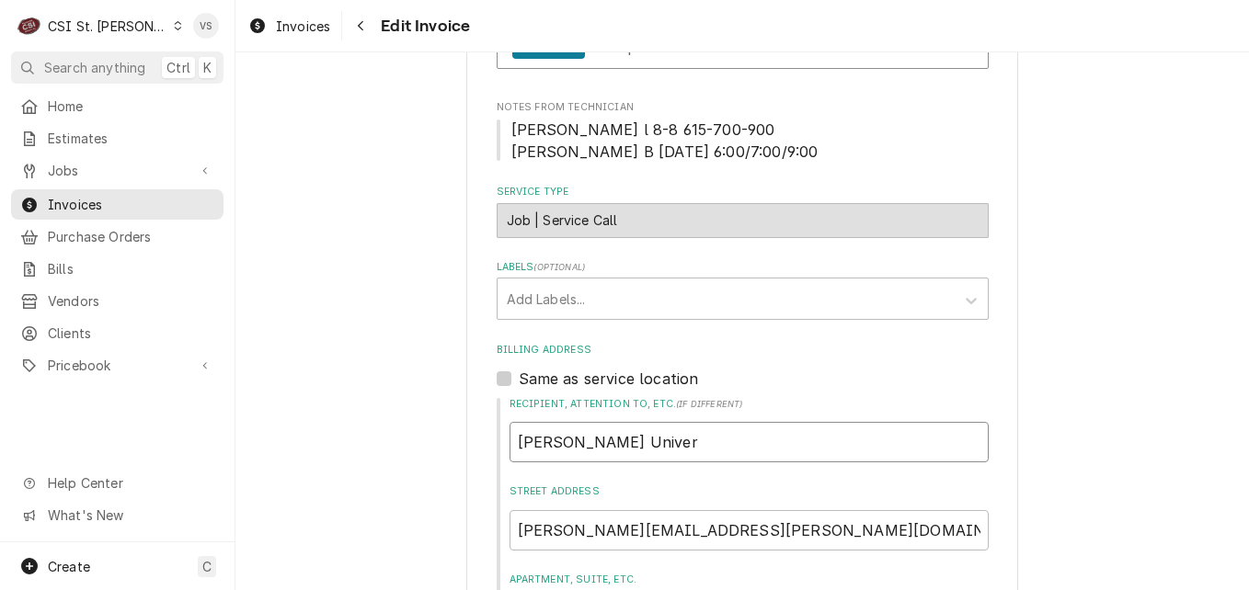
type textarea "x"
type input "Webster Univers"
type textarea "x"
type input "Webster Universi"
type textarea "x"
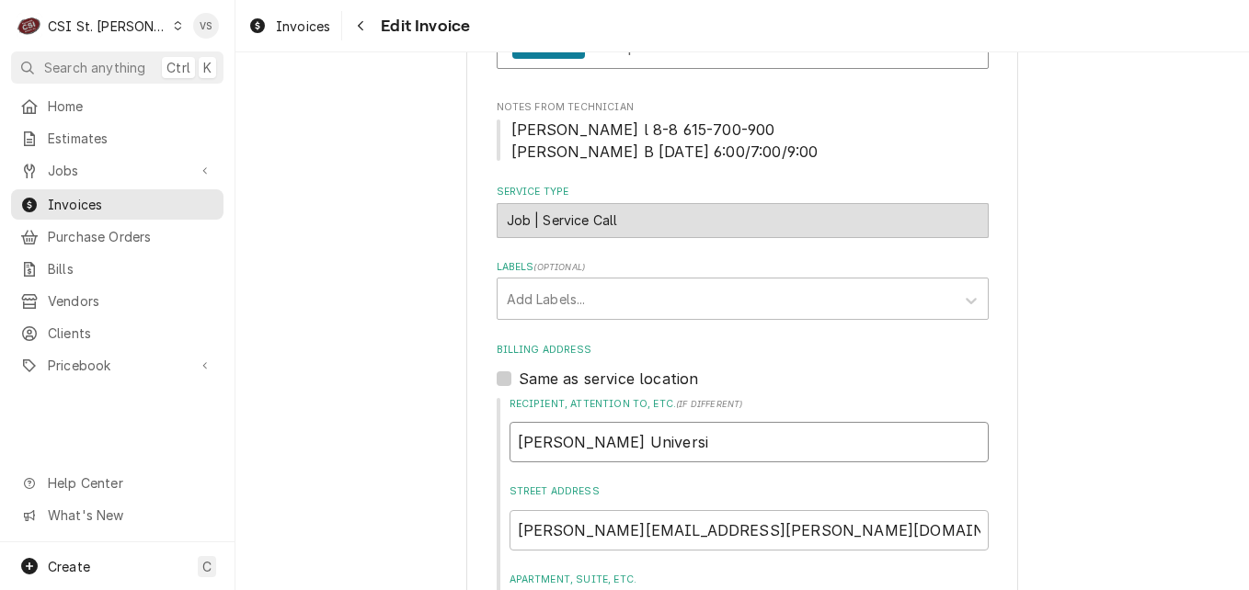
type input "Webster Universit"
type textarea "x"
type input "Webster University"
type textarea "x"
type input "Webster University-"
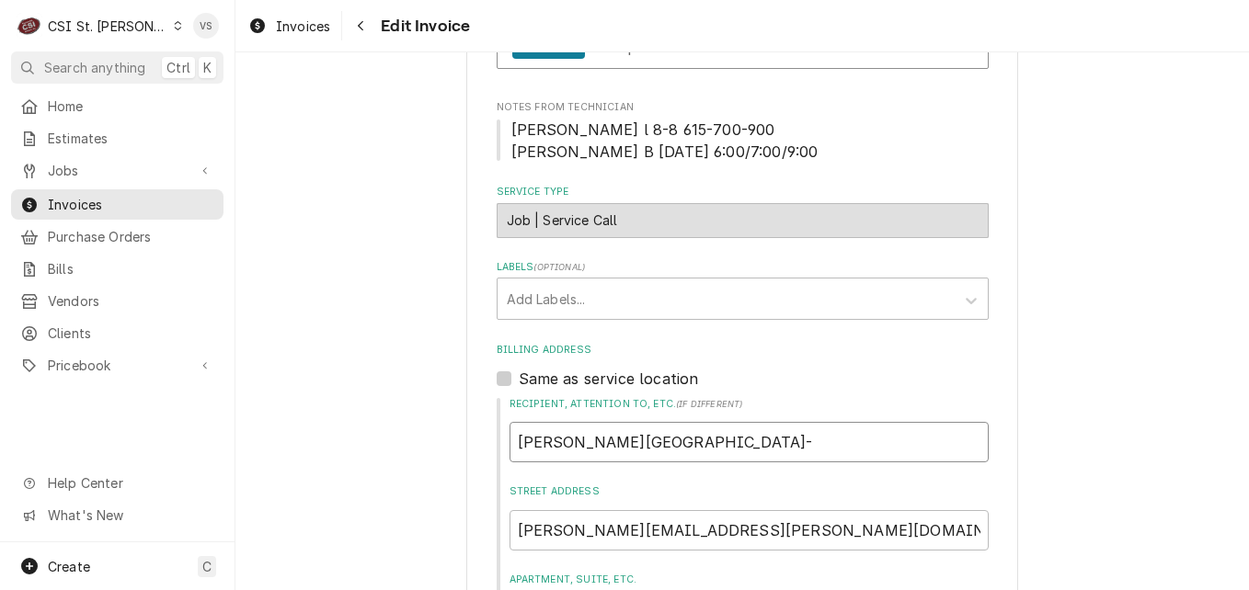
type textarea "x"
type input "Webster University-A"
type textarea "x"
type input "Webster University-Am"
type textarea "x"
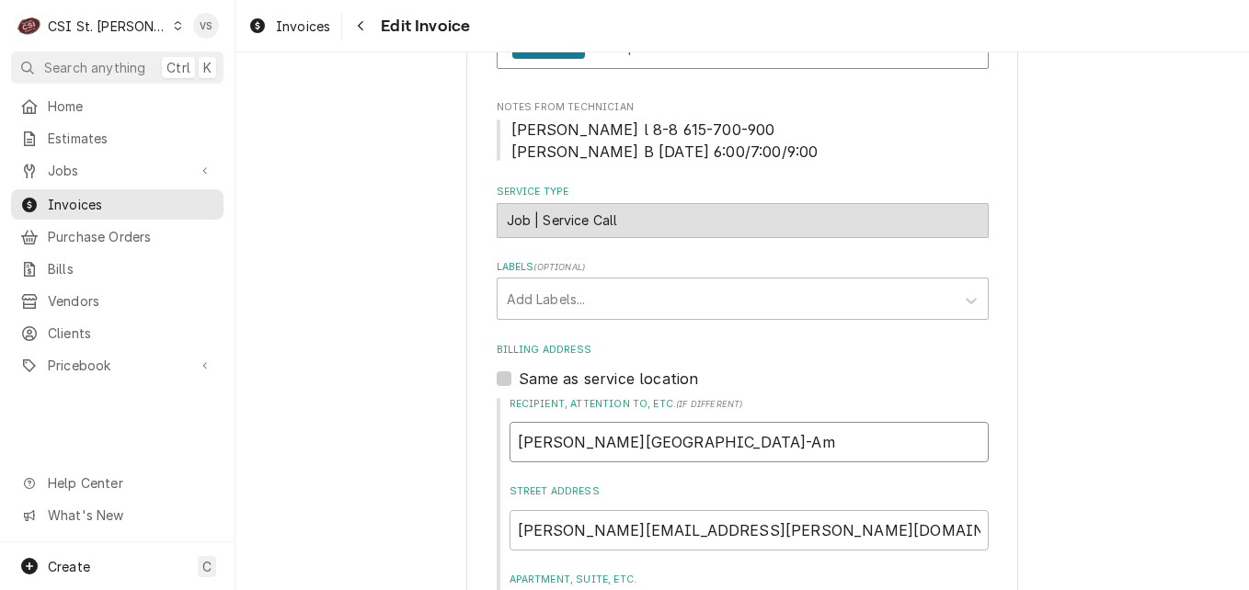
type input "Webster University-Ame"
type textarea "x"
type input "Webster University-Amer"
type textarea "x"
type input "Webster University-Ameri"
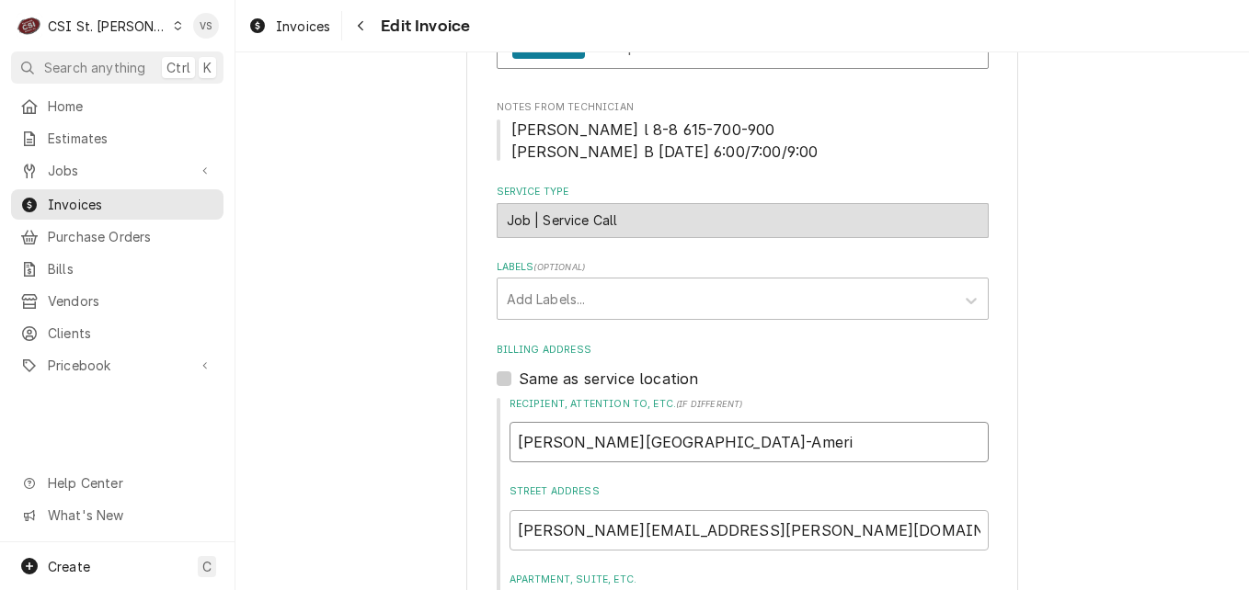
type textarea "x"
type input "Webster University-Americ"
type textarea "x"
type input "Webster University-America"
type textarea "x"
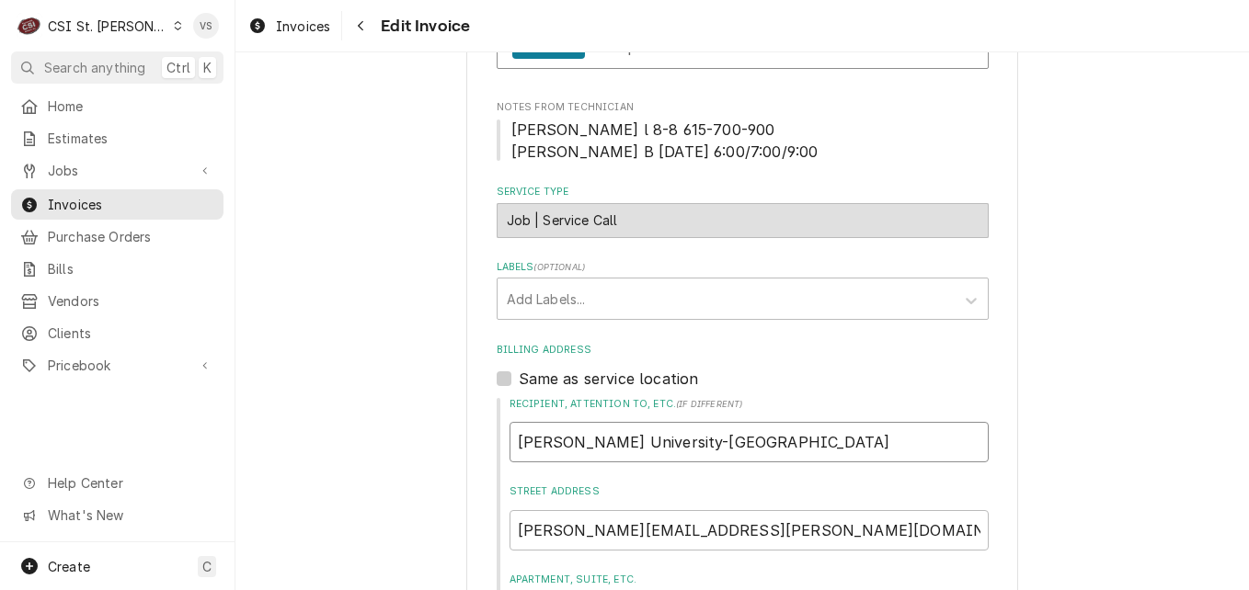
type input "Webster University-American"
type textarea "x"
type input "Webster University-American"
type textarea "x"
type input "Webster University-American D"
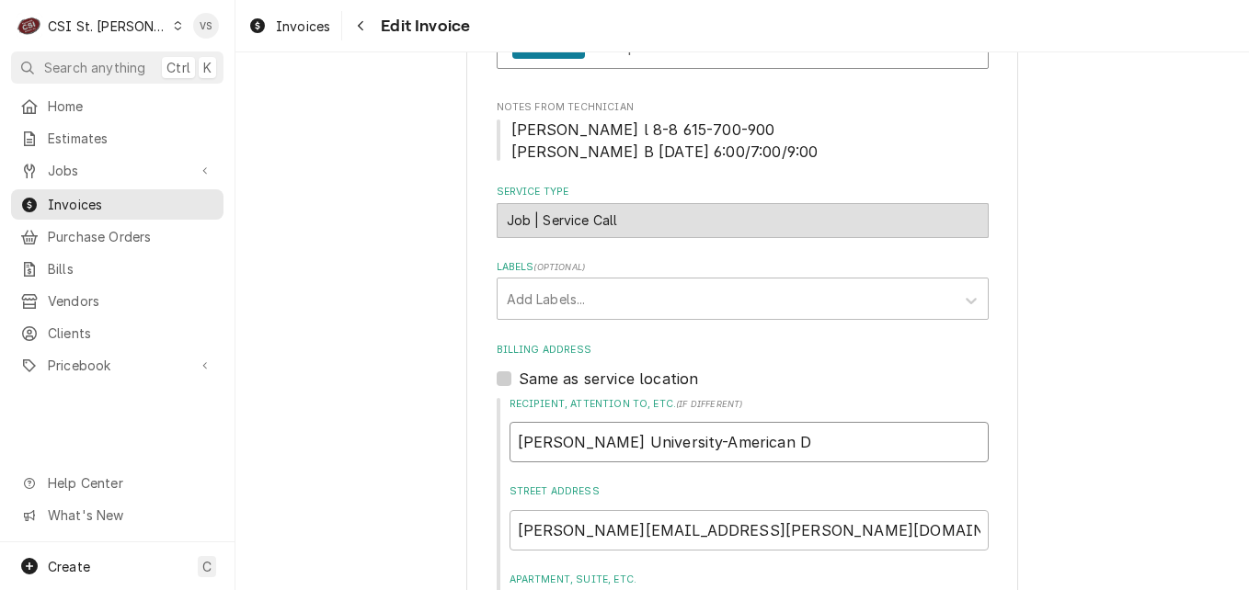
type textarea "x"
type input "Webster University-American Di"
type textarea "x"
type input "Webster University-American Din"
type textarea "x"
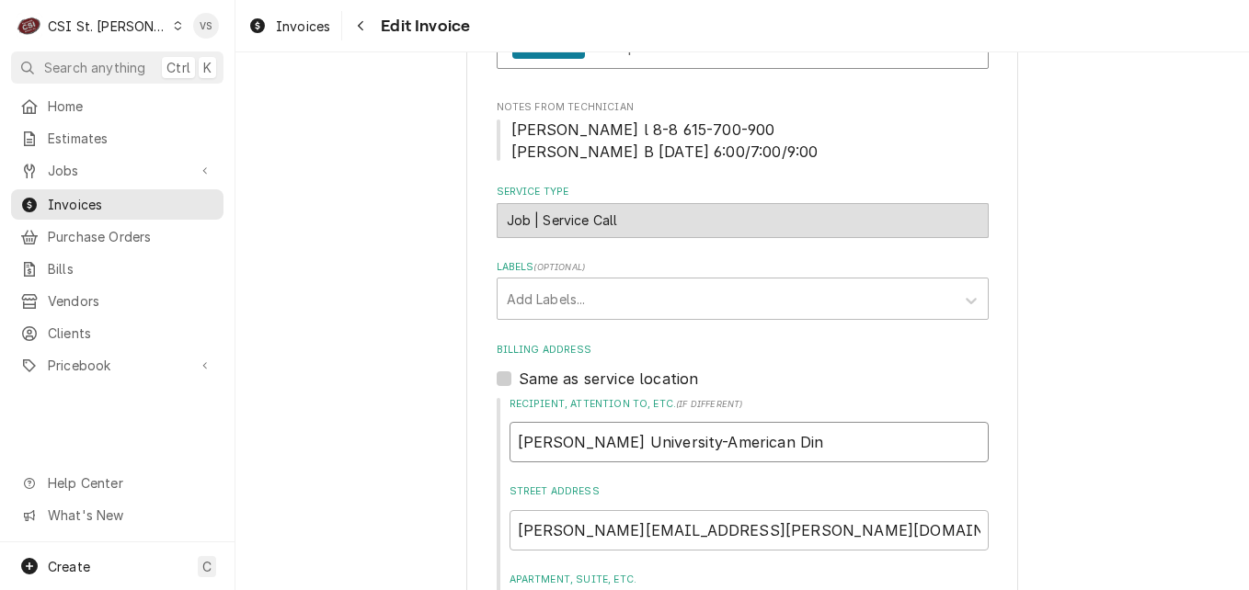
type input "Webster University-American Dini"
type textarea "x"
type input "Webster University-American Dinin"
type textarea "x"
type input "Webster University-American Dining"
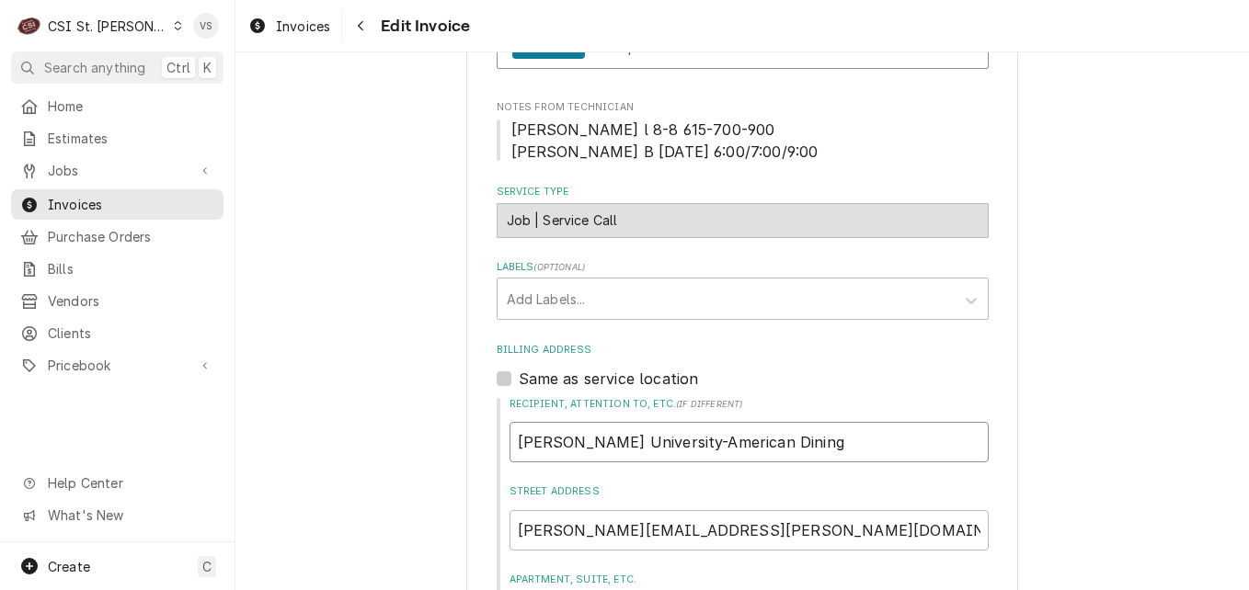
type textarea "x"
type input "Webster University-American Dining"
type textarea "x"
type input "Webster University-American Dining C"
type textarea "x"
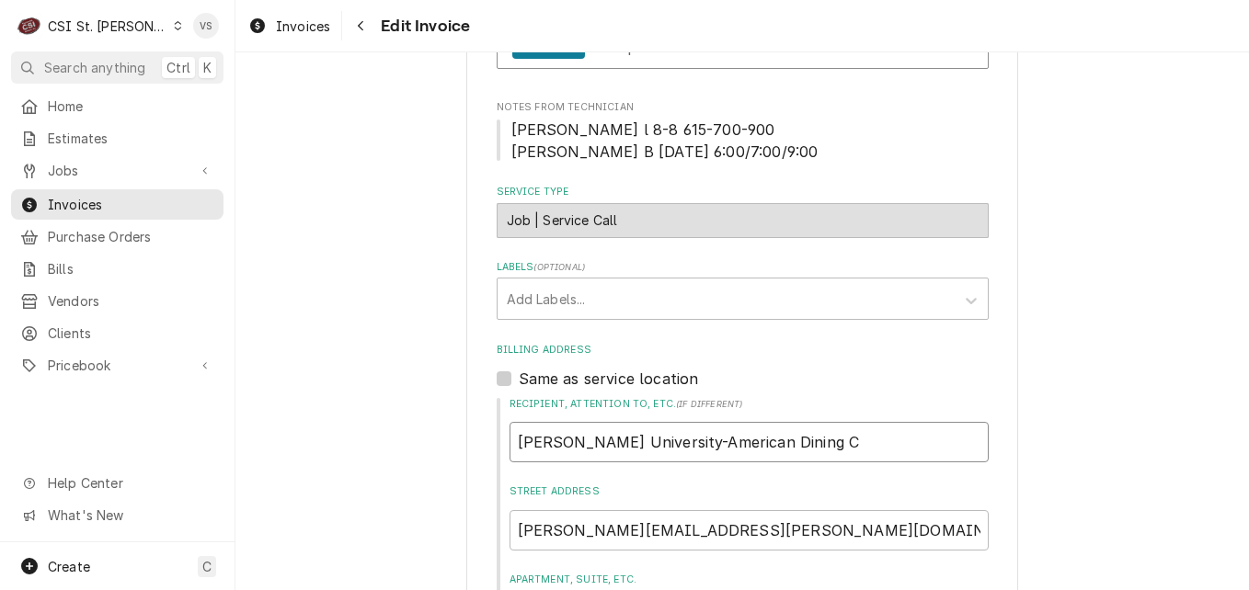
type input "Webster University-American Dining Cr"
type textarea "x"
type input "Webster University-American Dining Cre"
type textarea "x"
type input "Webster University-American Dining Crea"
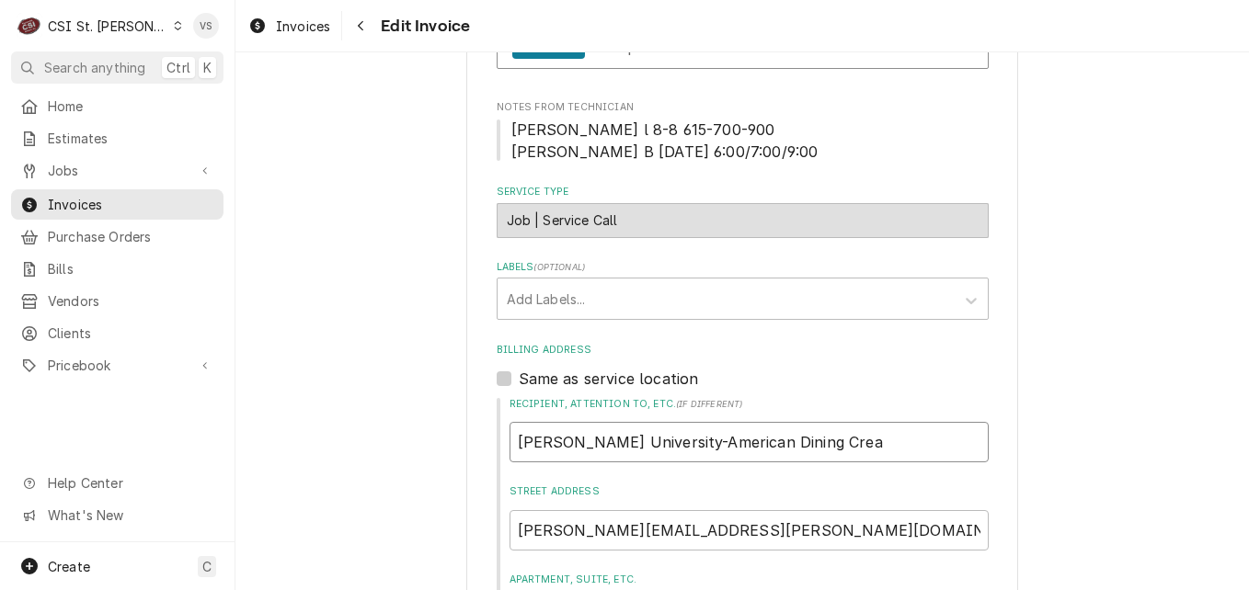
type textarea "x"
type input "Webster University-American Dining Creat"
type textarea "x"
type input "Webster University-American Dining Creati"
type textarea "x"
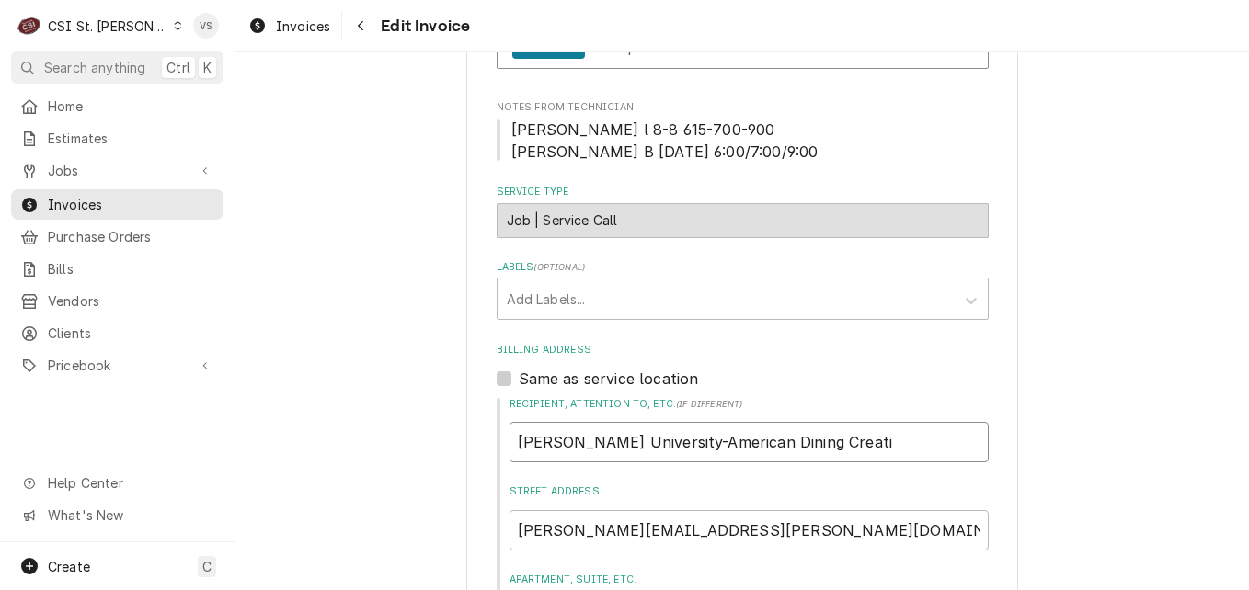
type input "Webster University-American Dining Creatio"
type textarea "x"
type input "Webster University-American Dining Creation"
type textarea "x"
type input "Webster University-American Dining Creations"
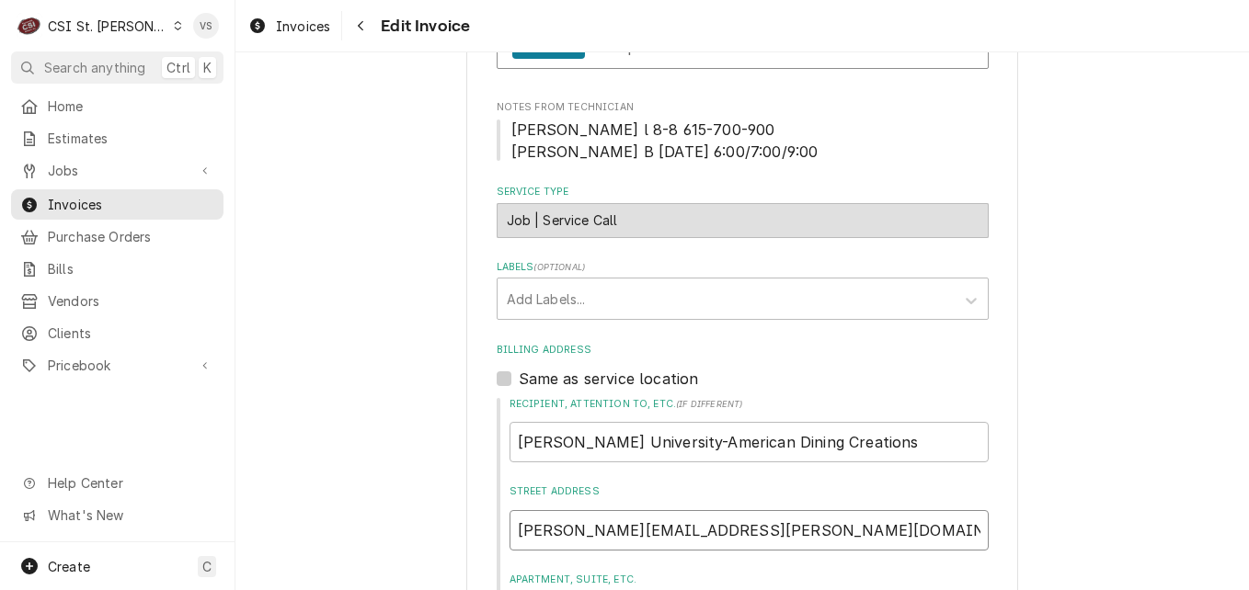
type textarea "x"
type input "d"
type textarea "x"
type input "dj"
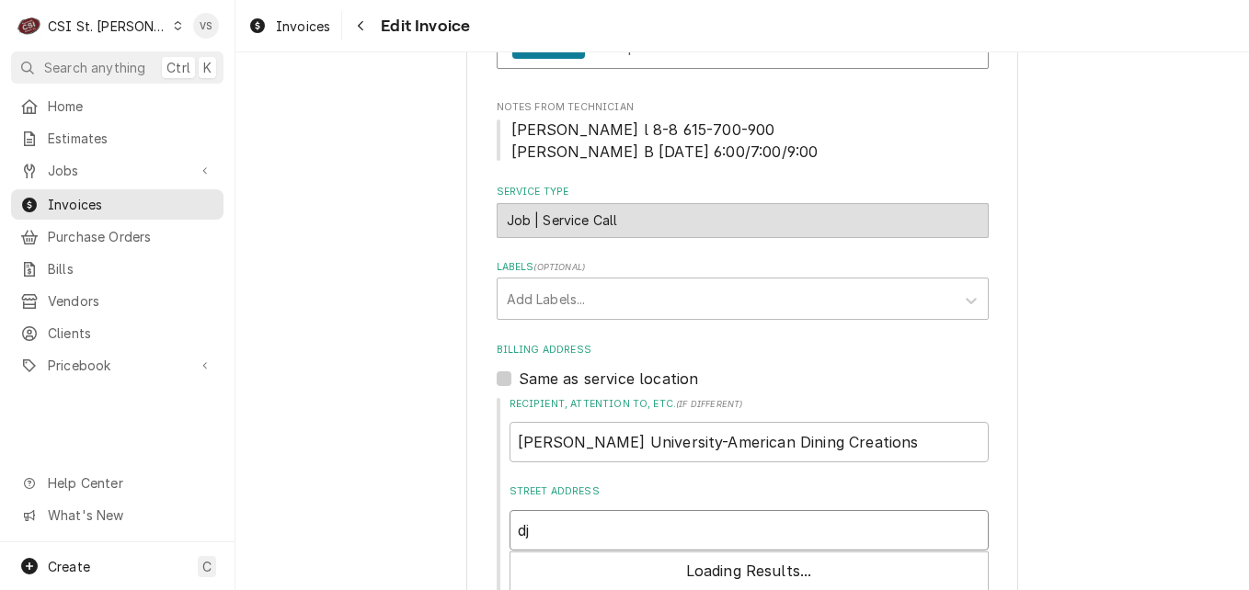
type textarea "x"
type input "djo"
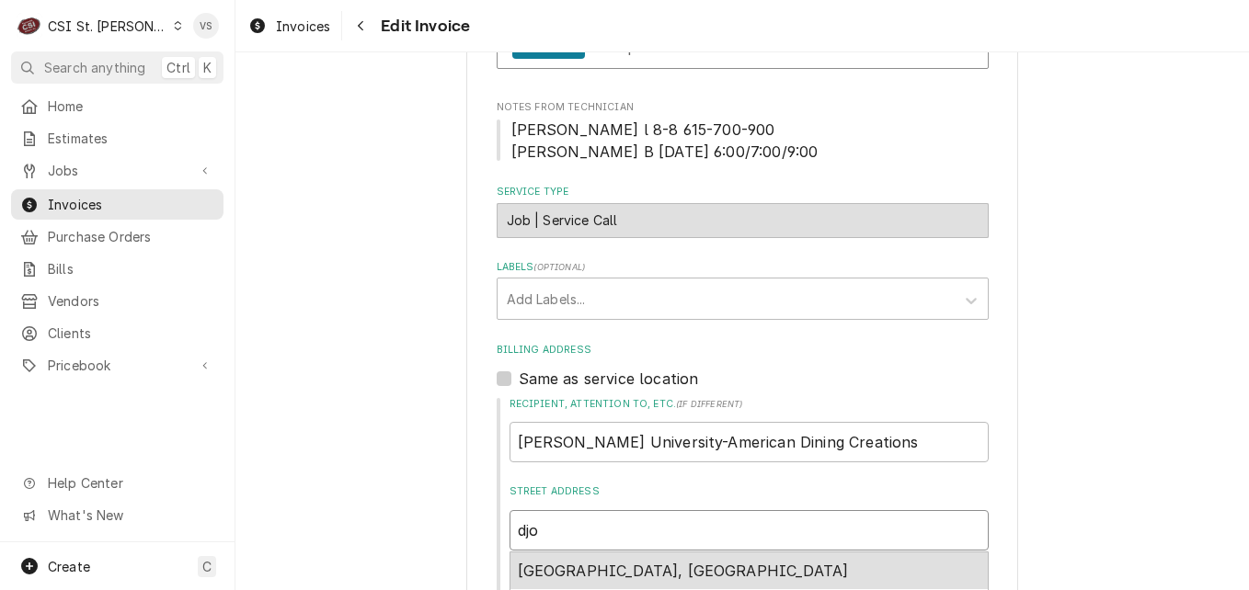
type textarea "x"
type input "djon"
type textarea "x"
type input "djone"
type textarea "x"
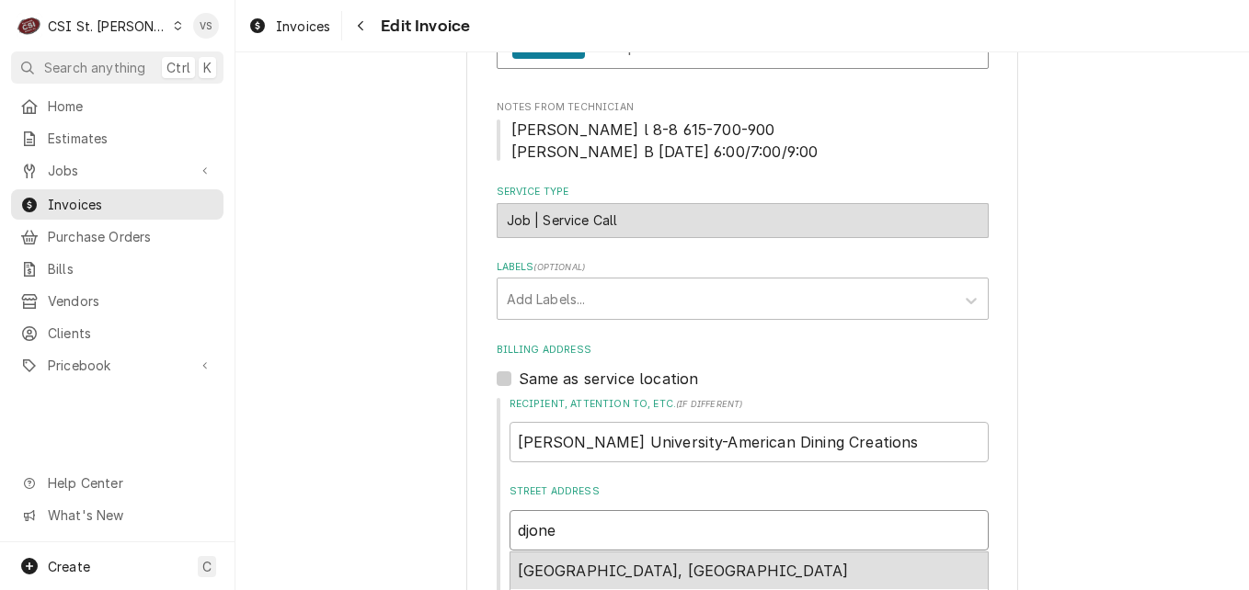
type input "djones"
type textarea "x"
type input "djones@"
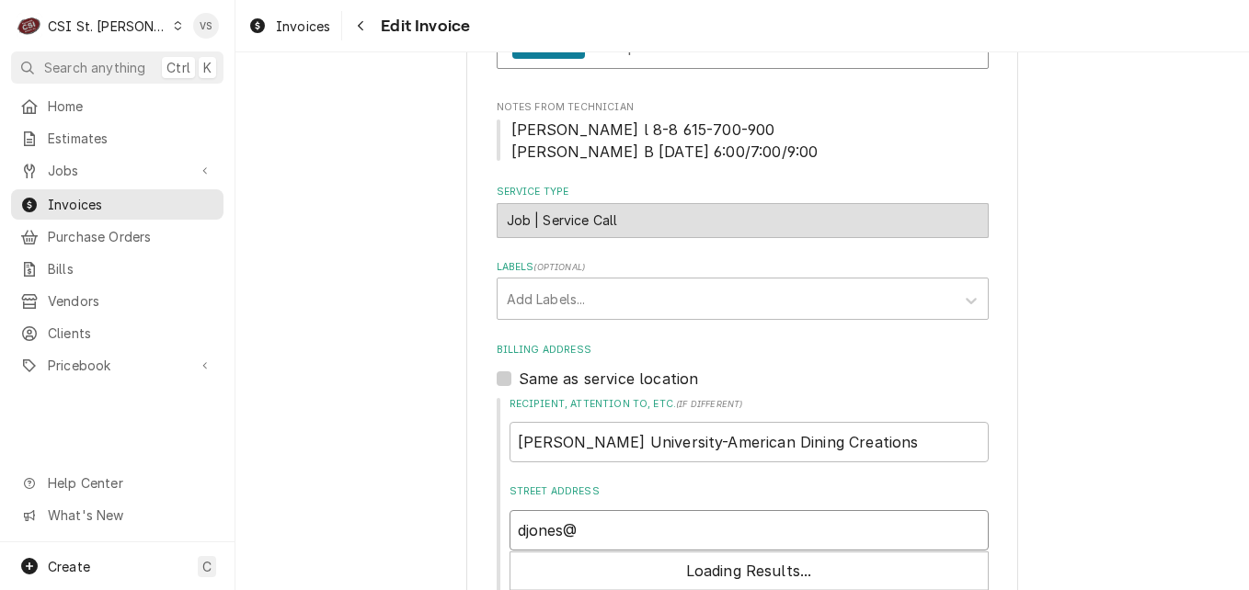
type textarea "x"
type input "djones@a"
type textarea "x"
type input "djones@af"
type textarea "x"
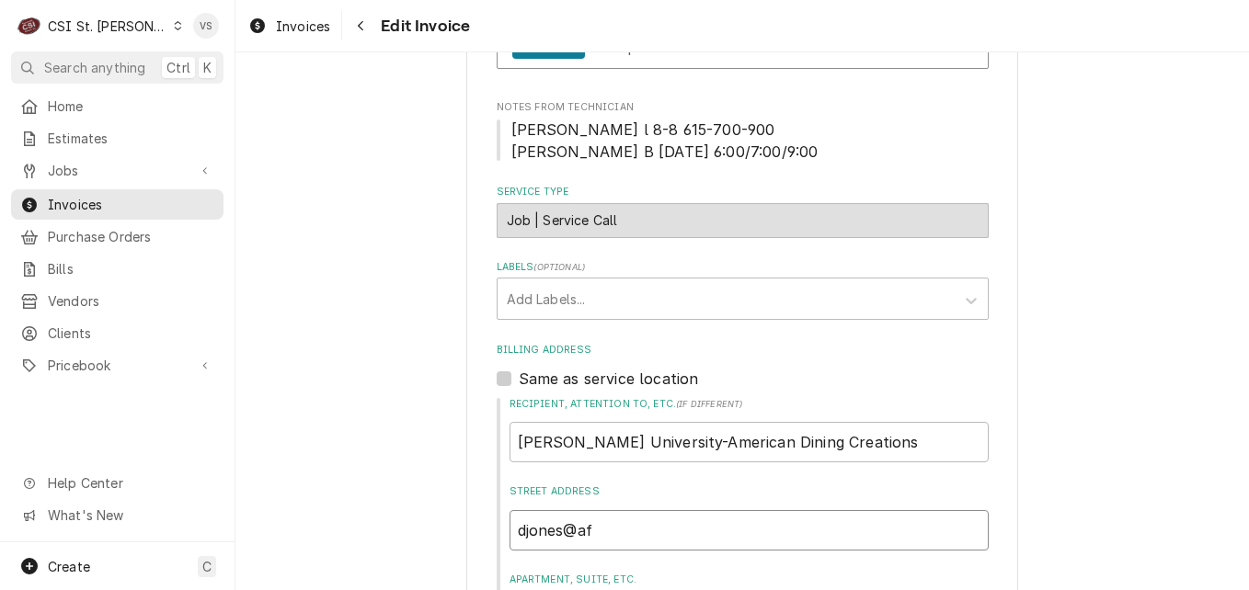
type input "djones@afu"
type textarea "x"
type input "djones@afus"
type textarea "x"
type input "djones@afusa"
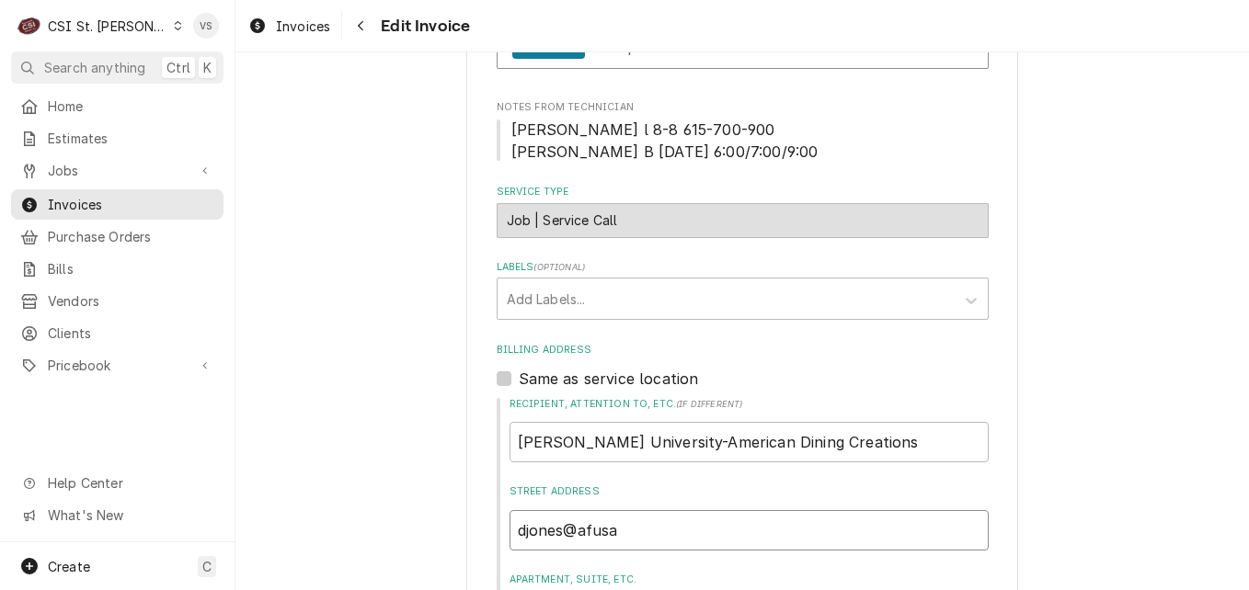
type textarea "x"
type input "djones@afusa."
type textarea "x"
type input "djones@afusa.c"
type textarea "x"
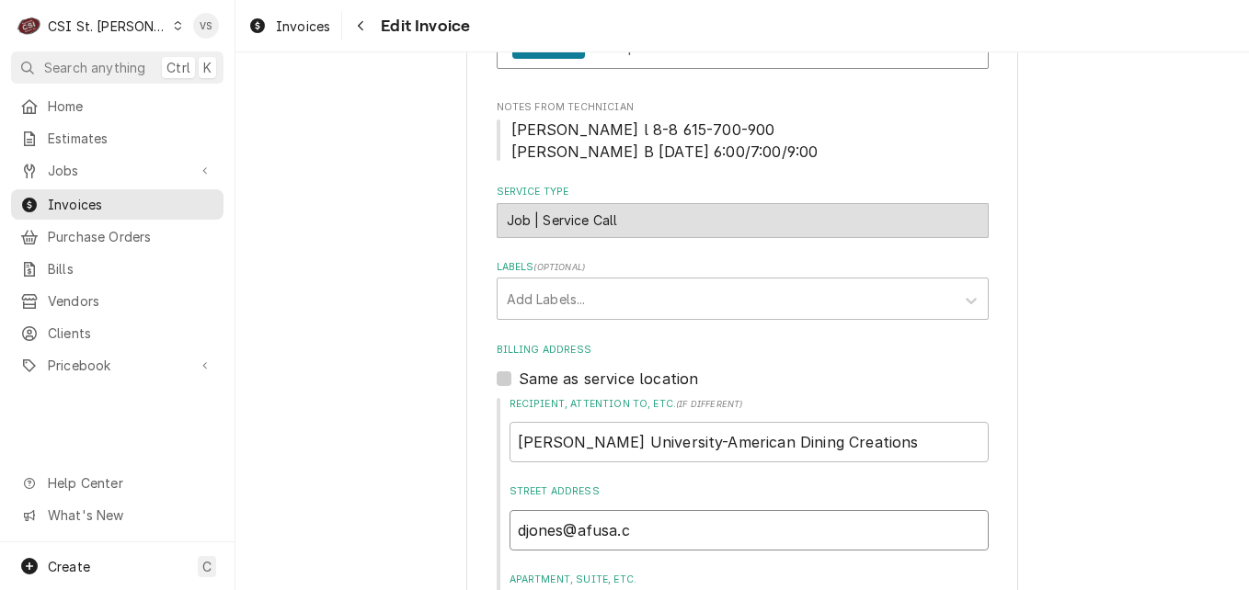
type input "djones@afusa.co"
type textarea "x"
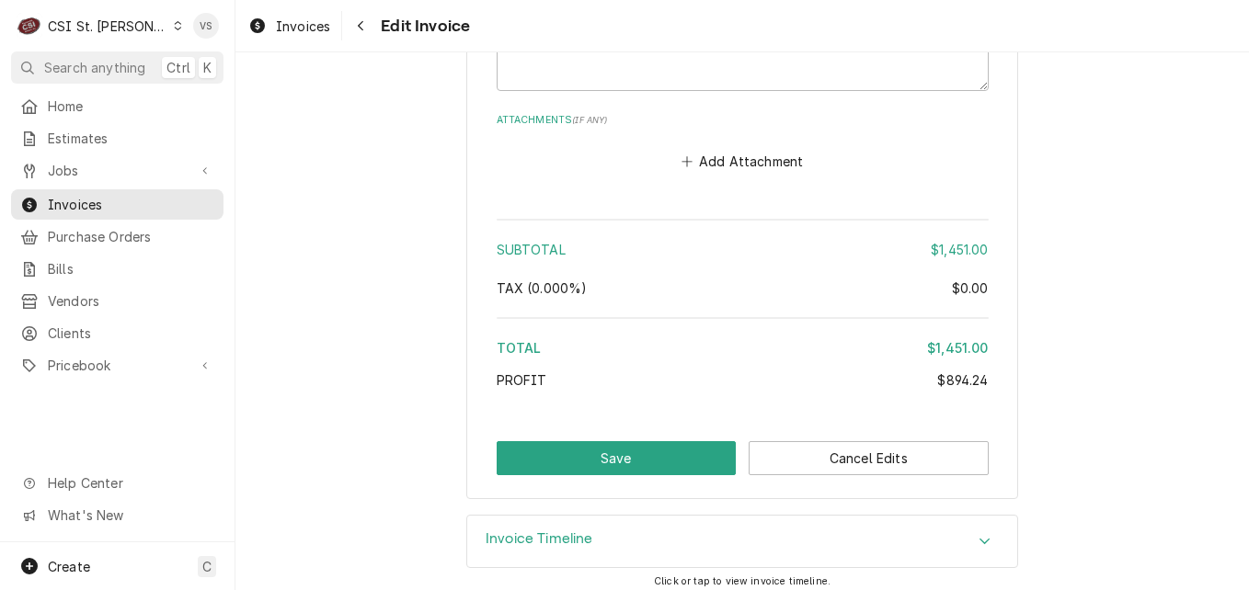
scroll to position [3258, 0]
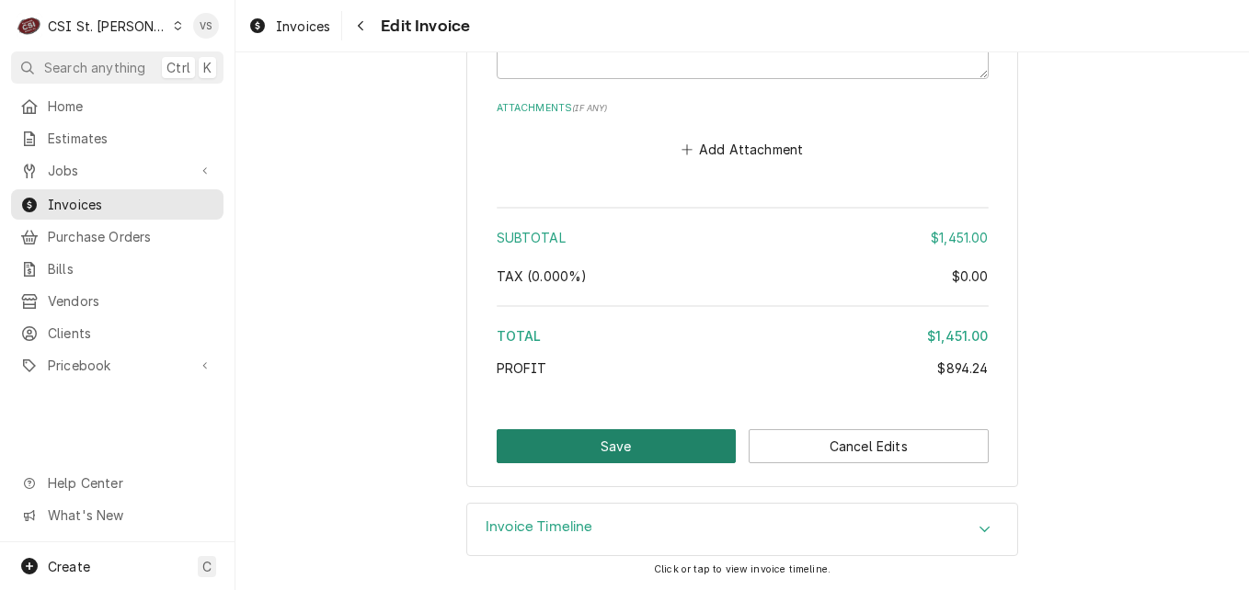
type input "djones@afusa.com"
click at [660, 441] on button "Save" at bounding box center [617, 447] width 240 height 34
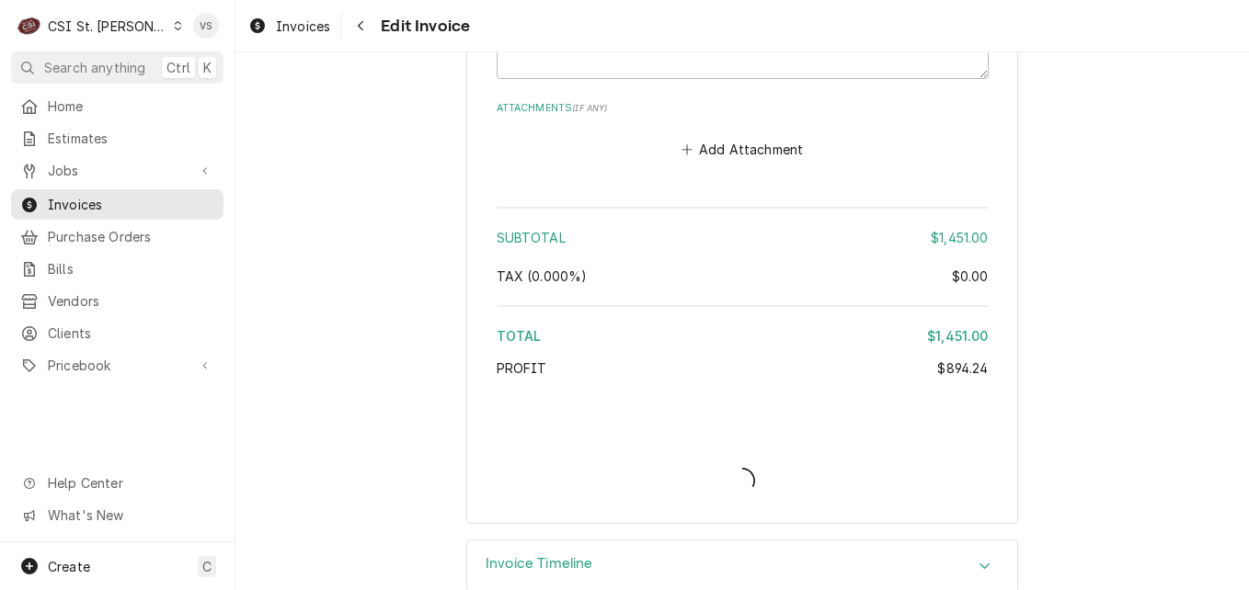
type textarea "x"
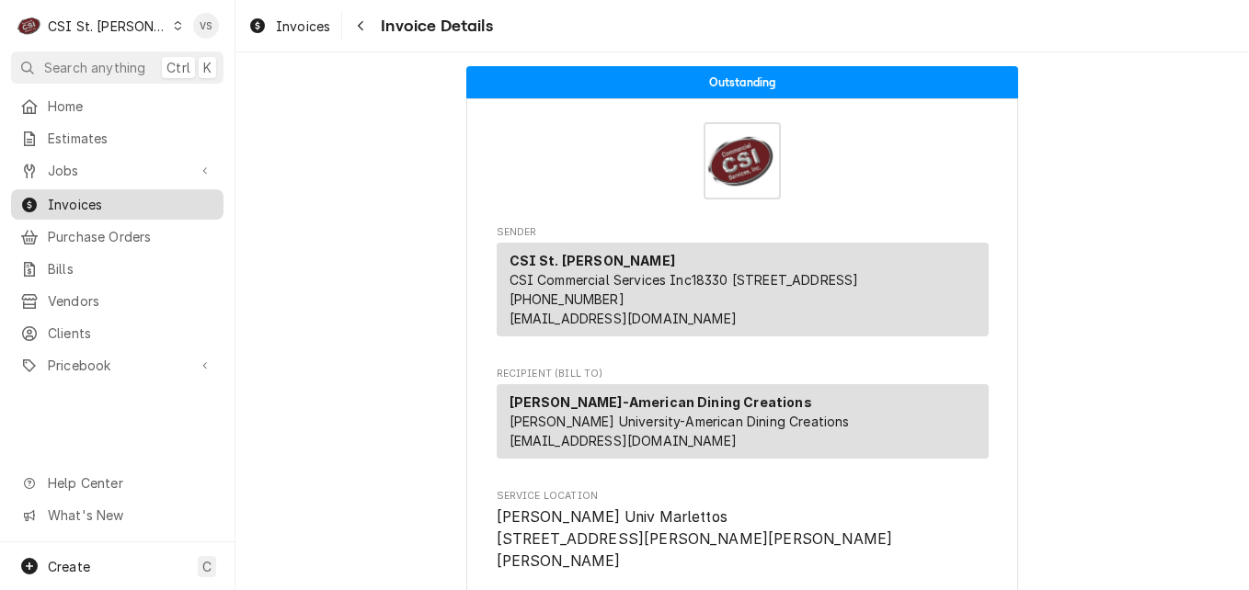
click at [118, 200] on span "Invoices" at bounding box center [131, 204] width 166 height 19
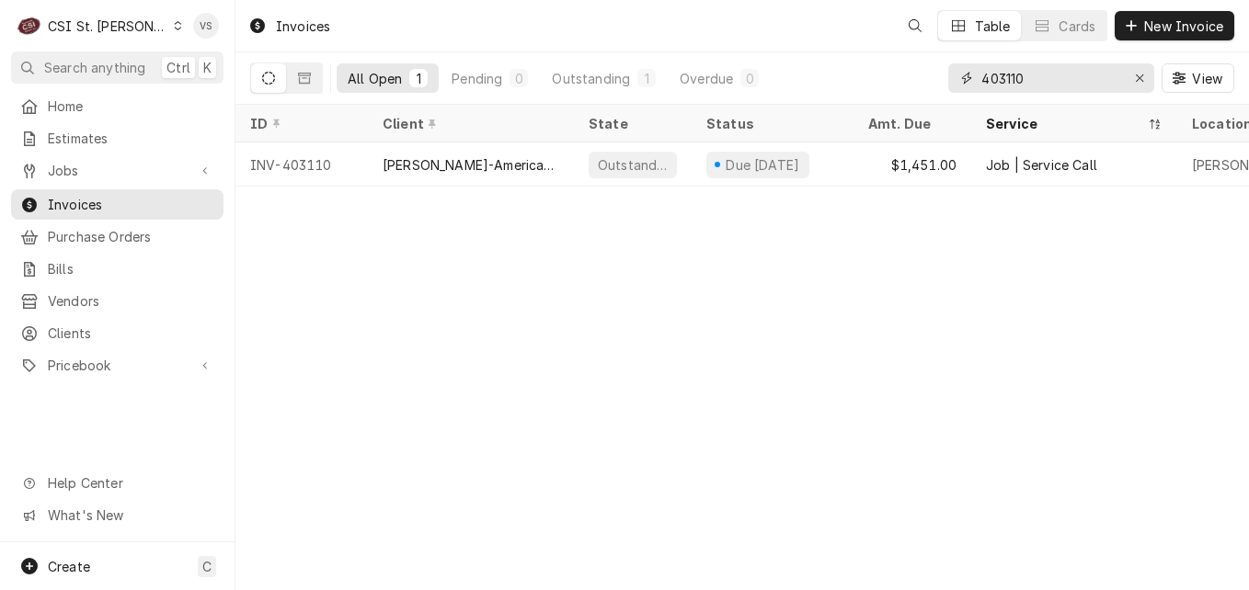
click at [1028, 78] on input "403110" at bounding box center [1050, 77] width 138 height 29
drag, startPoint x: 1023, startPoint y: 77, endPoint x: 1008, endPoint y: 79, distance: 14.8
click at [1008, 79] on input "403110" at bounding box center [1050, 77] width 138 height 29
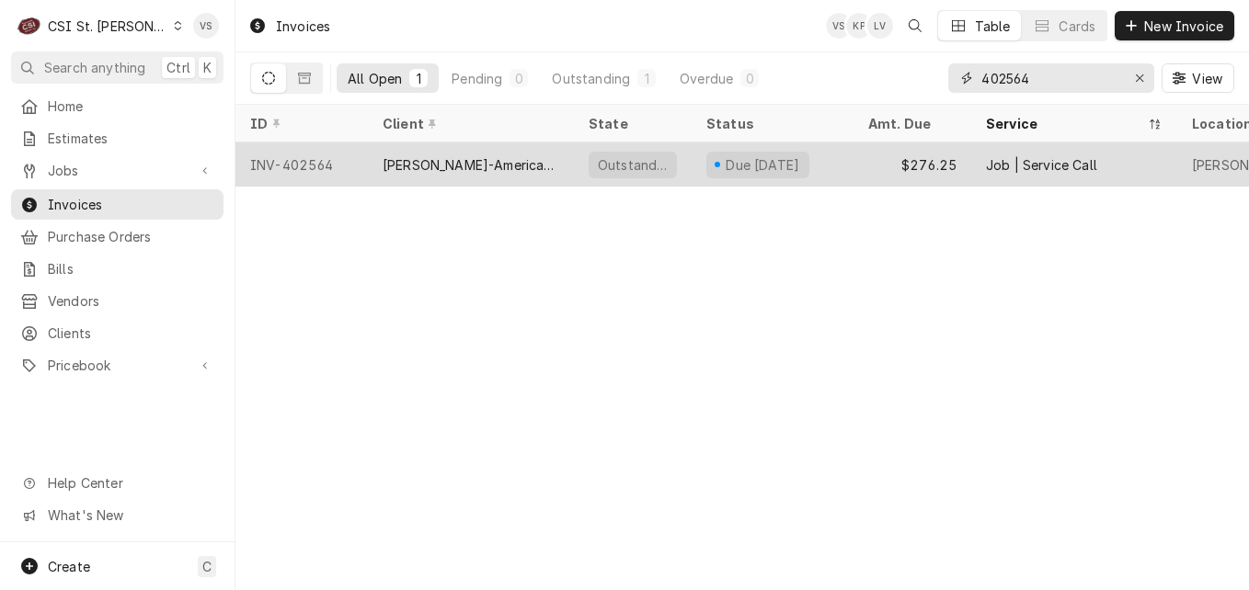
type input "402564"
click at [509, 155] on div "[PERSON_NAME]-American Dining Creations" at bounding box center [471, 164] width 177 height 19
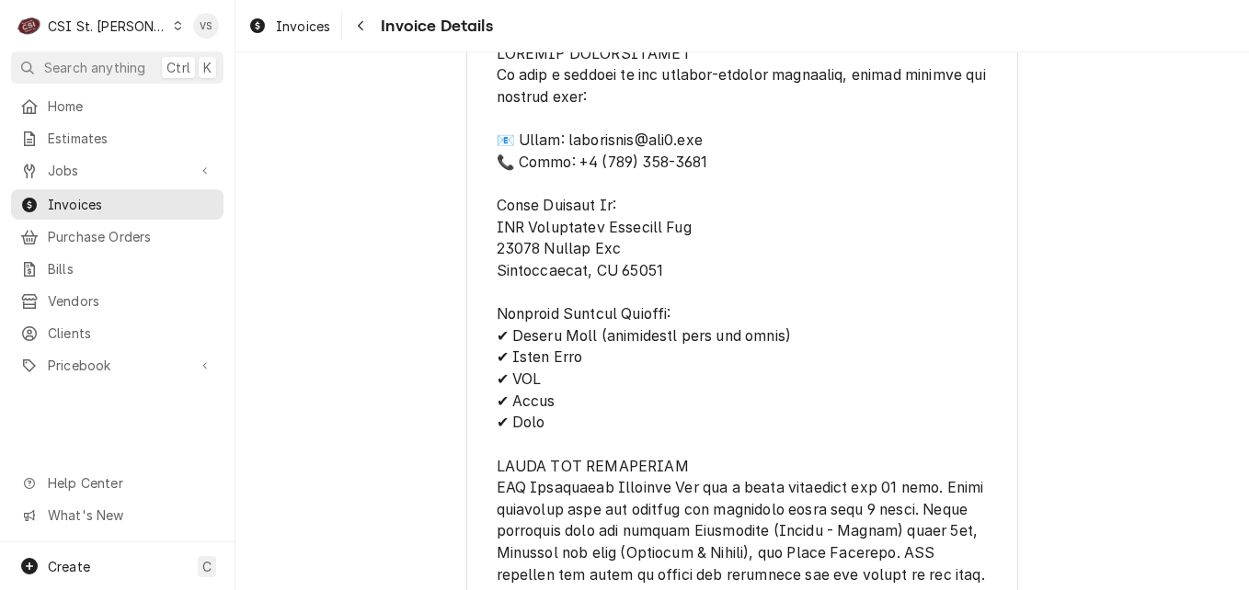
scroll to position [3165, 0]
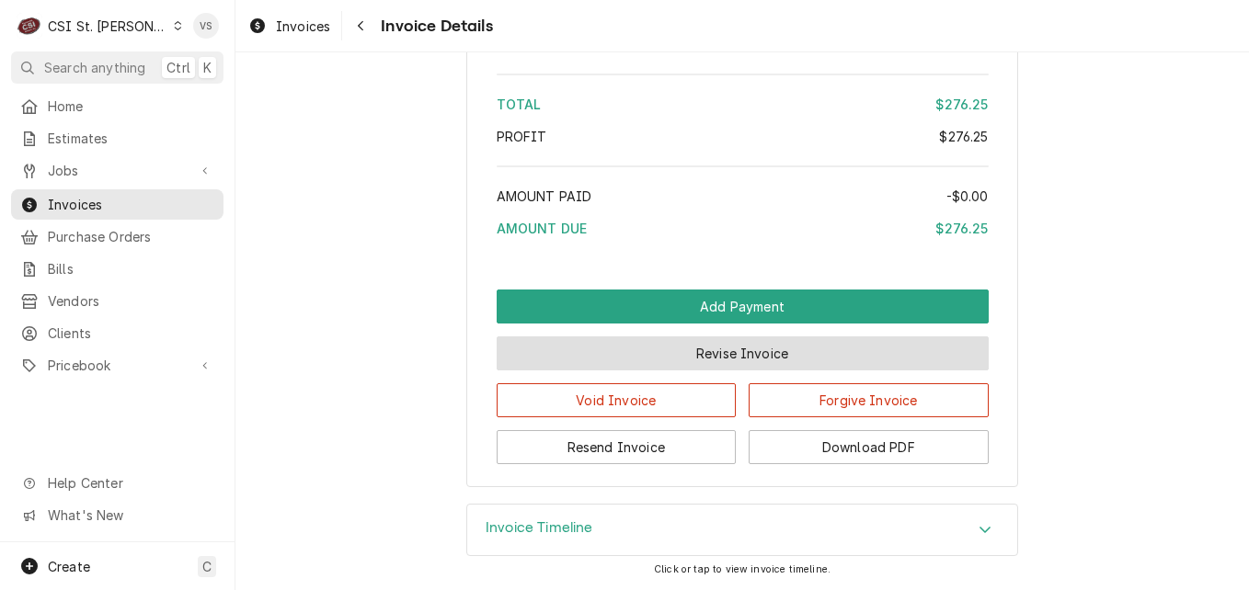
click at [698, 351] on button "Revise Invoice" at bounding box center [743, 354] width 492 height 34
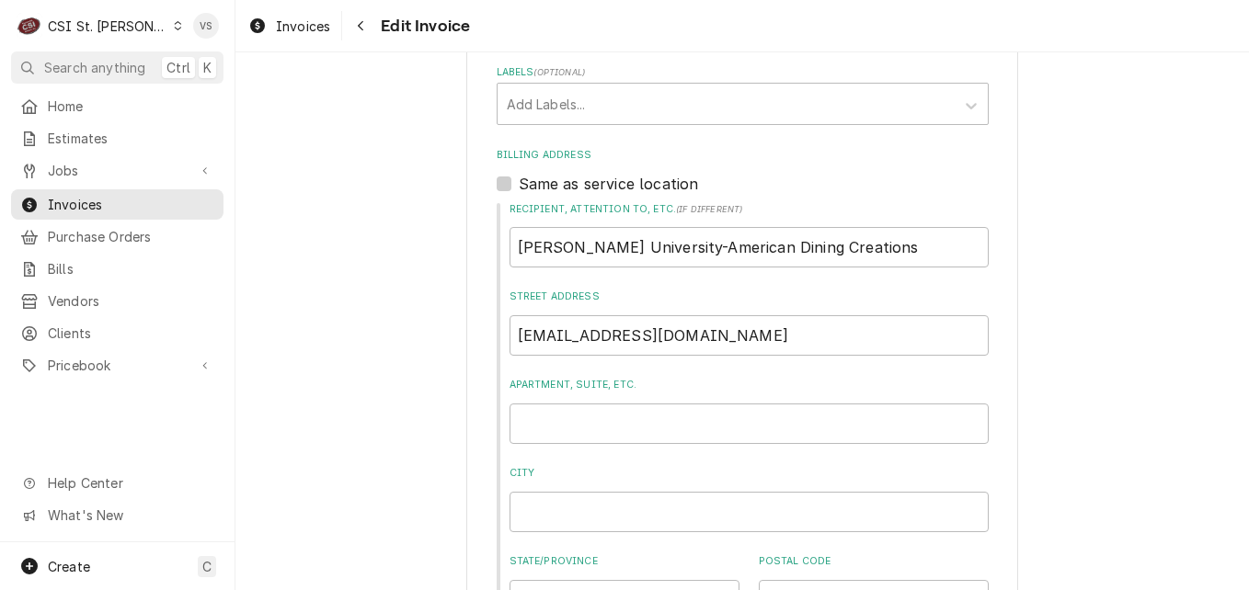
scroll to position [736, 0]
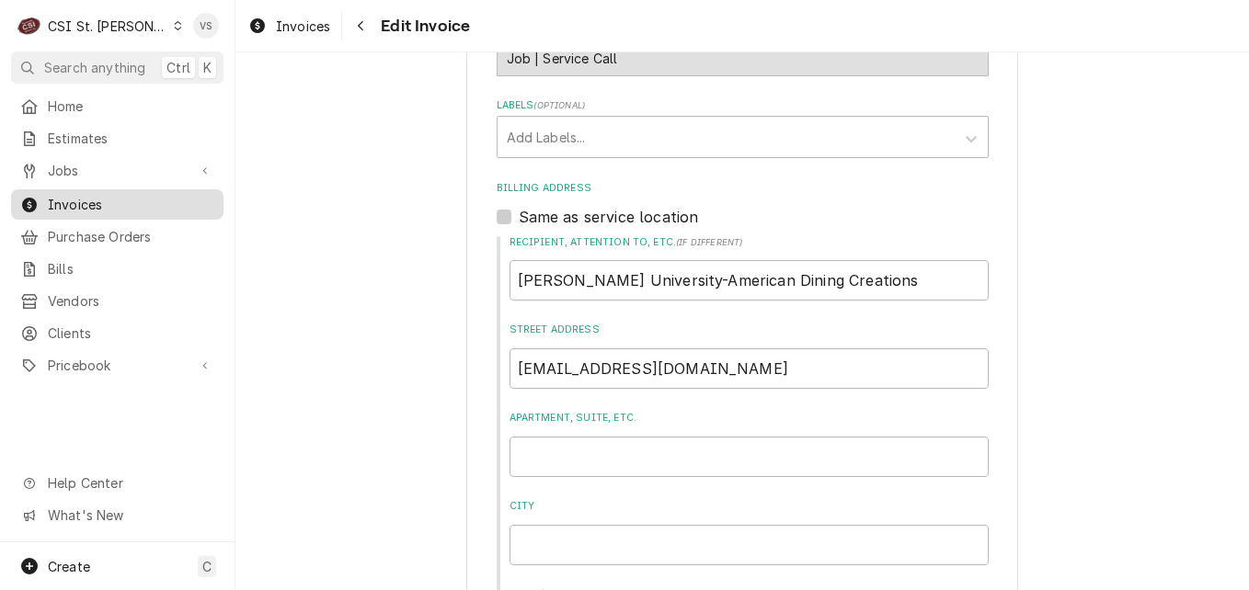
click at [63, 200] on span "Invoices" at bounding box center [131, 204] width 166 height 19
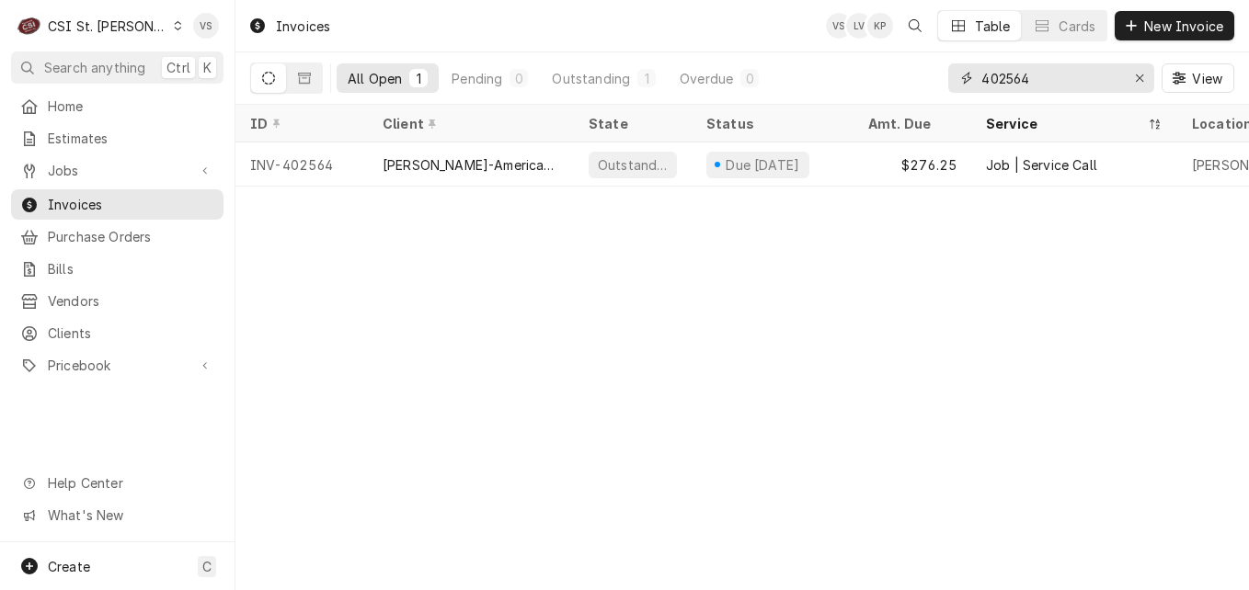
drag, startPoint x: 1051, startPoint y: 75, endPoint x: 969, endPoint y: 85, distance: 83.3
click at [948, 76] on div "402564" at bounding box center [1051, 77] width 206 height 29
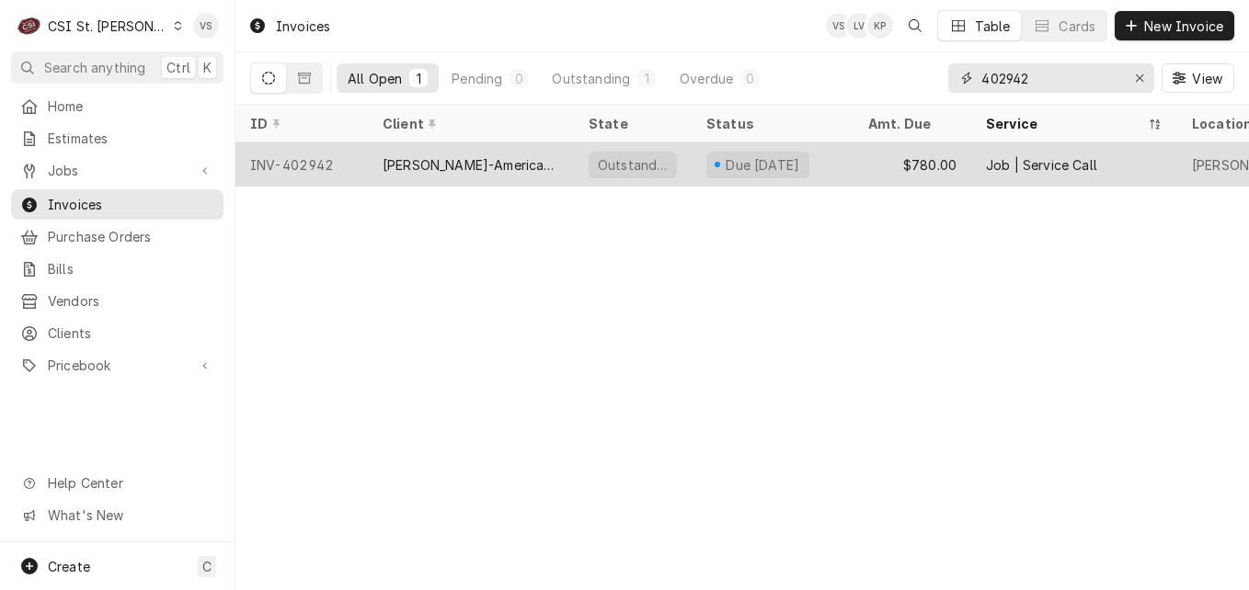
type input "402942"
click at [480, 166] on div "[PERSON_NAME]-American Dining Creations" at bounding box center [471, 164] width 177 height 19
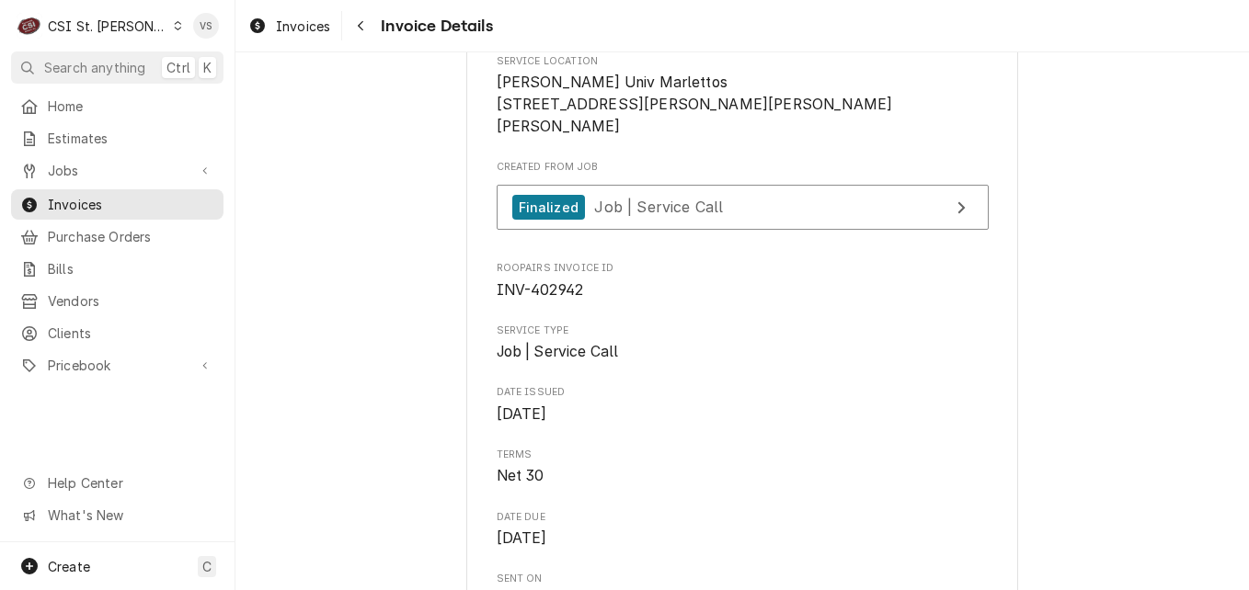
scroll to position [343, 0]
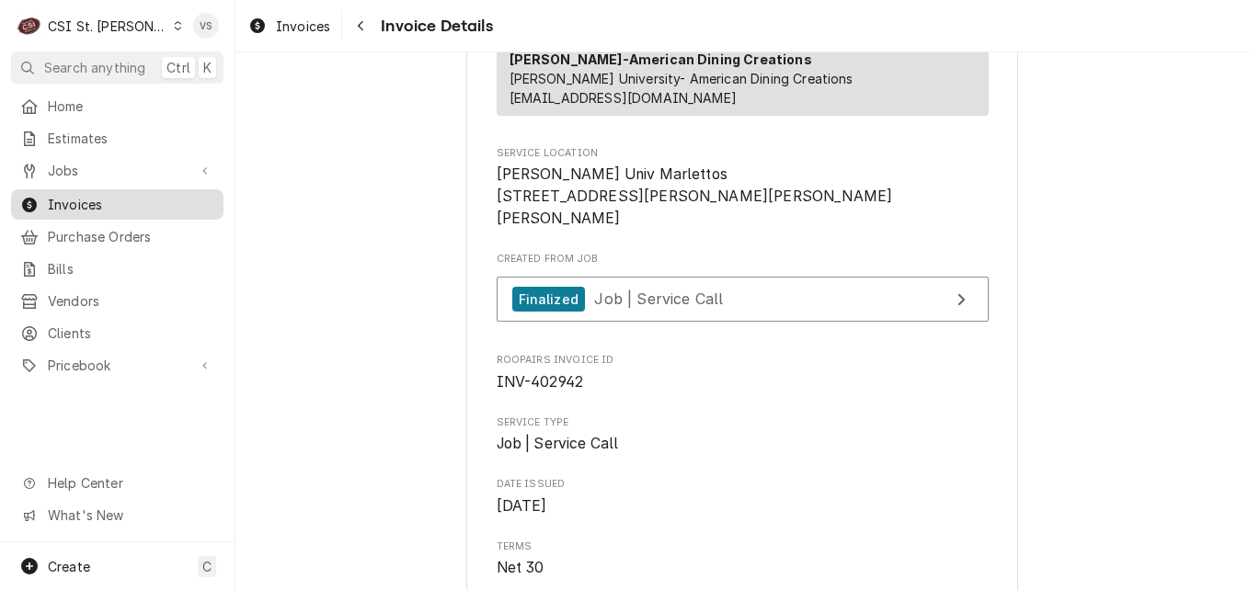
click at [95, 202] on span "Invoices" at bounding box center [131, 204] width 166 height 19
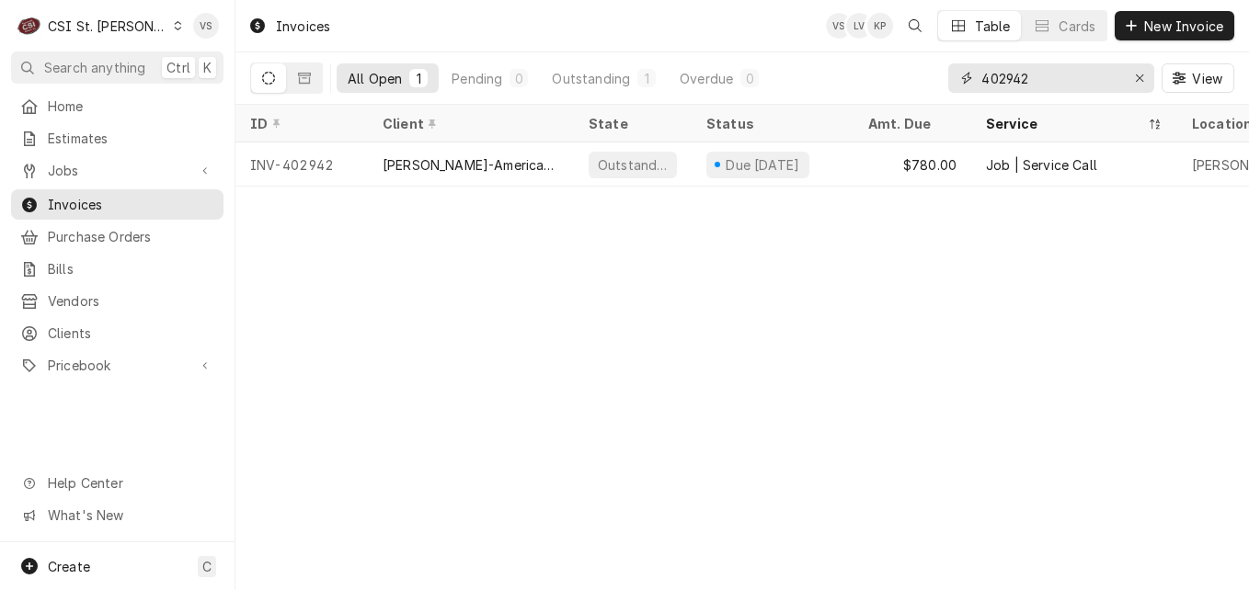
click at [1041, 79] on input "402942" at bounding box center [1050, 77] width 138 height 29
click at [1000, 79] on input "402942" at bounding box center [1050, 77] width 138 height 29
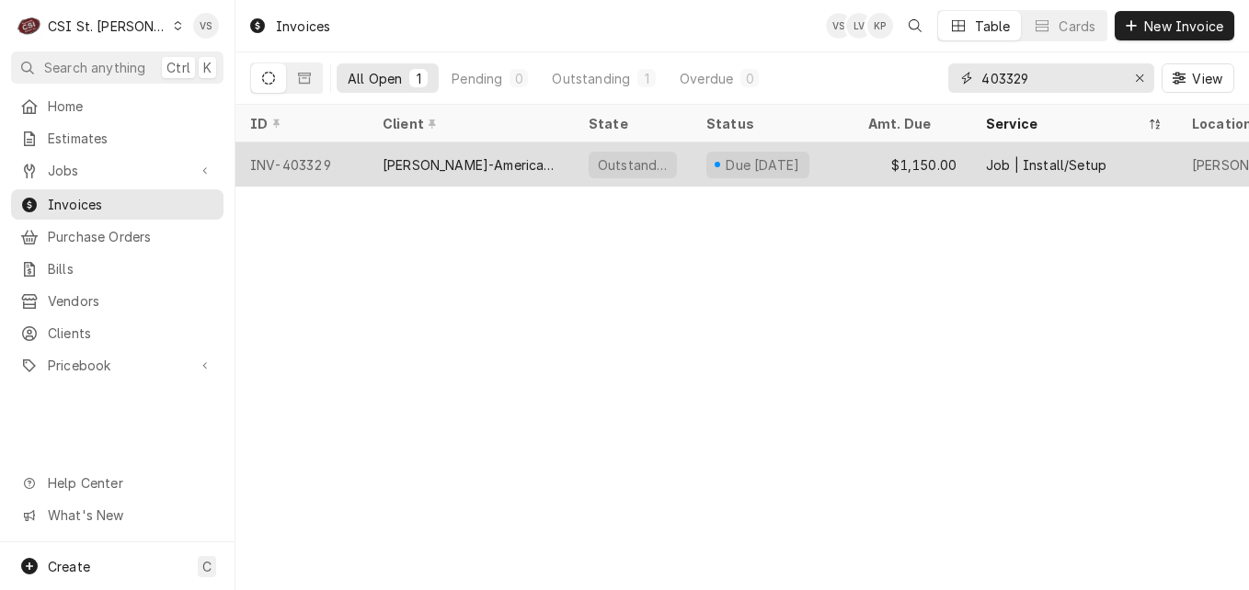
type input "403329"
click at [480, 166] on div "[PERSON_NAME]-American Dining Creations" at bounding box center [471, 164] width 177 height 19
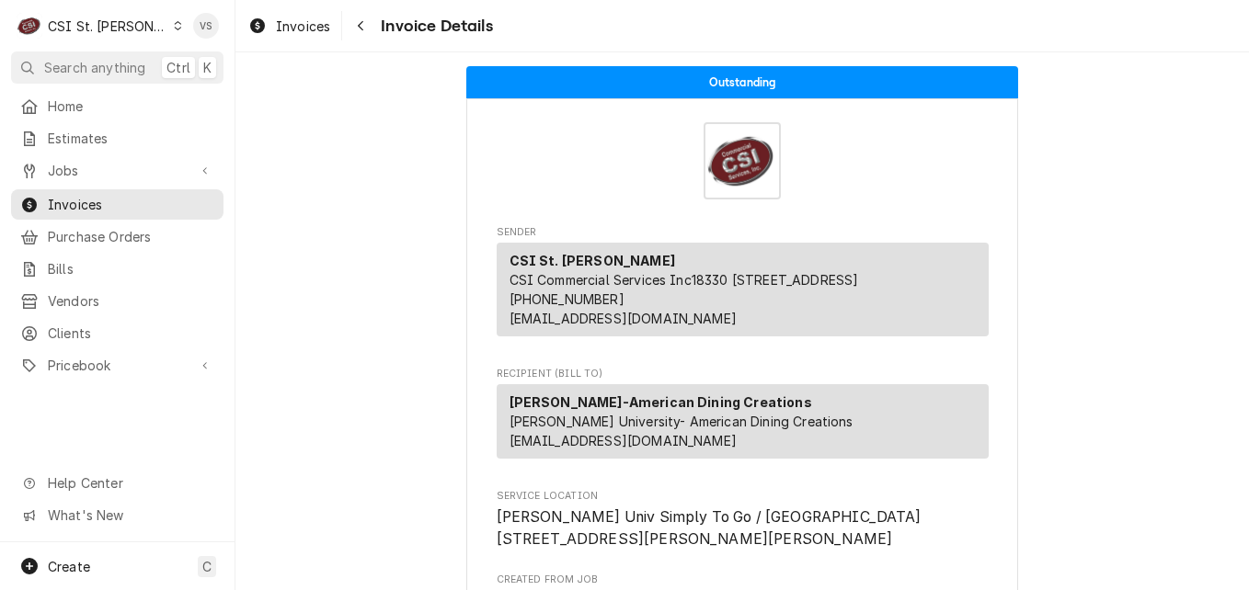
scroll to position [184, 0]
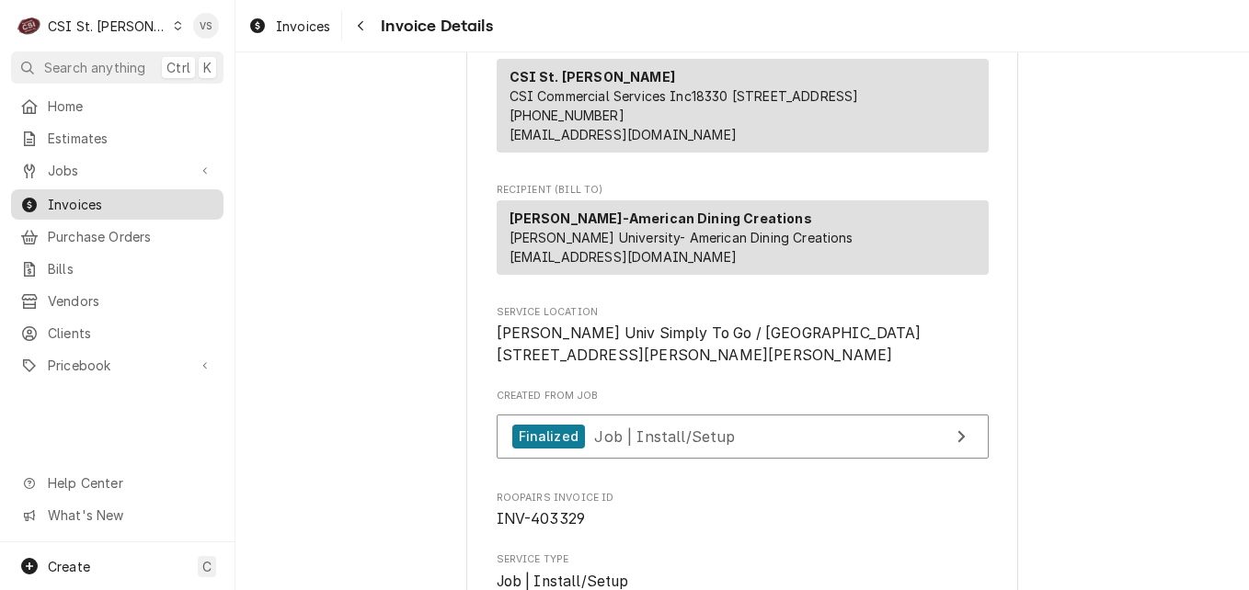
click at [120, 198] on span "Invoices" at bounding box center [131, 204] width 166 height 19
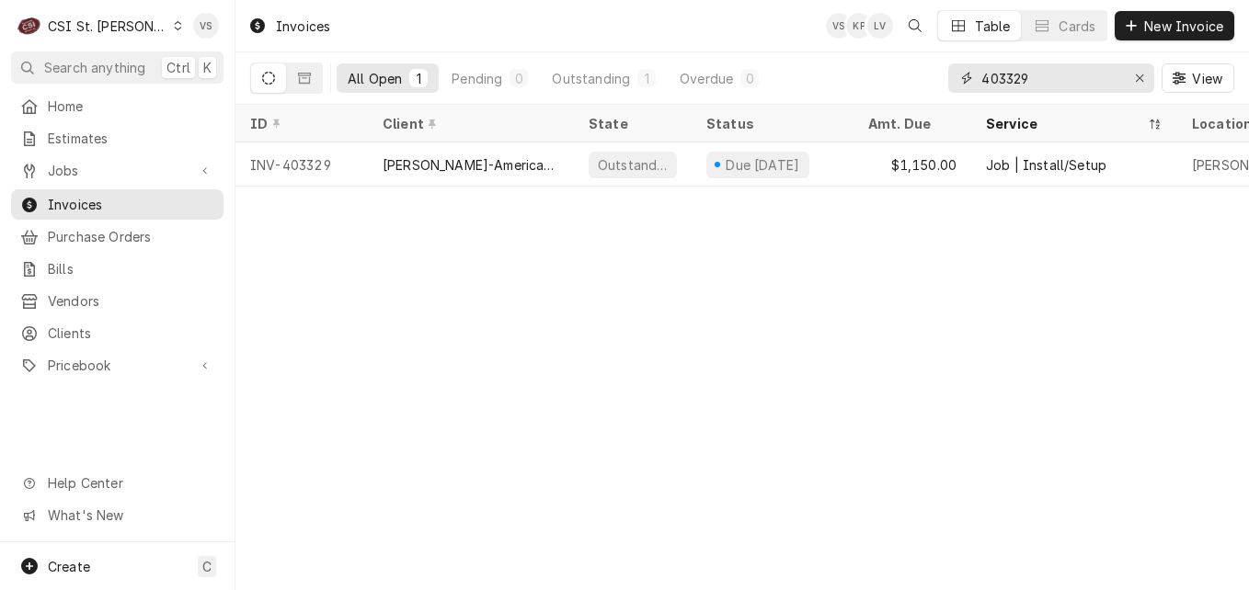
click at [1036, 85] on input "403329" at bounding box center [1050, 77] width 138 height 29
drag, startPoint x: 1035, startPoint y: 80, endPoint x: 1003, endPoint y: 78, distance: 31.3
click at [1003, 78] on input "403329" at bounding box center [1050, 77] width 138 height 29
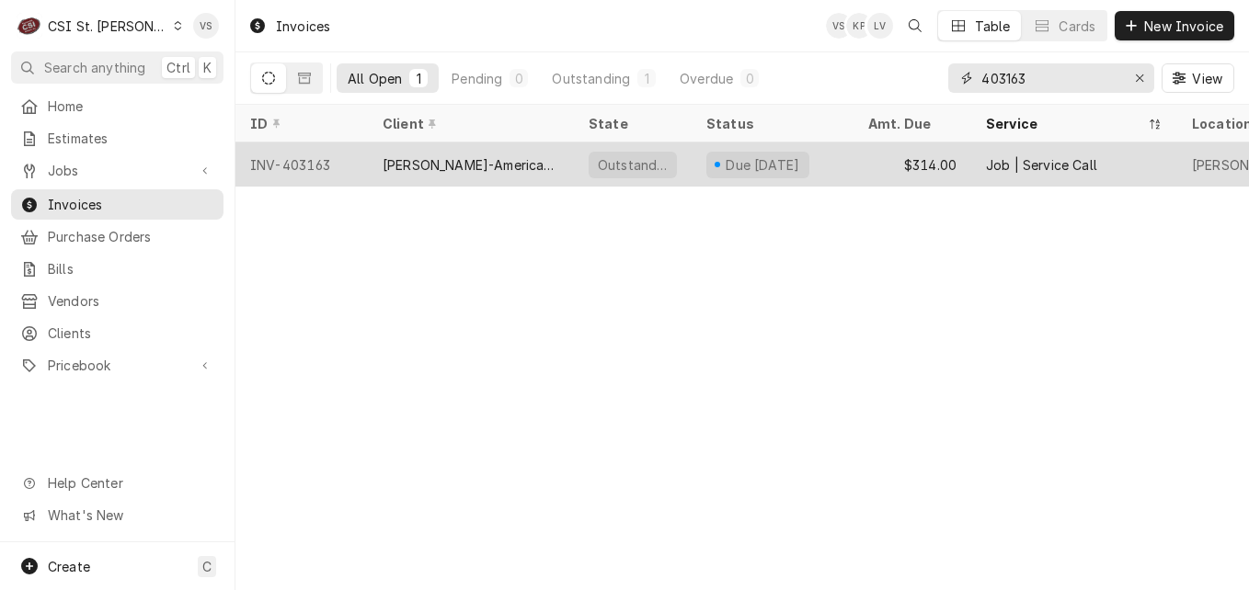
type input "403163"
click at [462, 166] on div "[PERSON_NAME]-American Dining Creations" at bounding box center [471, 164] width 177 height 19
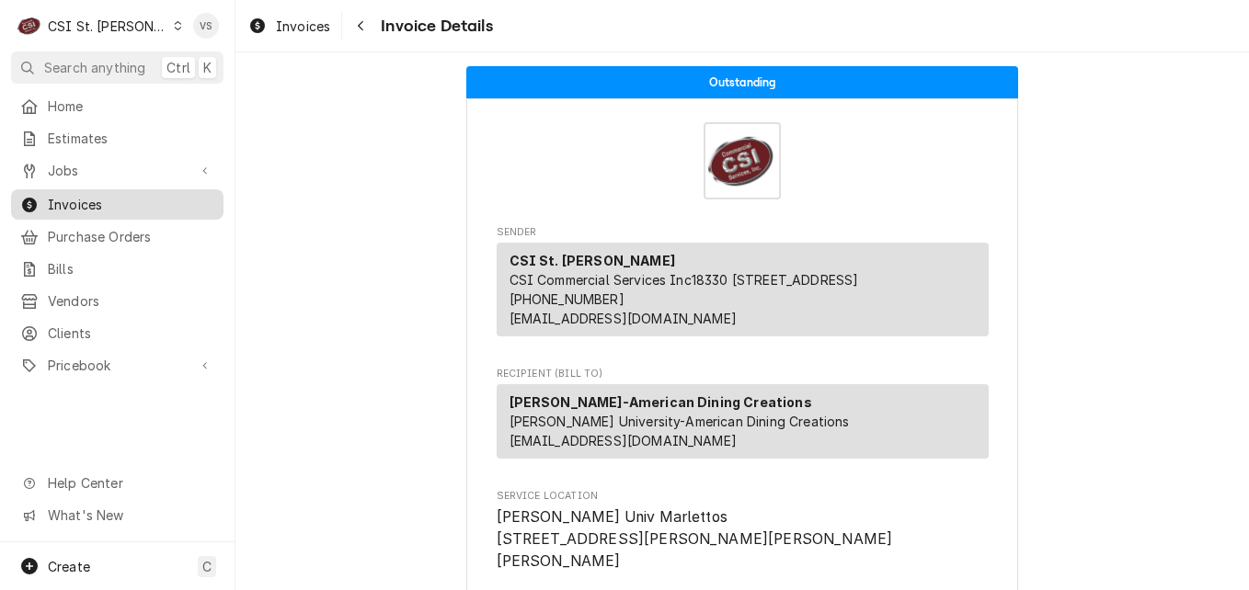
click at [95, 200] on span "Invoices" at bounding box center [131, 204] width 166 height 19
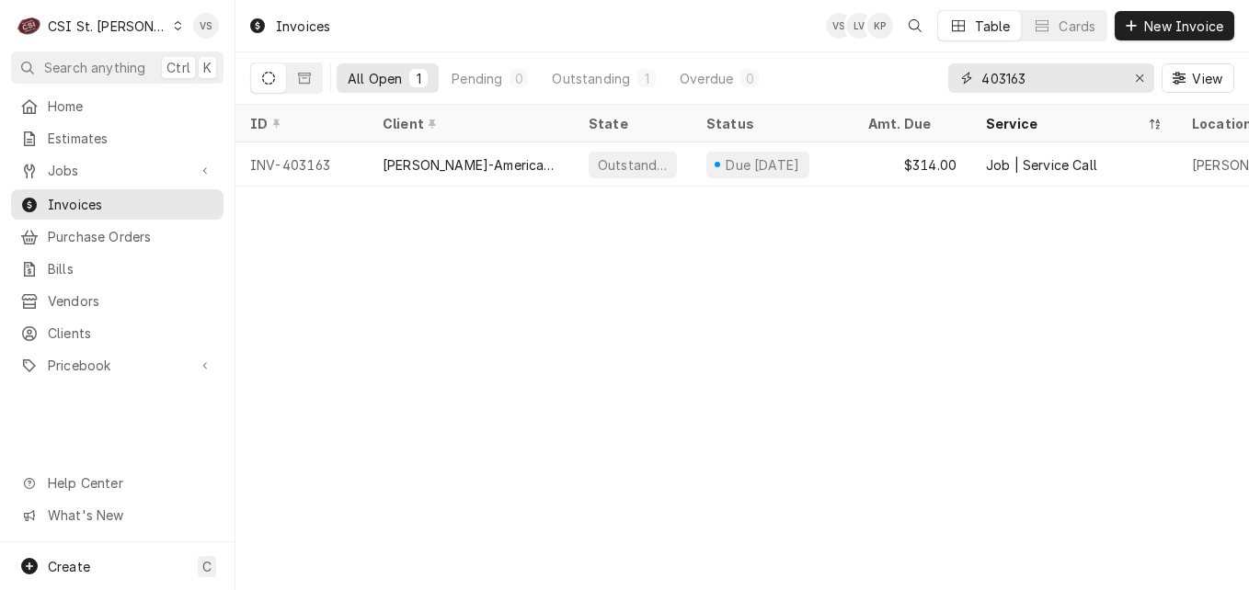
drag, startPoint x: 1030, startPoint y: 74, endPoint x: 1020, endPoint y: 78, distance: 11.1
click at [1010, 79] on input "403163" at bounding box center [1050, 77] width 138 height 29
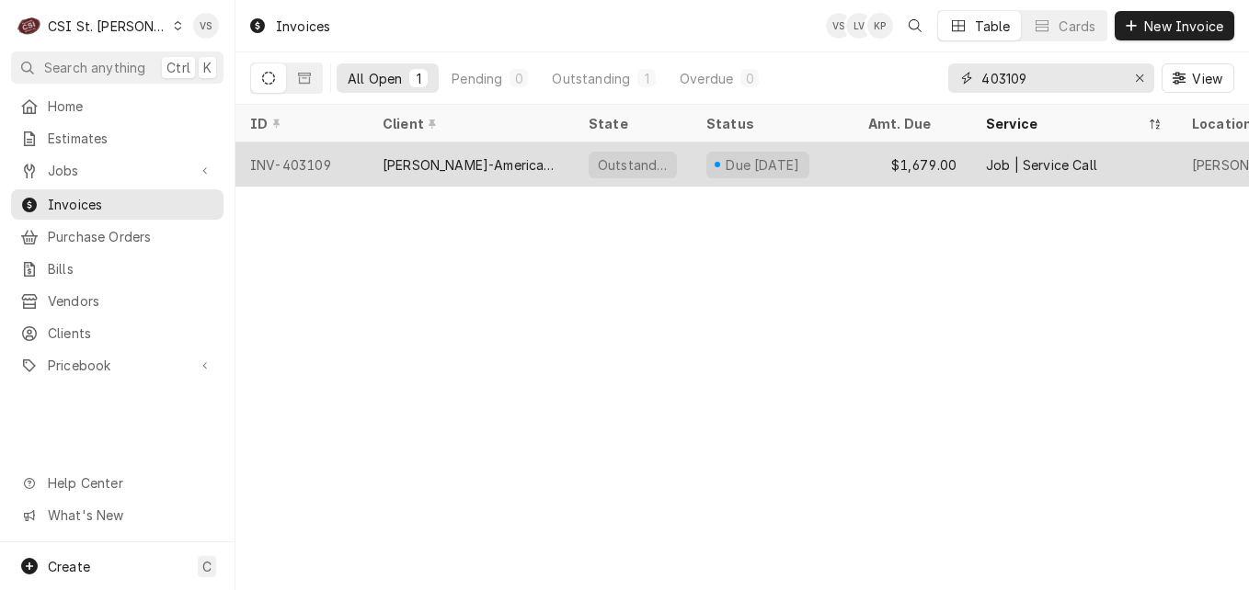
type input "403109"
click at [451, 160] on div "[PERSON_NAME]-American Dining Creations" at bounding box center [471, 164] width 177 height 19
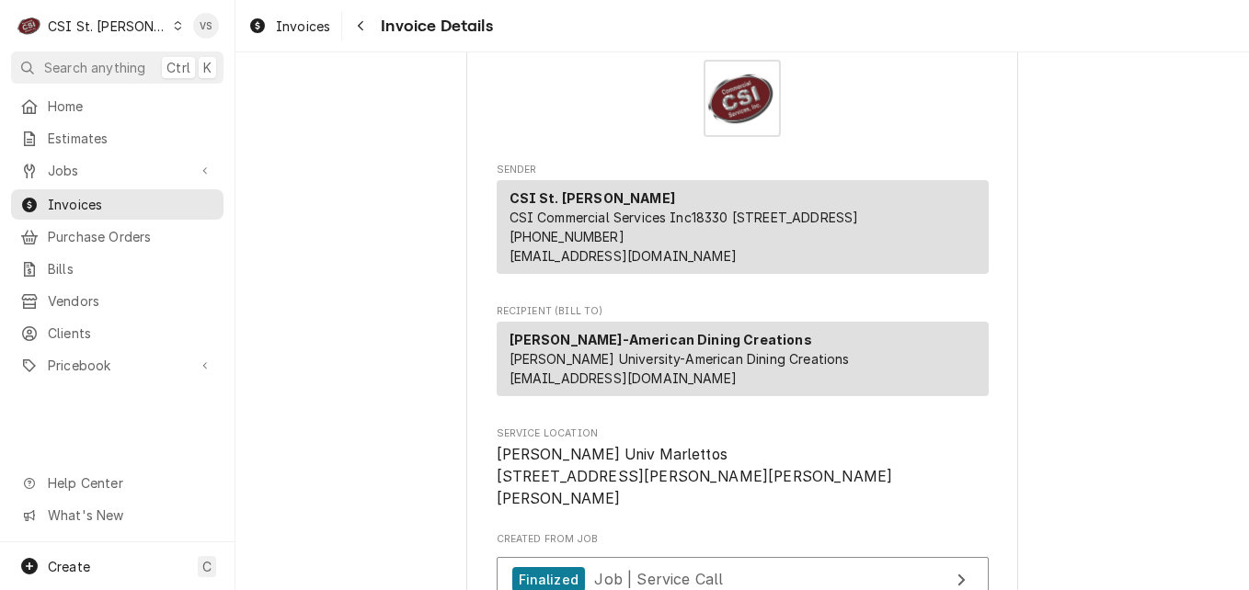
scroll to position [92, 0]
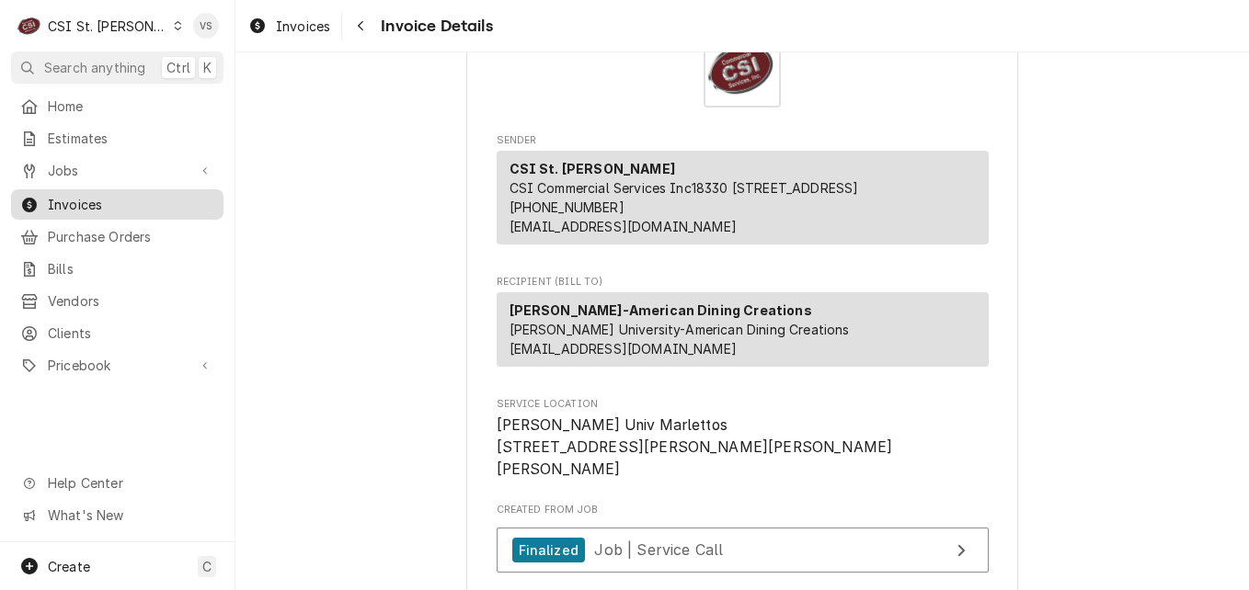
click at [81, 195] on span "Invoices" at bounding box center [131, 204] width 166 height 19
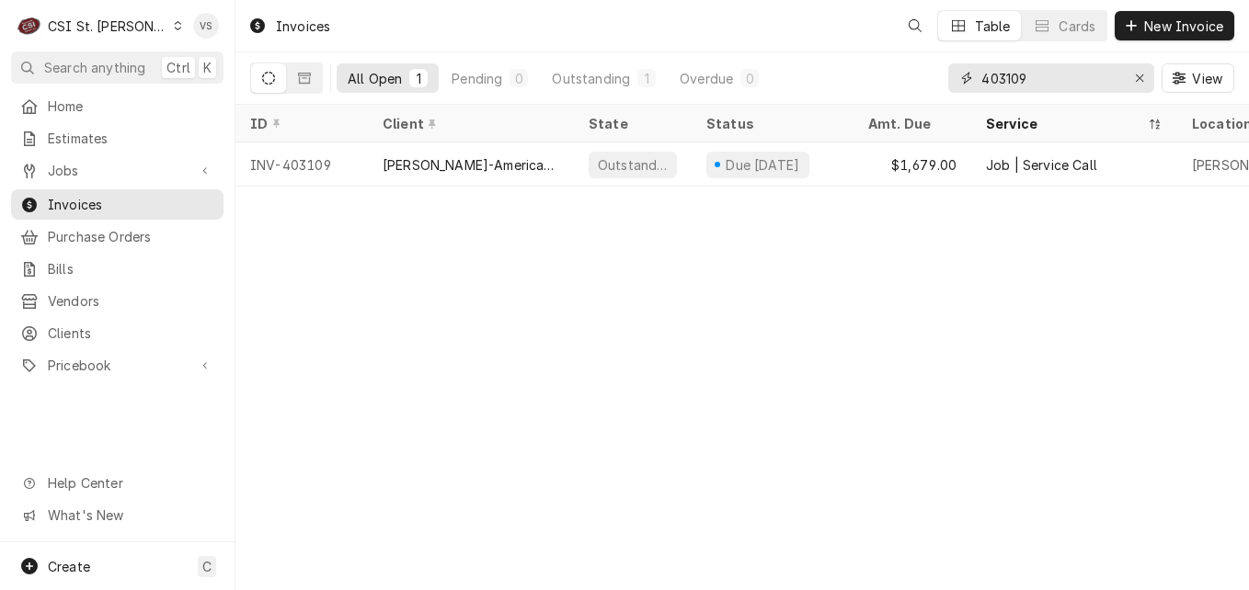
click at [1028, 77] on input "403109" at bounding box center [1050, 77] width 138 height 29
drag, startPoint x: 1028, startPoint y: 77, endPoint x: 1018, endPoint y: 77, distance: 10.1
click at [1010, 77] on input "403109" at bounding box center [1050, 77] width 138 height 29
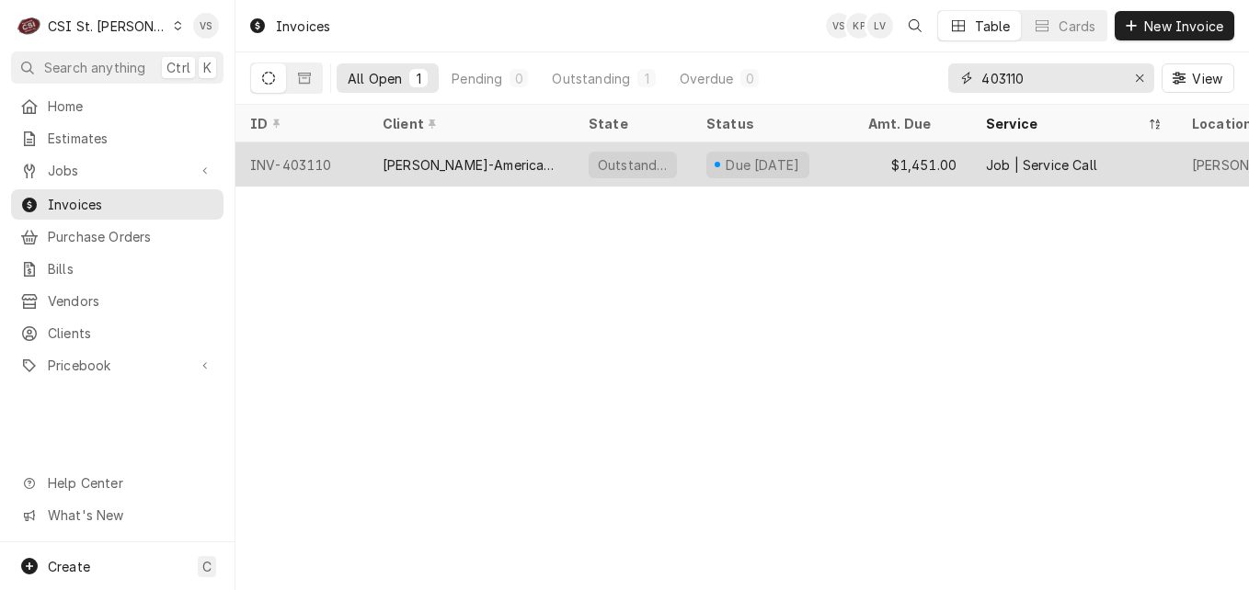
type input "403110"
click at [437, 162] on div "[PERSON_NAME]-American Dining Creations" at bounding box center [471, 164] width 177 height 19
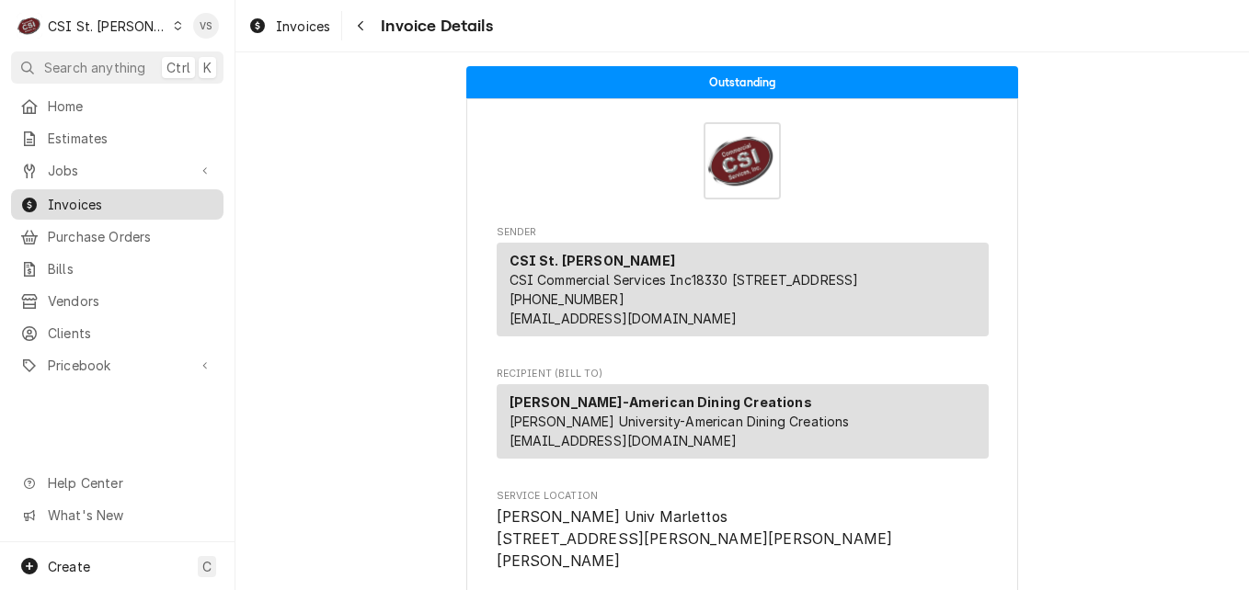
click at [84, 199] on span "Invoices" at bounding box center [131, 204] width 166 height 19
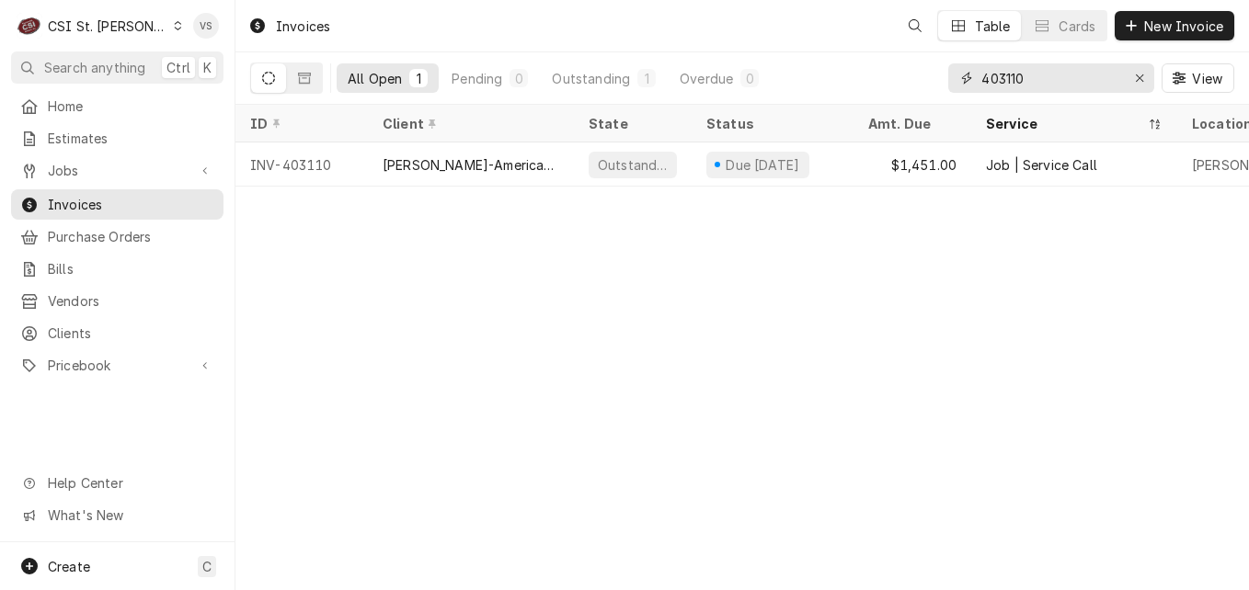
click at [1002, 80] on input "403110" at bounding box center [1050, 77] width 138 height 29
drag, startPoint x: 1002, startPoint y: 80, endPoint x: 1066, endPoint y: 81, distance: 64.4
click at [1066, 81] on input "403110" at bounding box center [1050, 77] width 138 height 29
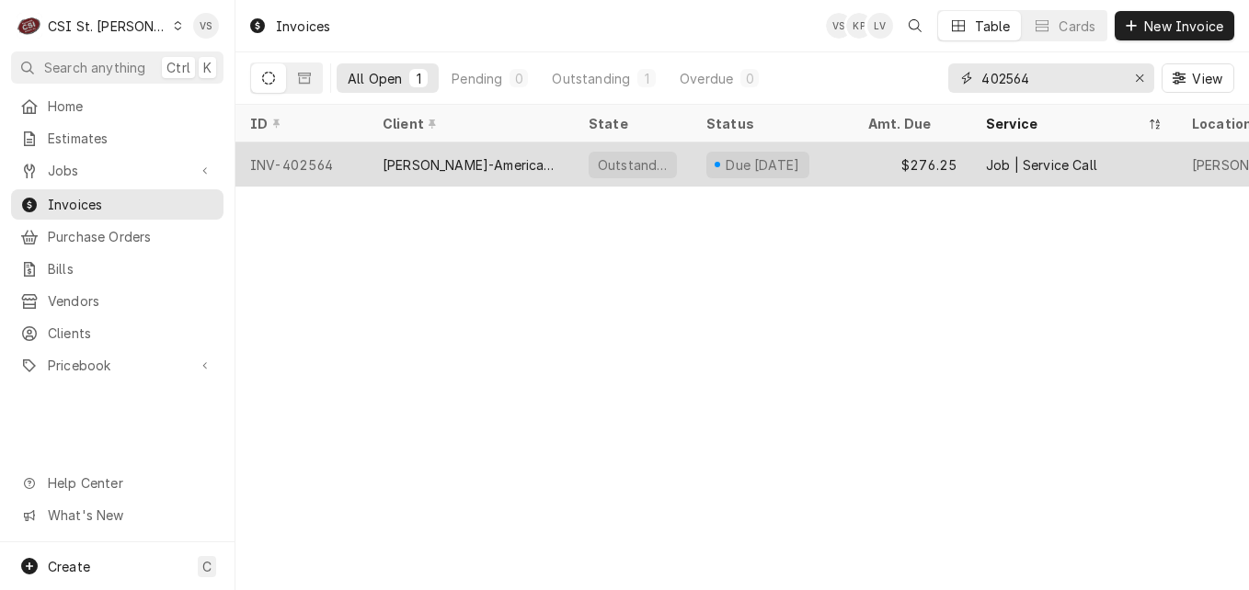
type input "402564"
click at [501, 160] on div "Webster-American Dining Creations" at bounding box center [471, 164] width 177 height 19
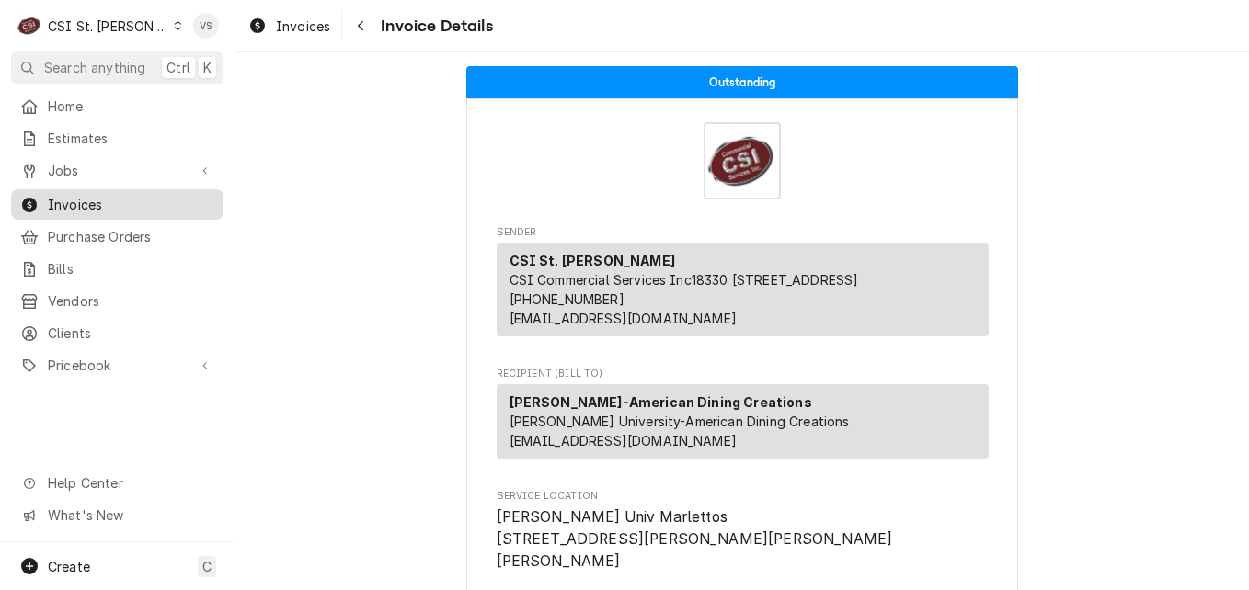
click at [92, 201] on span "Invoices" at bounding box center [131, 204] width 166 height 19
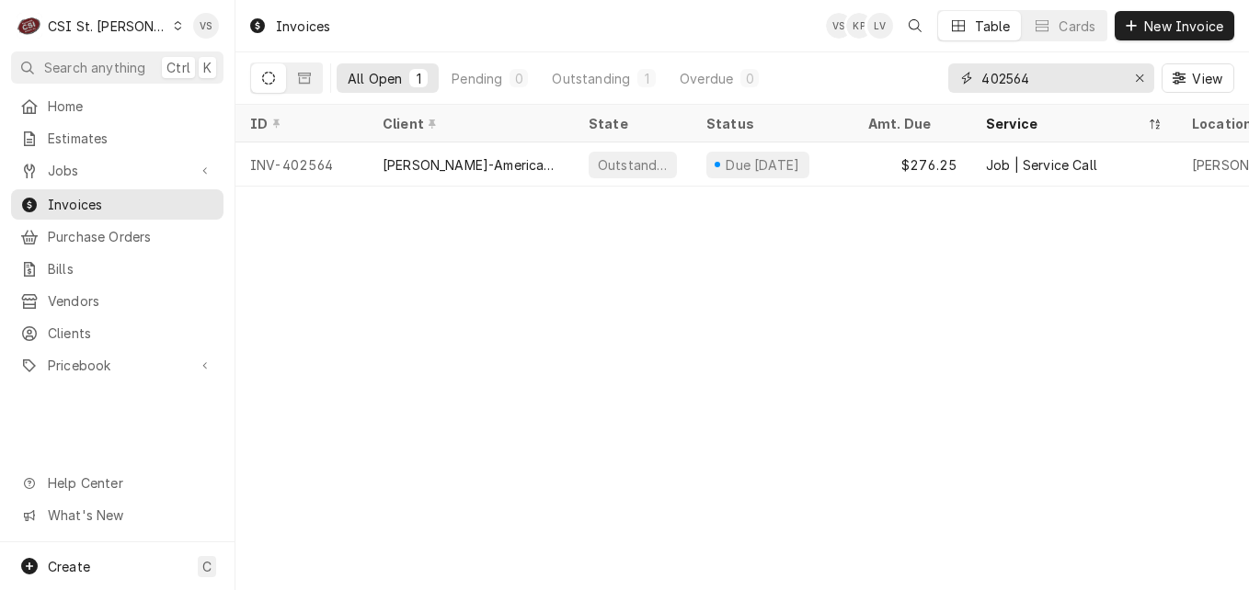
click at [1035, 76] on input "402564" at bounding box center [1050, 77] width 138 height 29
drag, startPoint x: 1035, startPoint y: 76, endPoint x: 1006, endPoint y: 78, distance: 28.6
click at [1006, 78] on input "402564" at bounding box center [1050, 77] width 138 height 29
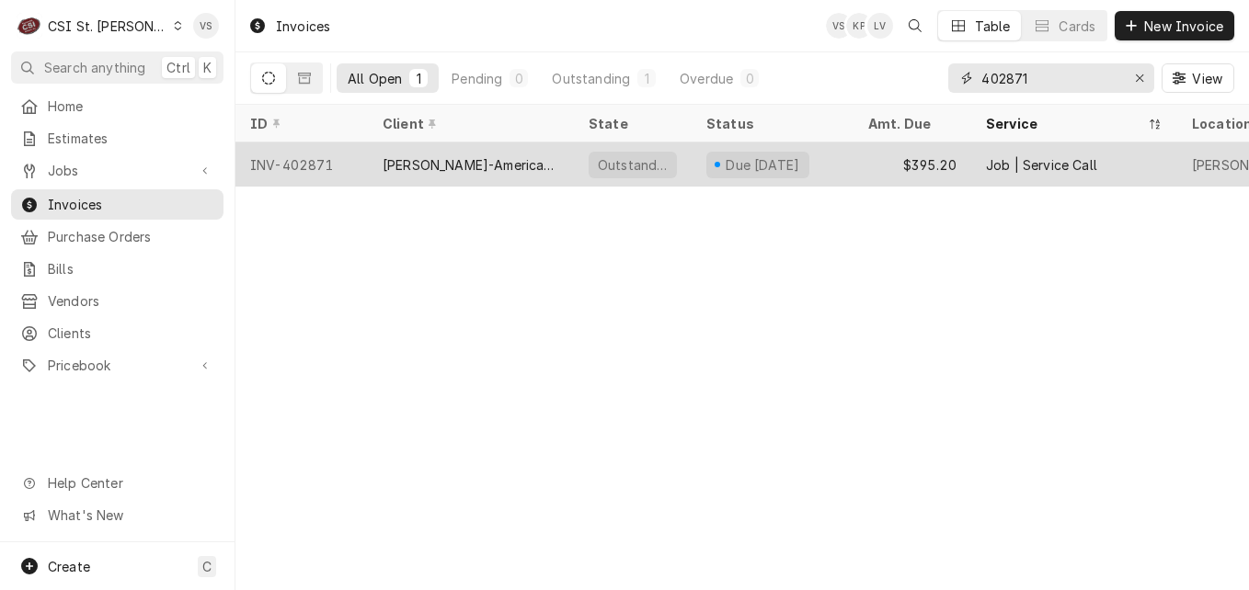
type input "402871"
click at [504, 160] on div "[PERSON_NAME]-American Dining Creations" at bounding box center [471, 164] width 177 height 19
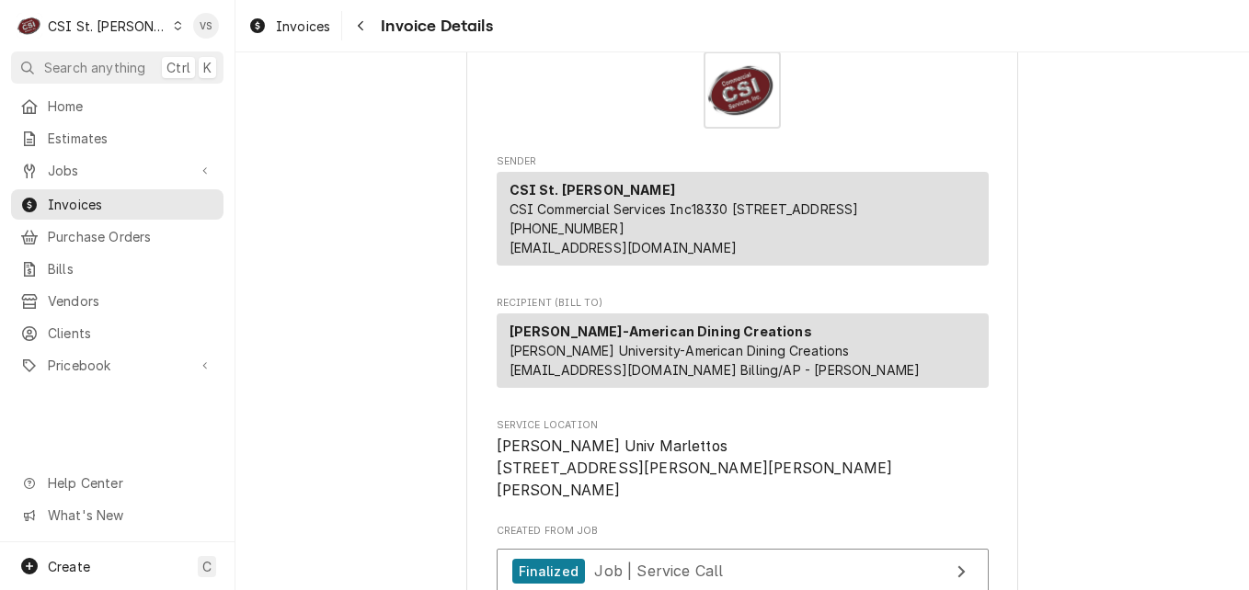
scroll to position [92, 0]
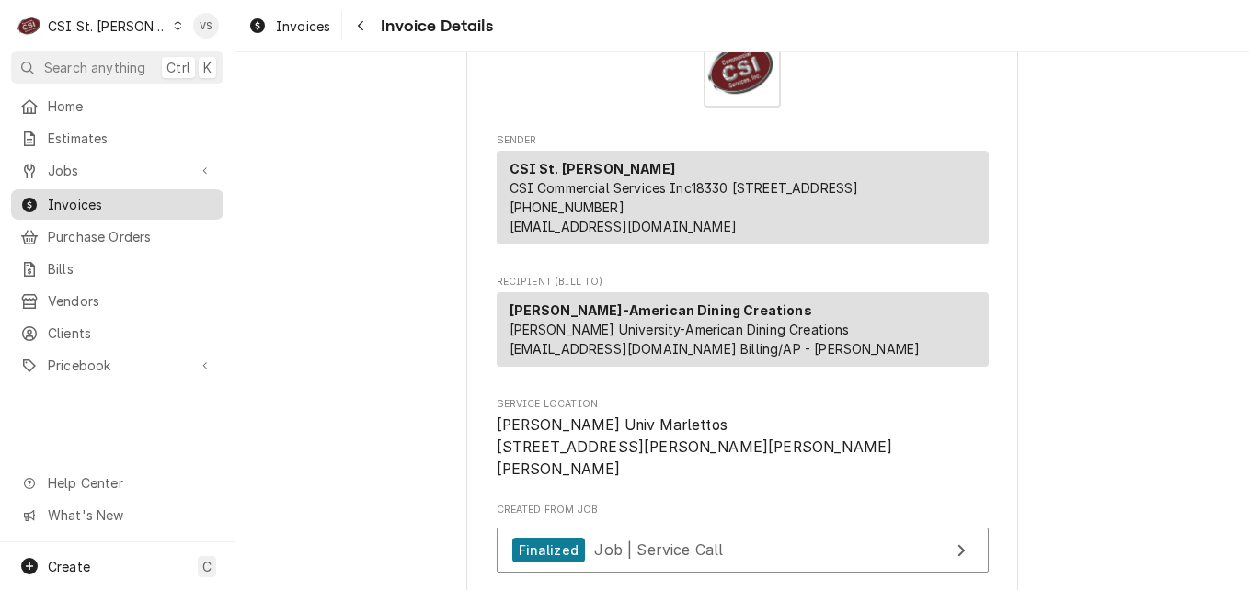
click at [99, 200] on span "Invoices" at bounding box center [131, 204] width 166 height 19
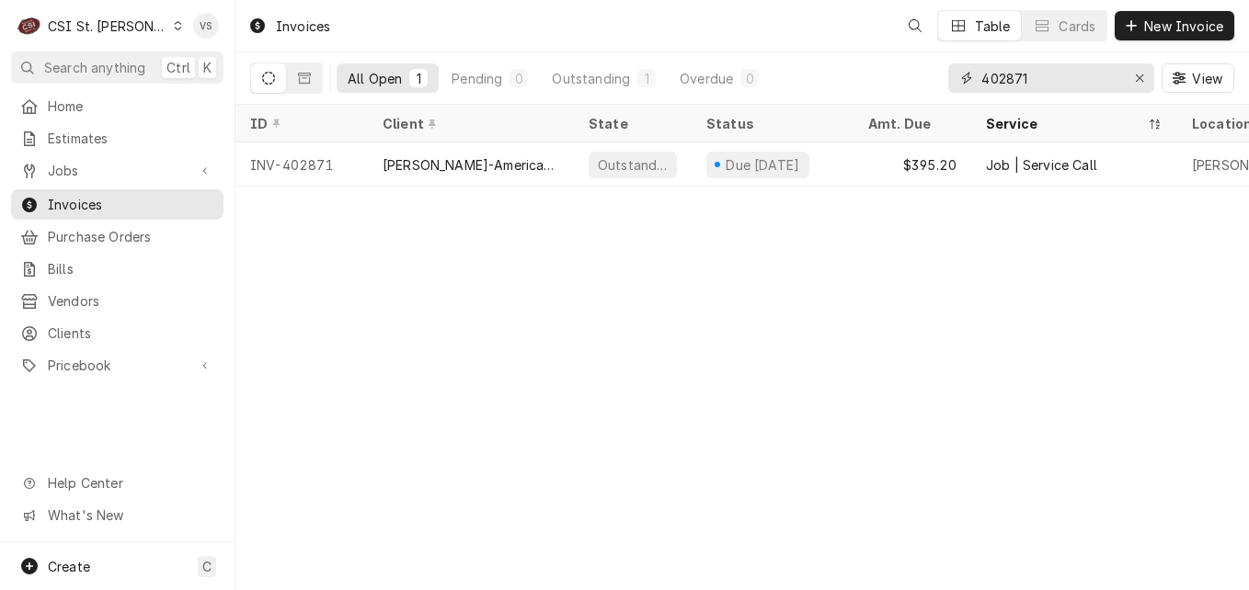
click at [1029, 76] on input "402871" at bounding box center [1050, 77] width 138 height 29
drag, startPoint x: 1027, startPoint y: 76, endPoint x: 1017, endPoint y: 78, distance: 10.3
click at [1017, 78] on input "402871" at bounding box center [1050, 77] width 138 height 29
click at [1041, 81] on input "40267" at bounding box center [1050, 77] width 138 height 29
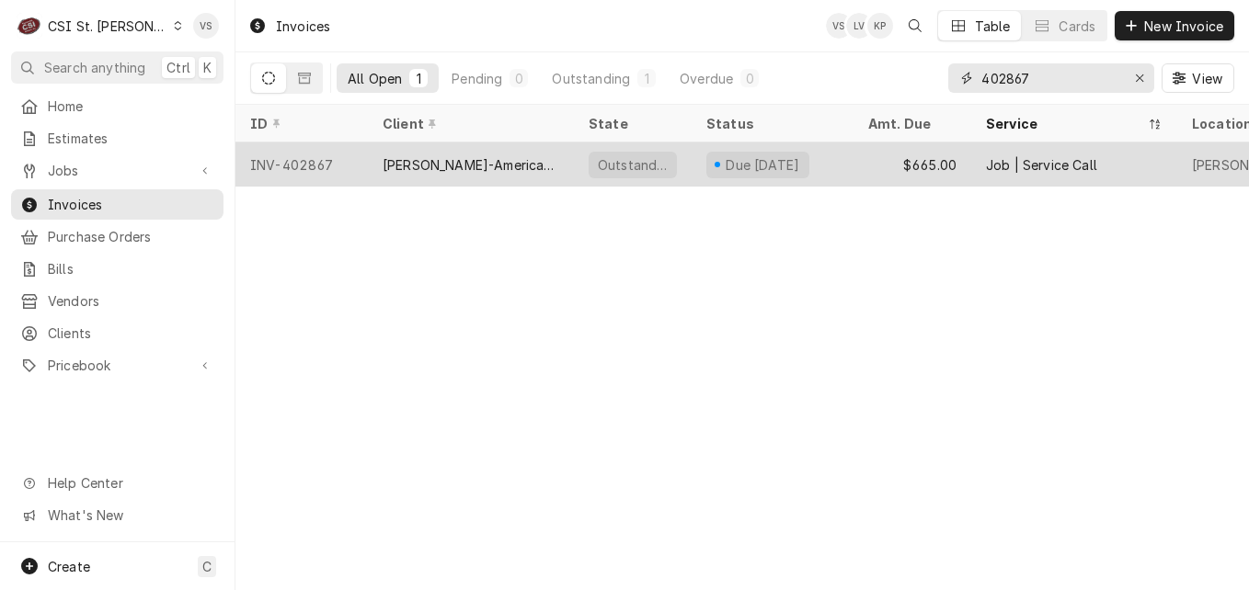
type input "402867"
click at [522, 171] on div "Webster-American Dining Creations" at bounding box center [471, 165] width 206 height 44
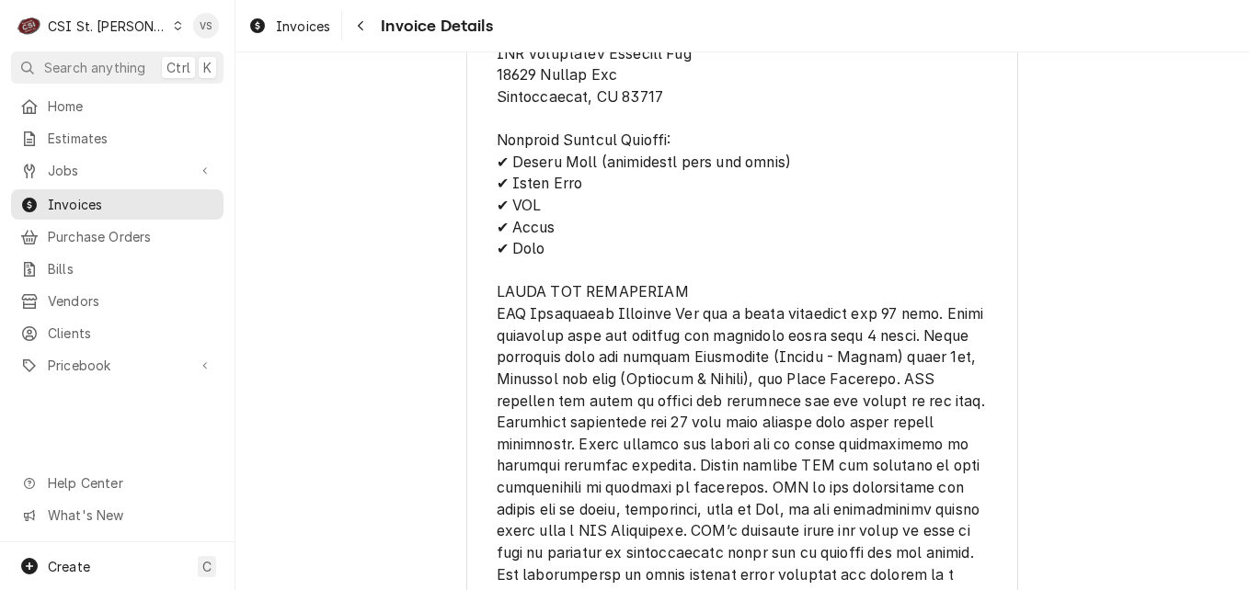
scroll to position [3654, 0]
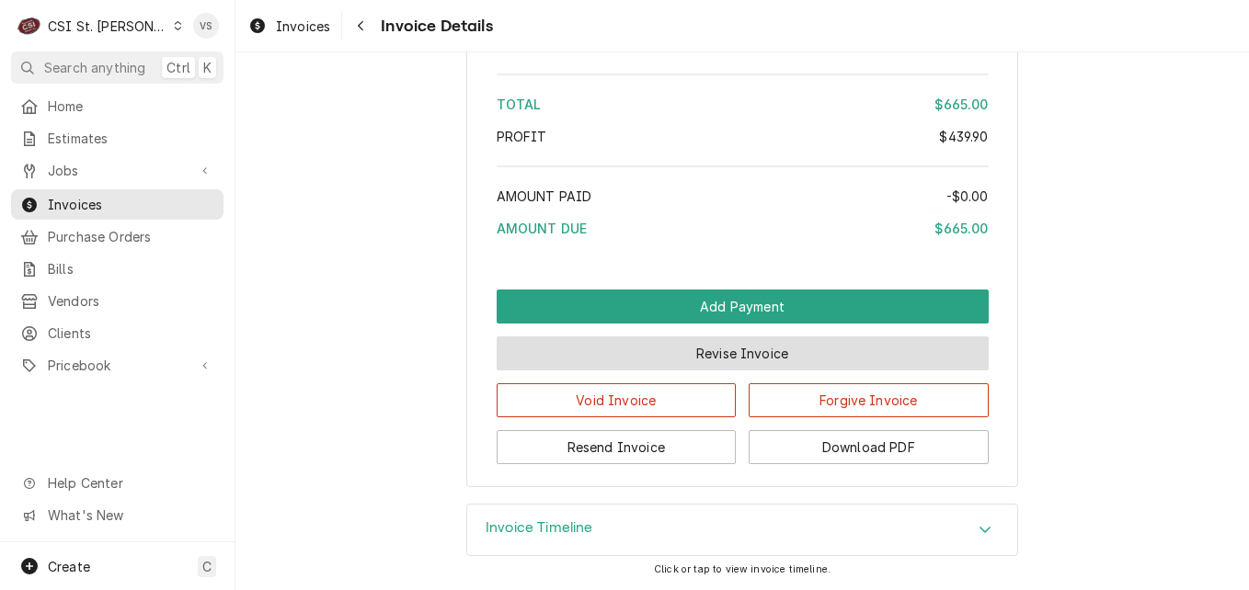
click at [686, 348] on button "Revise Invoice" at bounding box center [743, 354] width 492 height 34
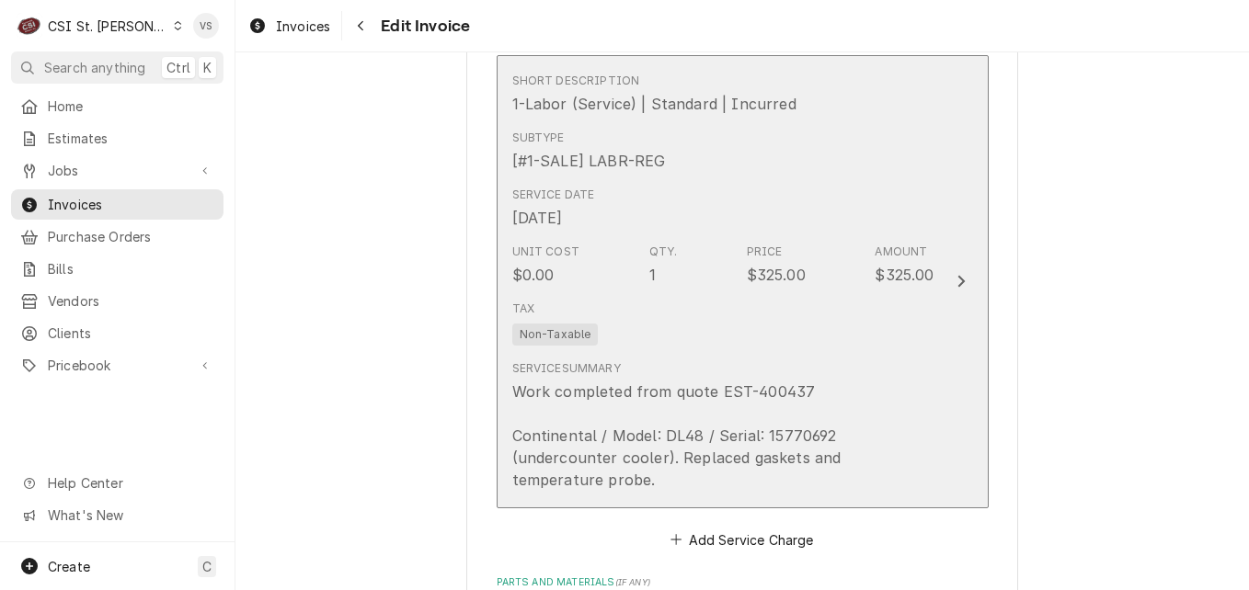
scroll to position [828, 0]
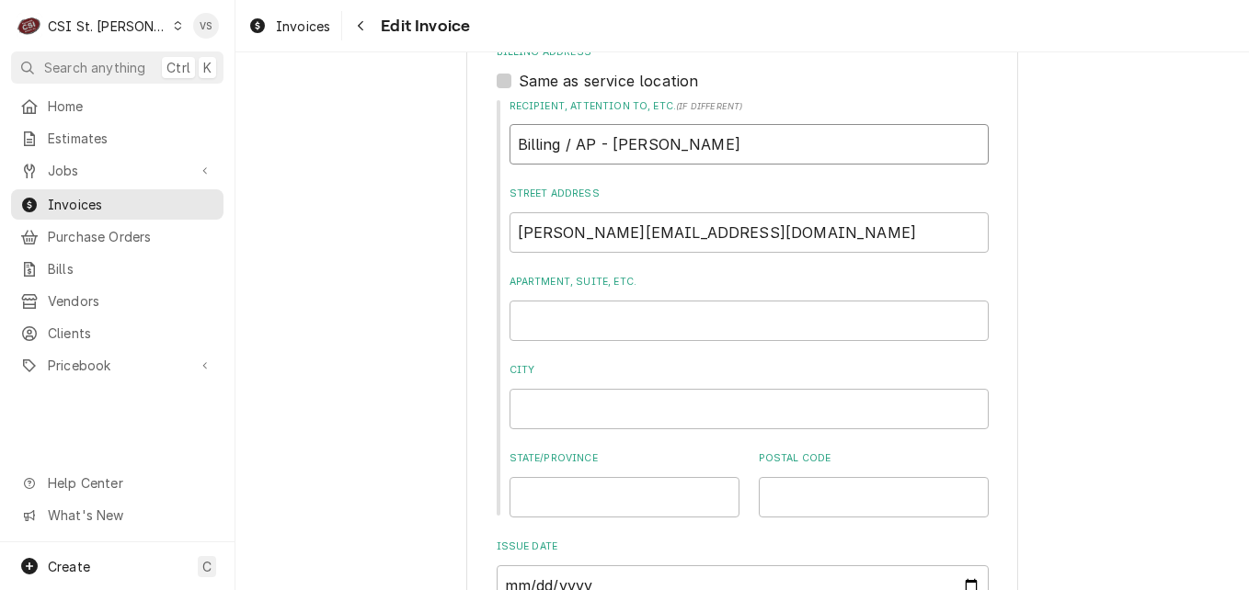
drag, startPoint x: 641, startPoint y: 146, endPoint x: 599, endPoint y: 166, distance: 46.5
click at [497, 143] on div "Recipient, Attention To, etc. ( if different ) Billing / AP - [PERSON_NAME] Str…" at bounding box center [743, 308] width 492 height 419
type textarea "x"
type input "E"
type textarea "x"
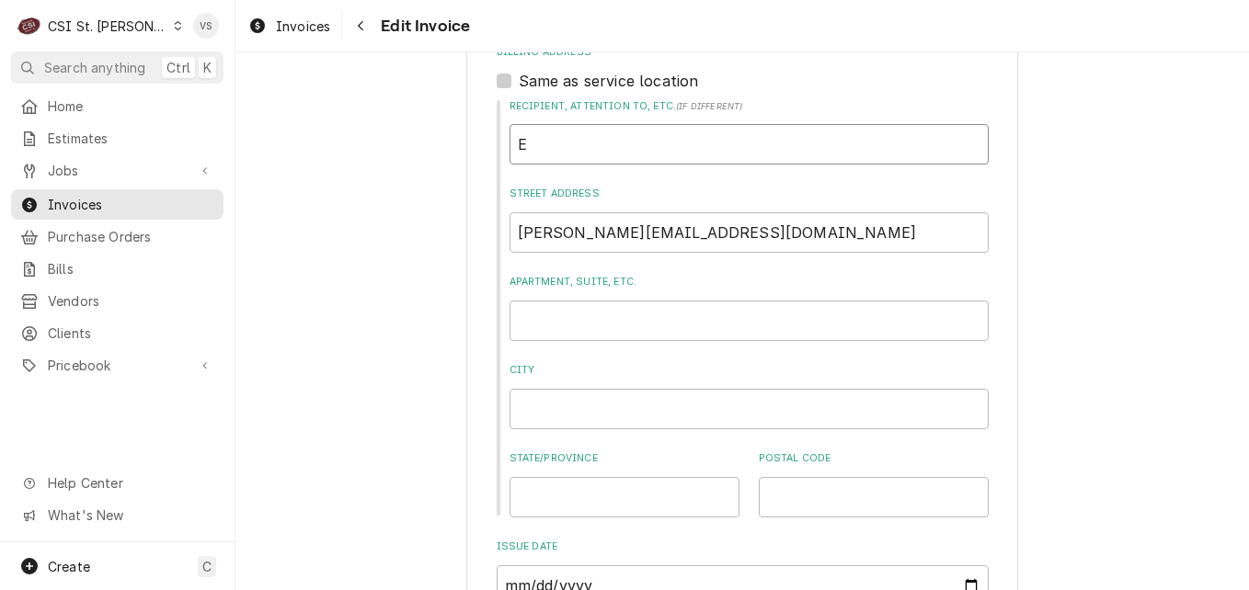
type input "Er"
type textarea "x"
type input "E"
type textarea "x"
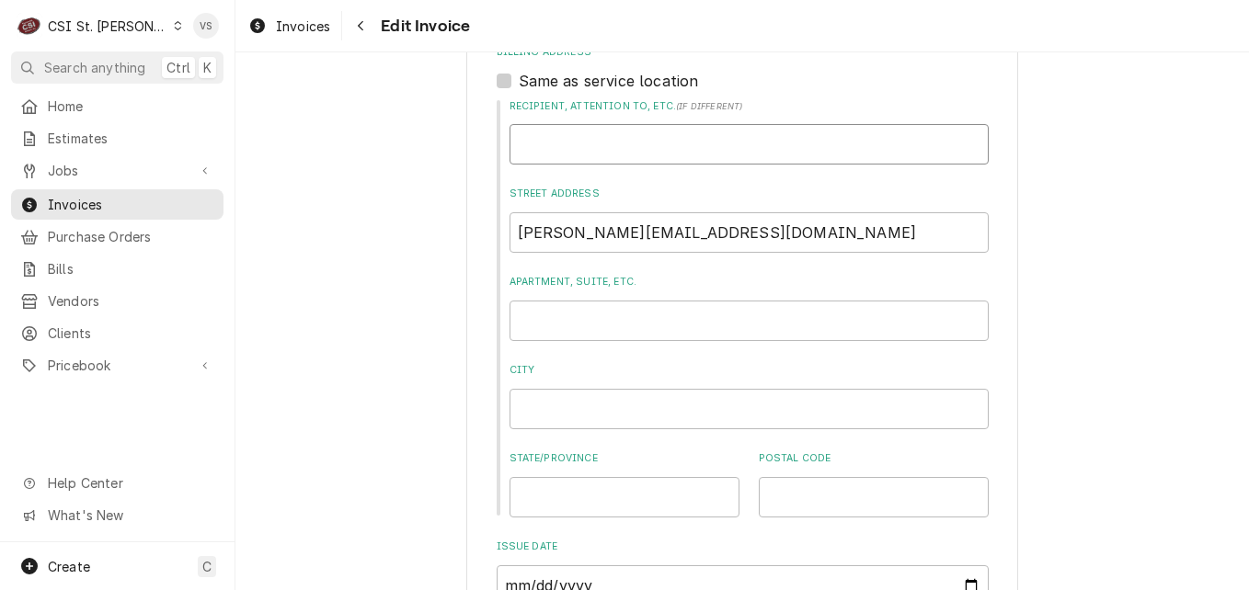
type input "W"
type textarea "x"
type input "Webster University-American Dining Creations"
click at [523, 232] on input "matthew.suellentrop@sodexo.com" at bounding box center [749, 232] width 479 height 40
drag, startPoint x: 759, startPoint y: 233, endPoint x: 493, endPoint y: 238, distance: 265.9
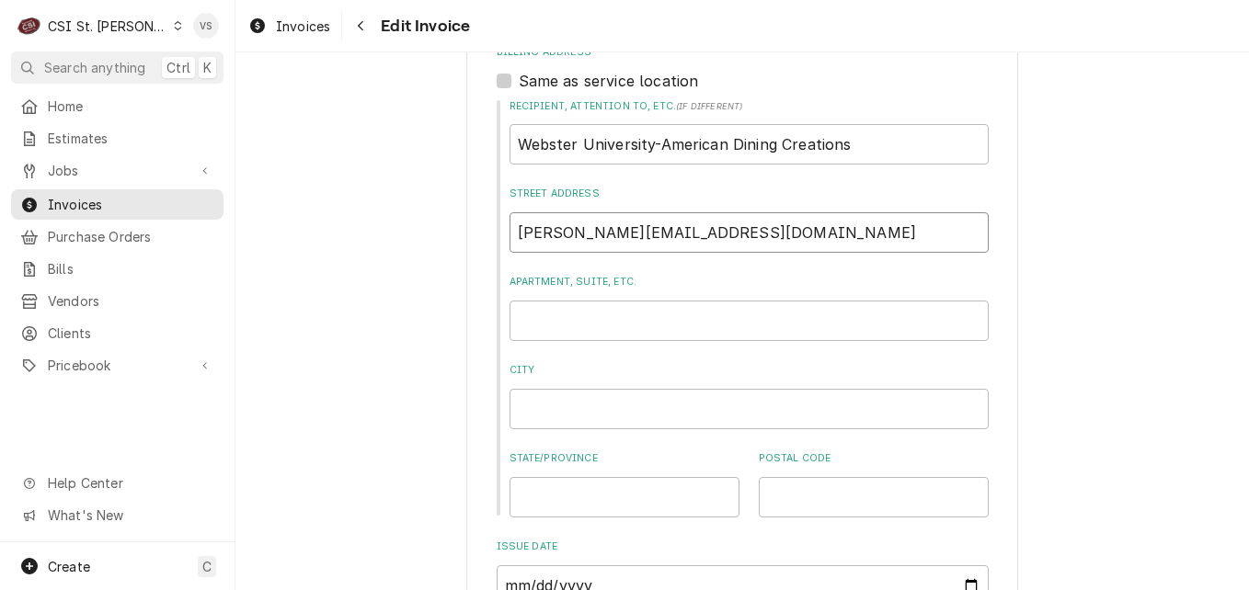
click at [497, 238] on div "Recipient, Attention To, etc. ( if different ) Webster University-American Dini…" at bounding box center [743, 308] width 492 height 419
type textarea "x"
type input "d"
type textarea "x"
type input "dj"
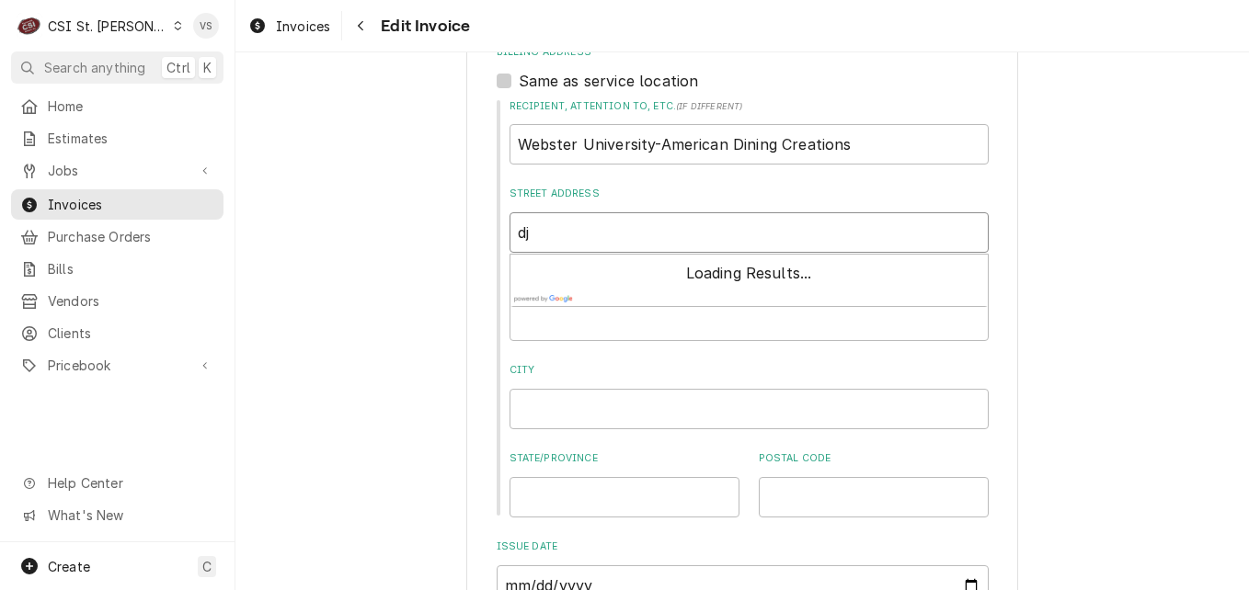
type textarea "x"
type input "djo"
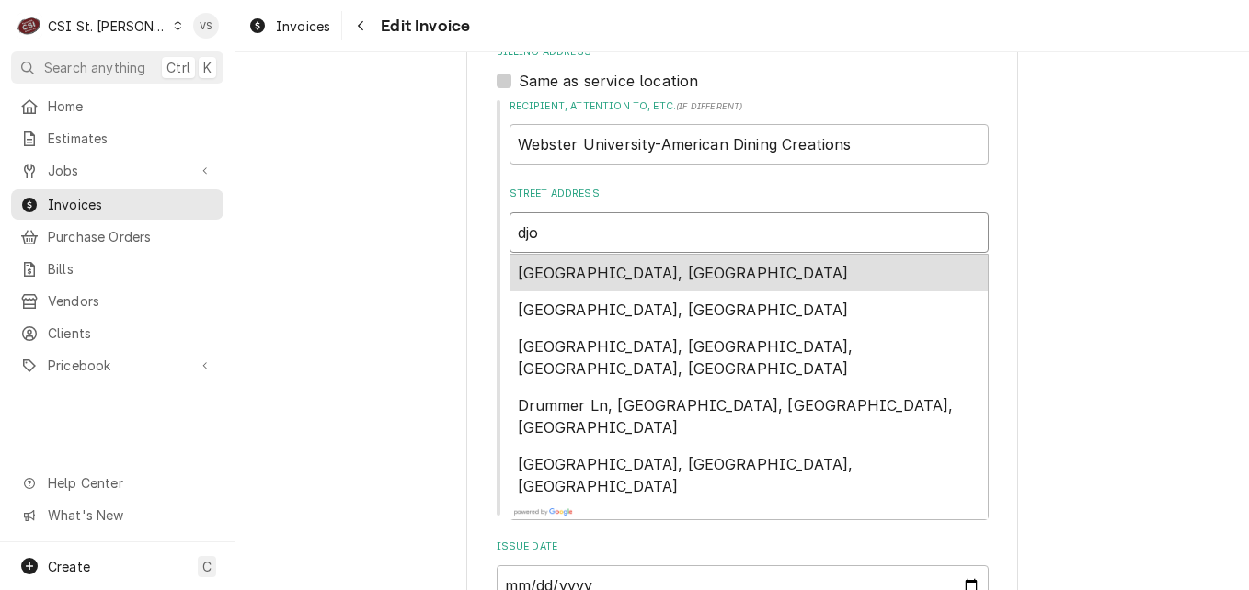
type textarea "x"
type input "djon"
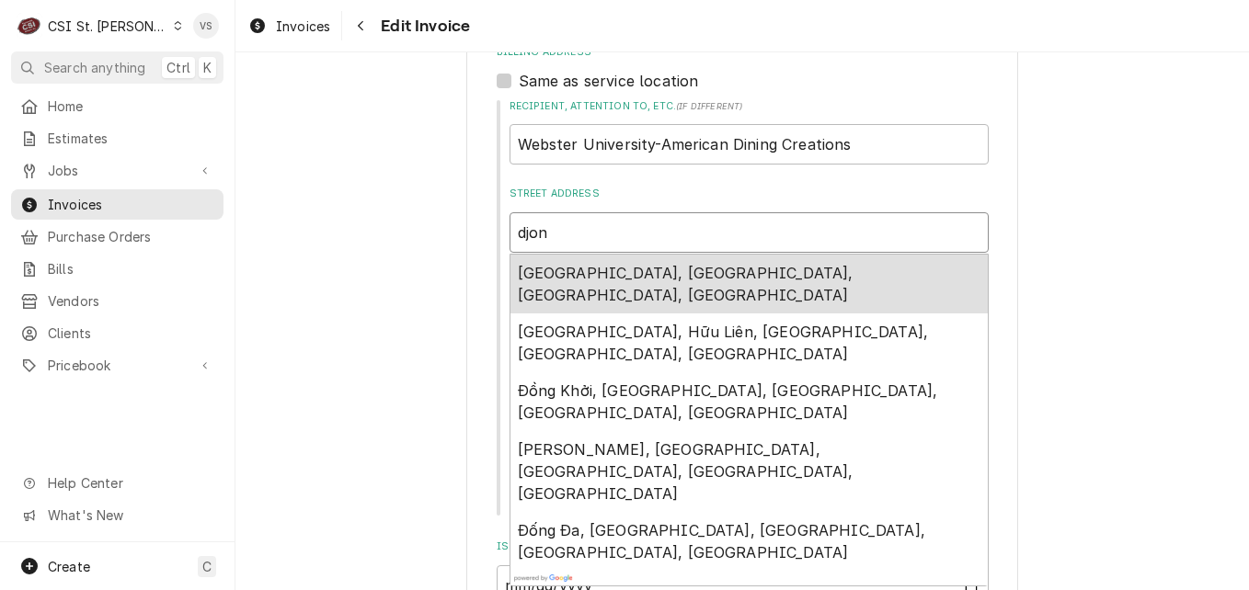
type textarea "x"
type input "djone"
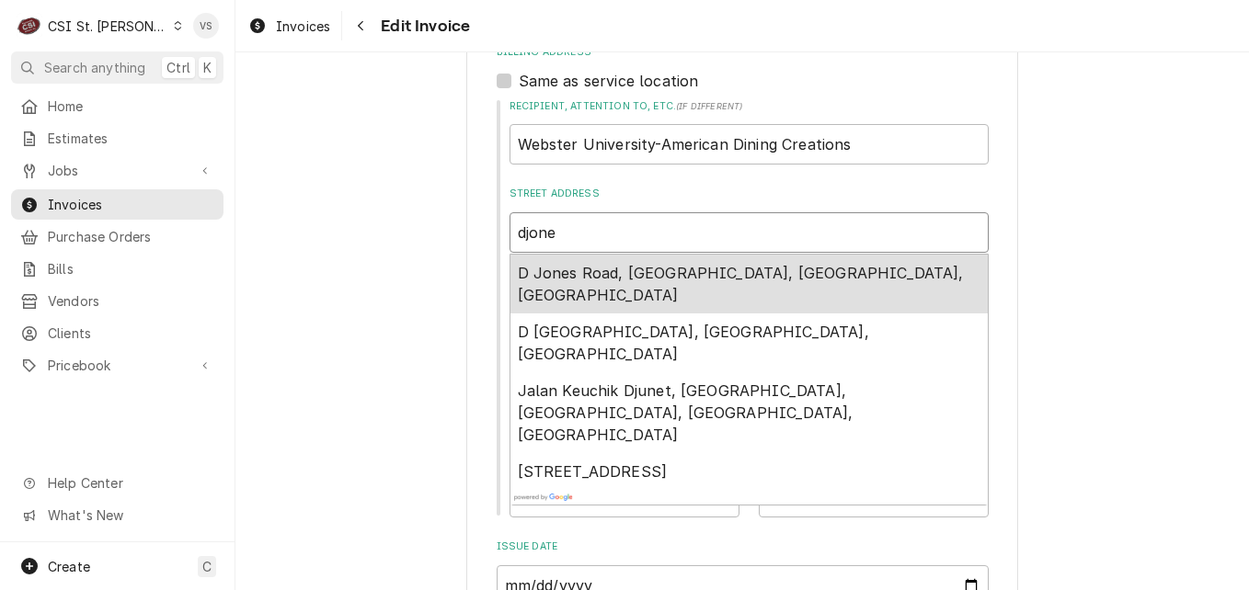
type textarea "x"
type input "djones"
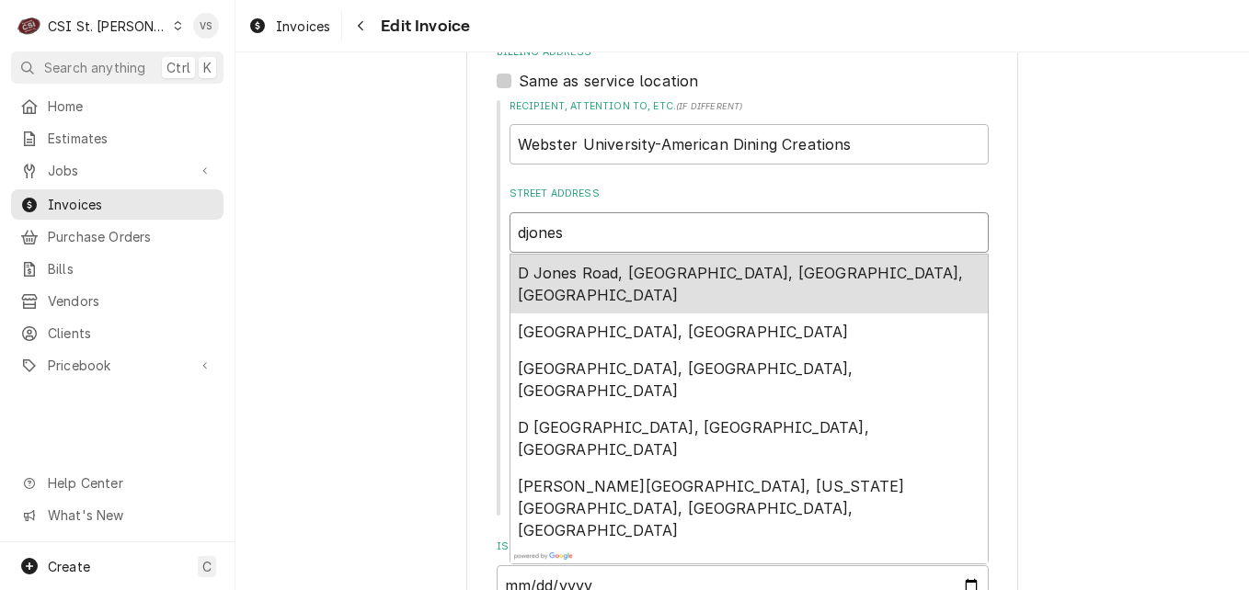
type textarea "x"
type input "djones@"
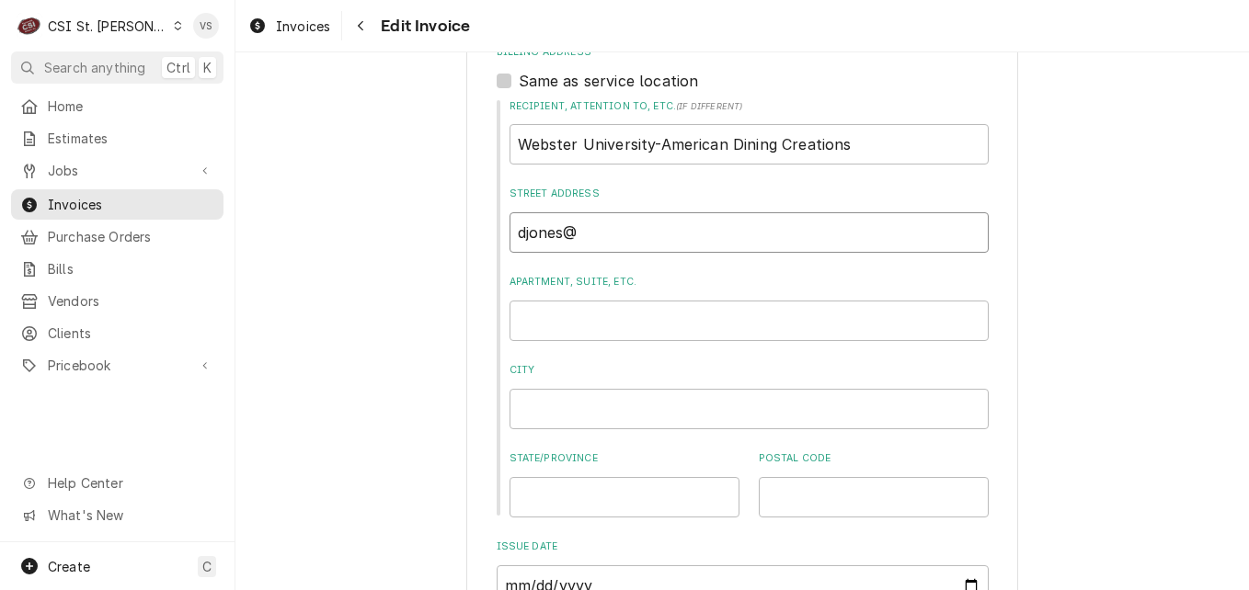
type textarea "x"
type input "djones@a"
type textarea "x"
type input "djones@af"
type textarea "x"
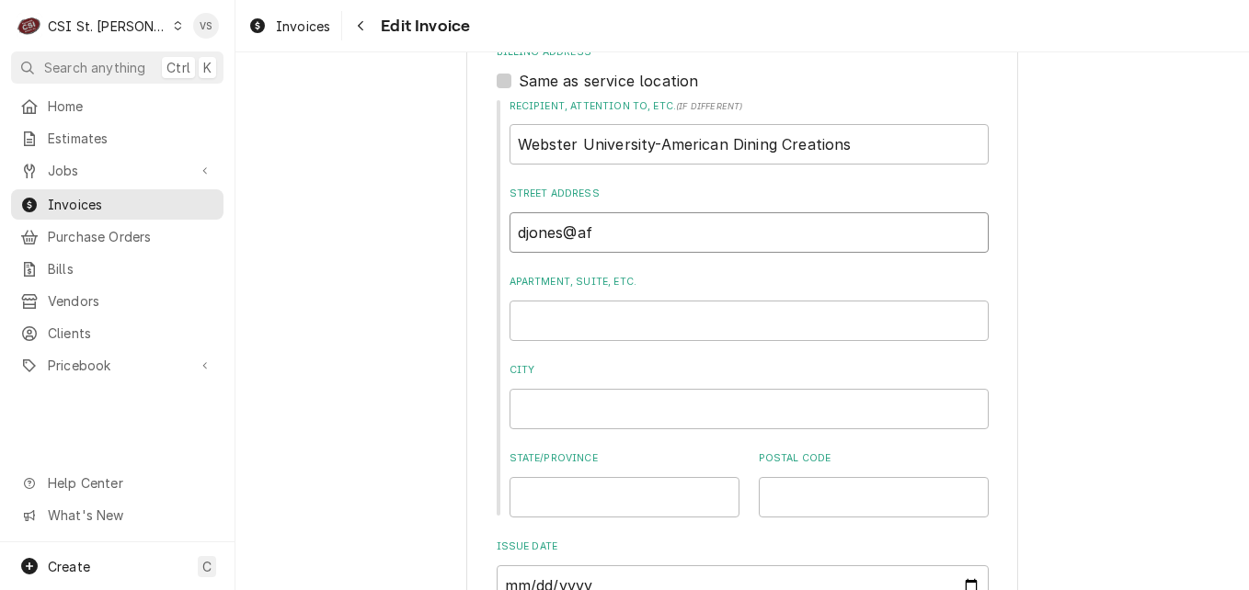
type input "djones@afv"
type textarea "x"
type input "djones@afvu"
type textarea "x"
type input "djones@afvus"
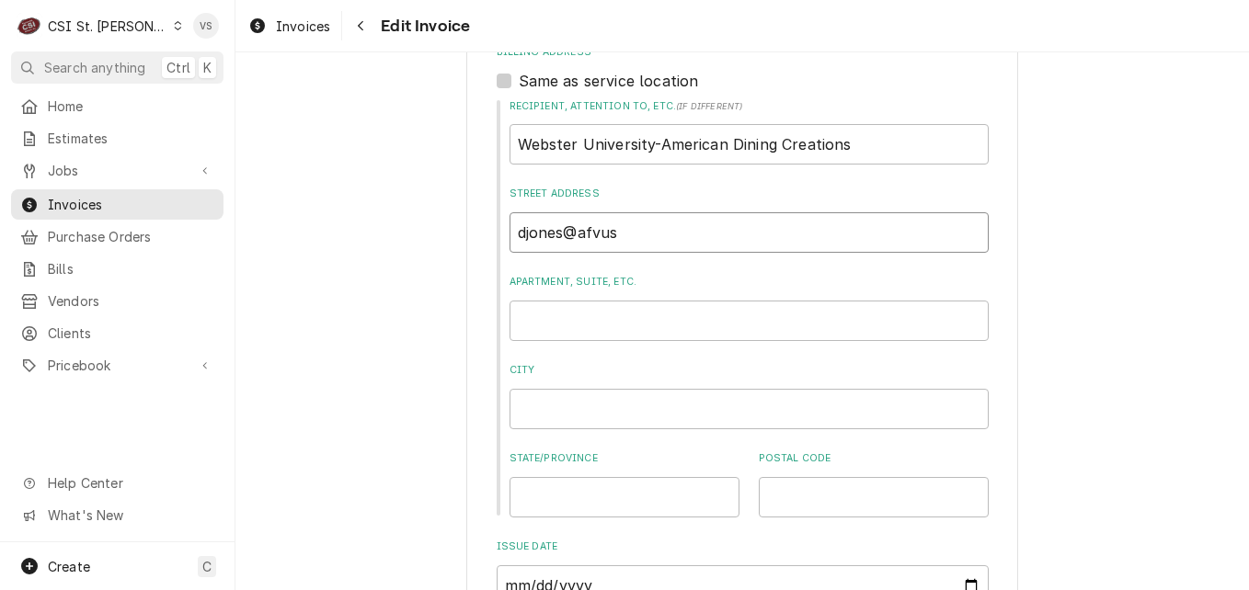
type textarea "x"
type input "djones@afvusa"
type textarea "x"
type input "djones@afvusa."
type textarea "x"
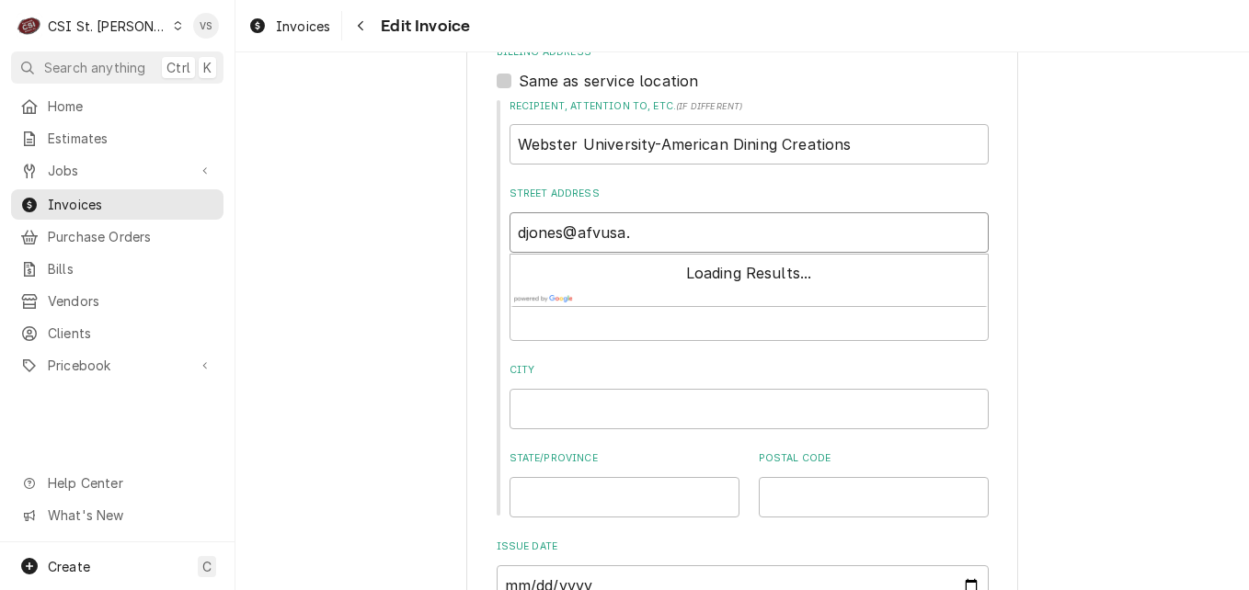
type input "djones@afvusa.c"
type textarea "x"
type input "djones@afvusa.co"
type textarea "x"
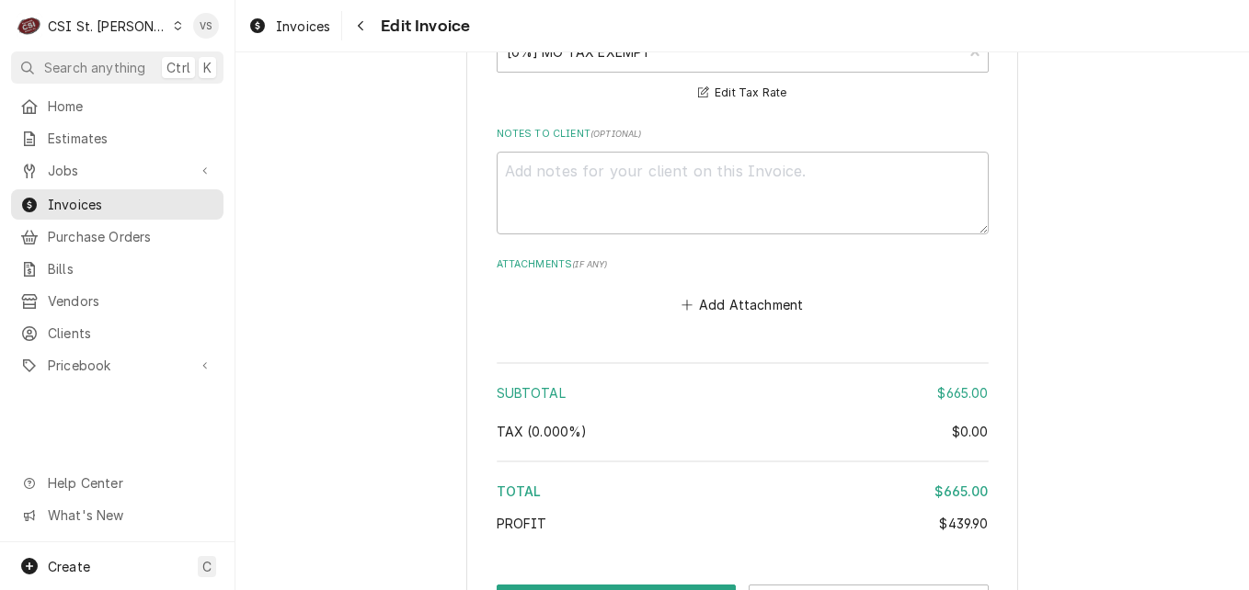
scroll to position [3632, 0]
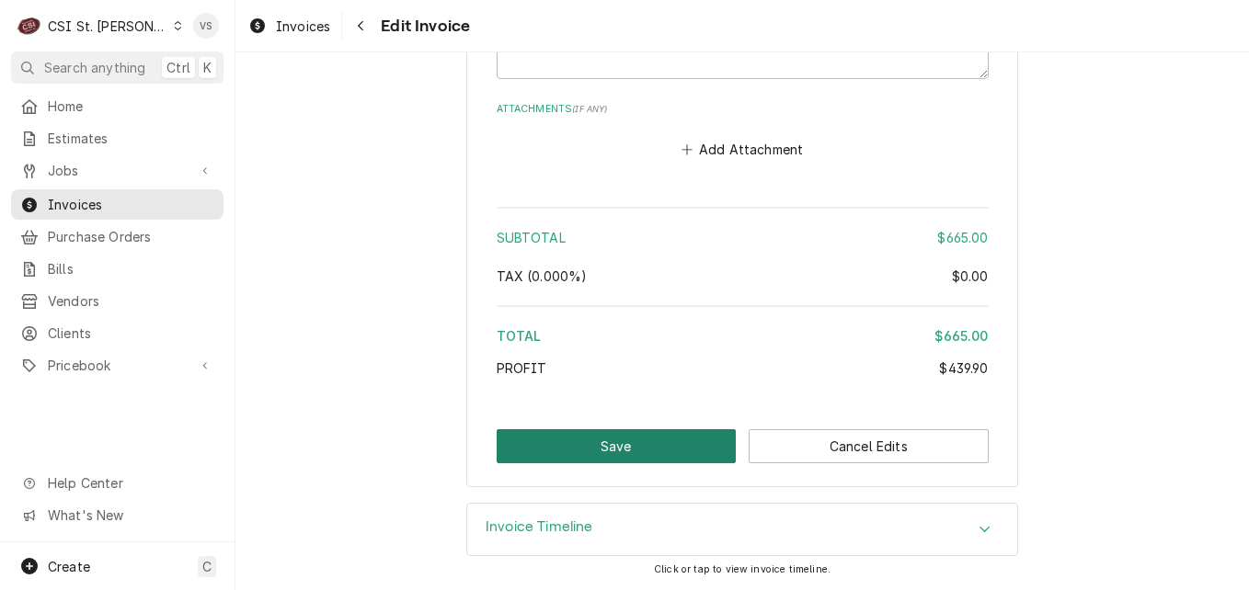
type input "djones@afvusa.com"
click at [635, 439] on button "Save" at bounding box center [617, 447] width 240 height 34
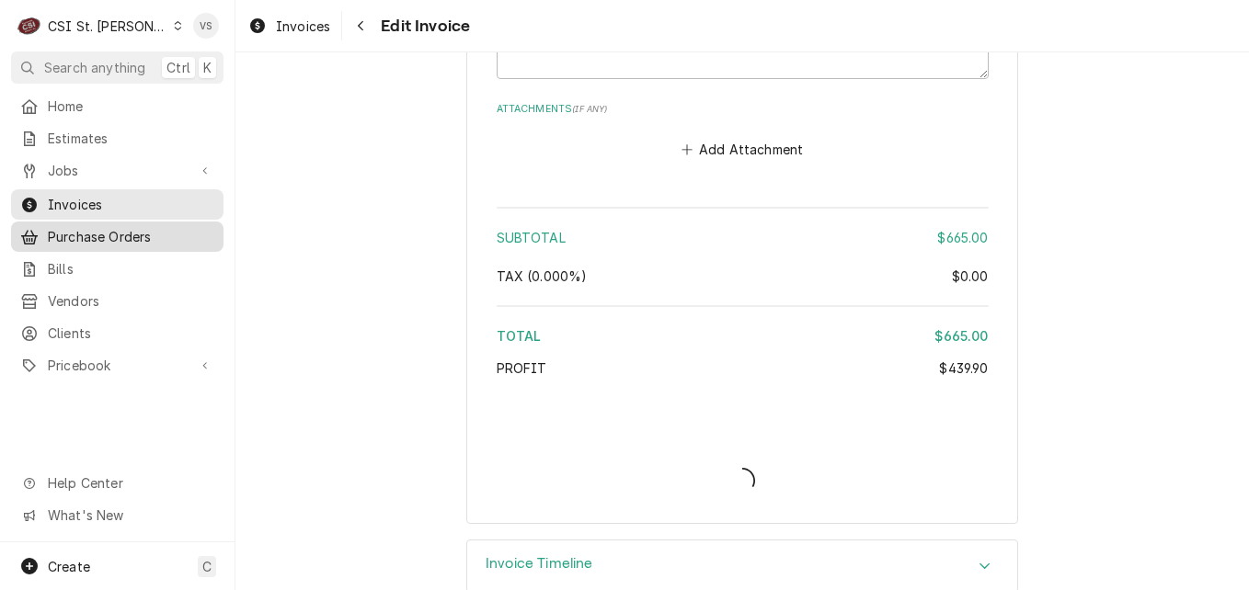
type textarea "x"
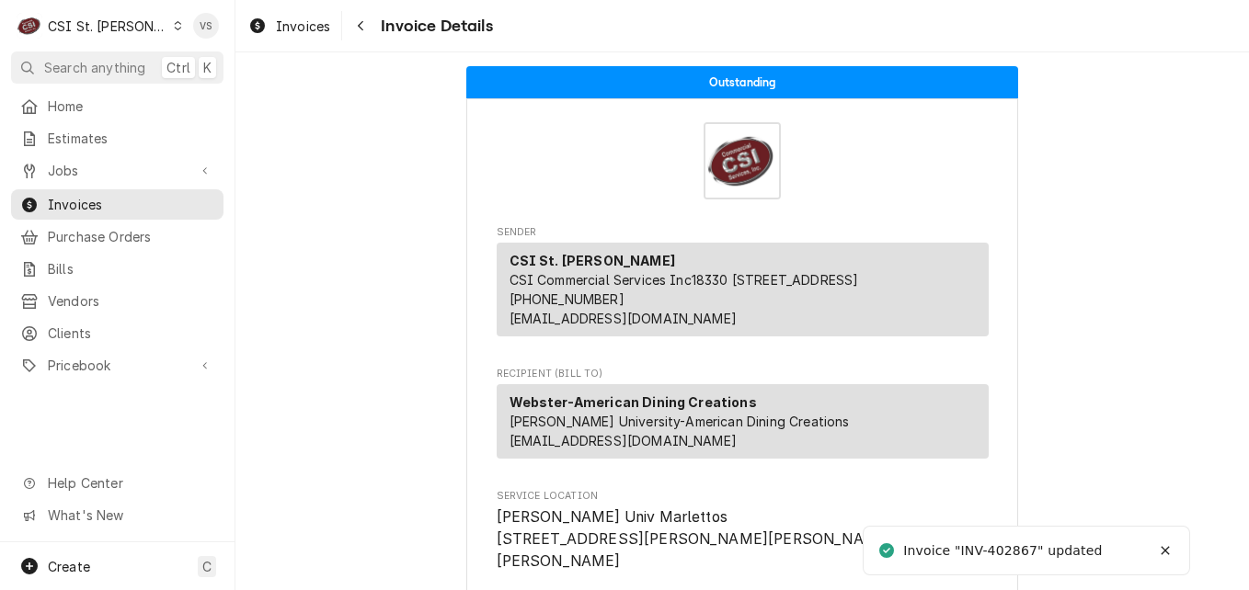
click at [120, 199] on span "Invoices" at bounding box center [131, 204] width 166 height 19
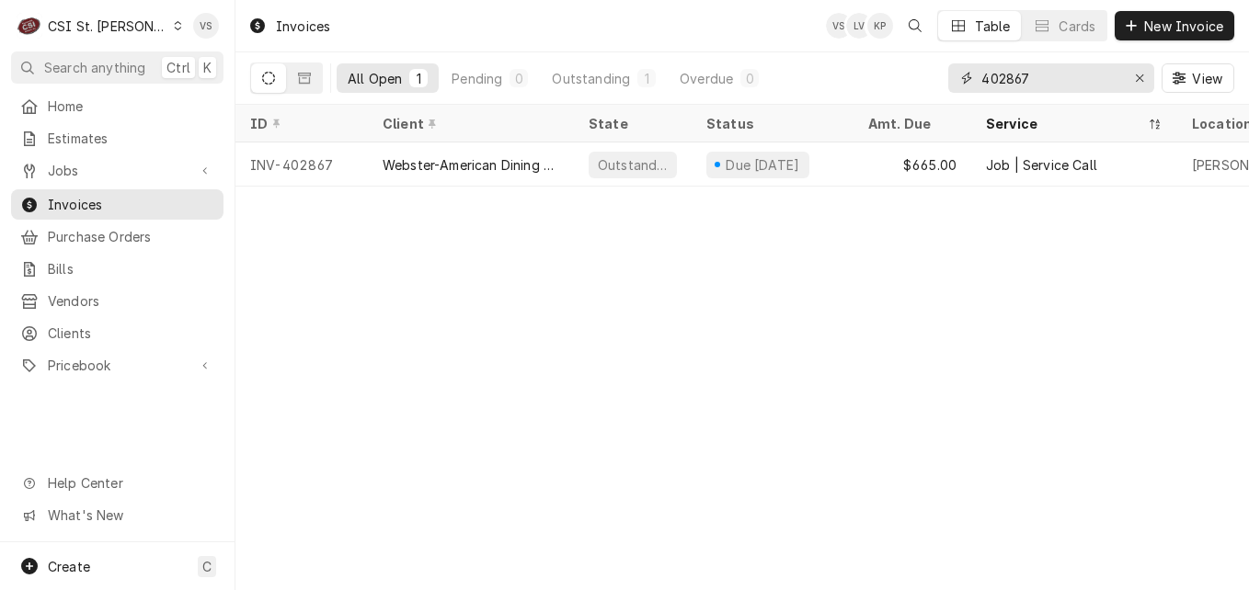
click at [1033, 74] on input "402867" at bounding box center [1050, 77] width 138 height 29
drag, startPoint x: 1029, startPoint y: 77, endPoint x: 1016, endPoint y: 78, distance: 12.9
click at [1016, 78] on input "402867" at bounding box center [1050, 77] width 138 height 29
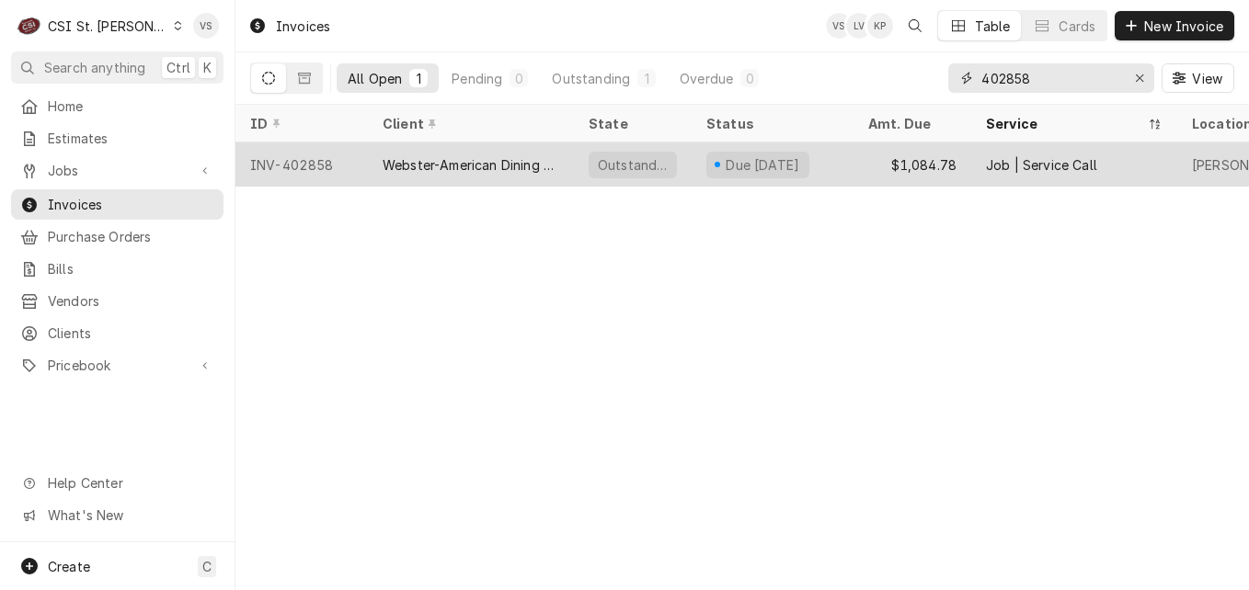
type input "402858"
click at [497, 165] on div "Webster-American Dining Creations" at bounding box center [471, 164] width 177 height 19
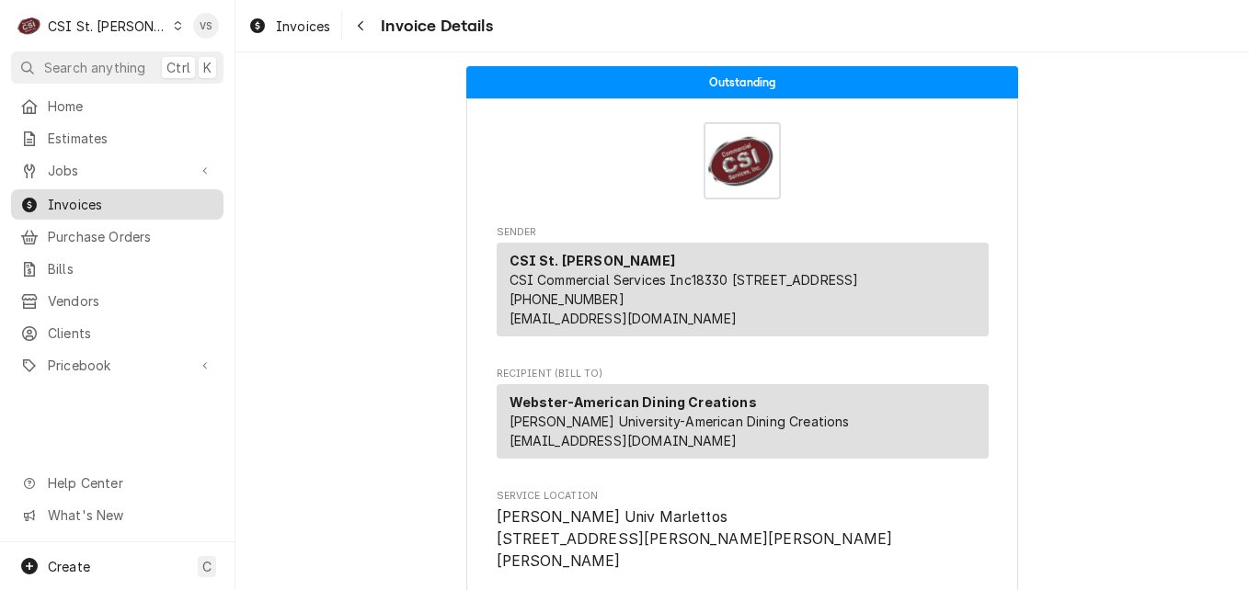
click at [95, 197] on span "Invoices" at bounding box center [131, 204] width 166 height 19
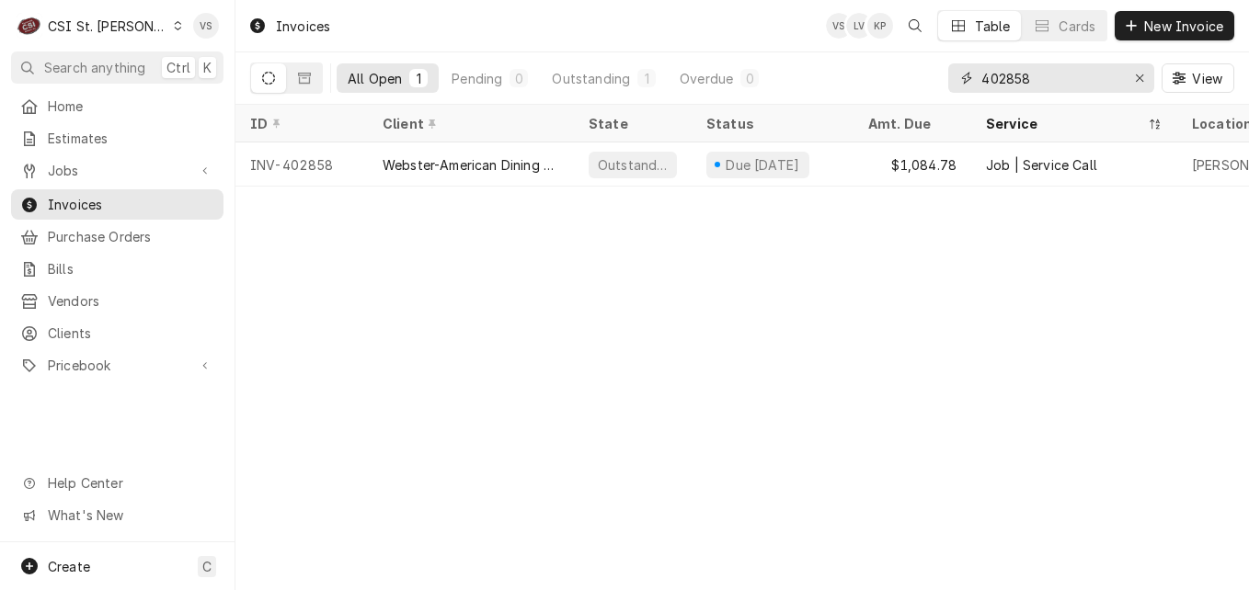
drag, startPoint x: 1029, startPoint y: 78, endPoint x: 1014, endPoint y: 79, distance: 15.7
click at [1014, 79] on input "402858" at bounding box center [1050, 77] width 138 height 29
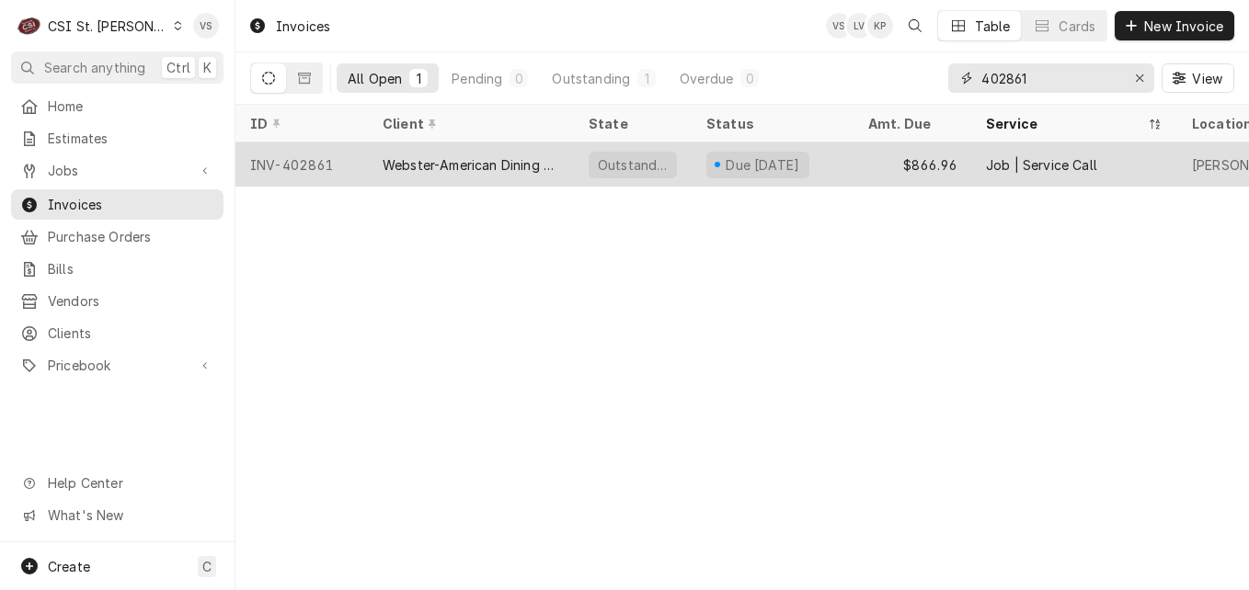
type input "402861"
click at [414, 171] on div "Webster-American Dining Creations" at bounding box center [471, 165] width 206 height 44
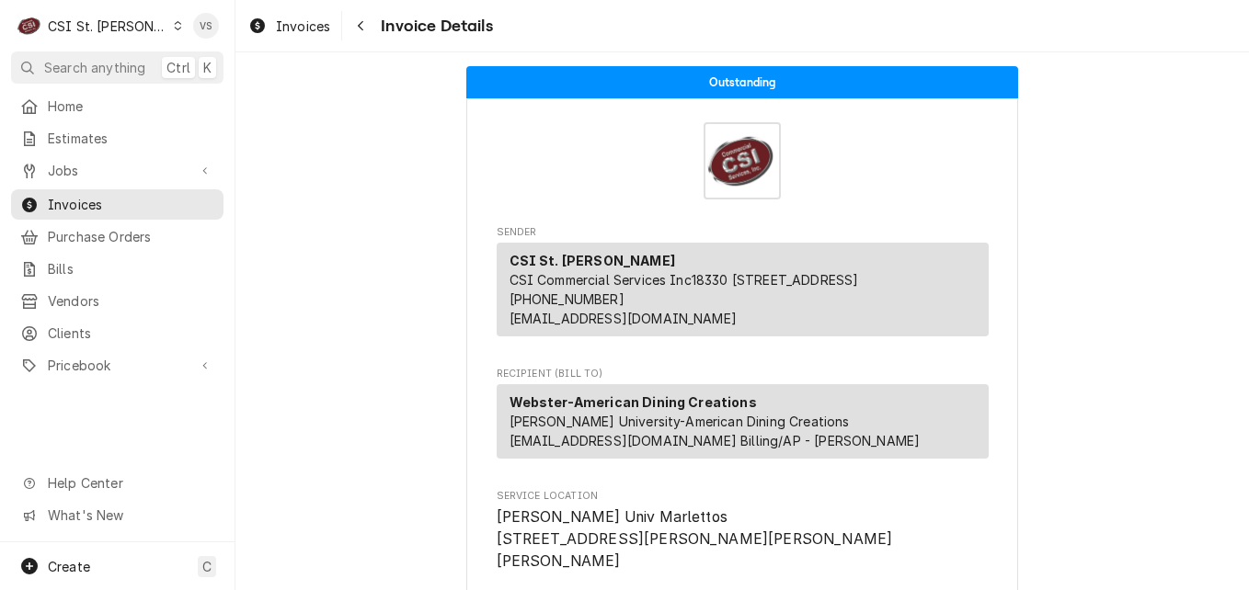
click at [174, 26] on icon "Dynamic Content Wrapper" at bounding box center [178, 25] width 8 height 9
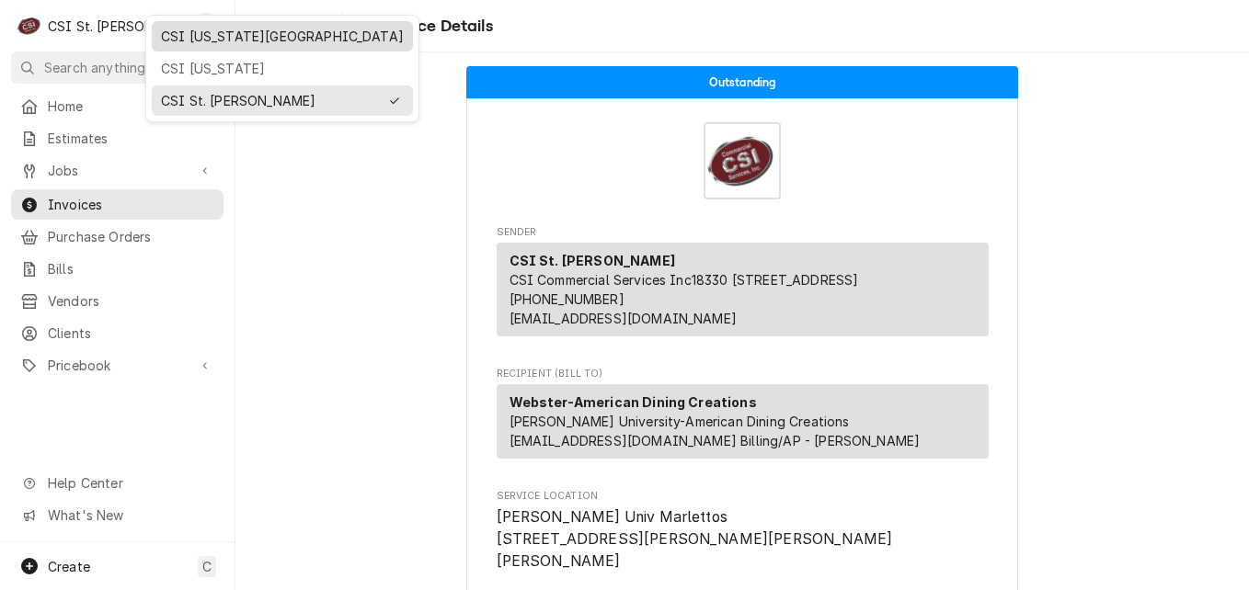
click at [197, 41] on div "CSI [US_STATE][GEOGRAPHIC_DATA]" at bounding box center [282, 36] width 243 height 19
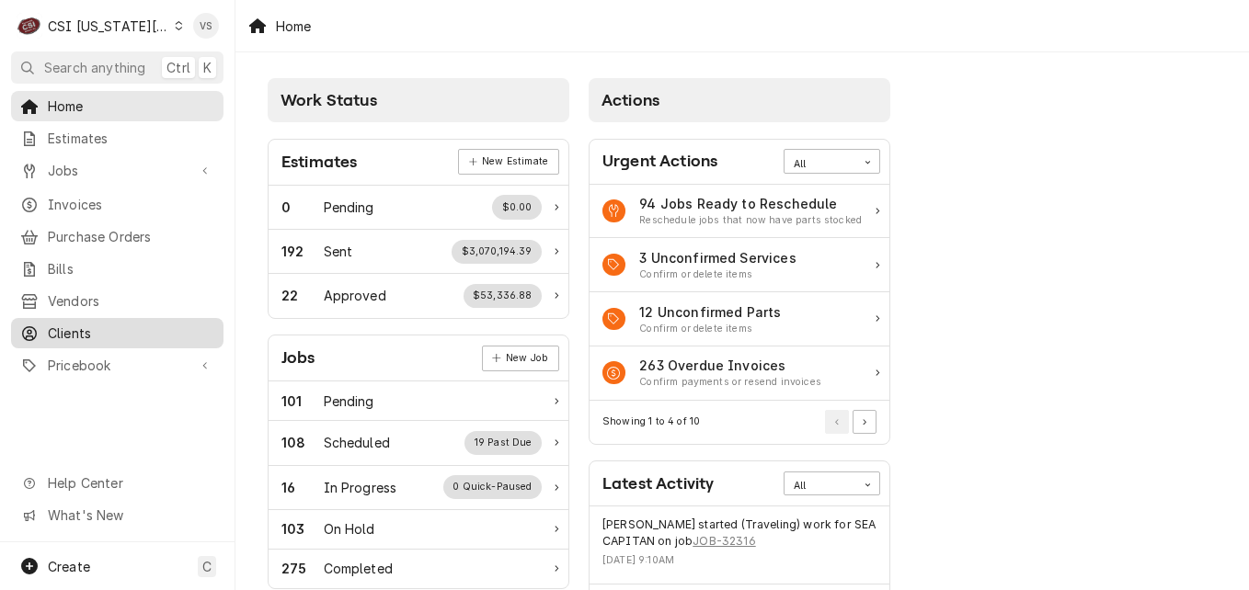
click at [71, 324] on span "Clients" at bounding box center [131, 333] width 166 height 19
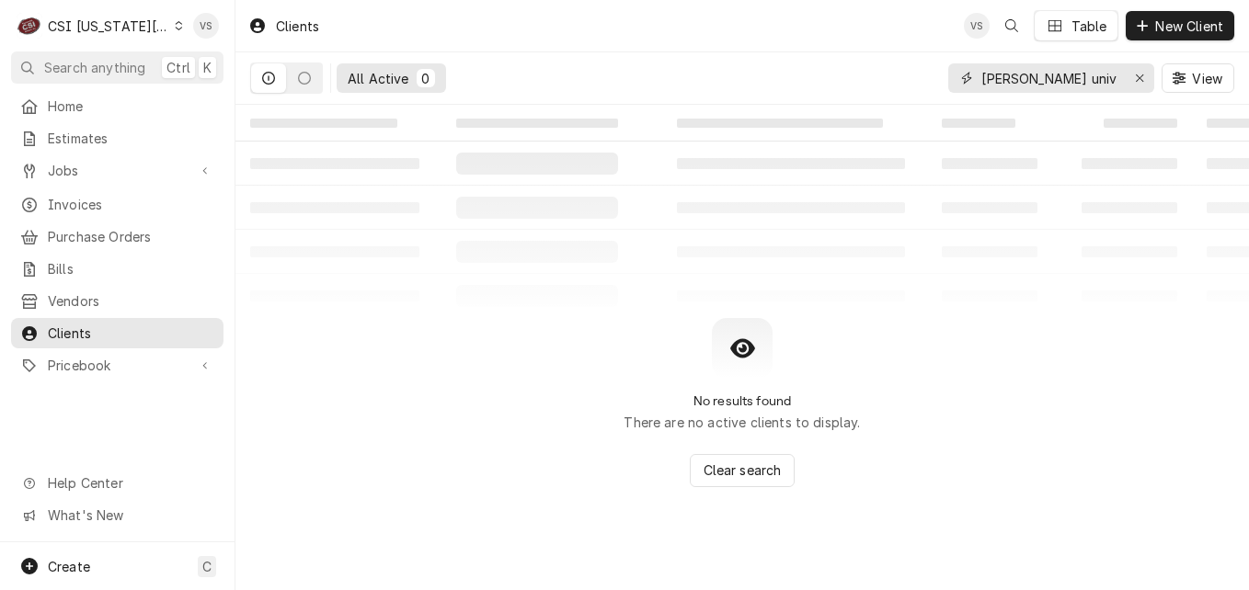
drag, startPoint x: 207, startPoint y: 344, endPoint x: 942, endPoint y: 89, distance: 777.8
click at [942, 89] on div "All Active 0 webster univ View" at bounding box center [742, 78] width 984 height 52
type input "A"
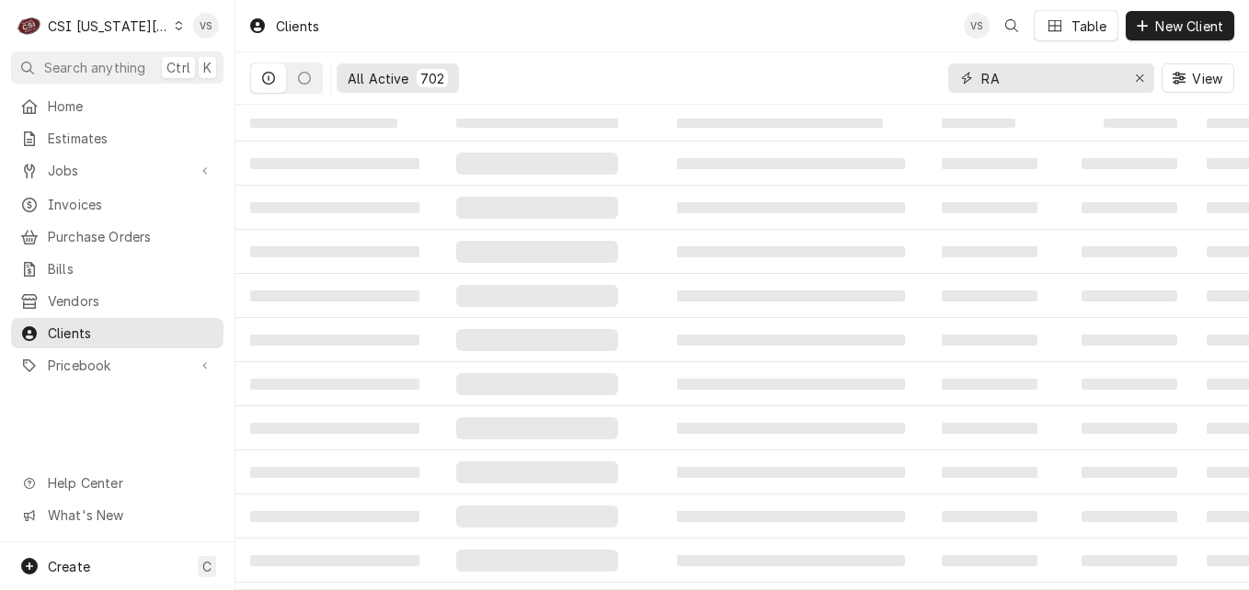
type input "R"
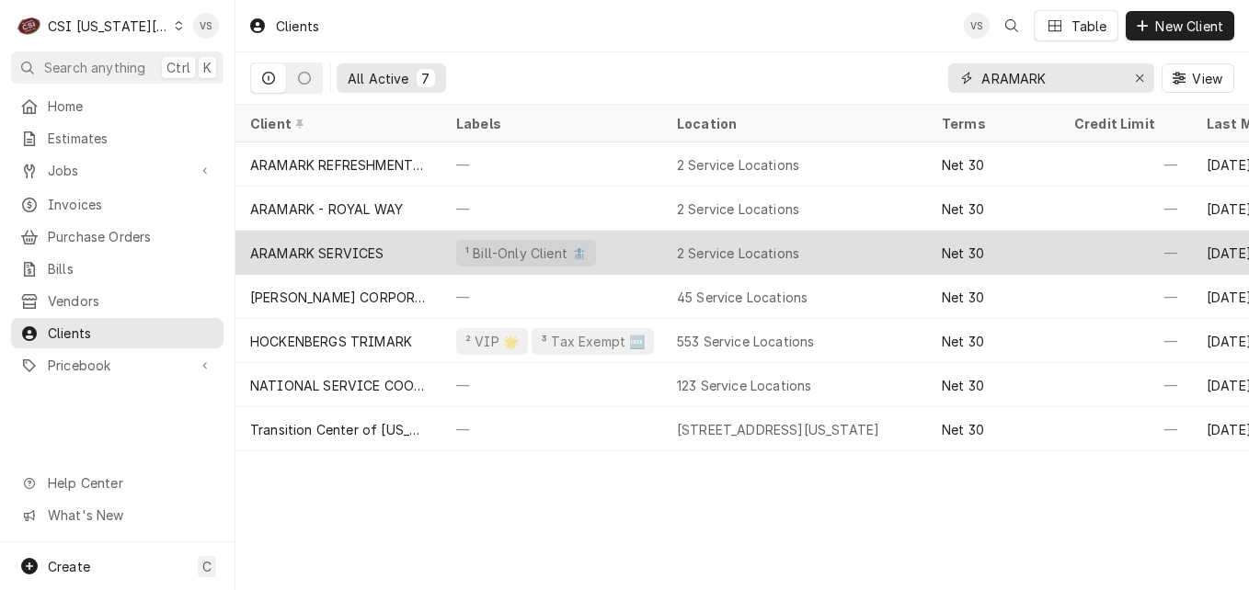
type input "ARAMARK"
click at [360, 253] on div "ARAMARK SERVICES" at bounding box center [317, 253] width 134 height 19
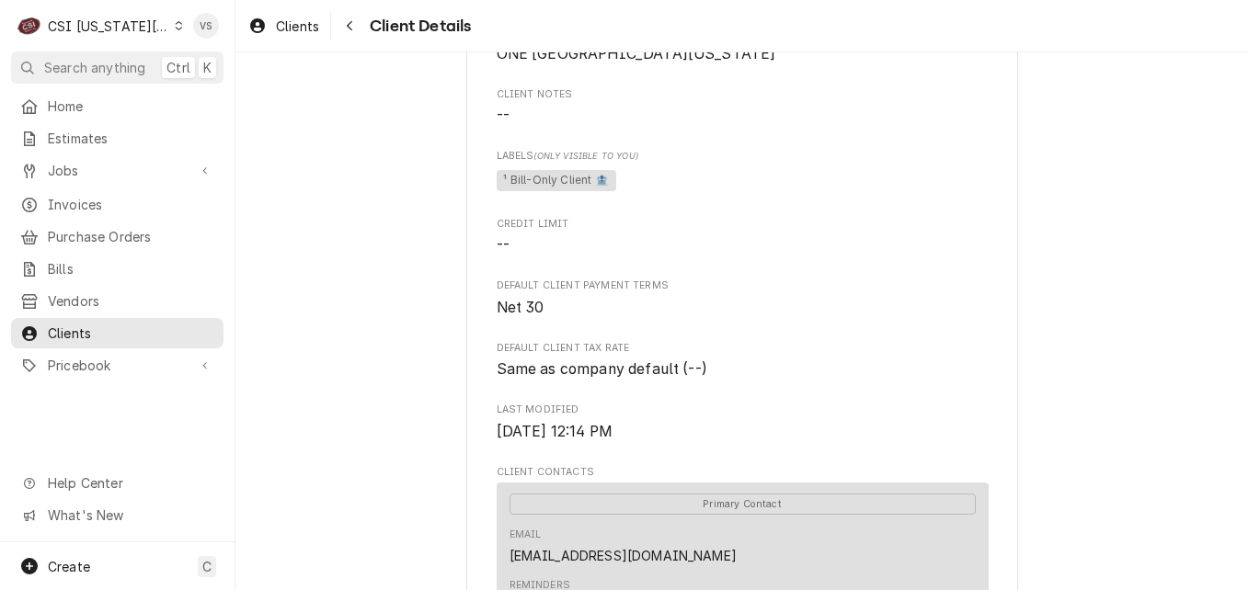
scroll to position [276, 0]
click at [92, 324] on span "Clients" at bounding box center [131, 333] width 166 height 19
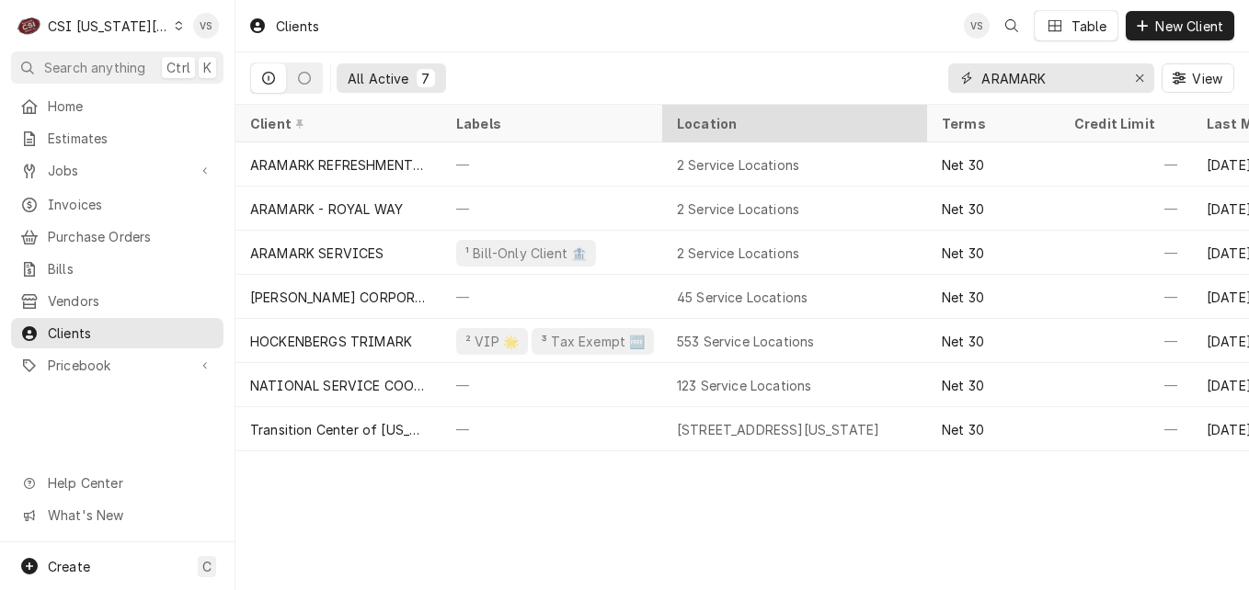
click at [1055, 80] on input "ARAMARK" at bounding box center [1050, 77] width 138 height 29
click at [1054, 80] on input "ARAMARK" at bounding box center [1050, 77] width 138 height 29
click at [944, 77] on div "All Active 7 ARAMARK View" at bounding box center [742, 78] width 984 height 52
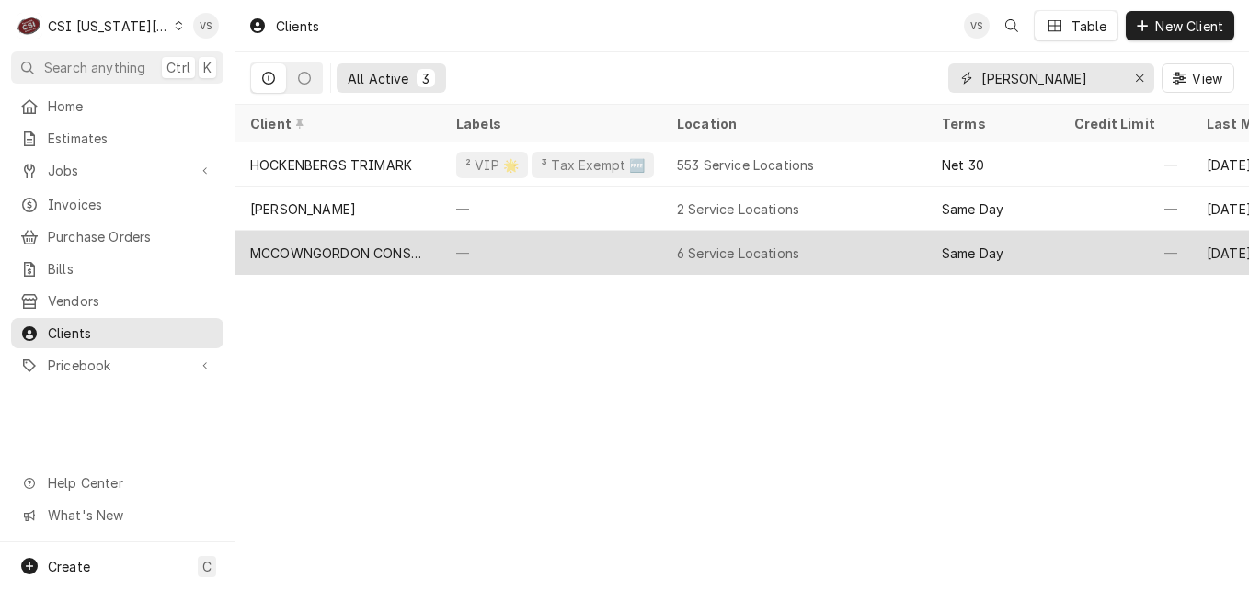
type input "MCCOWN"
click at [471, 246] on div "—" at bounding box center [551, 253] width 221 height 44
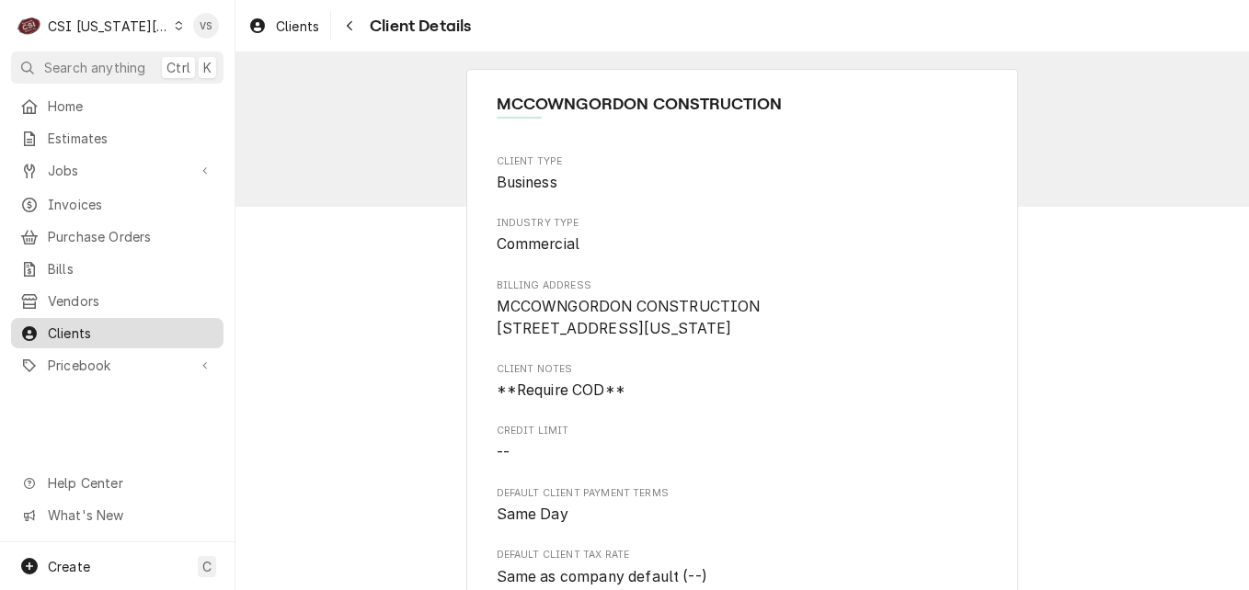
click at [120, 324] on span "Clients" at bounding box center [131, 333] width 166 height 19
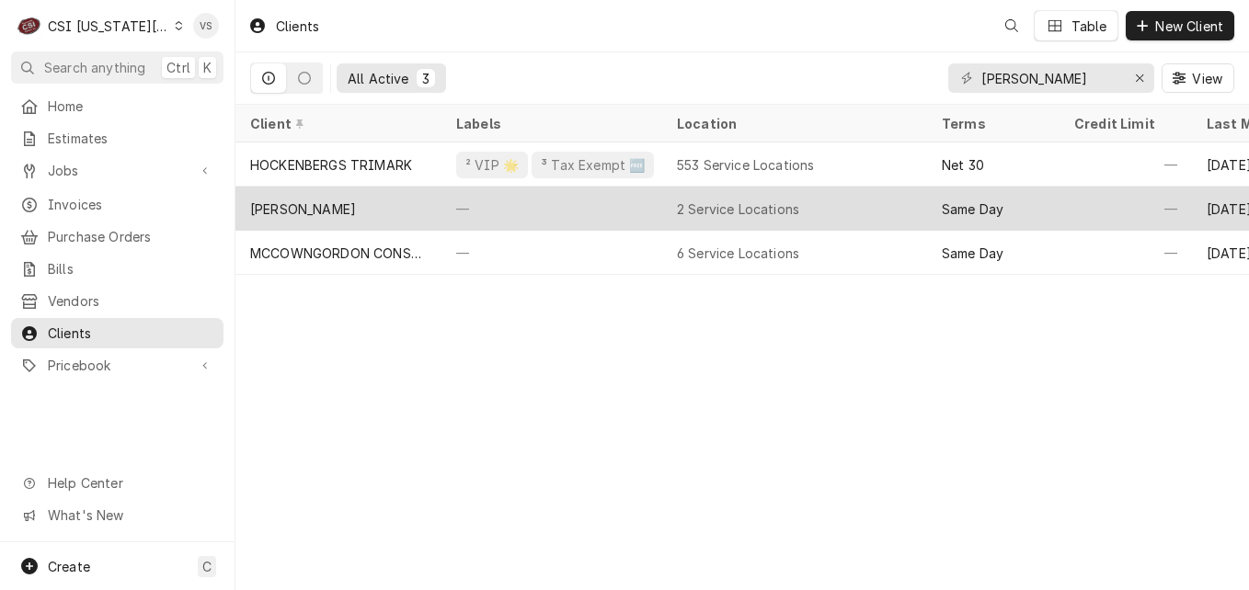
click at [549, 204] on div "—" at bounding box center [551, 209] width 221 height 44
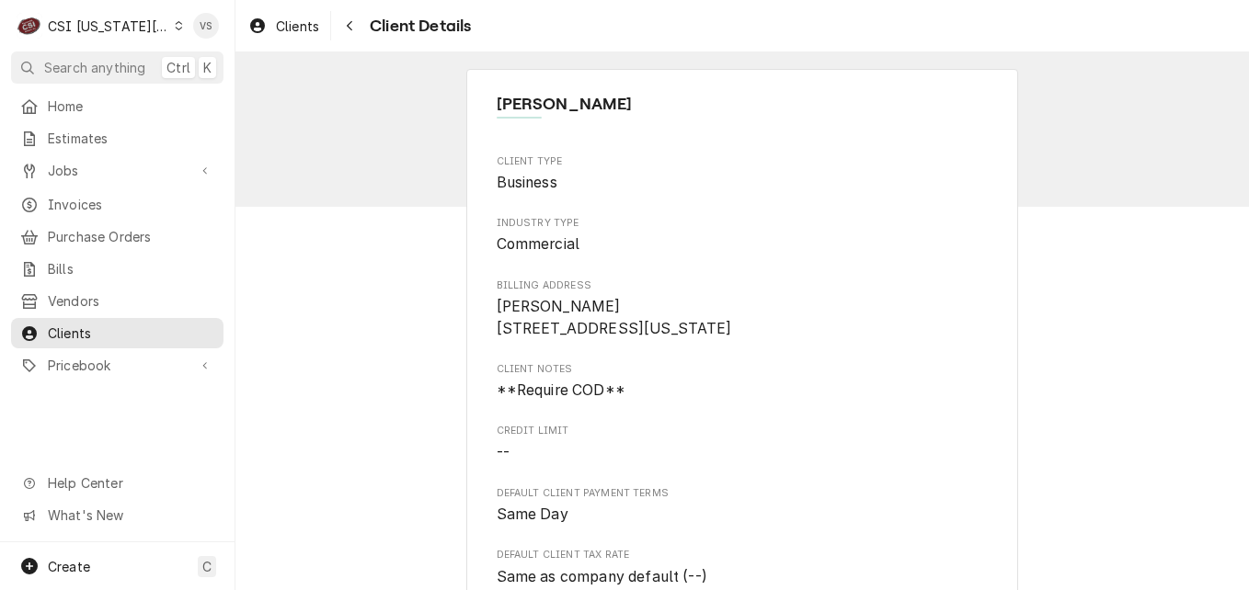
click at [175, 25] on icon "Dynamic Content Wrapper" at bounding box center [179, 25] width 8 height 9
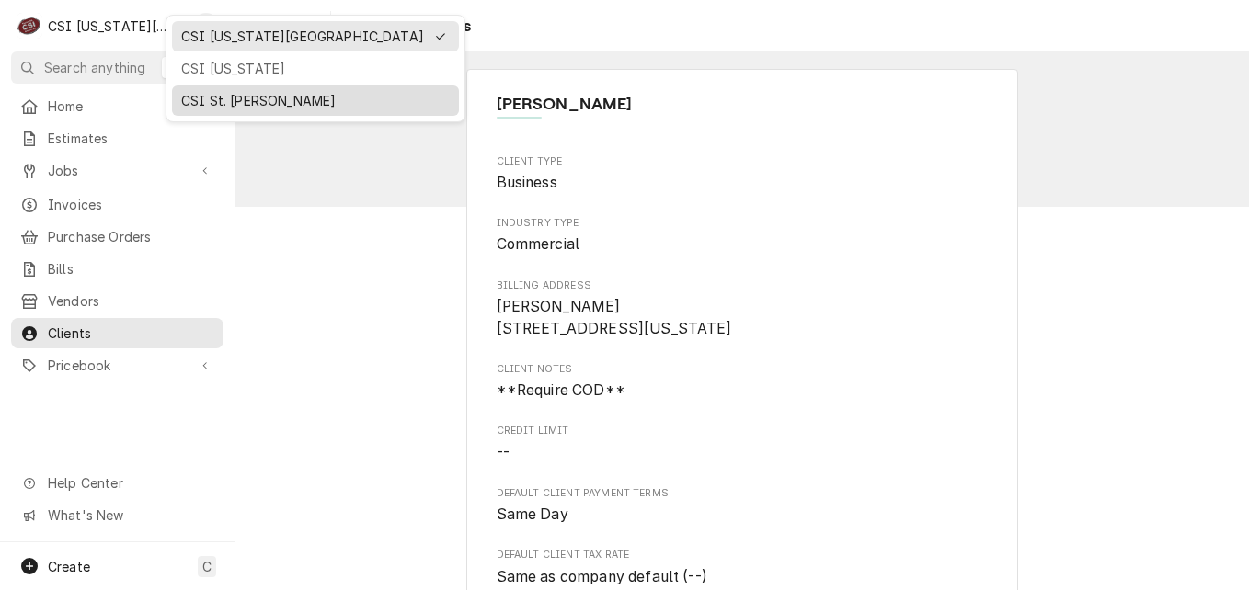
click at [225, 105] on div "CSI St. [PERSON_NAME]" at bounding box center [315, 100] width 269 height 19
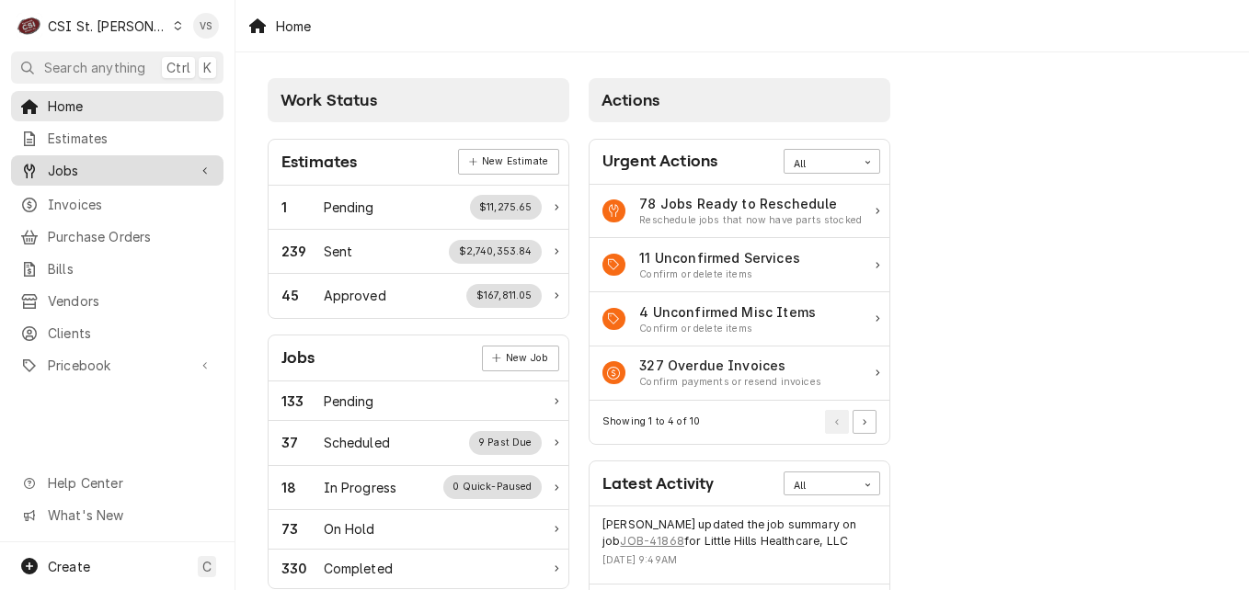
click at [83, 166] on span "Jobs" at bounding box center [117, 170] width 139 height 19
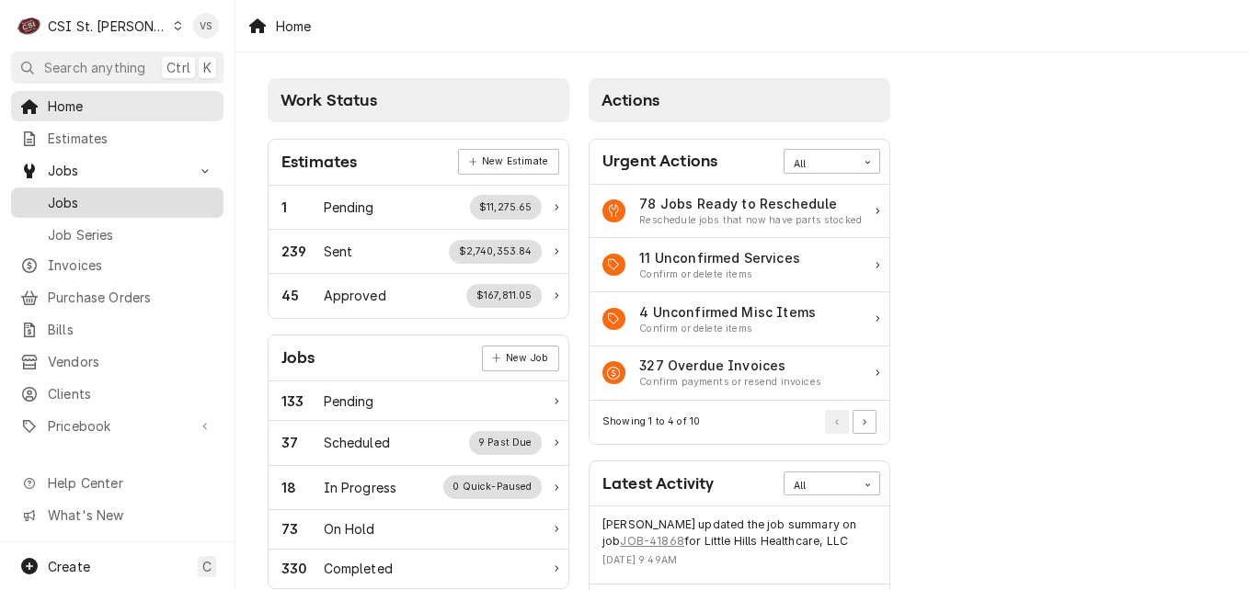
click at [70, 198] on span "Jobs" at bounding box center [131, 202] width 166 height 19
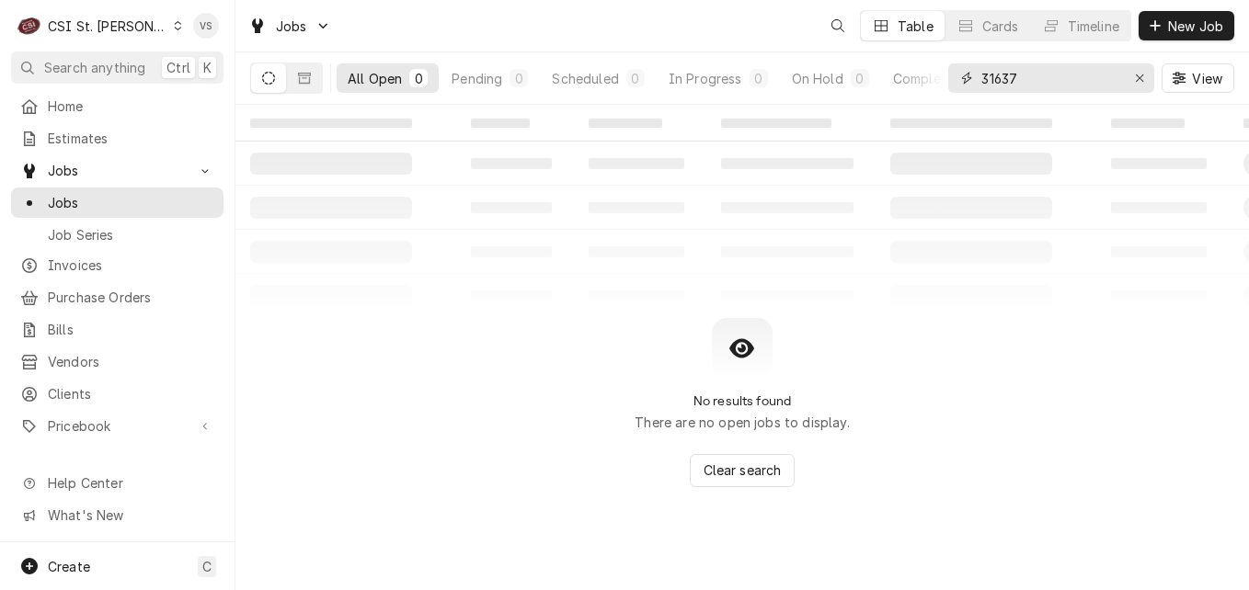
click at [1026, 79] on input "31637" at bounding box center [1050, 77] width 138 height 29
click at [945, 79] on div "All Open 0 Pending 0 Scheduled 0 In Progress 0 On Hold 0 Completed 0 31637 View" at bounding box center [742, 78] width 984 height 52
type input "k"
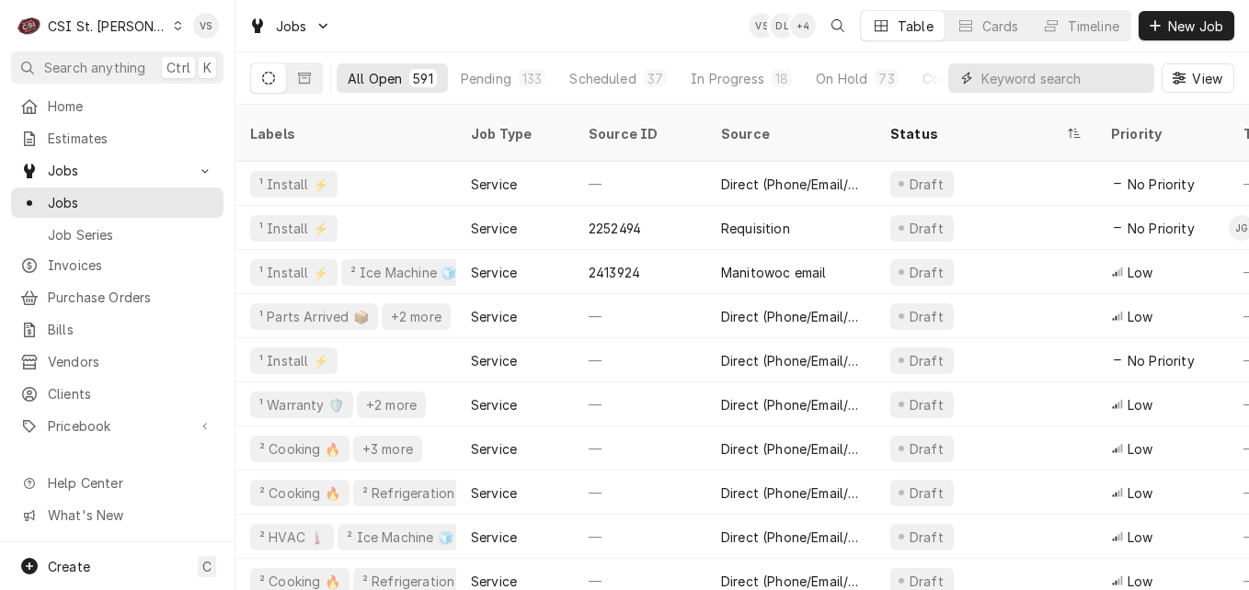
type input "m"
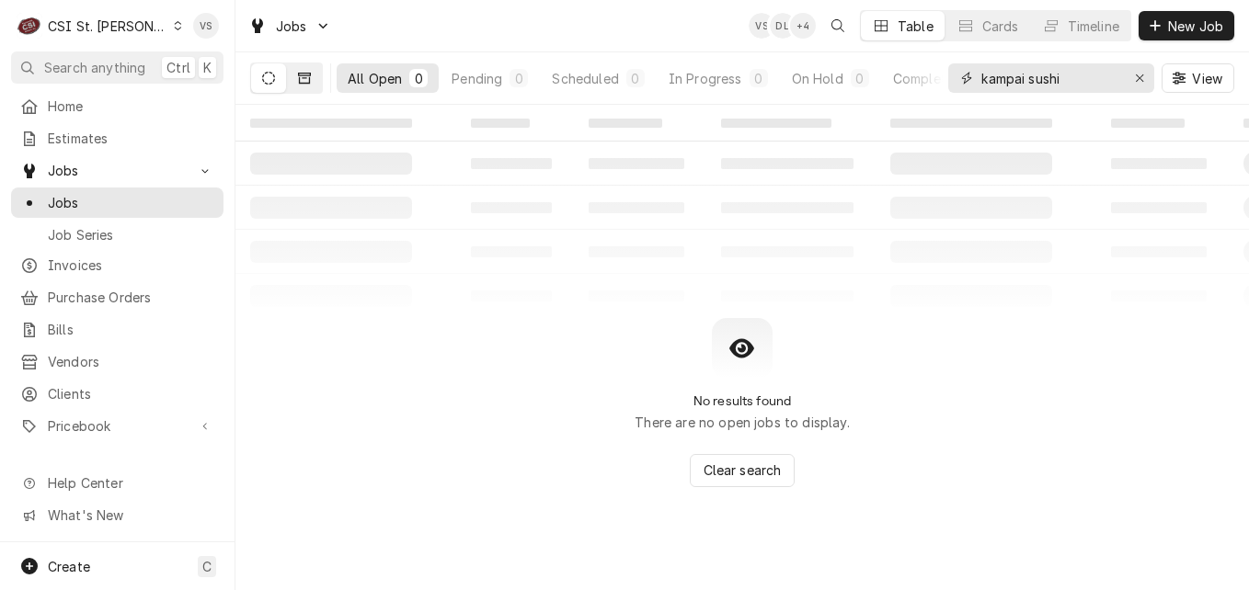
type input "kampai sushi"
click at [311, 84] on button "Dynamic Content Wrapper" at bounding box center [304, 77] width 35 height 29
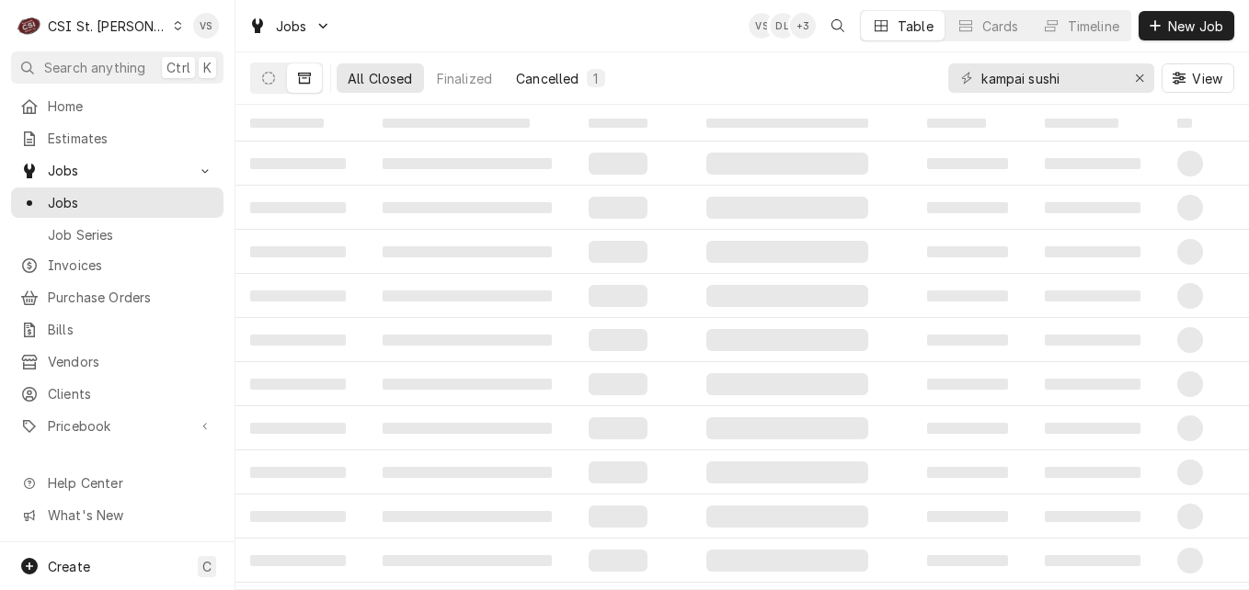
click at [537, 80] on div "Cancelled" at bounding box center [547, 78] width 63 height 19
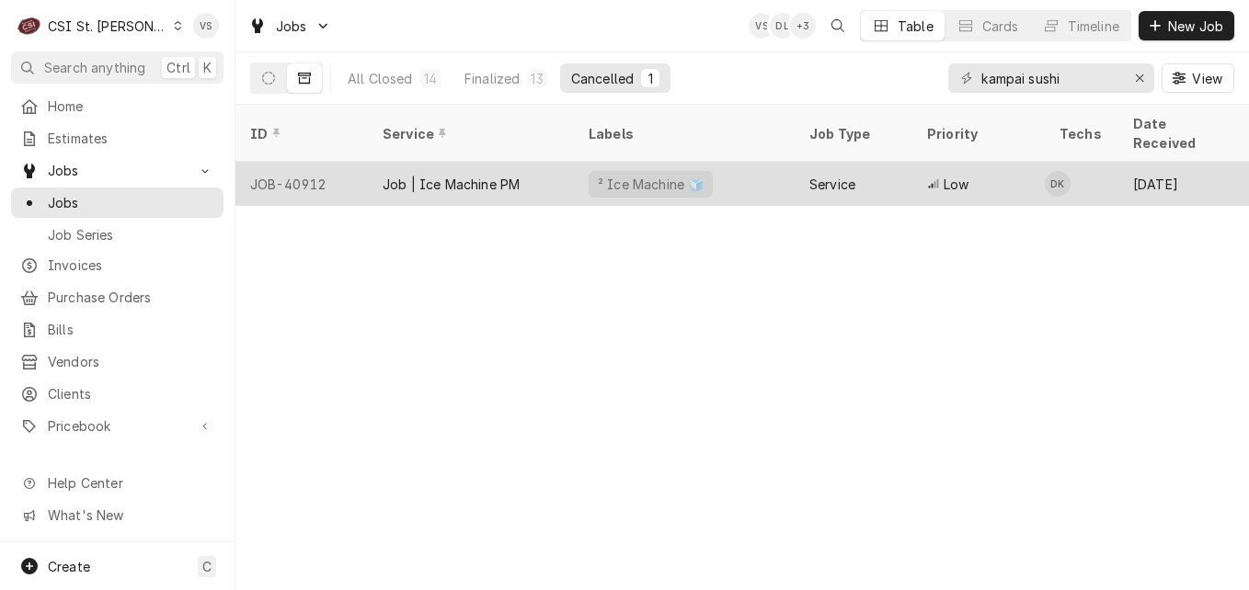
click at [528, 162] on div "Job | Ice Machine PM" at bounding box center [471, 184] width 206 height 44
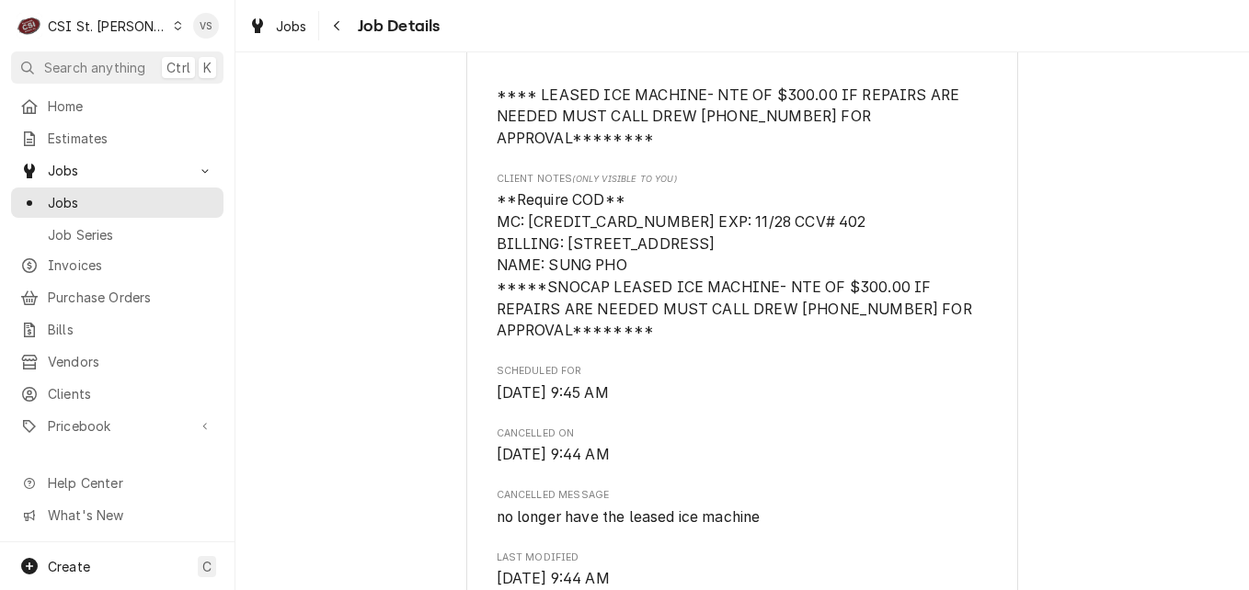
scroll to position [1196, 0]
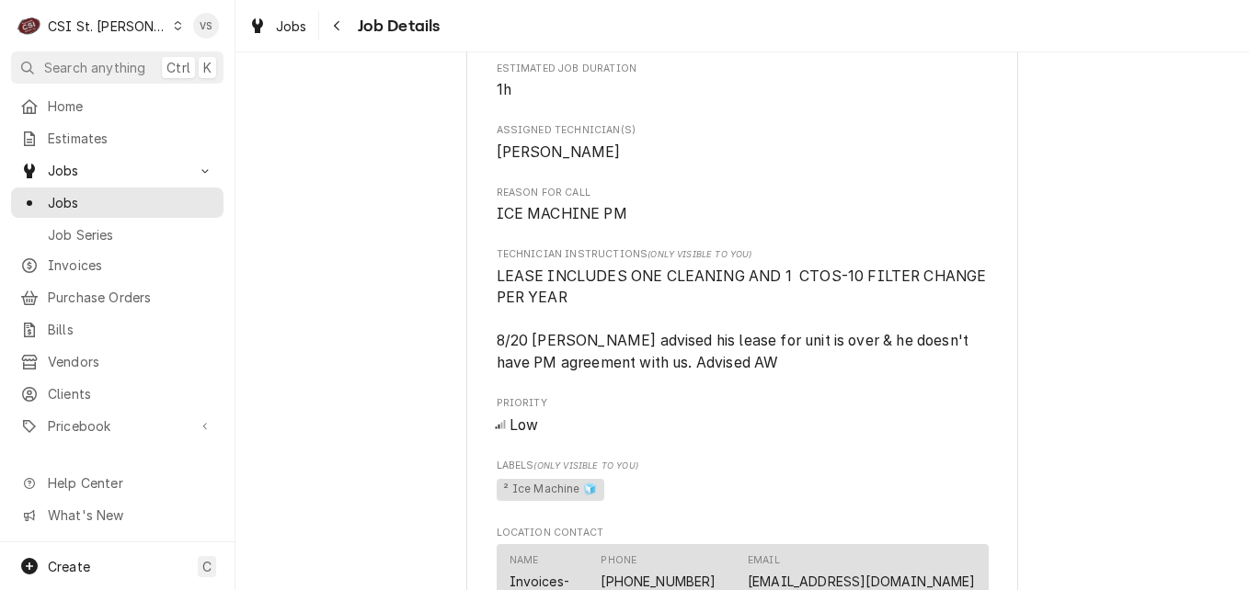
click at [72, 256] on span "Invoices" at bounding box center [131, 265] width 166 height 19
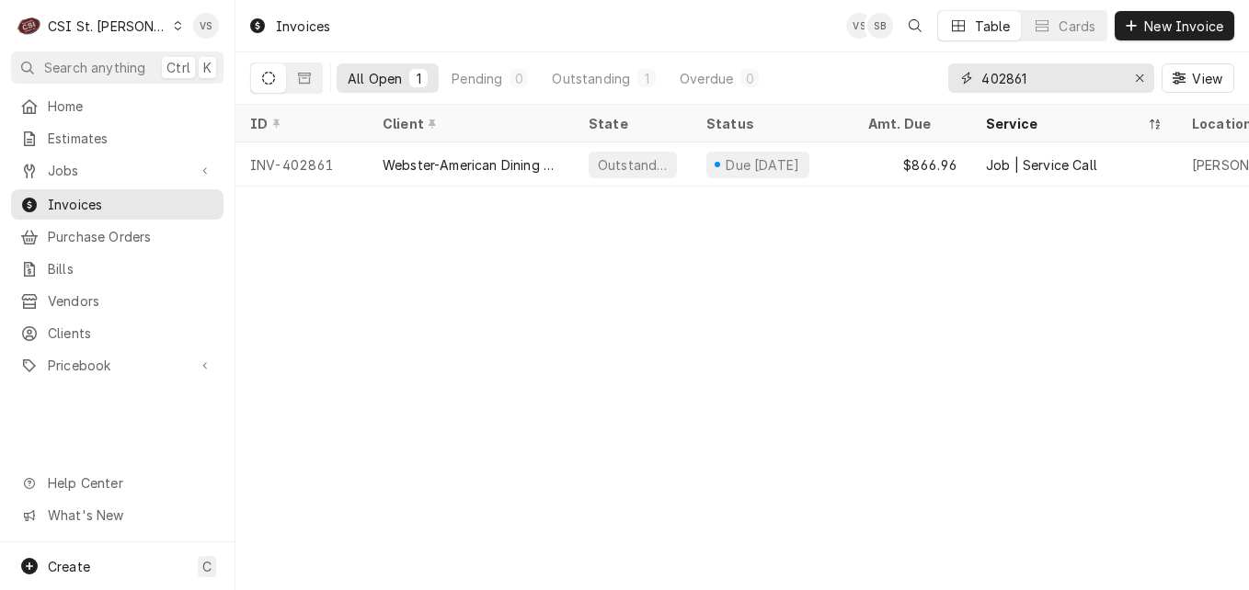
drag, startPoint x: 1044, startPoint y: 75, endPoint x: 912, endPoint y: 79, distance: 132.5
click at [912, 79] on div "All Open 1 Pending 0 Outstanding 1 Overdue 0 402861 View" at bounding box center [742, 78] width 984 height 52
type input "k"
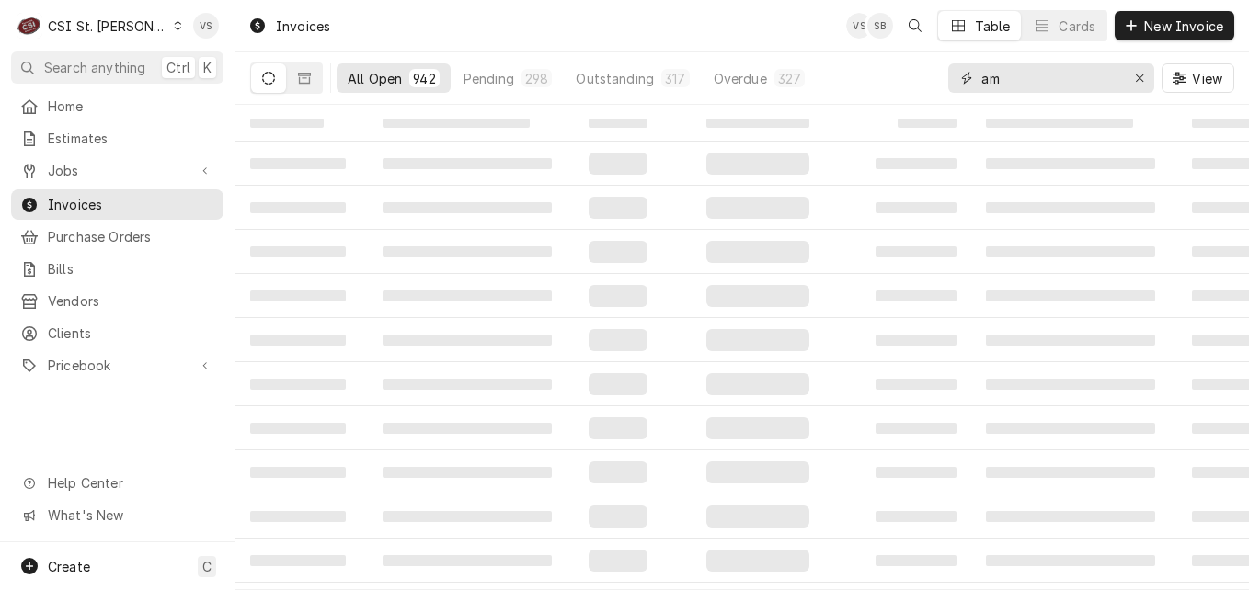
type input "a"
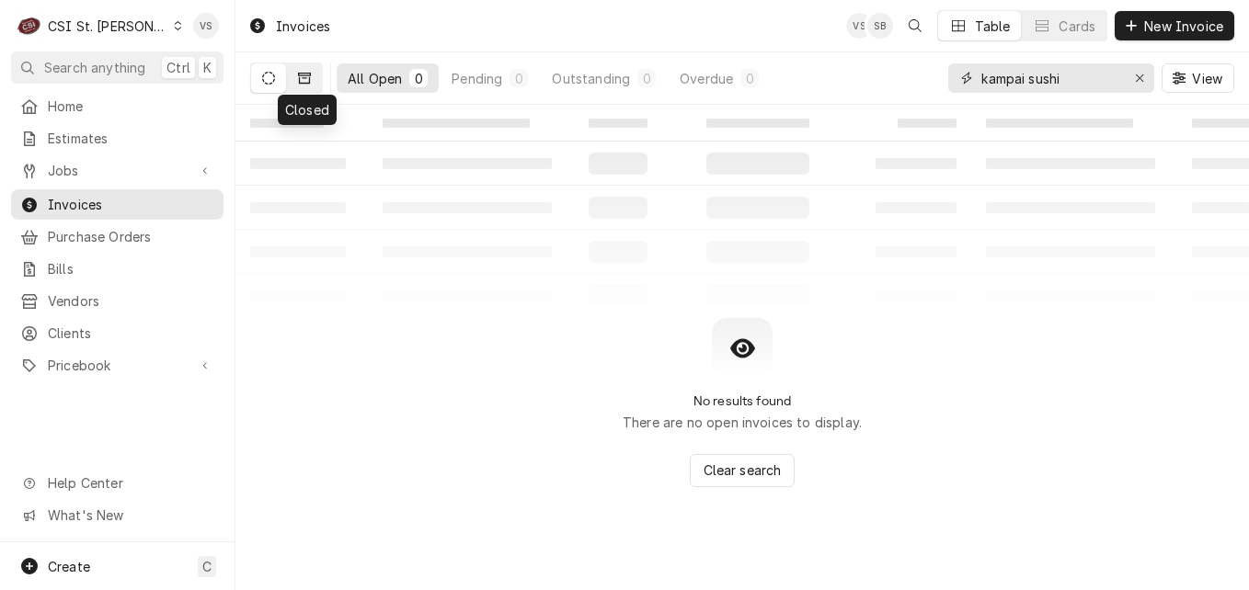
type input "kampai sushi"
click at [307, 84] on icon "Dynamic Content Wrapper" at bounding box center [304, 78] width 13 height 11
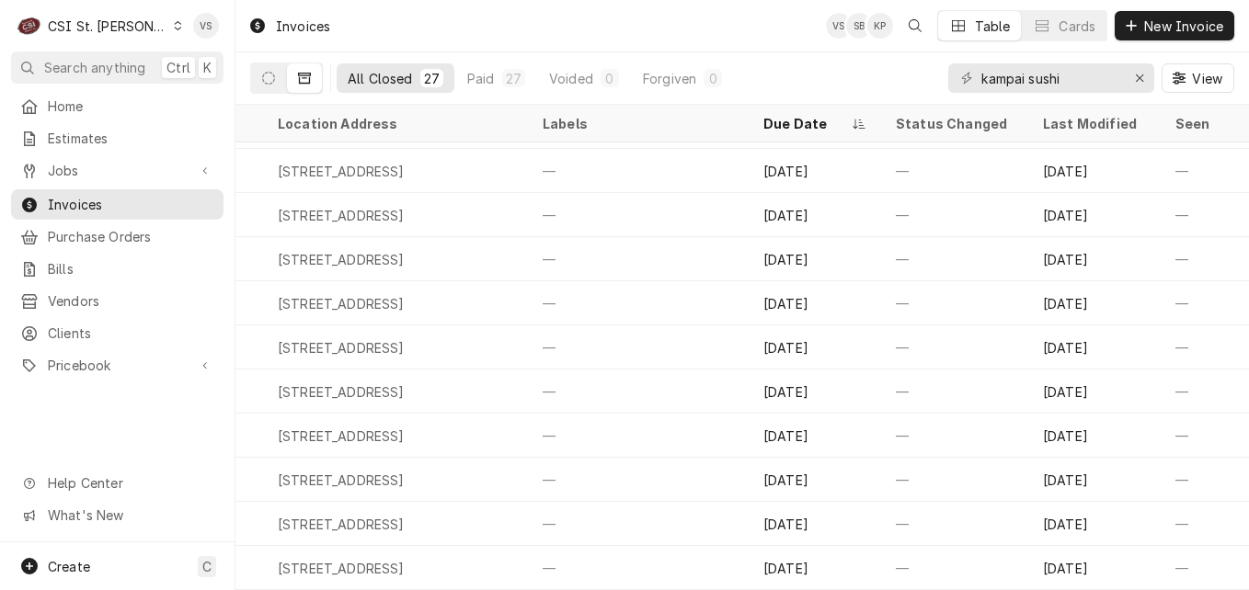
scroll to position [0, 707]
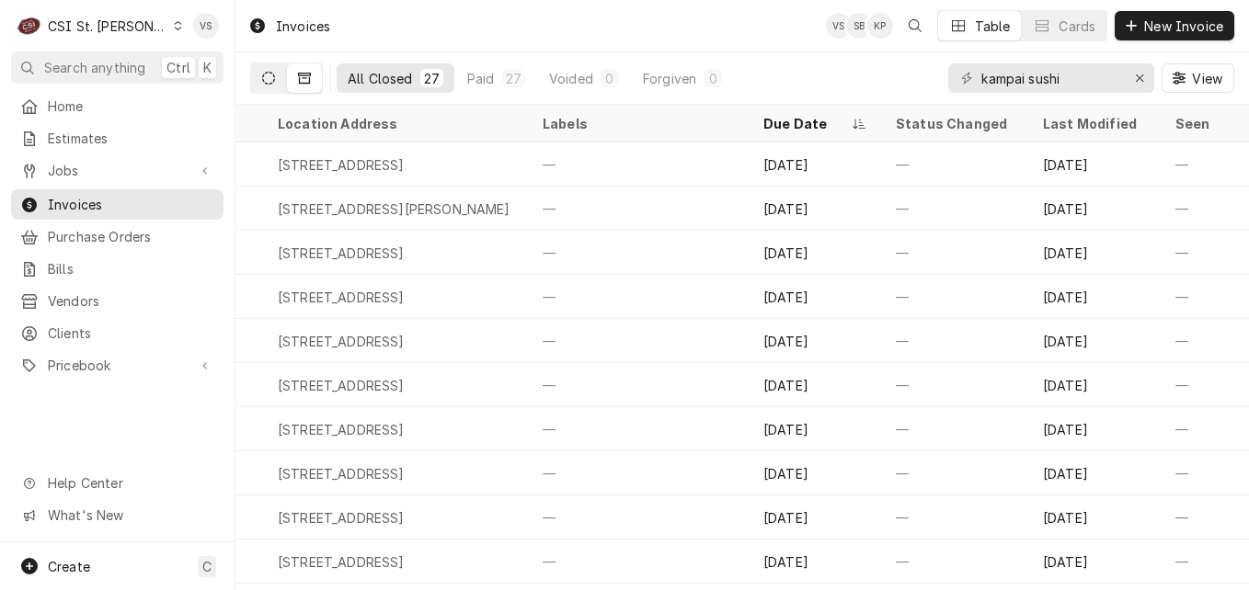
click at [273, 79] on icon "Dynamic Content Wrapper" at bounding box center [268, 78] width 13 height 13
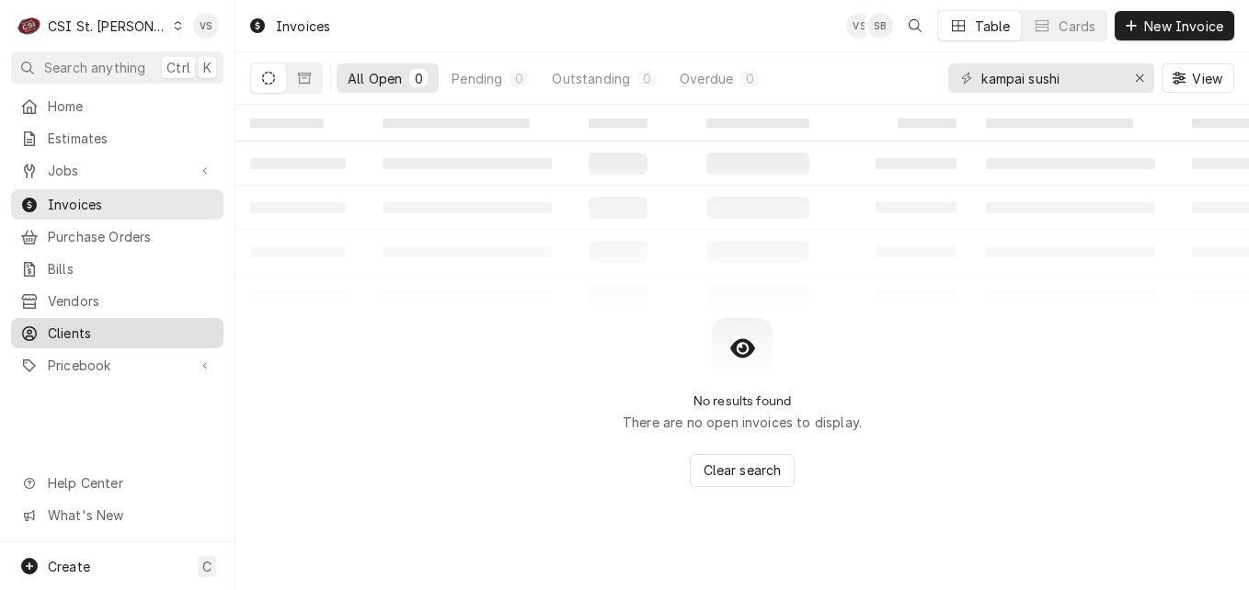
click at [85, 326] on span "Clients" at bounding box center [131, 333] width 166 height 19
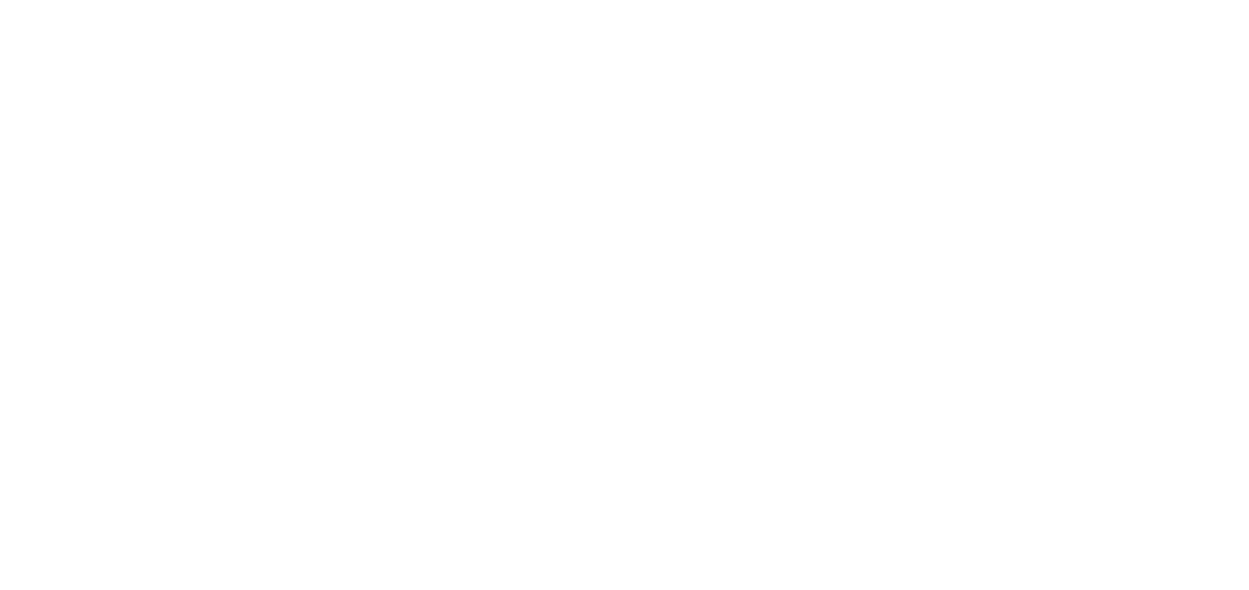
click at [1077, 77] on div "Dynamic Content Wrapper" at bounding box center [624, 295] width 1249 height 590
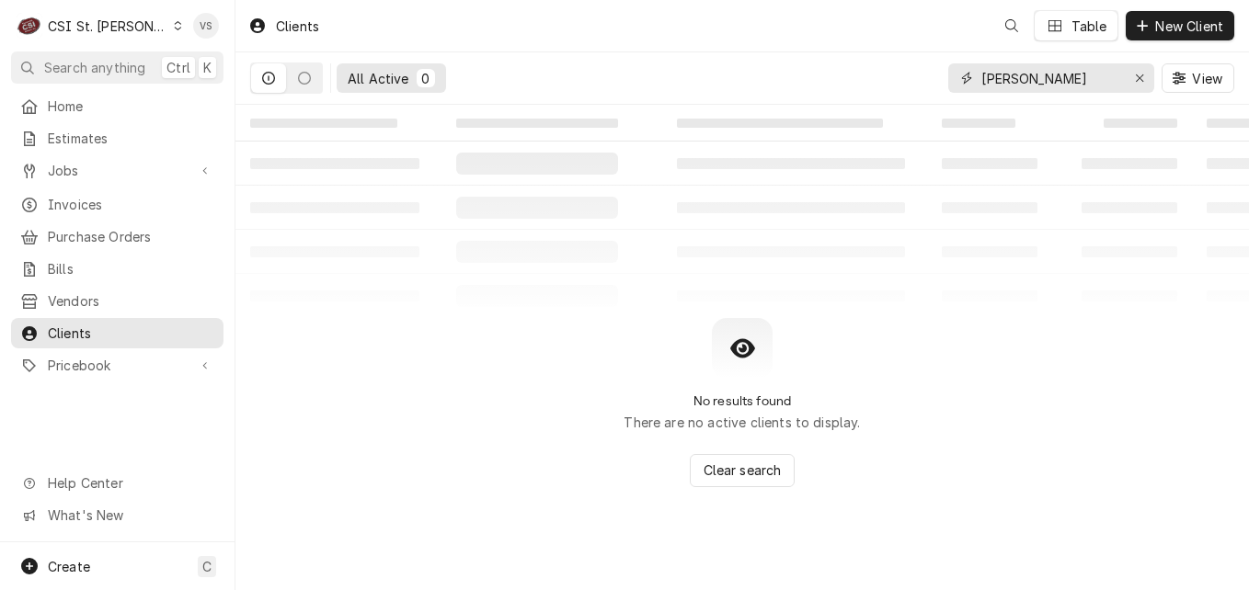
click at [1064, 86] on input "MCCOWN" at bounding box center [1050, 77] width 138 height 29
click at [877, 86] on div "All Active 0 MCCOWN View" at bounding box center [742, 78] width 984 height 52
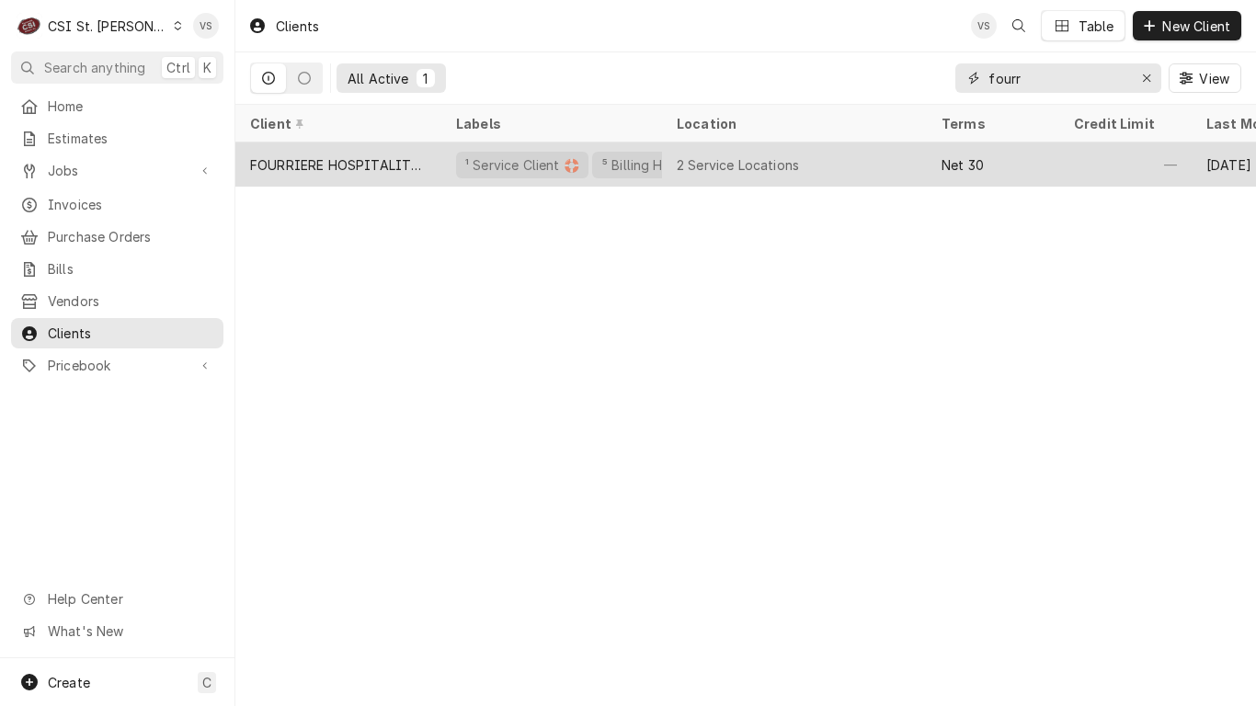
type input "fourr"
click at [361, 167] on div "FOURRIERE HOSPITALITY GROUP" at bounding box center [338, 164] width 177 height 19
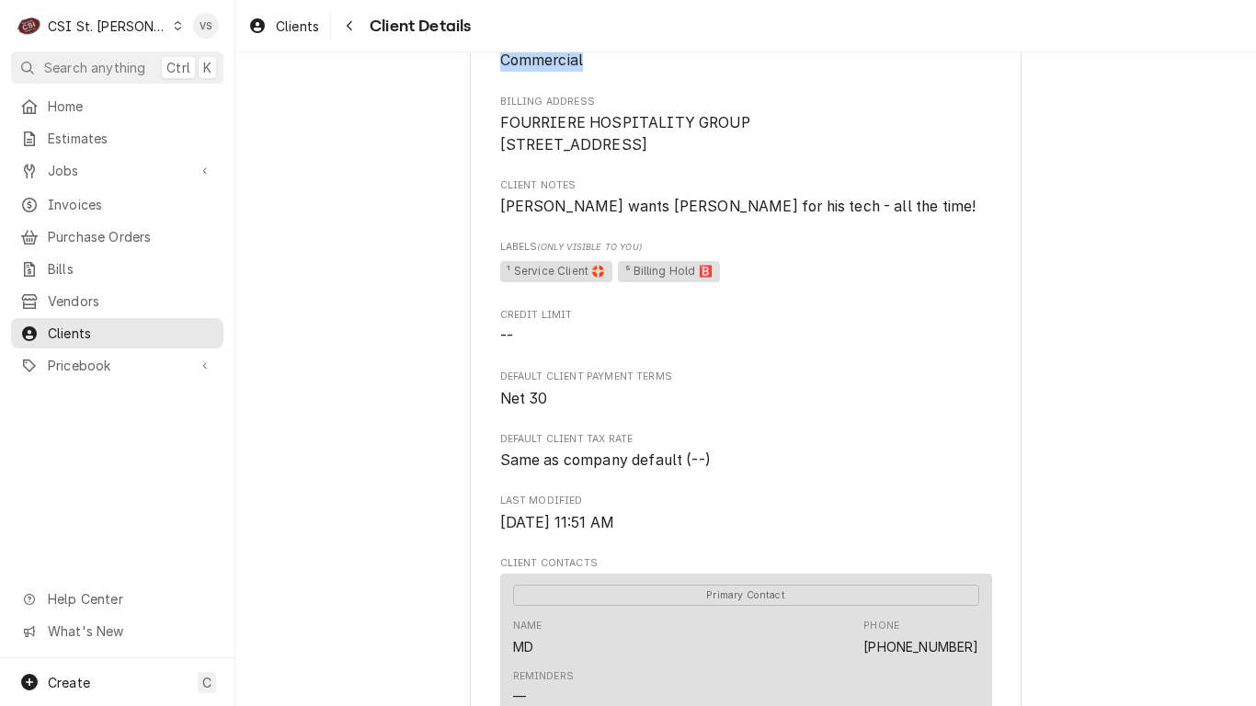
scroll to position [166, 0]
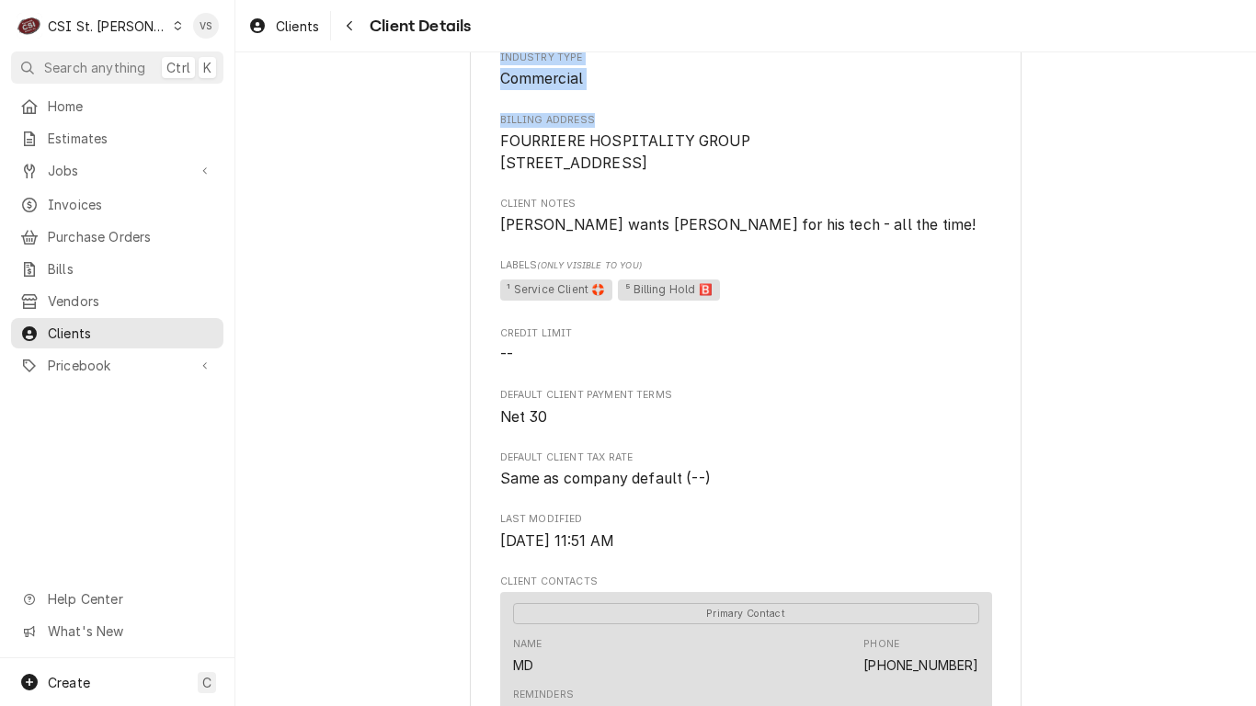
drag, startPoint x: 1031, startPoint y: 23, endPoint x: 1023, endPoint y: 121, distance: 98.8
click at [1023, 121] on div "Clients Client Details FOURRIERE HOSPITALITY GROUP Client Type Business Industr…" at bounding box center [745, 353] width 1021 height 706
click at [1179, 293] on div "FOURRIERE HOSPITALITY GROUP Client Type Business Industry Type Commercial Billi…" at bounding box center [745, 569] width 1021 height 1364
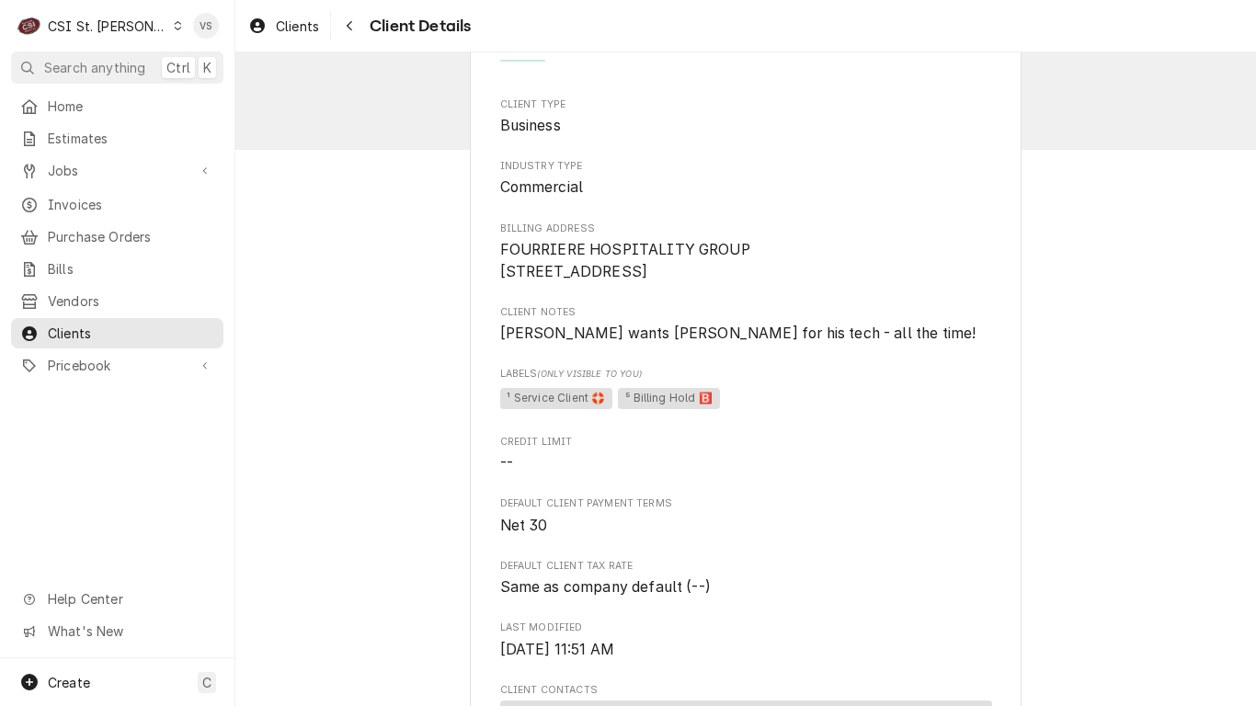
scroll to position [0, 0]
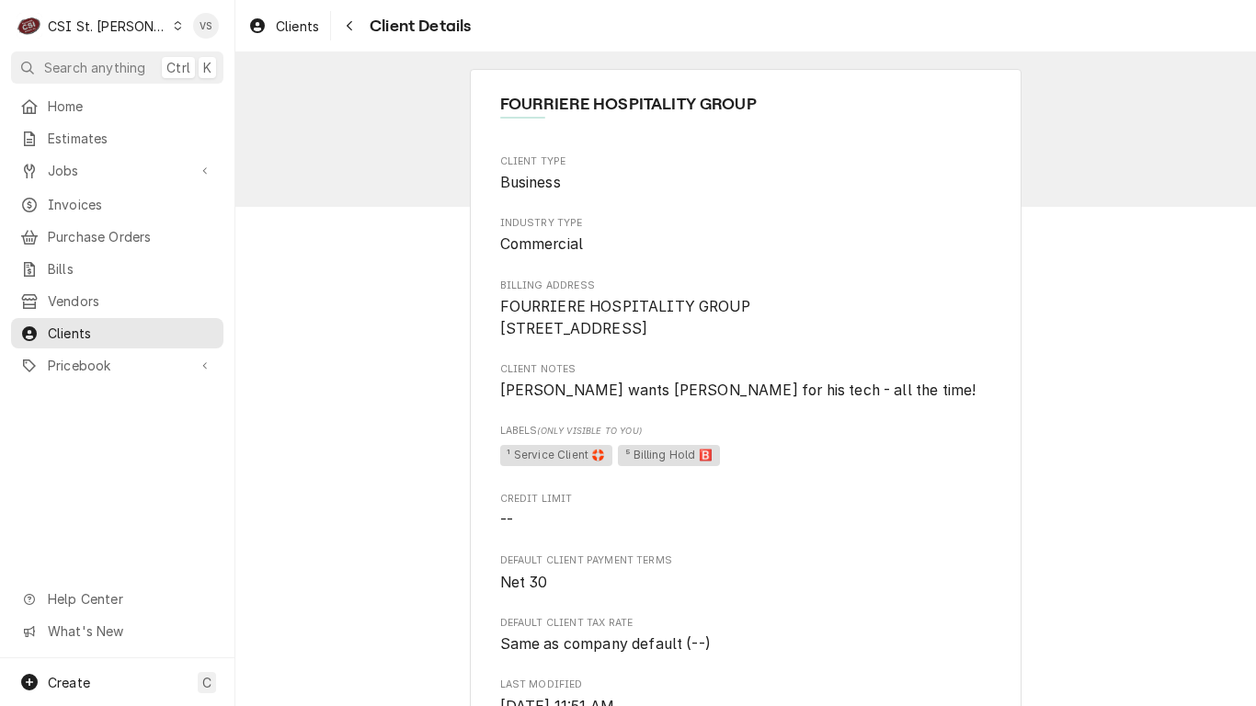
click at [499, 29] on div "Clients Client Details" at bounding box center [745, 26] width 1021 height 52
drag, startPoint x: 499, startPoint y: 29, endPoint x: 829, endPoint y: 59, distance: 331.6
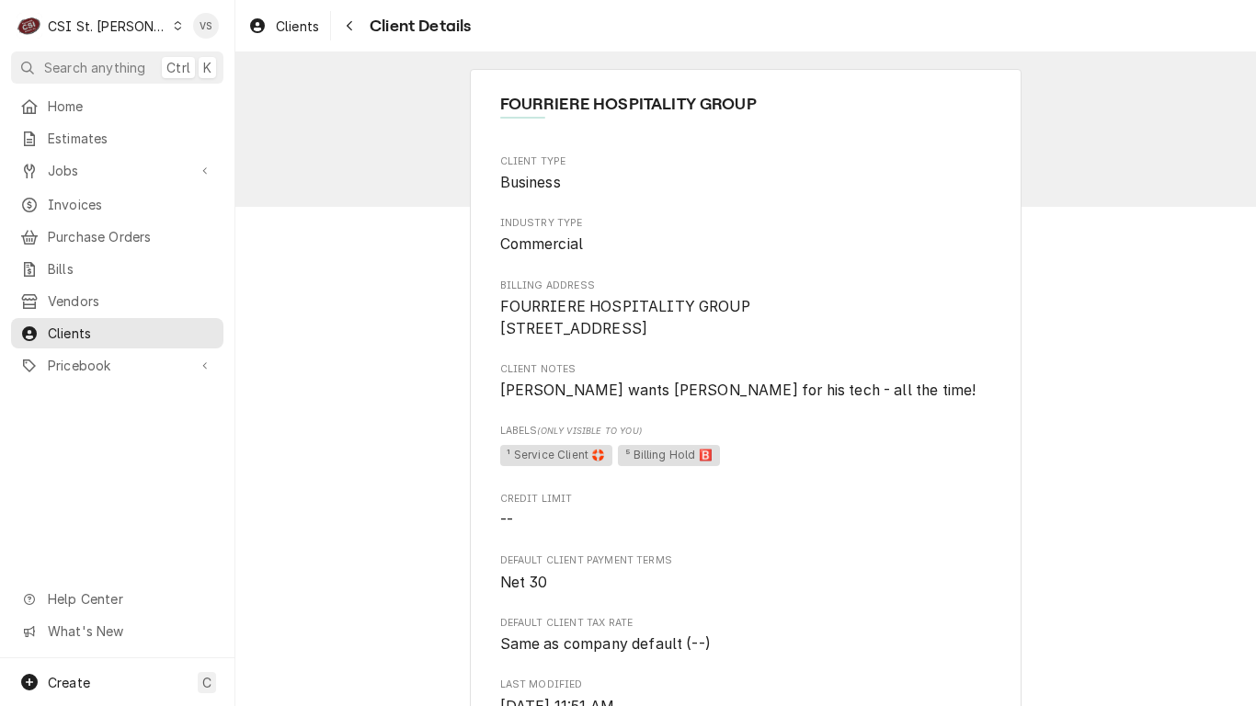
click at [507, 29] on div "Clients Client Details" at bounding box center [745, 26] width 1021 height 52
drag, startPoint x: 1224, startPoint y: 12, endPoint x: 1210, endPoint y: 85, distance: 74.0
click at [1210, 85] on div "Clients Client Details FOURRIERE HOSPITALITY GROUP Client Type Business Industr…" at bounding box center [745, 353] width 1021 height 706
drag, startPoint x: 1217, startPoint y: 0, endPoint x: 1221, endPoint y: 60, distance: 59.9
click at [1221, 60] on div "Clients Client Details FOURRIERE HOSPITALITY GROUP Client Type Business Industr…" at bounding box center [745, 353] width 1021 height 706
